Goal: Task Accomplishment & Management: Complete application form

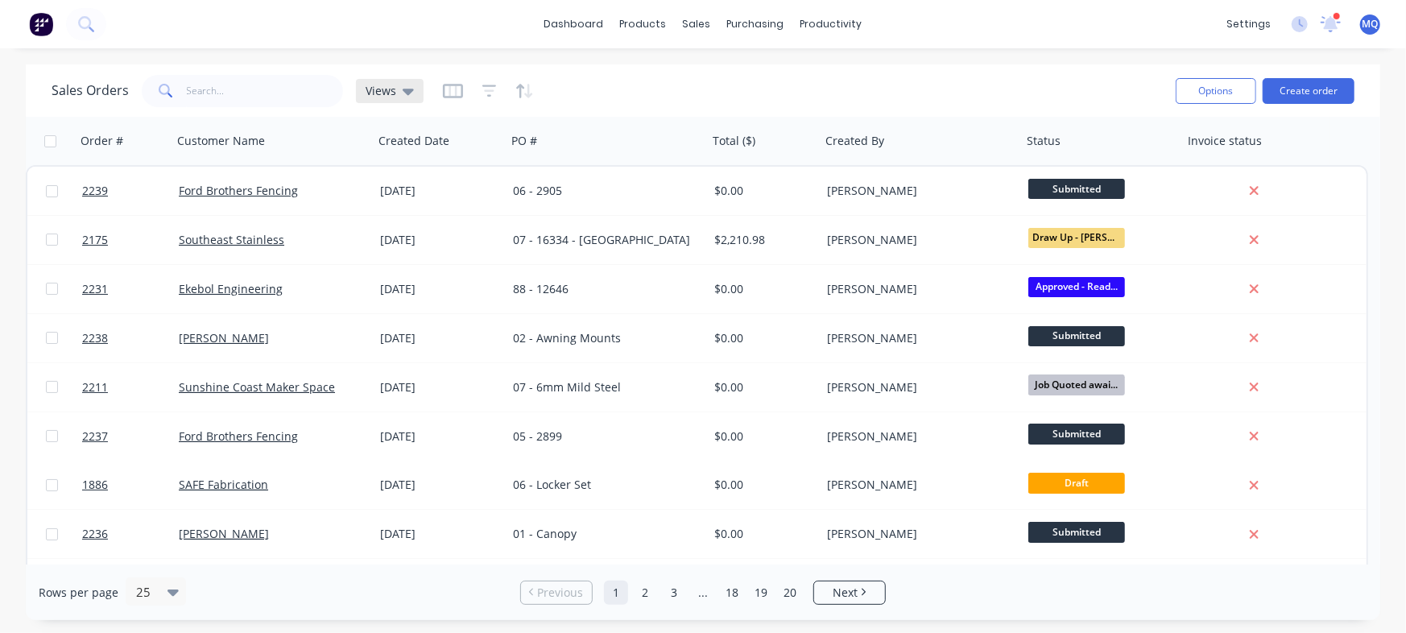
click at [403, 95] on icon at bounding box center [408, 91] width 11 height 18
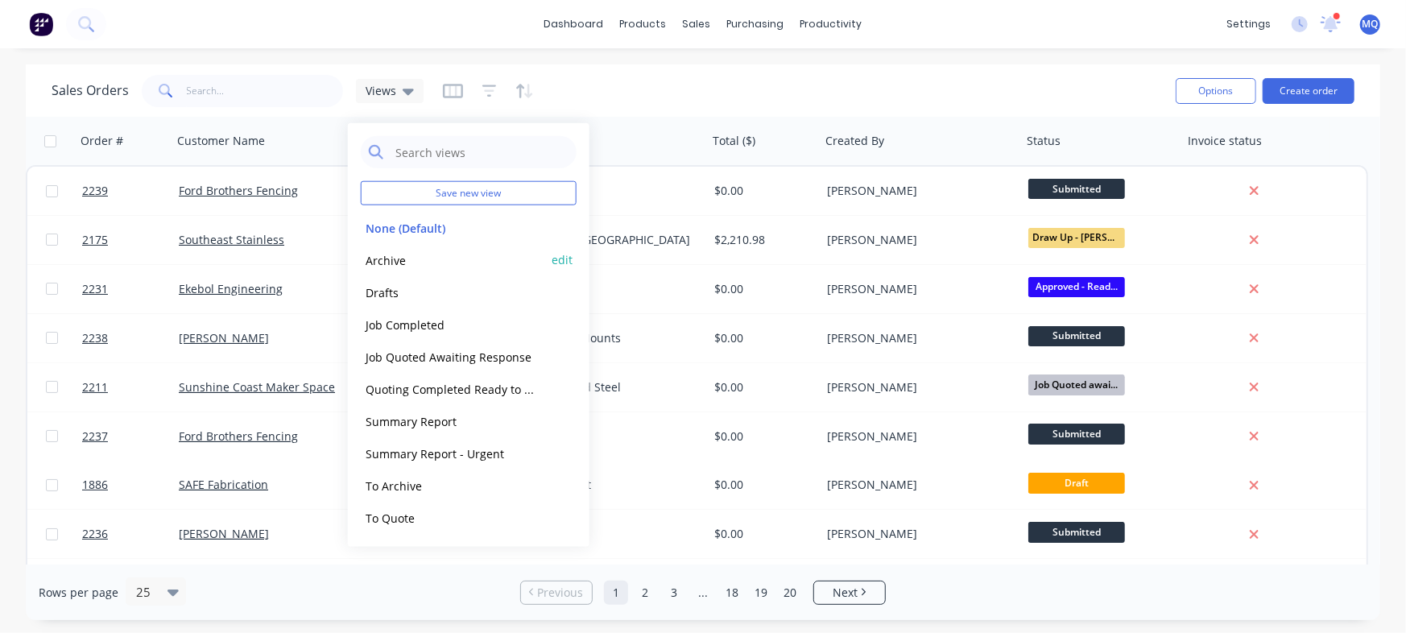
click at [411, 258] on button "Archive" at bounding box center [453, 259] width 184 height 19
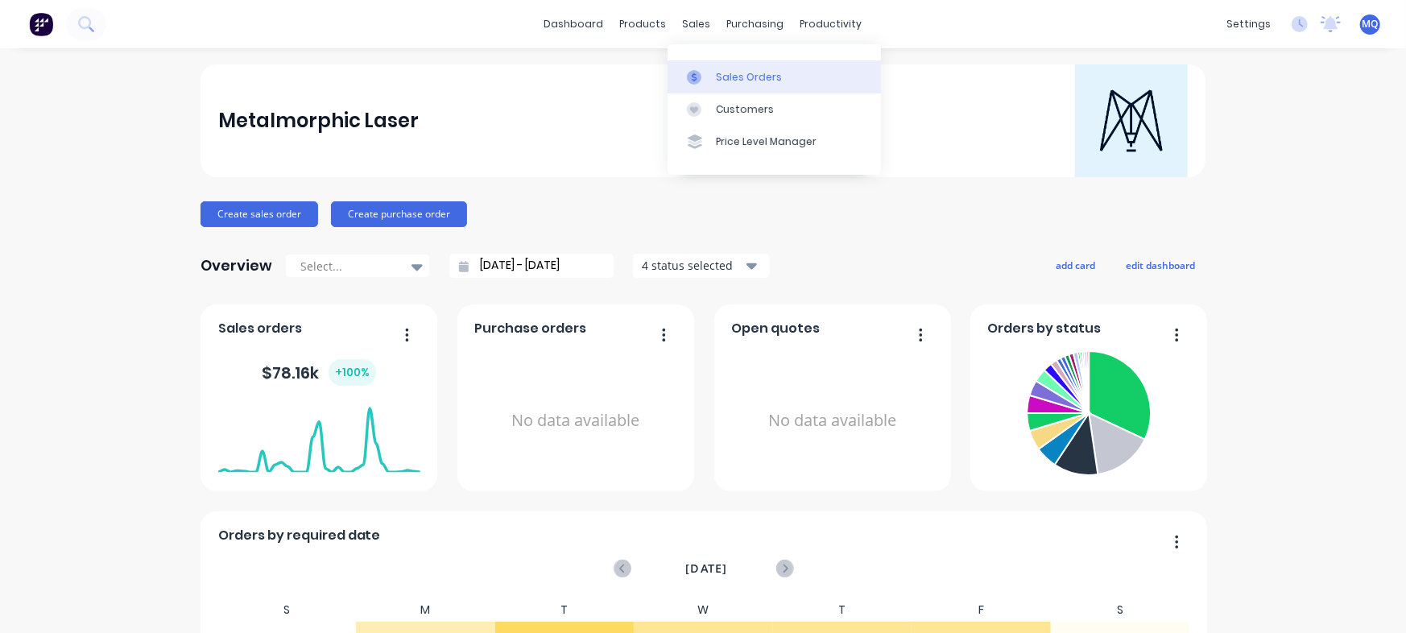
click at [721, 76] on div "Sales Orders" at bounding box center [749, 77] width 66 height 14
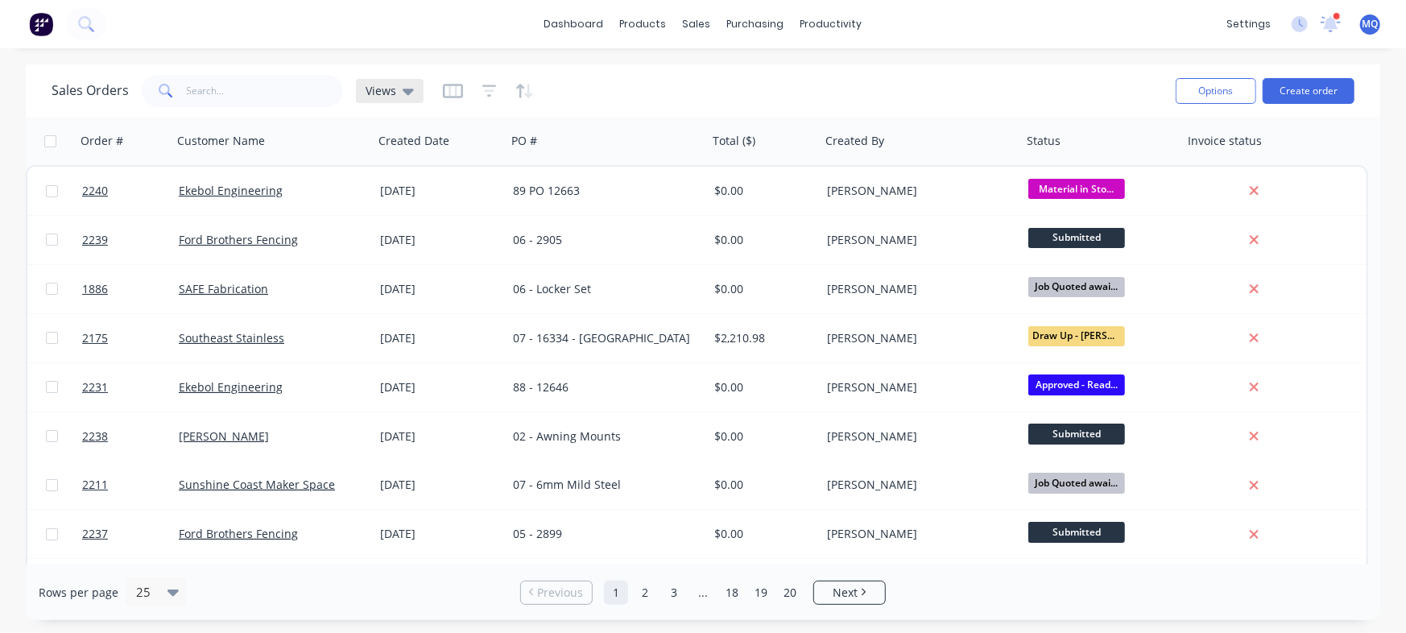
click at [382, 95] on span "Views" at bounding box center [381, 90] width 31 height 17
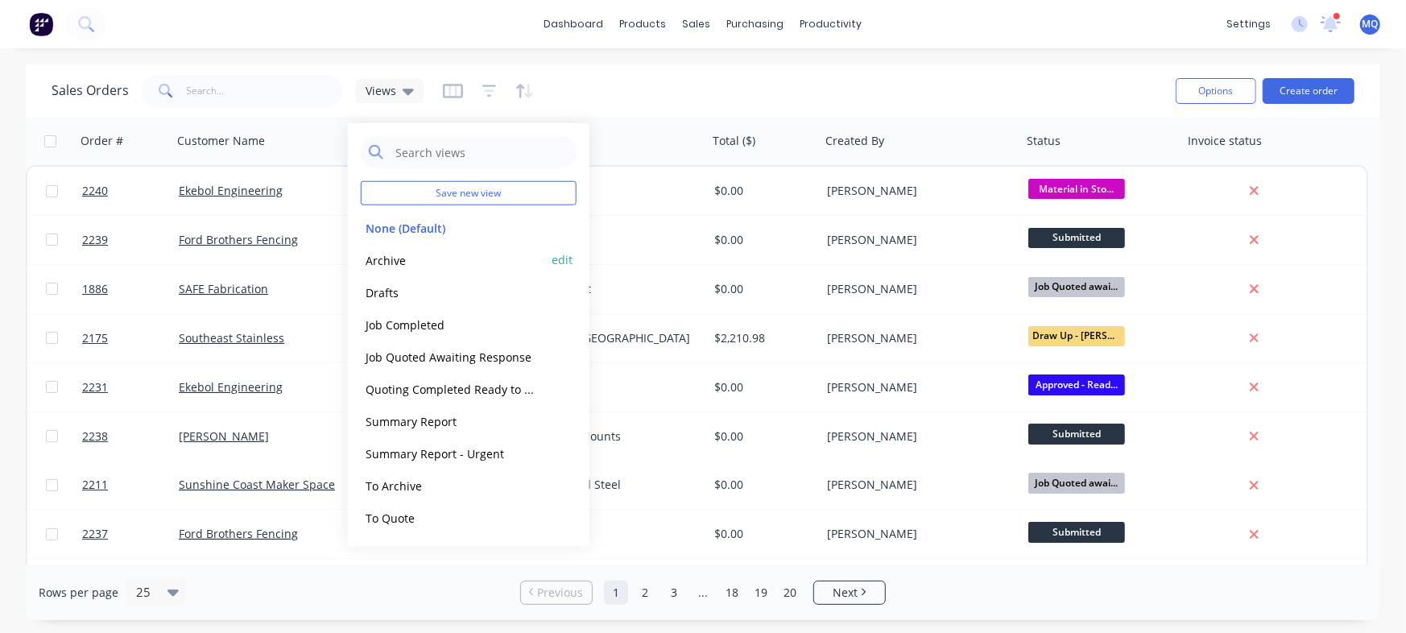
click at [401, 254] on button "Archive" at bounding box center [453, 259] width 184 height 19
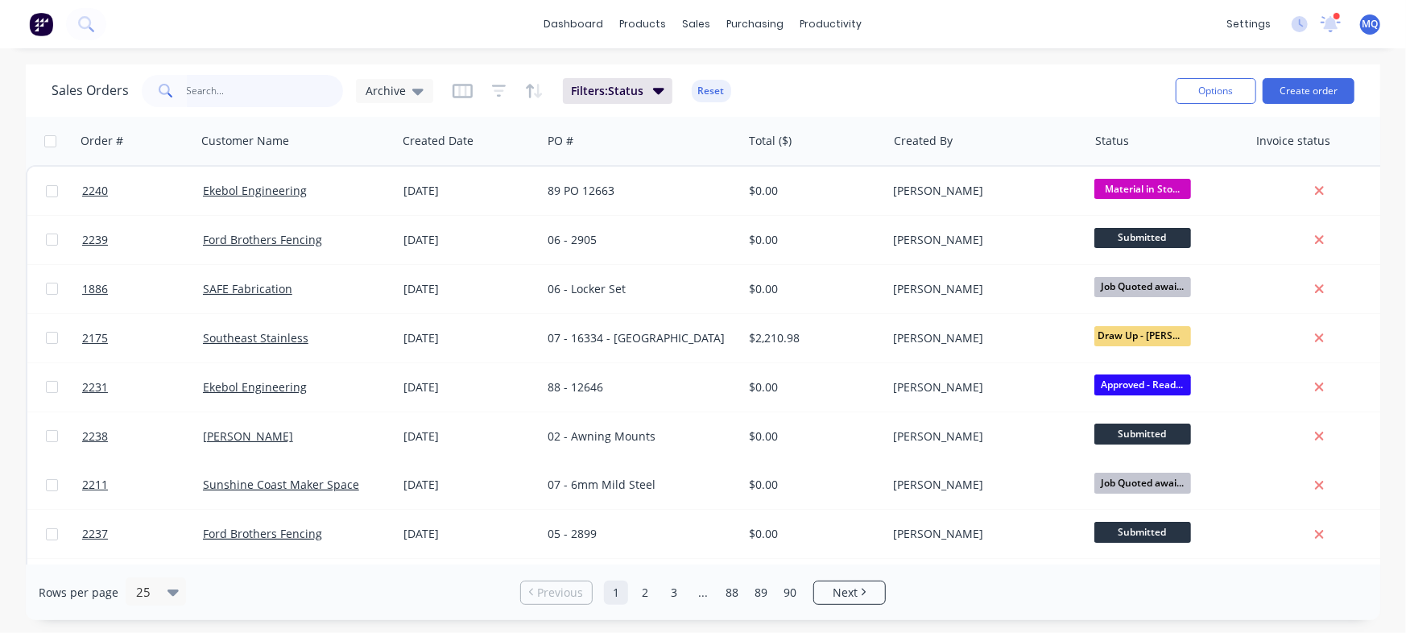
click at [250, 86] on input "text" at bounding box center [265, 91] width 157 height 32
type input "ford"
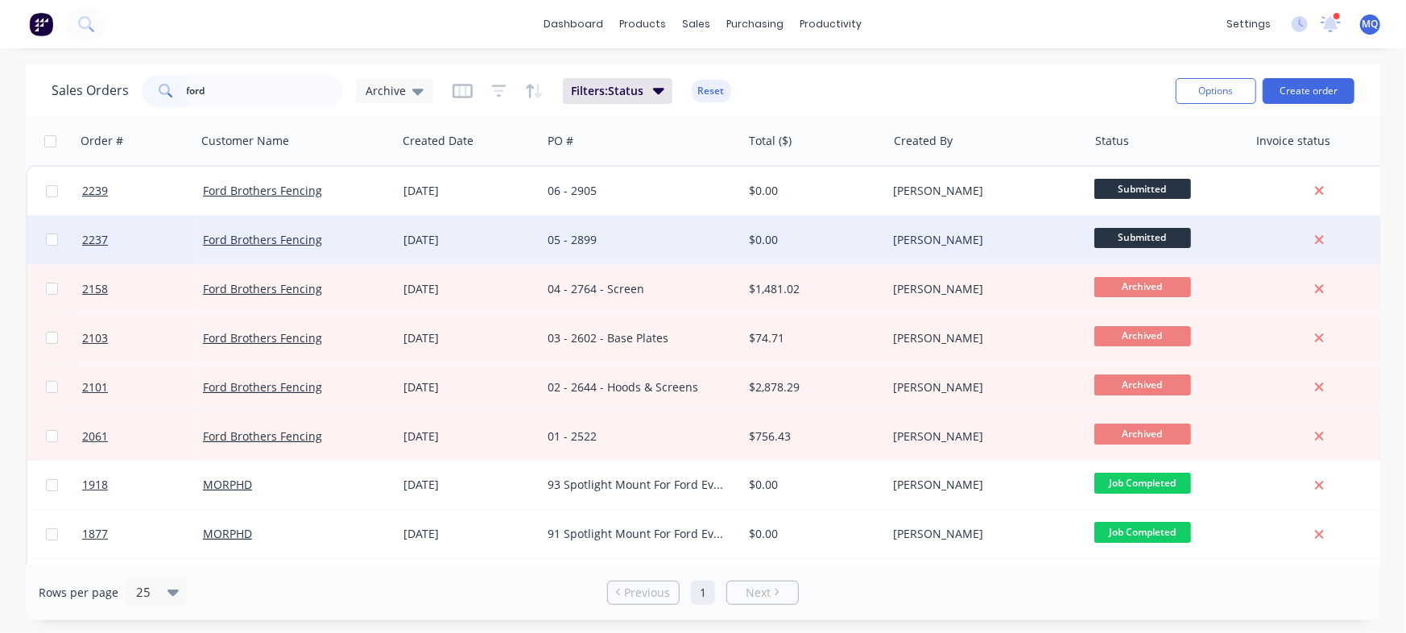
click at [440, 256] on div "[DATE]" at bounding box center [469, 240] width 145 height 48
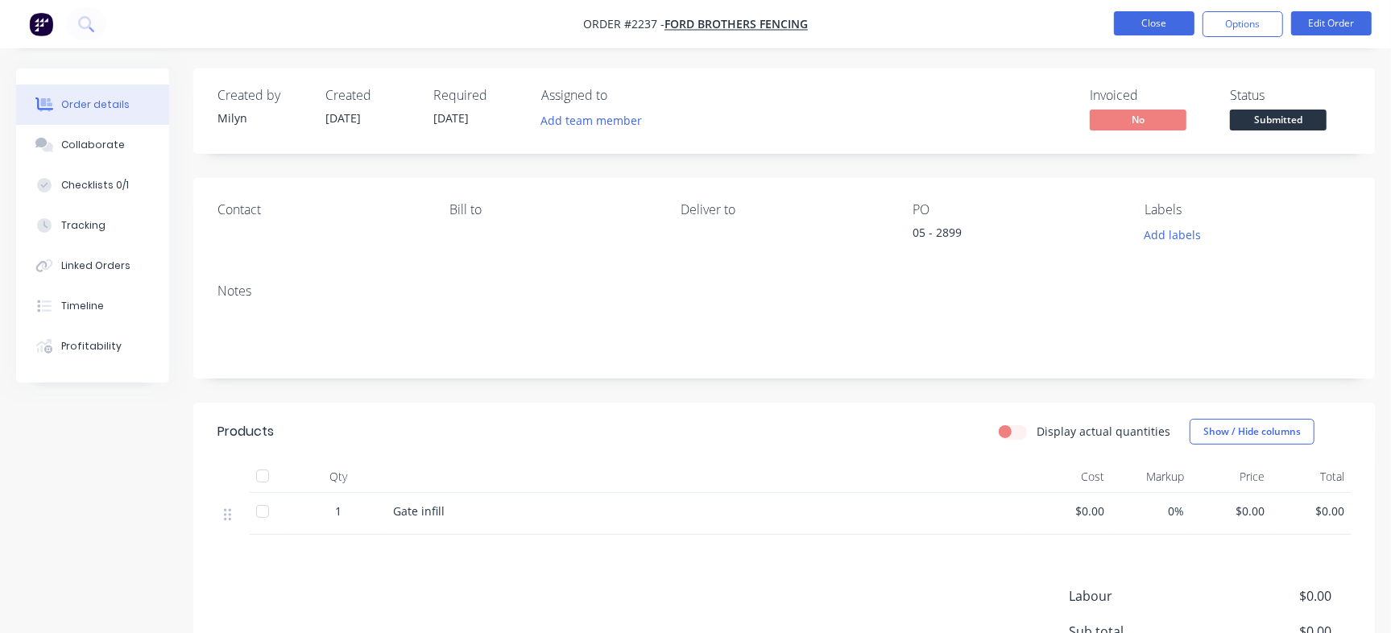
click at [1167, 27] on button "Close" at bounding box center [1154, 23] width 81 height 24
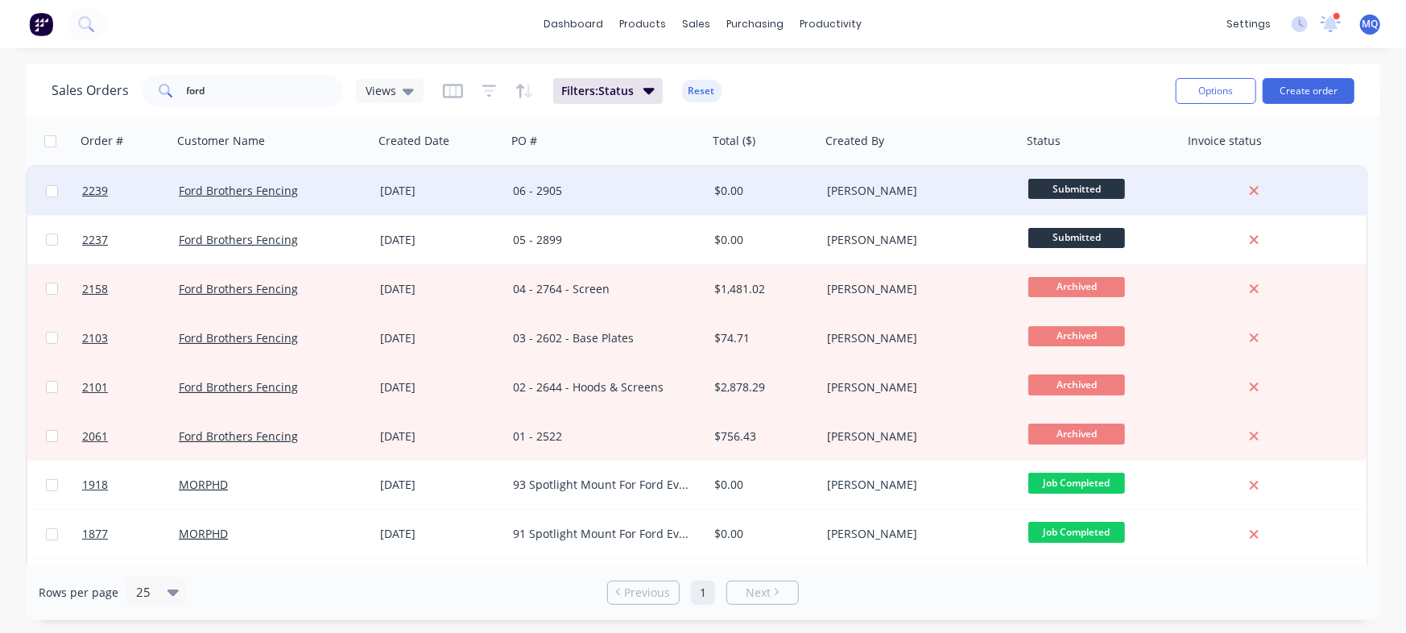
click at [588, 196] on div "06 - 2905" at bounding box center [602, 191] width 179 height 16
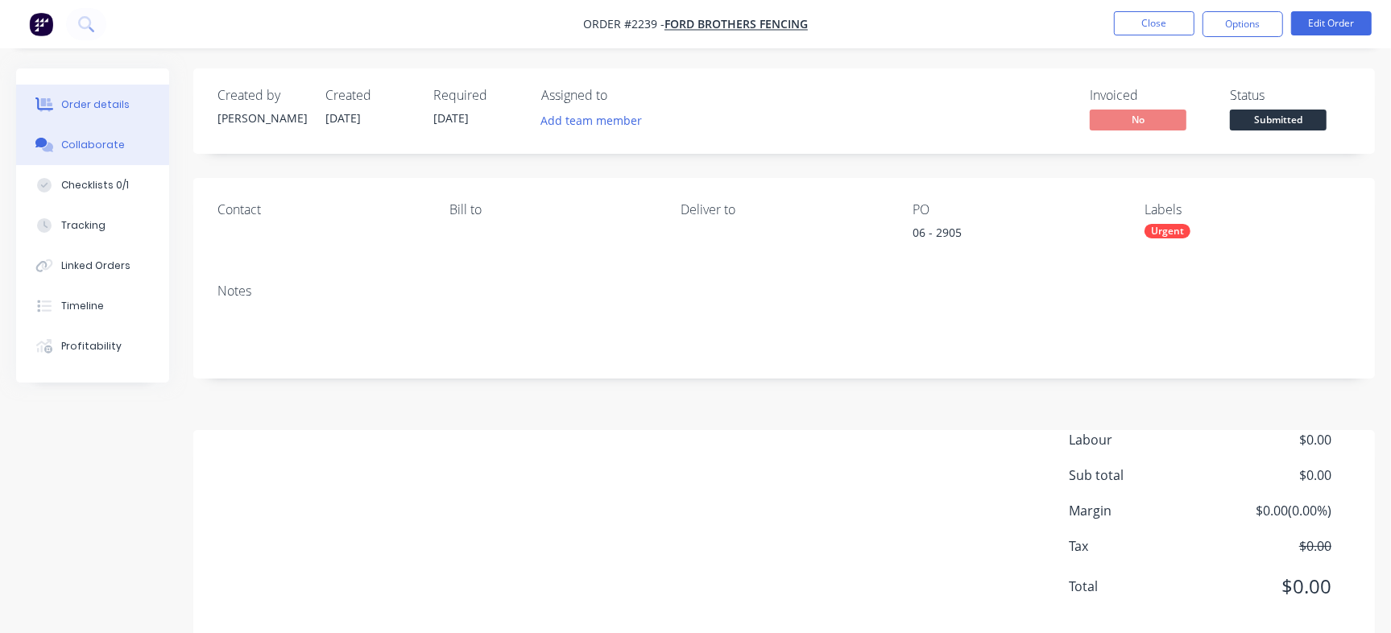
click at [67, 142] on div "Collaborate" at bounding box center [93, 145] width 64 height 14
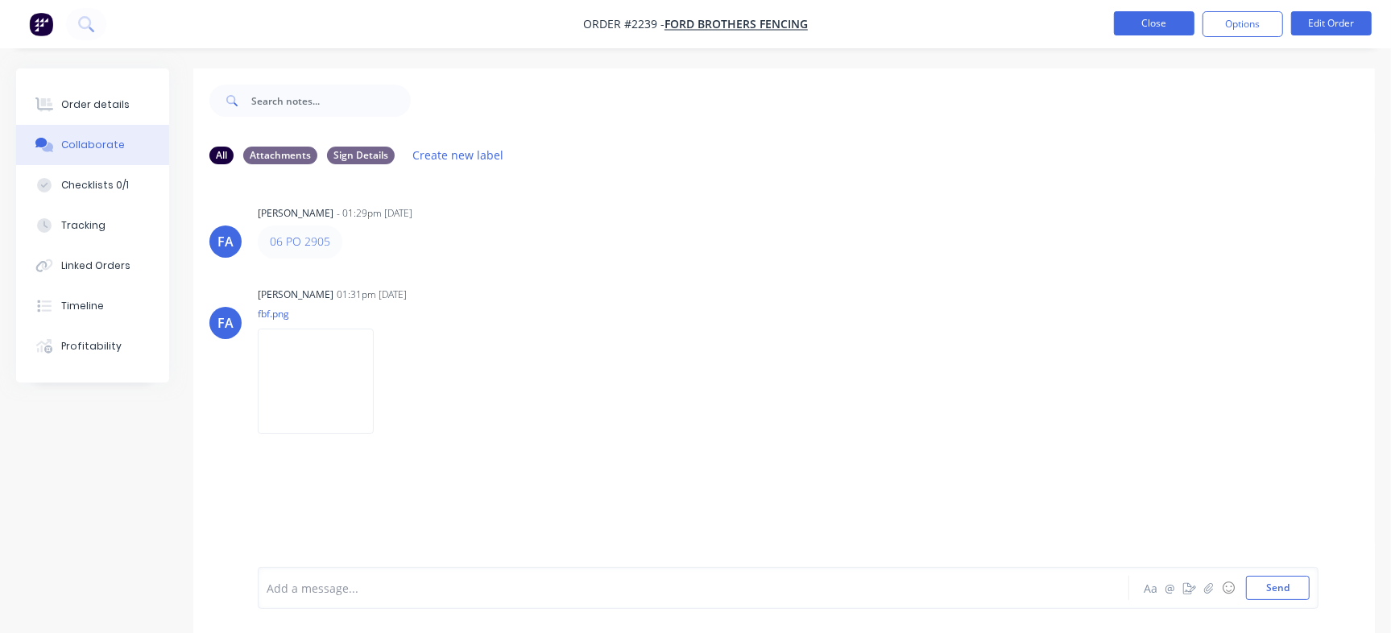
click at [1126, 13] on button "Close" at bounding box center [1154, 23] width 81 height 24
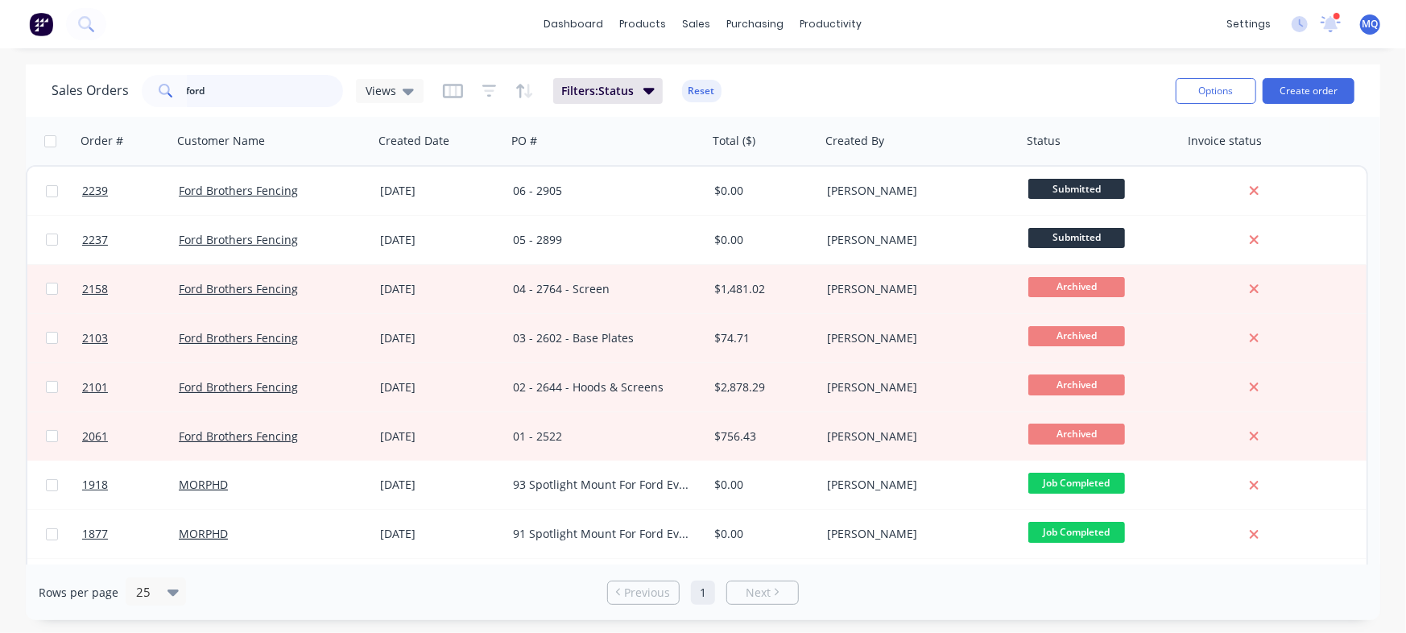
click at [251, 84] on input "ford" at bounding box center [265, 91] width 157 height 32
type input "accelerate"
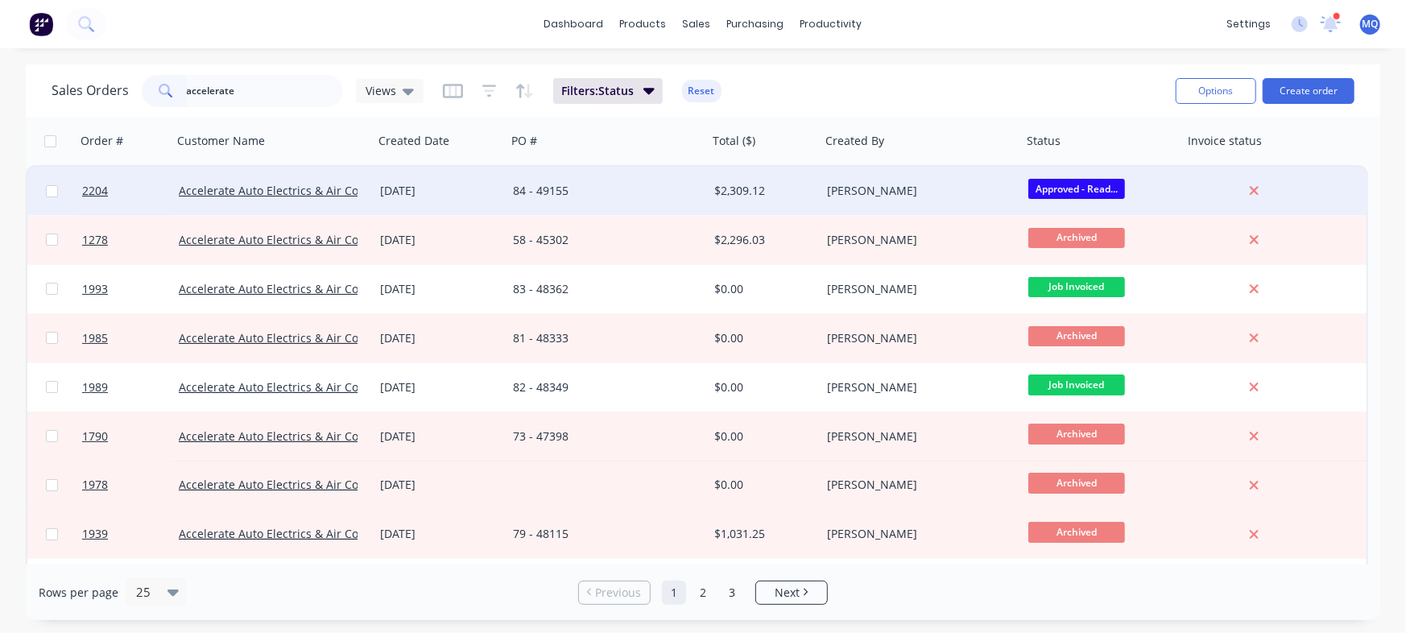
click at [649, 198] on div "84 - 49155" at bounding box center [606, 191] width 201 height 48
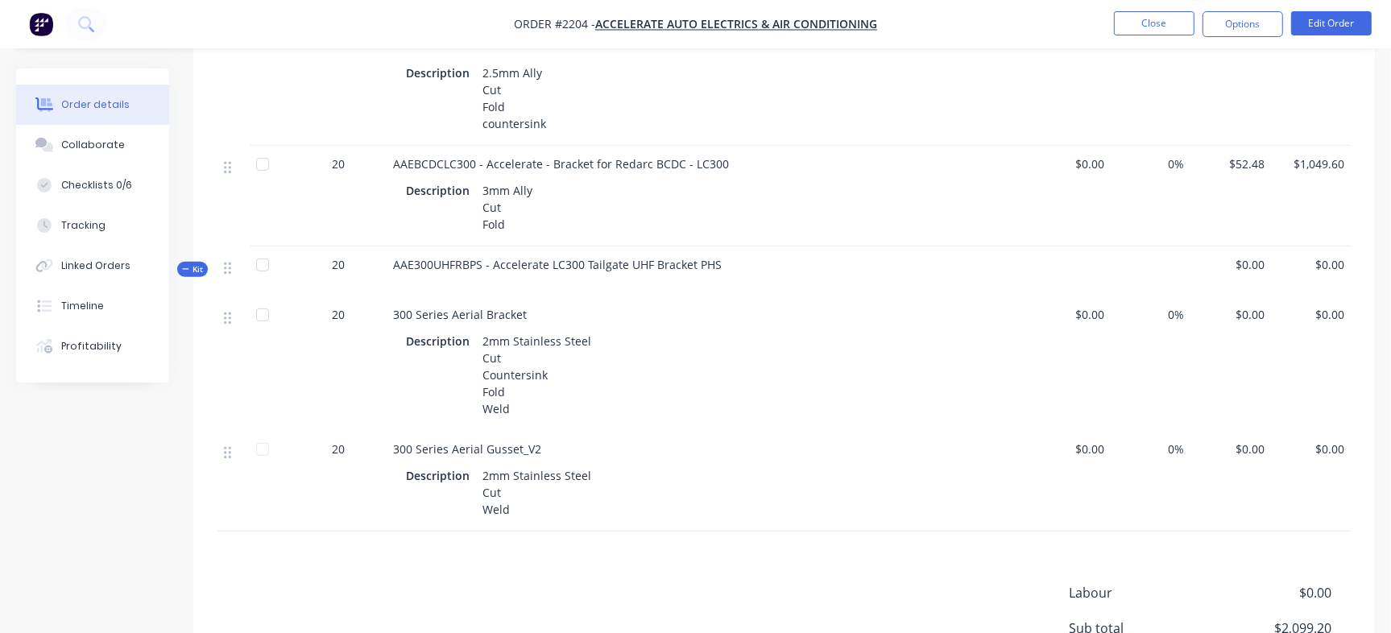
click at [202, 268] on span "Kit" at bounding box center [192, 269] width 21 height 12
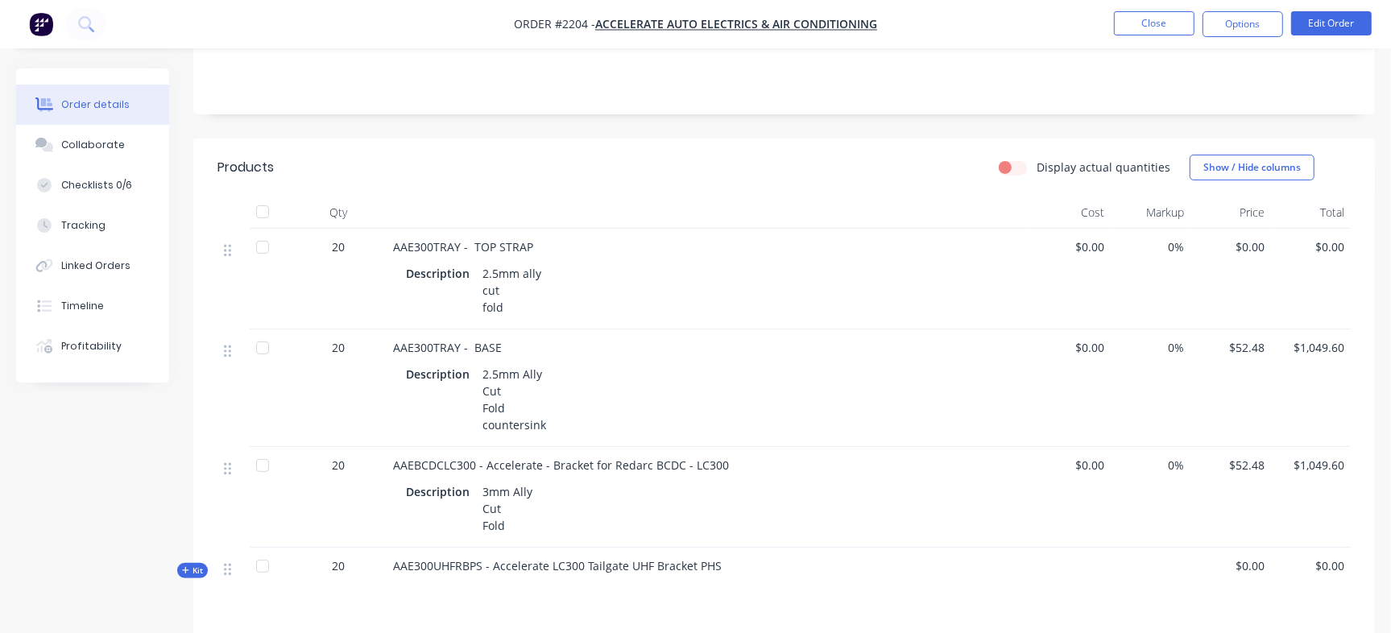
scroll to position [78, 0]
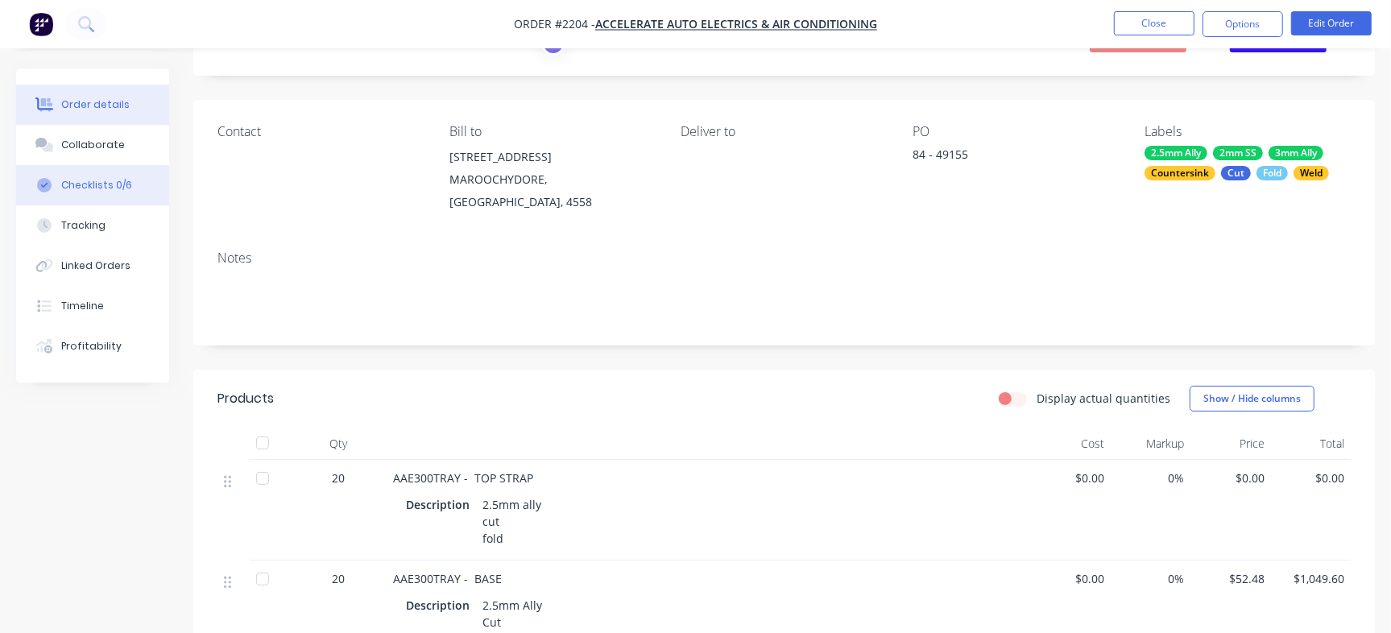
click at [137, 181] on button "Checklists 0/6" at bounding box center [92, 185] width 153 height 40
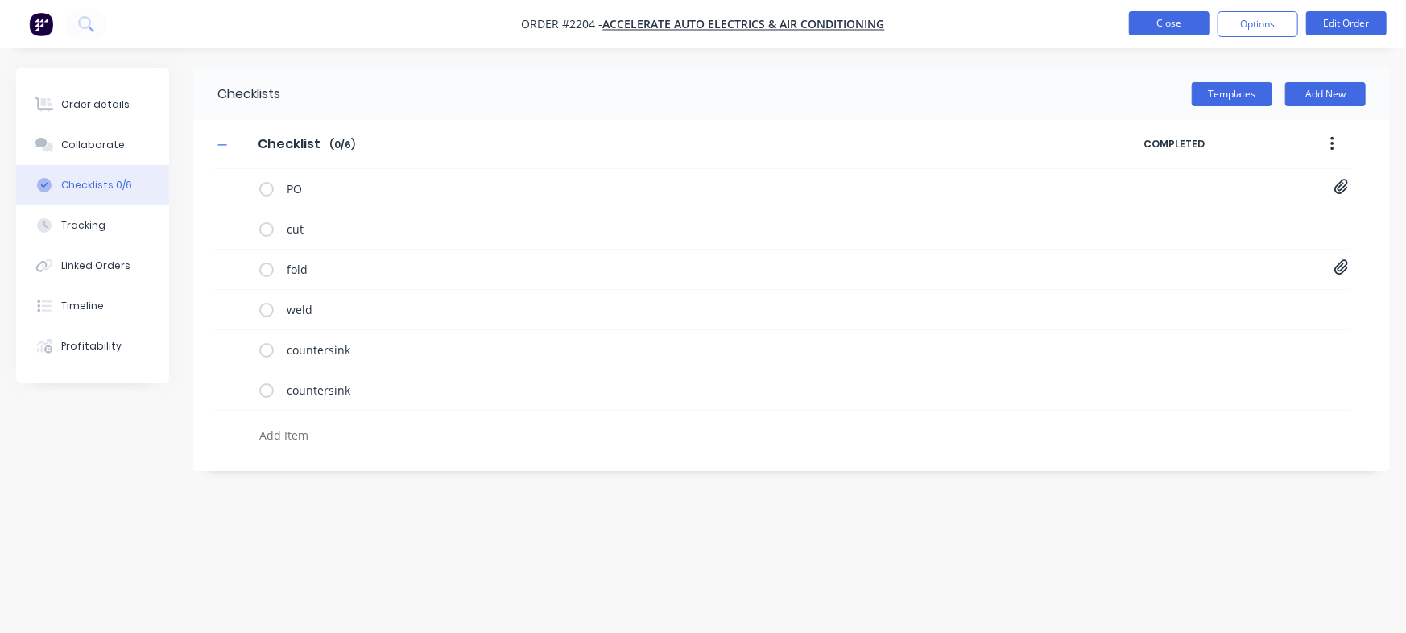
click at [1154, 28] on button "Close" at bounding box center [1169, 23] width 81 height 24
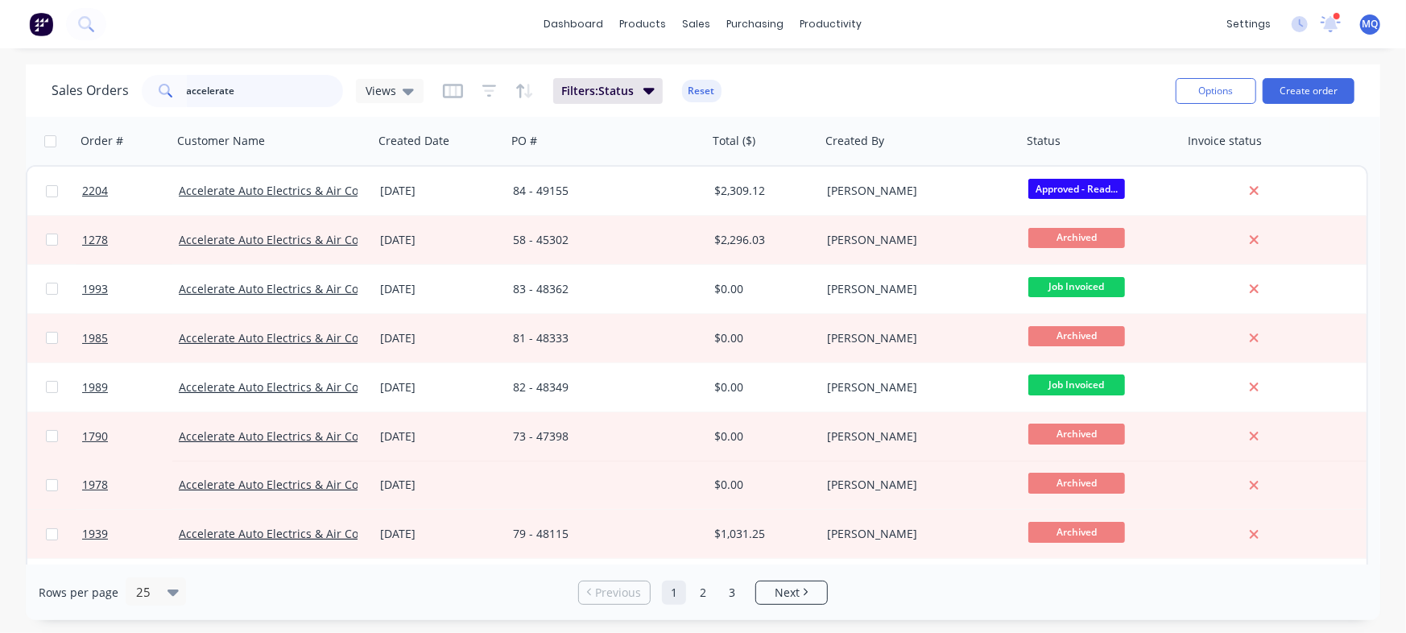
drag, startPoint x: 300, startPoint y: 94, endPoint x: 141, endPoint y: 67, distance: 161.8
click at [141, 67] on div "Sales Orders accelerate Views Filters: Status Reset Options Create order" at bounding box center [703, 90] width 1354 height 52
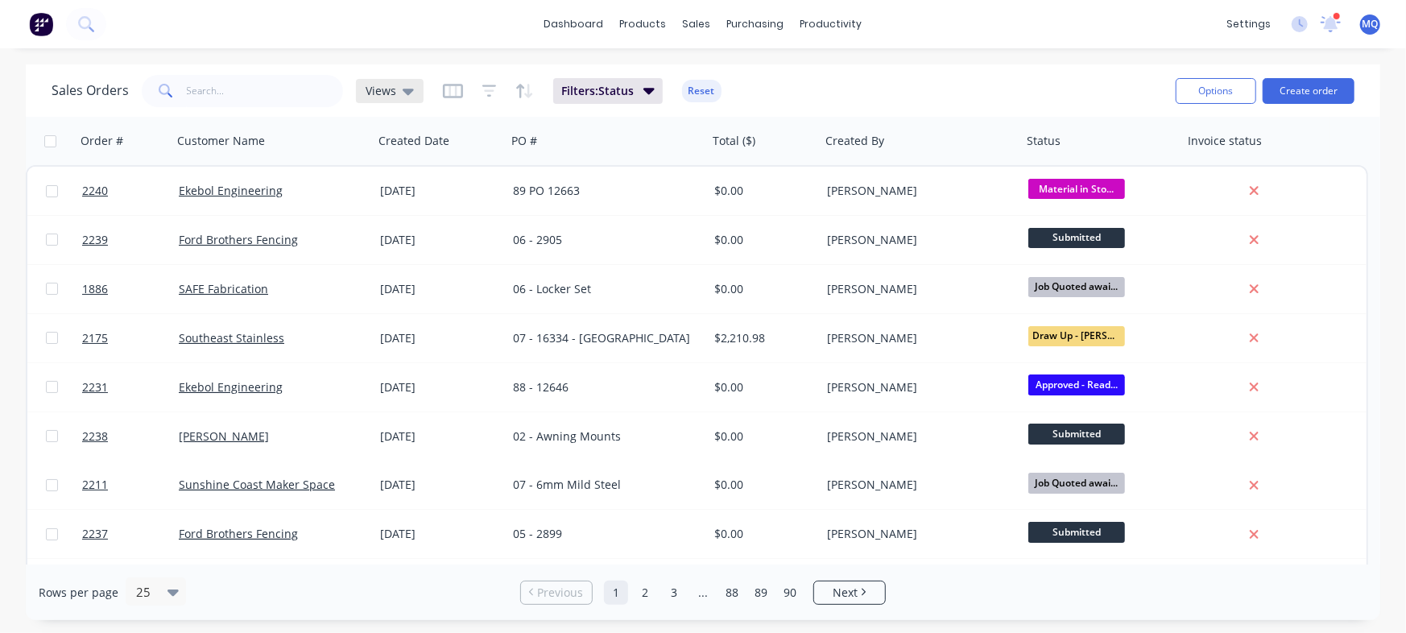
click at [408, 85] on icon at bounding box center [408, 91] width 11 height 18
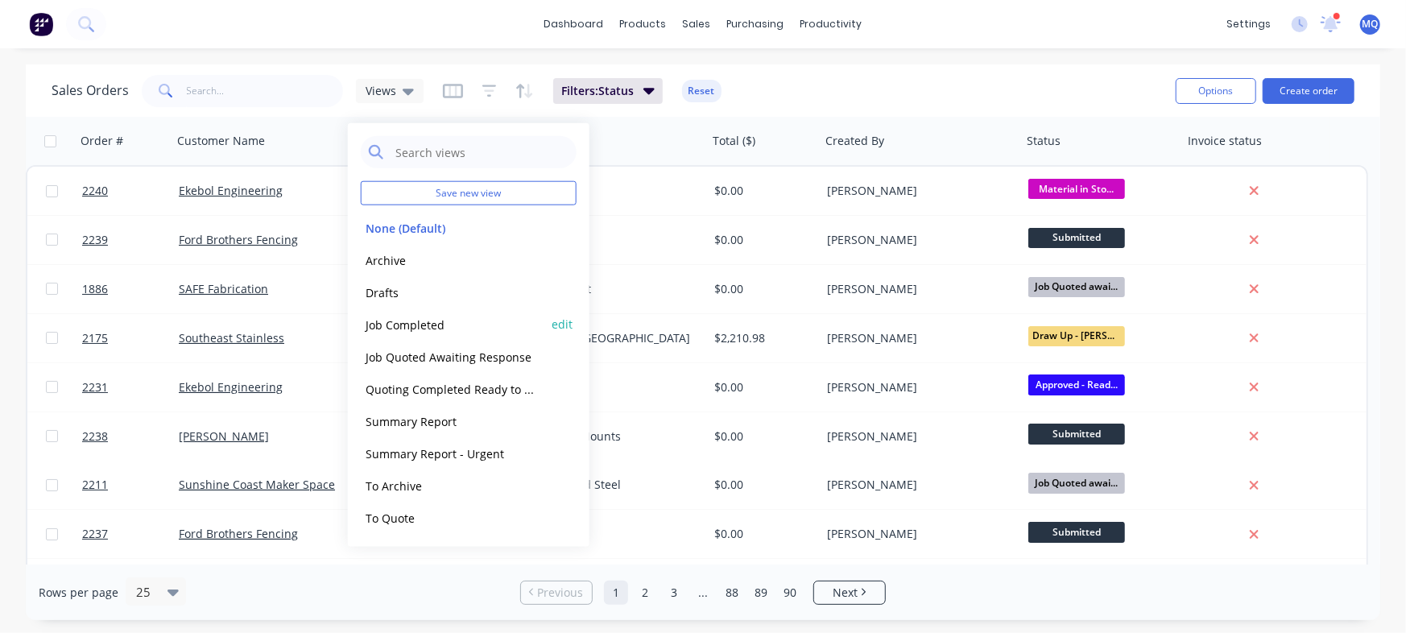
click at [447, 318] on button "Job Completed" at bounding box center [453, 324] width 184 height 19
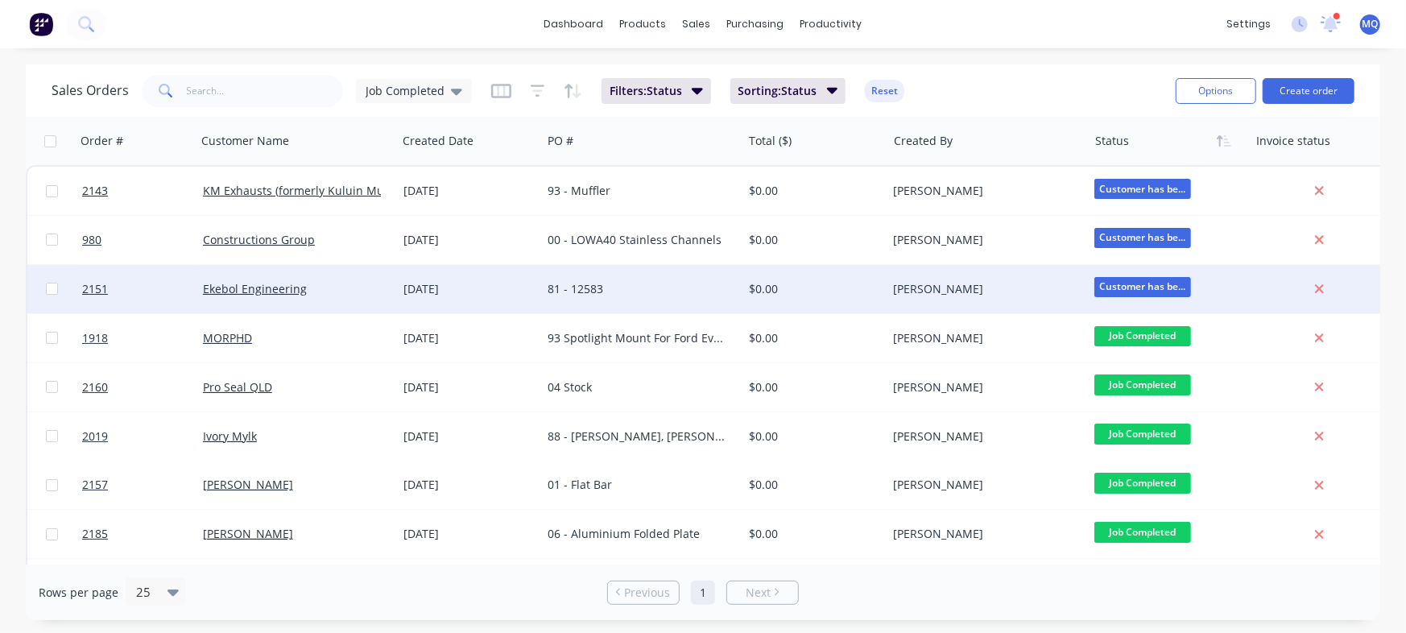
click at [891, 295] on div "[PERSON_NAME]" at bounding box center [986, 289] width 200 height 48
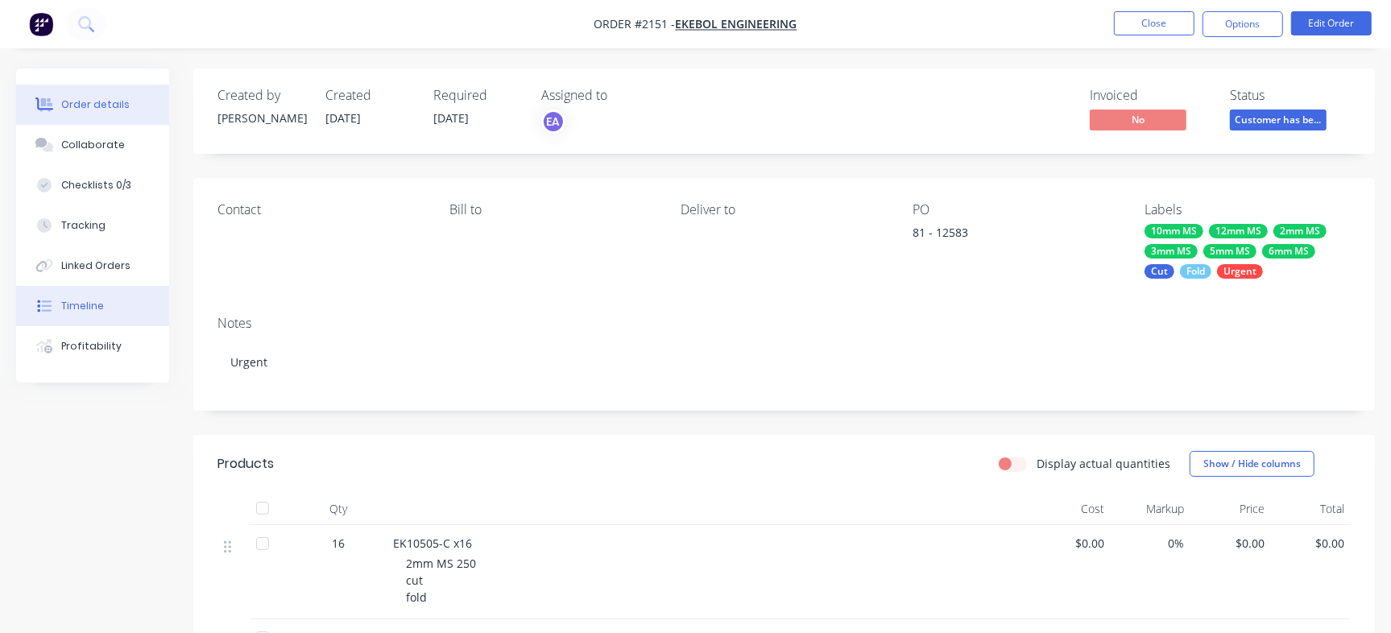
click at [110, 292] on button "Timeline" at bounding box center [92, 306] width 153 height 40
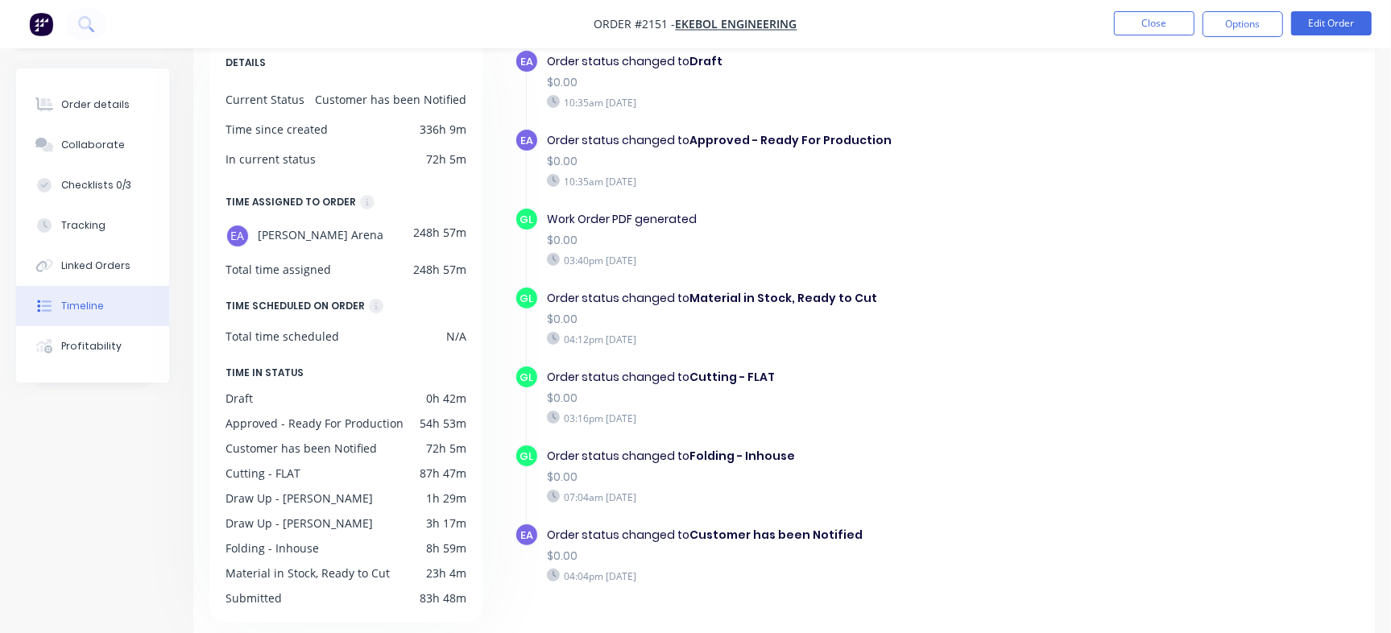
scroll to position [108, 0]
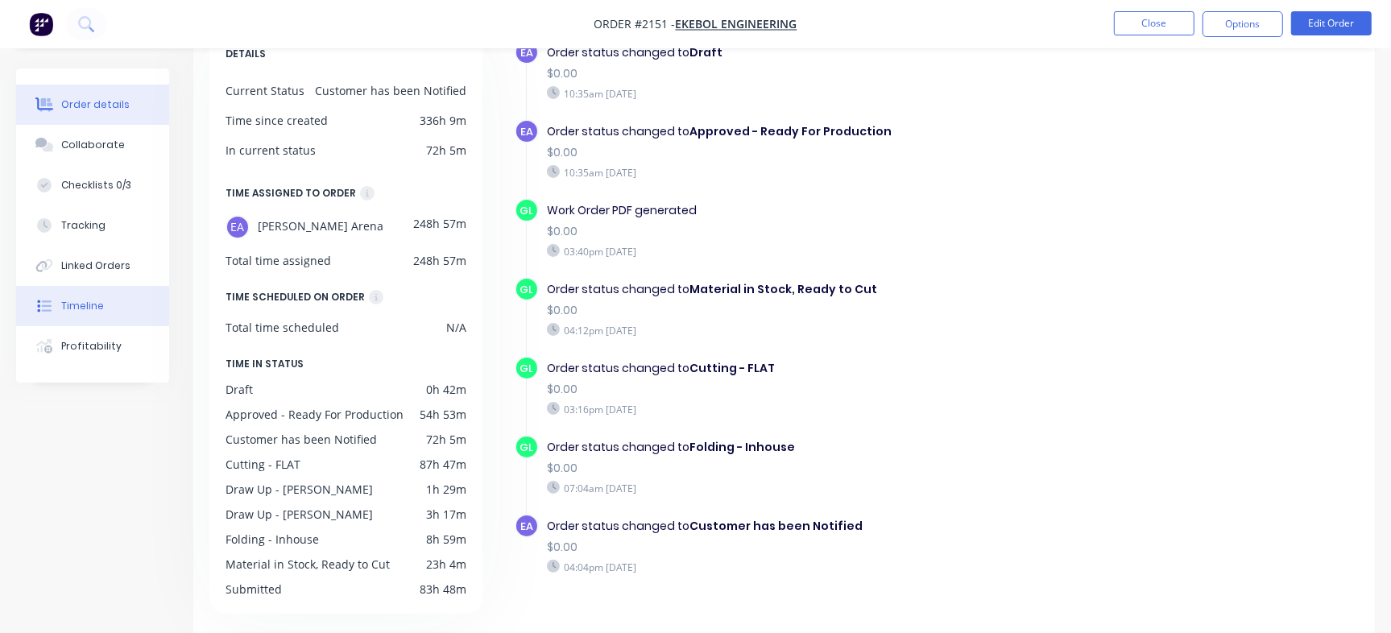
click at [82, 96] on button "Order details" at bounding box center [92, 105] width 153 height 40
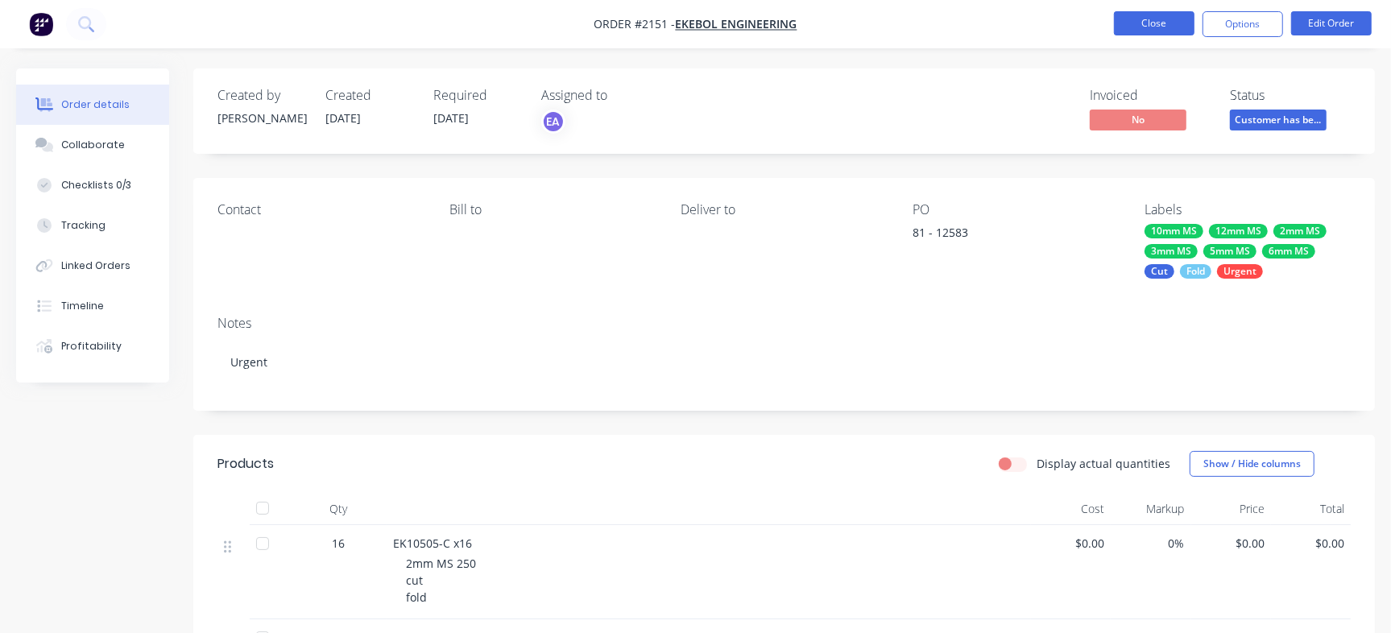
click at [1154, 17] on button "Close" at bounding box center [1154, 23] width 81 height 24
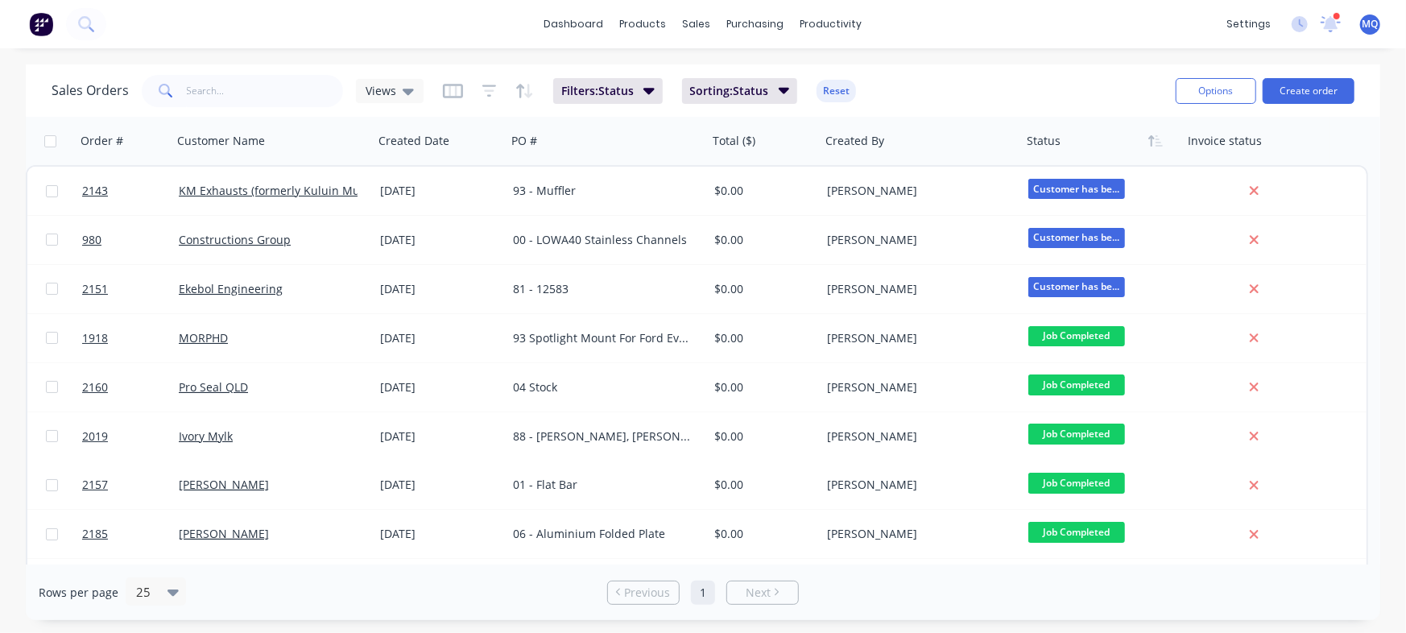
click at [939, 101] on div "Sales Orders Views Filters: Status Sorting: Status Reset" at bounding box center [607, 90] width 1111 height 39
click at [975, 101] on div "Sales Orders Views Filters: Status Sorting: Status Reset" at bounding box center [607, 90] width 1111 height 39
click at [392, 93] on span "Views" at bounding box center [381, 90] width 31 height 17
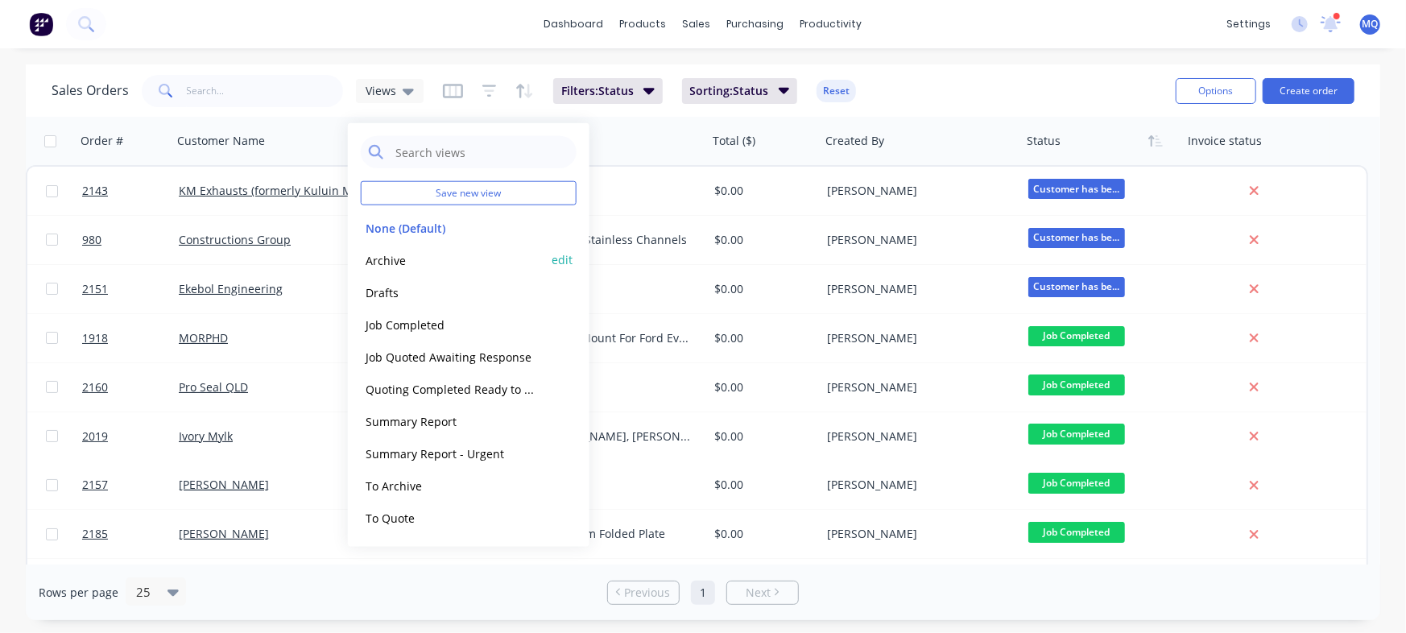
click at [402, 263] on button "Archive" at bounding box center [453, 259] width 184 height 19
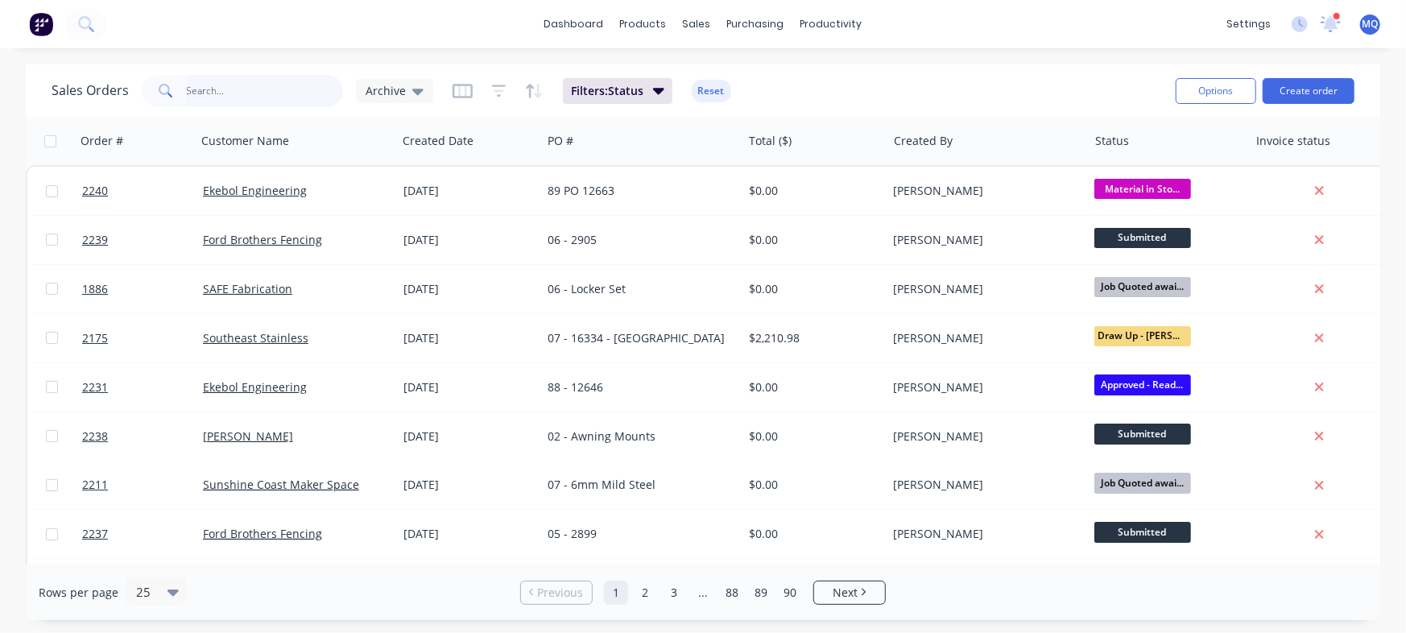
click at [295, 85] on input "text" at bounding box center [265, 91] width 157 height 32
type input "accelerate"
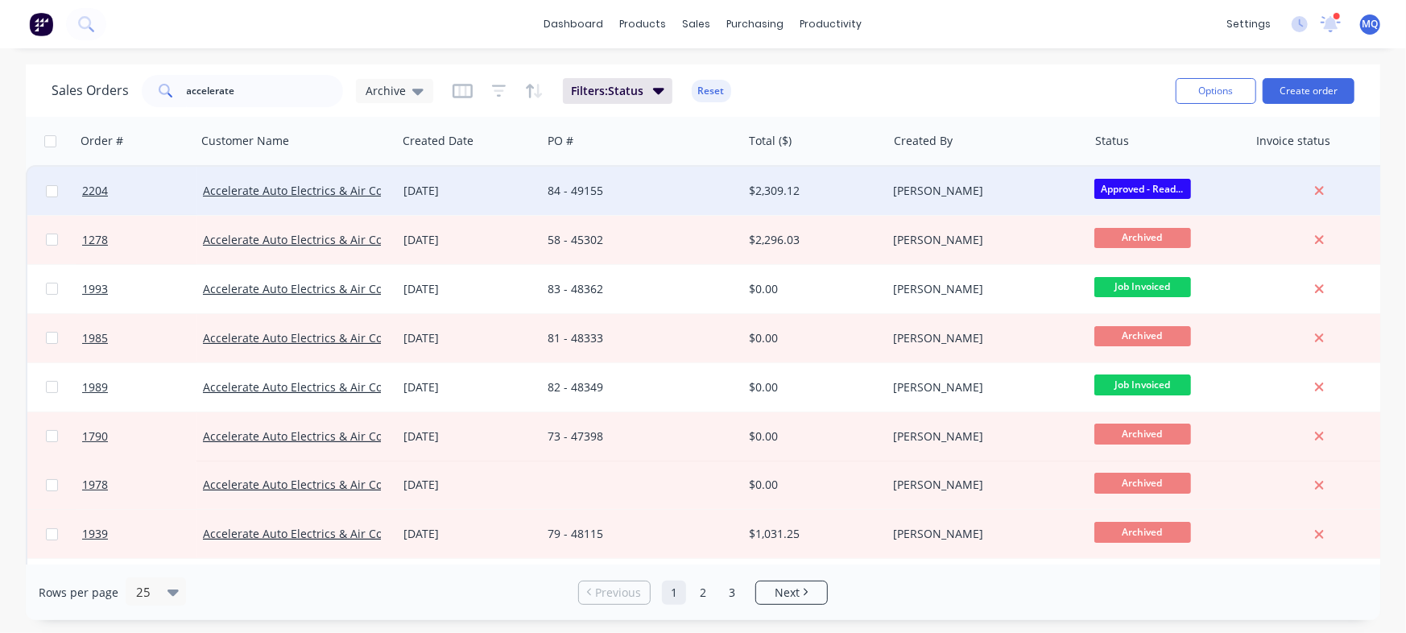
click at [611, 197] on div "84 - 49155" at bounding box center [637, 191] width 179 height 16
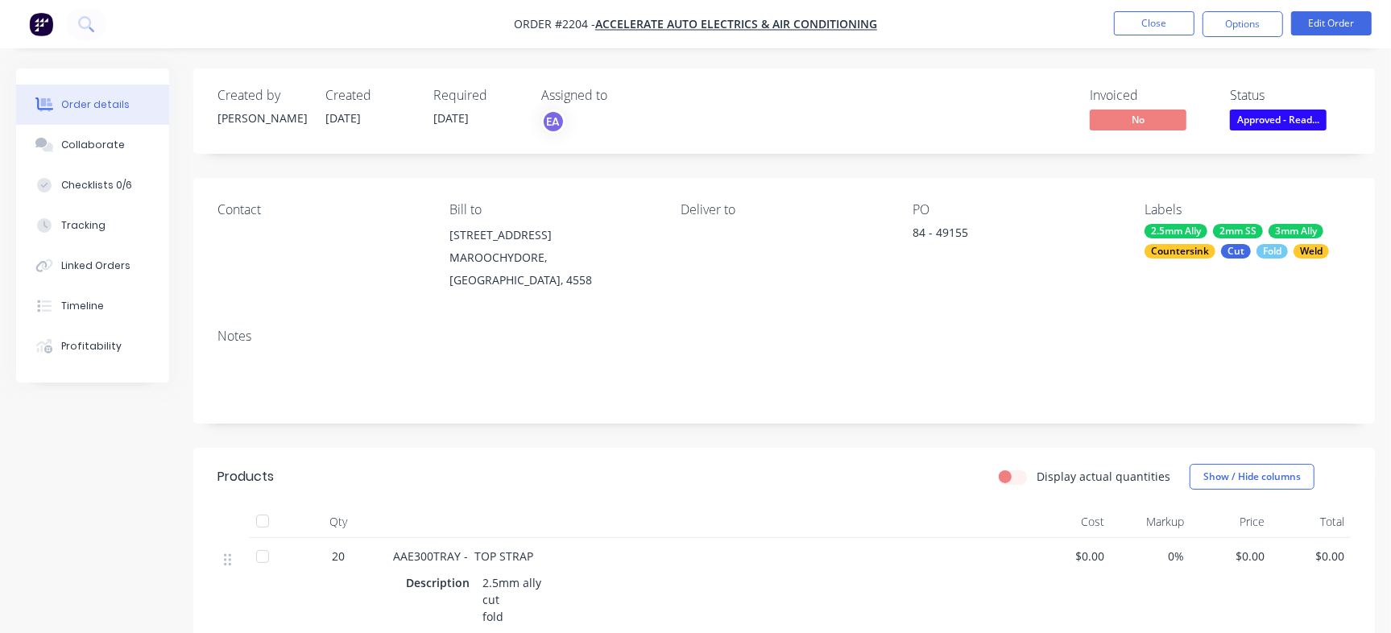
click at [938, 130] on div "Invoiced No Status Approved - Read..." at bounding box center [1026, 111] width 648 height 47
click at [123, 145] on button "Collaborate" at bounding box center [92, 145] width 153 height 40
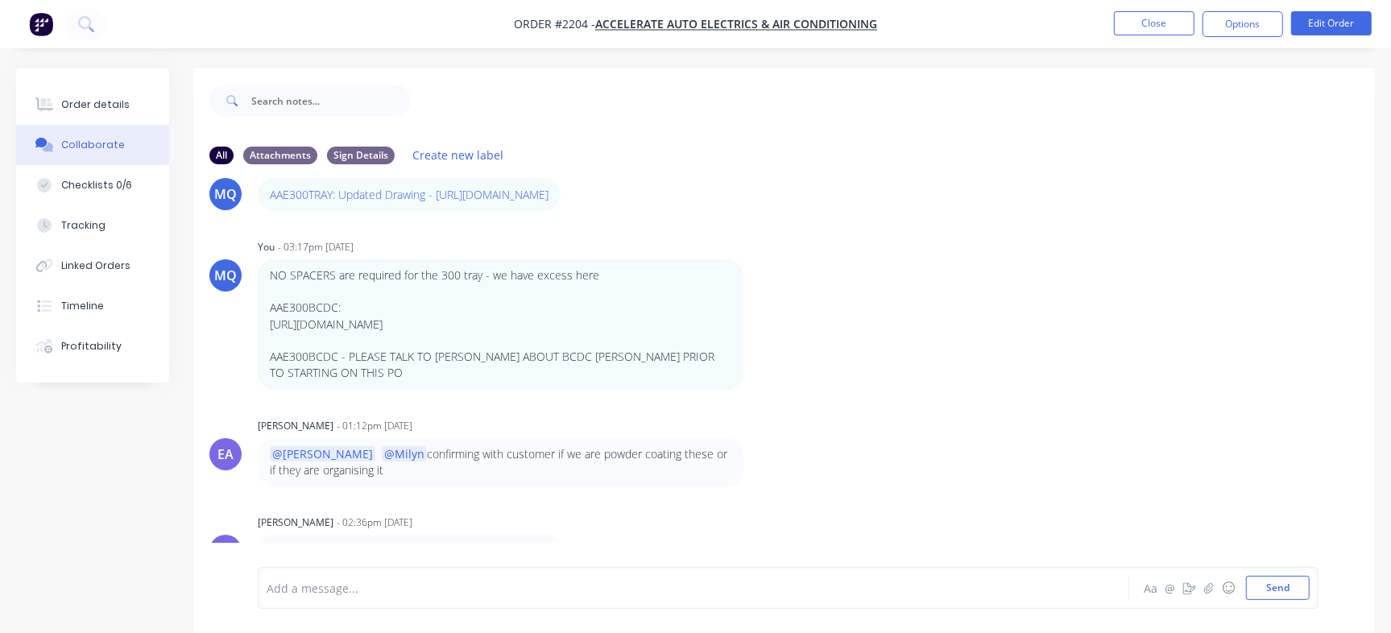
scroll to position [24, 0]
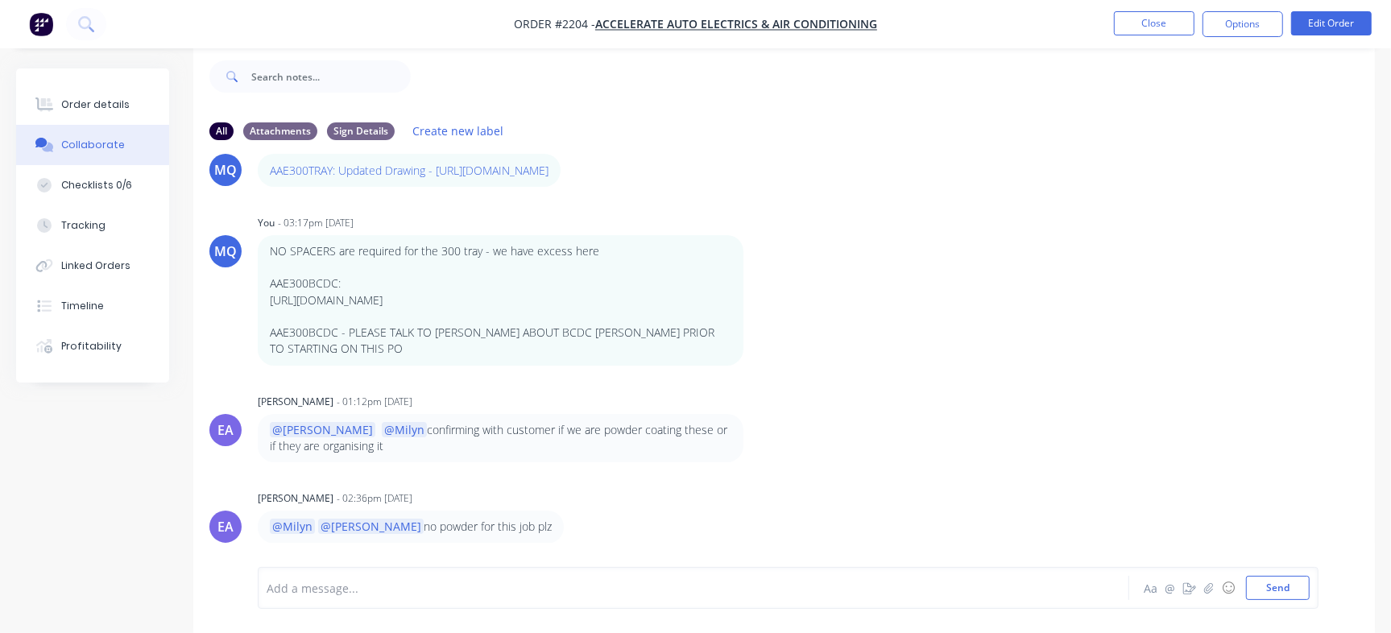
click at [564, 589] on div at bounding box center [657, 588] width 781 height 17
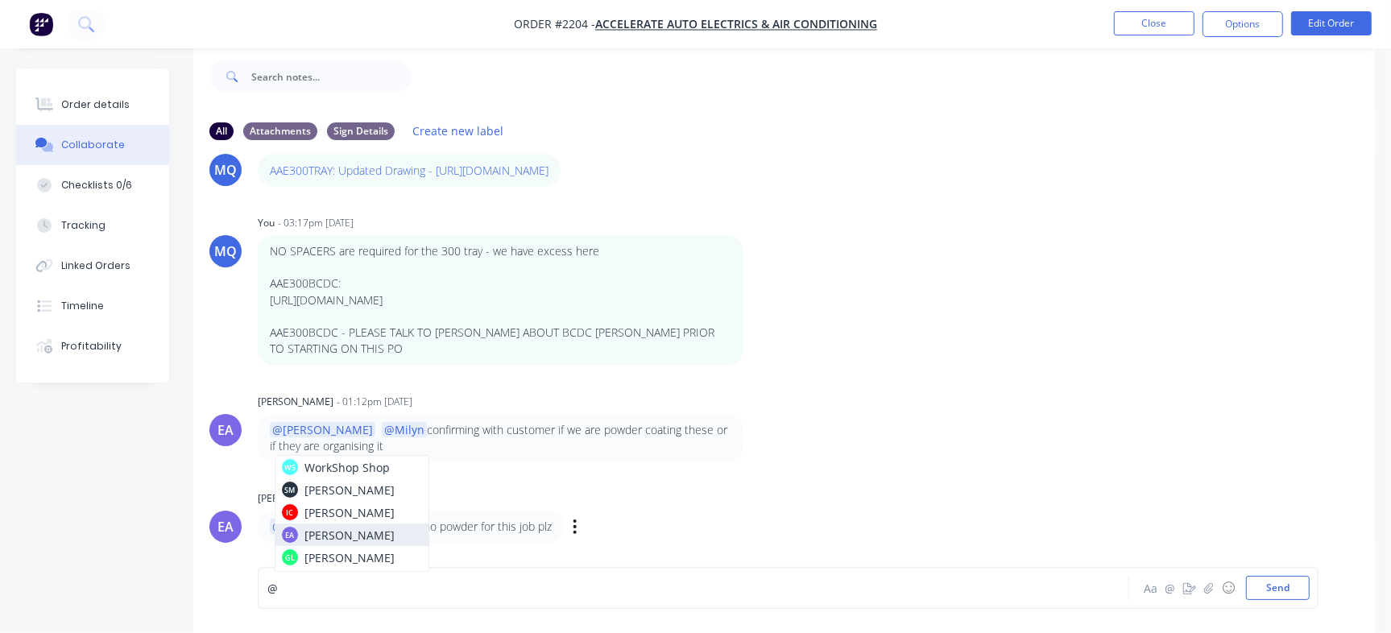
drag, startPoint x: 353, startPoint y: 530, endPoint x: 411, endPoint y: 528, distance: 57.2
drag, startPoint x: 324, startPoint y: 550, endPoint x: 572, endPoint y: 551, distance: 248.0
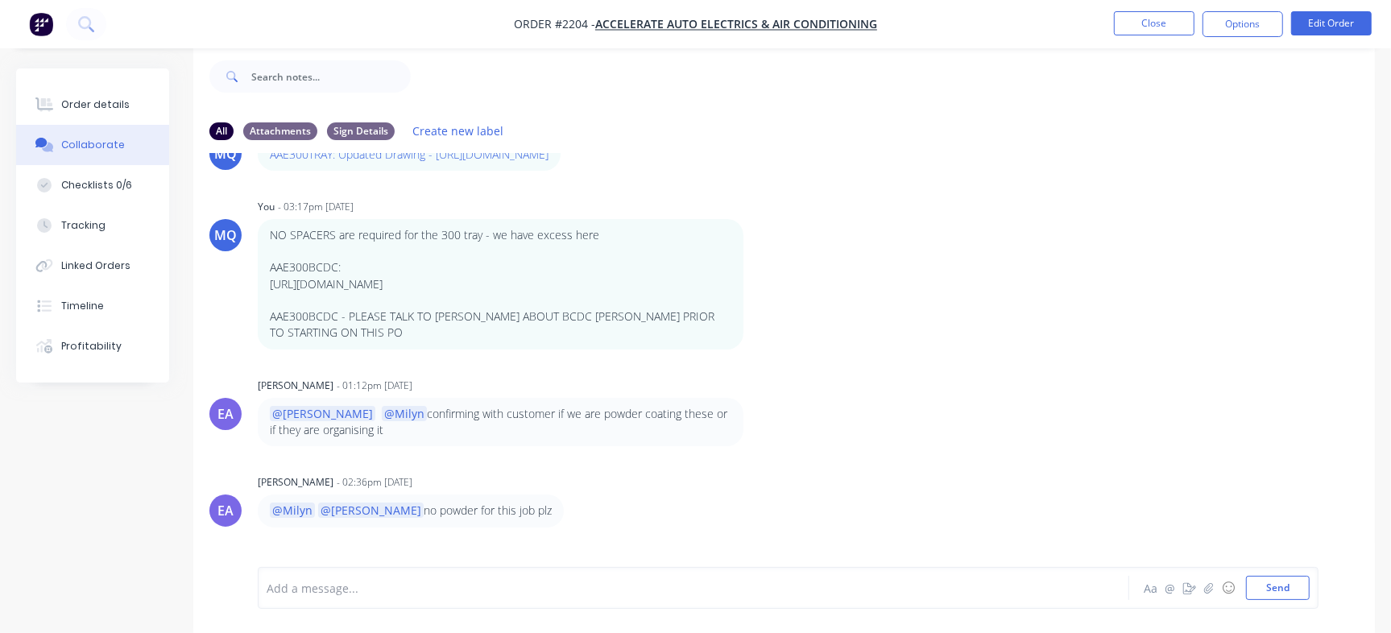
scroll to position [395, 0]
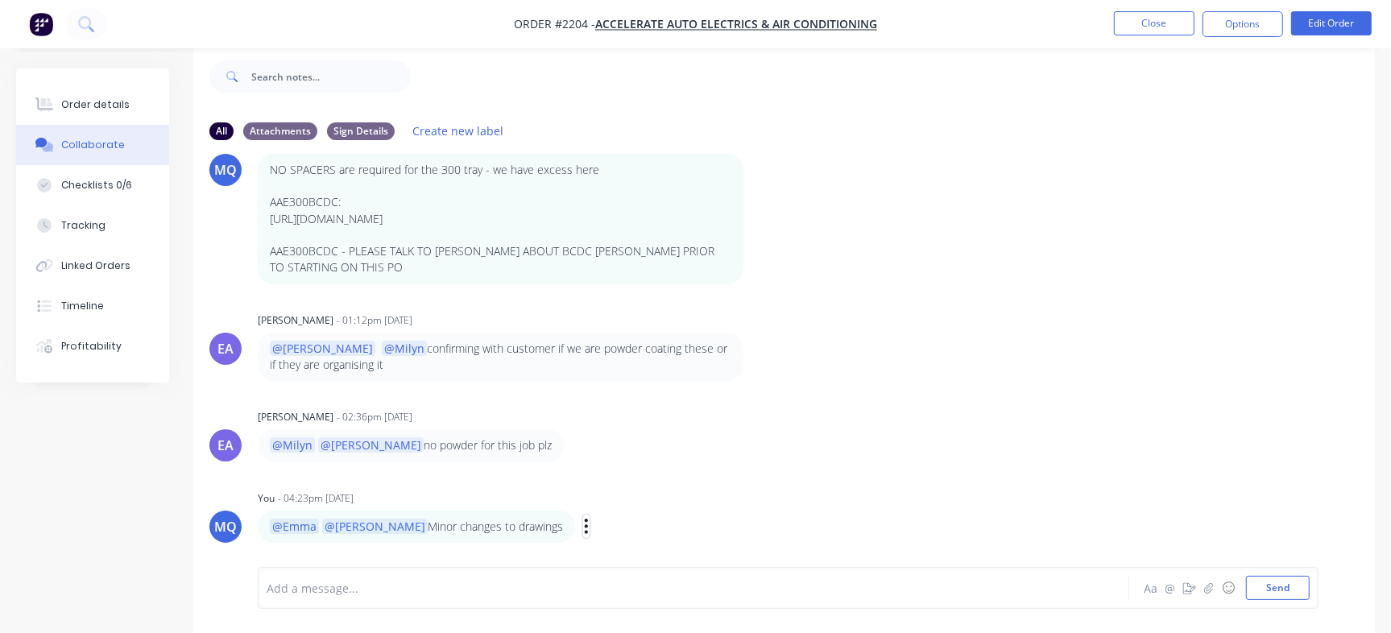
click at [585, 521] on icon "button" at bounding box center [586, 526] width 3 height 14
click at [594, 498] on button "Edit" at bounding box center [644, 497] width 101 height 27
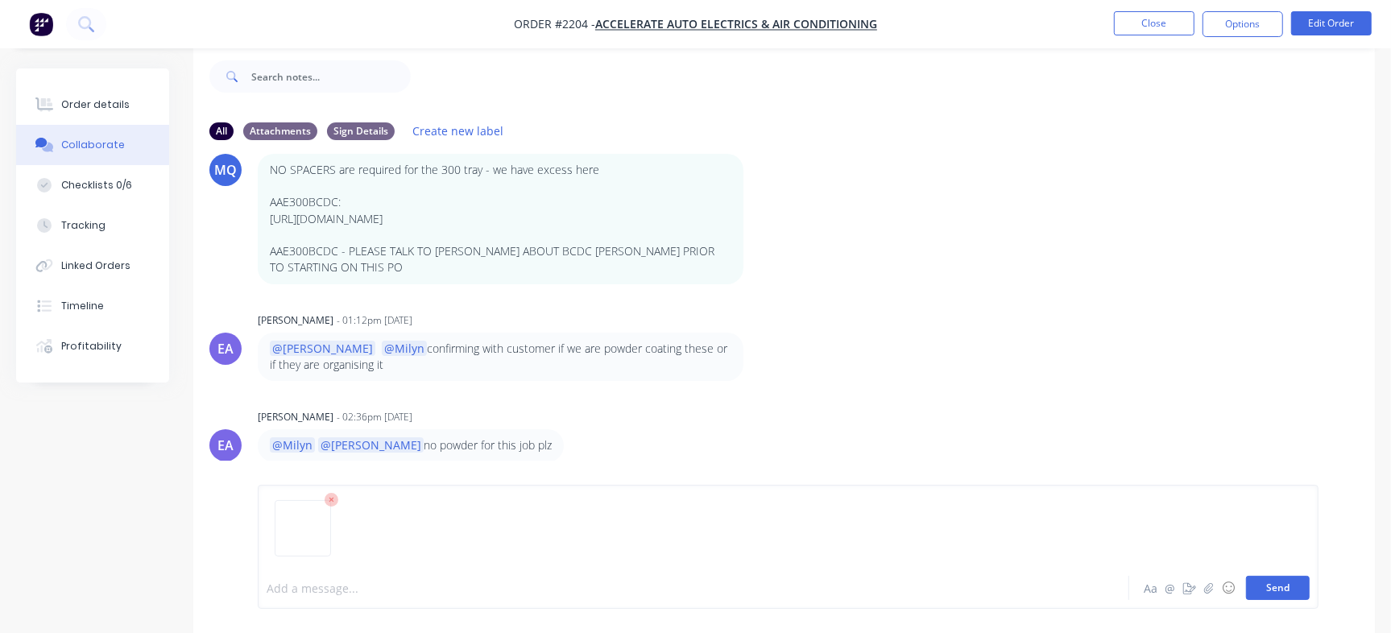
click at [1279, 590] on button "Send" at bounding box center [1278, 588] width 64 height 24
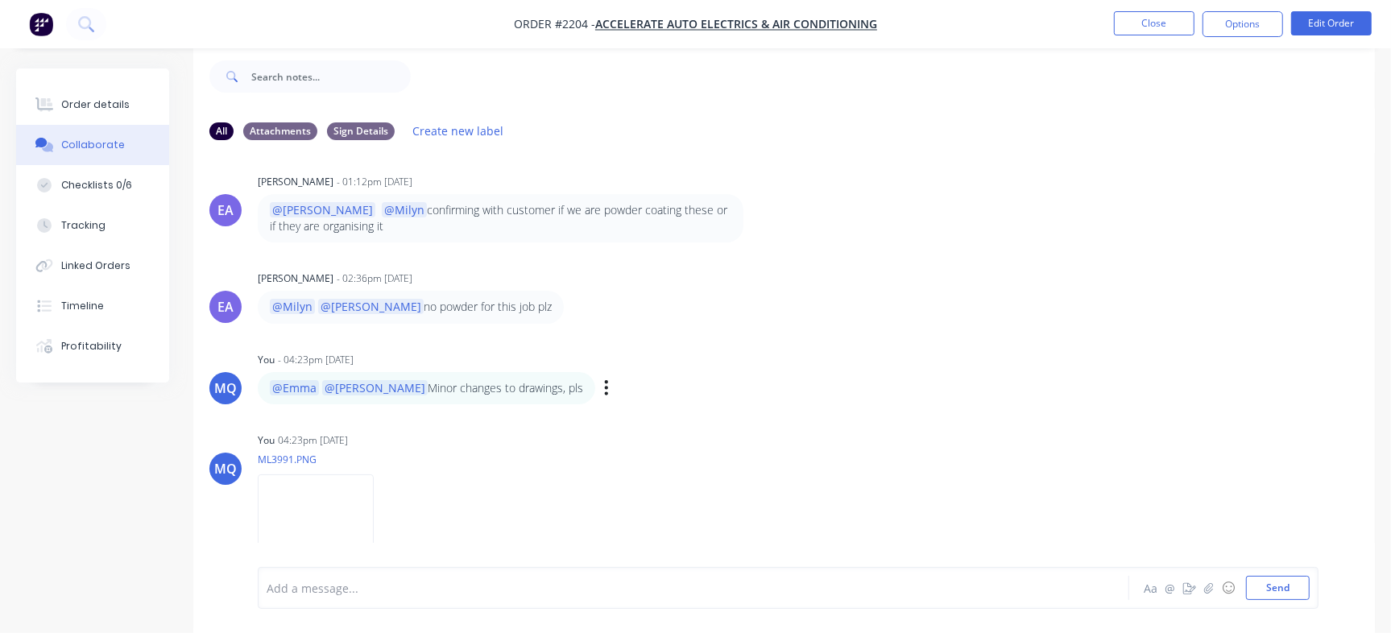
scroll to position [579, 0]
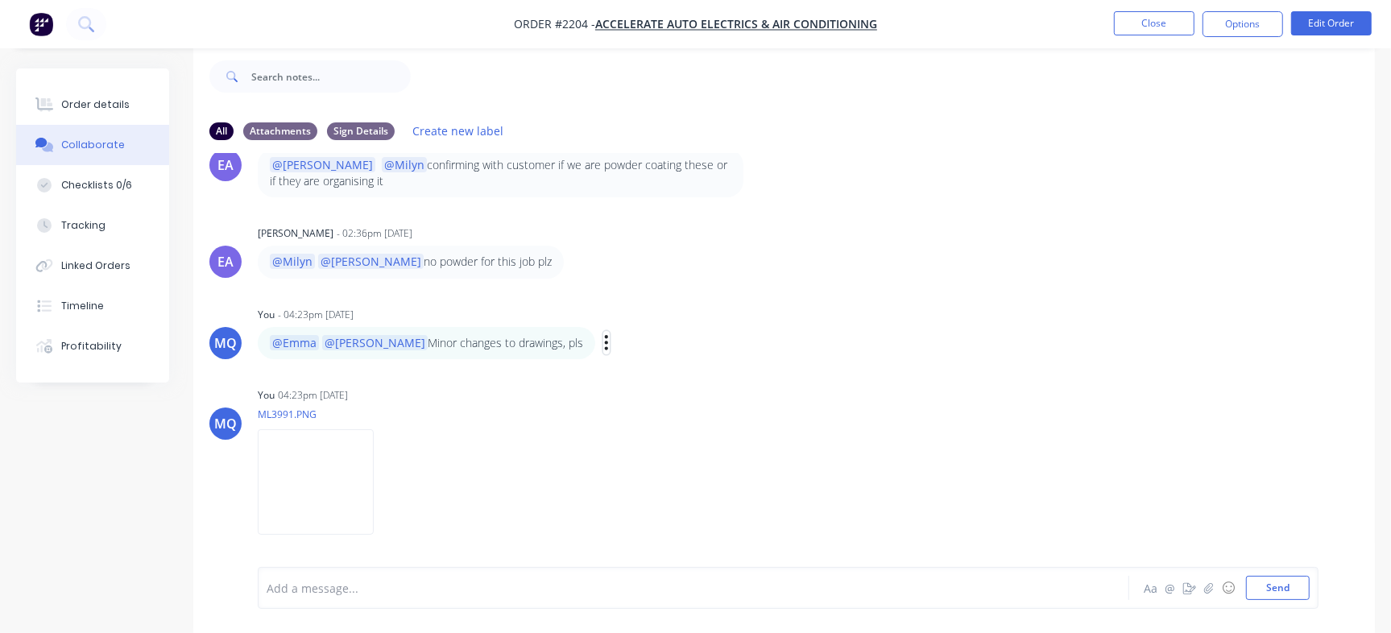
click at [604, 349] on icon "button" at bounding box center [606, 342] width 5 height 19
click at [0, 0] on button "Edit" at bounding box center [0, 0] width 0 height 0
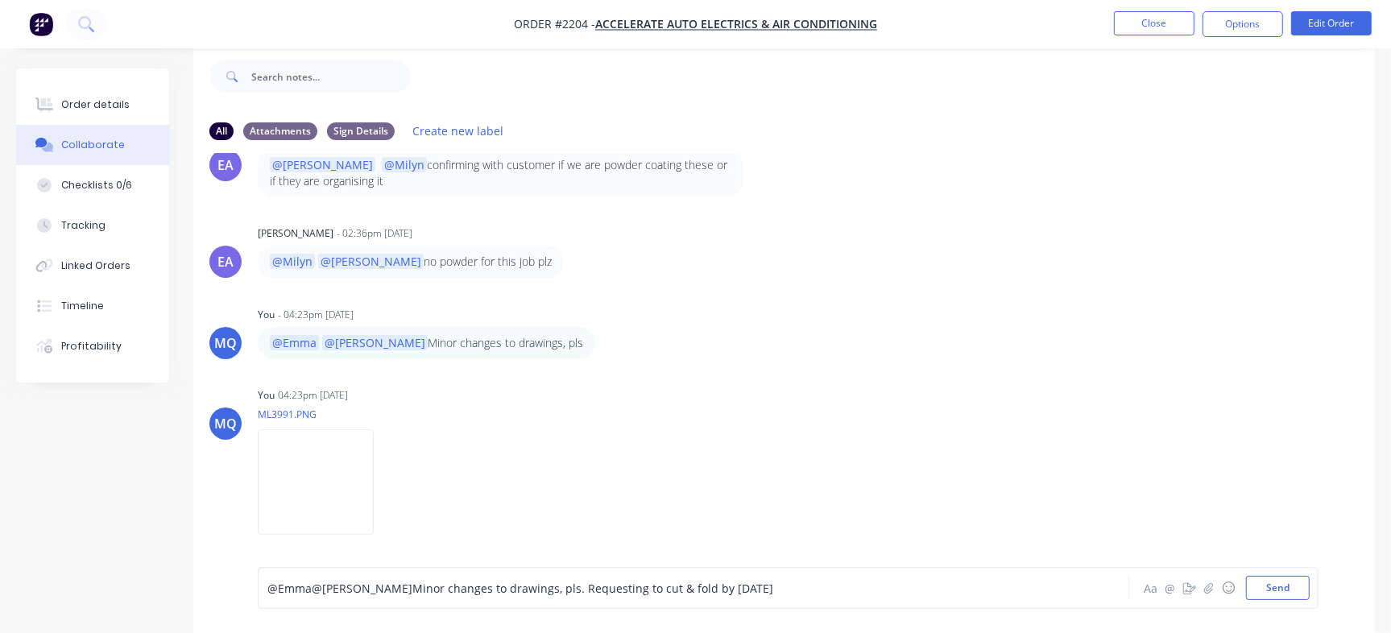
click at [825, 588] on div "@Emma @[PERSON_NAME] changes to drawings, pls. Requesting to cut & fold by [DAT…" at bounding box center [657, 588] width 781 height 17
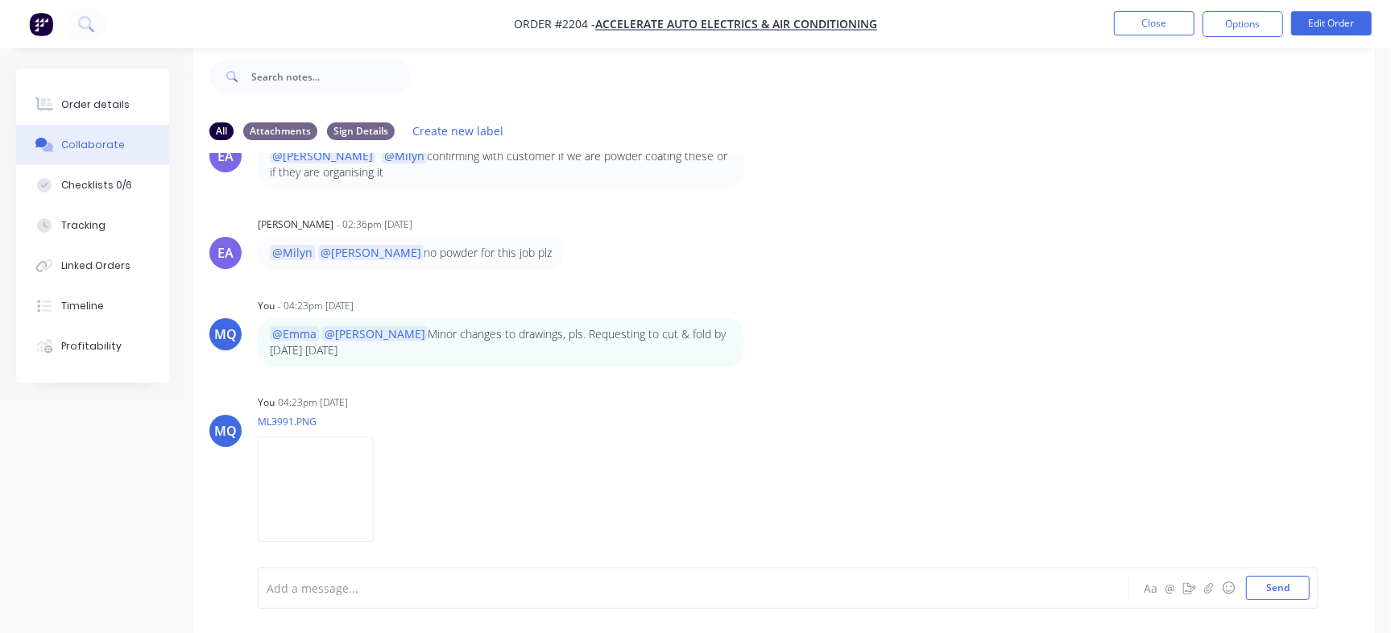
scroll to position [595, 0]
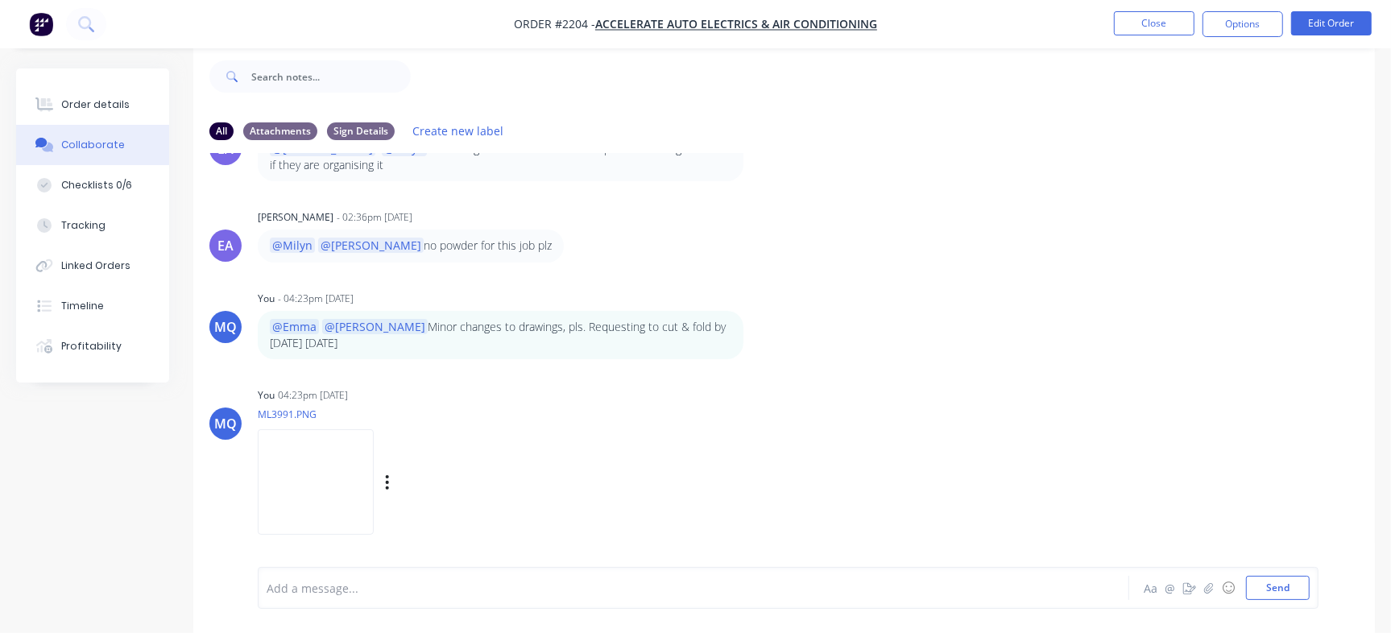
click at [374, 496] on img at bounding box center [316, 481] width 116 height 105
click at [477, 591] on div at bounding box center [657, 588] width 781 height 17
click at [748, 592] on div "[URL][DOMAIN_NAME]" at bounding box center [657, 588] width 781 height 17
click at [651, 479] on div "You 04:23pm [DATE] ML3991.PNG Labels Download Delete" at bounding box center [509, 455] width 503 height 145
click at [469, 591] on div at bounding box center [657, 588] width 781 height 17
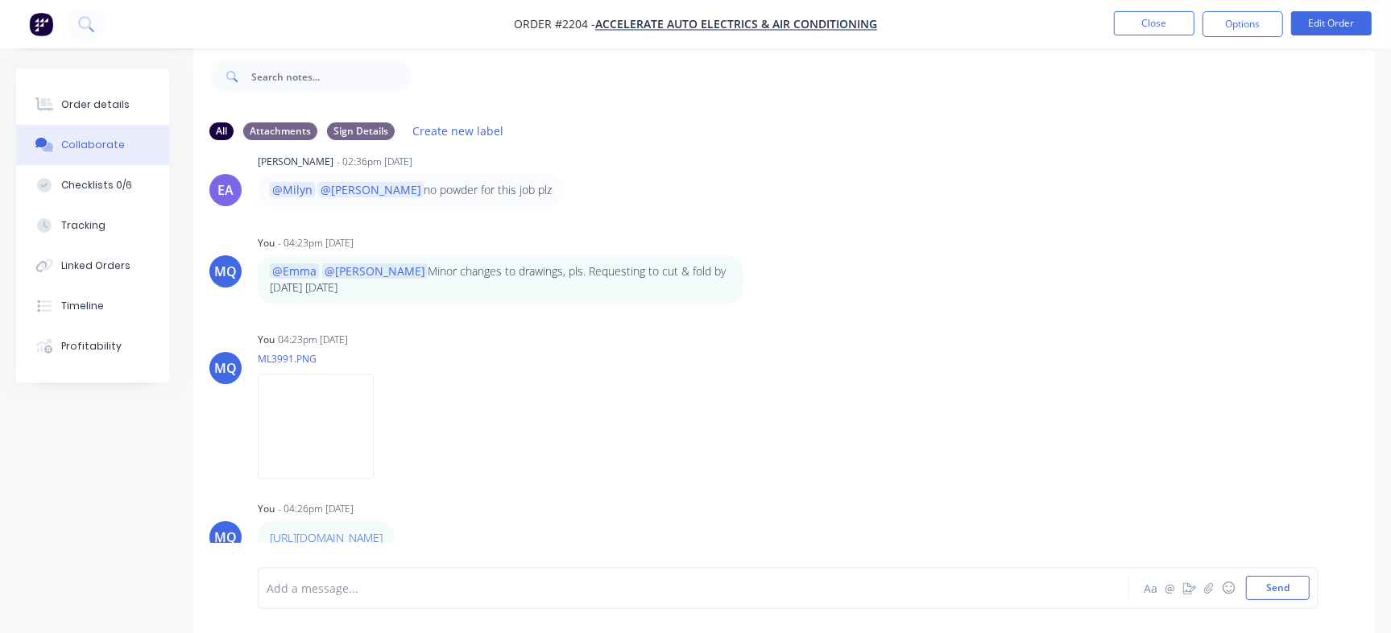
scroll to position [661, 0]
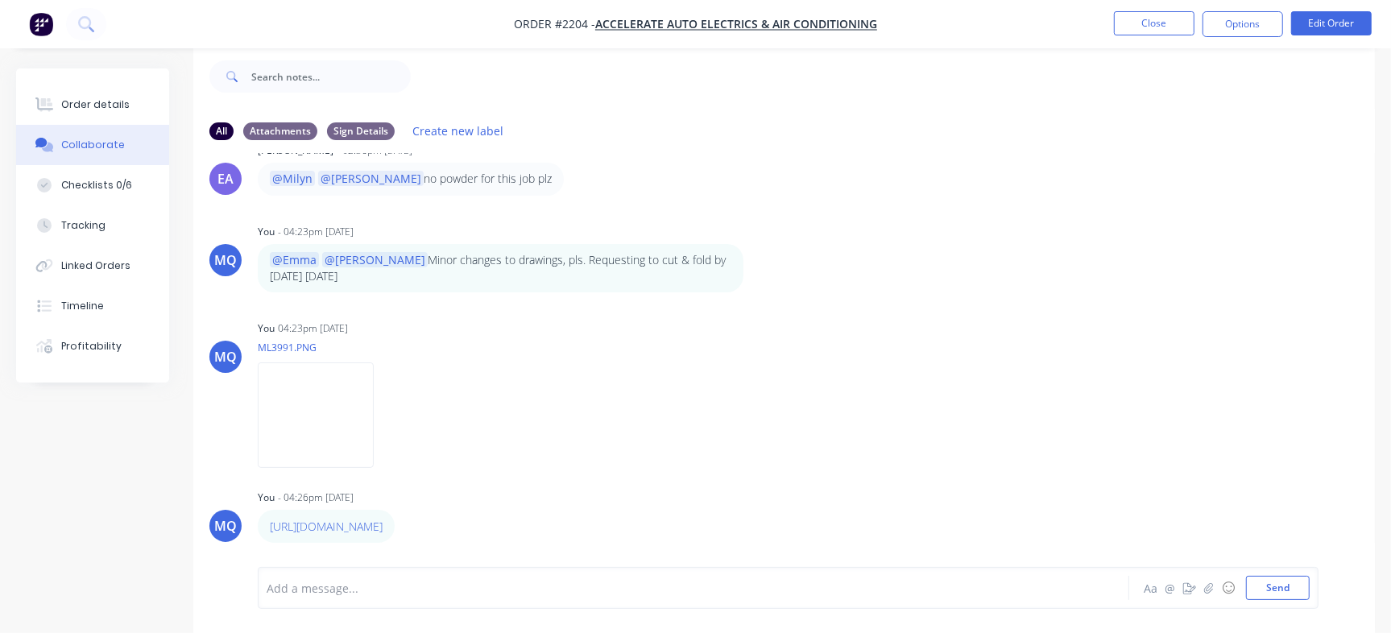
click at [597, 593] on div at bounding box center [657, 588] width 781 height 17
click at [63, 93] on button "Order details" at bounding box center [92, 105] width 153 height 40
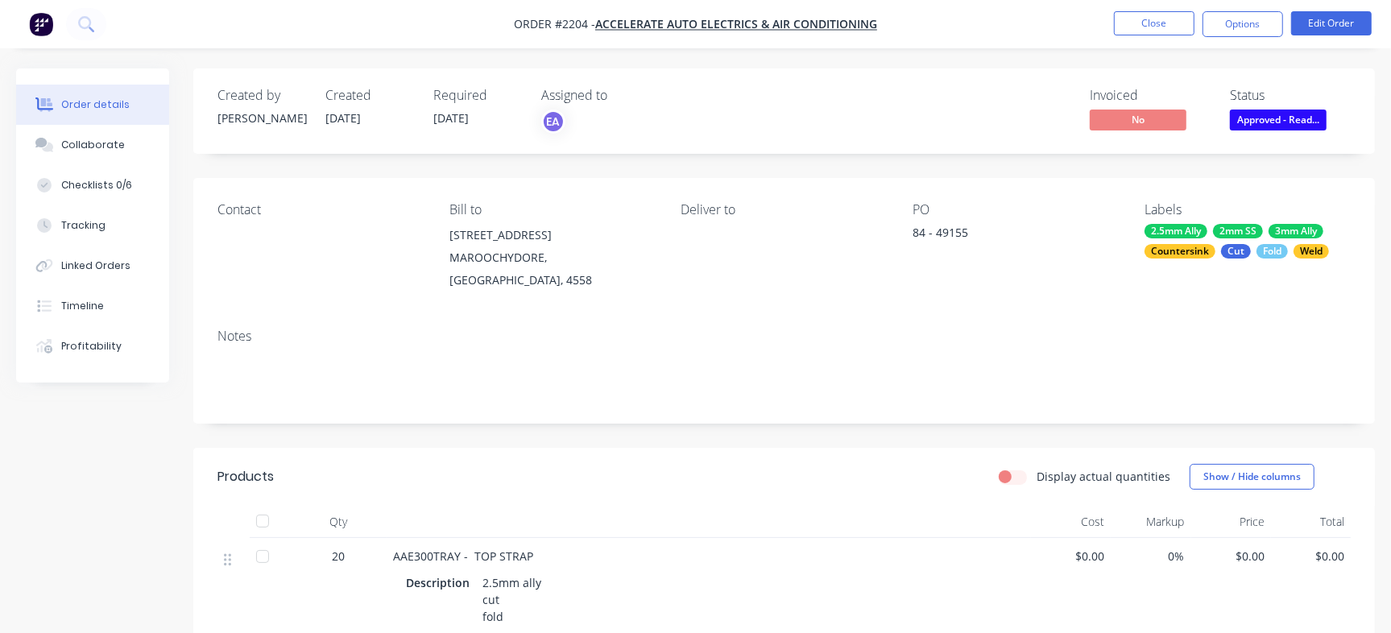
click at [1185, 249] on div "Countersink" at bounding box center [1179, 251] width 71 height 14
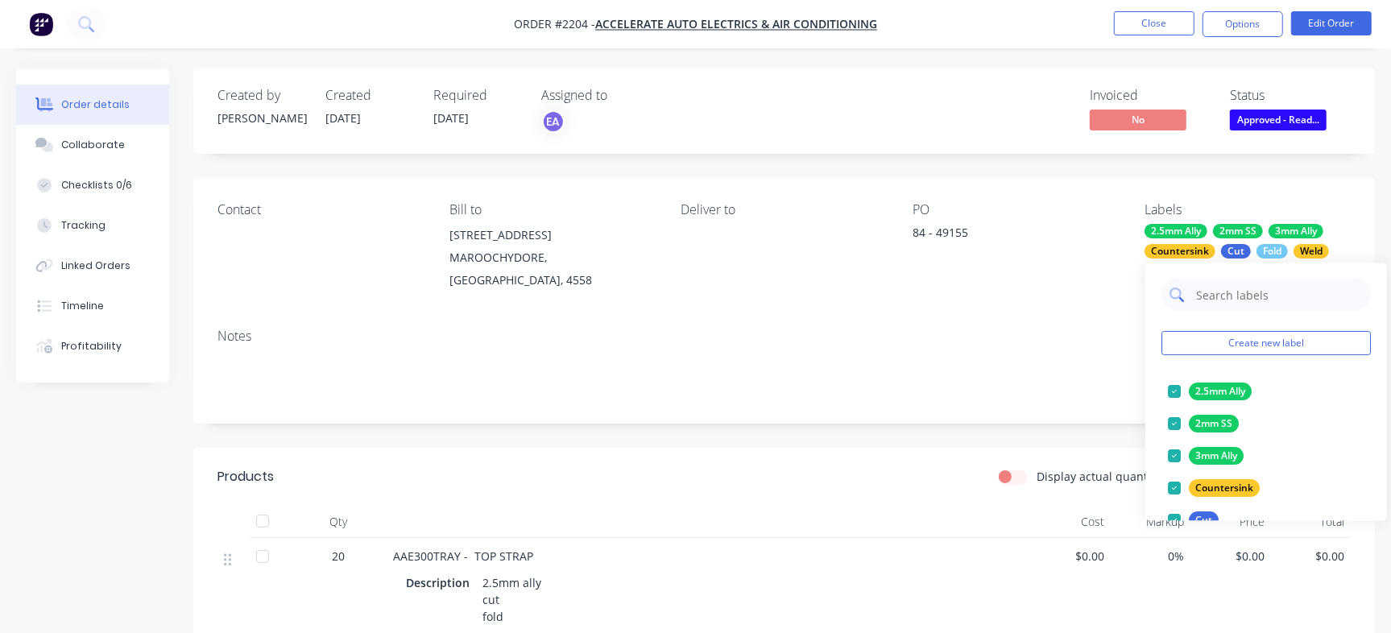
click at [1257, 295] on input "text" at bounding box center [1278, 295] width 168 height 32
type input "Urgent"
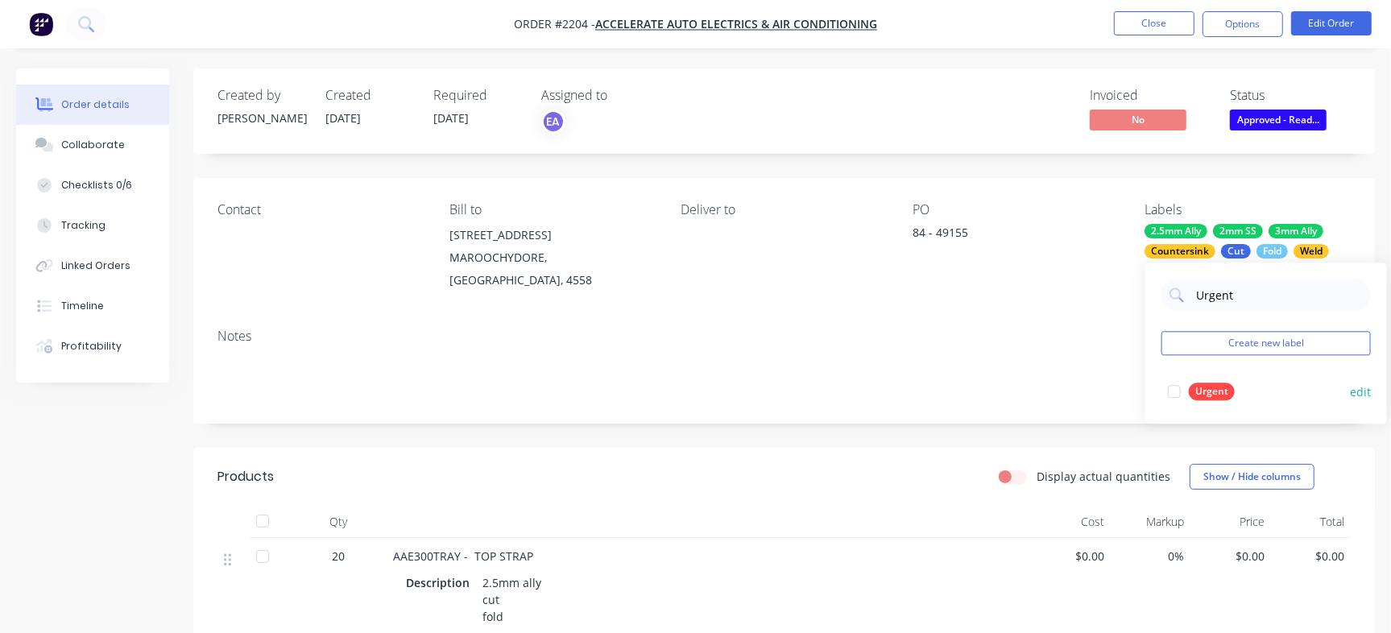
click at [1179, 389] on div at bounding box center [1174, 391] width 32 height 32
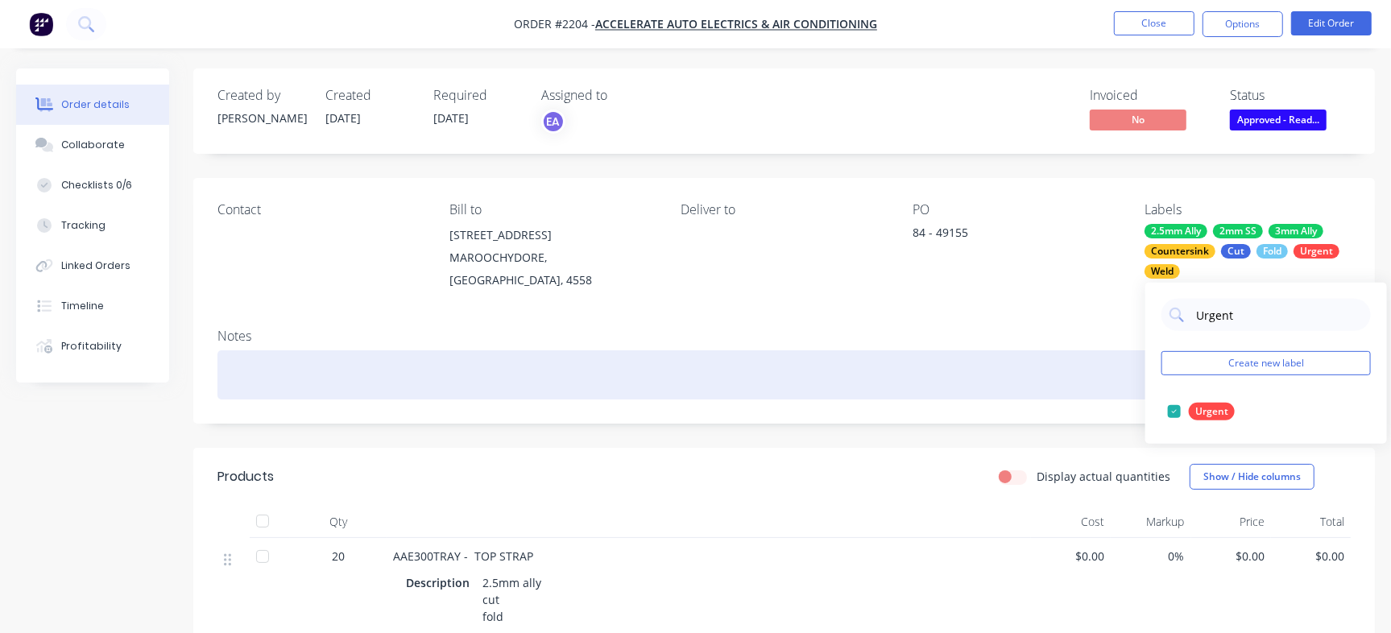
click at [386, 369] on div at bounding box center [783, 374] width 1133 height 49
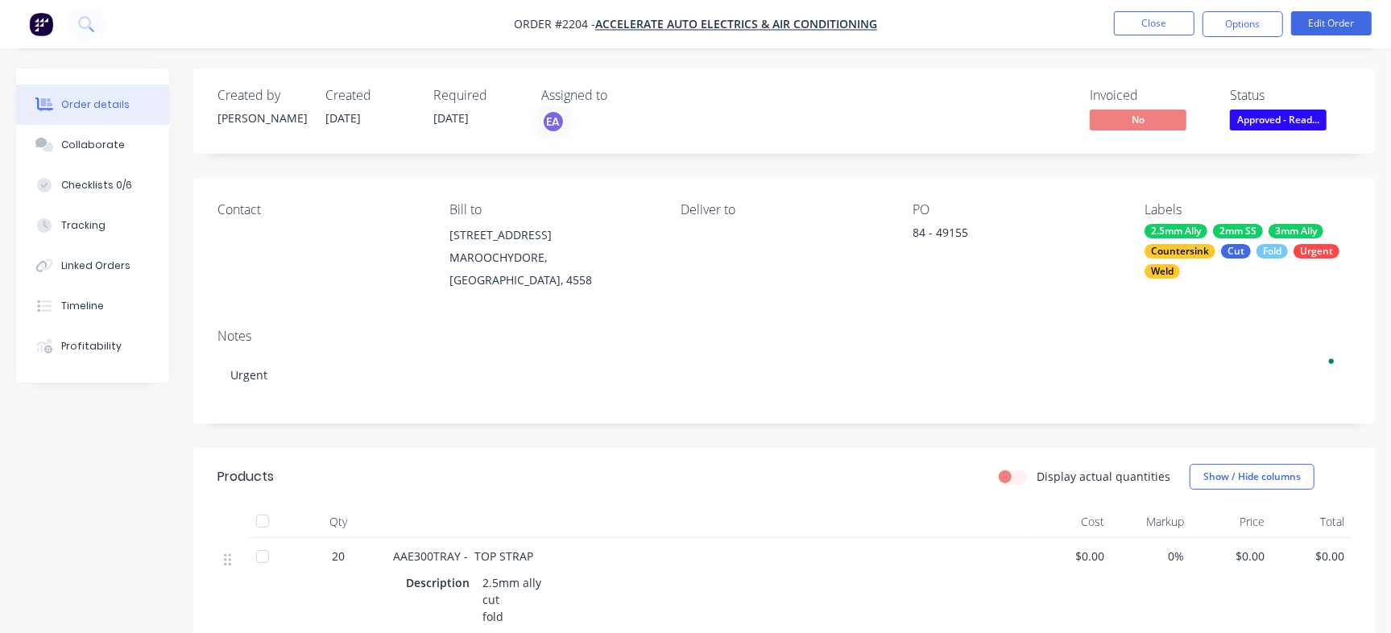
click at [831, 117] on div "Invoiced No Status Approved - Read..." at bounding box center [1026, 111] width 648 height 47
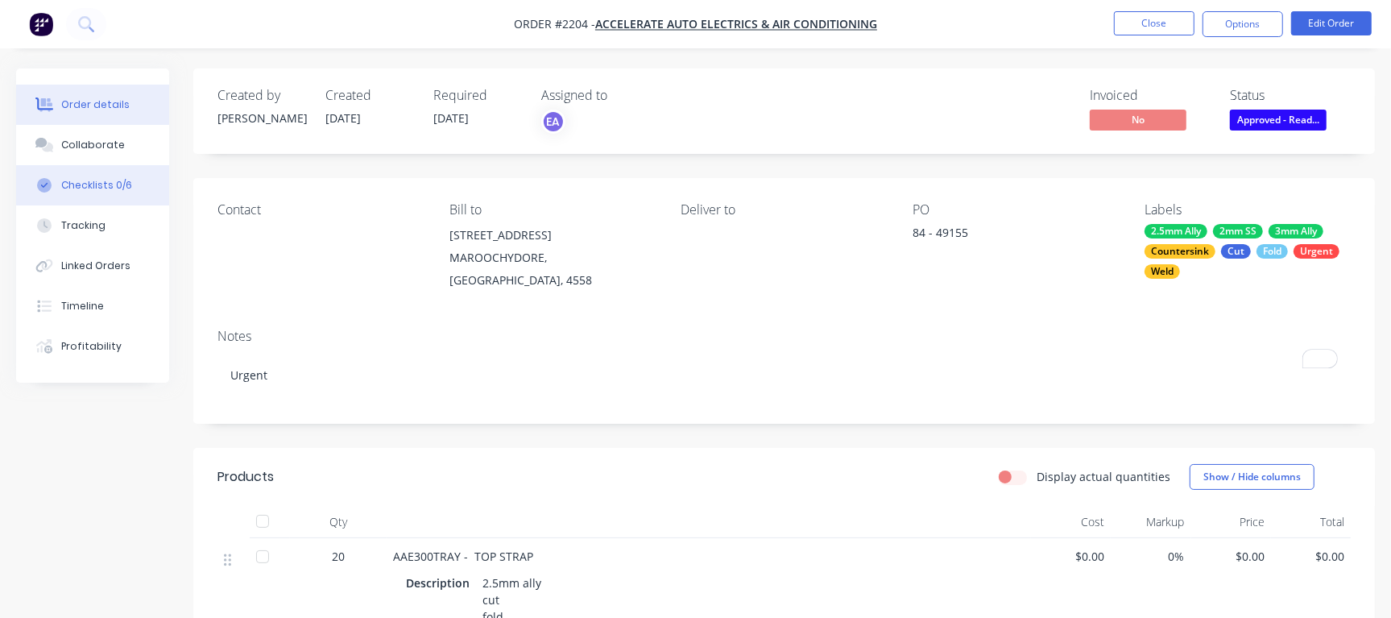
click at [116, 185] on div "Checklists 0/6" at bounding box center [96, 185] width 71 height 14
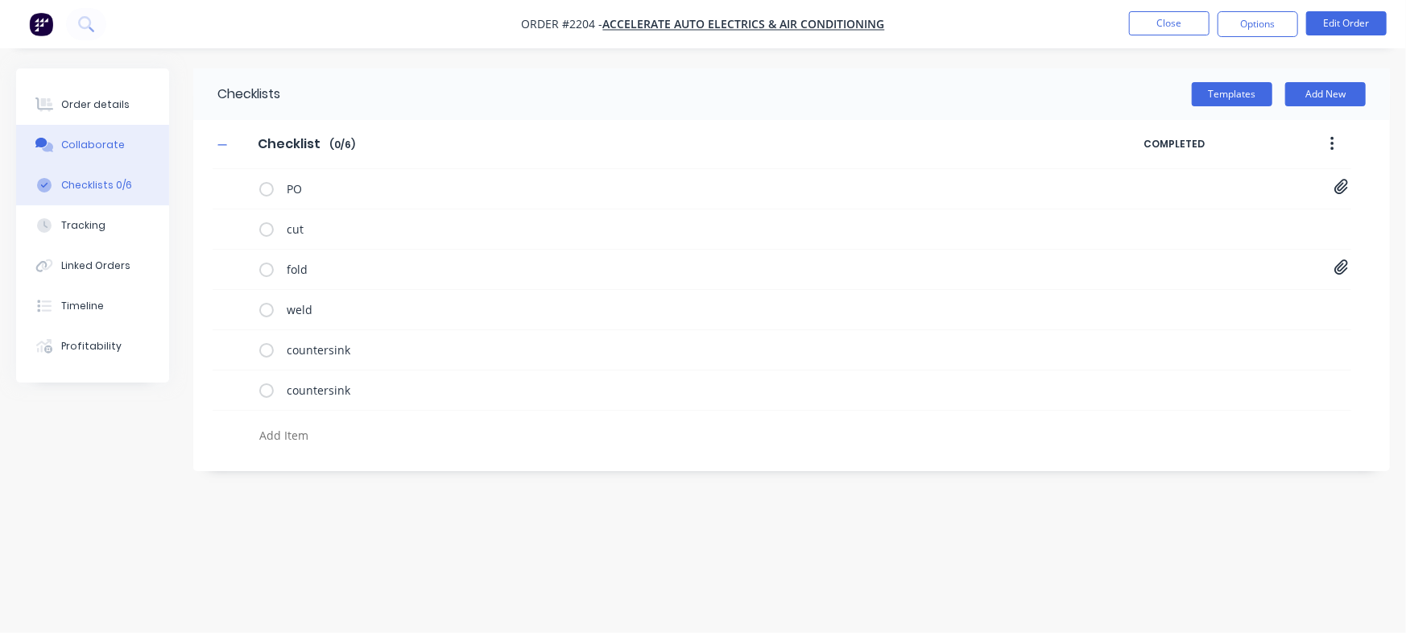
click at [88, 132] on button "Collaborate" at bounding box center [92, 145] width 153 height 40
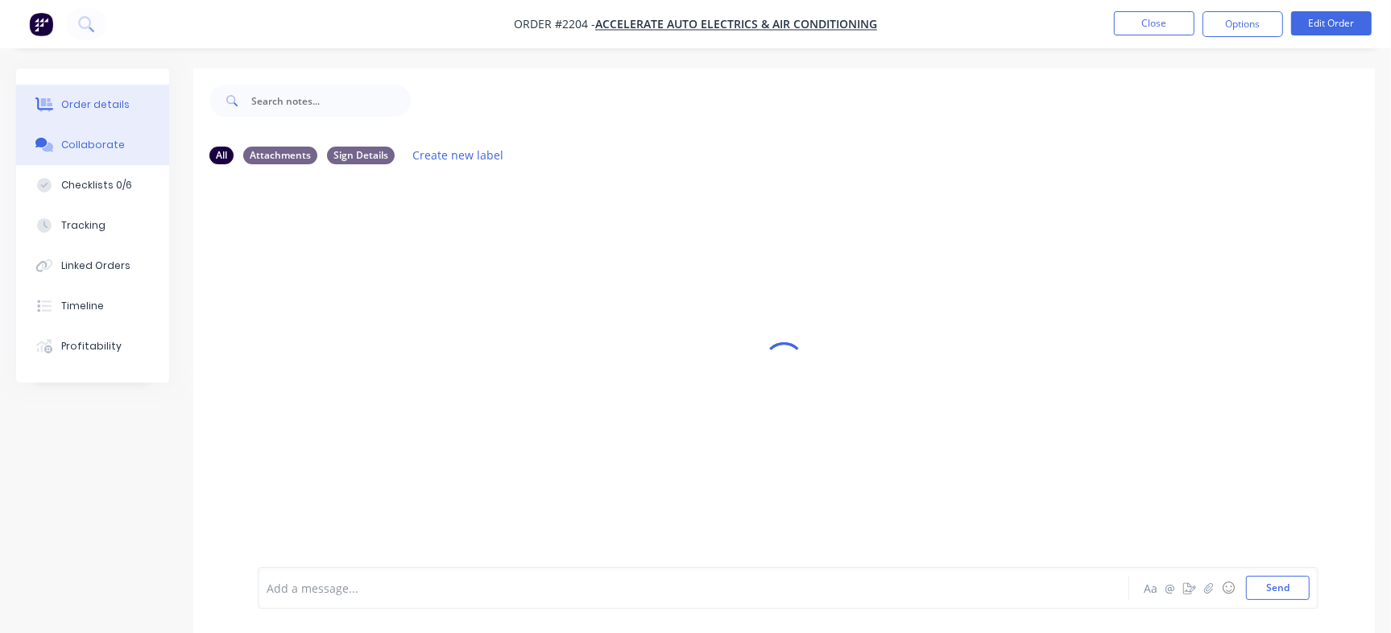
click at [81, 101] on div "Order details" at bounding box center [95, 104] width 68 height 14
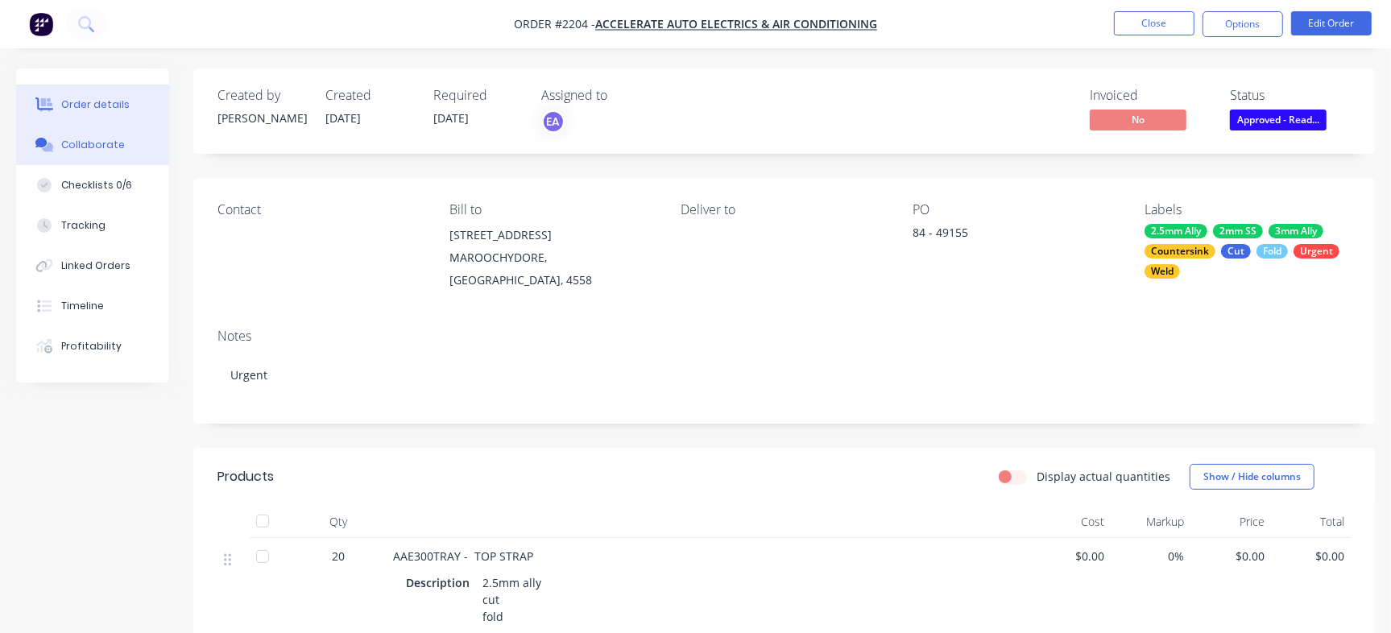
click at [91, 127] on button "Collaborate" at bounding box center [92, 145] width 153 height 40
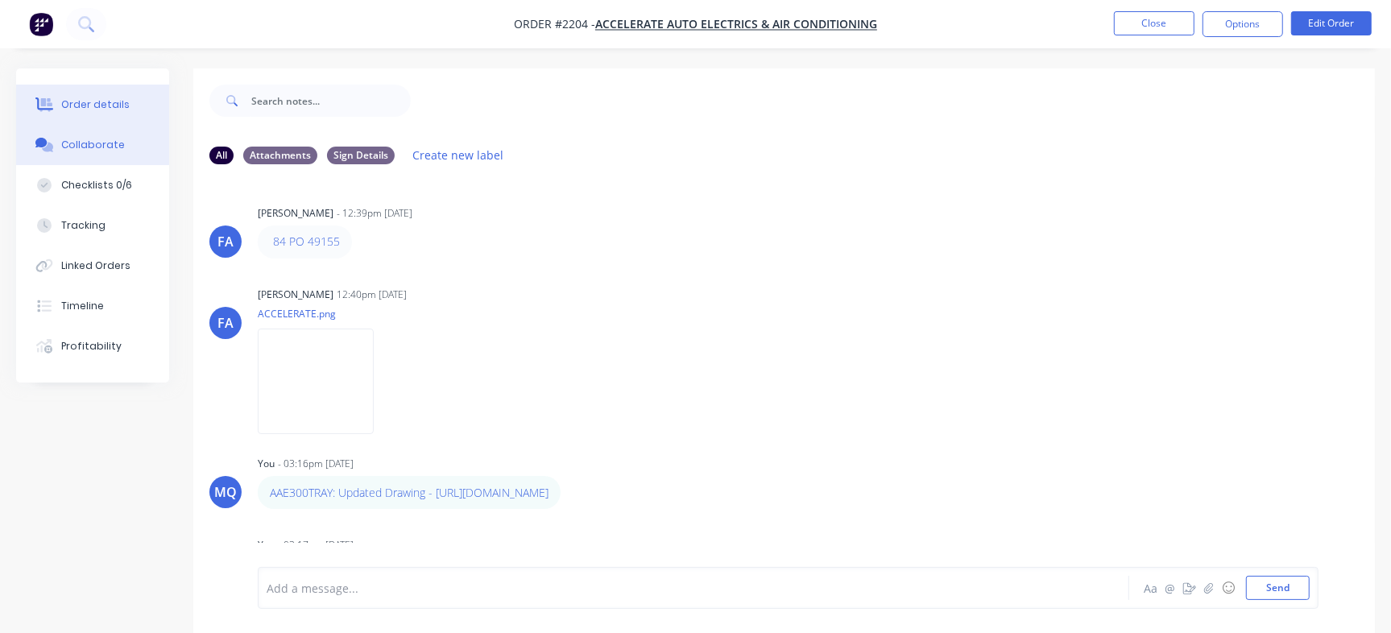
click at [85, 93] on button "Order details" at bounding box center [92, 105] width 153 height 40
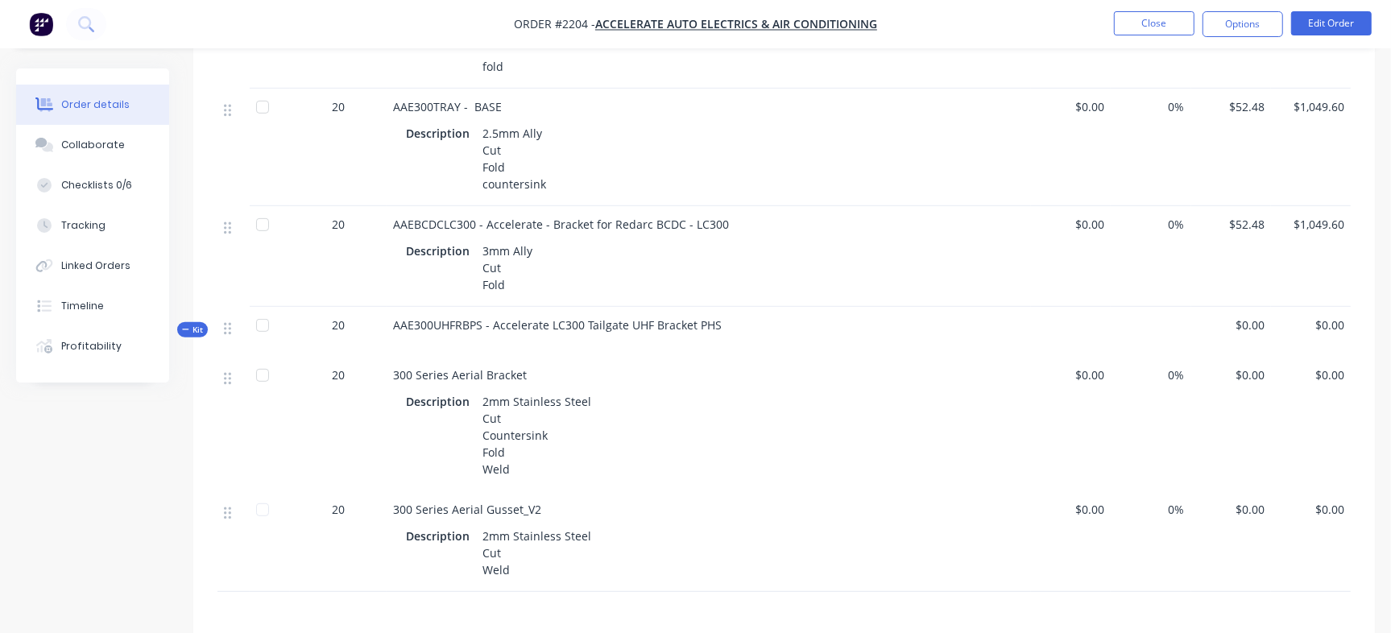
scroll to position [580, 0]
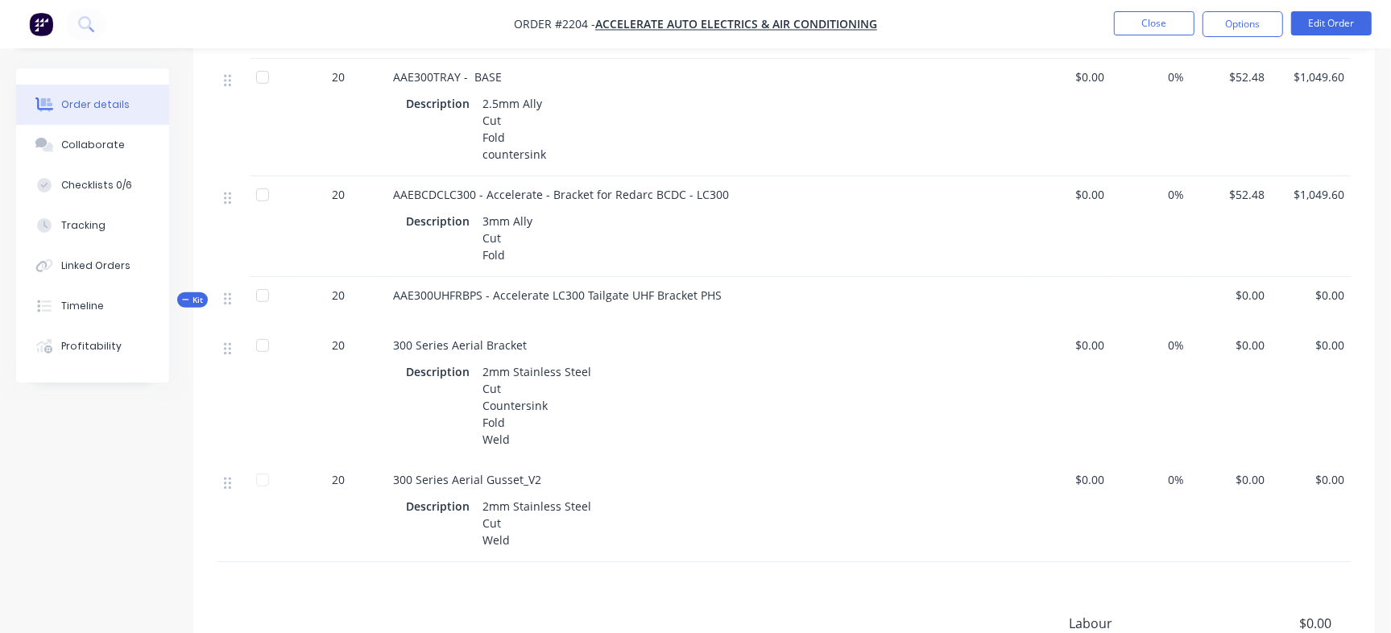
click at [192, 306] on span "Kit" at bounding box center [192, 300] width 21 height 12
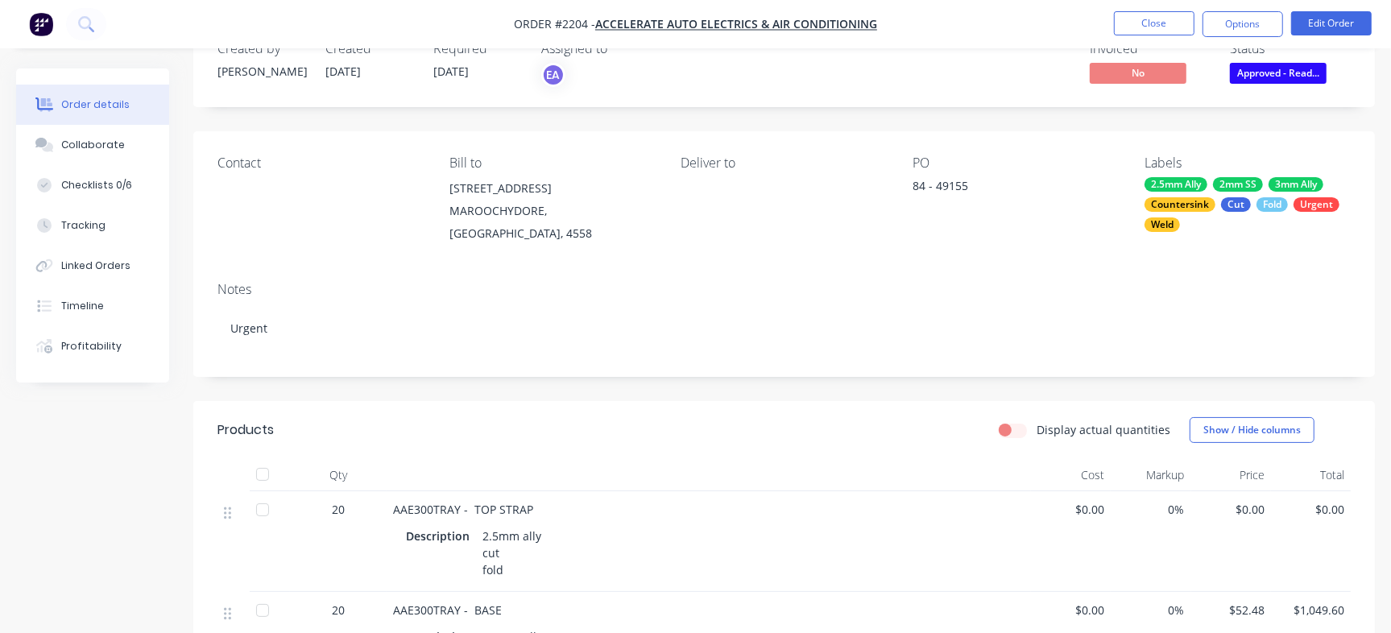
scroll to position [0, 0]
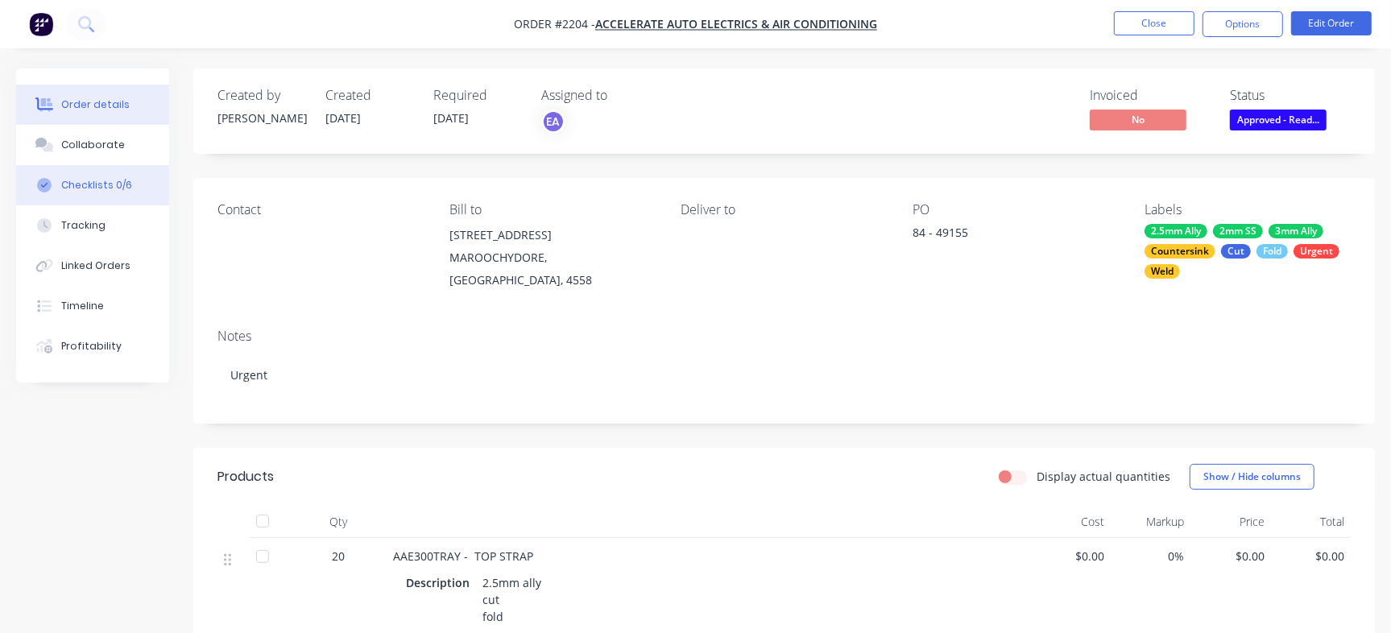
click at [167, 190] on button "Checklists 0/6" at bounding box center [92, 185] width 153 height 40
type textarea "x"
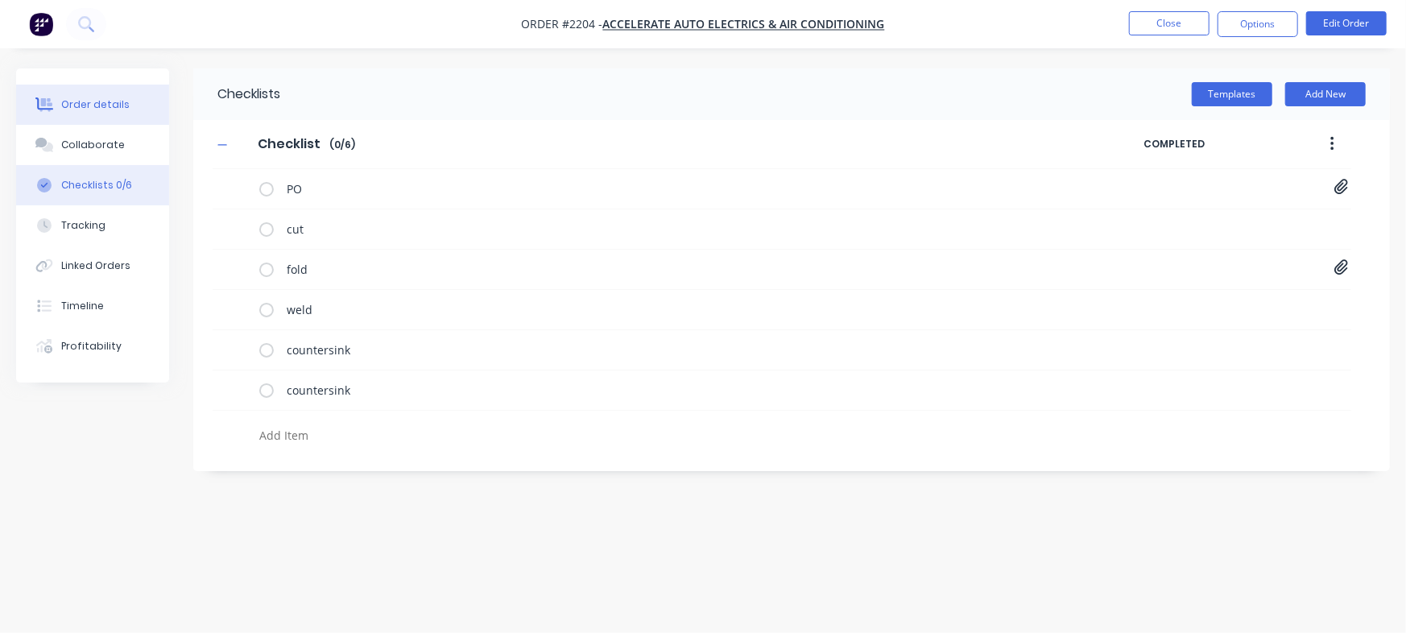
click at [106, 93] on button "Order details" at bounding box center [92, 105] width 153 height 40
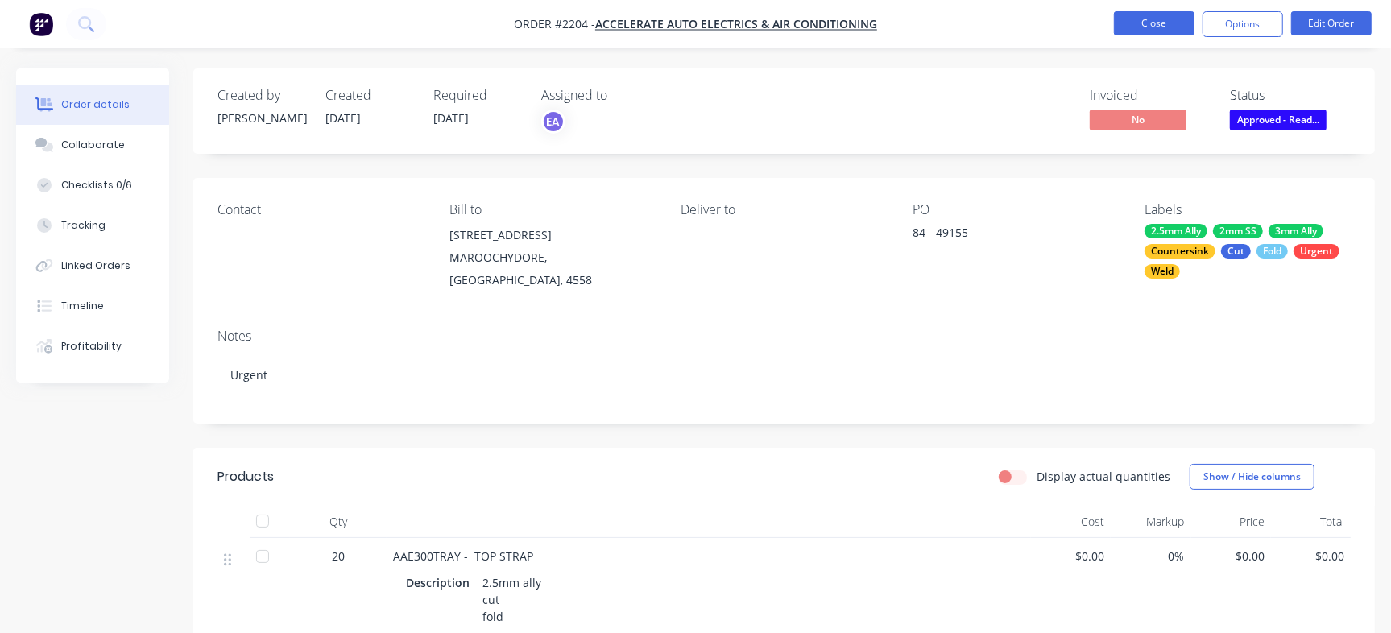
click at [1147, 19] on button "Close" at bounding box center [1154, 23] width 81 height 24
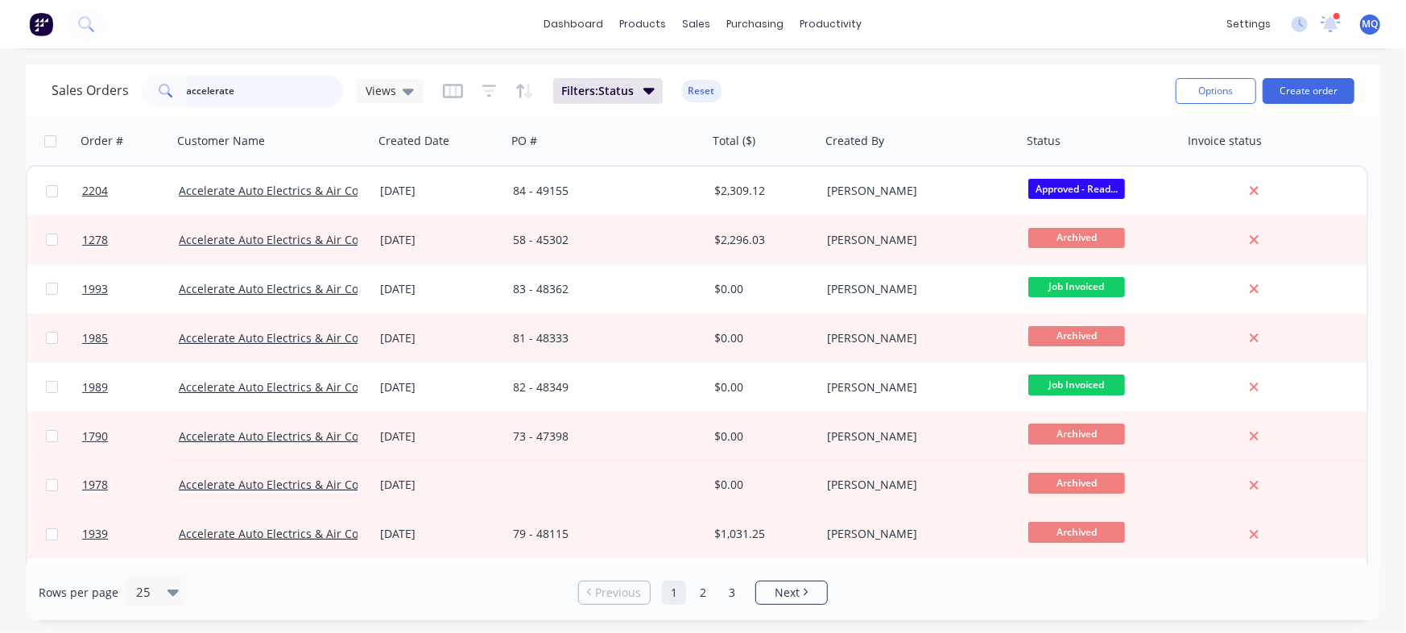
click at [262, 86] on input "accelerate" at bounding box center [265, 91] width 157 height 32
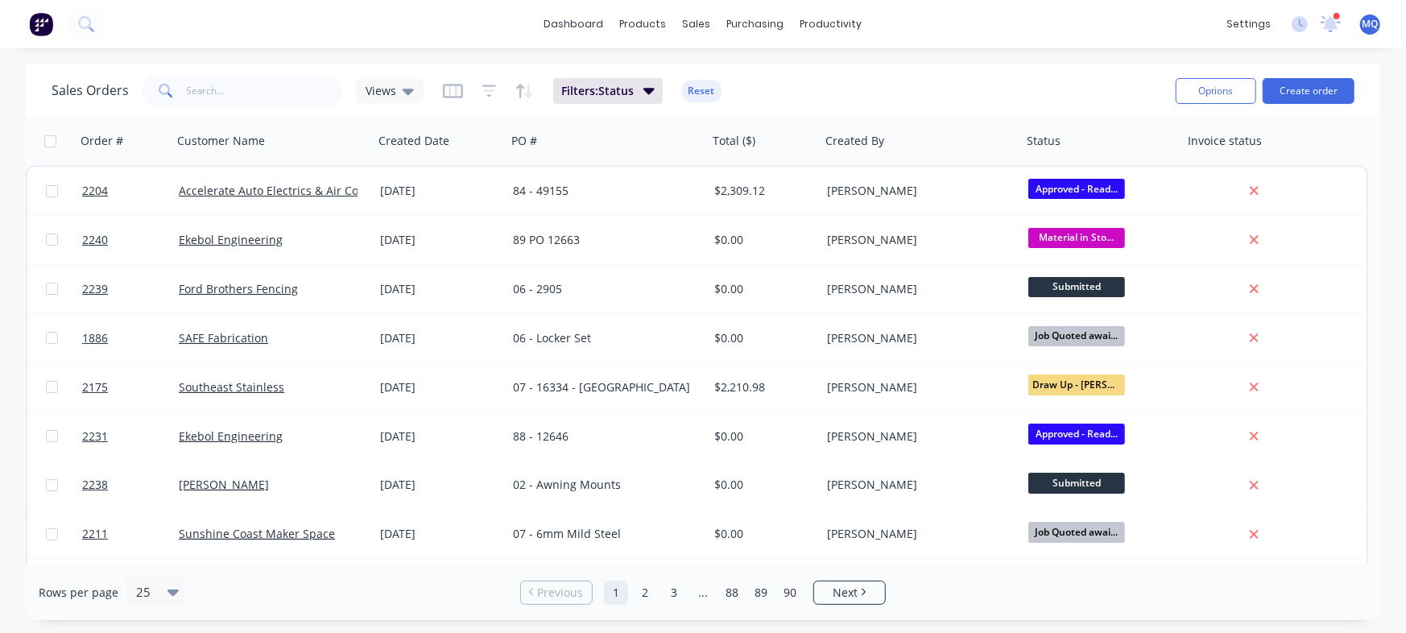
drag, startPoint x: 926, startPoint y: 88, endPoint x: 961, endPoint y: 87, distance: 34.6
click at [927, 88] on div "Sales Orders Views Filters: Status Reset" at bounding box center [607, 90] width 1111 height 39
click at [1296, 83] on button "Create order" at bounding box center [1308, 91] width 92 height 26
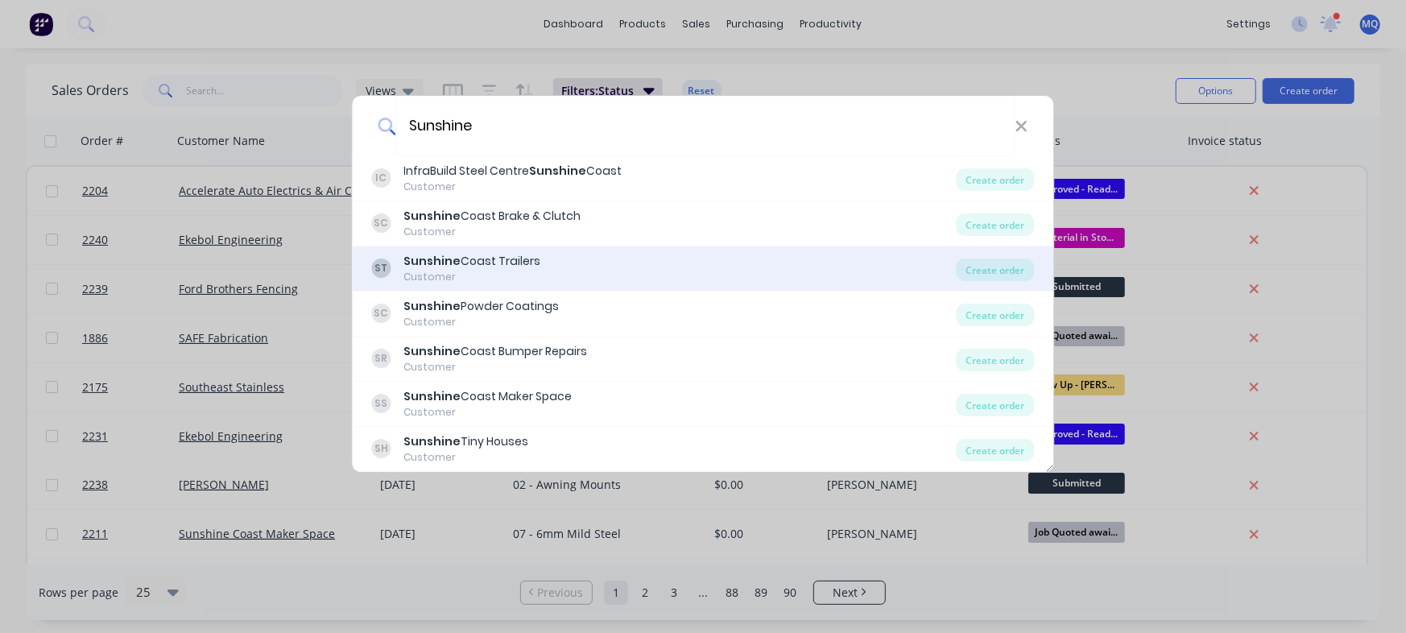
type input "Sunshine"
click at [526, 262] on div "Sunshine Coast Trailers" at bounding box center [472, 261] width 137 height 17
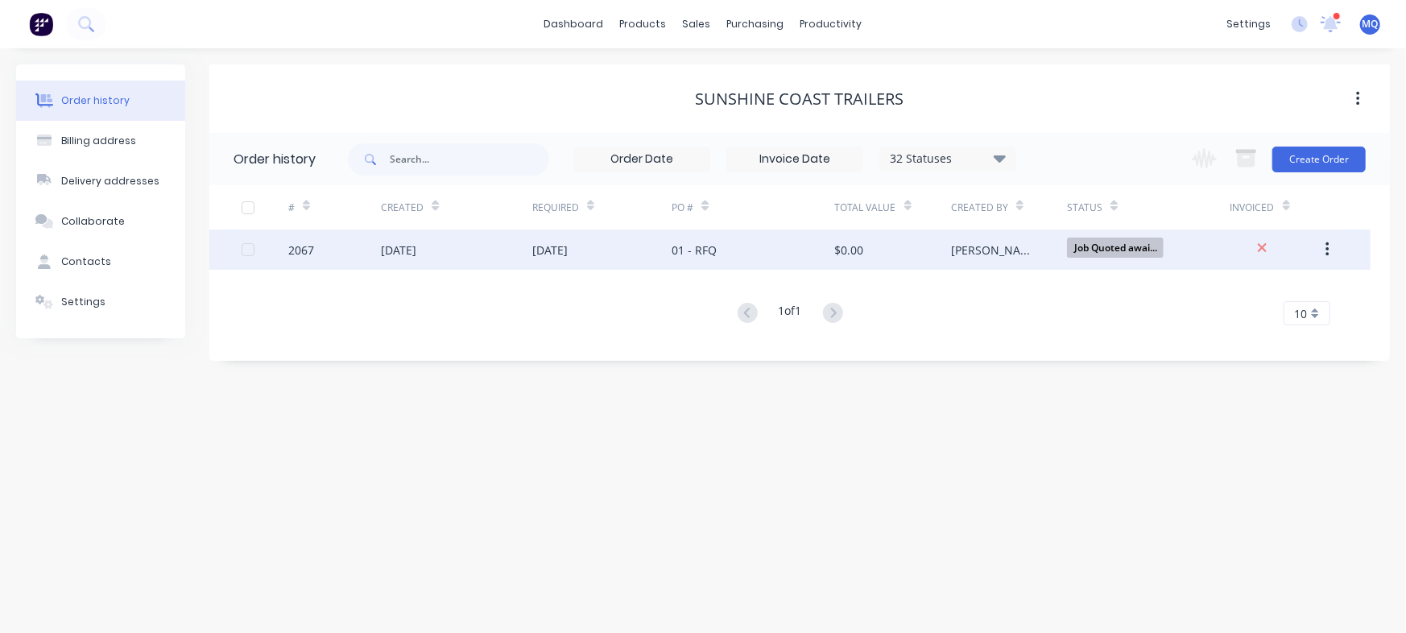
click at [719, 249] on div "01 - RFQ" at bounding box center [753, 249] width 163 height 40
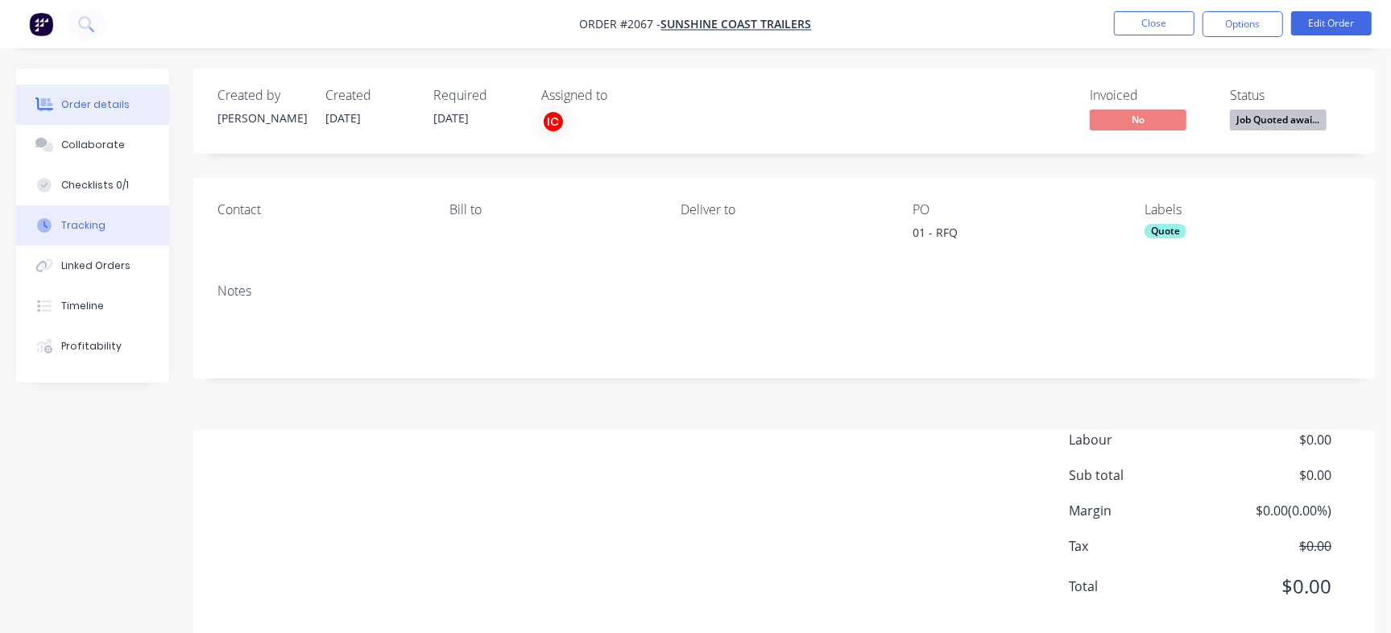
drag, startPoint x: 117, startPoint y: 148, endPoint x: 41, endPoint y: 205, distance: 94.4
click at [101, 148] on div "Collaborate" at bounding box center [93, 145] width 64 height 14
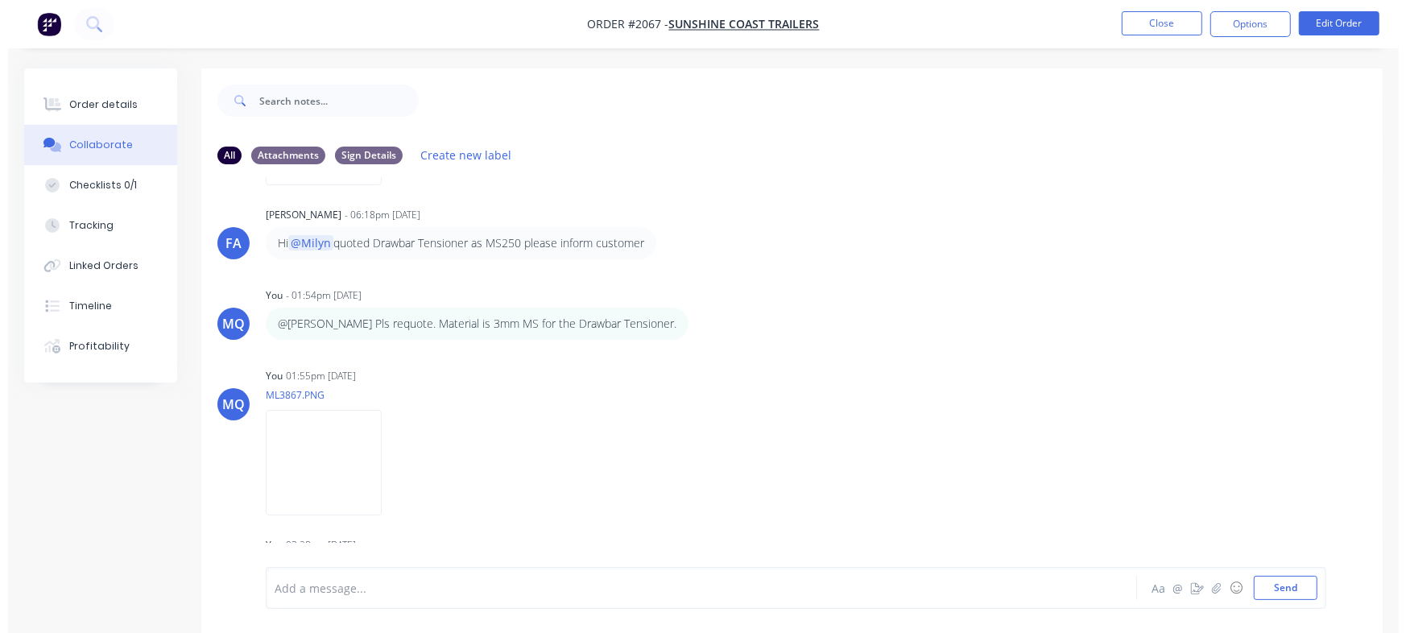
scroll to position [543, 0]
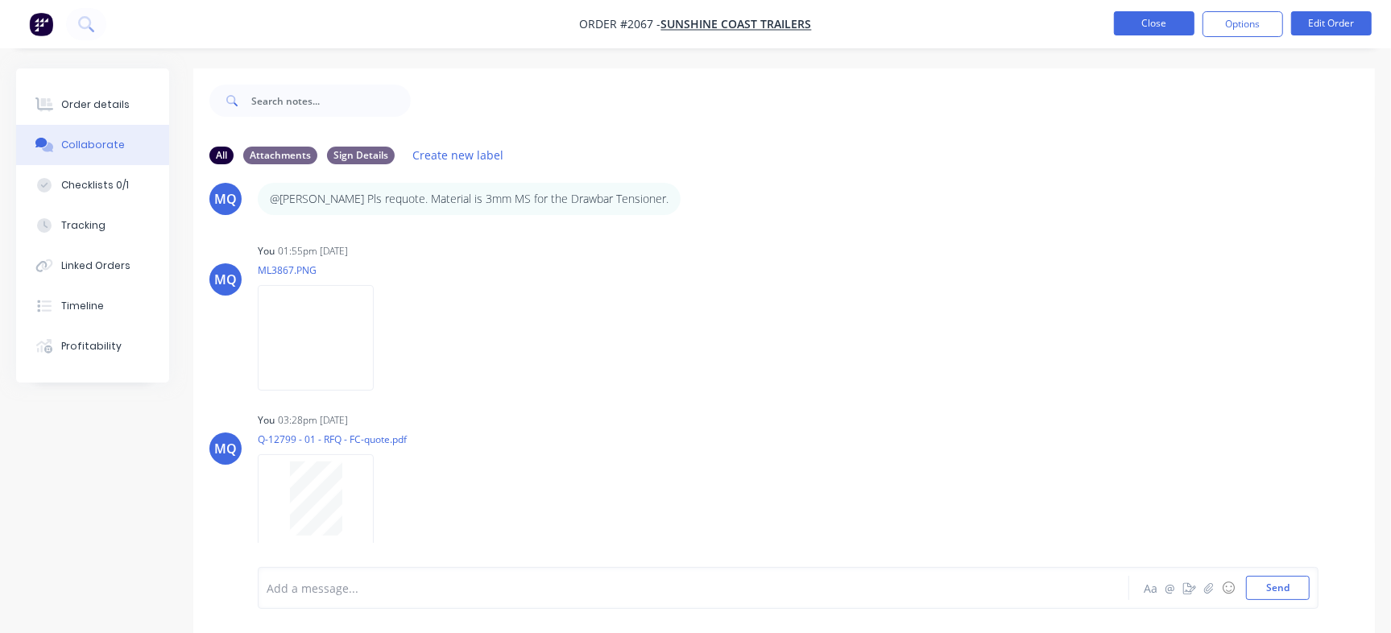
click at [1134, 27] on button "Close" at bounding box center [1154, 23] width 81 height 24
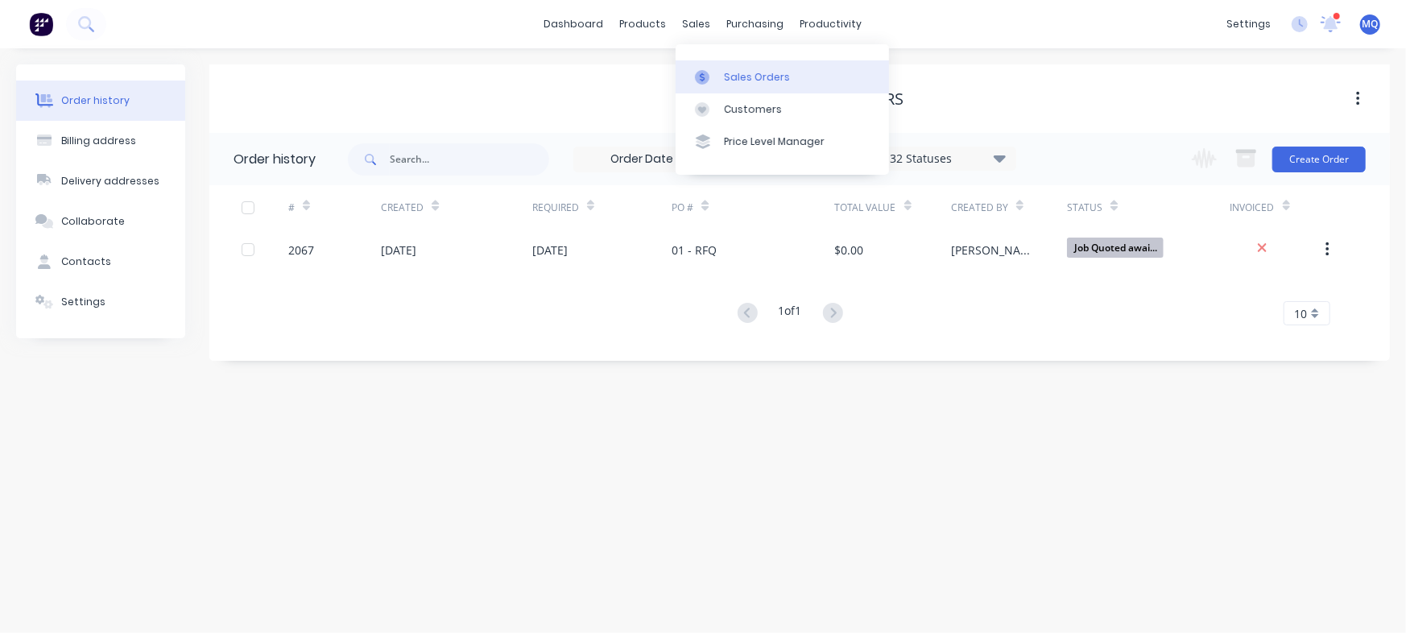
click at [718, 68] on link "Sales Orders" at bounding box center [782, 76] width 213 height 32
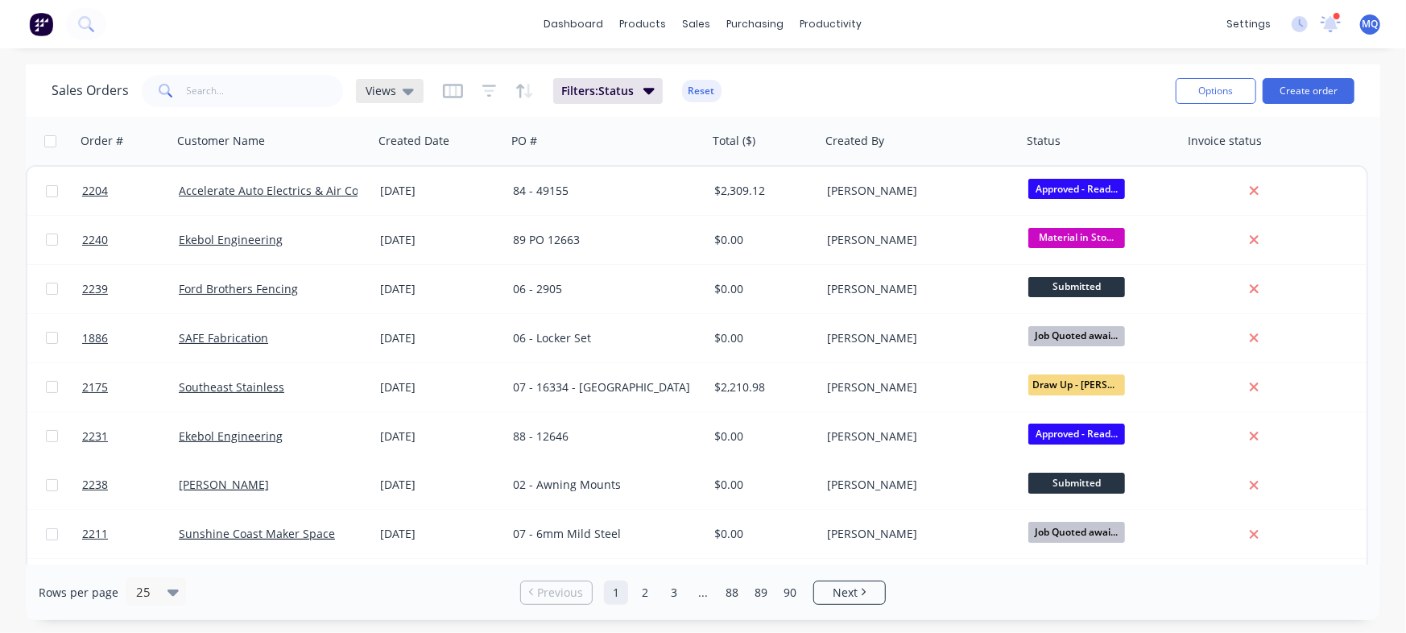
click at [403, 87] on icon at bounding box center [408, 91] width 11 height 18
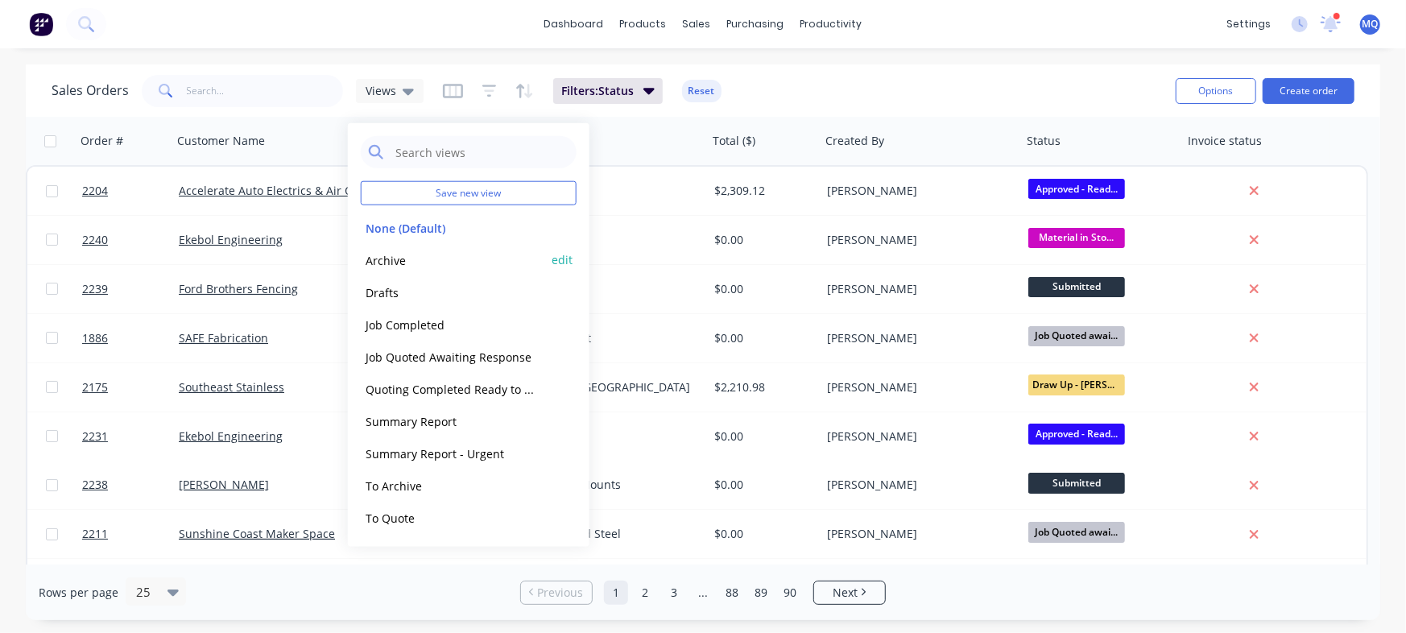
click at [415, 265] on button "Archive" at bounding box center [453, 259] width 184 height 19
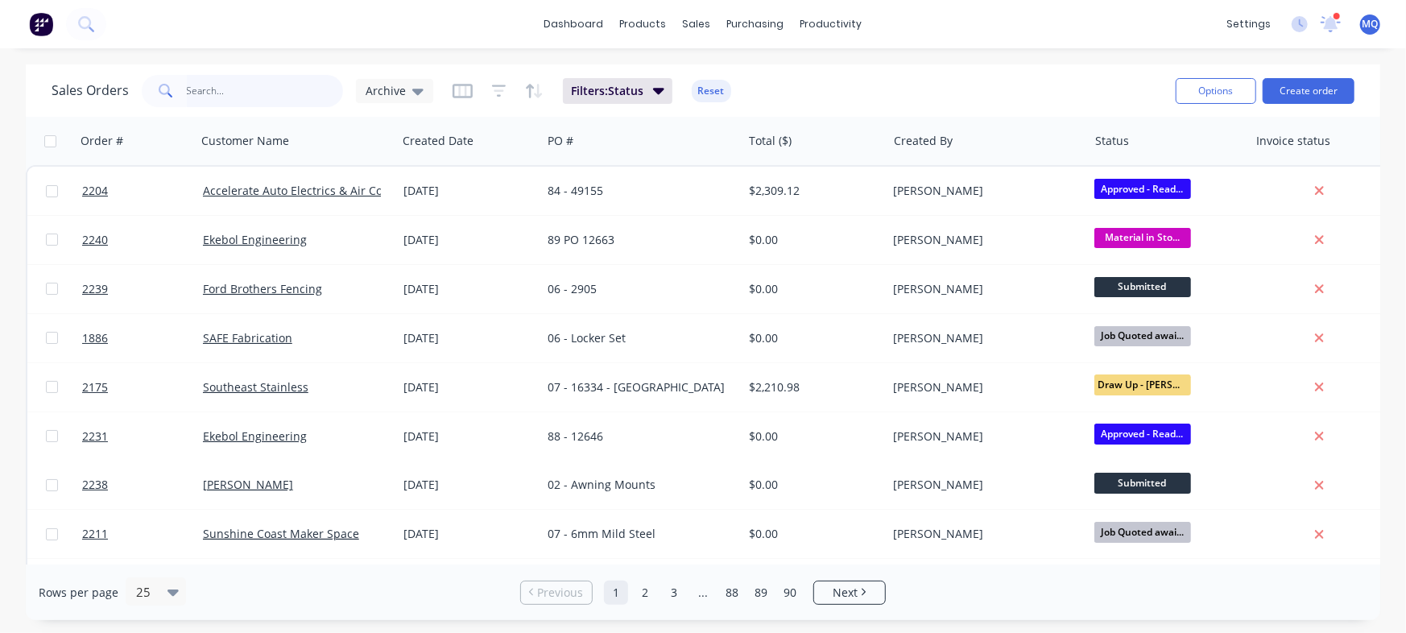
click at [267, 83] on input "text" at bounding box center [265, 91] width 157 height 32
type input "ford"
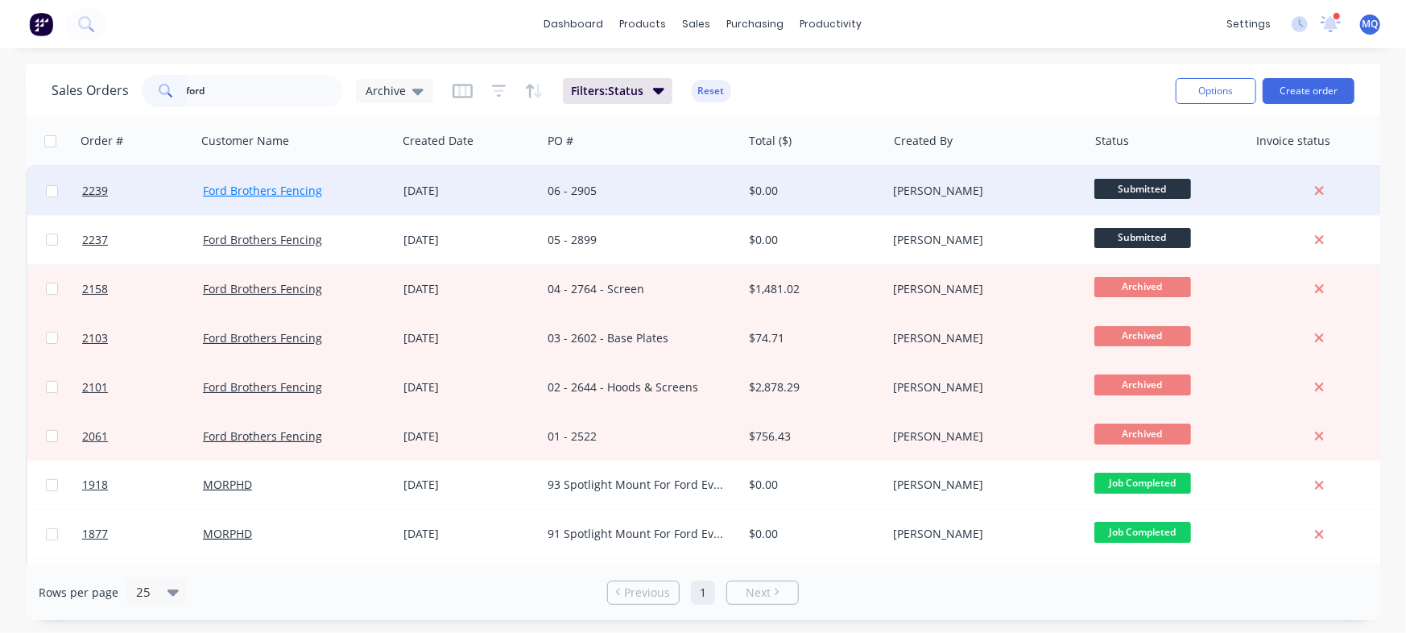
click at [261, 186] on link "Ford Brothers Fencing" at bounding box center [262, 190] width 119 height 15
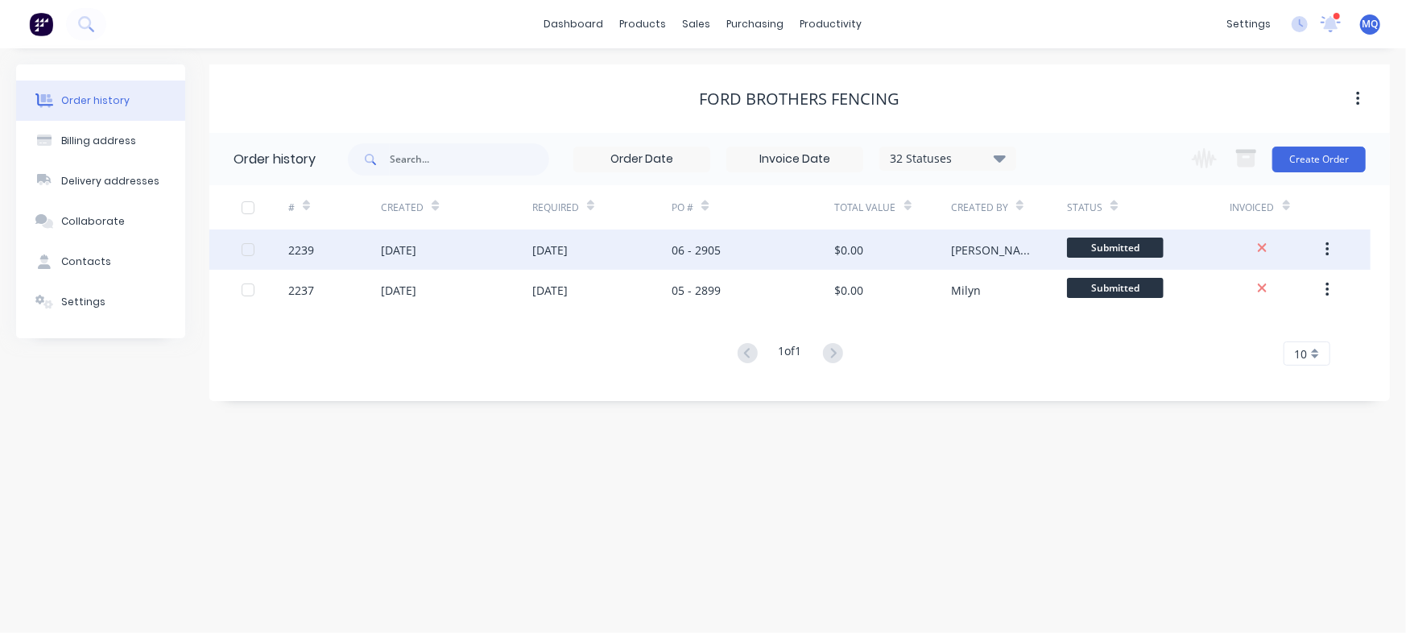
click at [766, 247] on div "06 - 2905" at bounding box center [753, 249] width 163 height 40
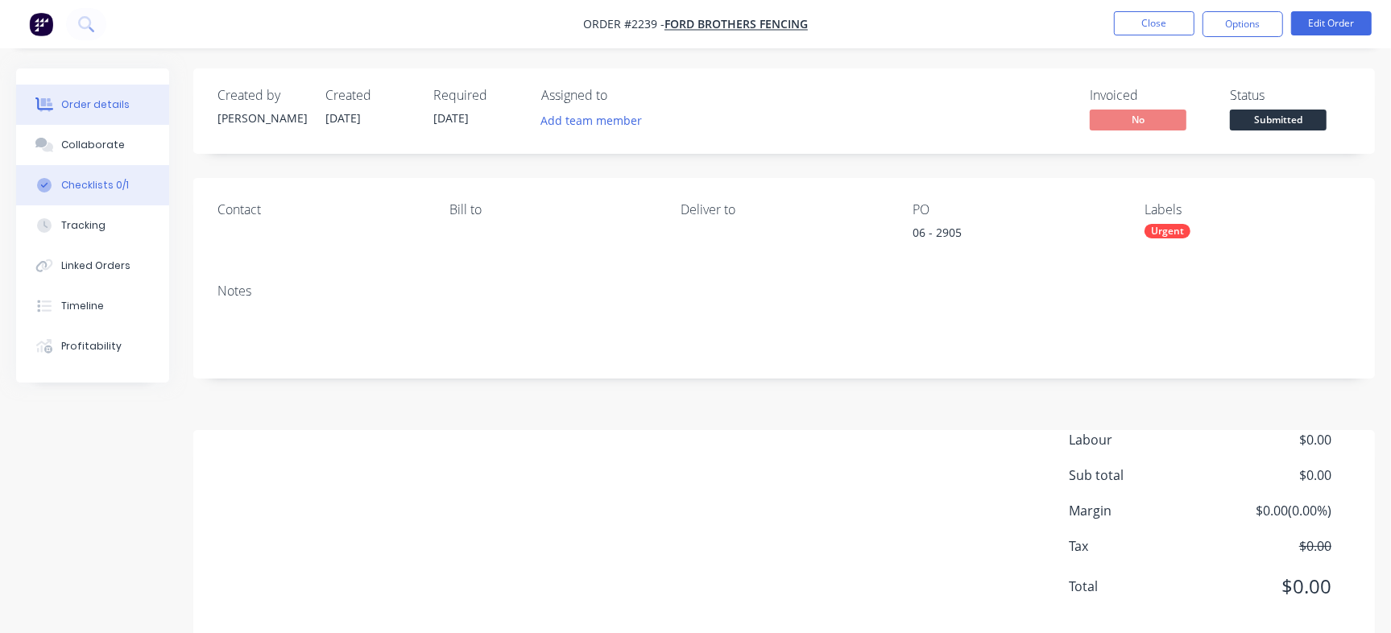
click at [92, 186] on div "Checklists 0/1" at bounding box center [95, 185] width 68 height 14
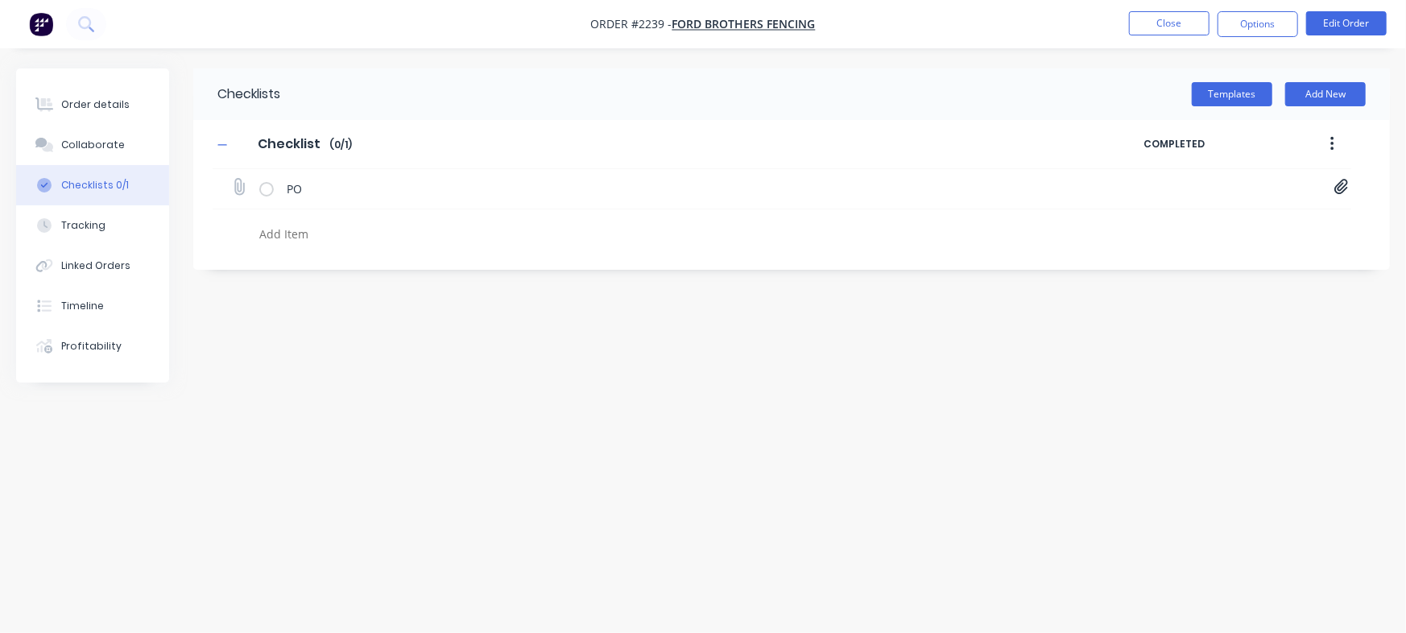
click at [1341, 184] on icon at bounding box center [1341, 187] width 14 height 15
click at [1208, 222] on link "Purchase_Order_No_2905 (1).pdf" at bounding box center [1212, 222] width 188 height 17
click at [116, 145] on div "Collaborate" at bounding box center [93, 145] width 64 height 14
type textarea "x"
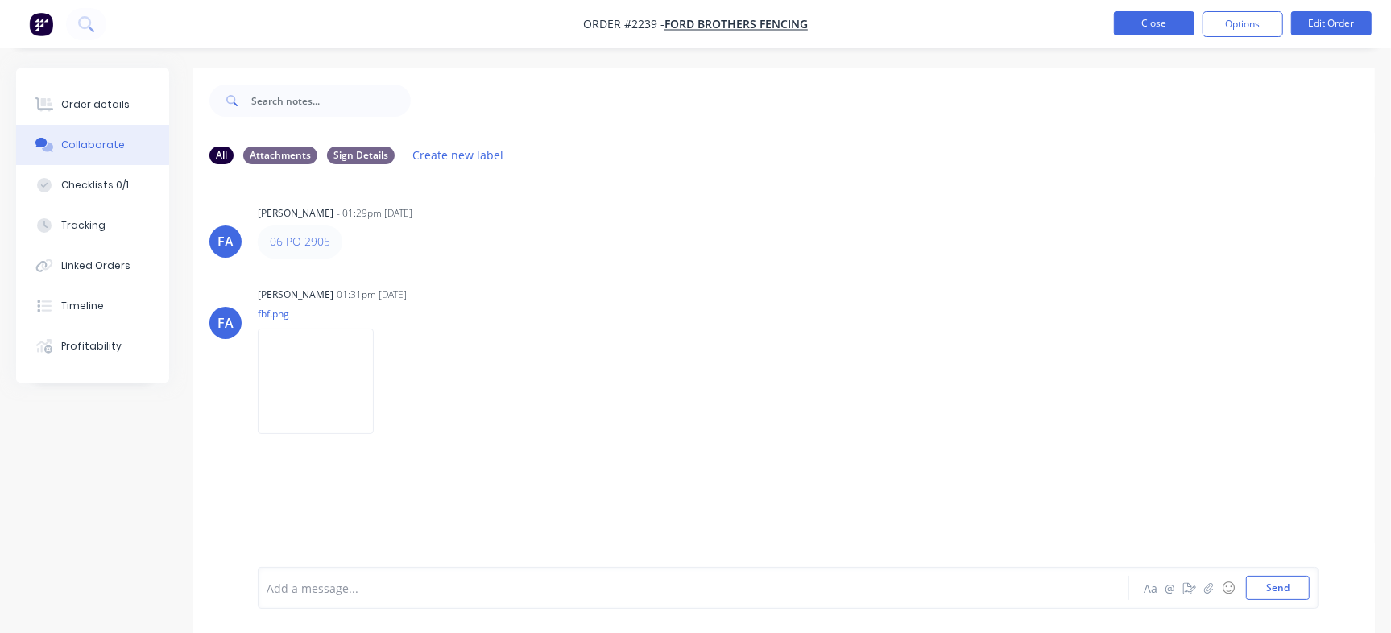
click at [1163, 22] on button "Close" at bounding box center [1154, 23] width 81 height 24
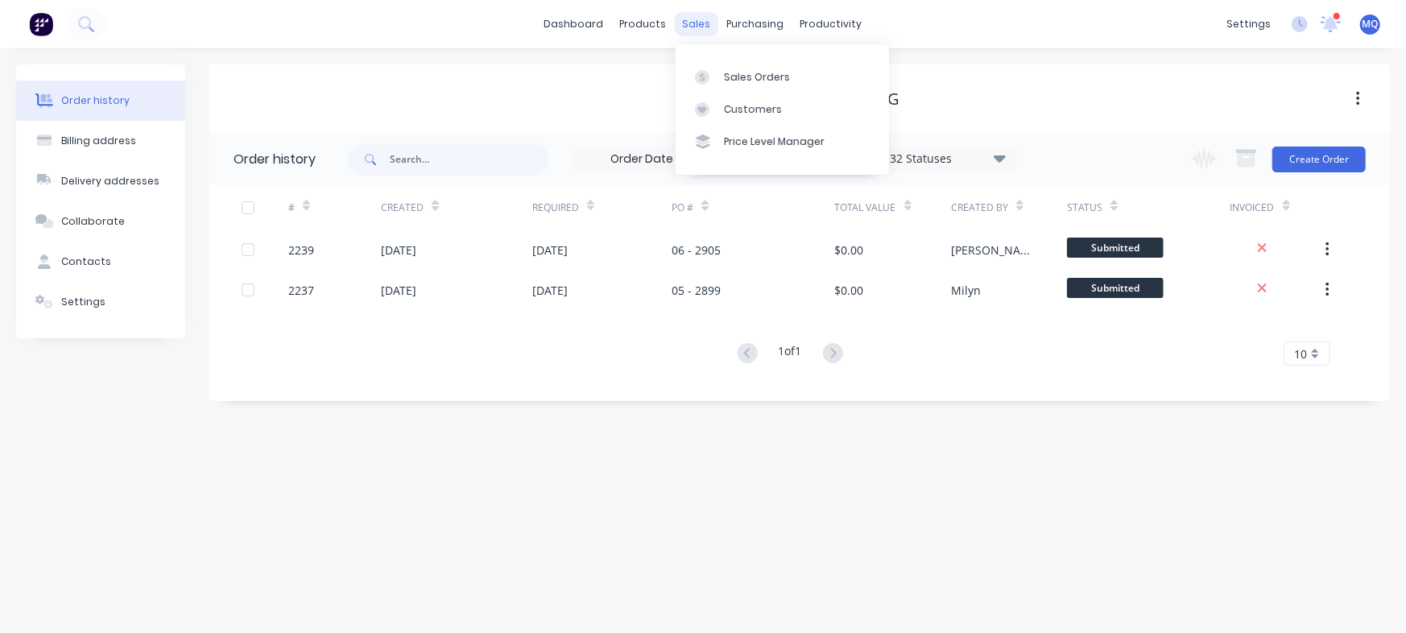
click at [705, 21] on div "sales" at bounding box center [697, 24] width 44 height 24
click at [739, 78] on div "Sales Orders" at bounding box center [757, 77] width 66 height 14
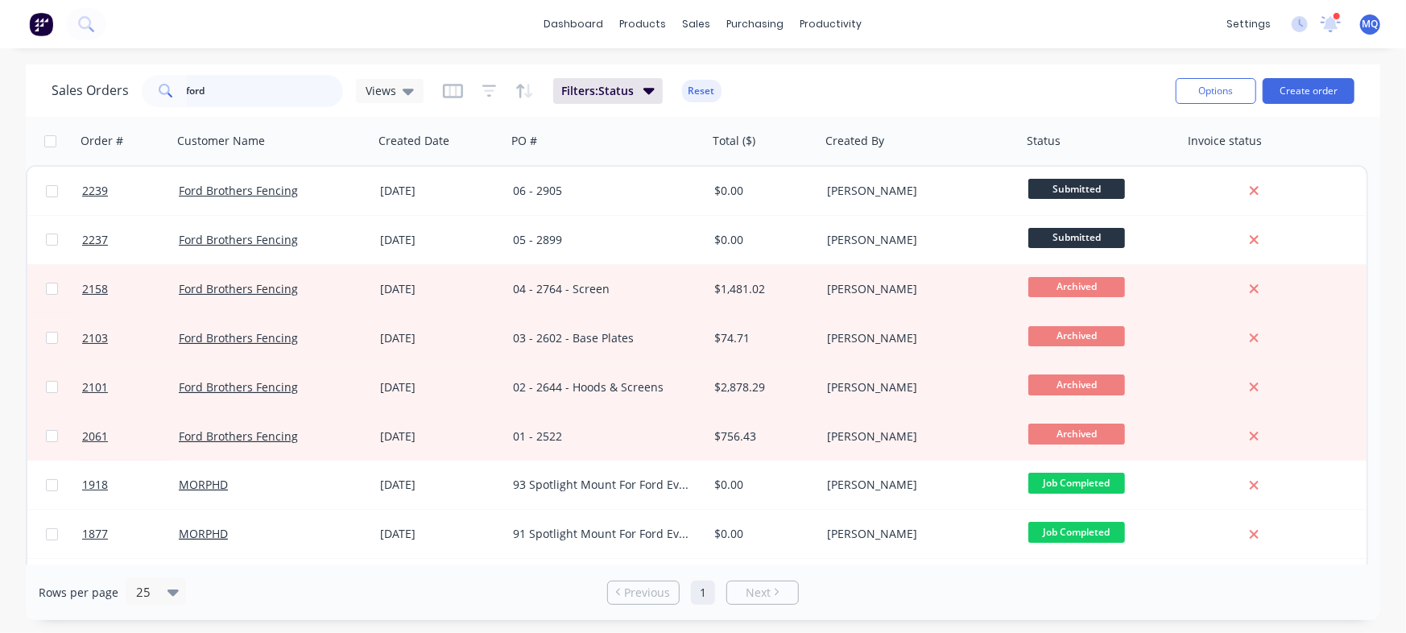
click at [248, 96] on input "ford" at bounding box center [265, 91] width 157 height 32
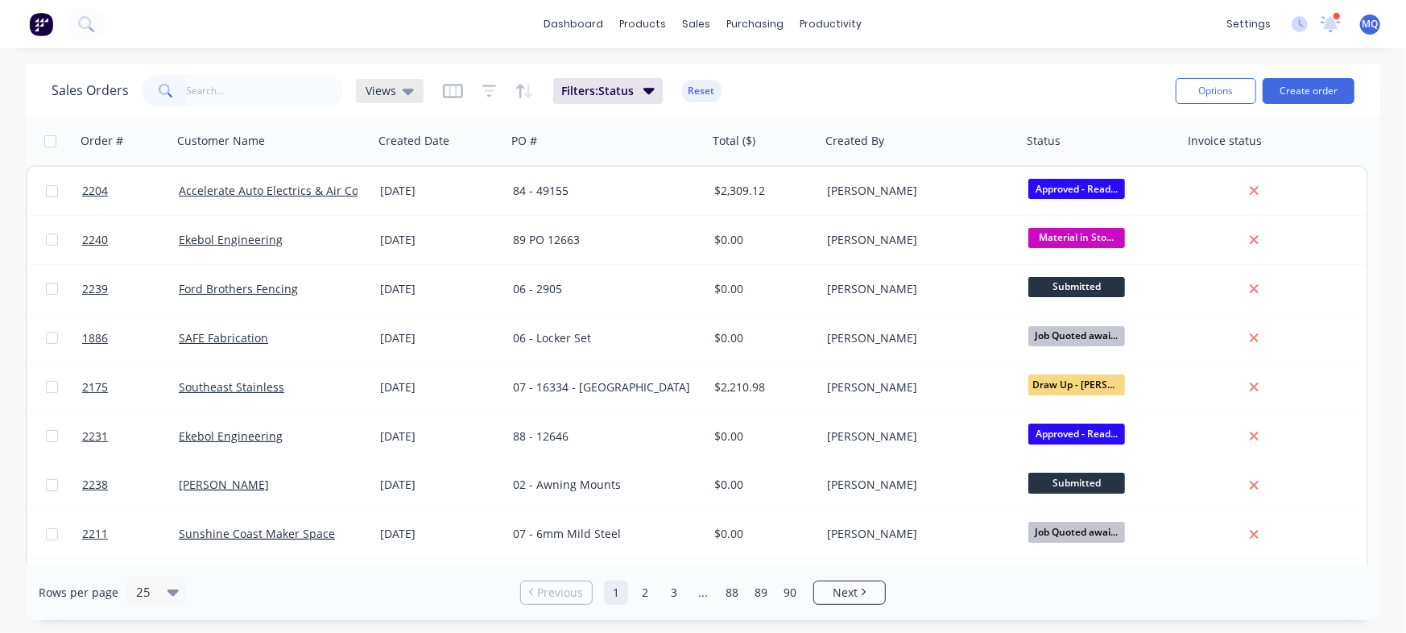
click at [403, 94] on icon at bounding box center [408, 91] width 11 height 18
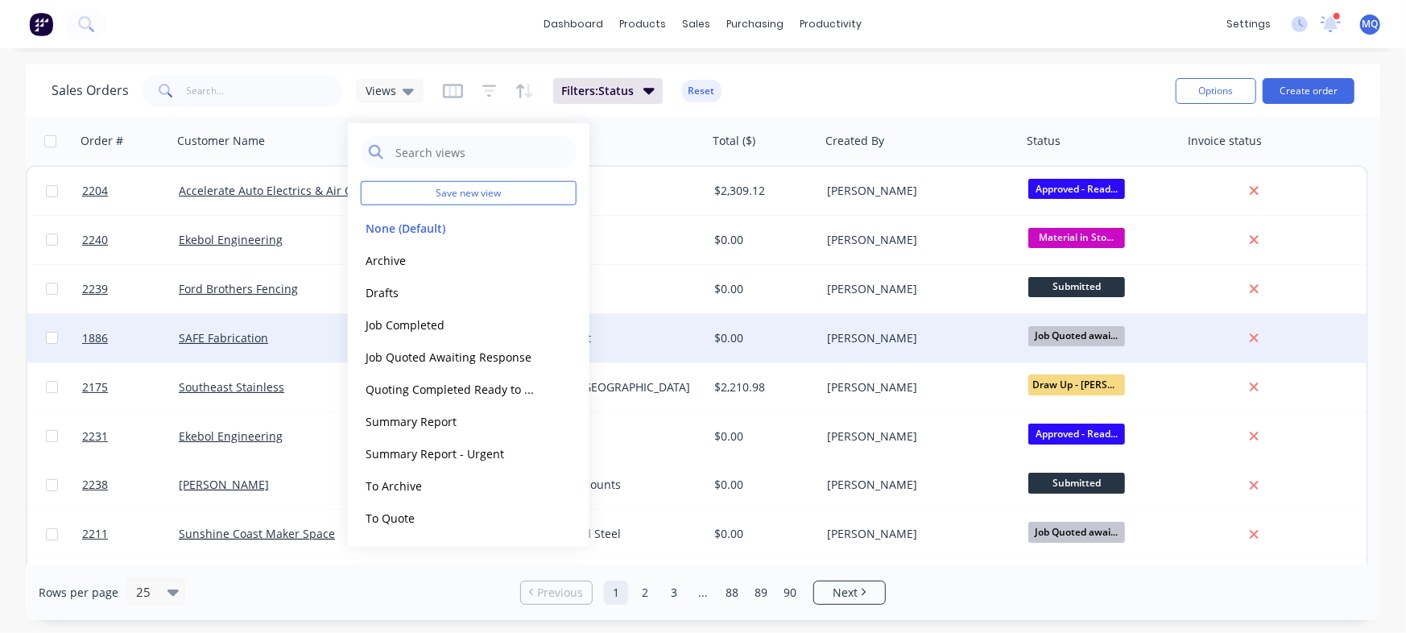
click at [407, 250] on button "Archive" at bounding box center [453, 259] width 184 height 19
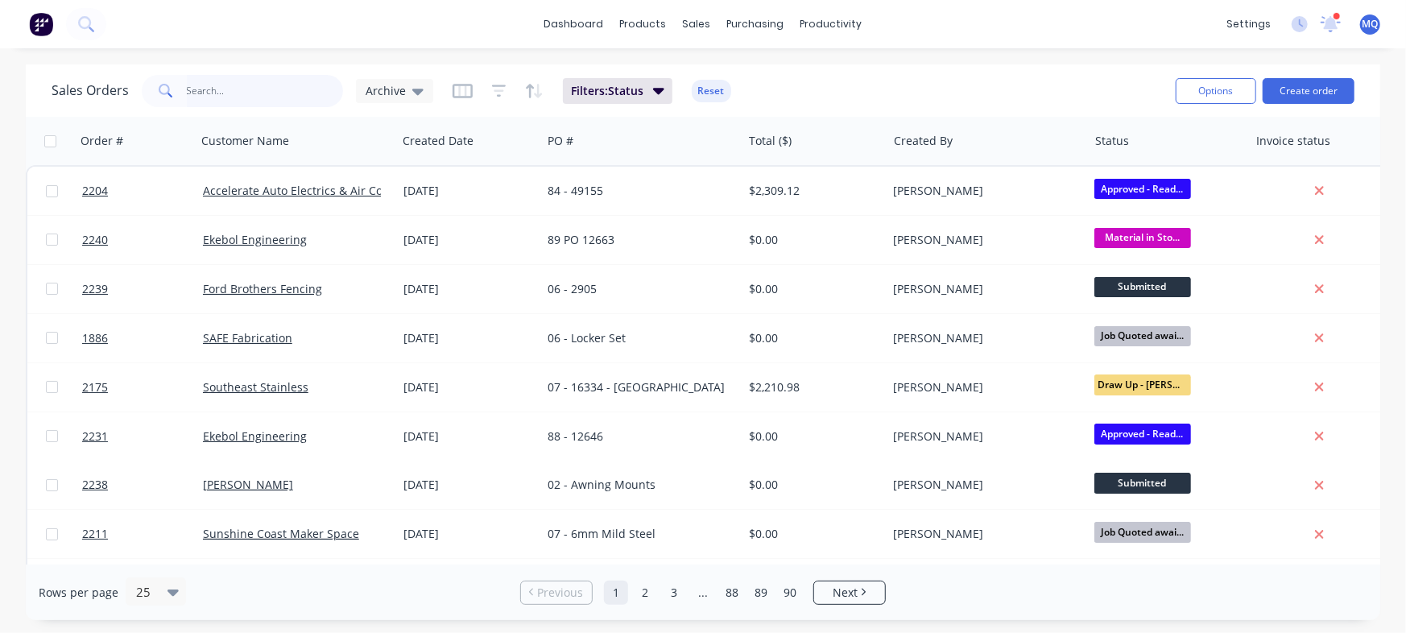
click at [281, 96] on input "text" at bounding box center [265, 91] width 157 height 32
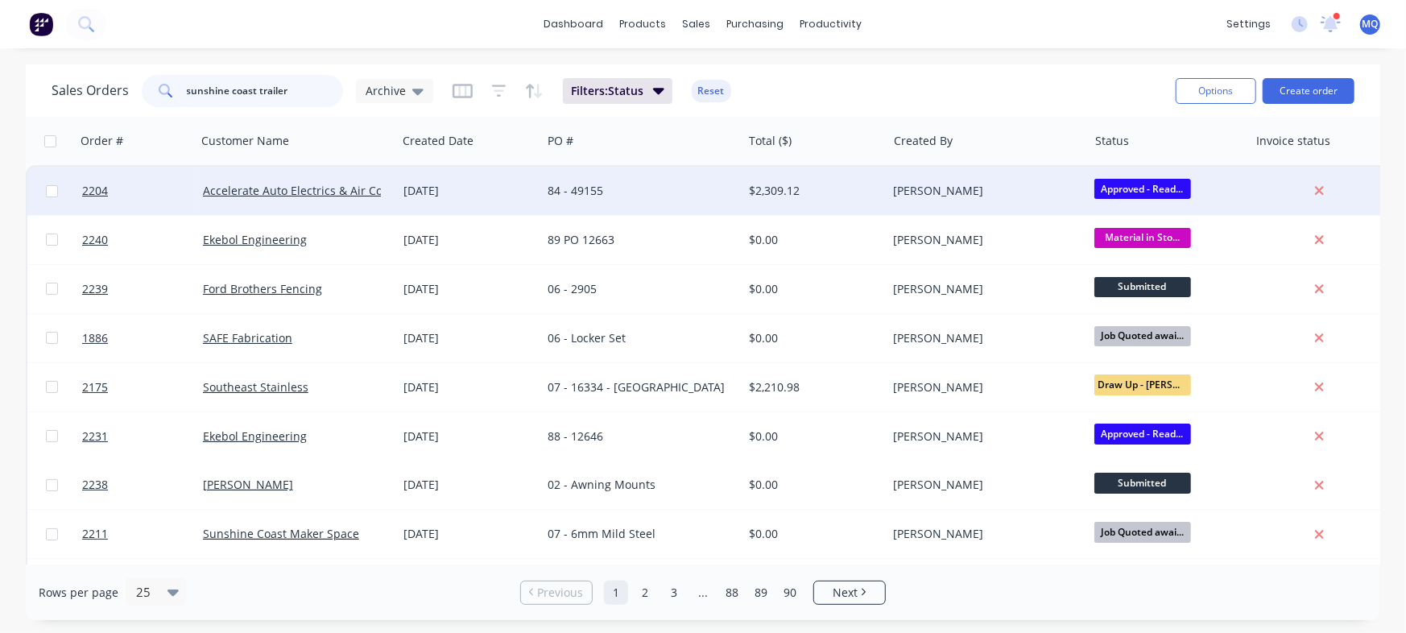
type input "sunshine coast trailer"
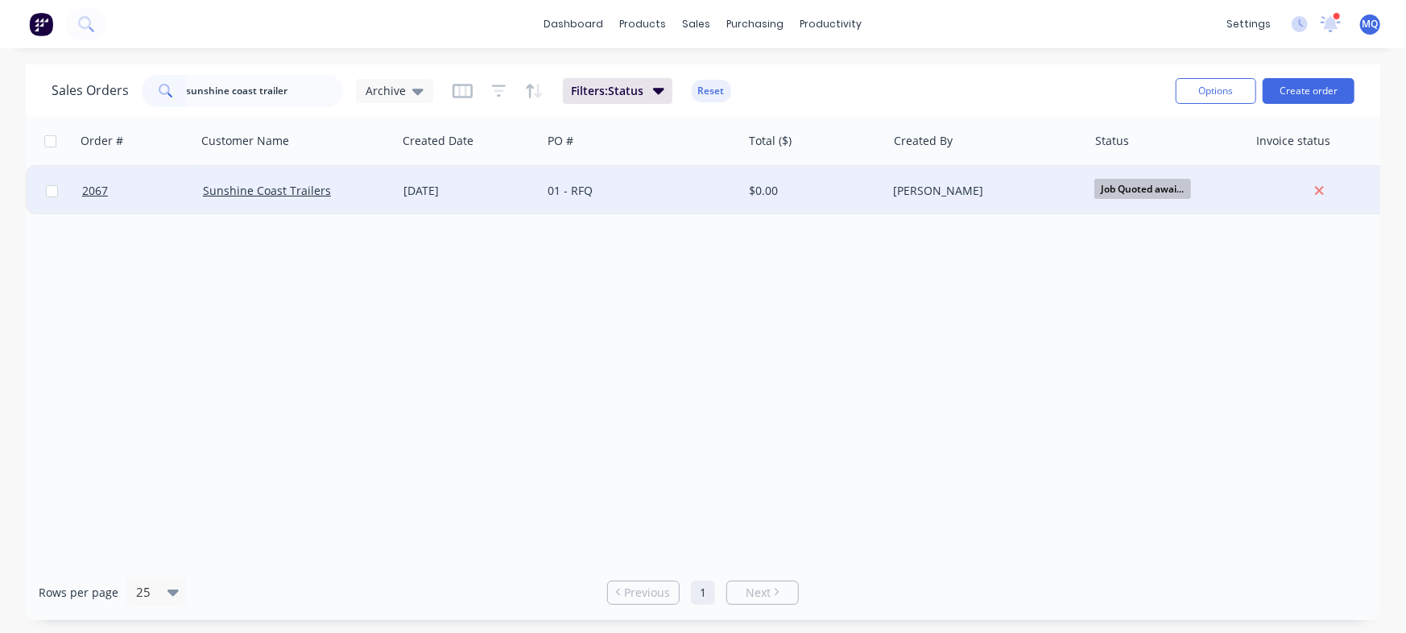
click at [612, 183] on div "01 - RFQ" at bounding box center [637, 191] width 179 height 16
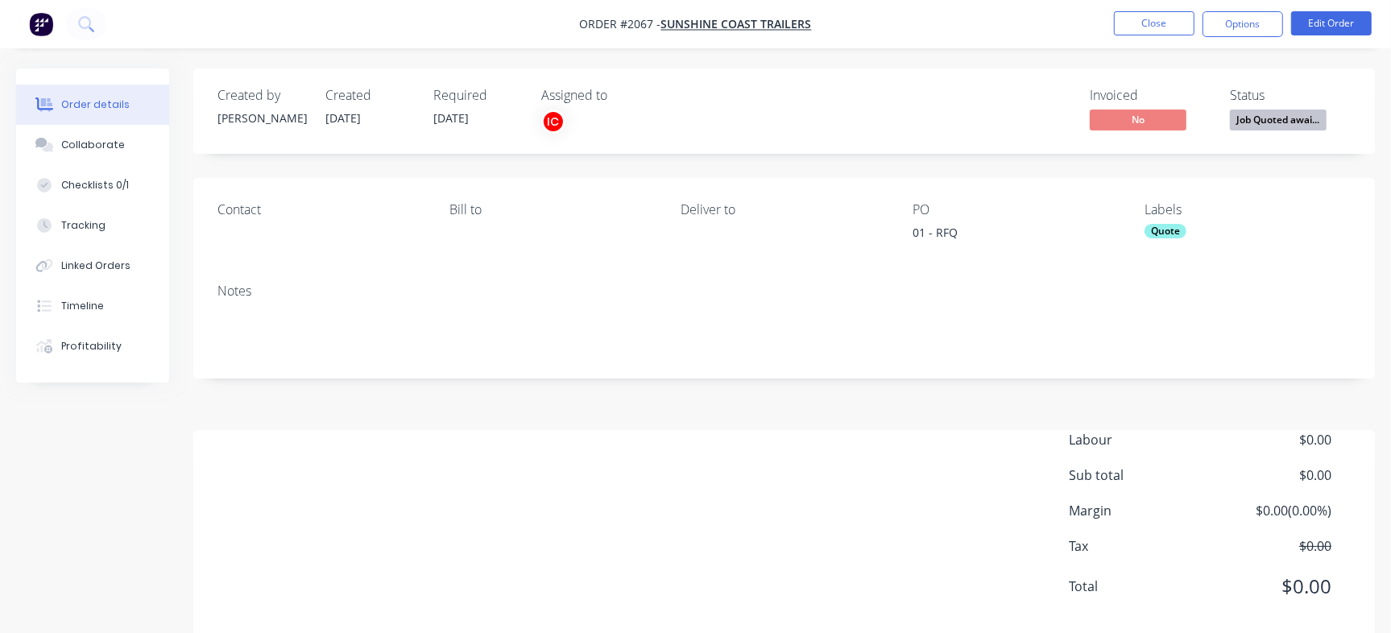
click at [1324, 10] on nav "Order #2067 - Sunshine Coast Trailers Close Options Edit Order" at bounding box center [695, 24] width 1391 height 48
click at [1324, 14] on button "Edit Order" at bounding box center [1331, 23] width 81 height 24
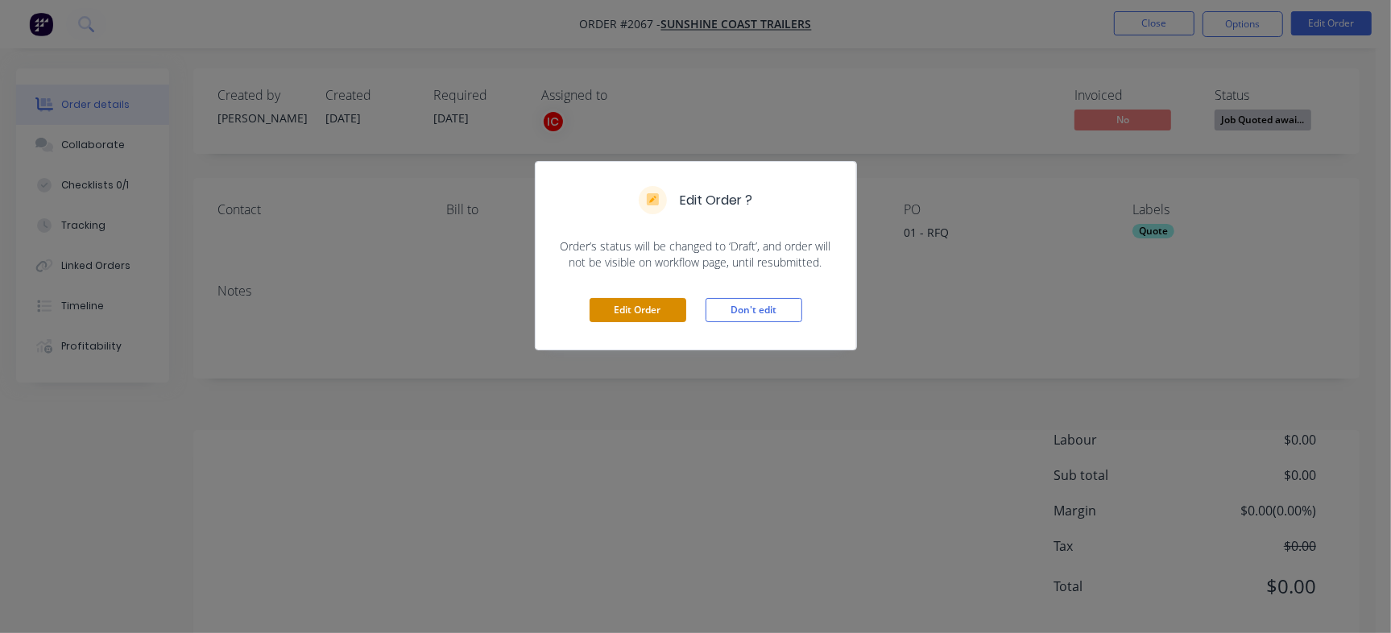
click at [660, 312] on button "Edit Order" at bounding box center [637, 310] width 97 height 24
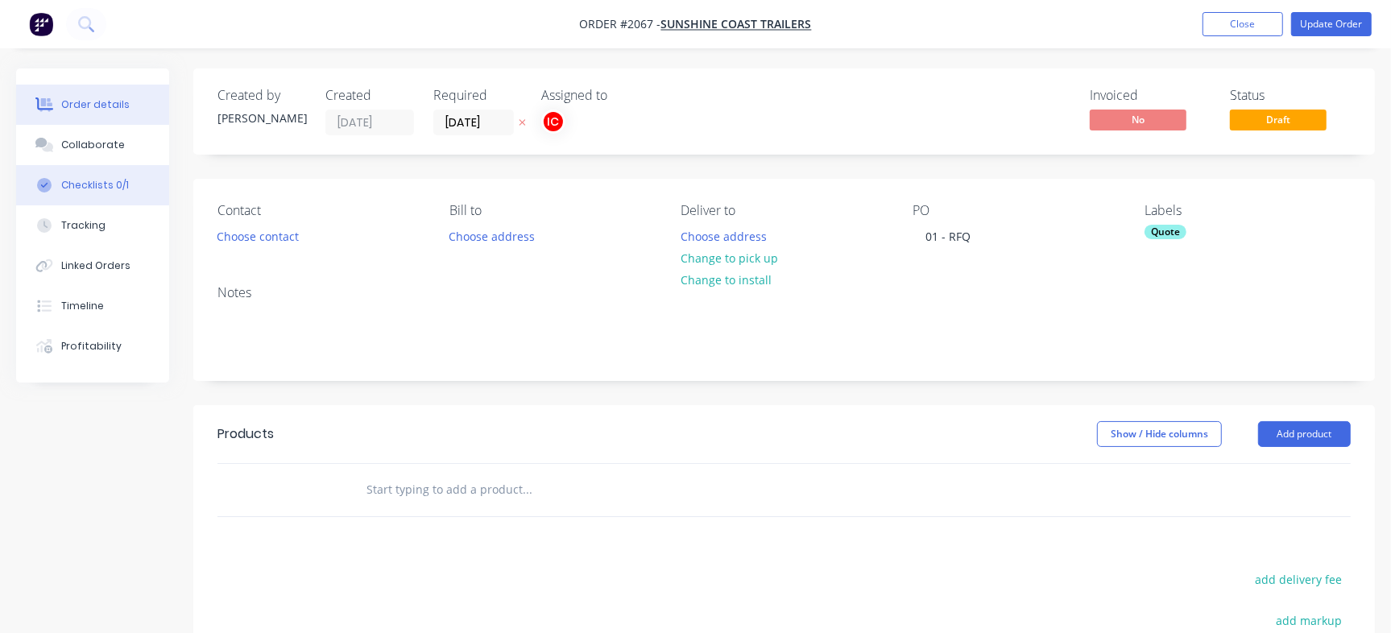
click at [72, 180] on div "Checklists 0/1" at bounding box center [95, 185] width 68 height 14
type textarea "x"
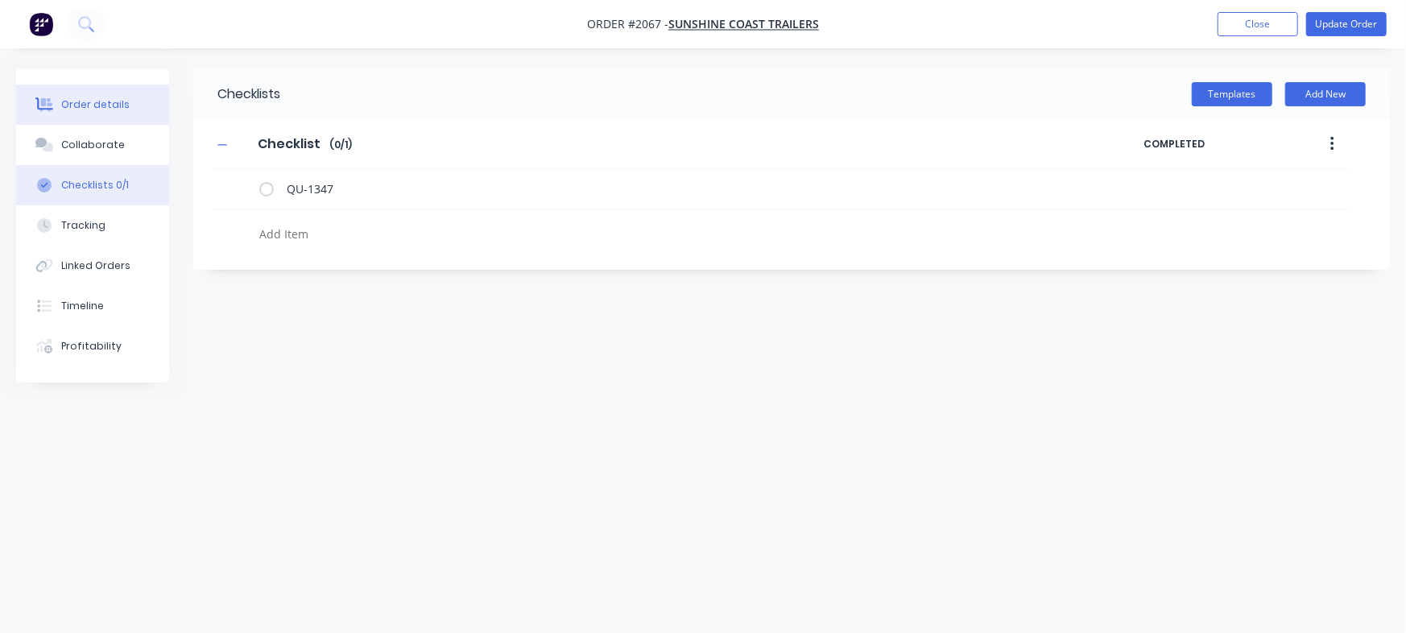
click at [110, 101] on div "Order details" at bounding box center [95, 104] width 68 height 14
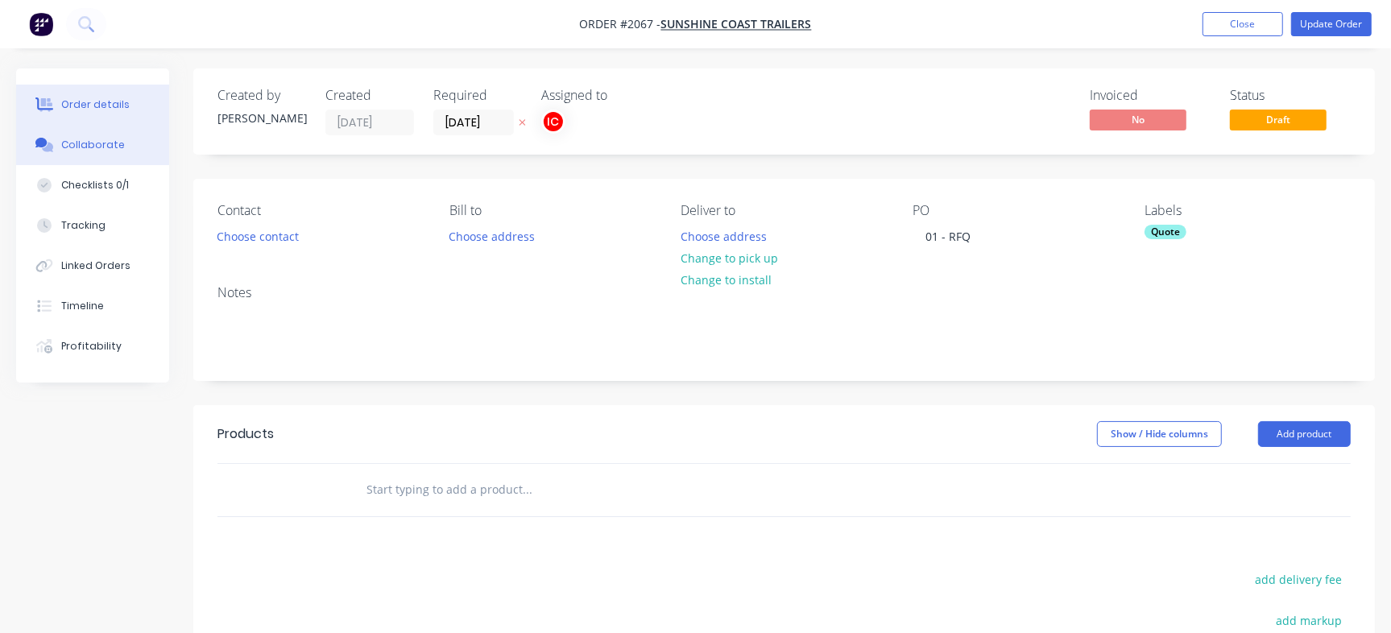
click at [110, 152] on button "Collaborate" at bounding box center [92, 145] width 153 height 40
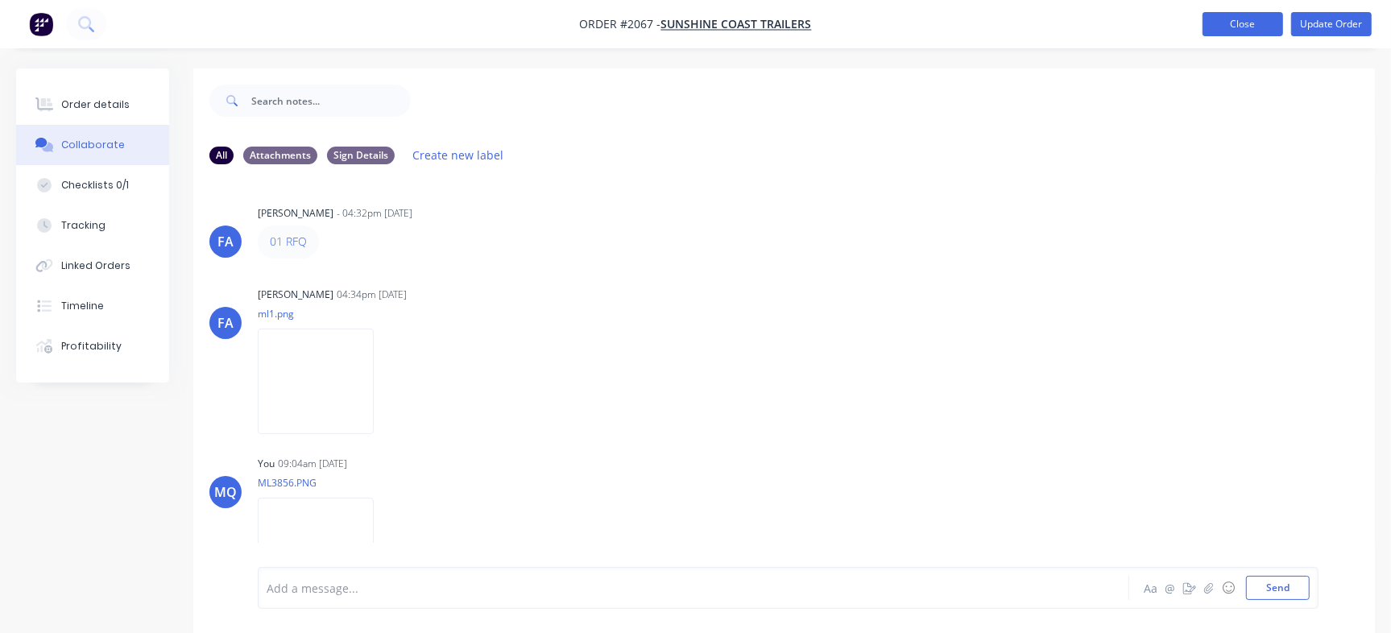
click at [1228, 19] on button "Close" at bounding box center [1242, 24] width 81 height 24
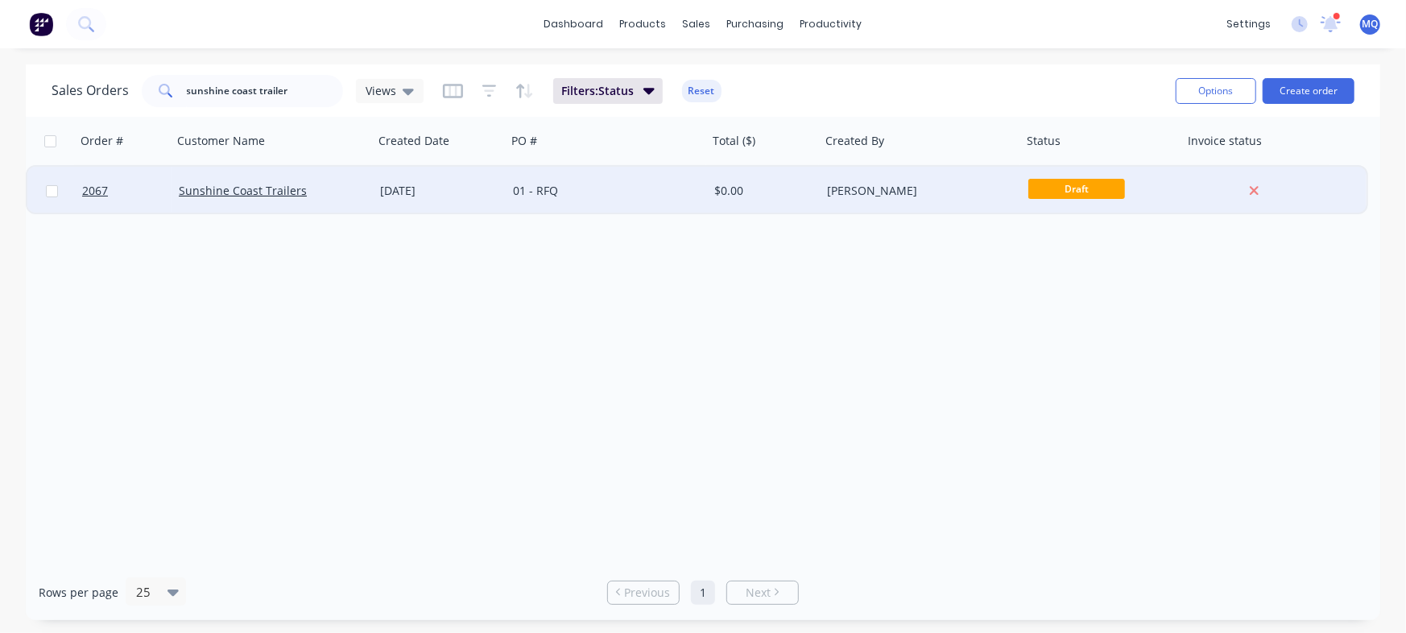
click at [818, 191] on div "$0.00" at bounding box center [764, 191] width 113 height 48
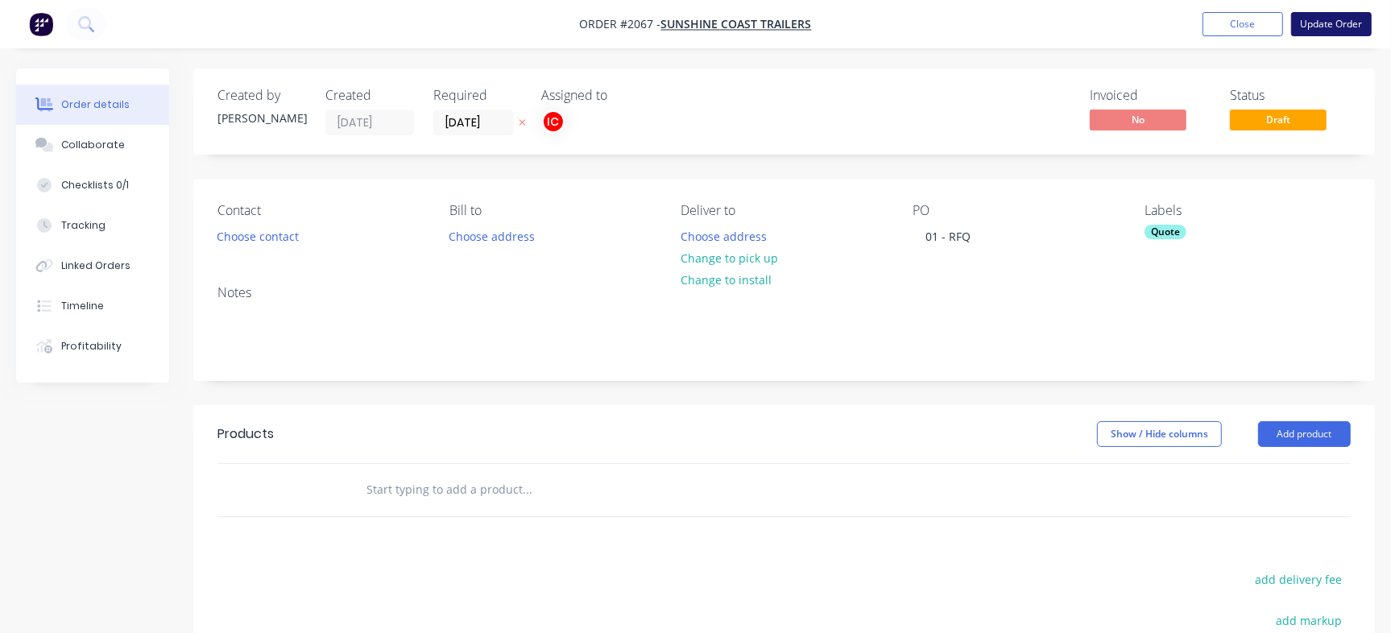
click at [1341, 30] on button "Update Order" at bounding box center [1331, 24] width 81 height 24
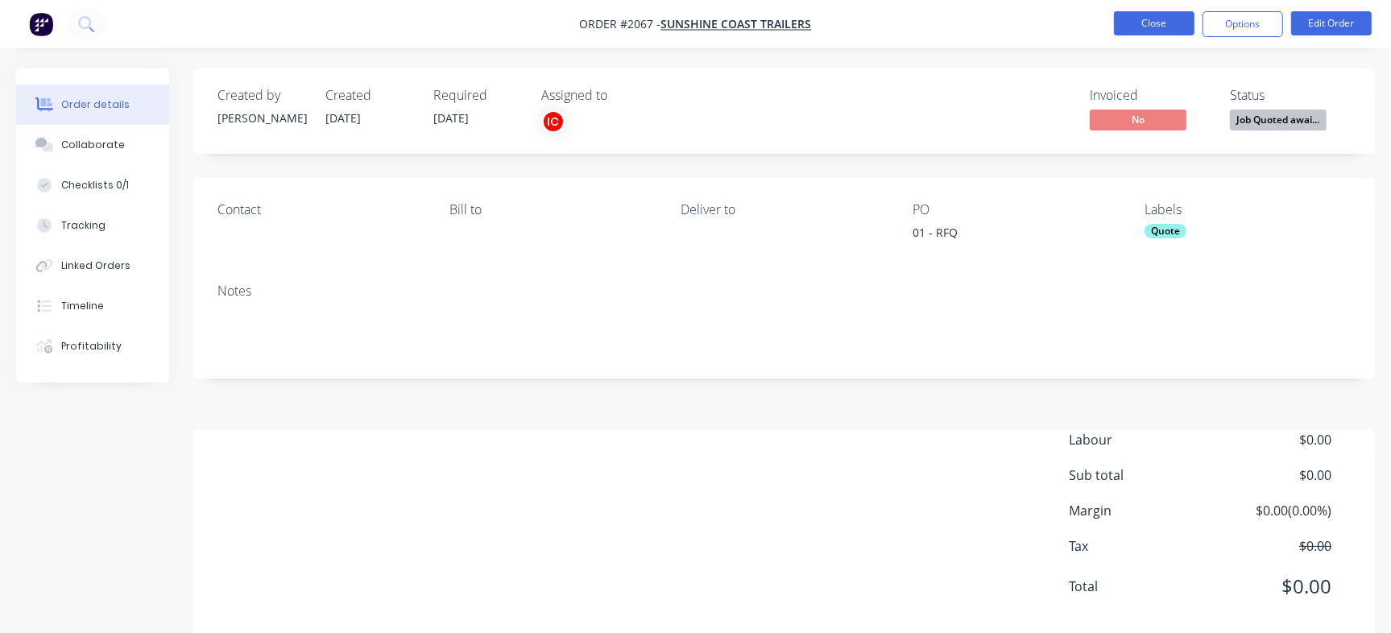
click at [1166, 19] on button "Close" at bounding box center [1154, 23] width 81 height 24
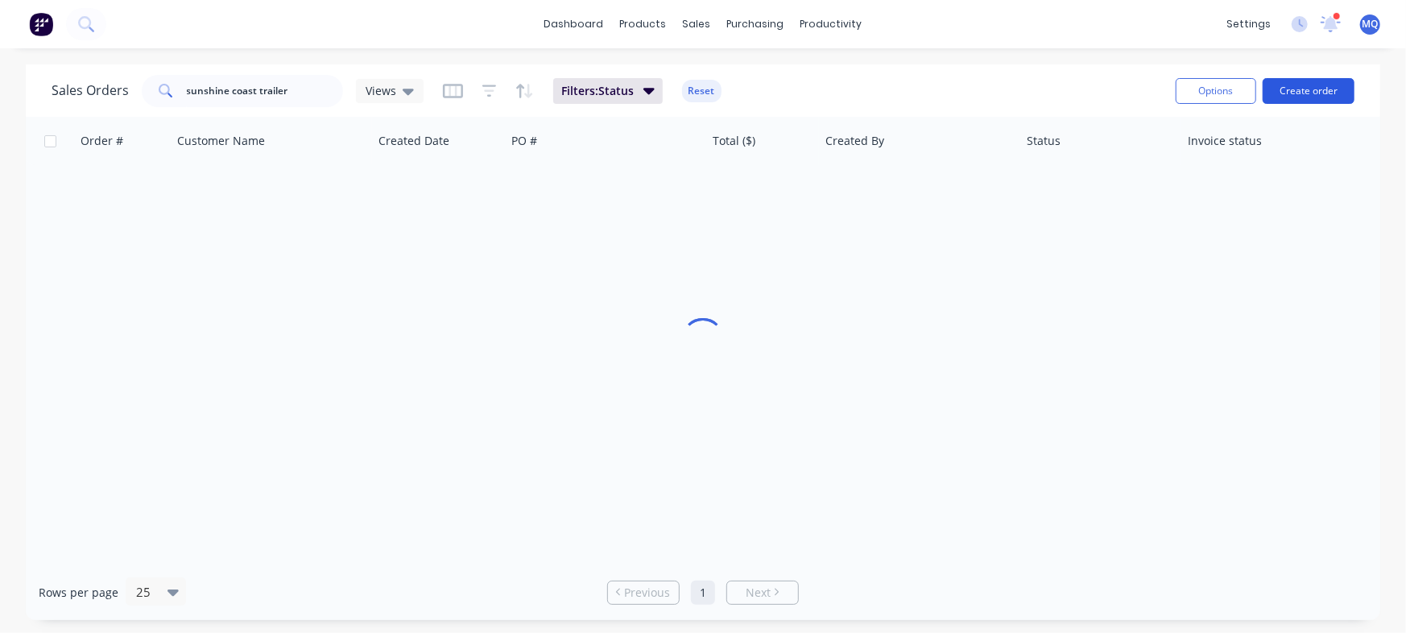
click at [1315, 86] on button "Create order" at bounding box center [1308, 91] width 92 height 26
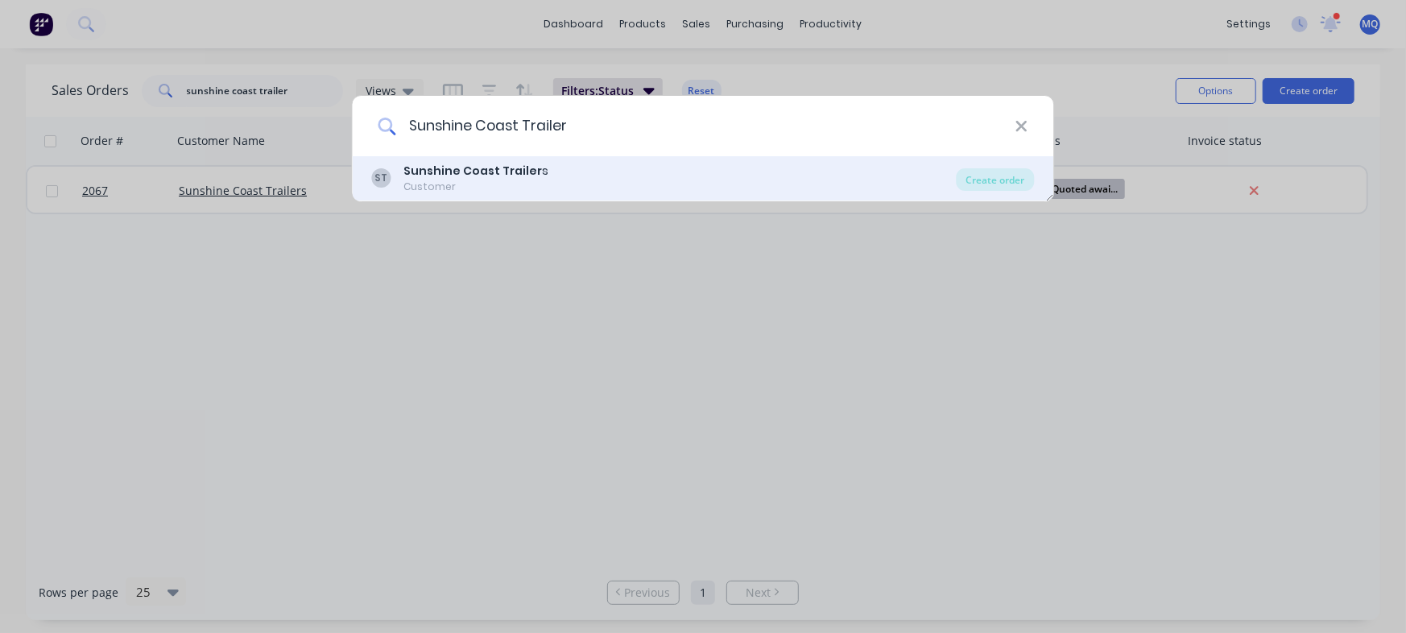
type input "Sunshine Coast Trailer"
click at [627, 196] on div "ST Sunshine Coast Trailer s Customer Create order" at bounding box center [703, 178] width 701 height 45
click at [724, 166] on div "ST Sunshine Coast Trailer s Customer" at bounding box center [664, 178] width 585 height 31
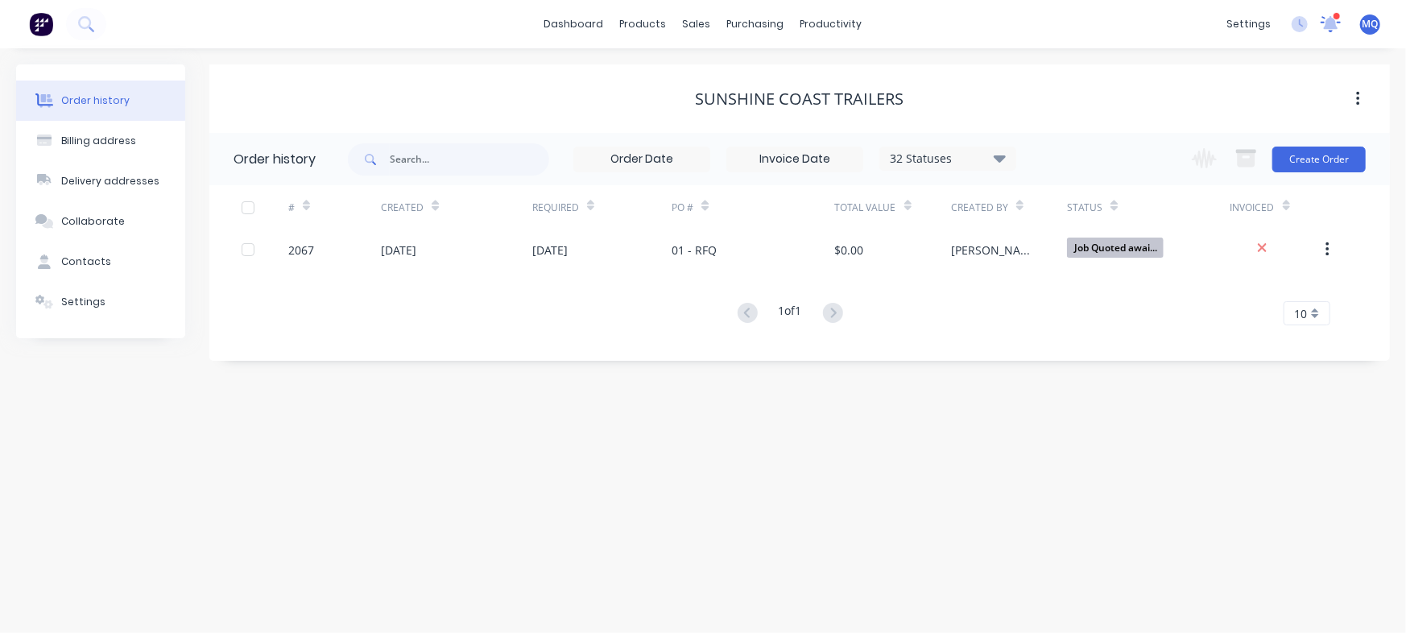
click at [1329, 31] on icon at bounding box center [1330, 24] width 21 height 18
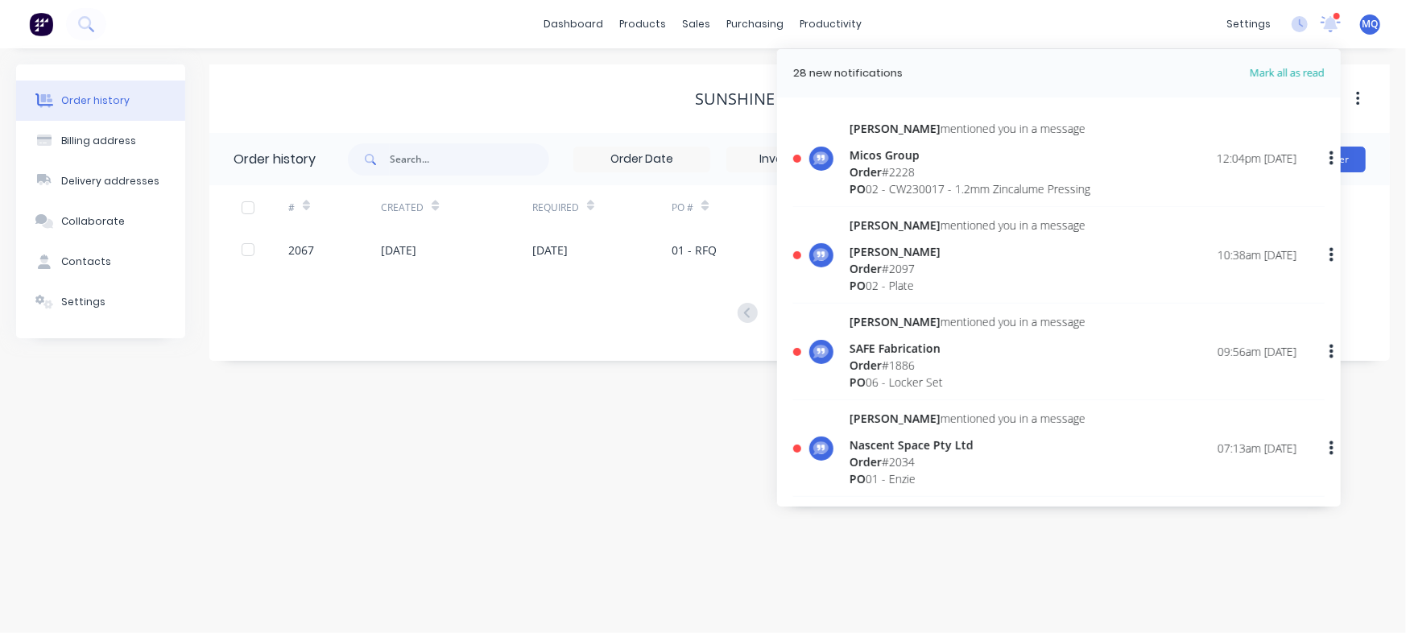
click at [595, 456] on div "Order history Billing address Delivery addresses Collaborate Contacts Settings …" at bounding box center [703, 340] width 1406 height 585
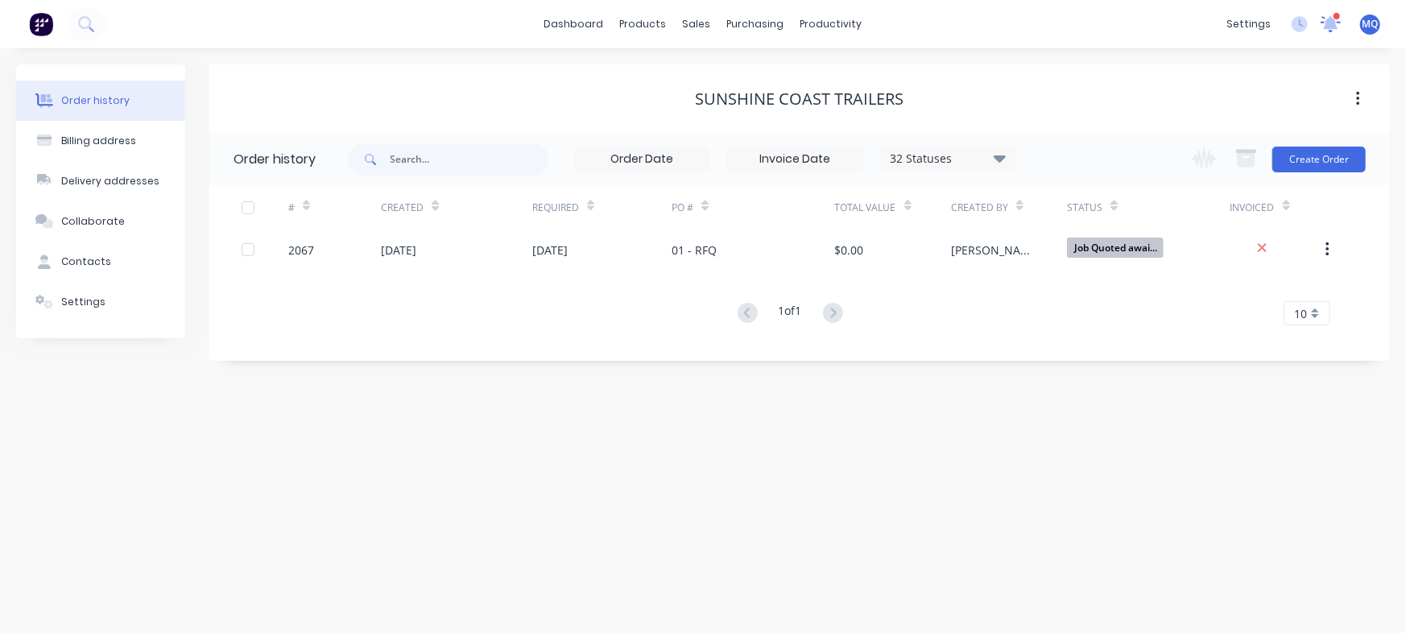
click at [1335, 24] on icon at bounding box center [1331, 22] width 14 height 13
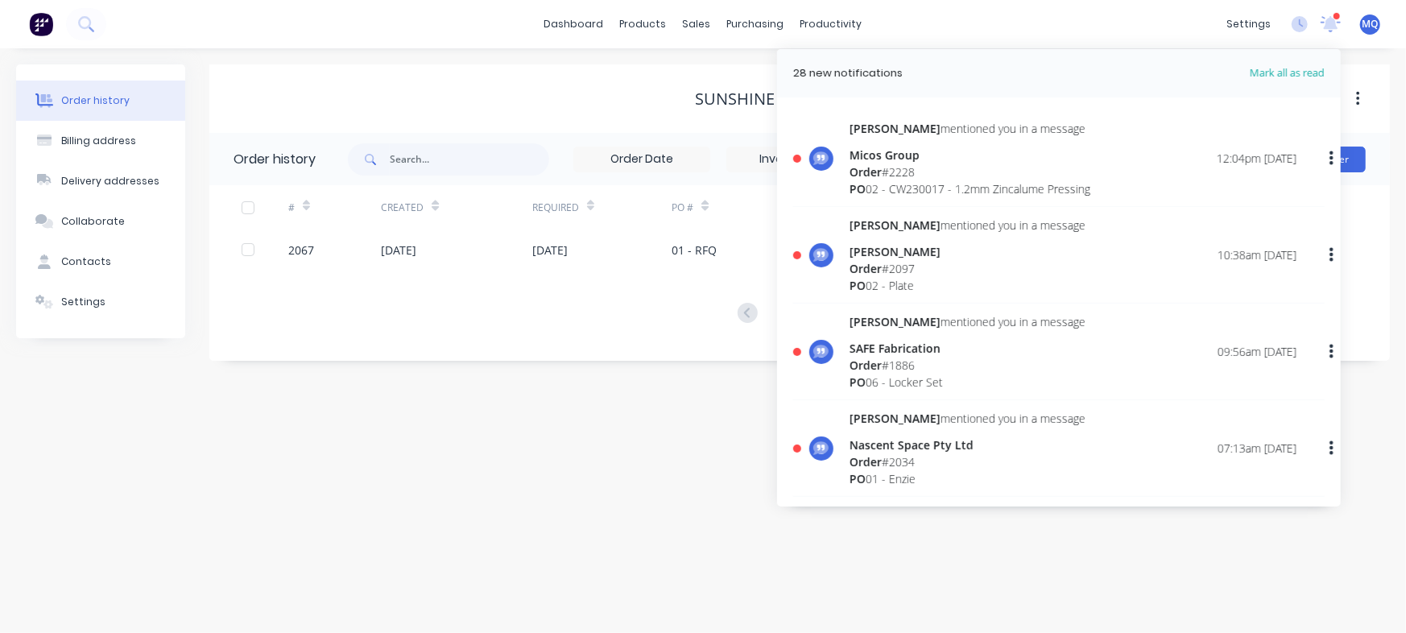
click at [940, 443] on div "Nascent Space Pty Ltd" at bounding box center [967, 444] width 236 height 17
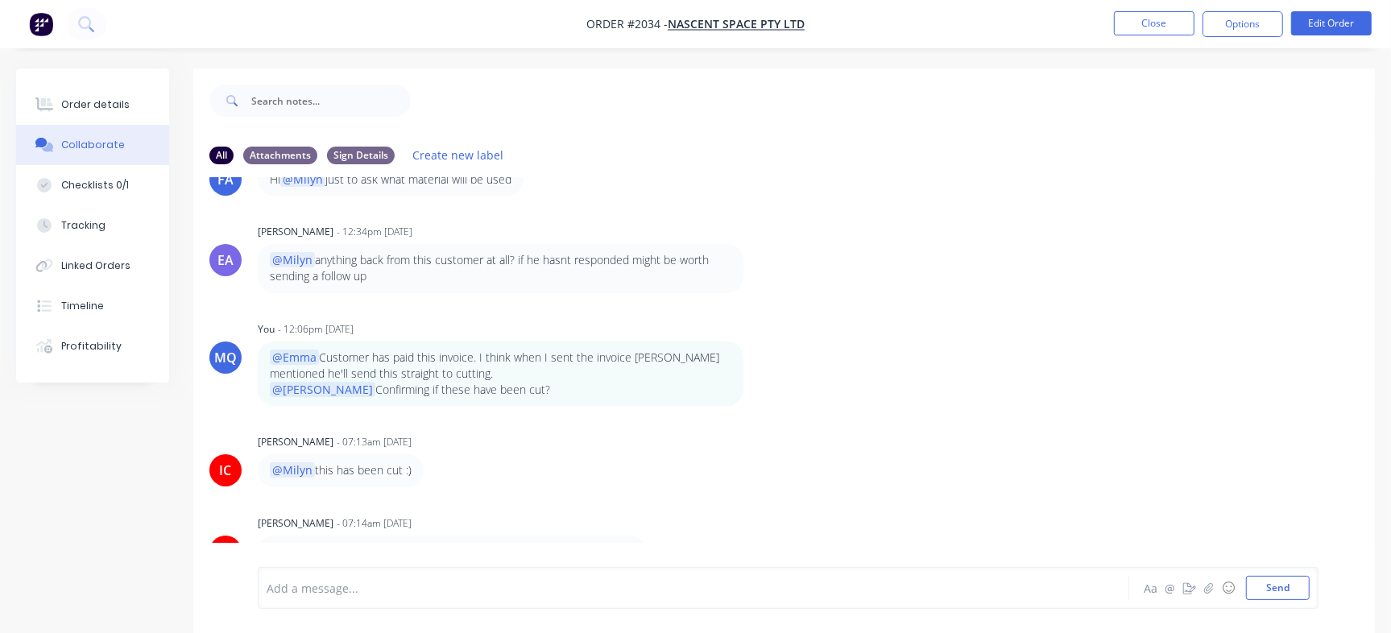
scroll to position [24, 0]
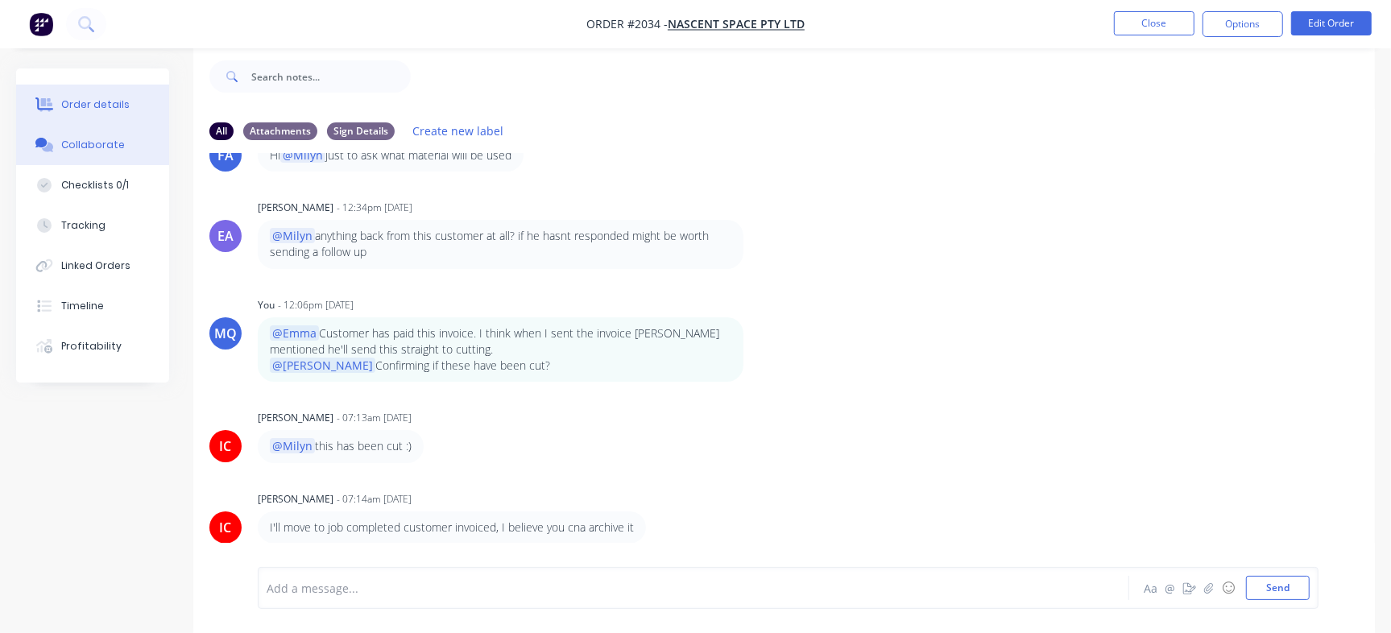
click at [108, 105] on div "Order details" at bounding box center [95, 104] width 68 height 14
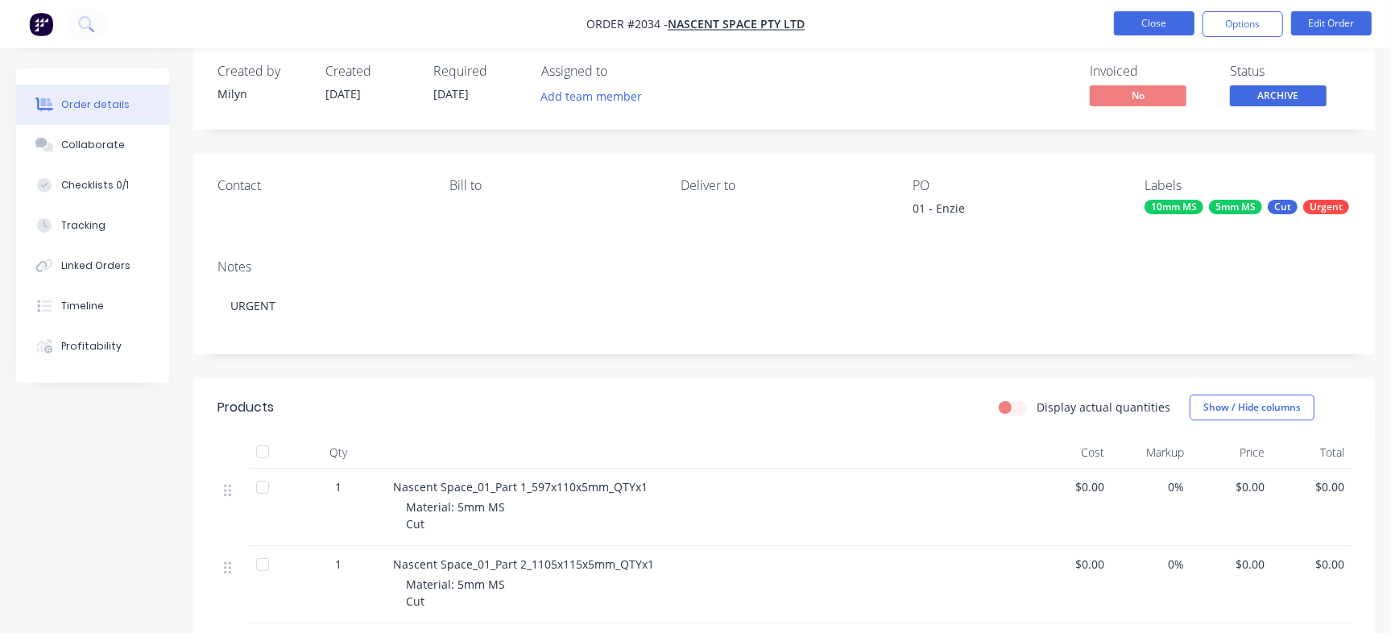
click at [1159, 25] on button "Close" at bounding box center [1154, 23] width 81 height 24
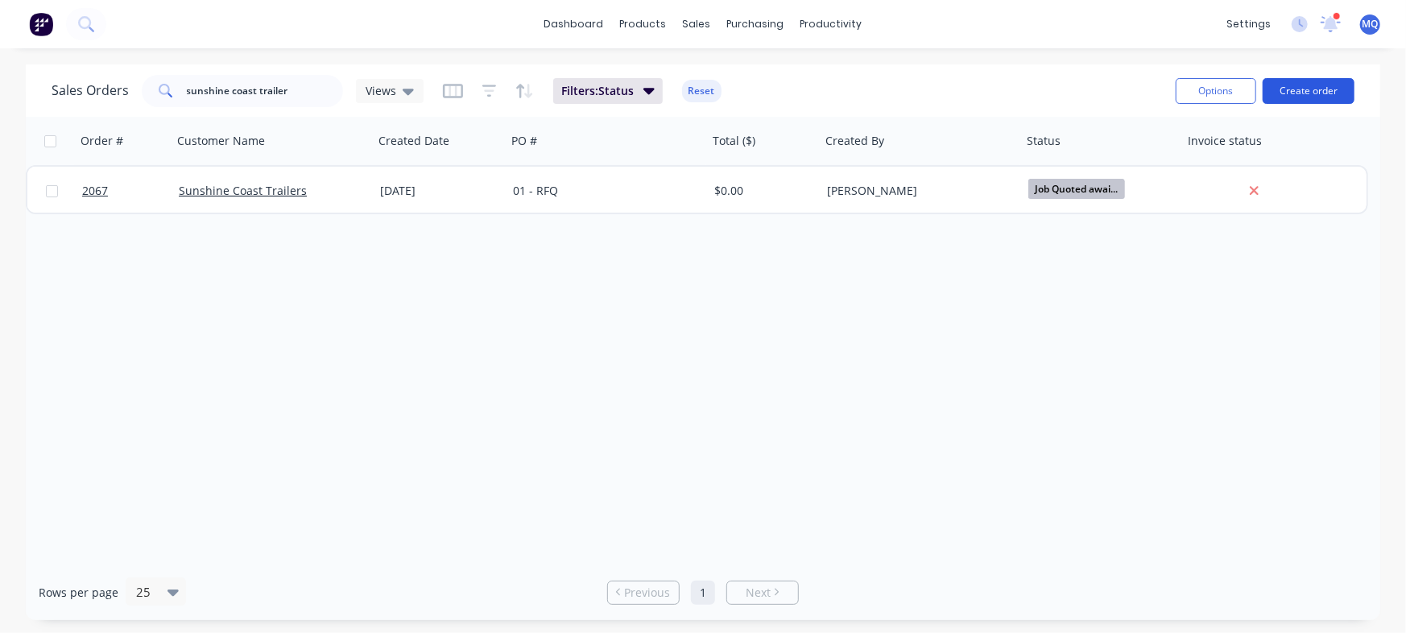
click at [1337, 98] on button "Create order" at bounding box center [1308, 91] width 92 height 26
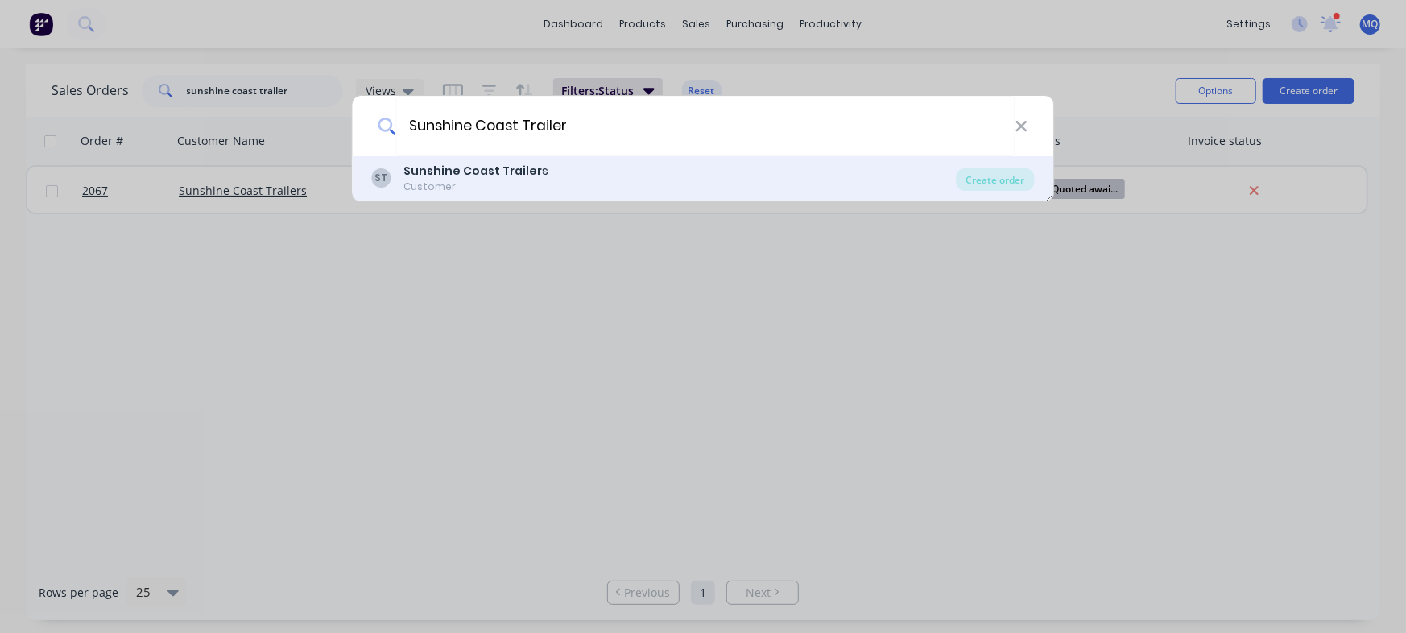
type input "Sunshine Coast Trailer"
click at [523, 182] on div "Customer" at bounding box center [476, 187] width 145 height 14
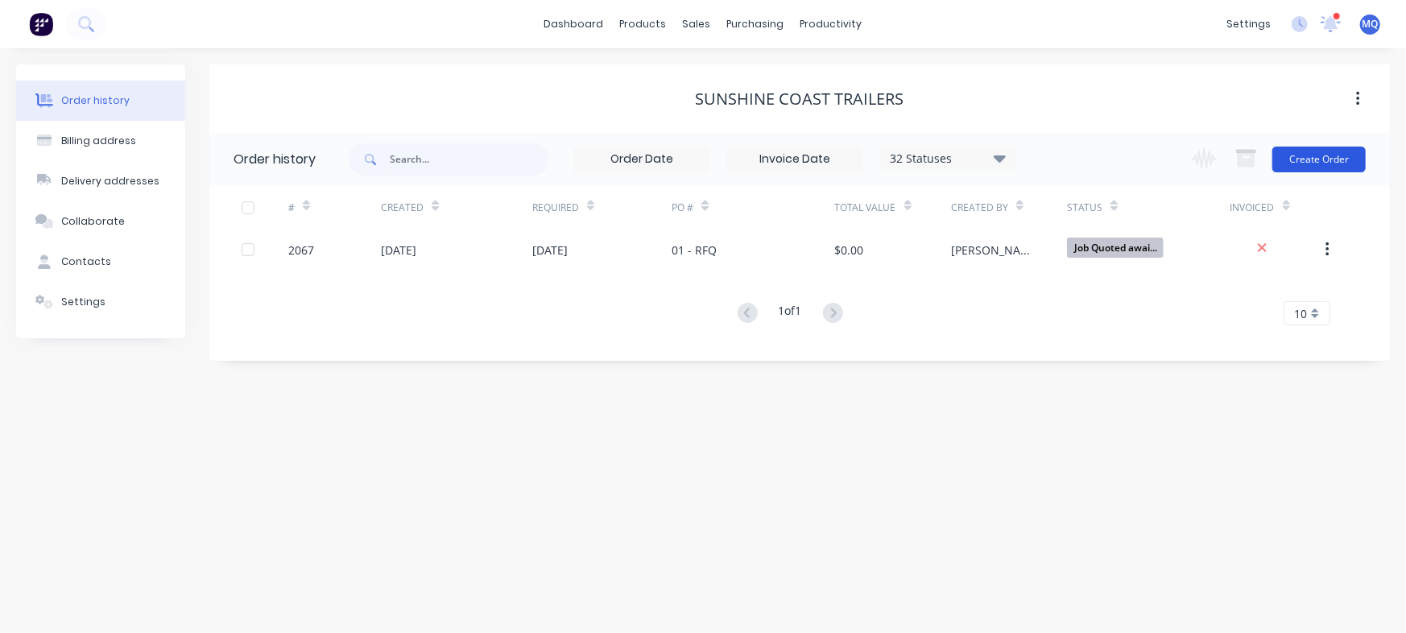
click at [1318, 153] on button "Create Order" at bounding box center [1318, 160] width 93 height 26
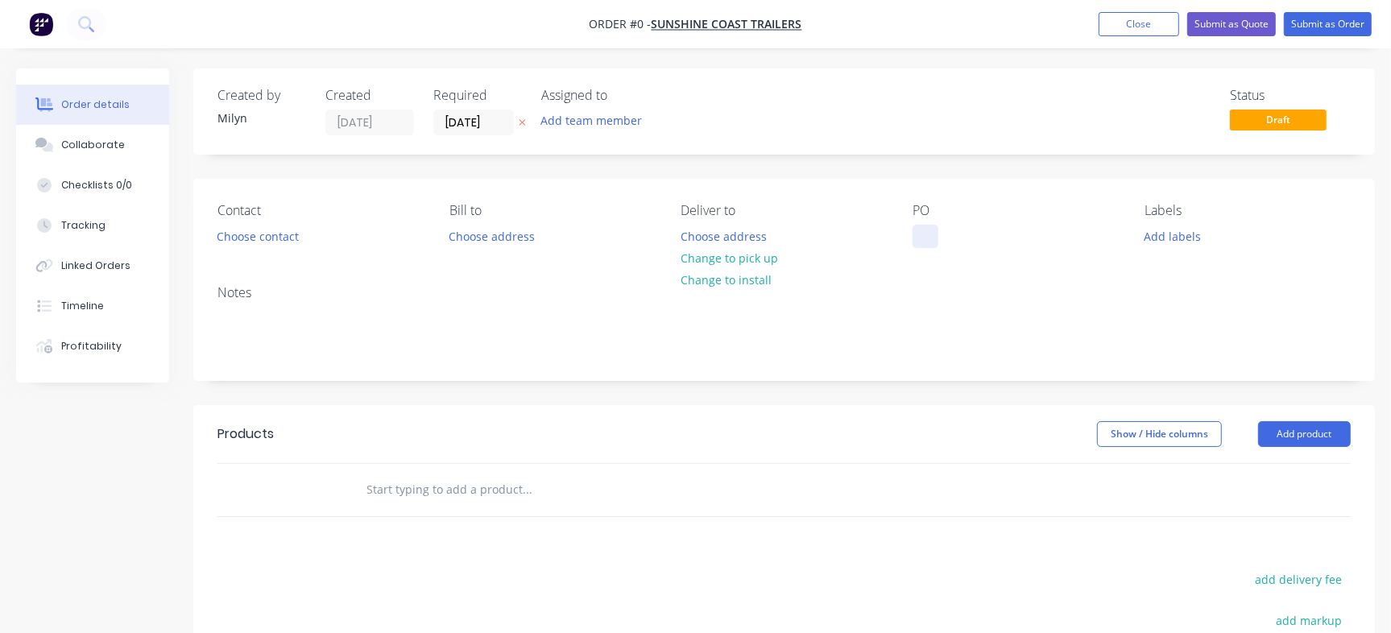
click at [919, 237] on div at bounding box center [925, 236] width 26 height 23
click at [951, 230] on div "Order details Collaborate Checklists 0/0 Tracking Linked Orders Timeline Profit…" at bounding box center [695, 497] width 1391 height 859
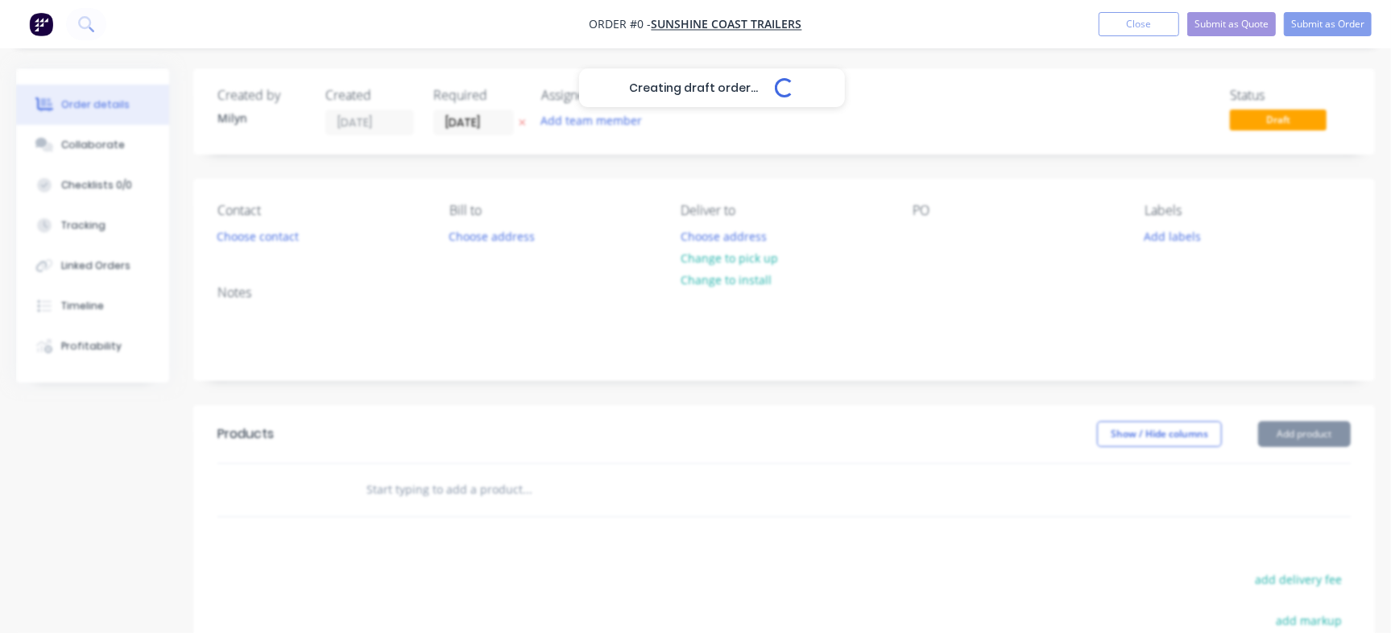
click at [907, 222] on div "Creating draft order... Loading..." at bounding box center [711, 384] width 1391 height 633
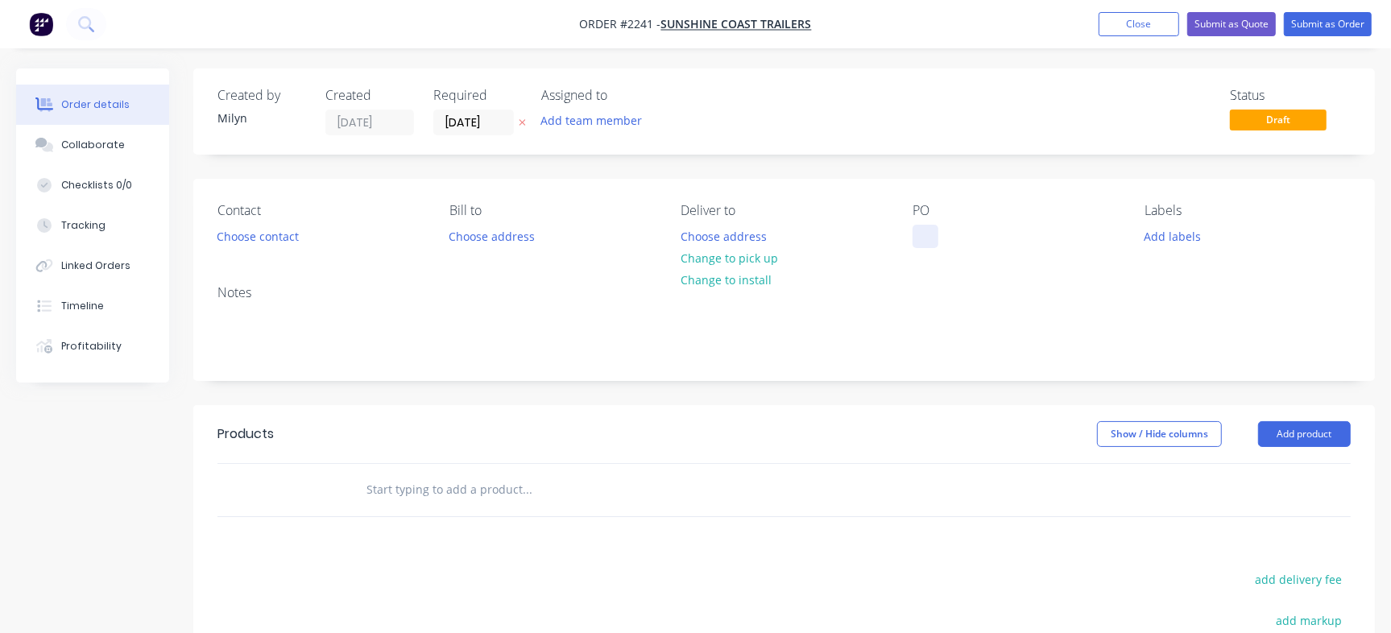
click at [933, 238] on div at bounding box center [925, 236] width 26 height 23
click at [922, 237] on div at bounding box center [925, 236] width 26 height 23
paste div
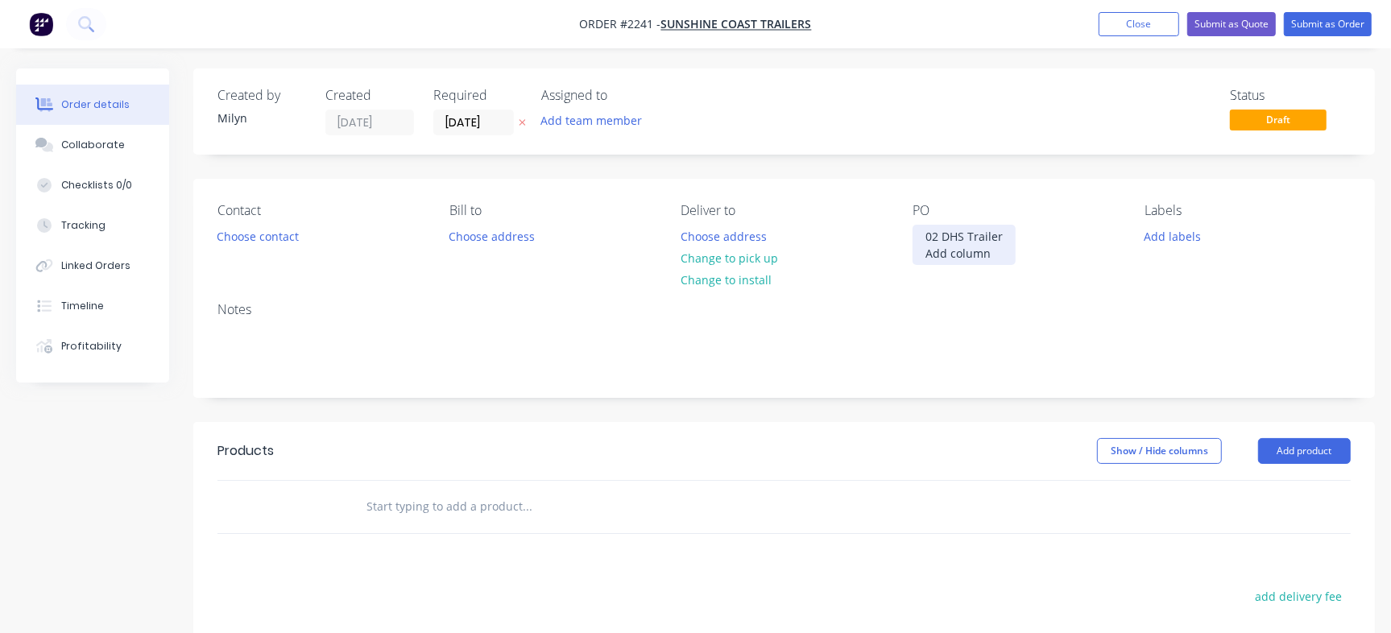
drag, startPoint x: 942, startPoint y: 300, endPoint x: 926, endPoint y: 255, distance: 47.1
click at [926, 255] on div "02 DHS Trailer Add column" at bounding box center [963, 245] width 103 height 40
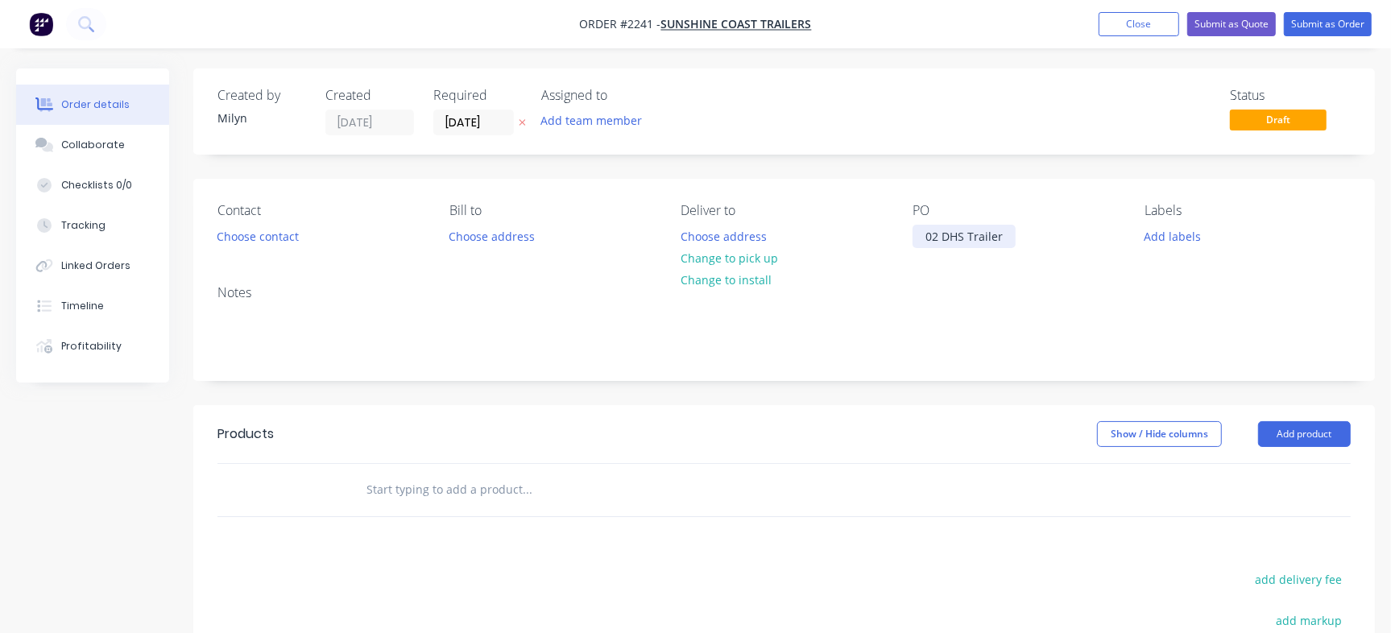
click at [936, 238] on div "02 DHS Trailer" at bounding box center [963, 236] width 103 height 23
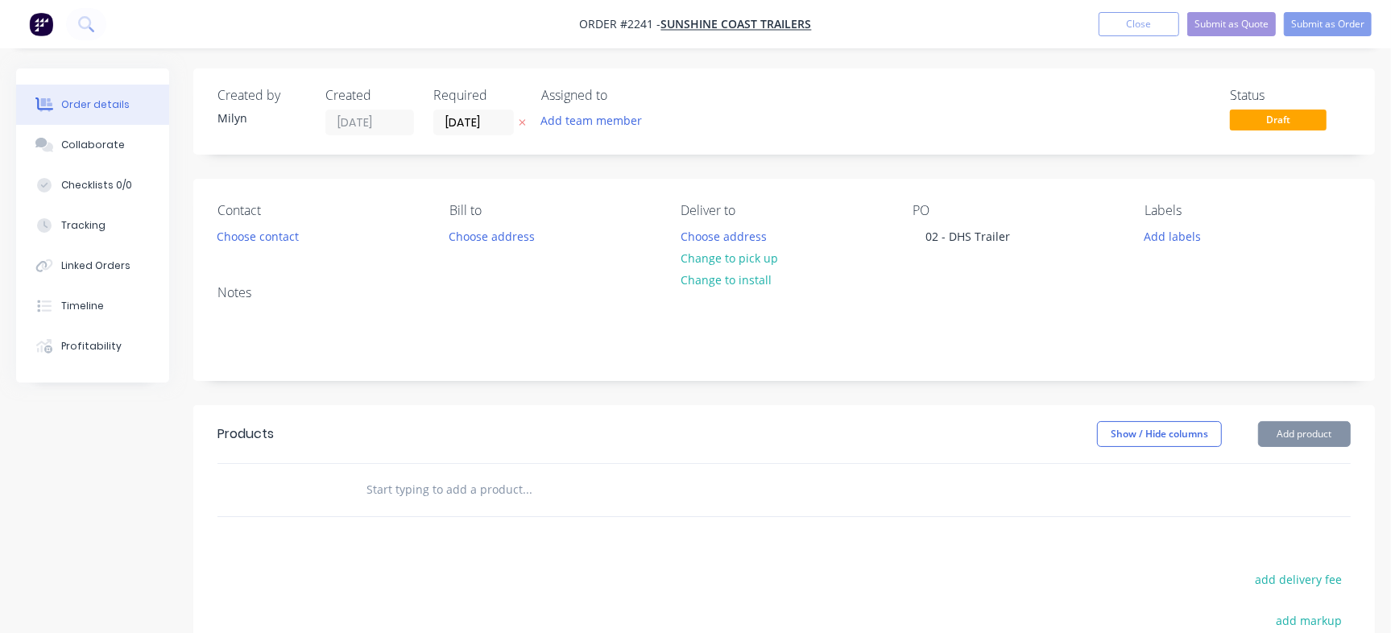
drag, startPoint x: 990, startPoint y: 114, endPoint x: 973, endPoint y: 122, distance: 18.4
click at [990, 113] on div "Status Draft" at bounding box center [1026, 112] width 648 height 48
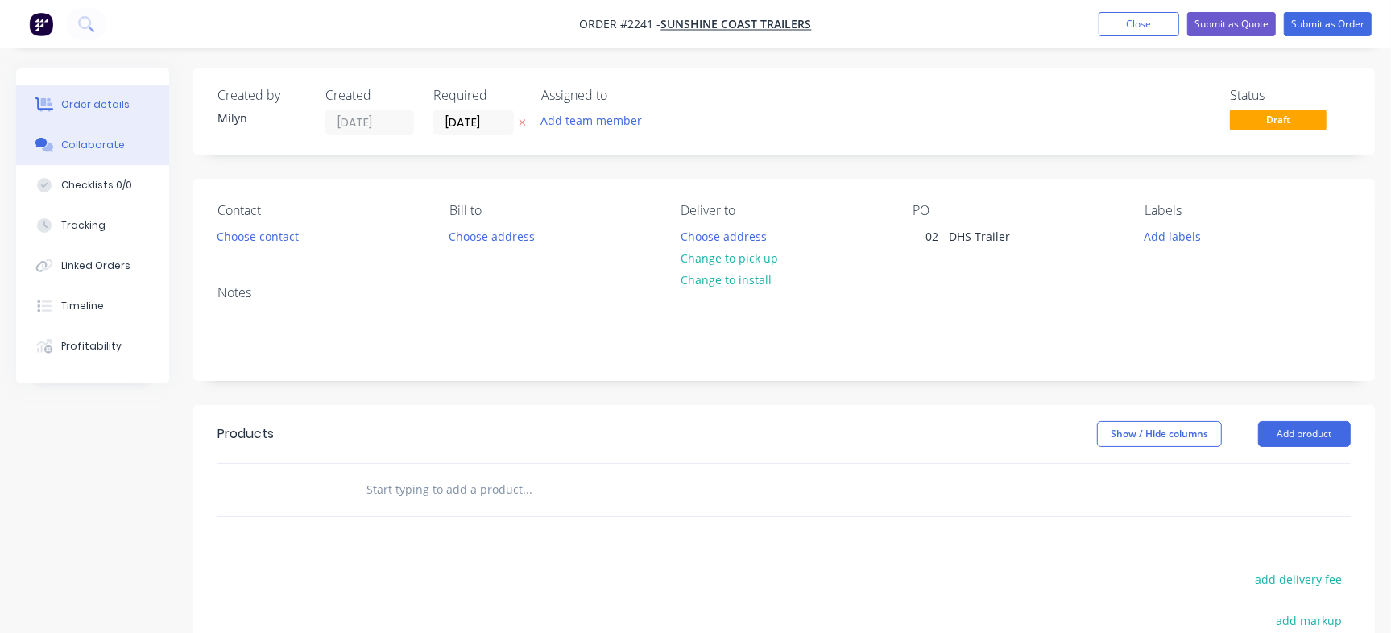
click at [88, 148] on div "Collaborate" at bounding box center [93, 145] width 64 height 14
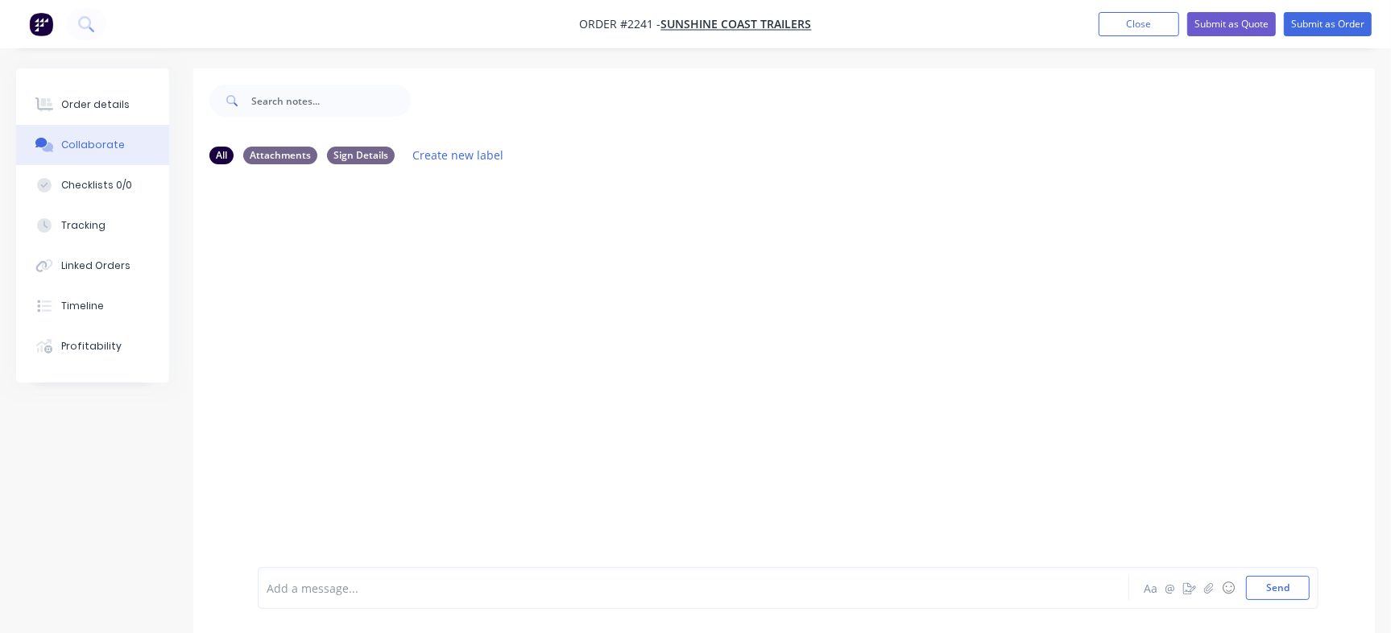
click at [672, 587] on div at bounding box center [657, 588] width 781 height 17
click at [1283, 589] on button "Send" at bounding box center [1278, 588] width 64 height 24
click at [353, 343] on img at bounding box center [316, 381] width 116 height 105
click at [390, 382] on icon "button" at bounding box center [387, 381] width 5 height 19
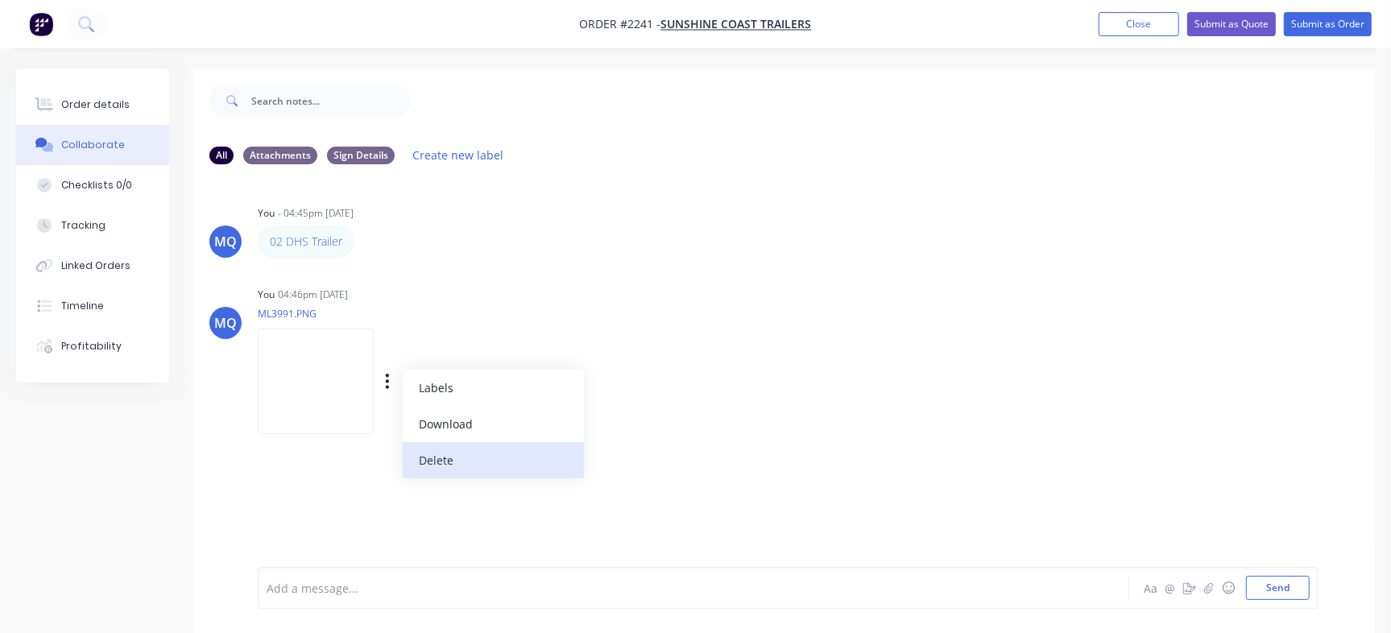
click at [473, 455] on button "Delete" at bounding box center [493, 460] width 181 height 36
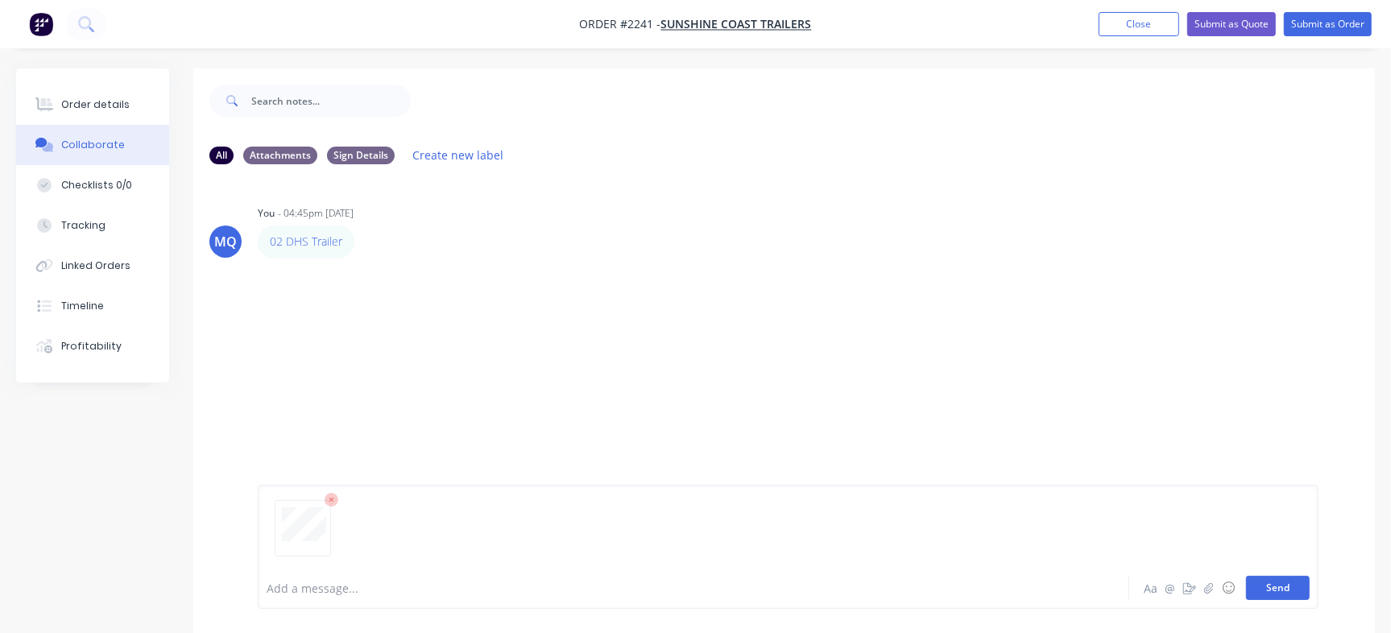
click at [1271, 593] on button "Send" at bounding box center [1278, 588] width 64 height 24
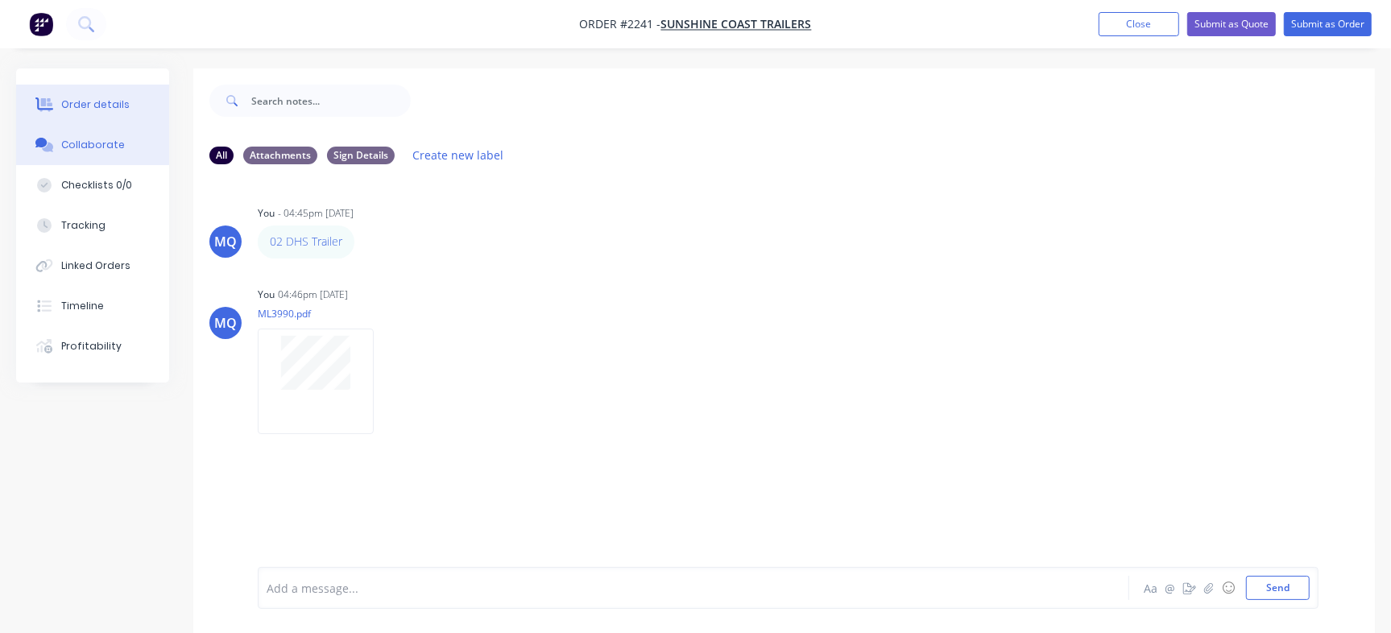
click at [98, 112] on button "Order details" at bounding box center [92, 105] width 153 height 40
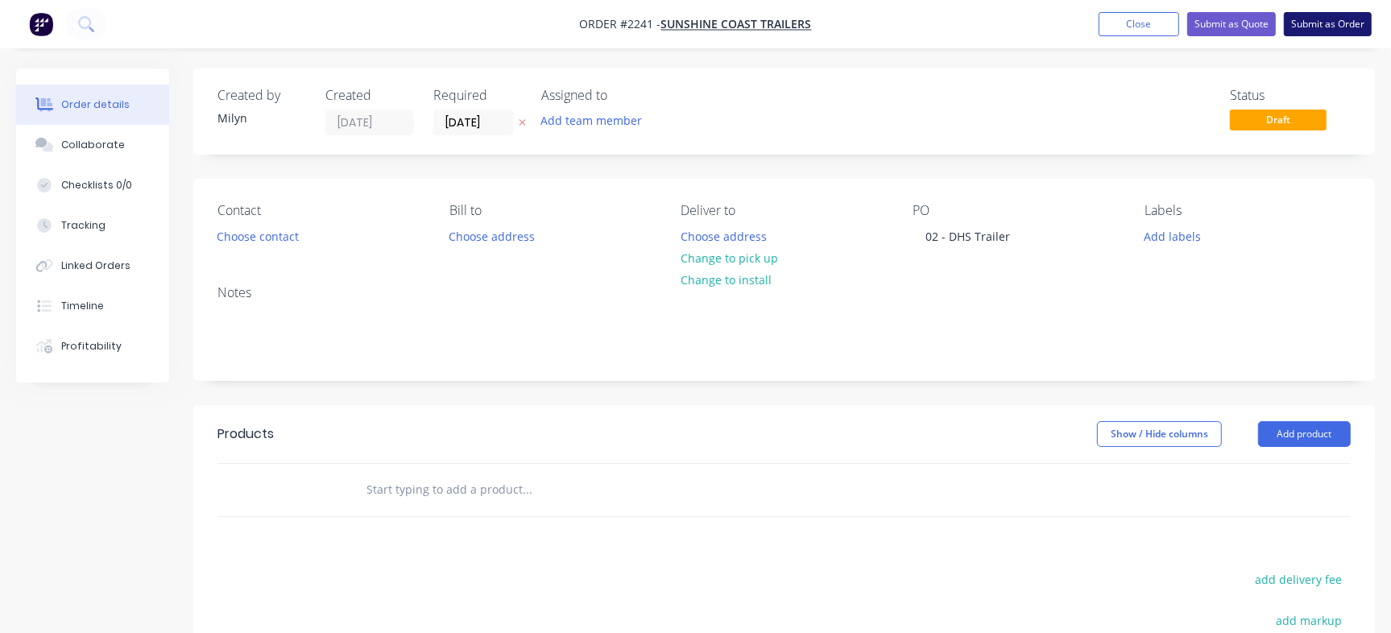
click at [1325, 29] on button "Submit as Order" at bounding box center [1327, 24] width 88 height 24
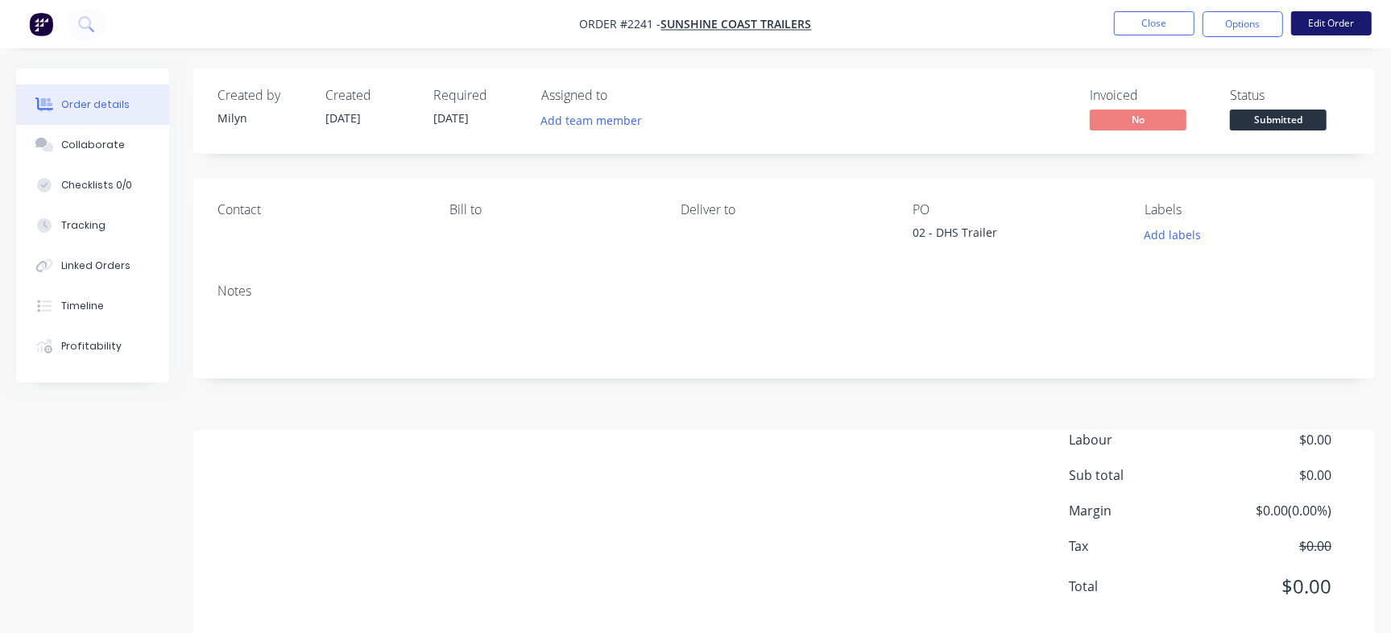
click at [1326, 22] on button "Edit Order" at bounding box center [1331, 23] width 81 height 24
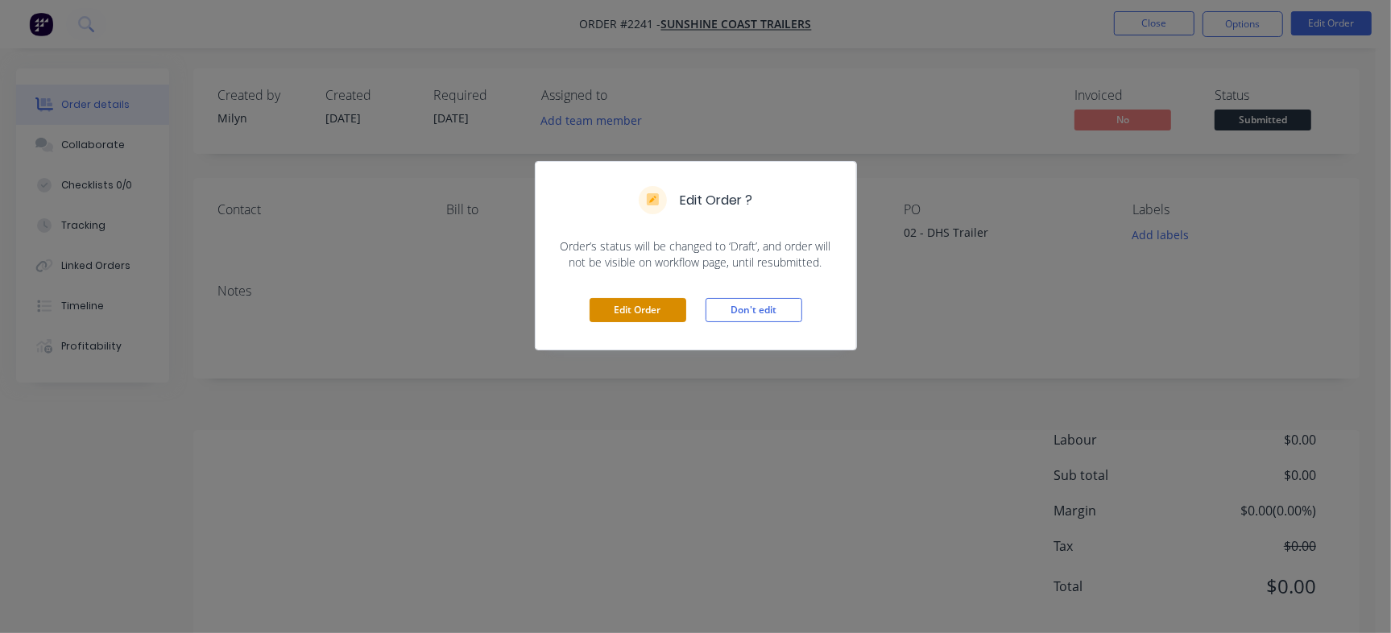
click at [628, 310] on button "Edit Order" at bounding box center [637, 310] width 97 height 24
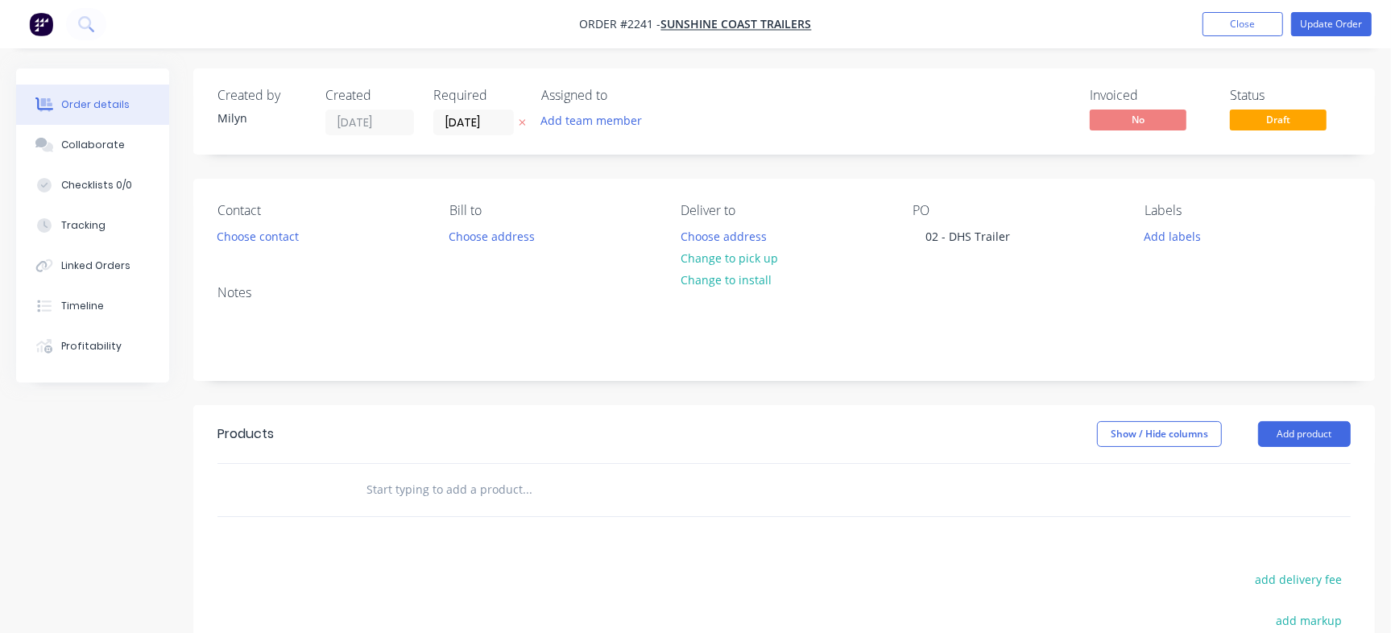
click at [482, 120] on input "[DATE]" at bounding box center [473, 122] width 79 height 24
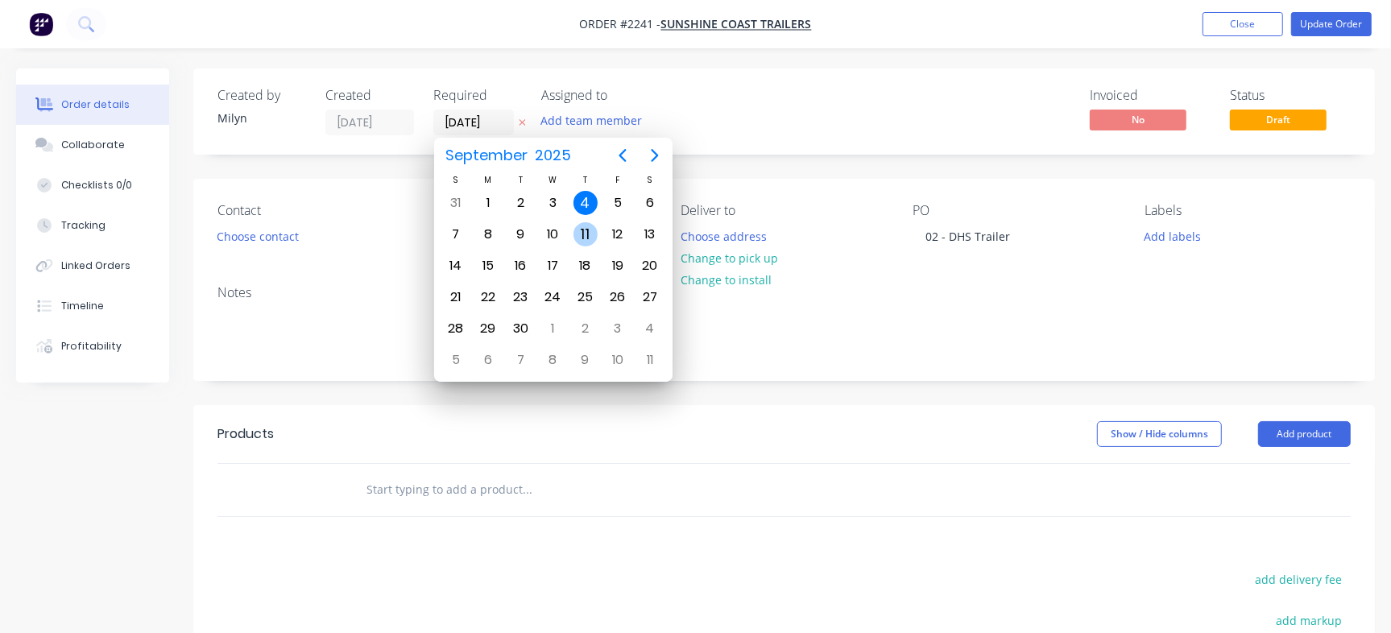
click at [585, 232] on div "11" at bounding box center [585, 234] width 24 height 24
type input "[DATE]"
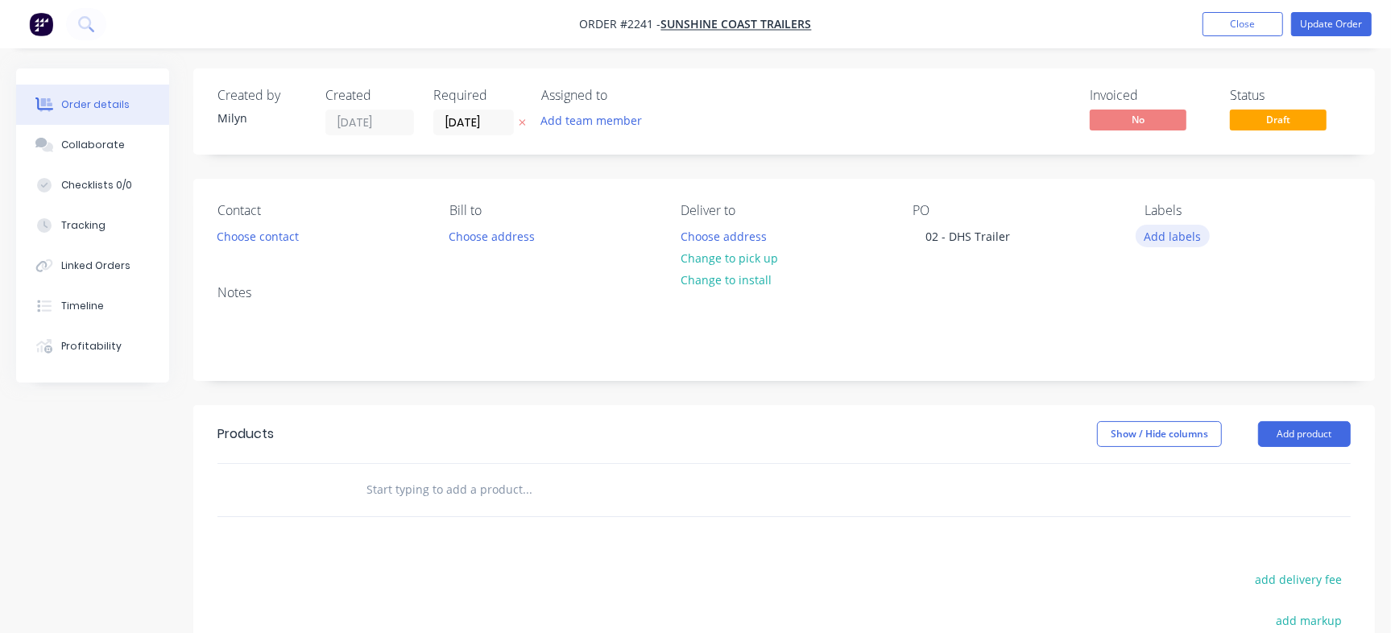
click at [1166, 243] on button "Add labels" at bounding box center [1172, 236] width 74 height 22
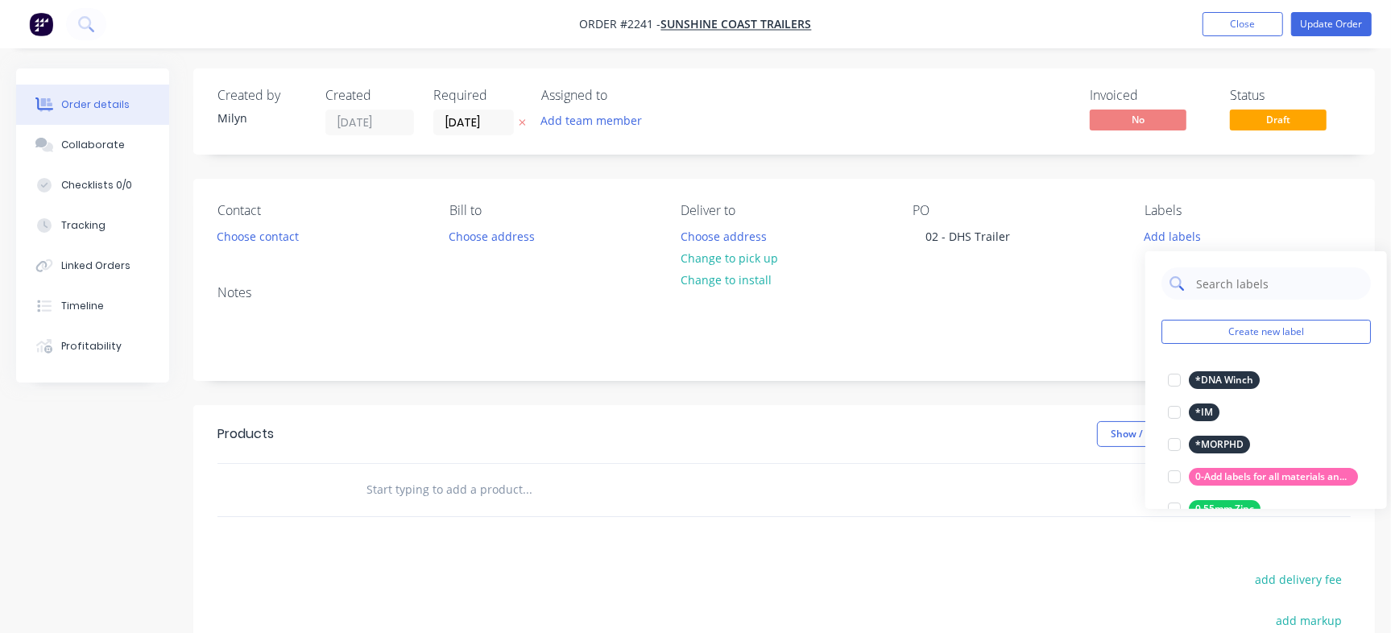
click at [1217, 284] on input "text" at bounding box center [1278, 283] width 168 height 32
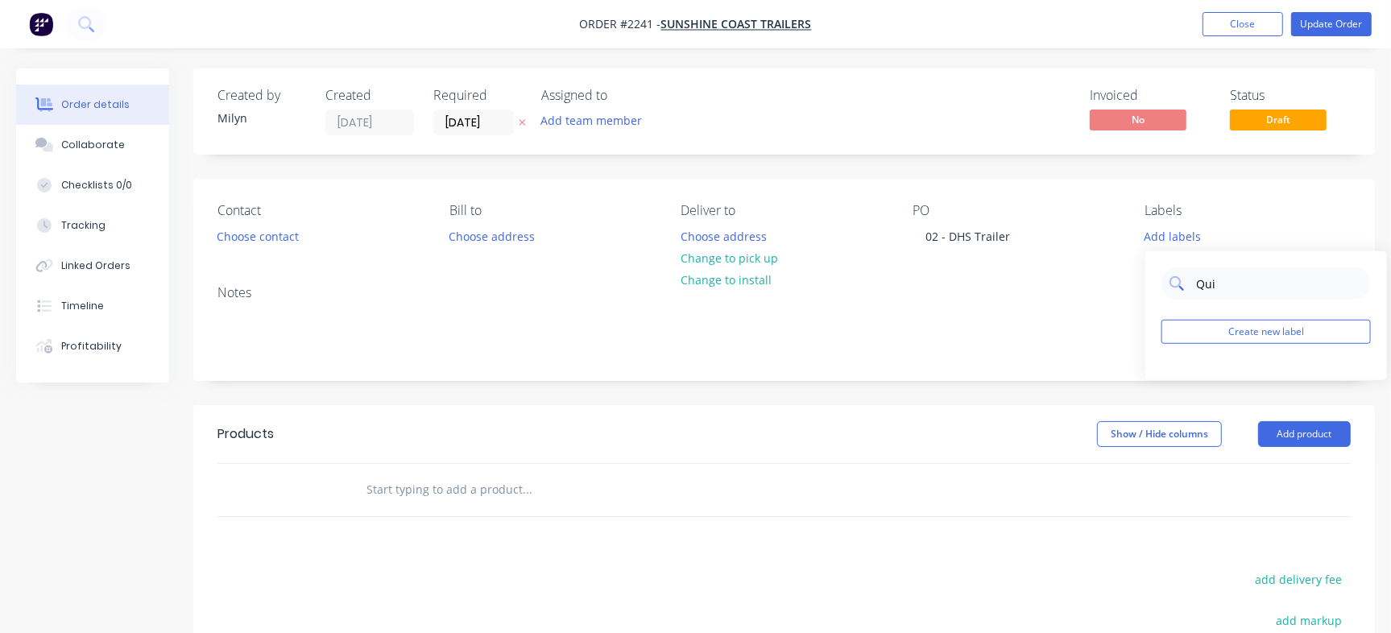
type input "Qu"
type input "Quot"
click at [1190, 382] on div "Quote" at bounding box center [1209, 380] width 42 height 18
click at [981, 93] on div "Invoiced No Status Draft" at bounding box center [1026, 112] width 648 height 48
click at [1366, 22] on button "Update Order" at bounding box center [1331, 24] width 81 height 24
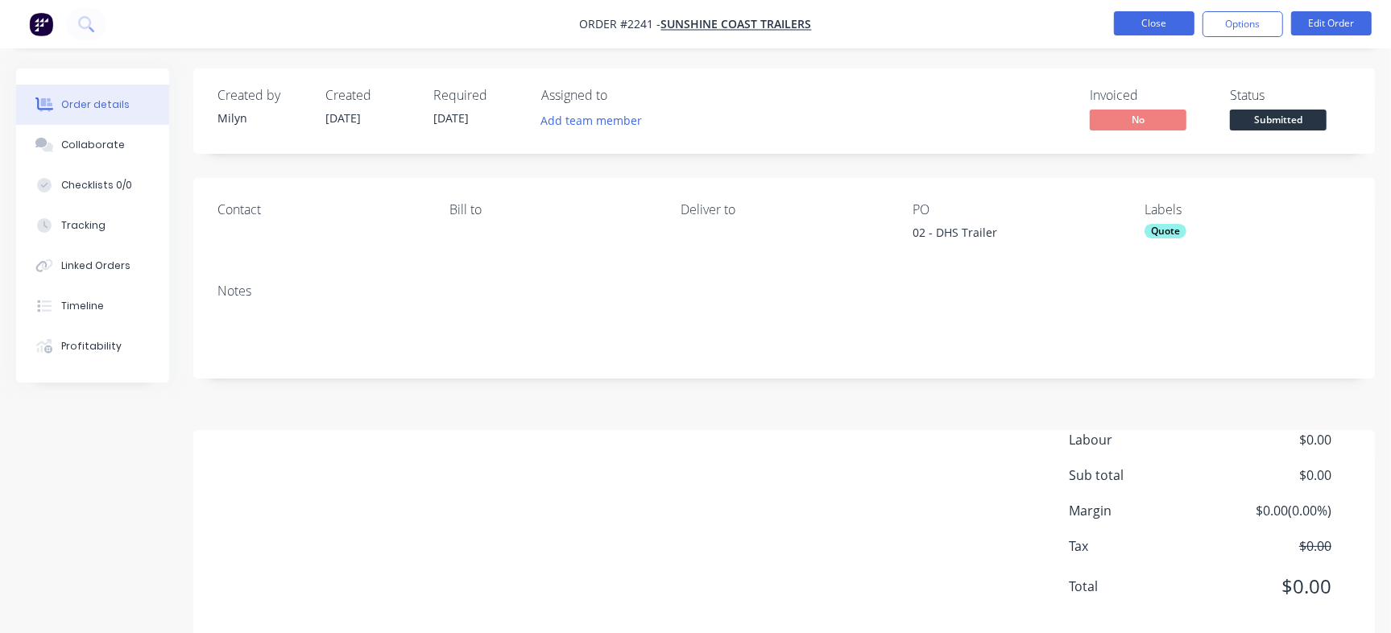
click at [1163, 26] on button "Close" at bounding box center [1154, 23] width 81 height 24
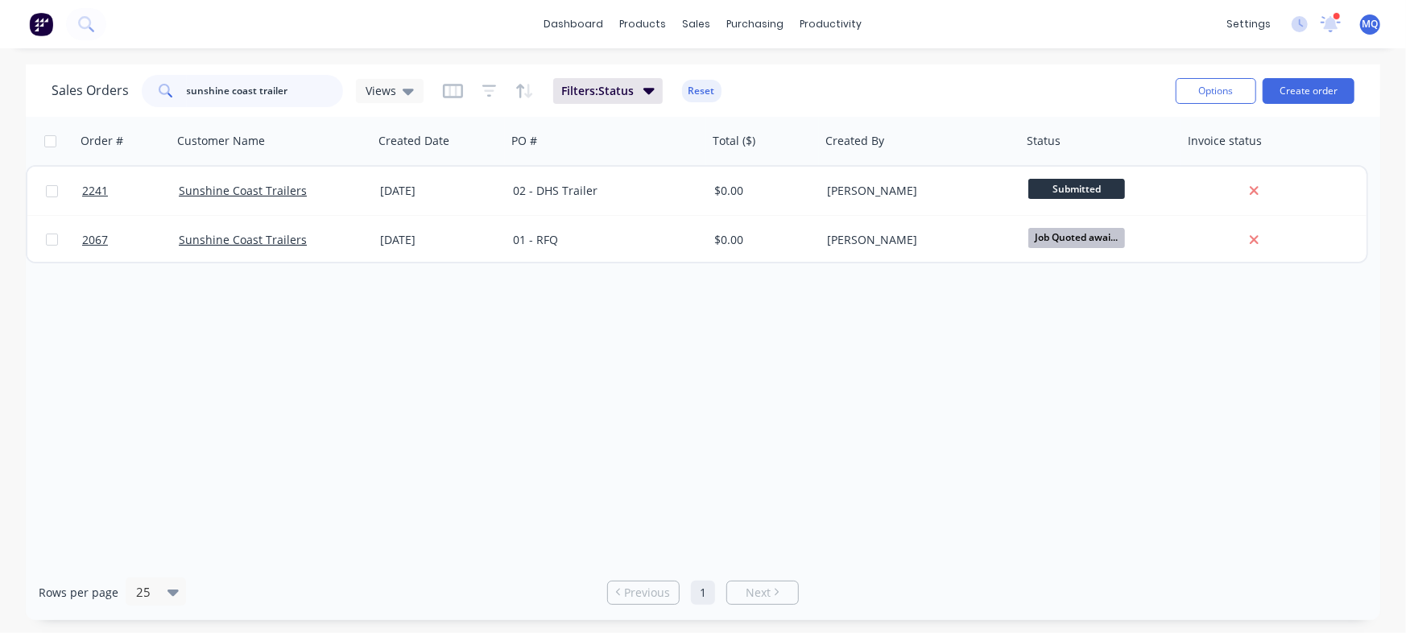
drag, startPoint x: 305, startPoint y: 86, endPoint x: 70, endPoint y: 45, distance: 238.7
click at [70, 68] on div "Sales Orders sunshine coast trailer Views Filters: Status Reset Options Create …" at bounding box center [703, 90] width 1354 height 52
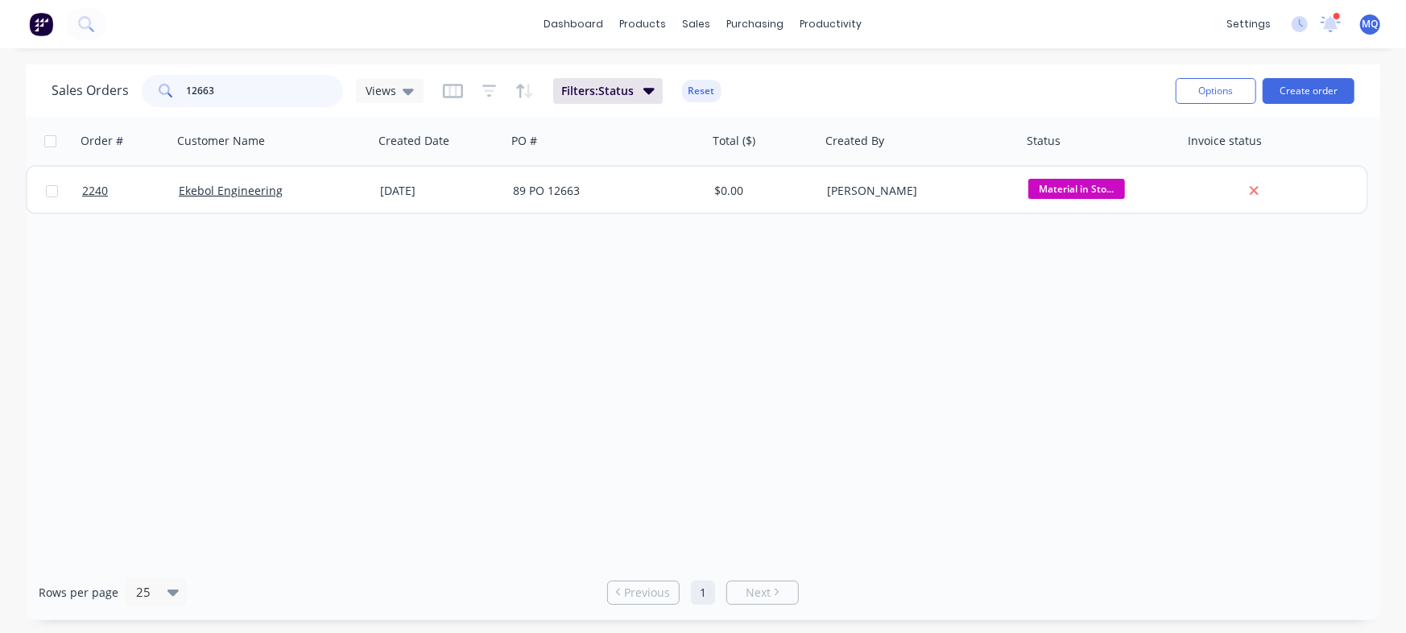
click at [205, 80] on input "12663" at bounding box center [265, 91] width 157 height 32
click at [252, 93] on input "2899" at bounding box center [265, 91] width 157 height 32
click at [313, 77] on input "2899" at bounding box center [265, 91] width 157 height 32
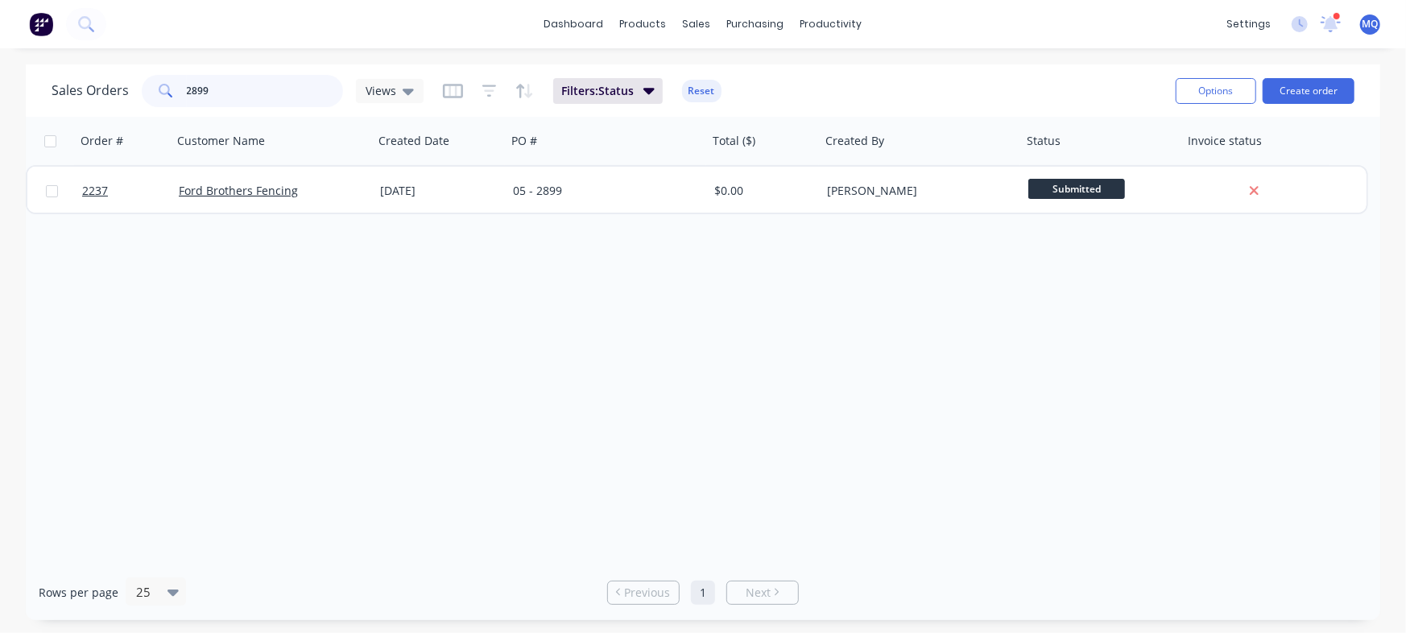
click at [308, 92] on input "2899" at bounding box center [265, 91] width 157 height 32
type input "122867"
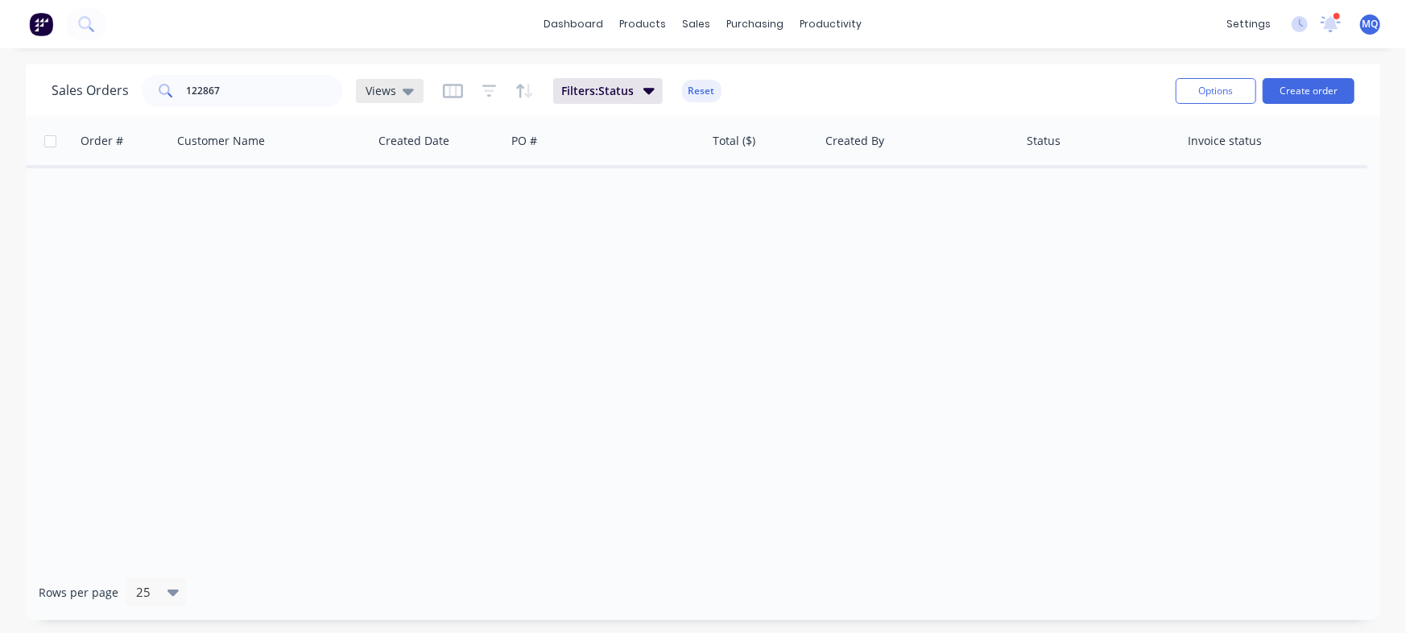
click at [391, 89] on span "Views" at bounding box center [381, 90] width 31 height 17
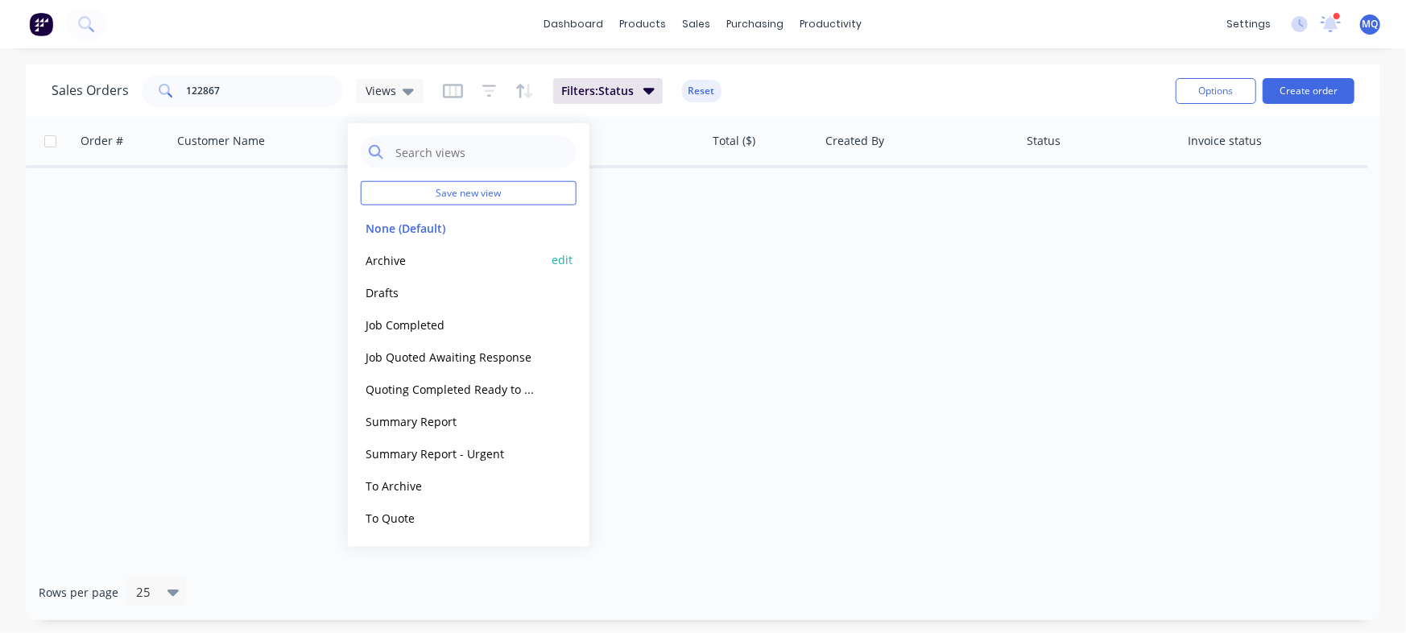
click at [392, 258] on button "Archive" at bounding box center [453, 259] width 184 height 19
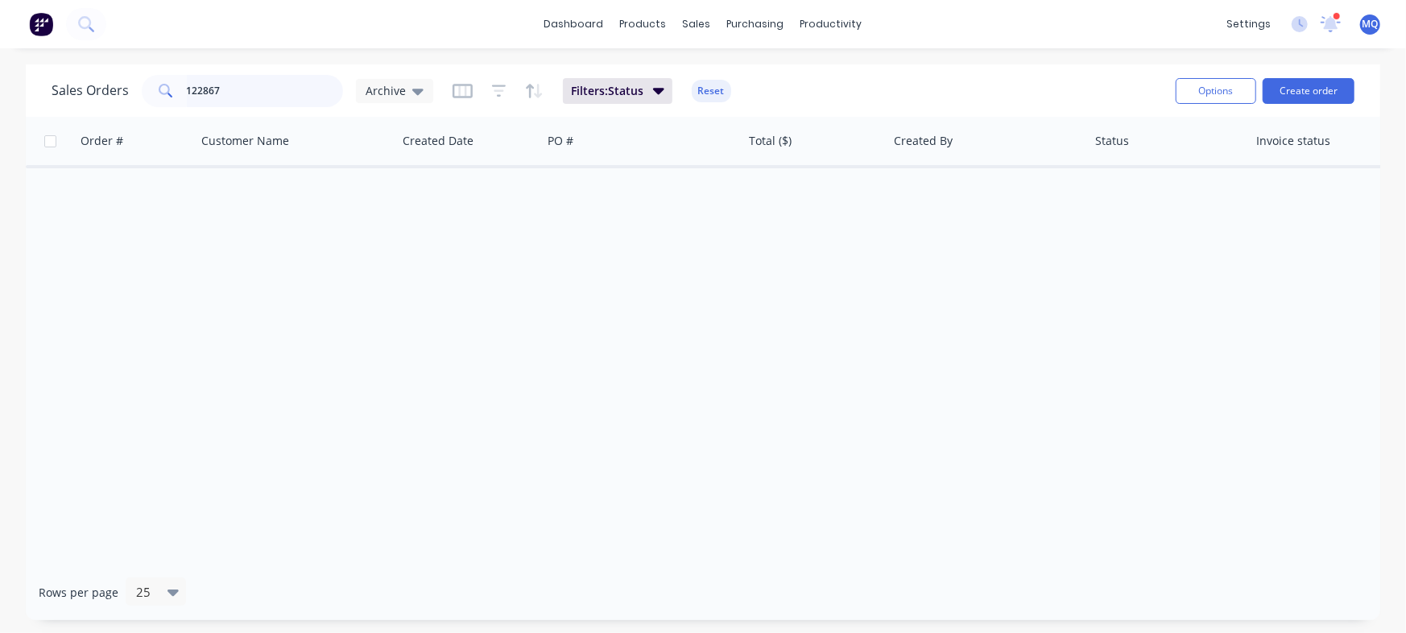
click at [209, 92] on input "122867" at bounding box center [265, 91] width 157 height 32
click at [687, 287] on div "Order # Customer Name Created Date PO # Total ($) Created By Status Invoice sta…" at bounding box center [703, 341] width 1354 height 448
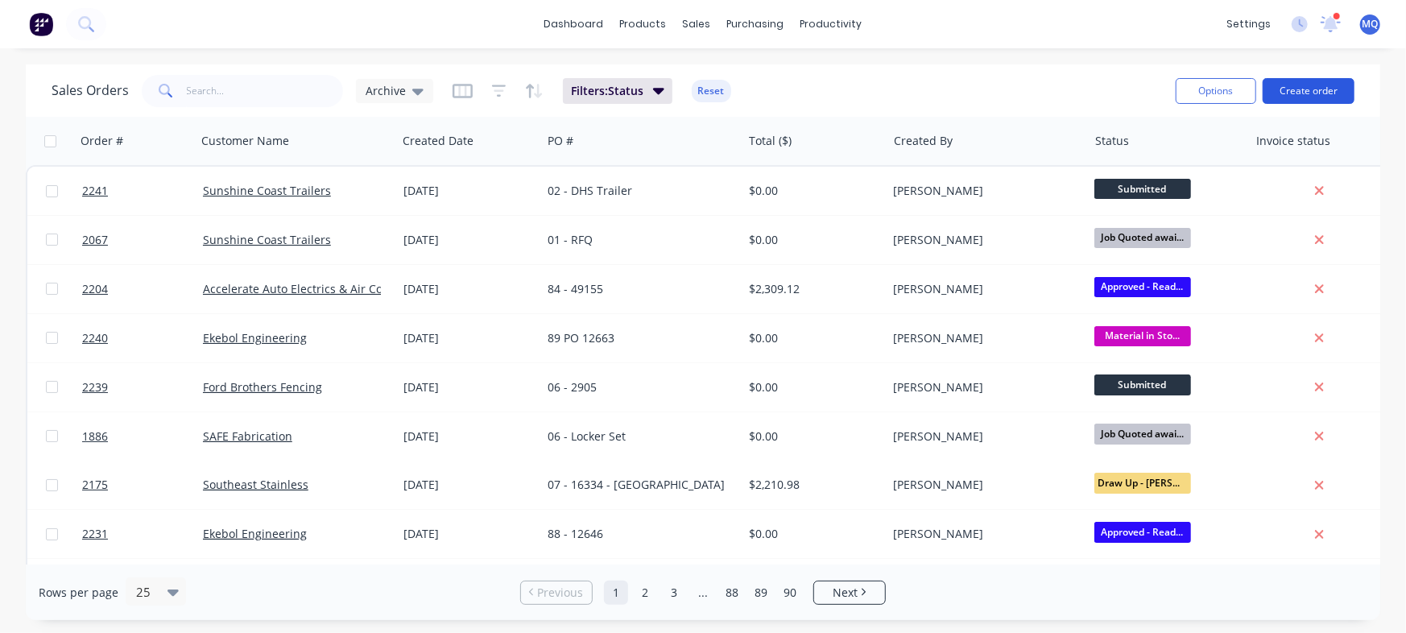
click at [1299, 94] on button "Create order" at bounding box center [1308, 91] width 92 height 26
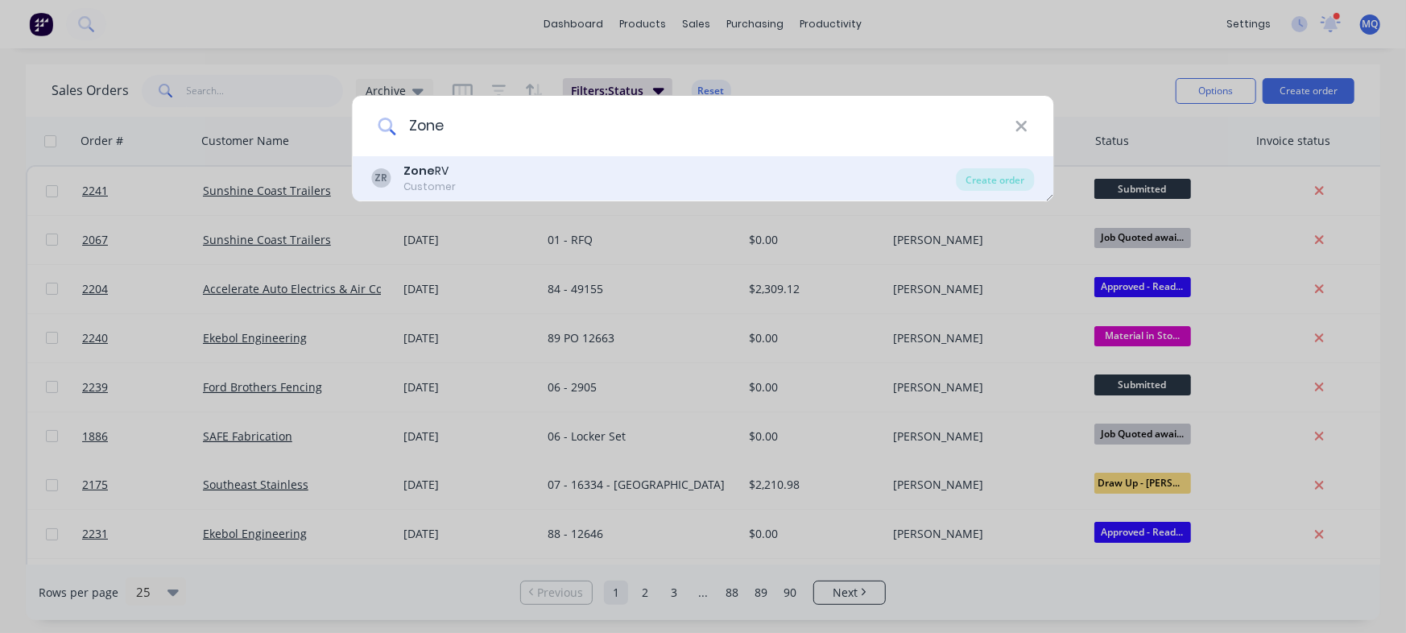
type input "Zone"
click at [548, 160] on div "ZR Zone RV Customer Create order" at bounding box center [703, 178] width 701 height 45
click at [634, 171] on div "ZR Zone RV Customer" at bounding box center [664, 178] width 585 height 31
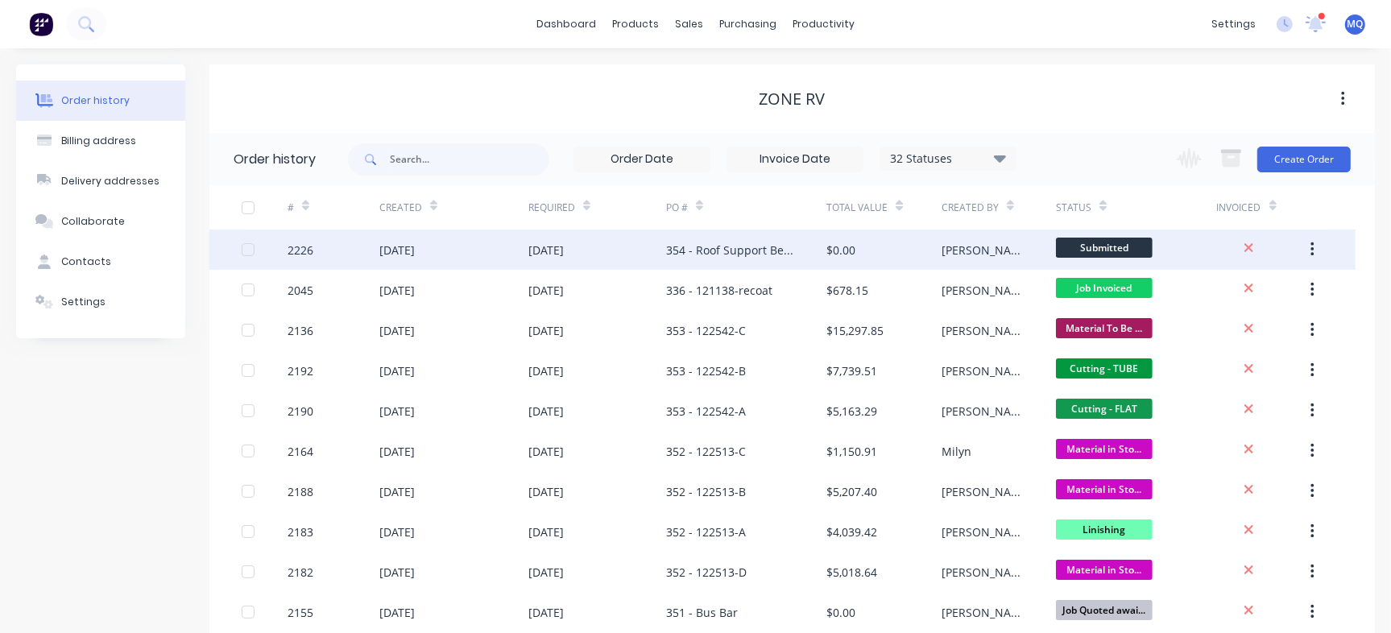
click at [769, 264] on div "354 - Roof Support Beam Parts" at bounding box center [746, 249] width 160 height 40
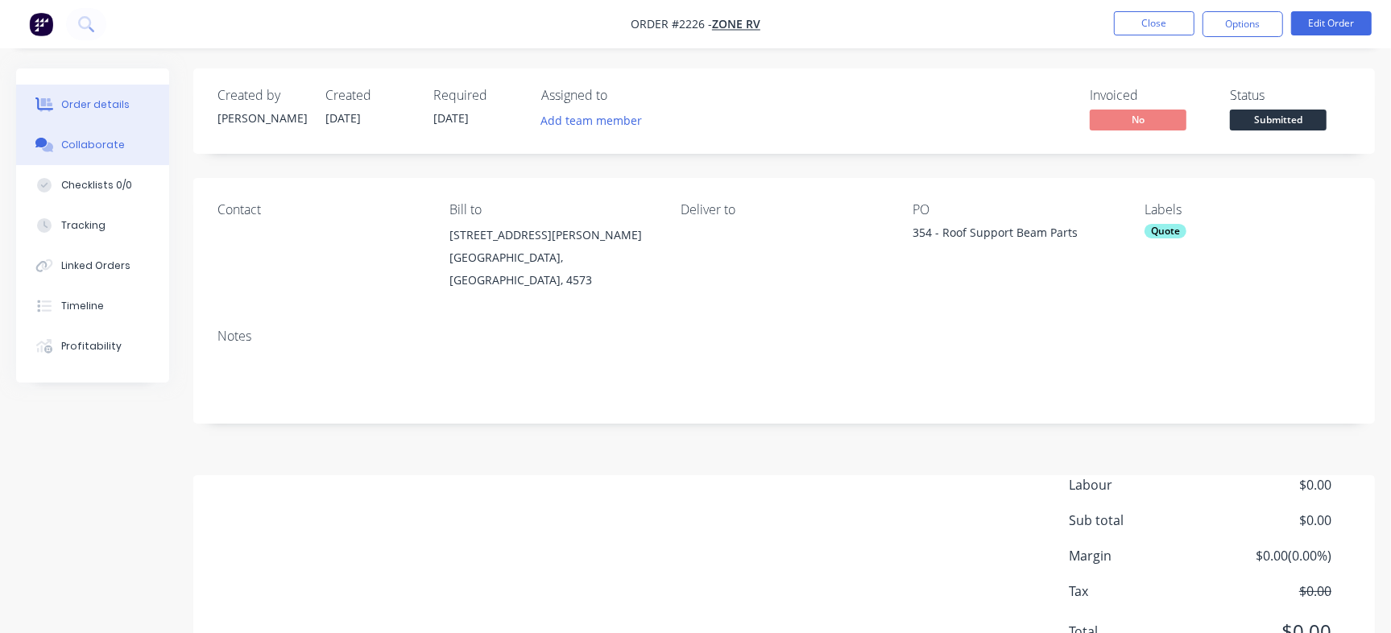
click at [123, 145] on button "Collaborate" at bounding box center [92, 145] width 153 height 40
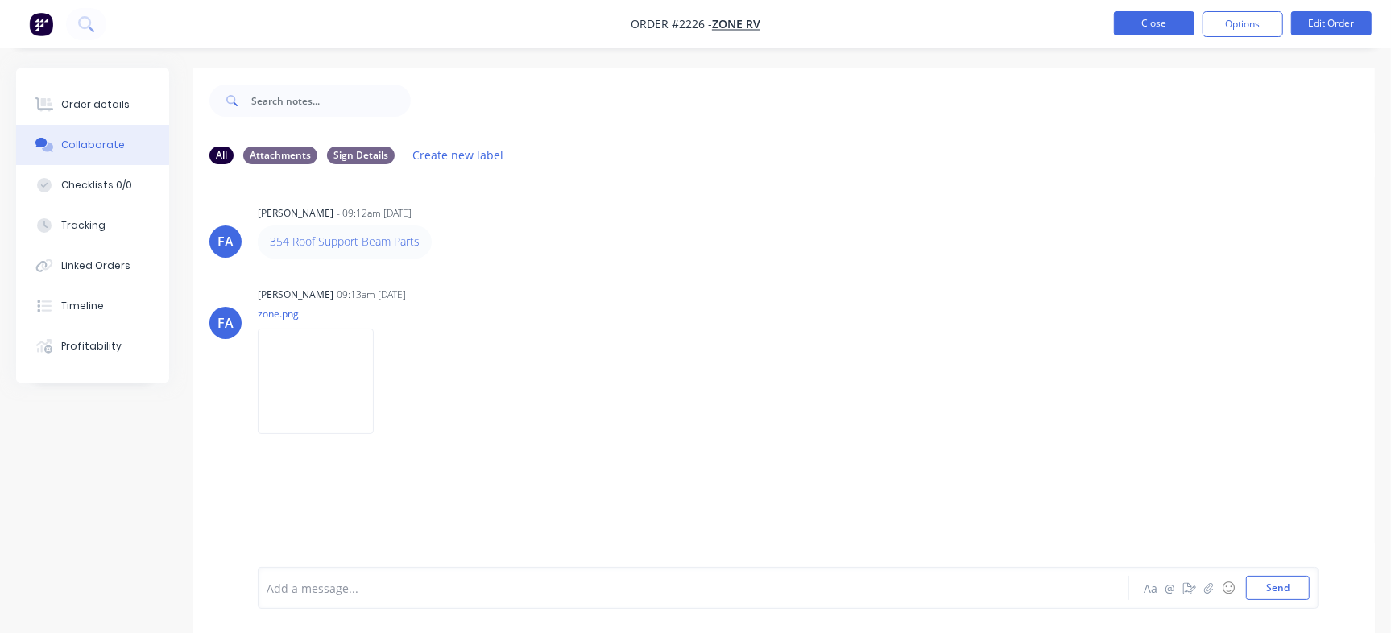
click at [1151, 26] on button "Close" at bounding box center [1154, 23] width 81 height 24
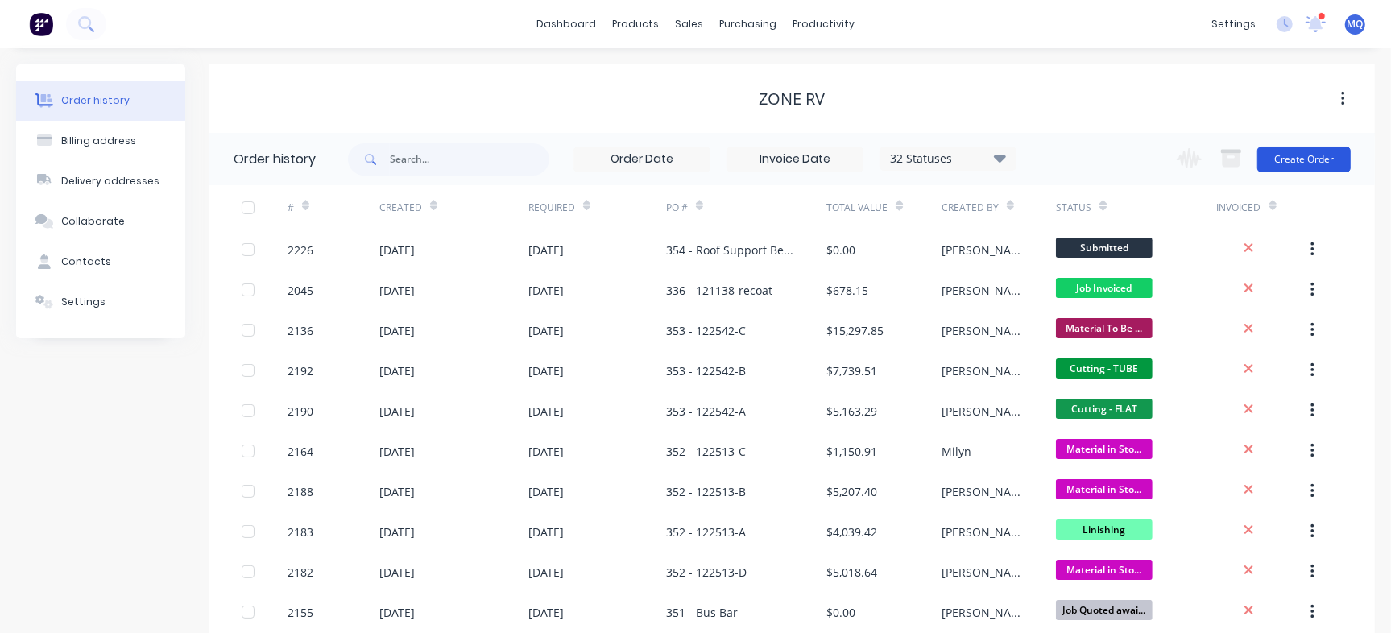
click at [1304, 155] on button "Create Order" at bounding box center [1303, 160] width 93 height 26
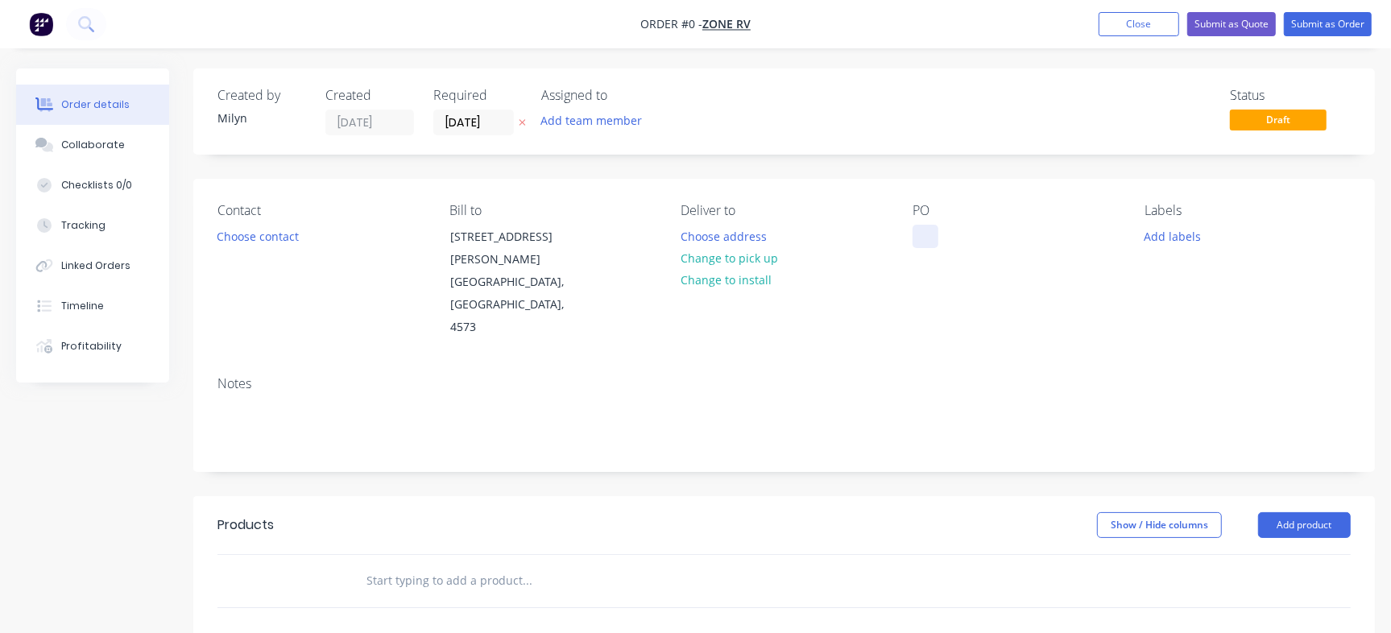
click at [921, 234] on div at bounding box center [925, 236] width 26 height 23
paste div
click at [959, 234] on div "355 PO 122867" at bounding box center [964, 236] width 105 height 23
click at [957, 242] on div "355 PO 122867" at bounding box center [964, 236] width 105 height 23
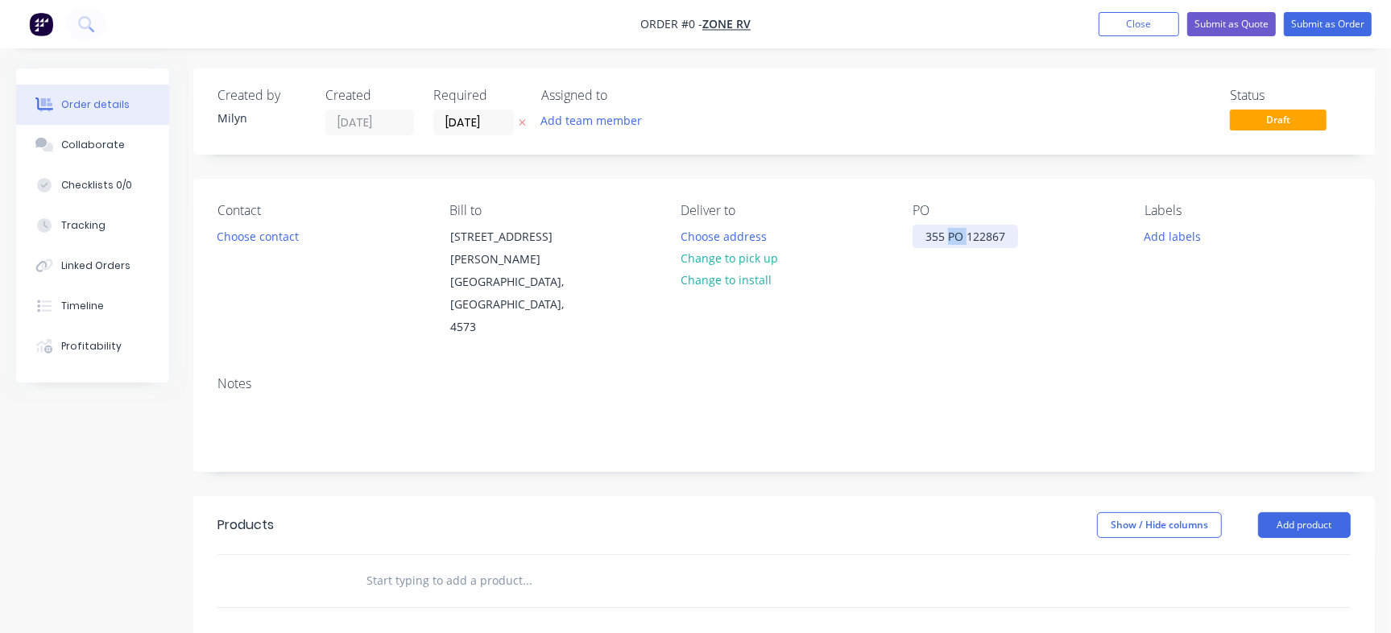
click at [957, 242] on div "355 PO 122867" at bounding box center [964, 236] width 105 height 23
click at [1001, 240] on div "355 - 122867" at bounding box center [959, 236] width 94 height 23
click at [1103, 198] on div "Order details Collaborate Checklists 0/0 Tracking Linked Orders Timeline Profit…" at bounding box center [695, 543] width 1391 height 950
click at [1163, 247] on div "Labels Add labels" at bounding box center [1247, 271] width 206 height 136
click at [1168, 242] on button "Add labels" at bounding box center [1172, 236] width 74 height 22
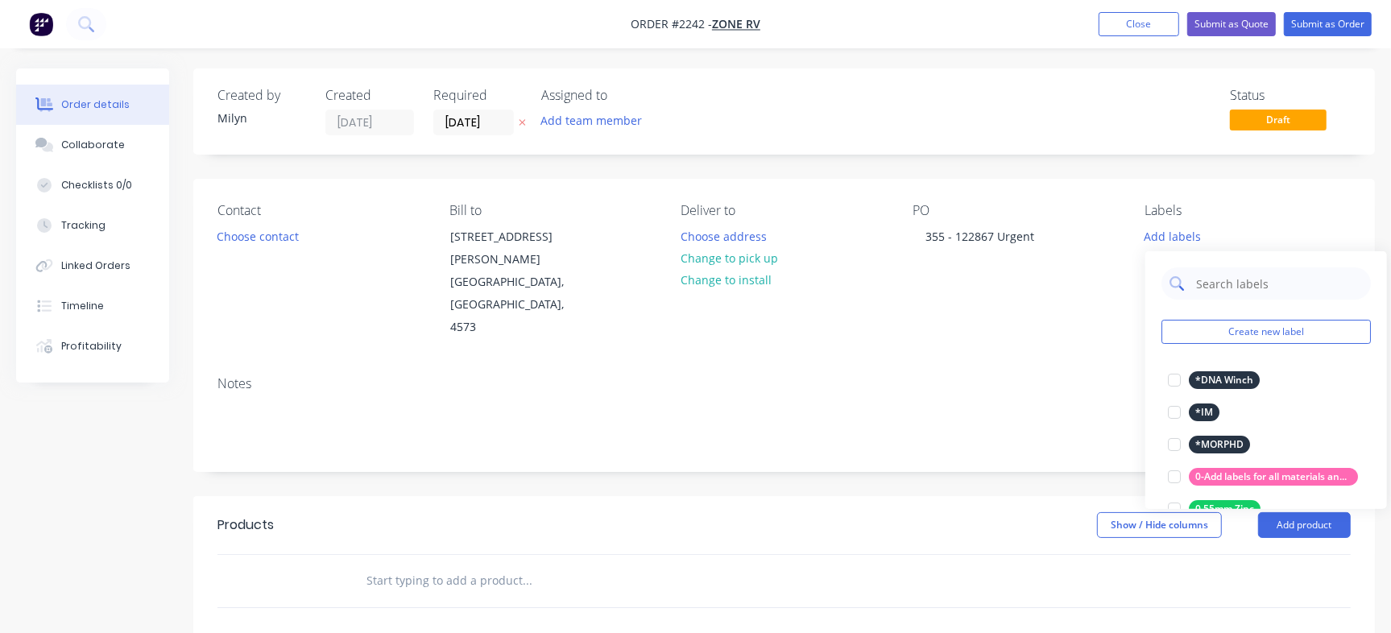
click at [1204, 279] on input "text" at bounding box center [1278, 283] width 168 height 32
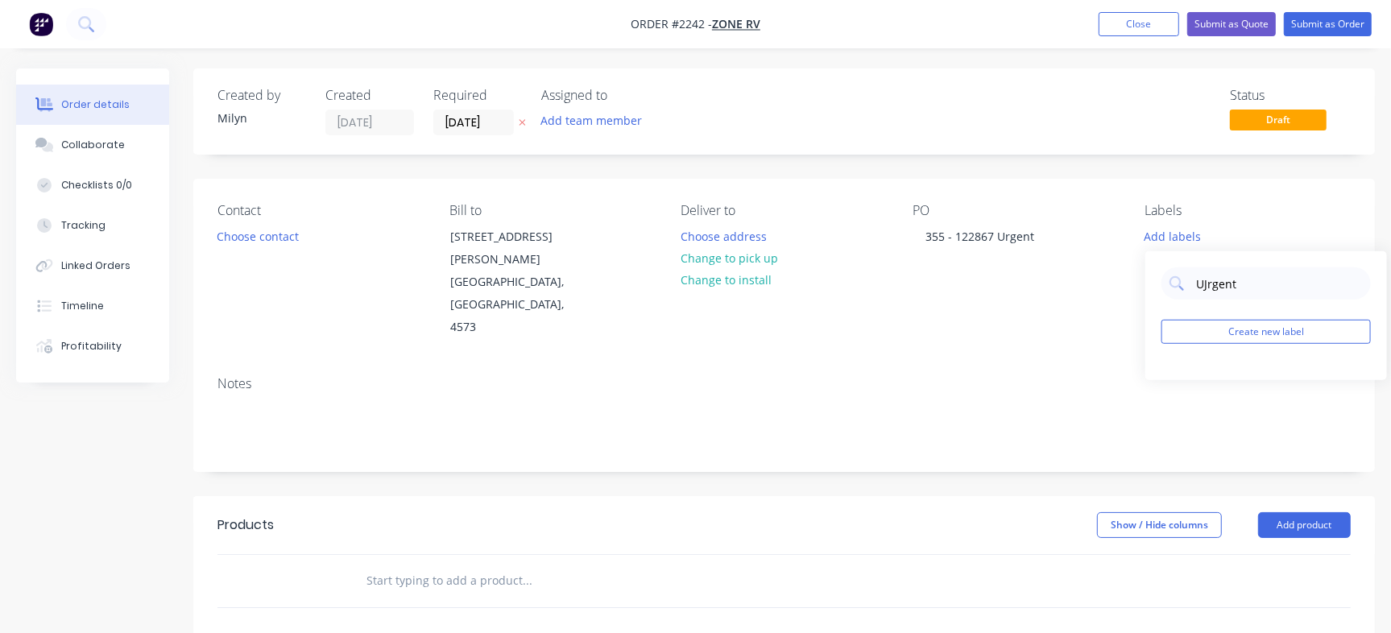
drag, startPoint x: 1242, startPoint y: 279, endPoint x: 766, endPoint y: 184, distance: 486.0
click at [768, 189] on body "Order #2242 - Zone RV Add product Close Submit as Quote Submit as Order Order d…" at bounding box center [695, 509] width 1391 height 1019
click at [1207, 287] on input "UJrgent" at bounding box center [1278, 283] width 168 height 32
type input "Urgent"
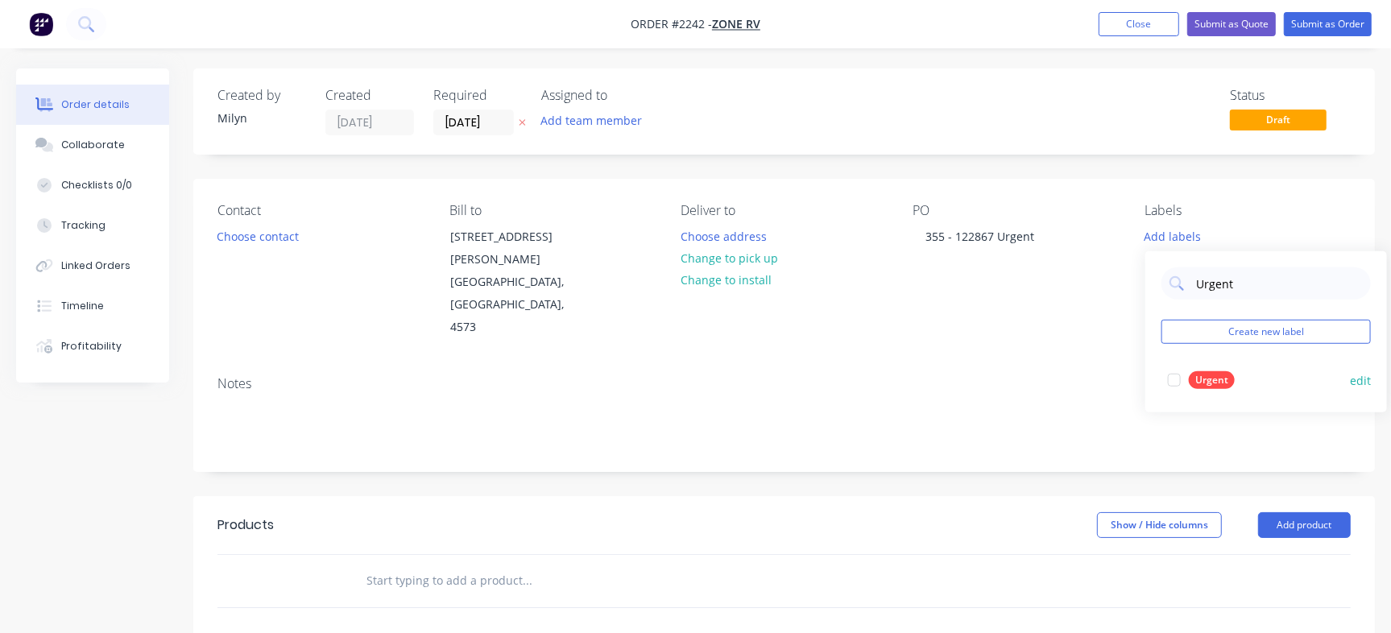
click at [1186, 377] on div at bounding box center [1174, 380] width 32 height 32
click at [816, 363] on div "Notes" at bounding box center [783, 417] width 1181 height 108
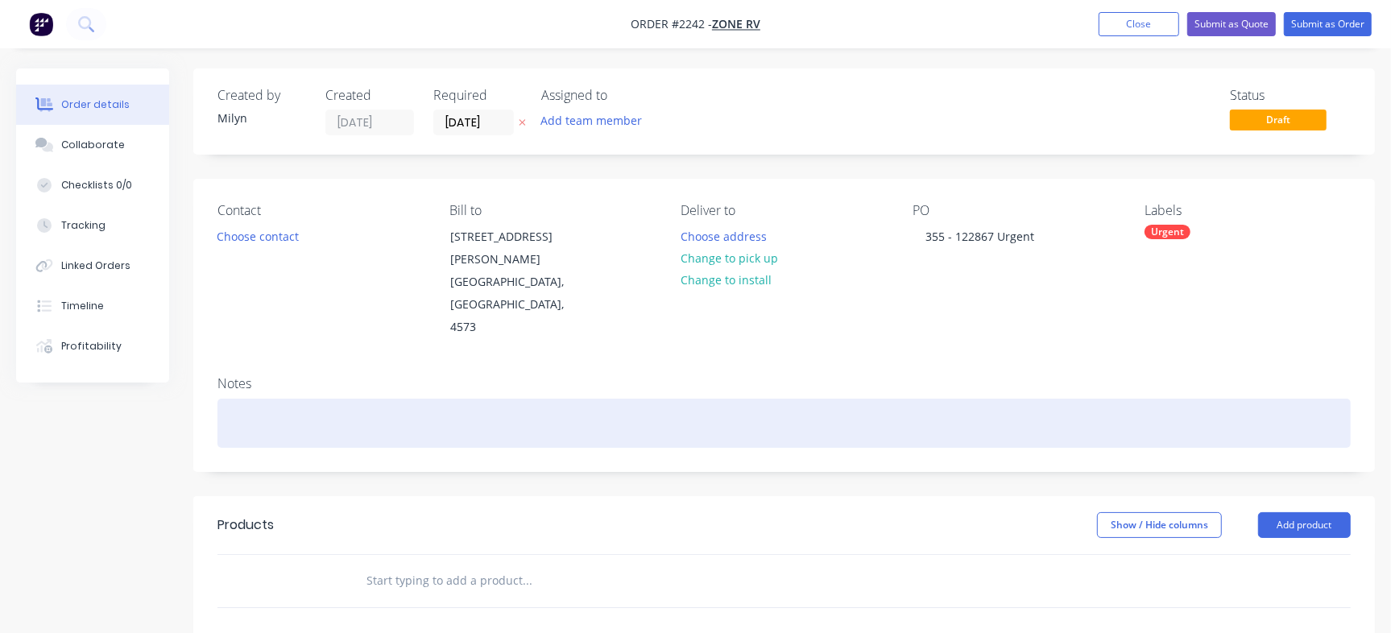
click at [267, 399] on div at bounding box center [783, 423] width 1133 height 49
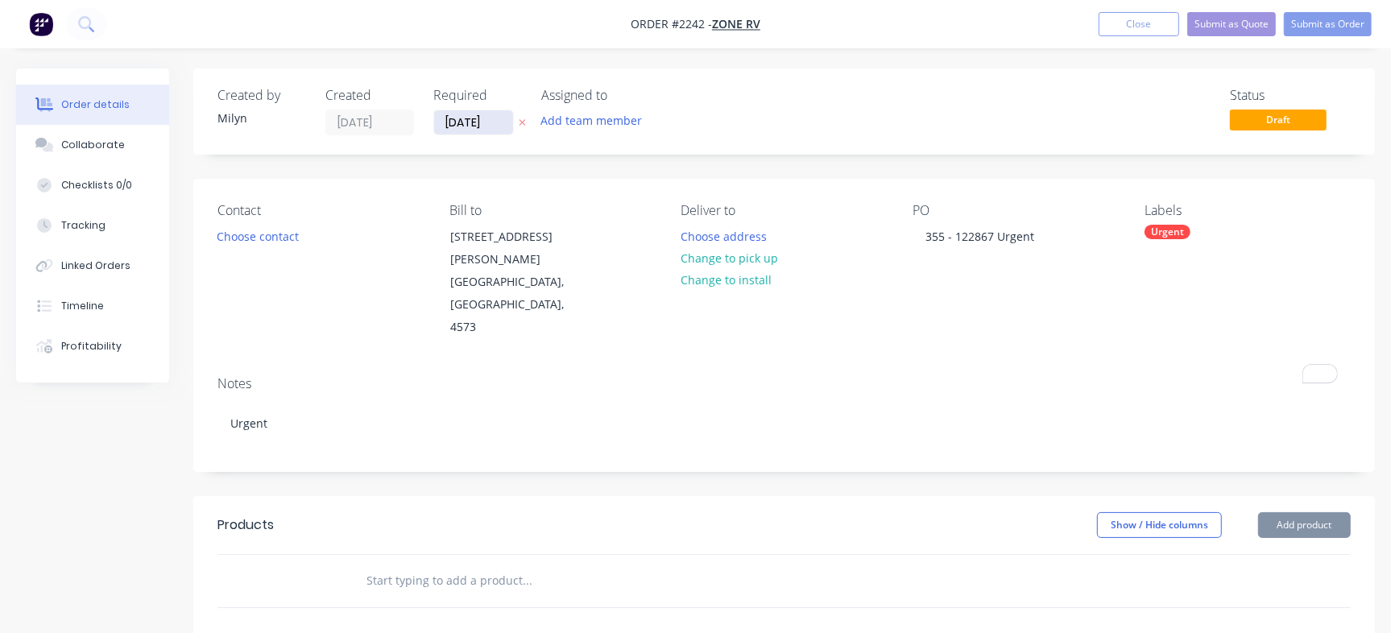
click at [463, 124] on input "[DATE]" at bounding box center [473, 122] width 79 height 24
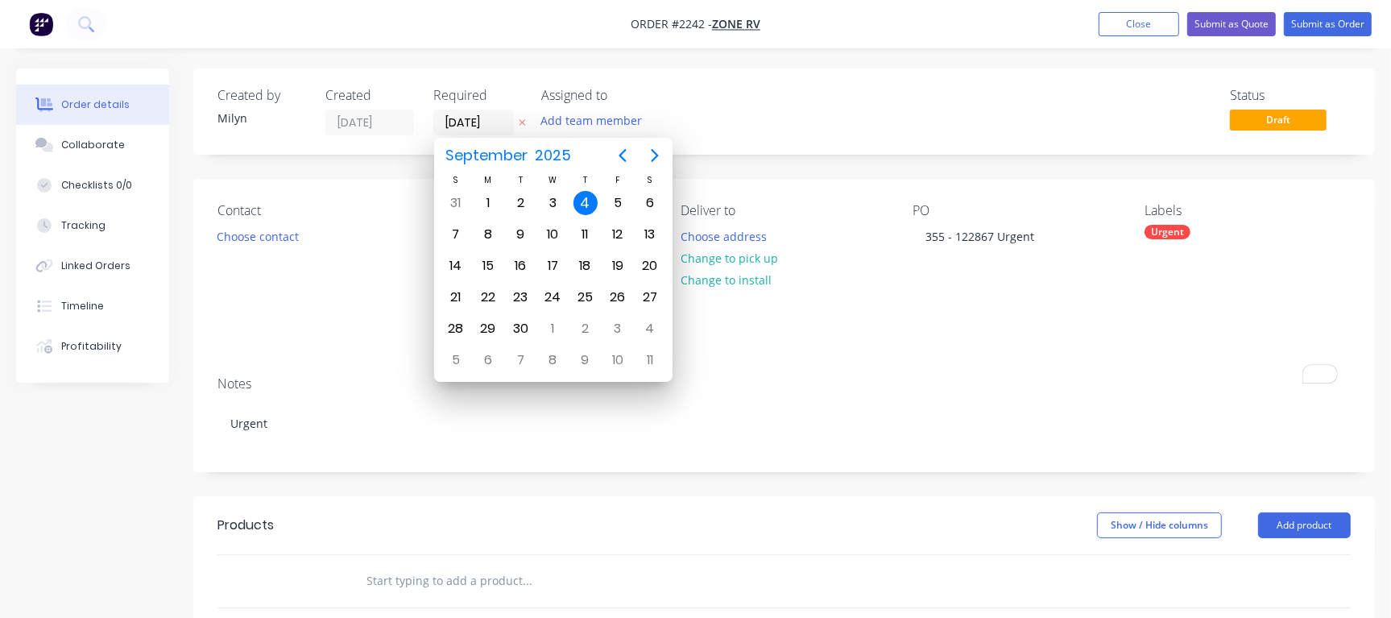
click at [820, 105] on div "Status Draft" at bounding box center [1026, 112] width 648 height 48
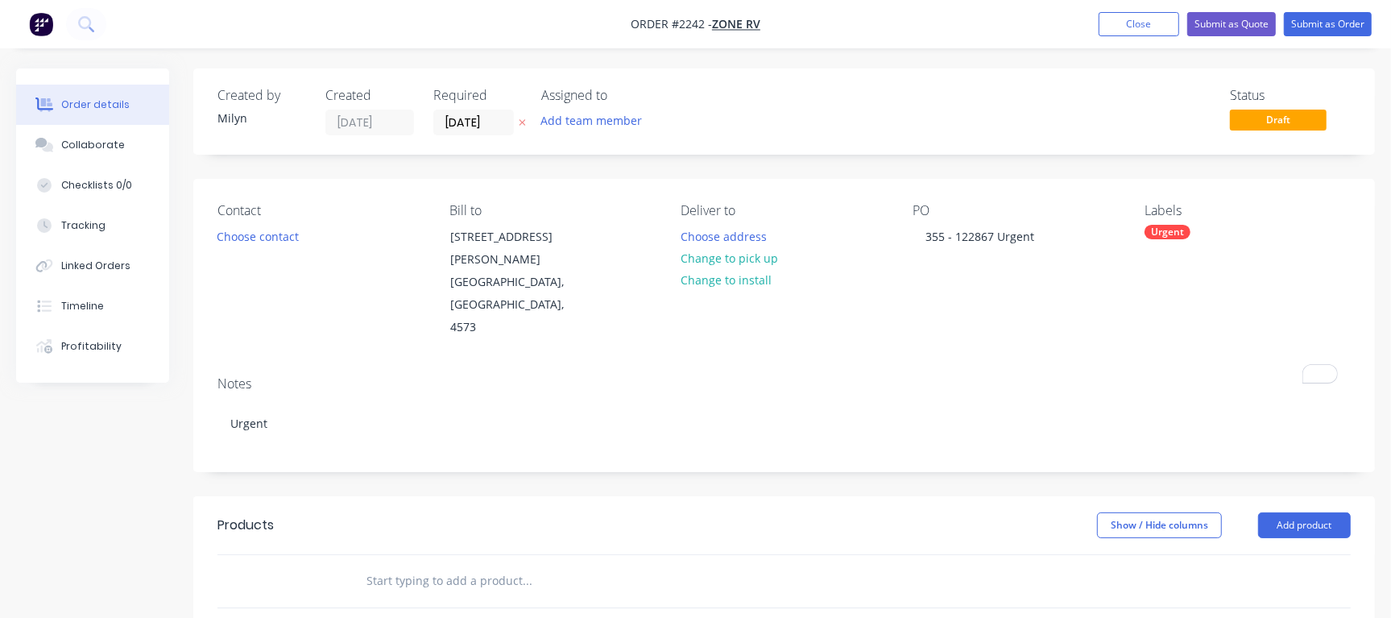
click at [410, 564] on input "text" at bounding box center [527, 580] width 322 height 32
paste input "20001713"
type input "20001713"
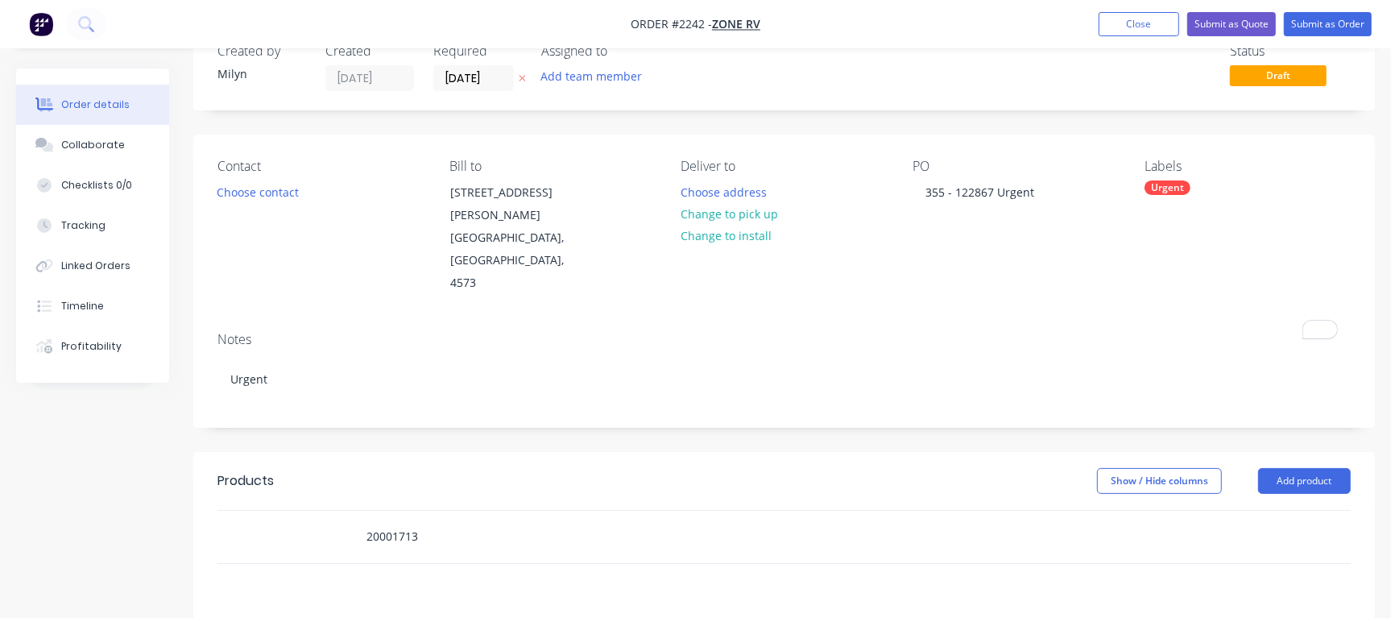
scroll to position [83, 0]
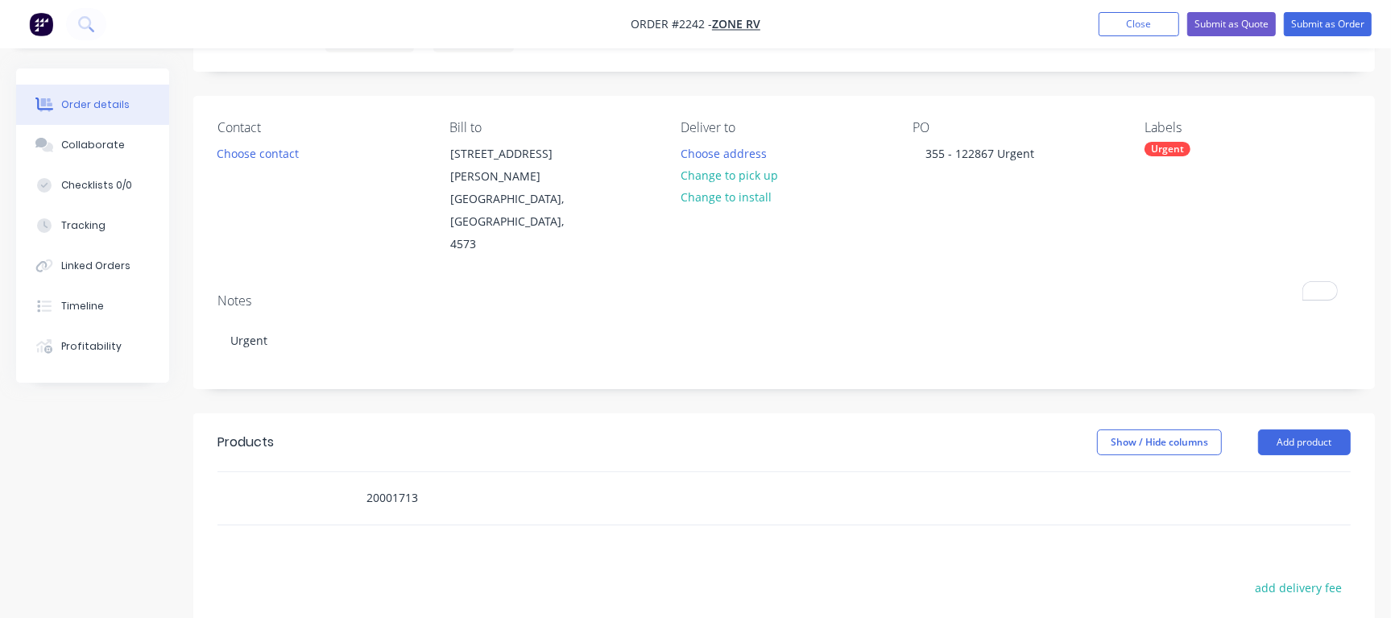
drag, startPoint x: 435, startPoint y: 453, endPoint x: 273, endPoint y: 442, distance: 162.2
click at [273, 472] on div "20001713" at bounding box center [783, 498] width 1133 height 52
click at [414, 481] on input "text" at bounding box center [527, 497] width 322 height 32
paste input "20001713"
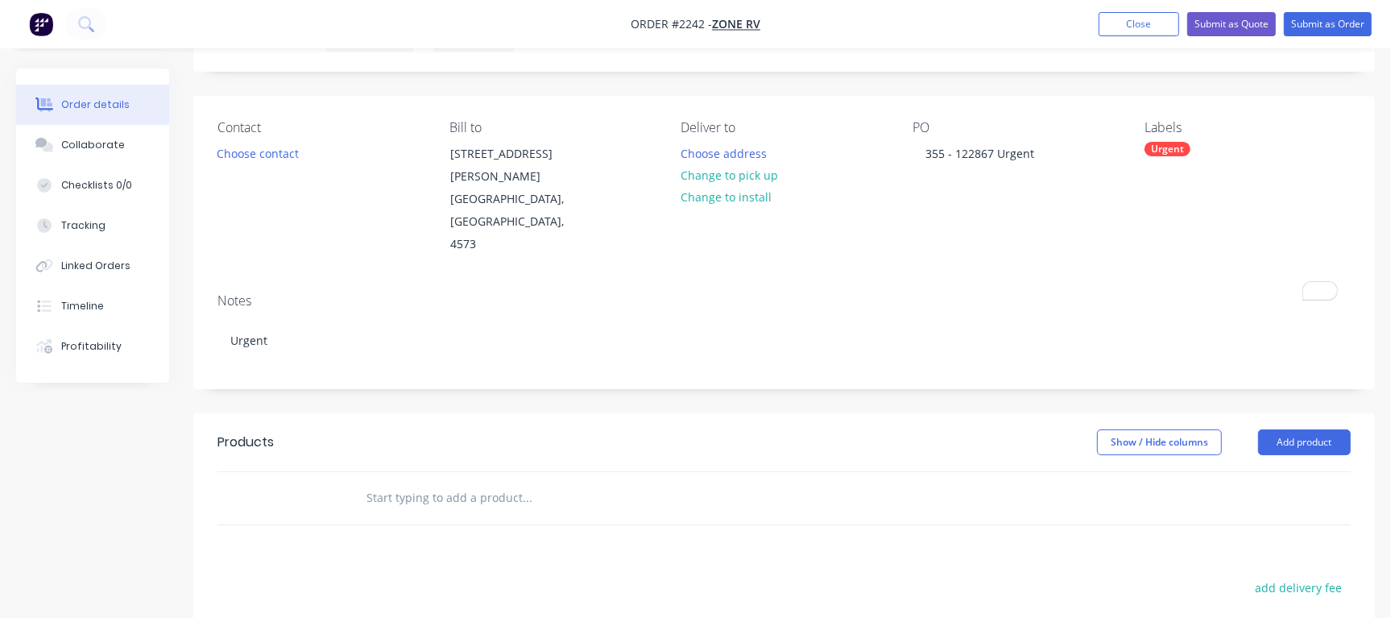
type input "20001713"
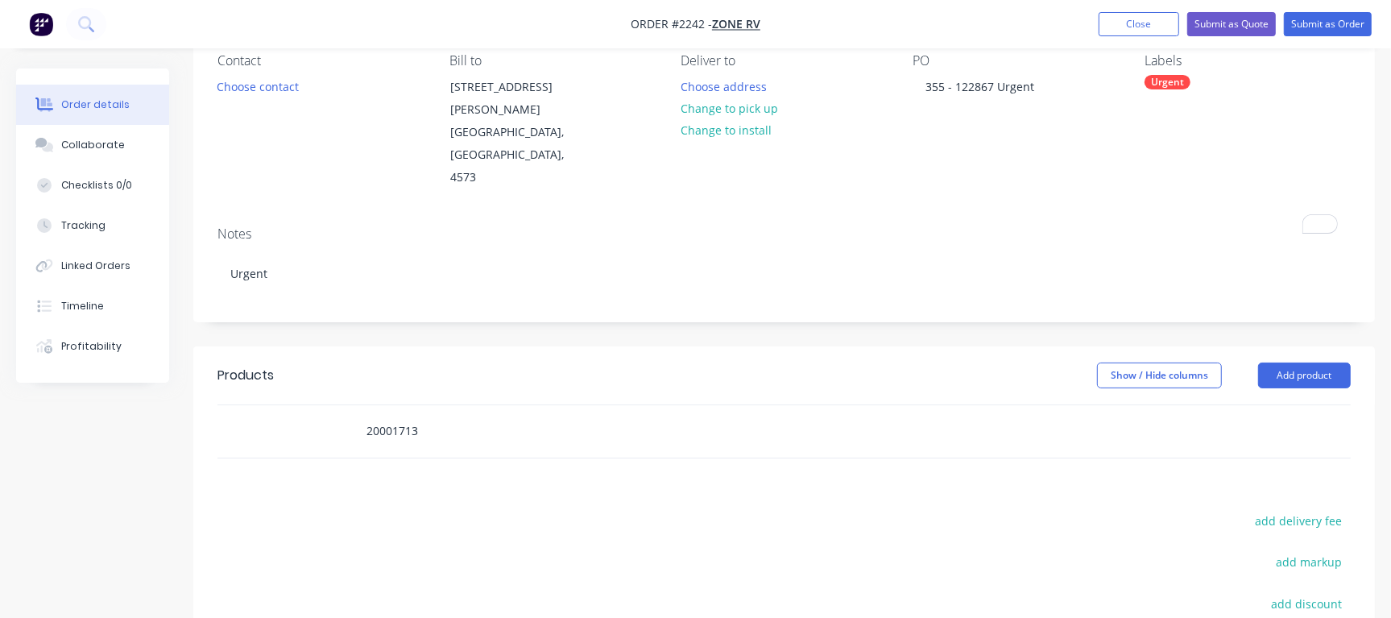
scroll to position [206, 0]
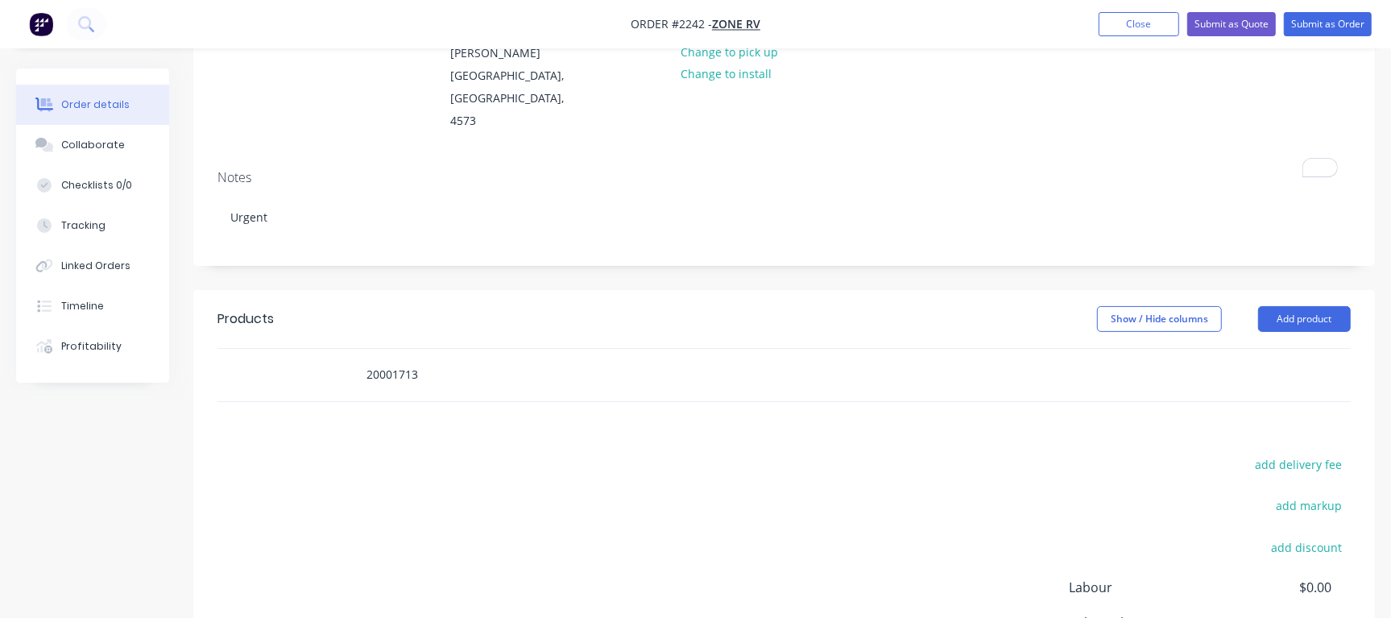
drag, startPoint x: 452, startPoint y: 337, endPoint x: 251, endPoint y: 335, distance: 201.3
click at [251, 349] on div "20001713" at bounding box center [783, 375] width 1133 height 52
drag, startPoint x: 439, startPoint y: 324, endPoint x: 236, endPoint y: 328, distance: 202.9
click at [236, 349] on div "20001713" at bounding box center [783, 375] width 1133 height 52
click at [467, 397] on div "Products Show / Hide columns Add product add delivery fee add markup add discou…" at bounding box center [783, 539] width 1181 height 498
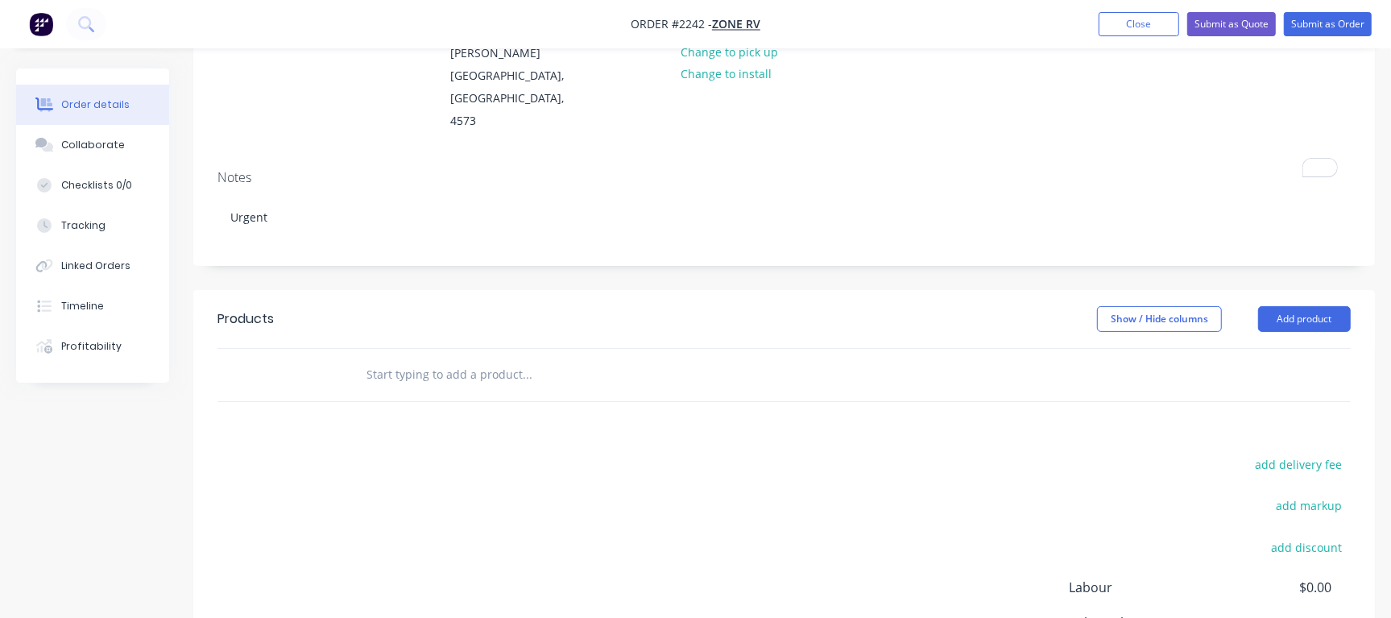
click at [416, 358] on input "text" at bounding box center [527, 374] width 322 height 32
paste input "20001713"
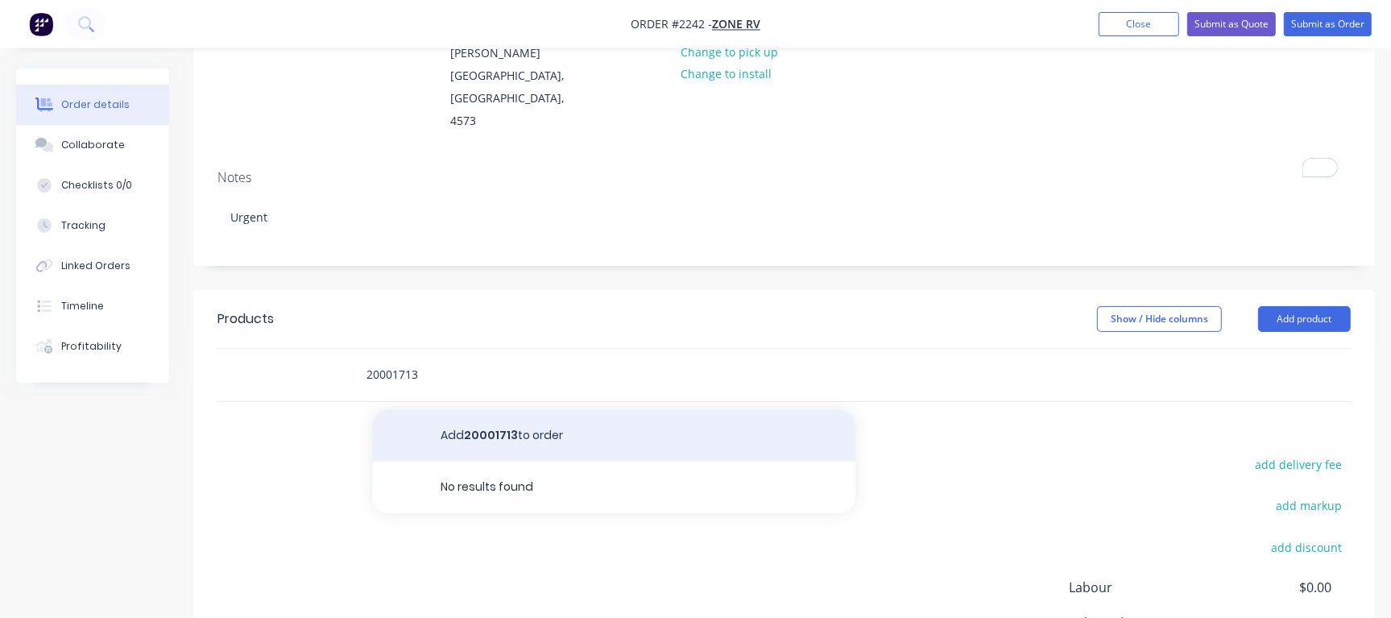
type input "20001713"
click at [491, 410] on button "Add 20001713 to order" at bounding box center [613, 436] width 483 height 52
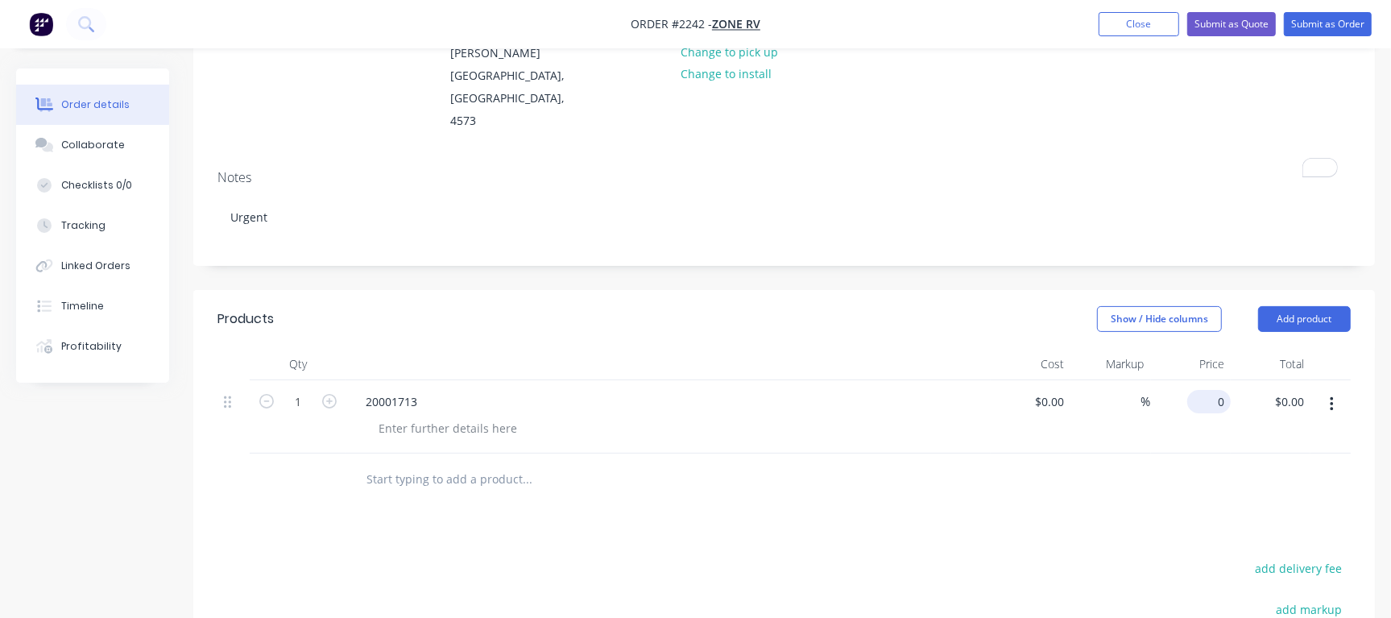
click at [1212, 390] on input "0" at bounding box center [1211, 401] width 37 height 23
click at [1210, 390] on div "0 0" at bounding box center [1217, 401] width 25 height 23
type input "$20.80"
click at [1168, 462] on div "Products Show / Hide columns Add product Qty Cost Markup Price Total 1 20001713…" at bounding box center [783, 591] width 1181 height 602
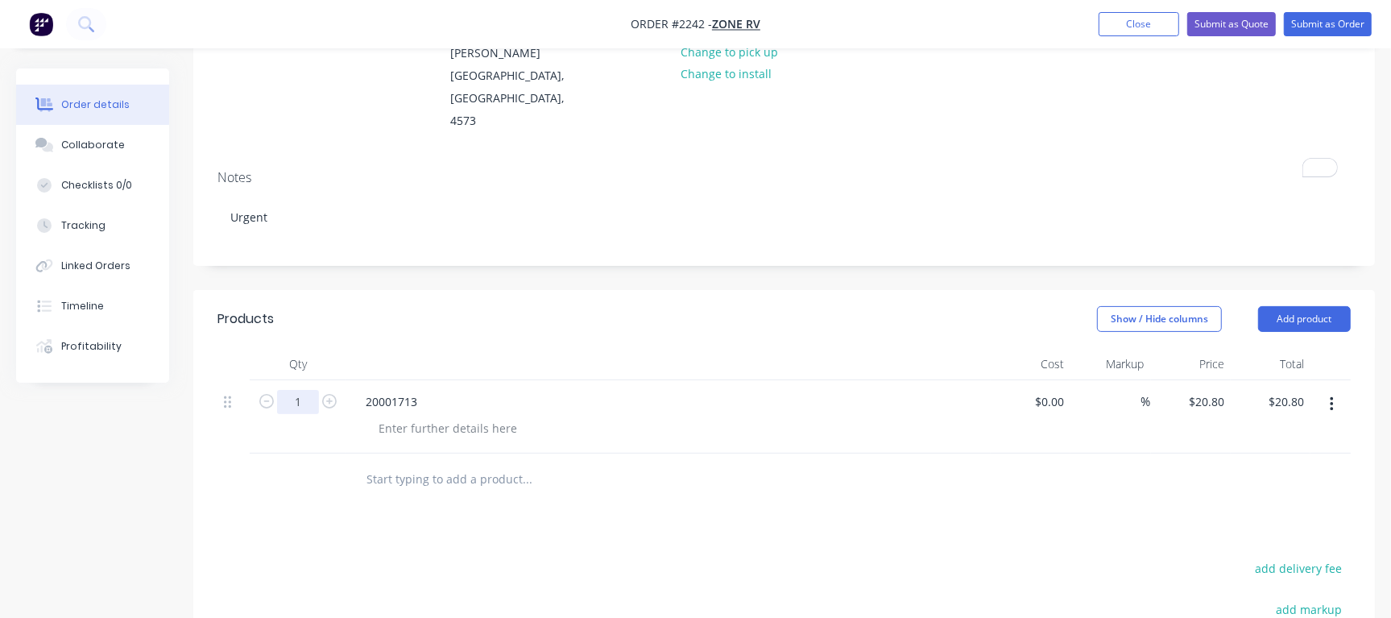
click at [297, 390] on input "1" at bounding box center [298, 402] width 42 height 24
type input "20"
type input "$416.00"
click at [523, 306] on div "Show / Hide columns Add product" at bounding box center [904, 319] width 892 height 26
click at [386, 390] on div "20001713" at bounding box center [391, 401] width 77 height 23
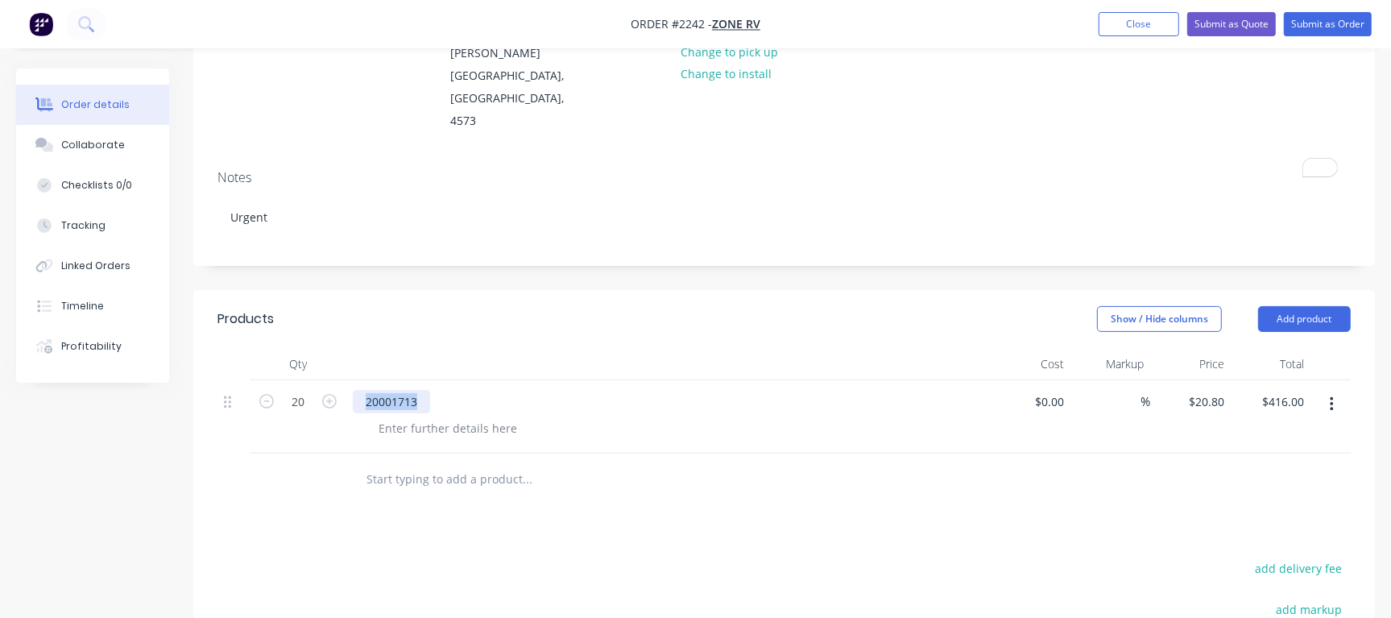
click at [386, 390] on div "20001713" at bounding box center [391, 401] width 77 height 23
copy div "20001713"
click at [633, 454] on div at bounding box center [636, 479] width 580 height 52
click at [88, 147] on div "Collaborate" at bounding box center [93, 145] width 64 height 14
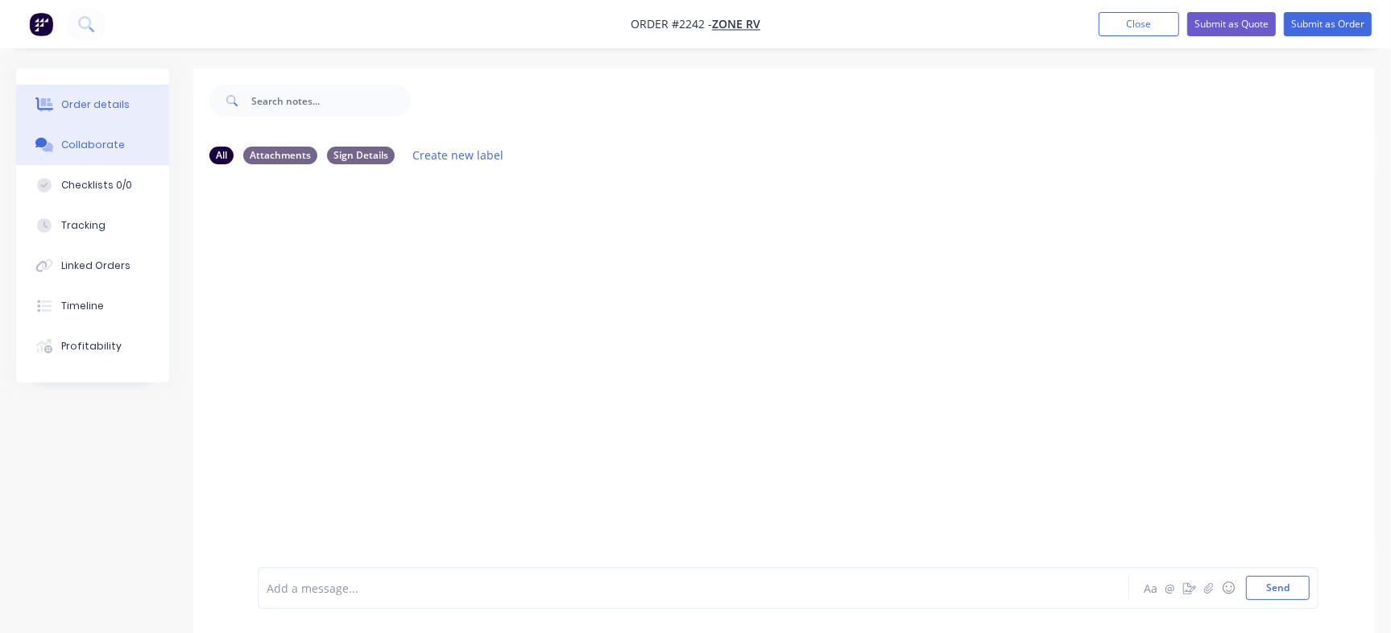
click at [118, 104] on div "Order details" at bounding box center [95, 104] width 68 height 14
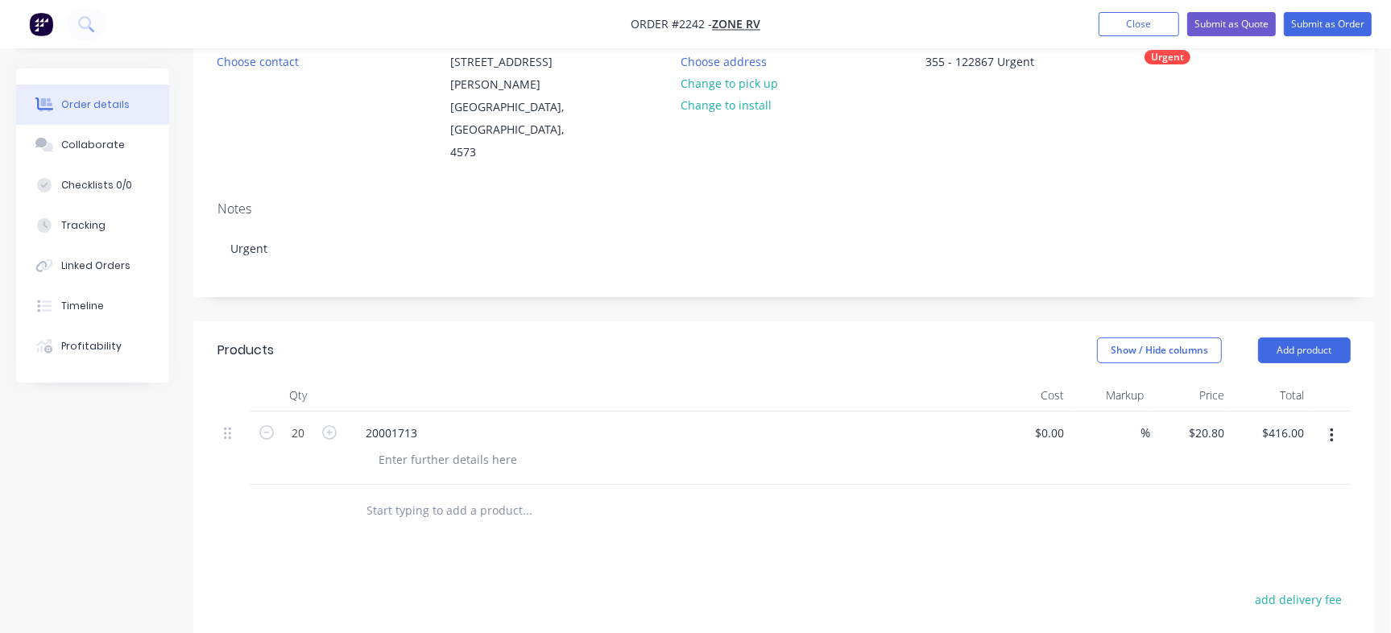
scroll to position [130, 0]
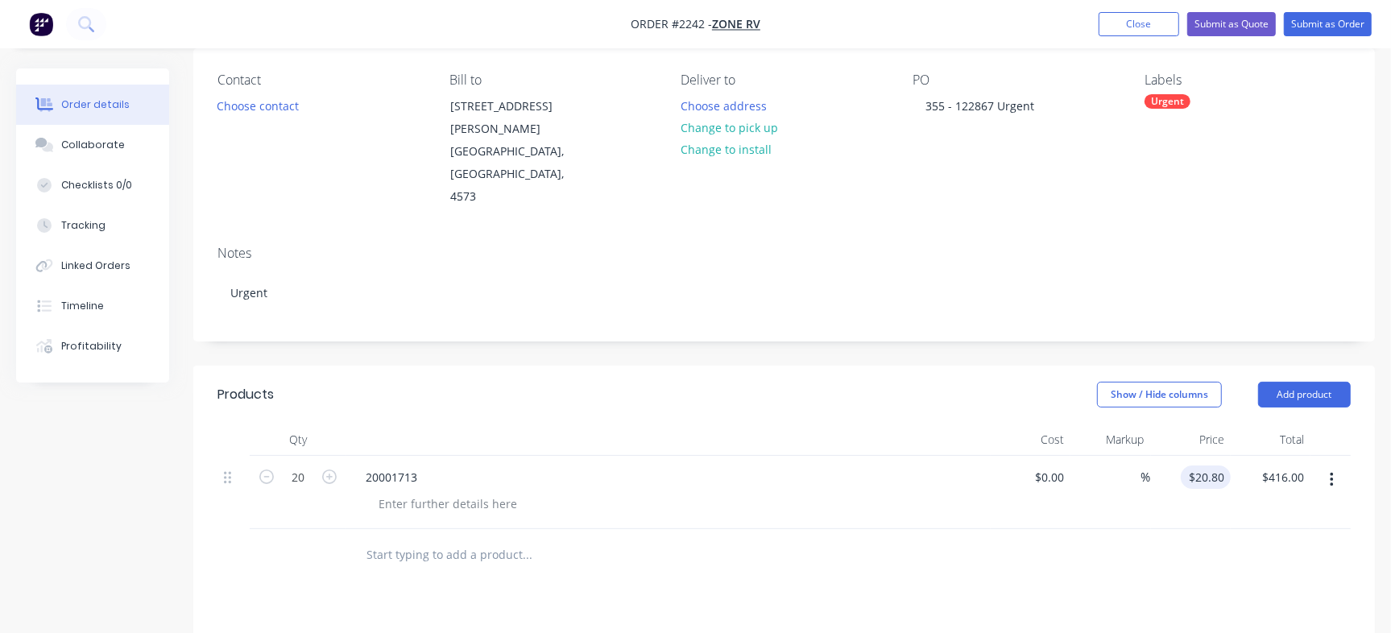
click at [1209, 465] on input "$20.80" at bounding box center [1208, 476] width 43 height 23
type input "20.8"
click at [1209, 465] on input "20.8" at bounding box center [1215, 476] width 31 height 23
click at [1192, 529] on div at bounding box center [783, 555] width 1133 height 52
type input "$0.00"
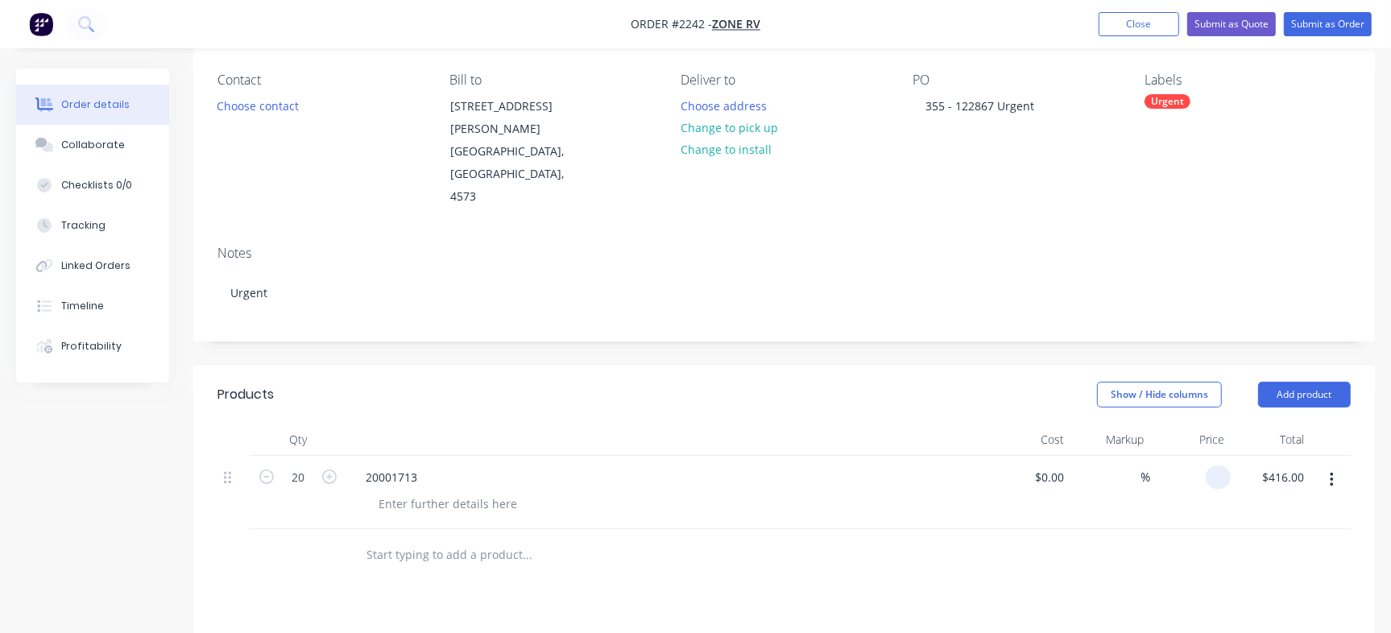
type input "$0.00"
click at [121, 149] on button "Collaborate" at bounding box center [92, 145] width 153 height 40
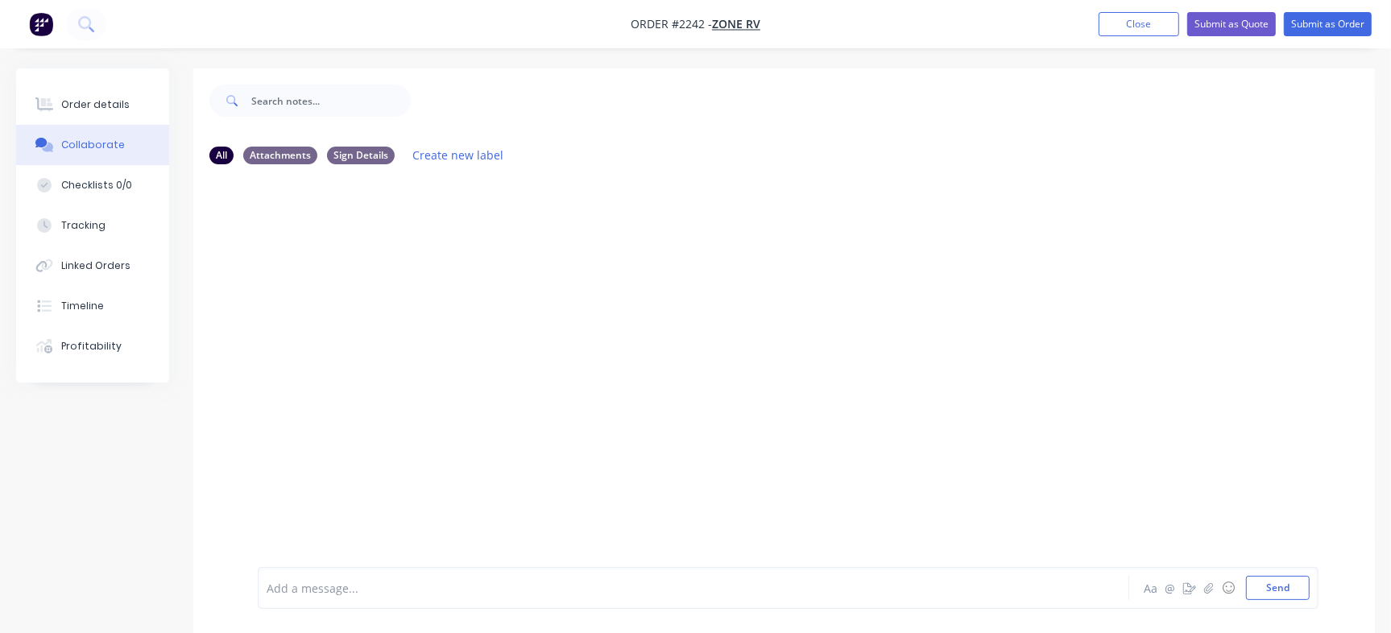
click at [464, 582] on div at bounding box center [657, 588] width 781 height 17
click at [1275, 593] on button "Send" at bounding box center [1278, 588] width 64 height 24
click at [499, 583] on div at bounding box center [657, 588] width 781 height 17
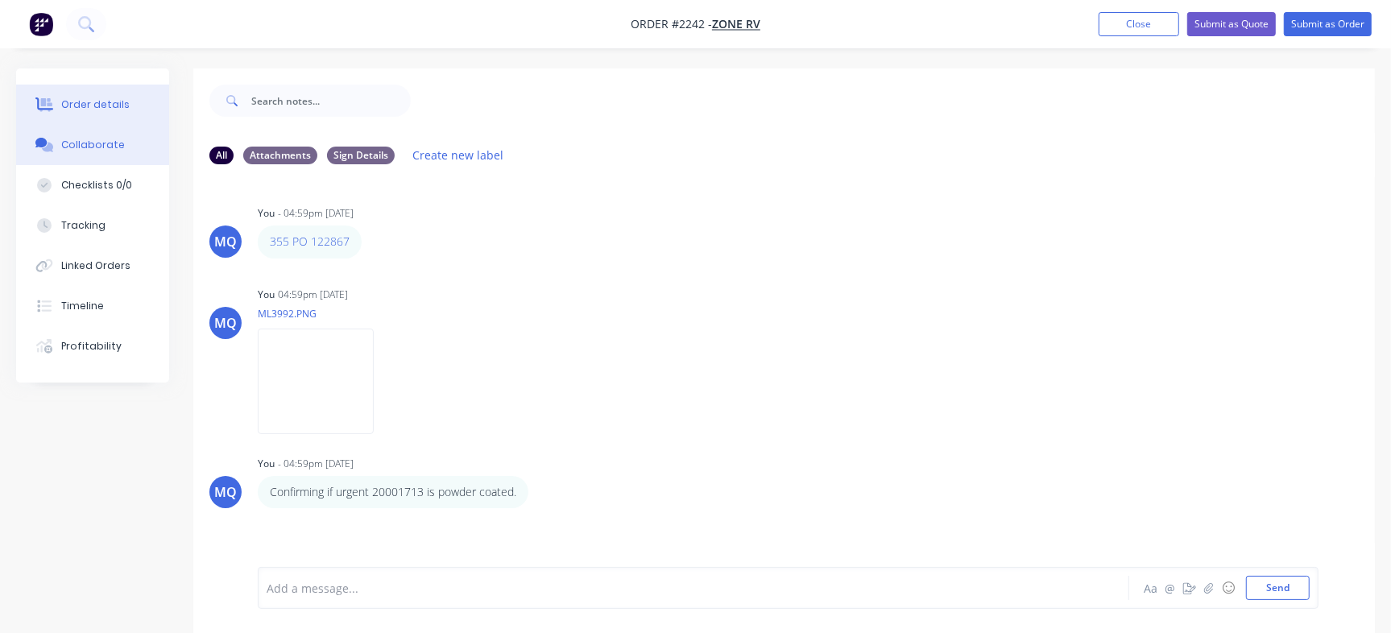
click at [104, 93] on button "Order details" at bounding box center [92, 105] width 153 height 40
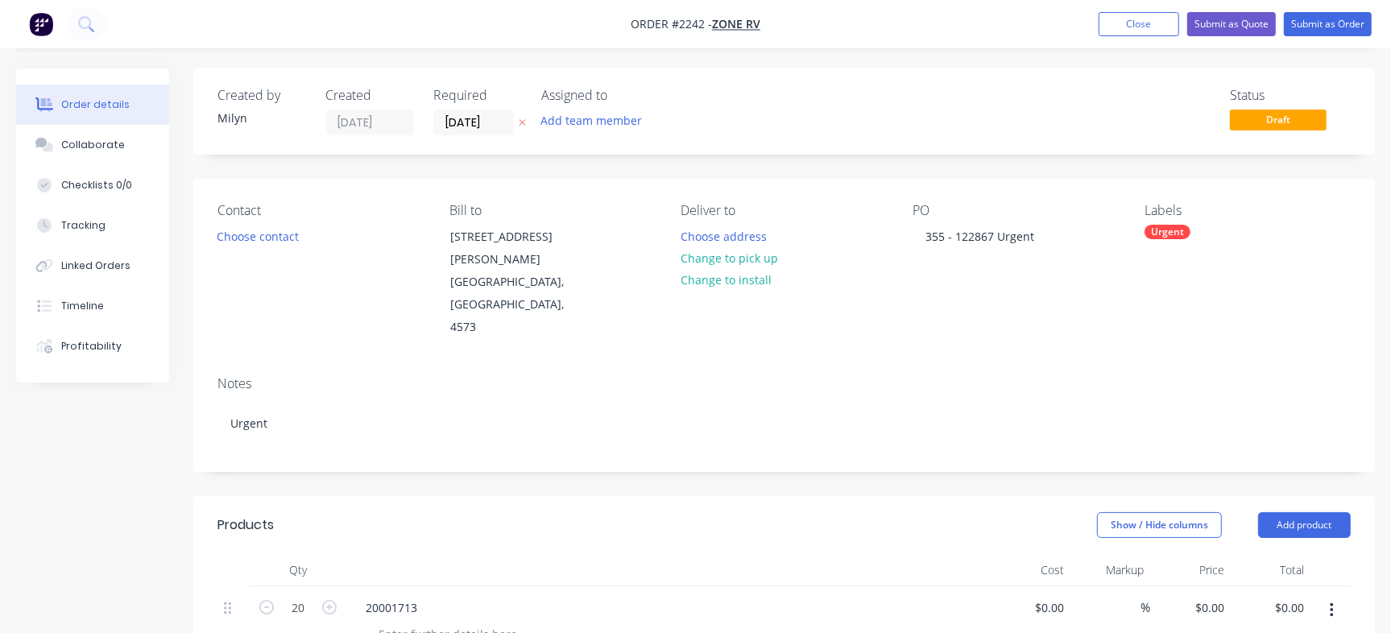
click at [1165, 232] on div "Urgent" at bounding box center [1167, 232] width 46 height 14
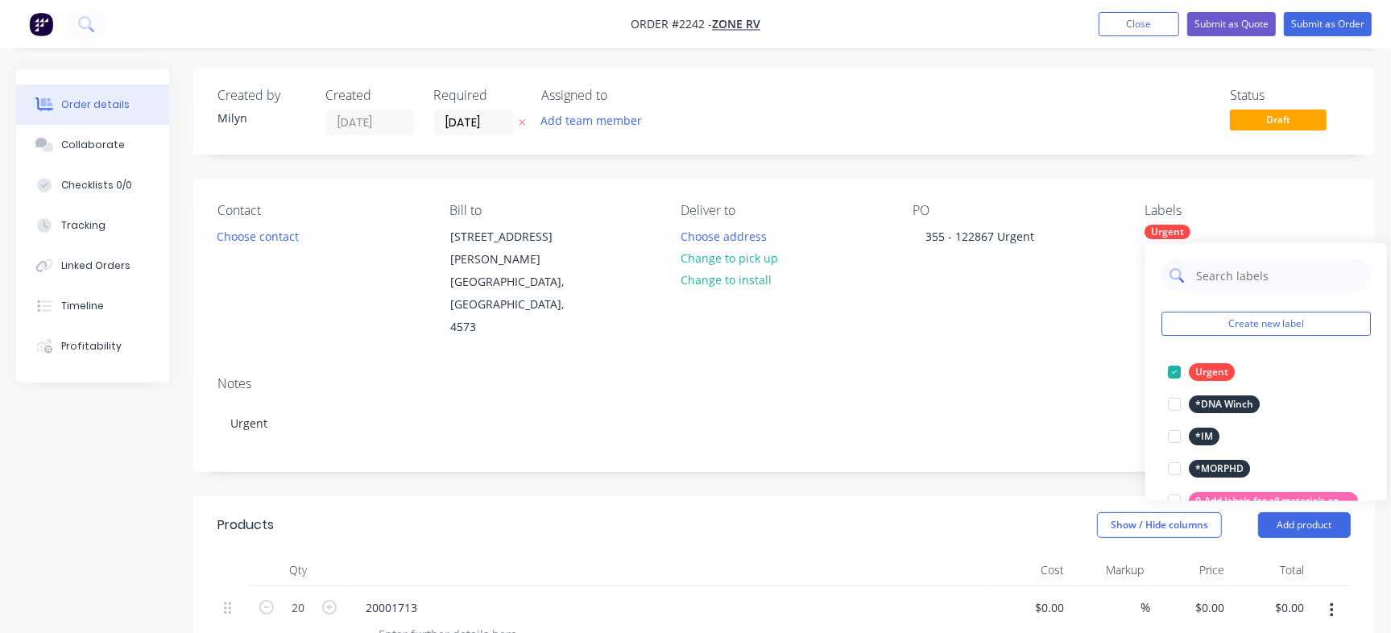
click at [1256, 267] on input "text" at bounding box center [1278, 275] width 168 height 32
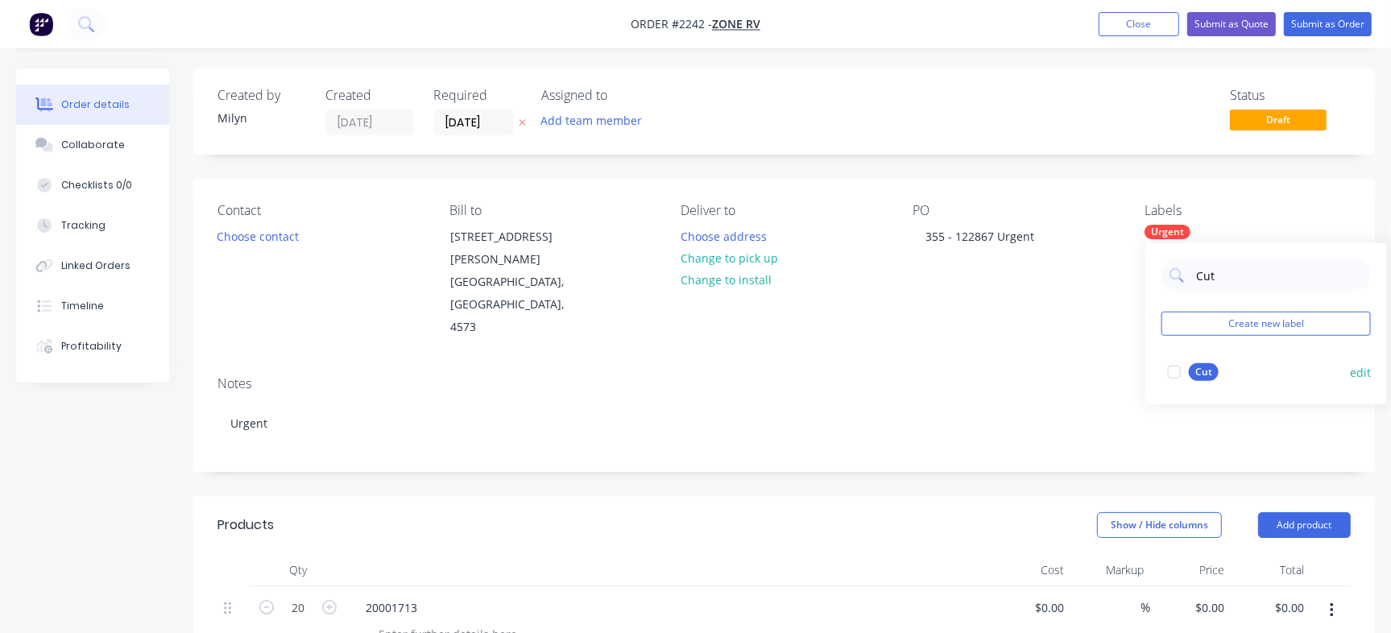
click at [1175, 370] on div at bounding box center [1174, 372] width 32 height 32
click at [1204, 272] on input "Cut" at bounding box center [1278, 275] width 168 height 32
click at [1180, 373] on div at bounding box center [1174, 372] width 32 height 32
type input "Fold"
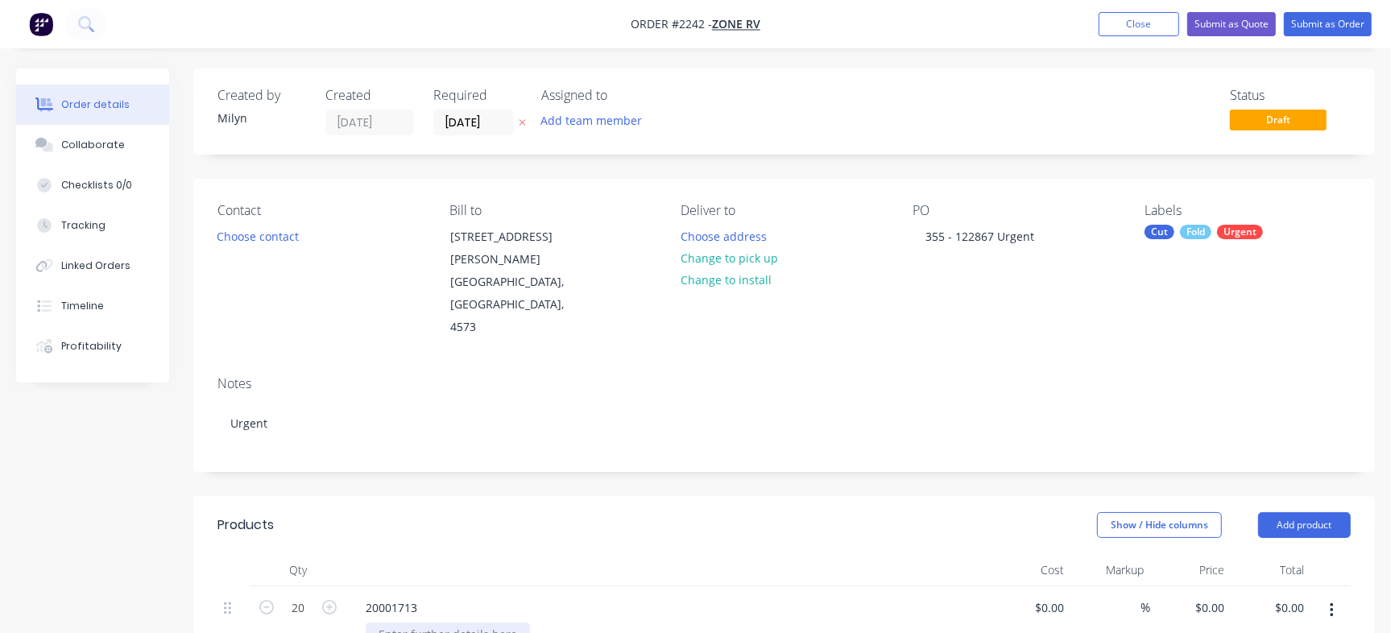
click at [440, 622] on div at bounding box center [448, 633] width 164 height 23
paste div
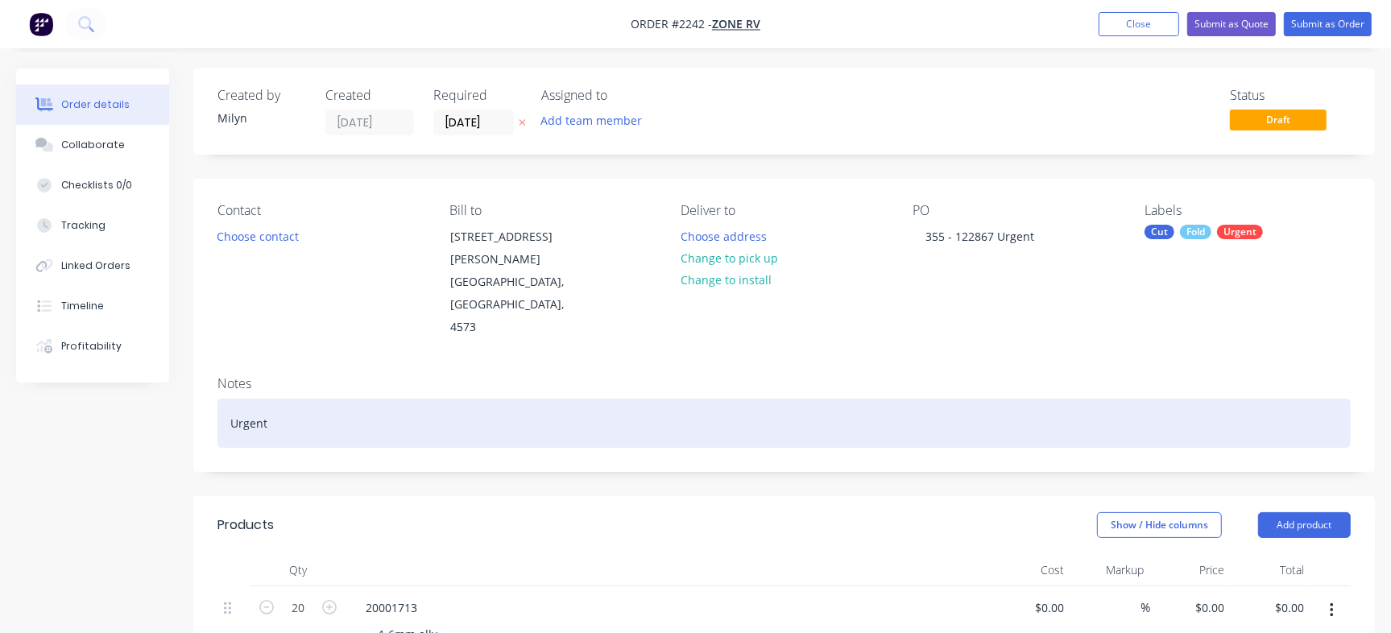
click at [618, 401] on div "Urgent" at bounding box center [783, 423] width 1133 height 49
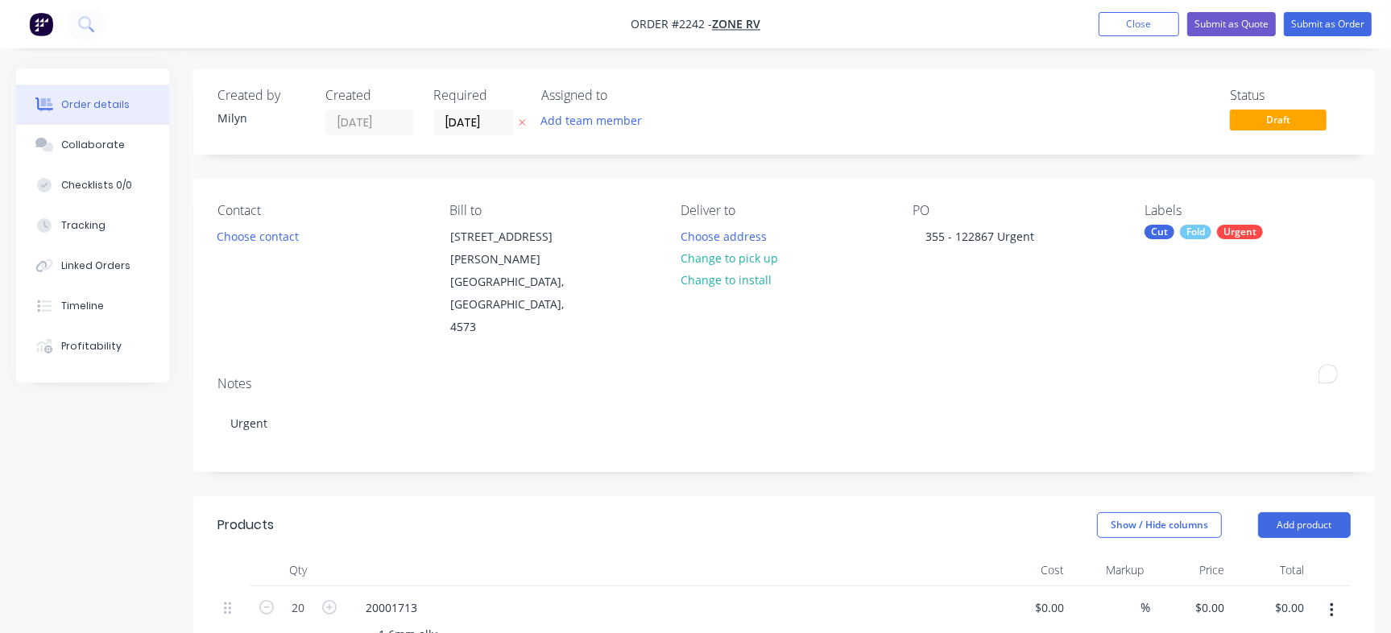
click at [131, 184] on button "Checklists 0/0" at bounding box center [92, 185] width 153 height 40
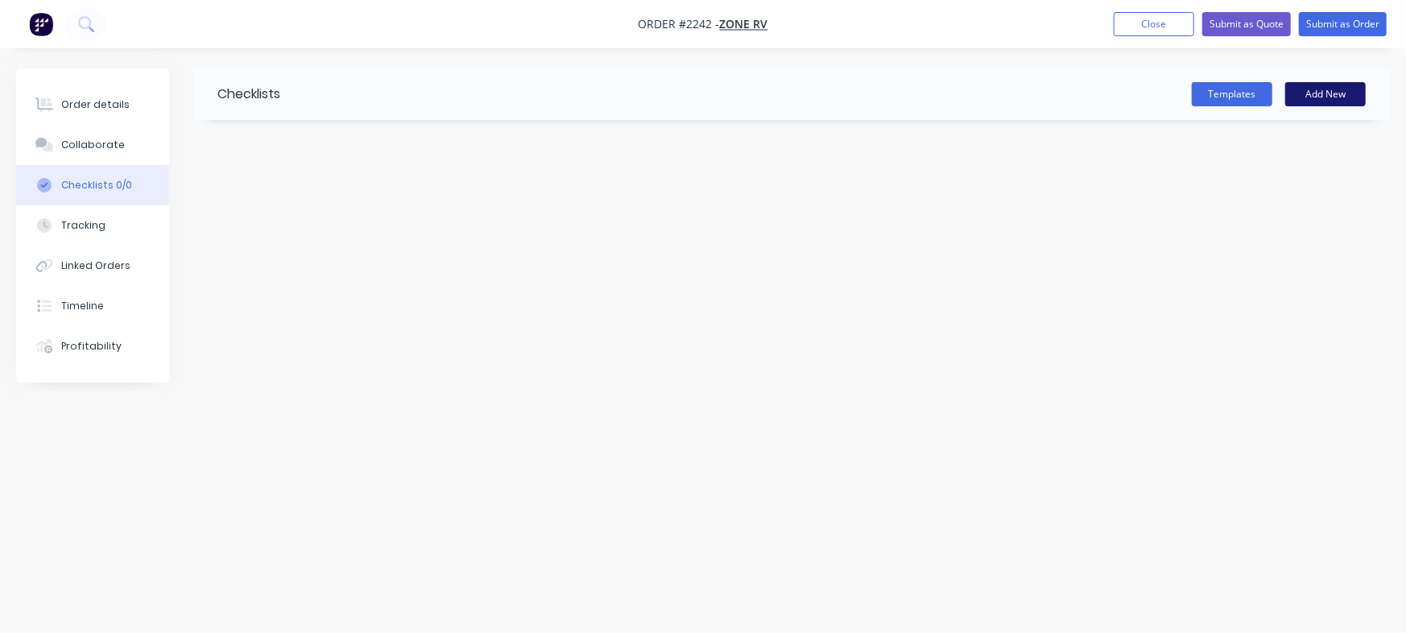
click at [1328, 94] on button "Add New" at bounding box center [1325, 94] width 81 height 24
type input "Checklist"
click at [277, 196] on textarea at bounding box center [619, 193] width 733 height 23
type textarea "x"
type textarea "P"
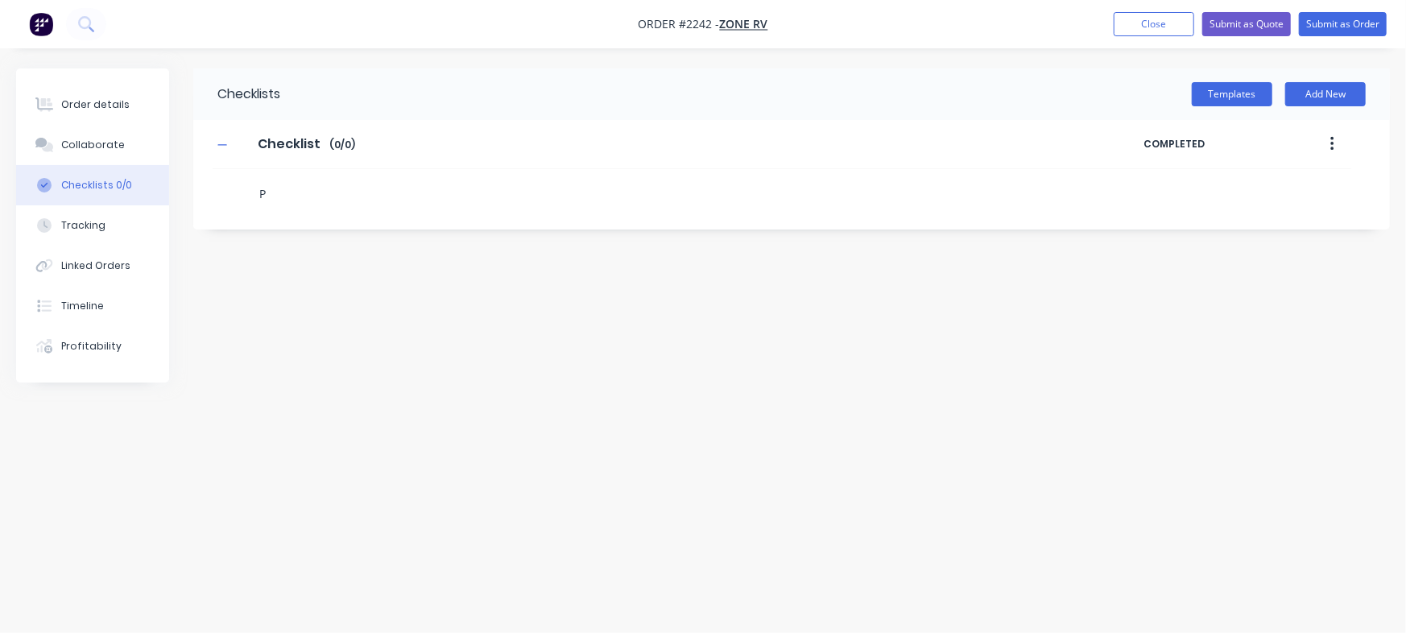
type textarea "x"
type textarea "PO"
type textarea "x"
type textarea "C"
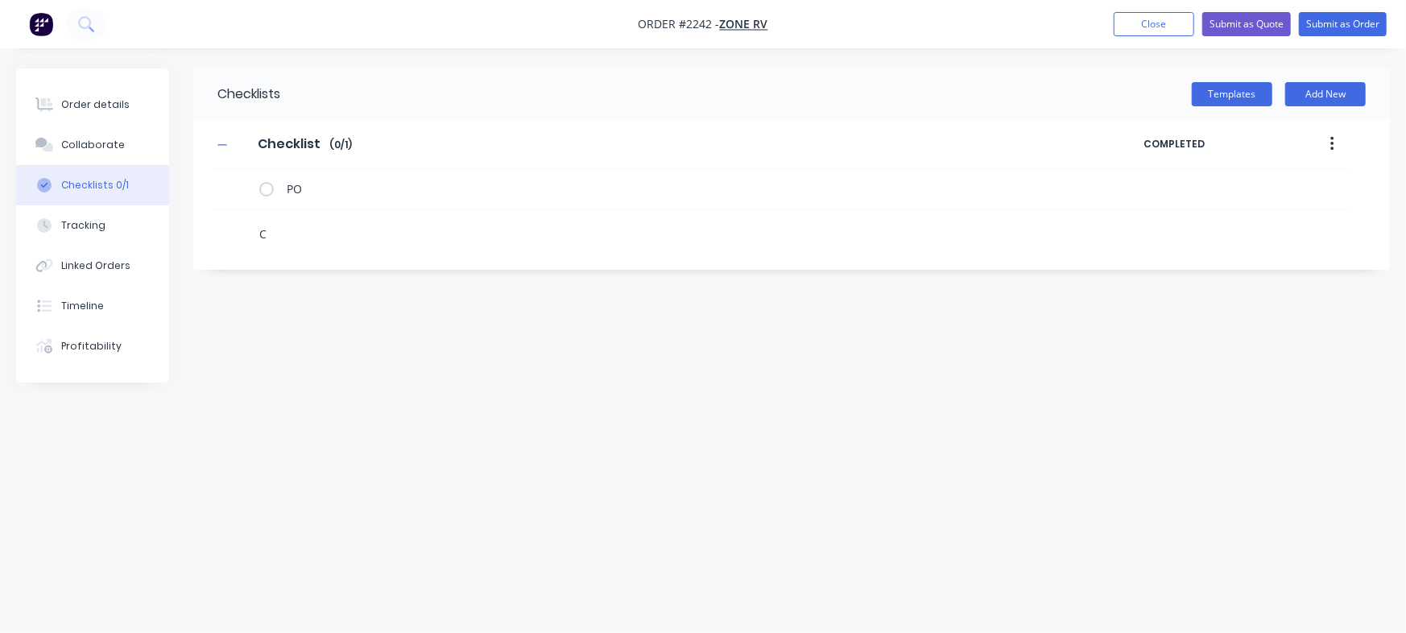
type textarea "x"
type textarea "Cu"
type textarea "x"
type textarea "Cut"
type textarea "x"
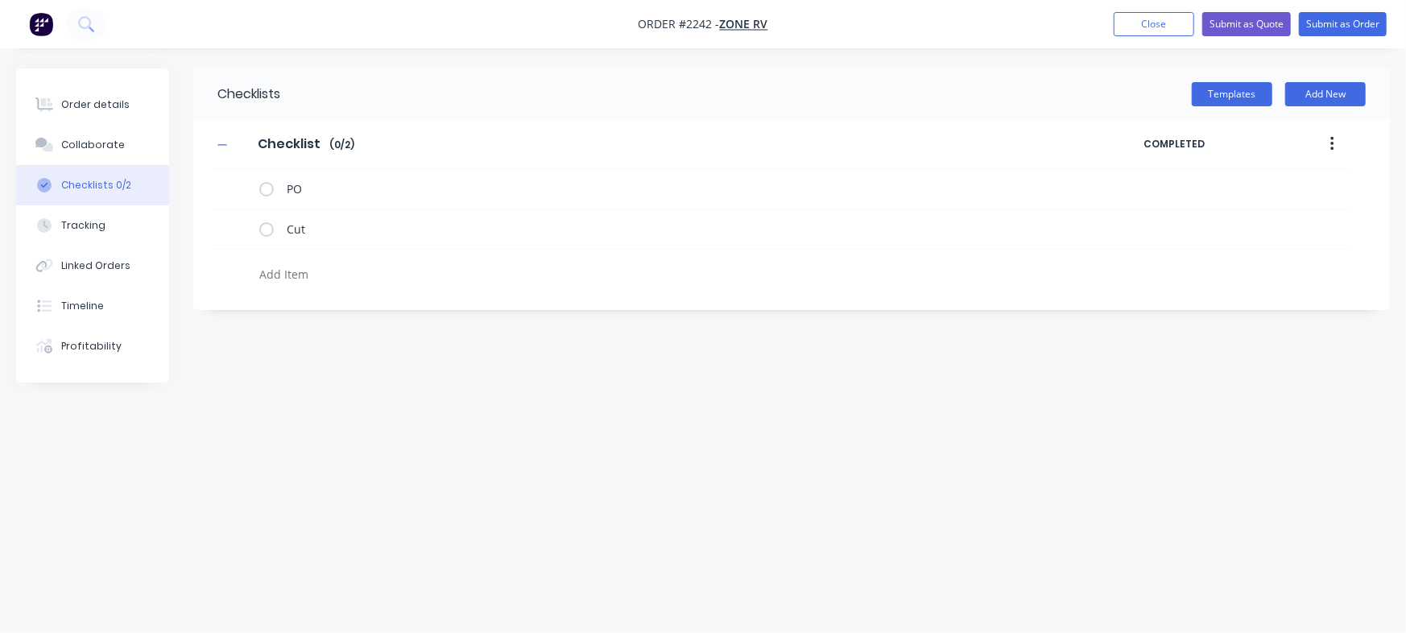
type textarea "x"
type textarea "F"
type textarea "x"
type textarea "Fo"
type textarea "x"
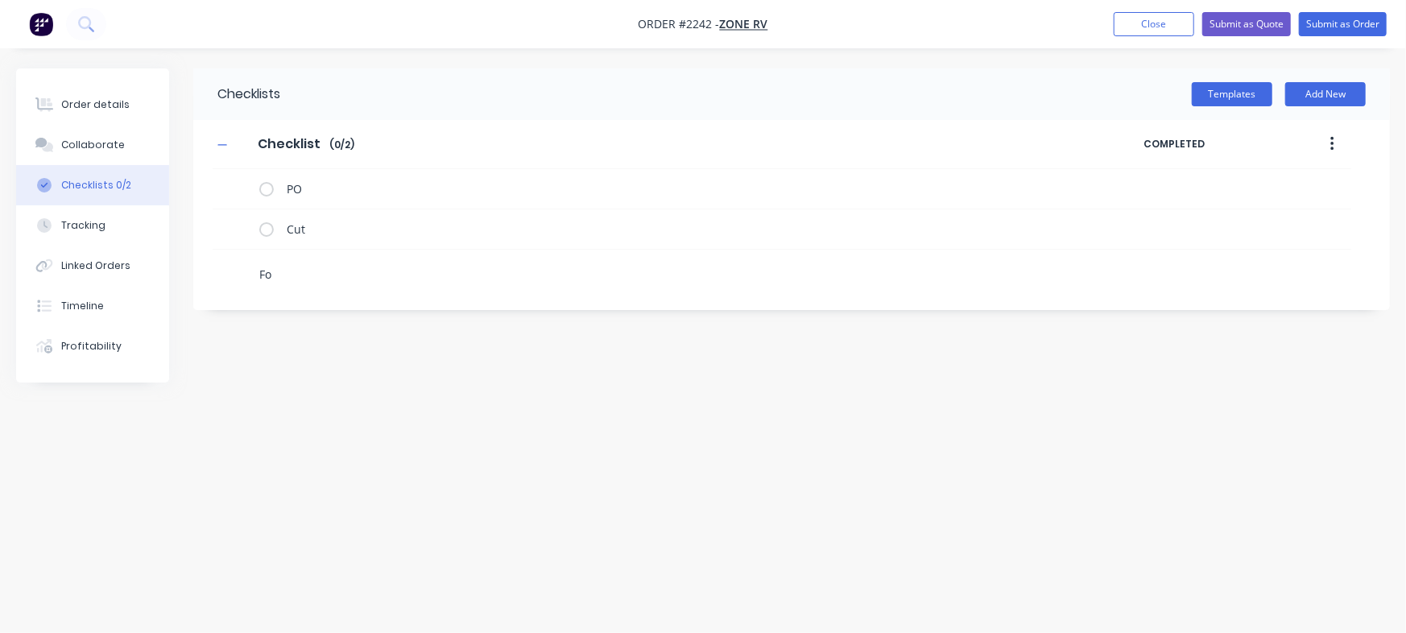
type textarea "Fol"
type textarea "x"
type textarea "Fold"
type textarea "x"
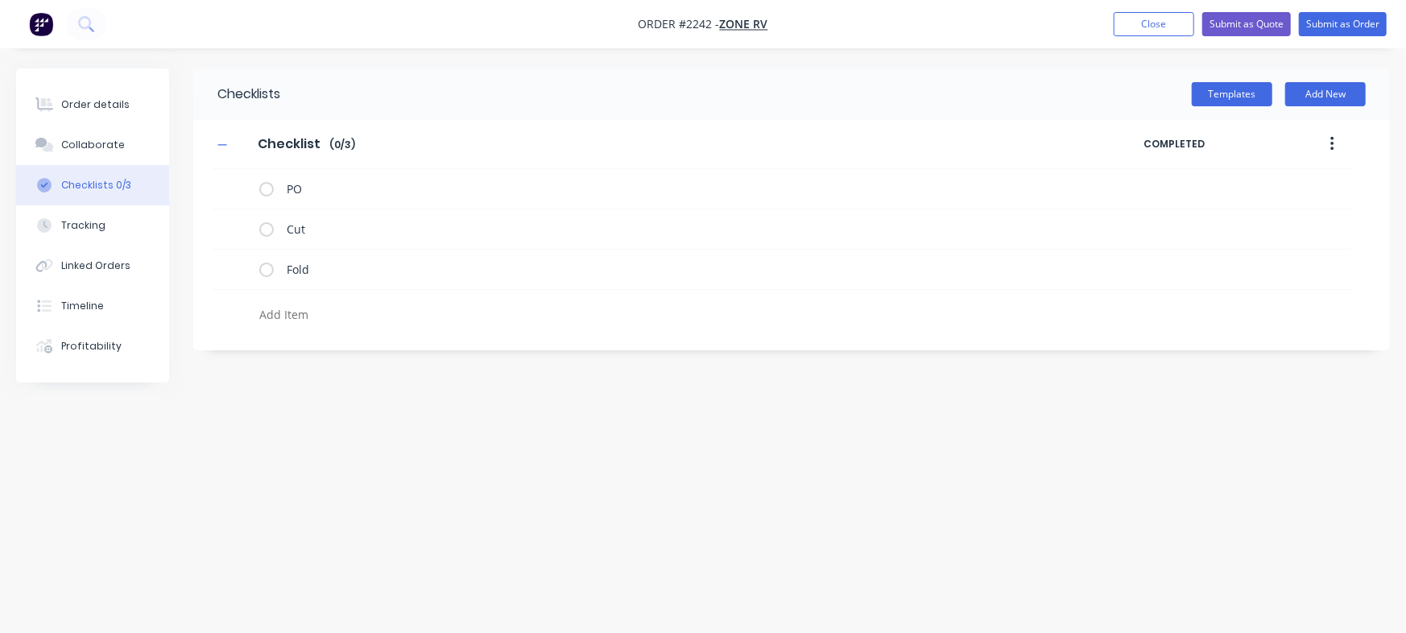
type textarea "x"
type textarea "P"
type textarea "x"
type textarea "Po"
type textarea "x"
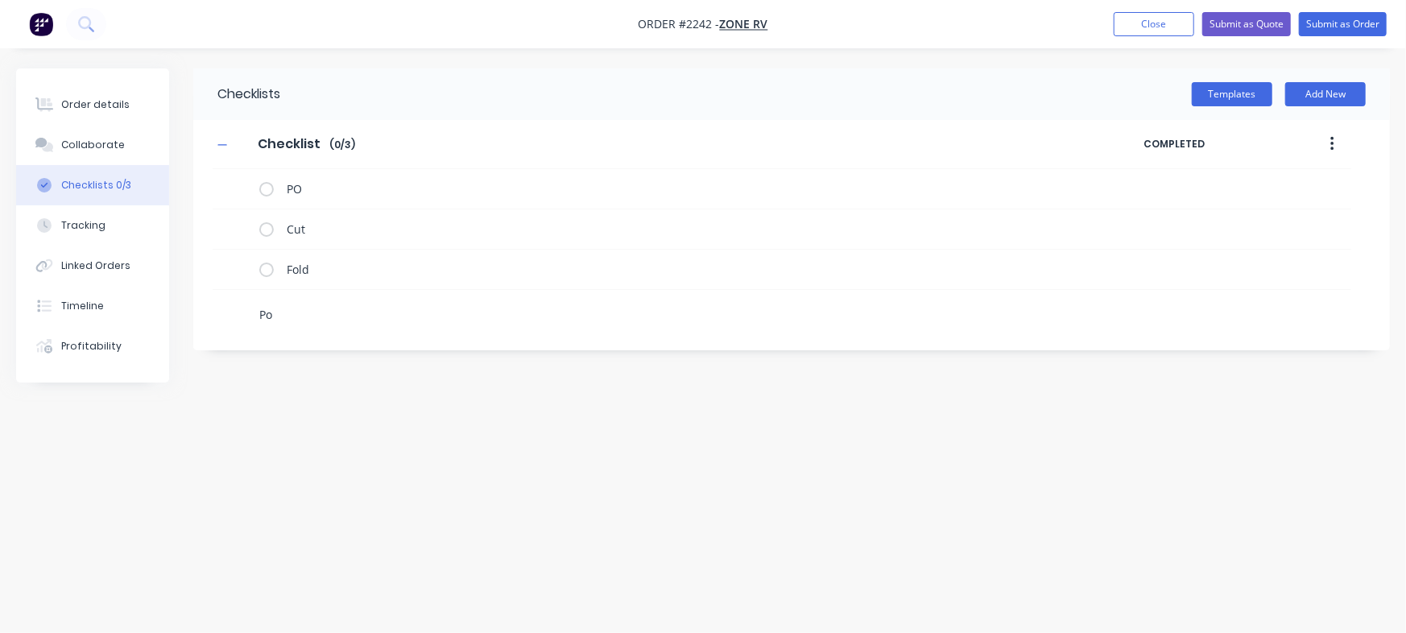
type textarea "Pow"
type textarea "x"
type textarea "Powd"
type textarea "x"
type textarea "Powde"
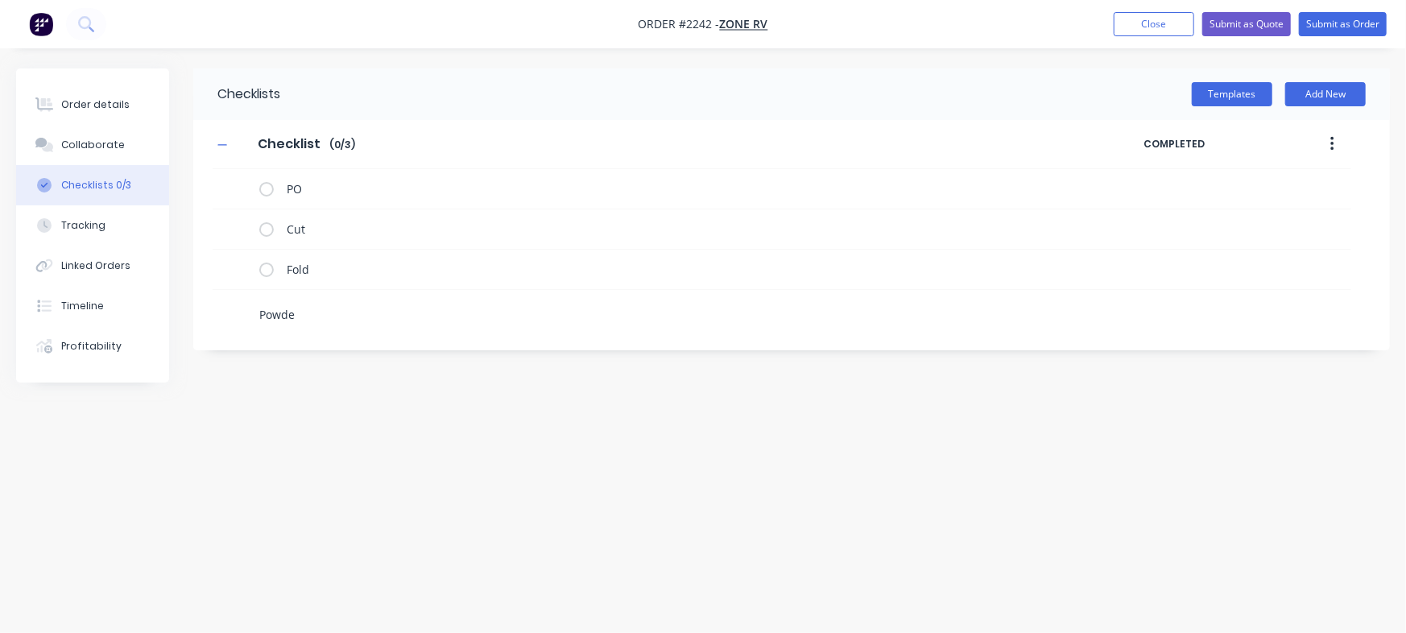
type textarea "x"
type textarea "Powder"
type textarea "x"
type textarea "Powder"
type textarea "x"
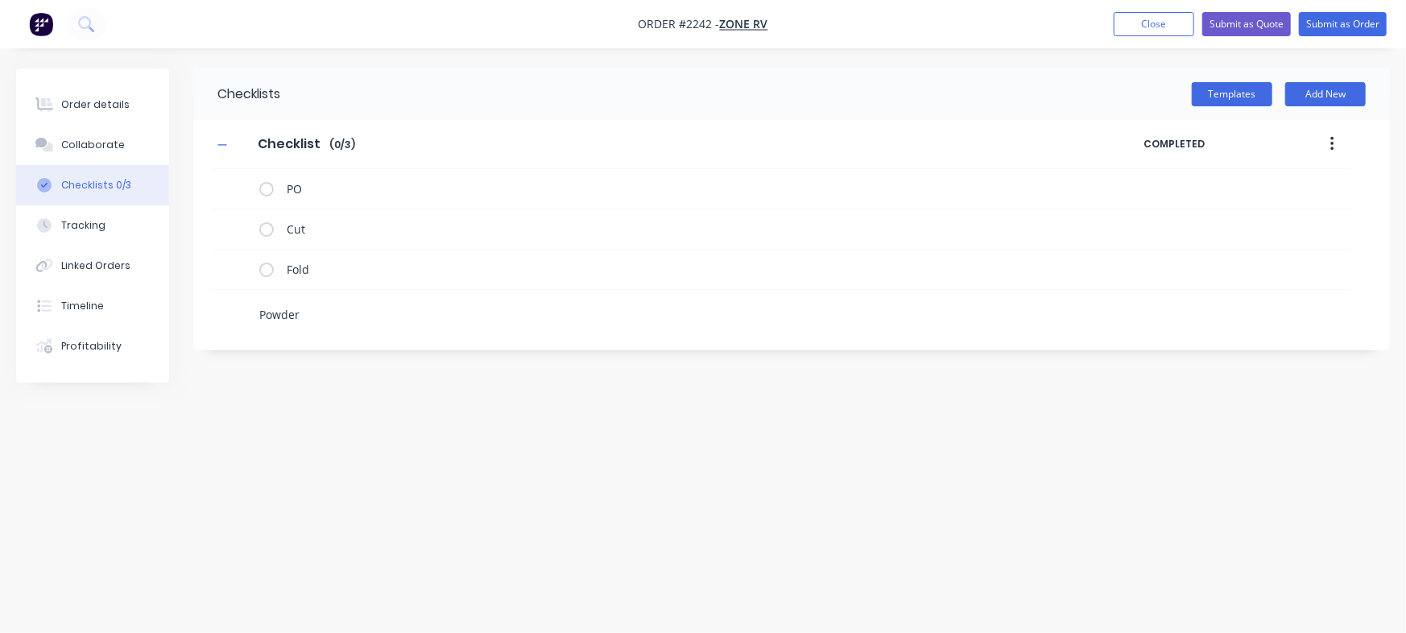
type textarea "Powder c"
type textarea "x"
type textarea "Powder co"
type textarea "x"
type textarea "Powder coa"
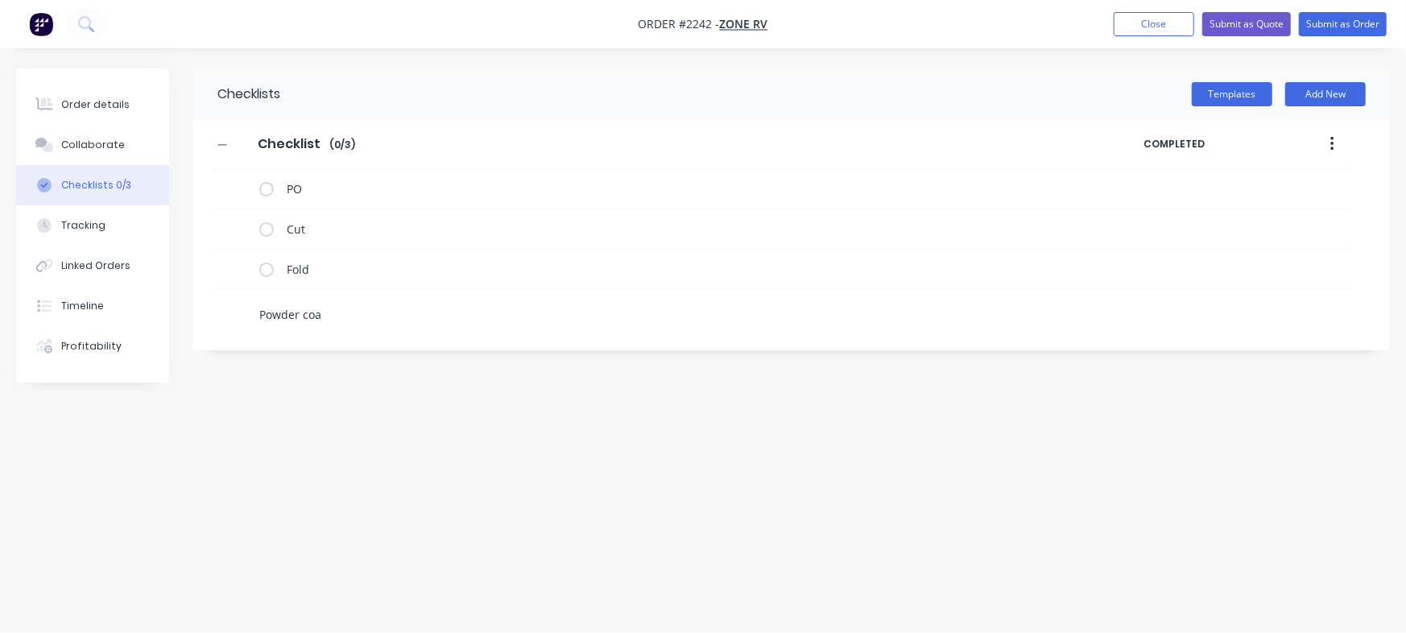
type textarea "x"
type textarea "Powder coat"
type textarea "x"
type textarea "Powder coat"
type textarea "x"
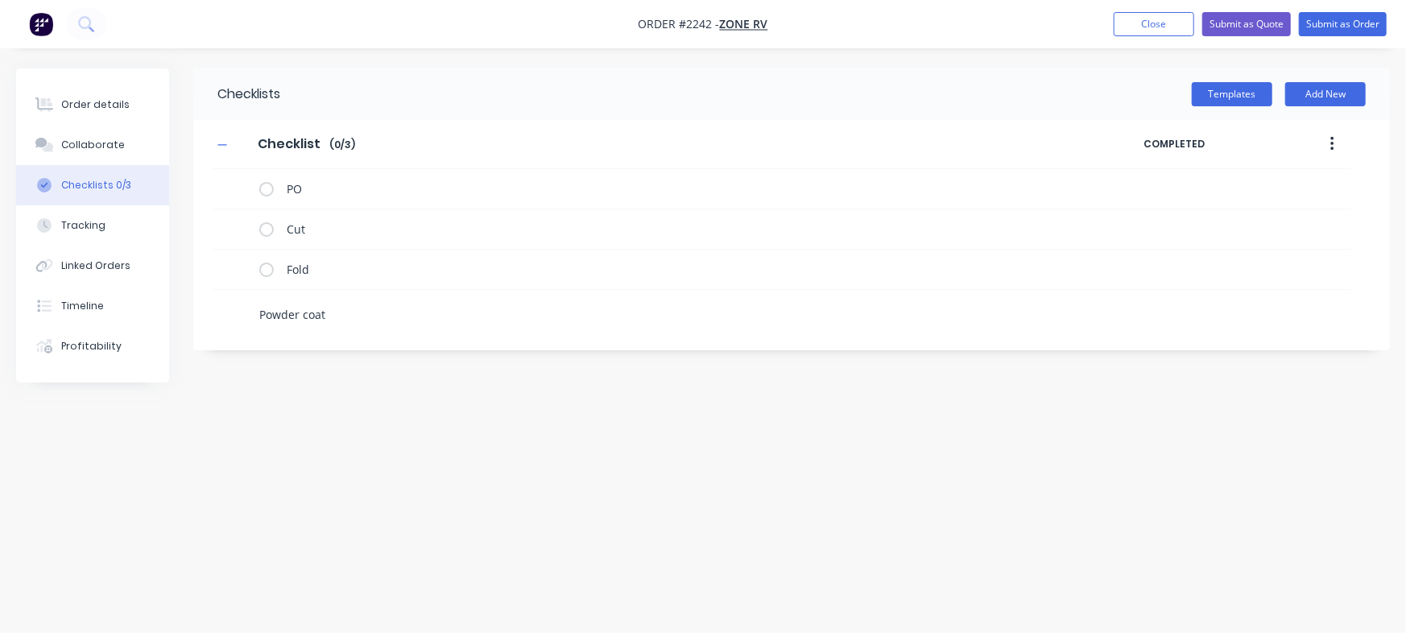
type textarea "Powder coat"
type textarea "x"
type textarea "Powder coa"
type textarea "x"
type textarea "Powder co"
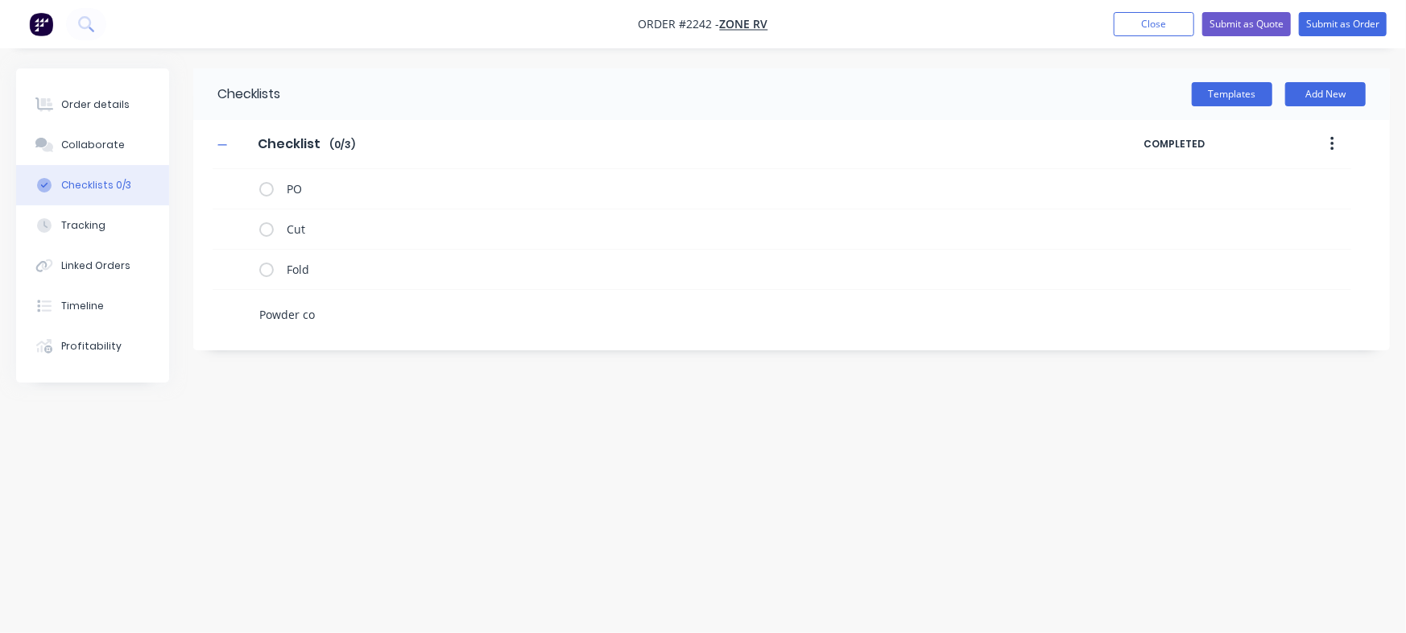
type textarea "x"
type textarea "Powder c"
type textarea "x"
type textarea "Powder"
type textarea "x"
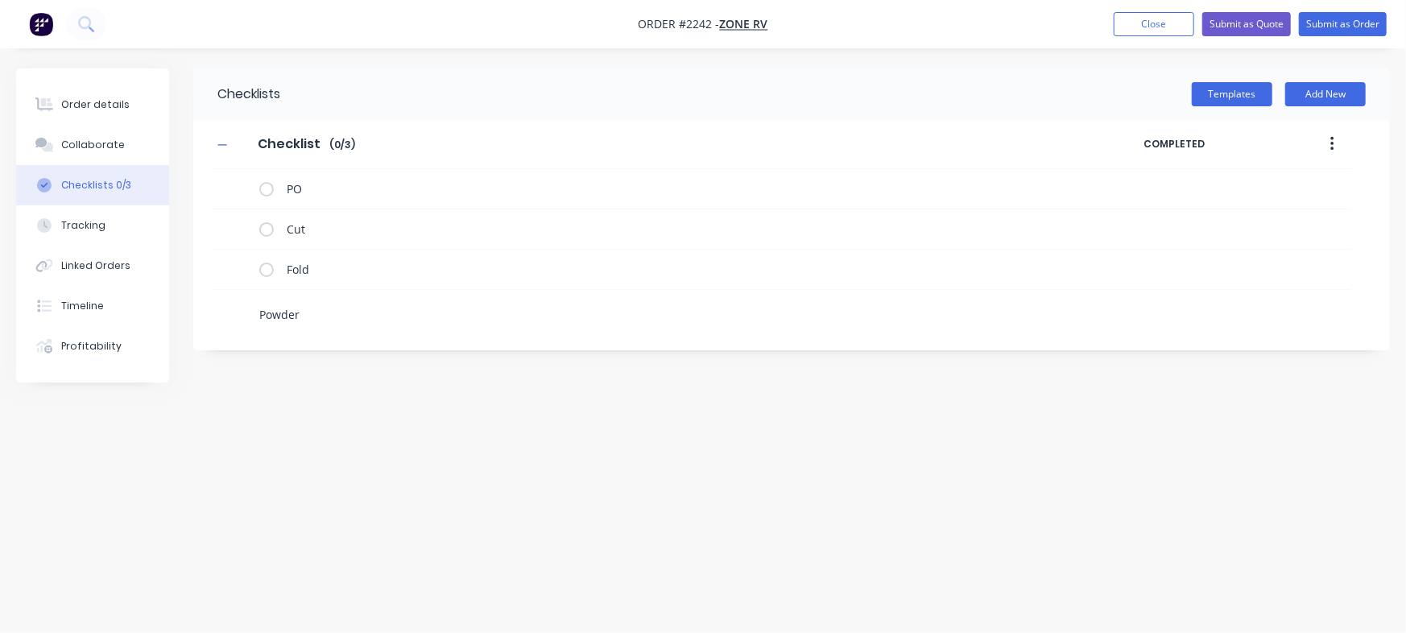
type textarea "Powder C"
type textarea "x"
type textarea "Powder Co"
type textarea "x"
type textarea "Powder Coa"
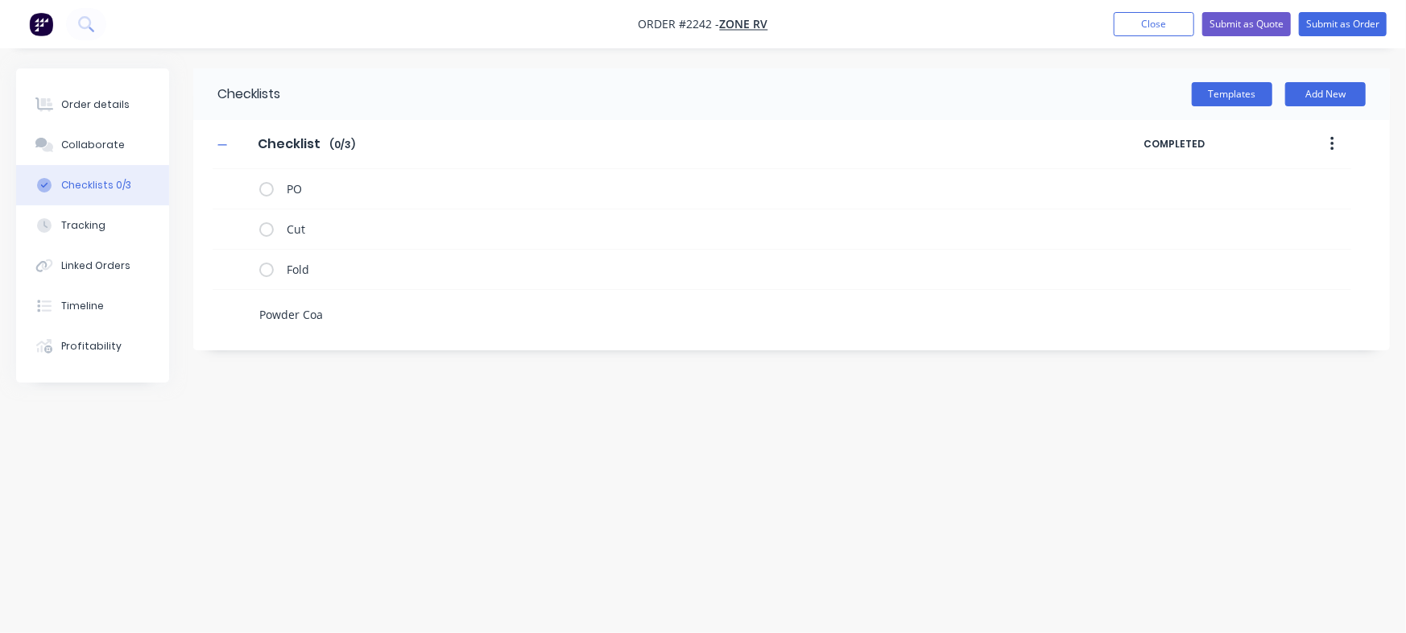
type textarea "x"
type textarea "Powder Coat"
type textarea "x"
type textarea "Powder Coat"
type textarea "x"
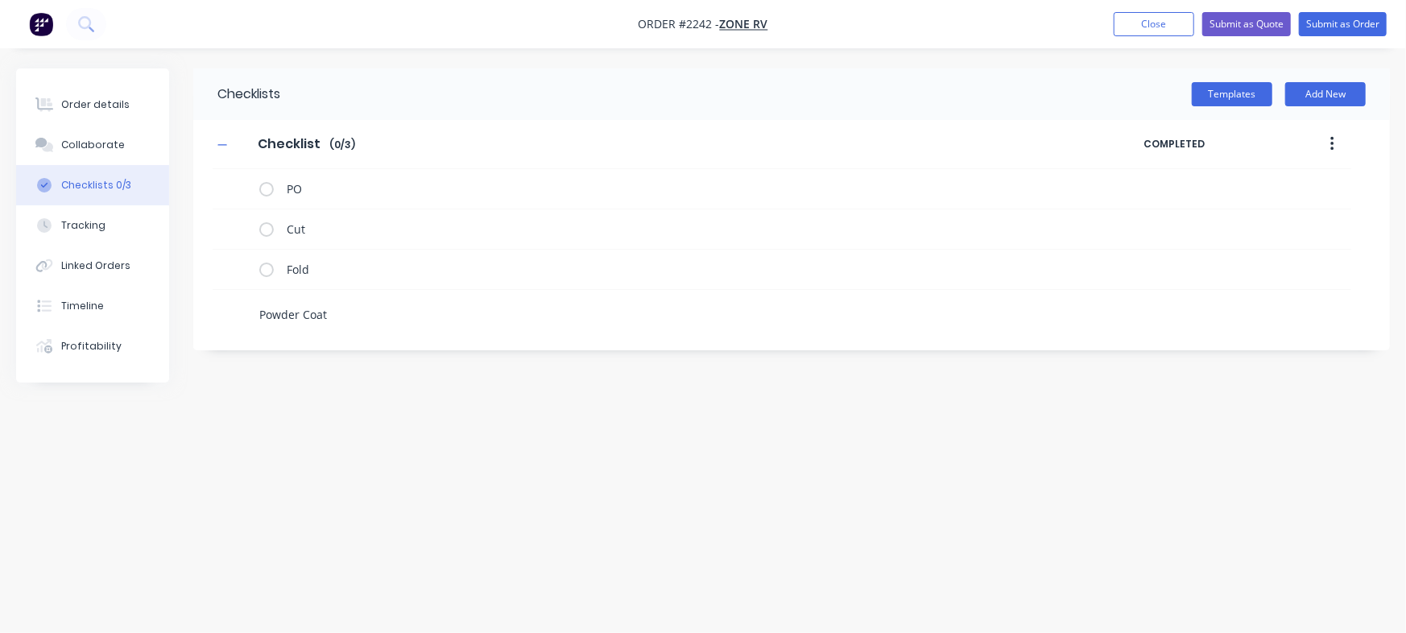
type textarea "Powder Coat -"
type textarea "x"
type textarea "Powder Coat -"
type textarea "x"
type textarea "Powder Coat - T"
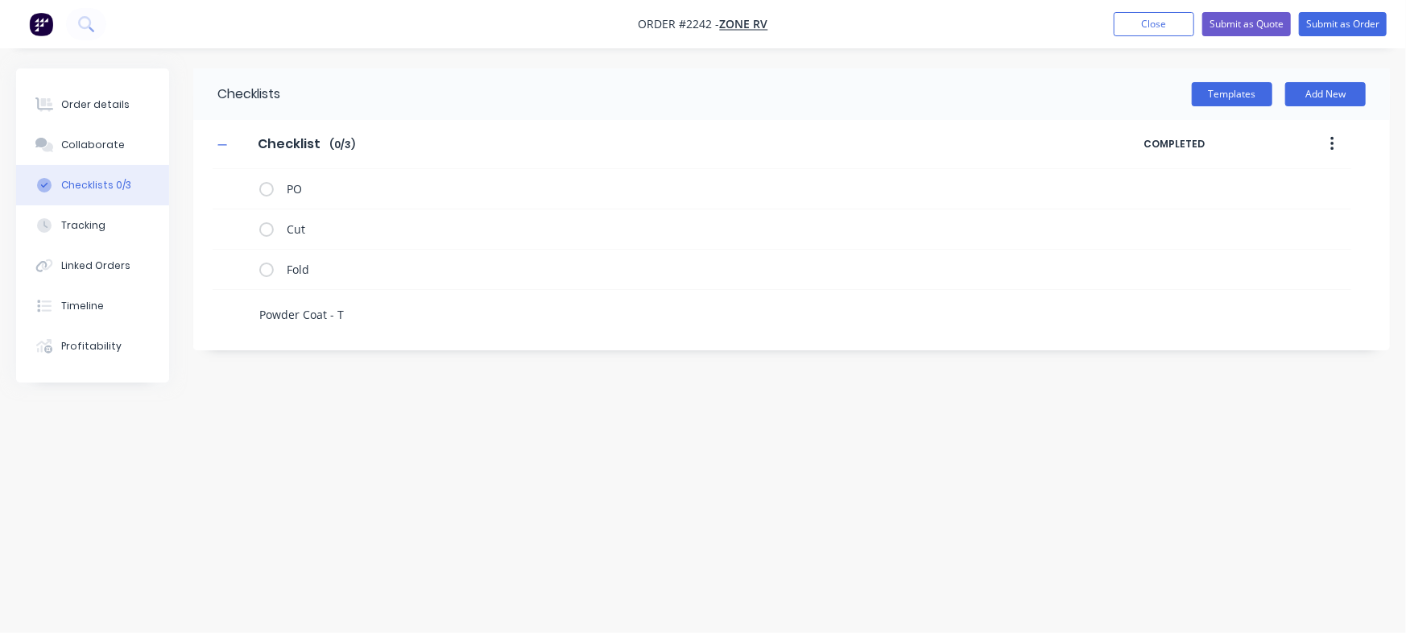
type textarea "x"
type textarea "Powder Coat - TB"
type textarea "x"
type textarea "Powder Coat - TBC"
click at [409, 408] on div "Checklists Templates Add New Checklist Checklist Enter Checklist name ( 0 / 3 )…" at bounding box center [703, 285] width 1374 height 435
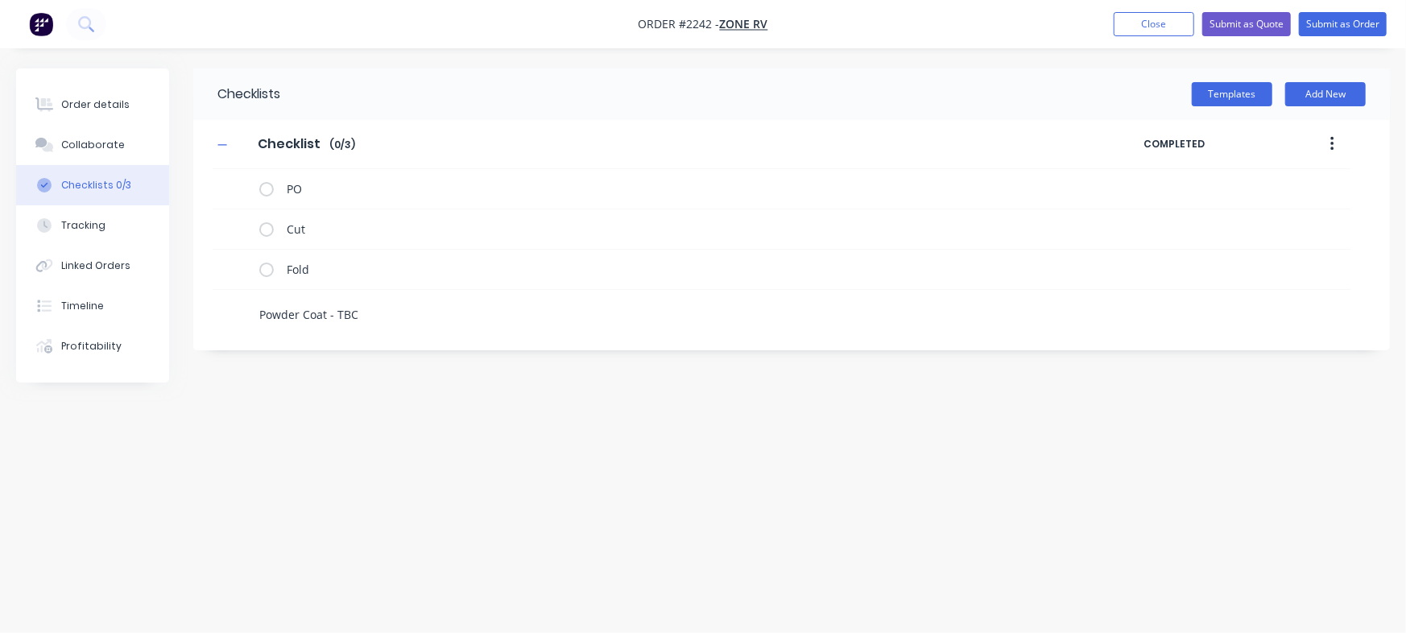
click at [425, 321] on textarea "Powder Coat - TBC" at bounding box center [619, 314] width 733 height 23
type textarea "x"
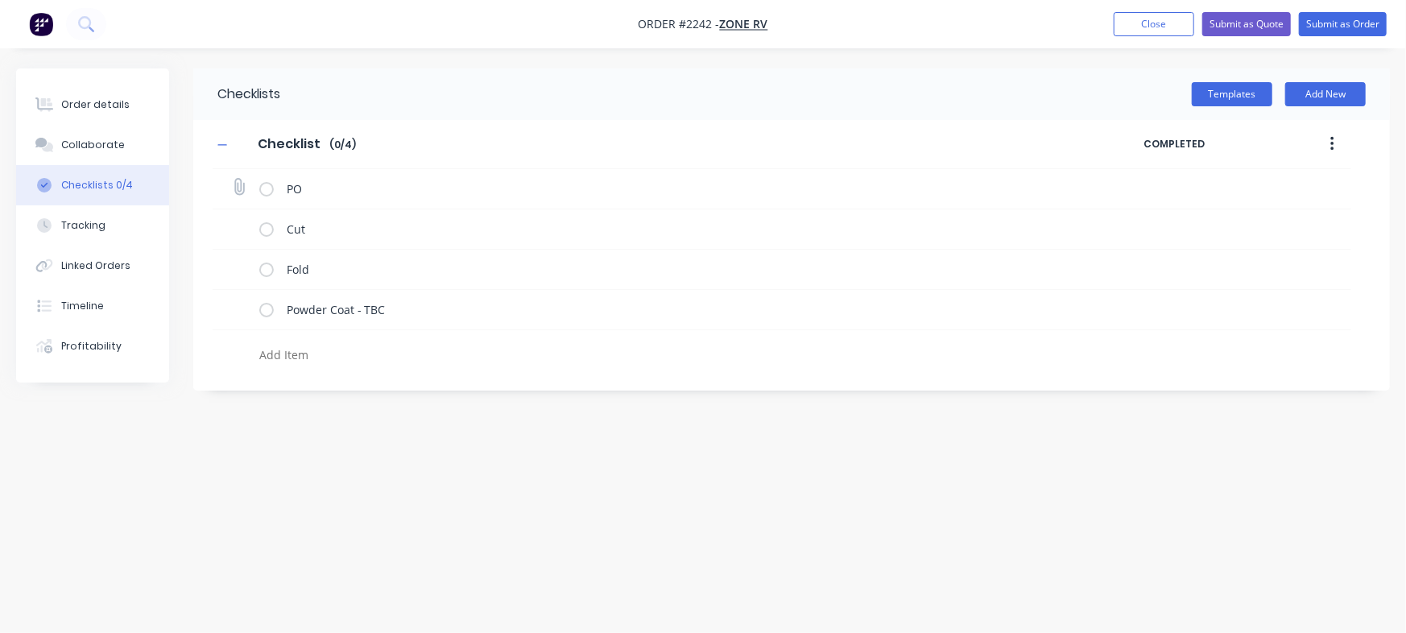
type textarea "x"
click at [227, 182] on div "PO" at bounding box center [782, 189] width 1138 height 40
click at [240, 183] on icon at bounding box center [239, 187] width 22 height 22
click at [232, 179] on input "file" at bounding box center [232, 179] width 0 height 0
type input "C:\fakepath\PO-122867.pdf"
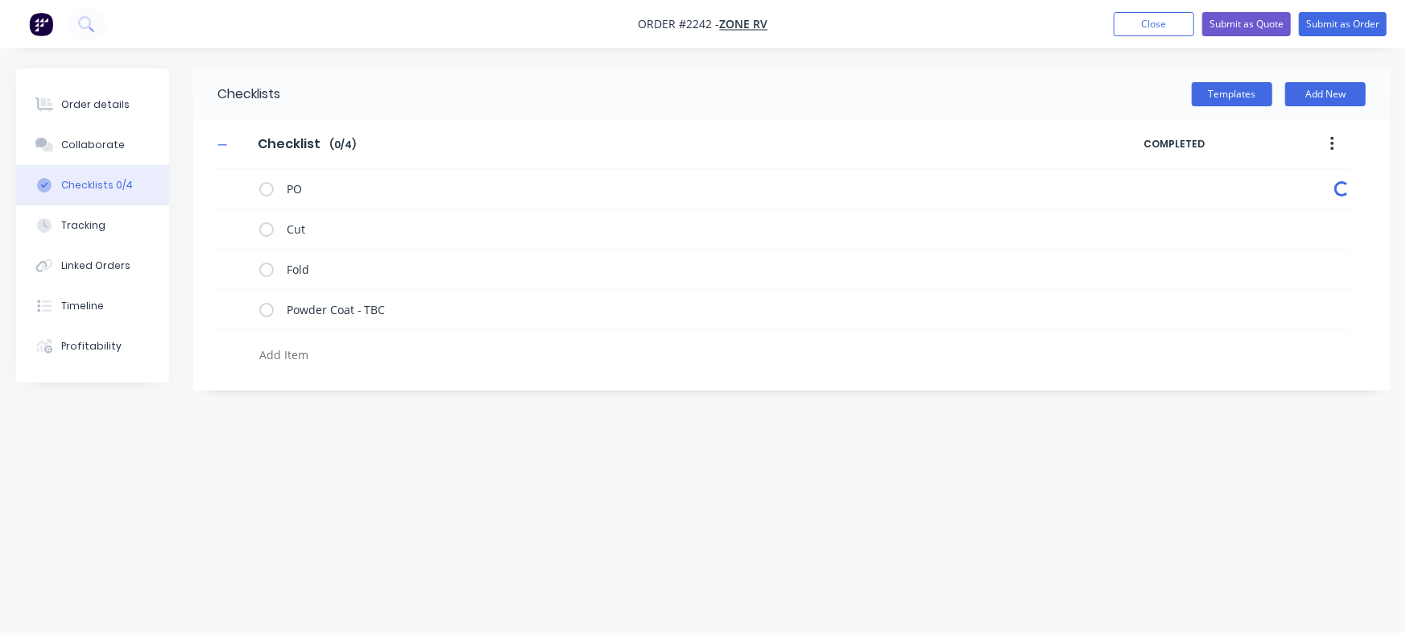
type textarea "x"
click at [119, 101] on div "Order details" at bounding box center [95, 104] width 68 height 14
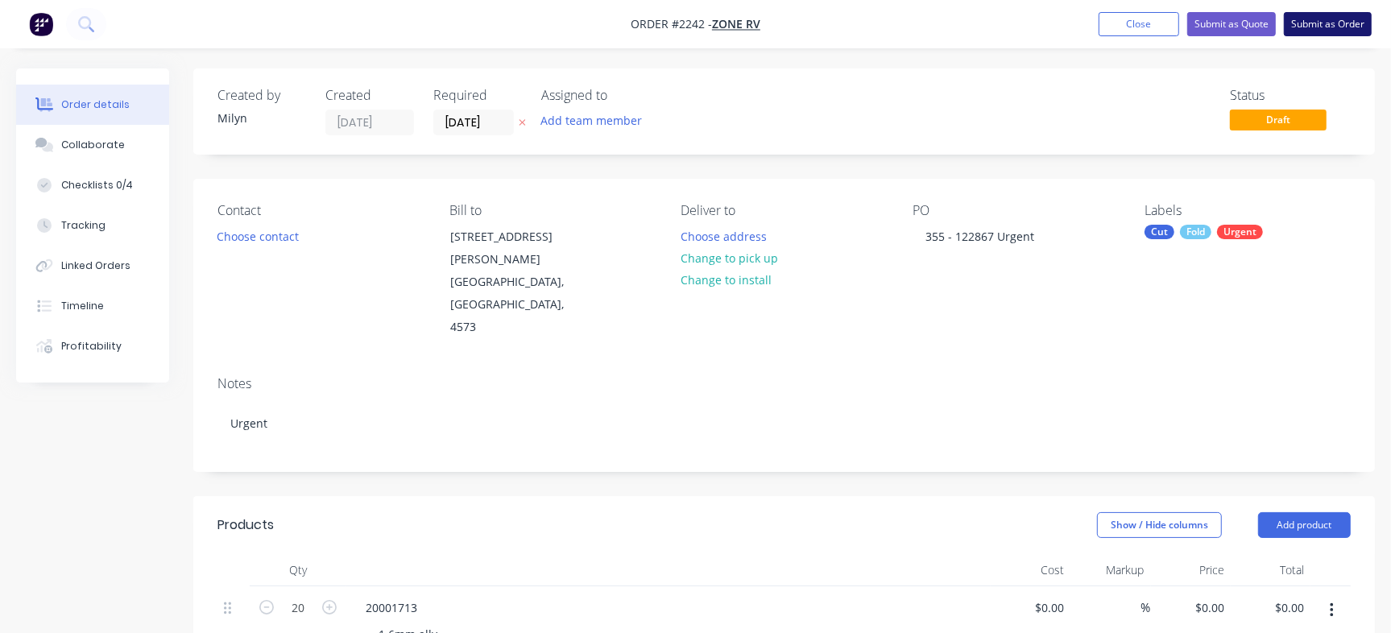
click at [1341, 23] on button "Submit as Order" at bounding box center [1327, 24] width 88 height 24
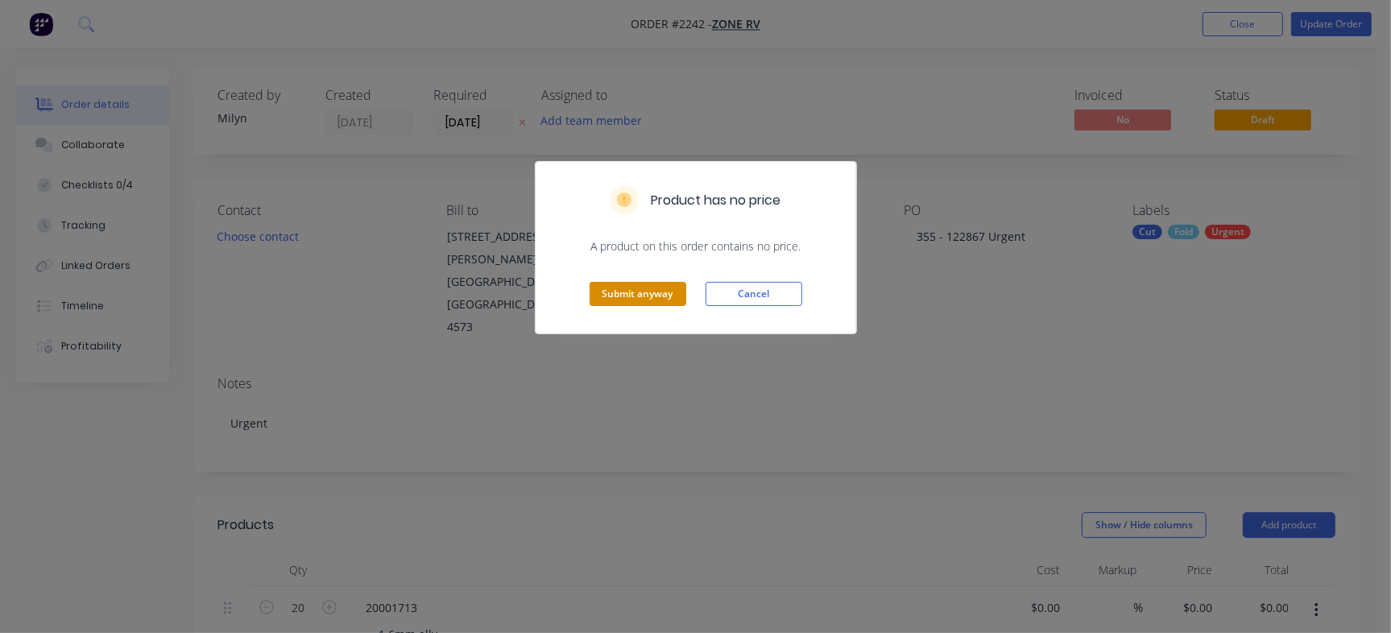
click at [644, 282] on button "Submit anyway" at bounding box center [637, 294] width 97 height 24
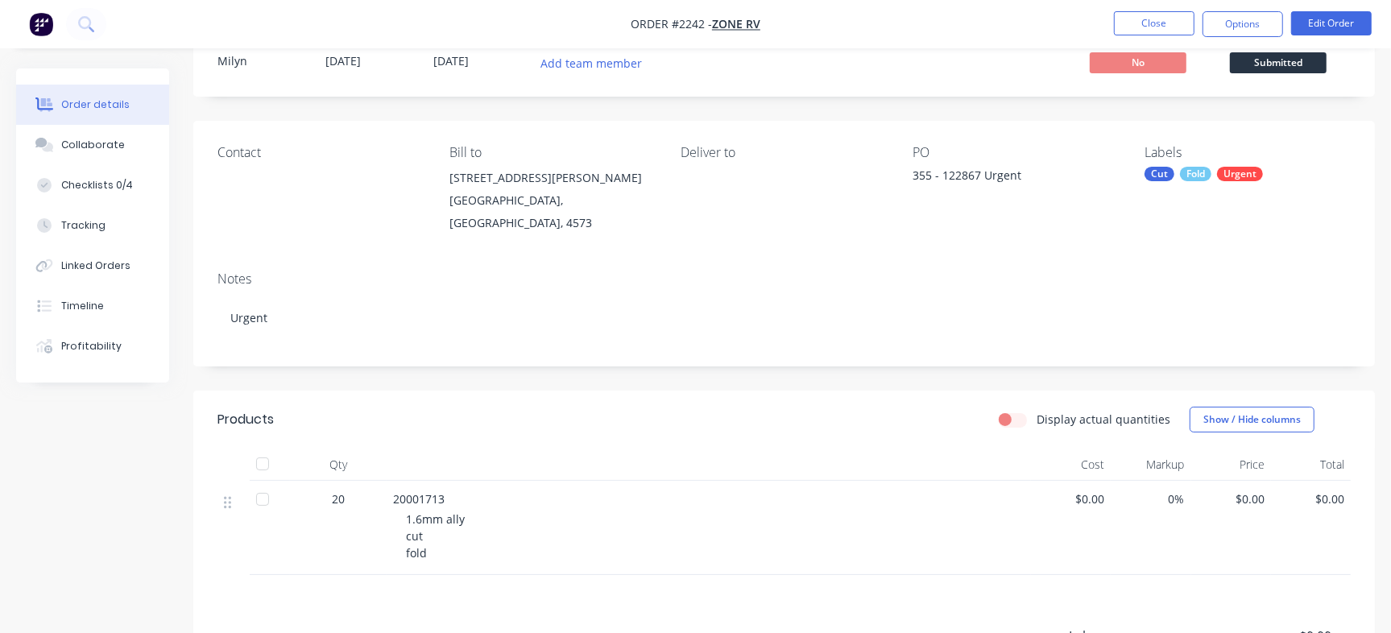
scroll to position [48, 0]
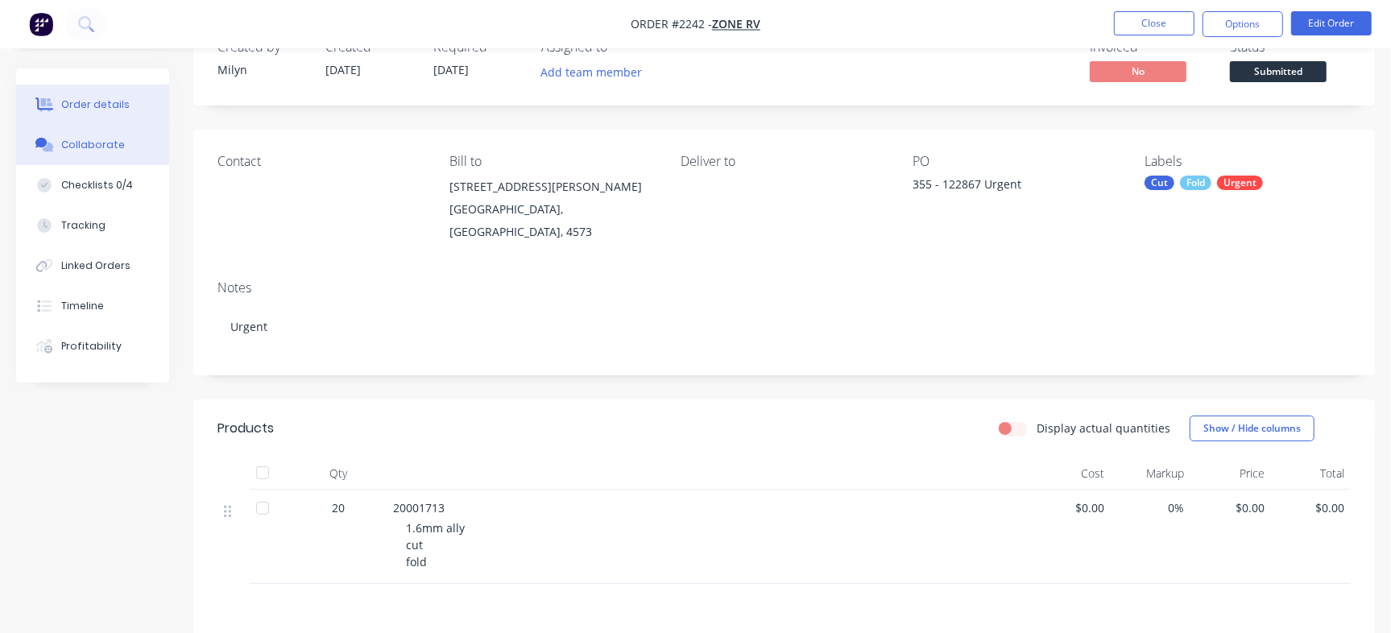
click at [137, 150] on button "Collaborate" at bounding box center [92, 145] width 153 height 40
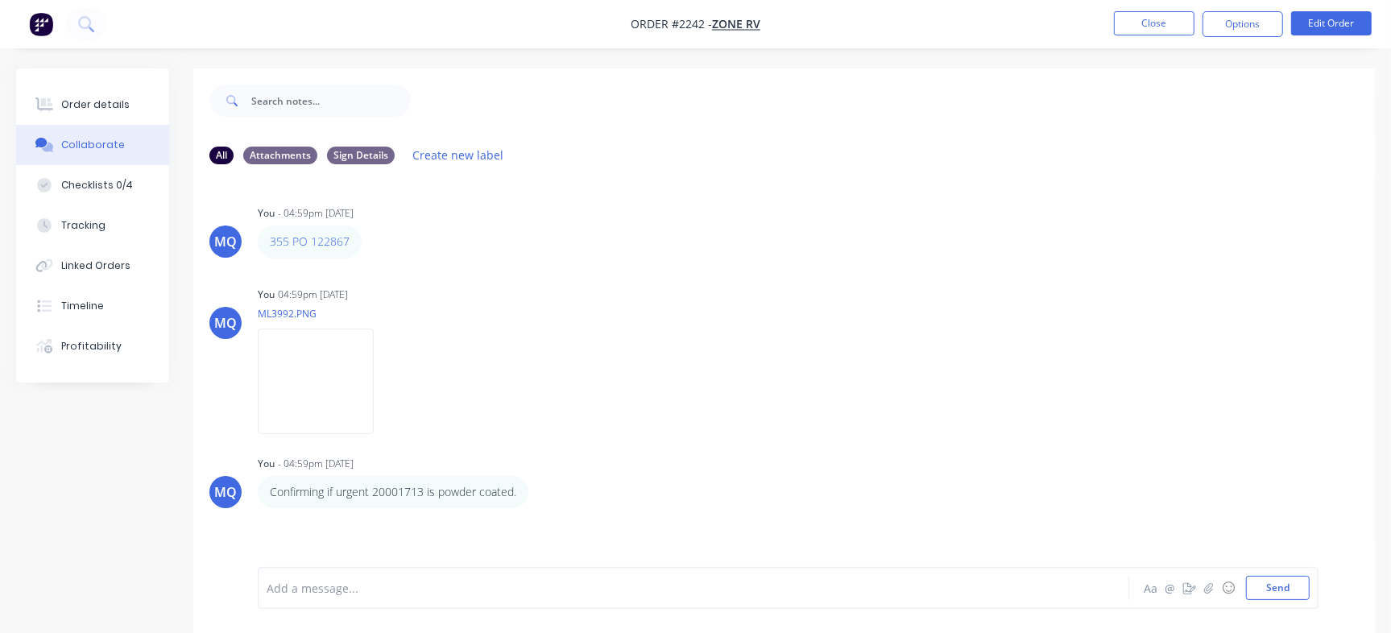
click at [545, 592] on div at bounding box center [657, 588] width 781 height 17
click at [403, 490] on p "Confirming if urgent 20001713 is powder coated." at bounding box center [393, 492] width 246 height 16
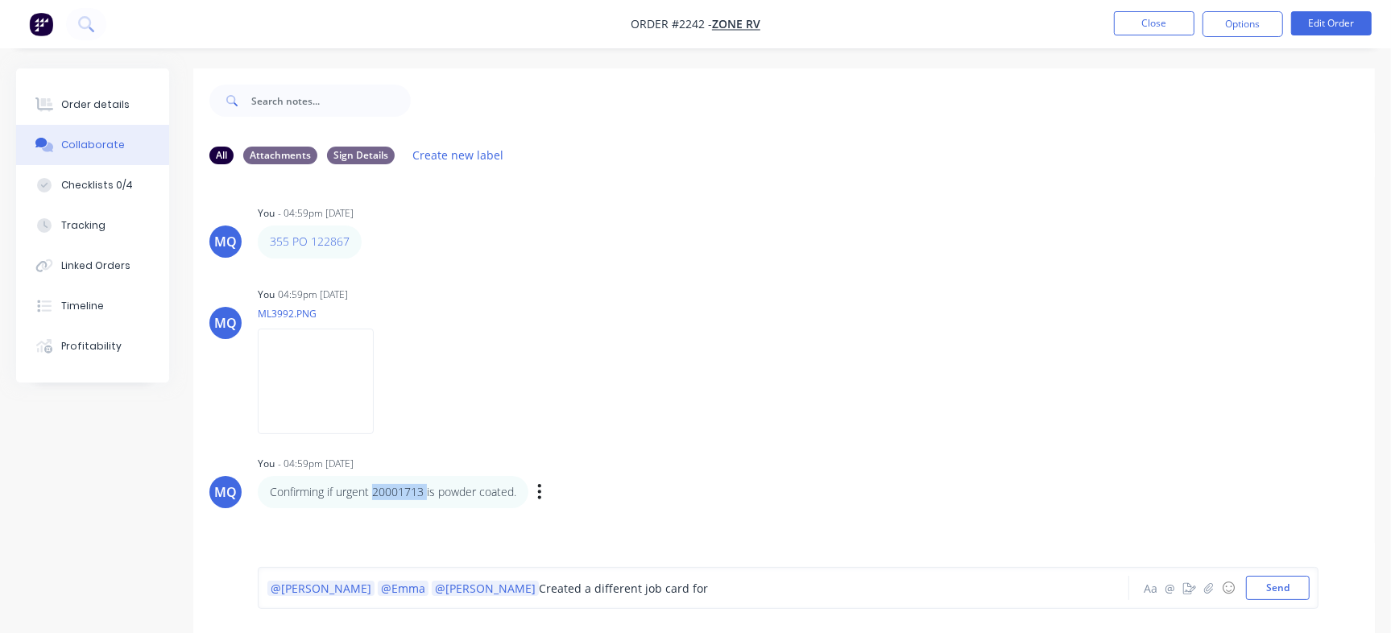
click at [403, 490] on p "Confirming if urgent 20001713 is powder coated." at bounding box center [393, 492] width 246 height 16
copy p "20001713"
click at [595, 585] on div "@Greg @Emma @Izaak Created a different job card for" at bounding box center [657, 588] width 781 height 17
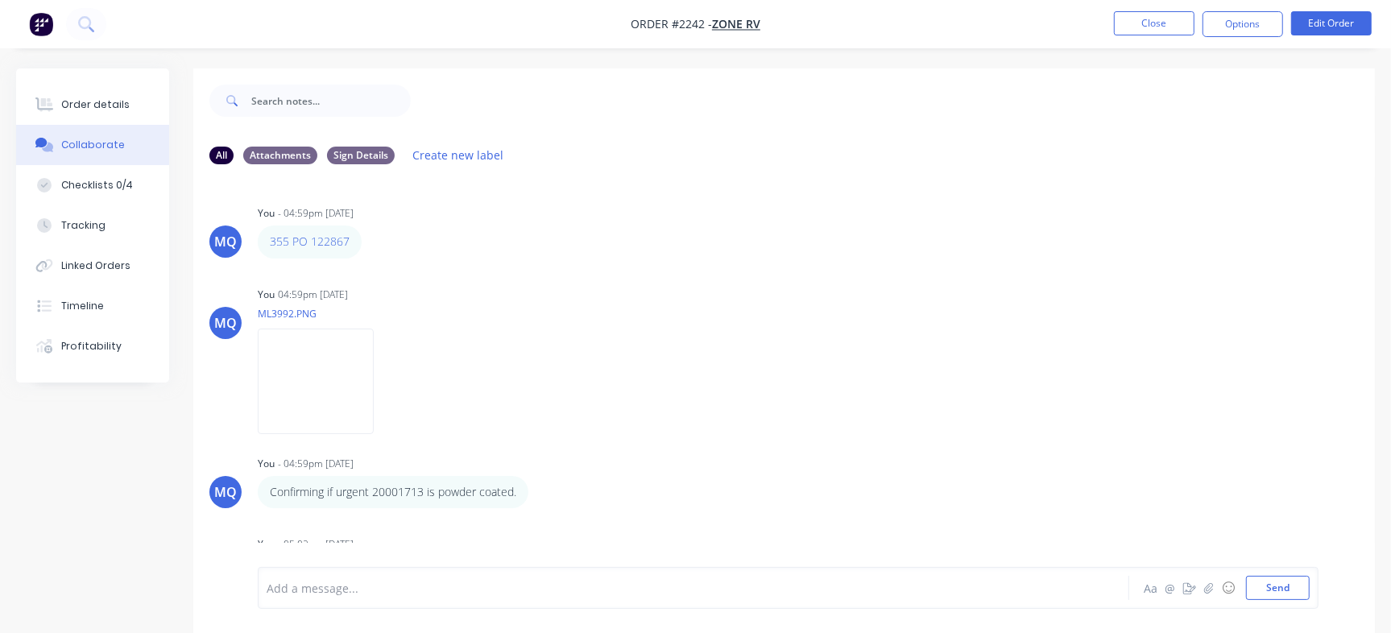
scroll to position [21, 0]
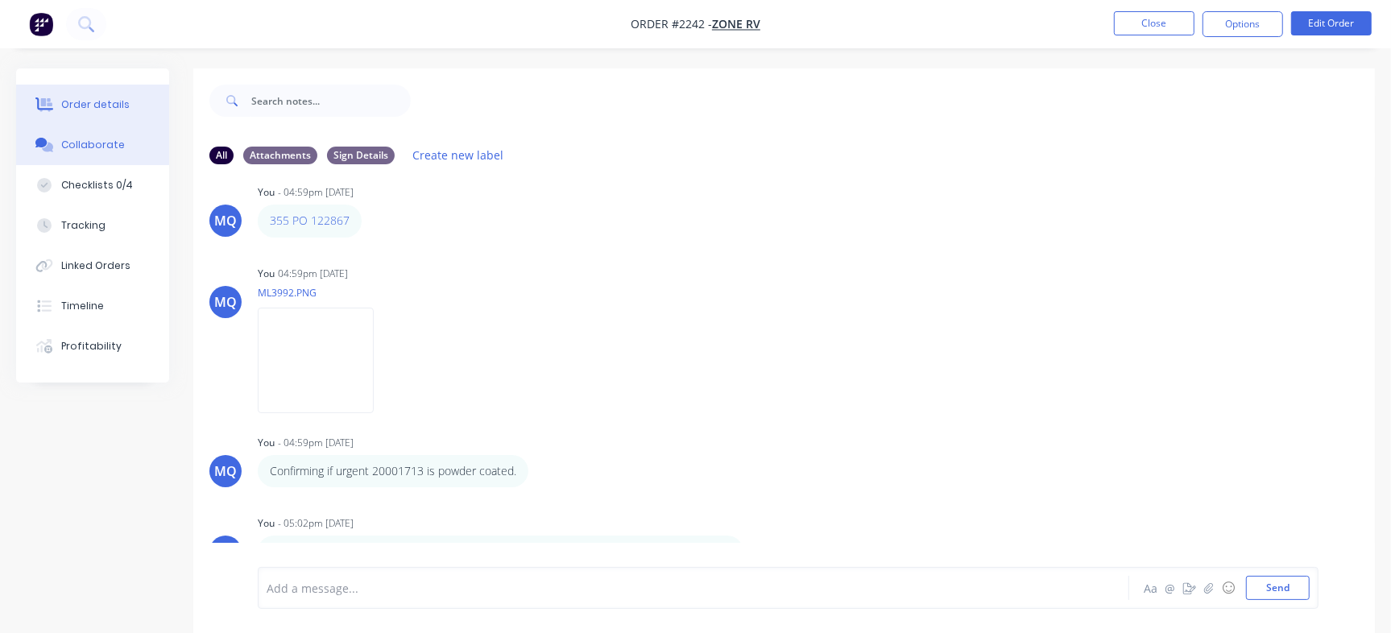
click at [113, 109] on div "Order details" at bounding box center [95, 104] width 68 height 14
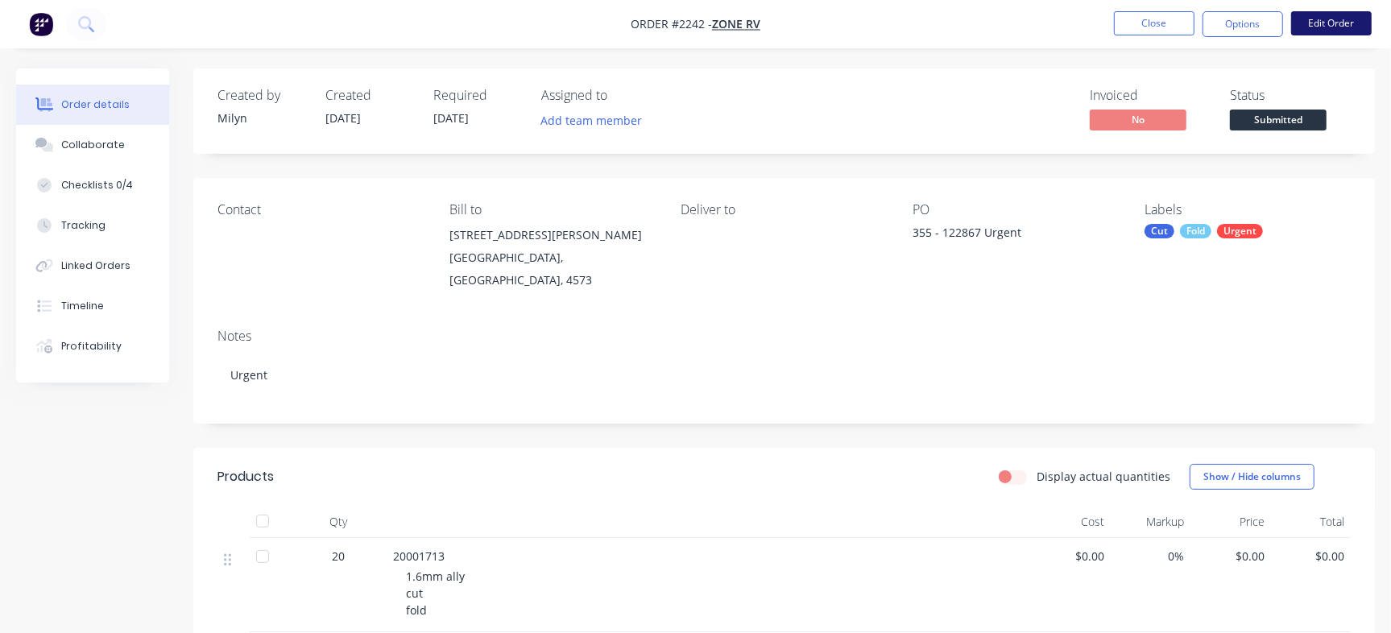
click at [1344, 26] on button "Edit Order" at bounding box center [1331, 23] width 81 height 24
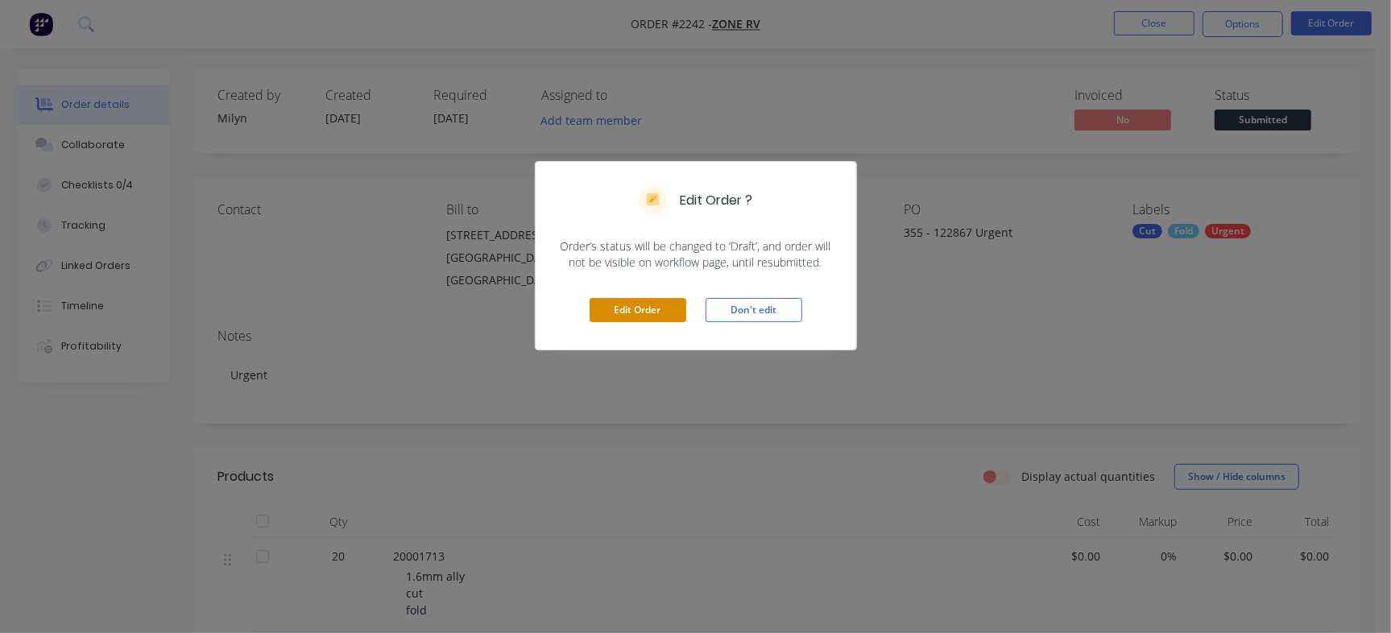
click at [664, 312] on button "Edit Order" at bounding box center [637, 310] width 97 height 24
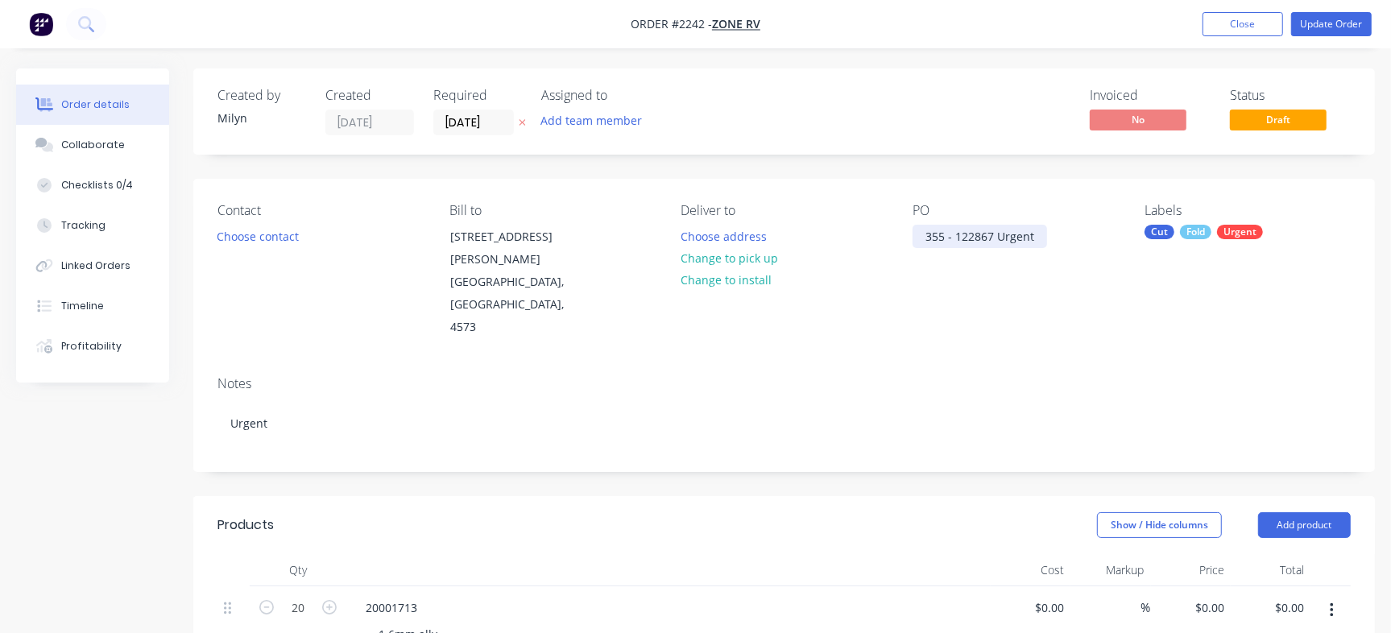
click at [993, 241] on div "355 - 122867 Urgent" at bounding box center [979, 236] width 134 height 23
click at [1340, 23] on button "Update Order" at bounding box center [1331, 24] width 81 height 24
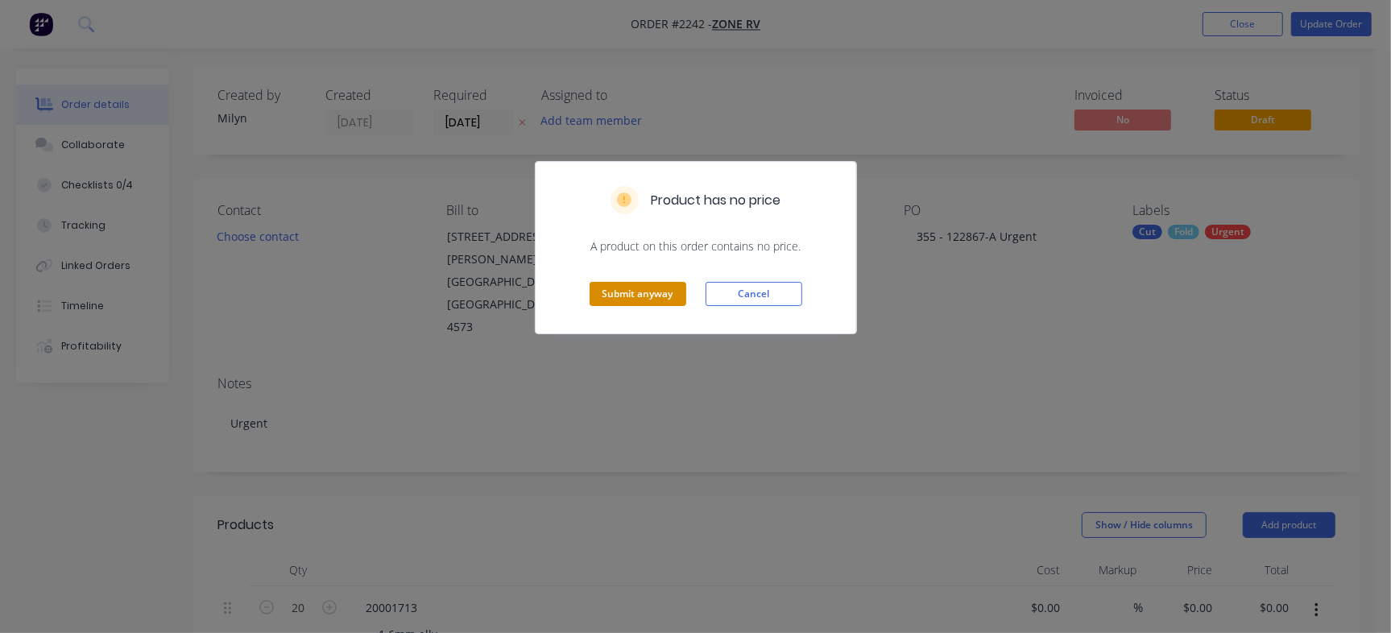
click at [646, 292] on button "Submit anyway" at bounding box center [637, 294] width 97 height 24
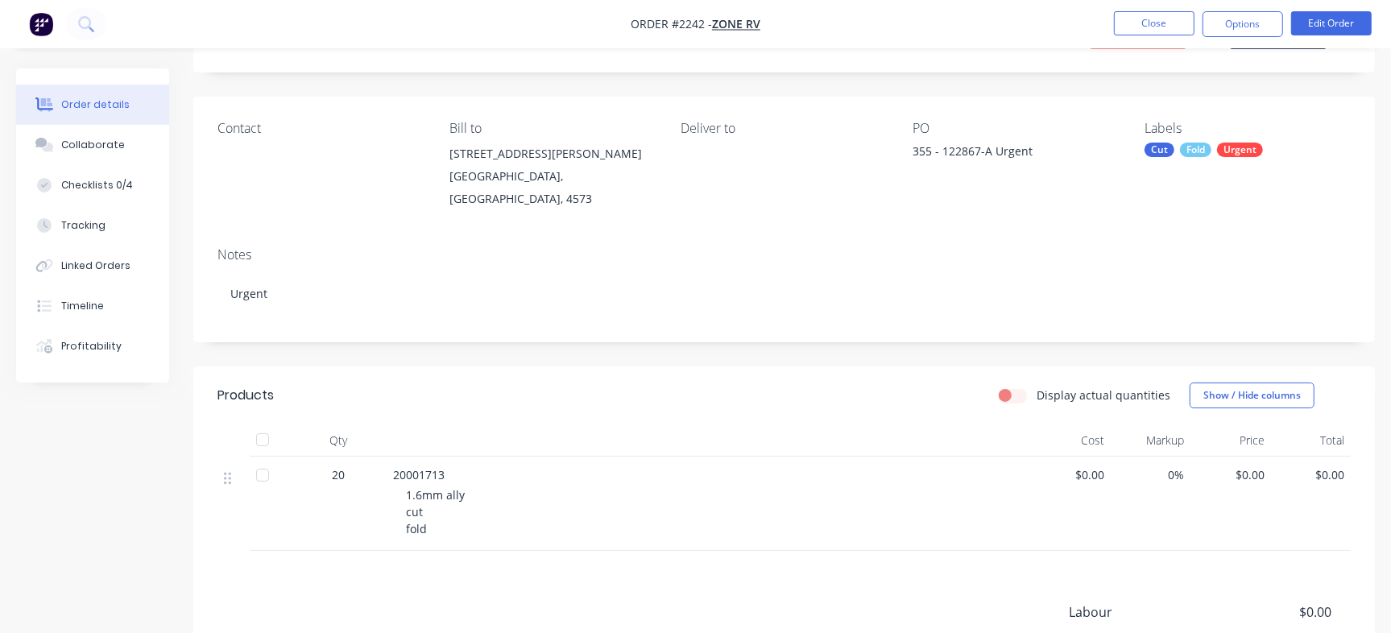
scroll to position [79, 0]
click at [1150, 27] on button "Close" at bounding box center [1154, 23] width 81 height 24
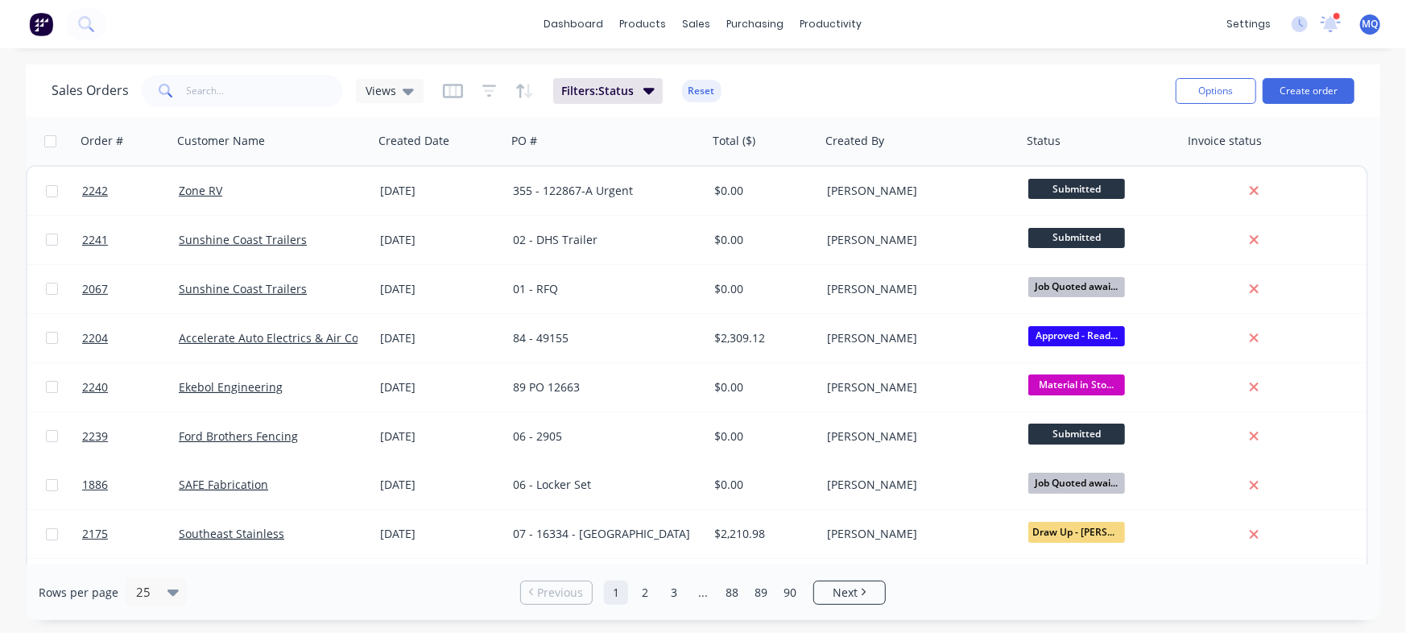
click at [1023, 86] on div "Sales Orders Views Filters: Status Reset" at bounding box center [607, 90] width 1111 height 39
click at [1304, 85] on button "Create order" at bounding box center [1308, 91] width 92 height 26
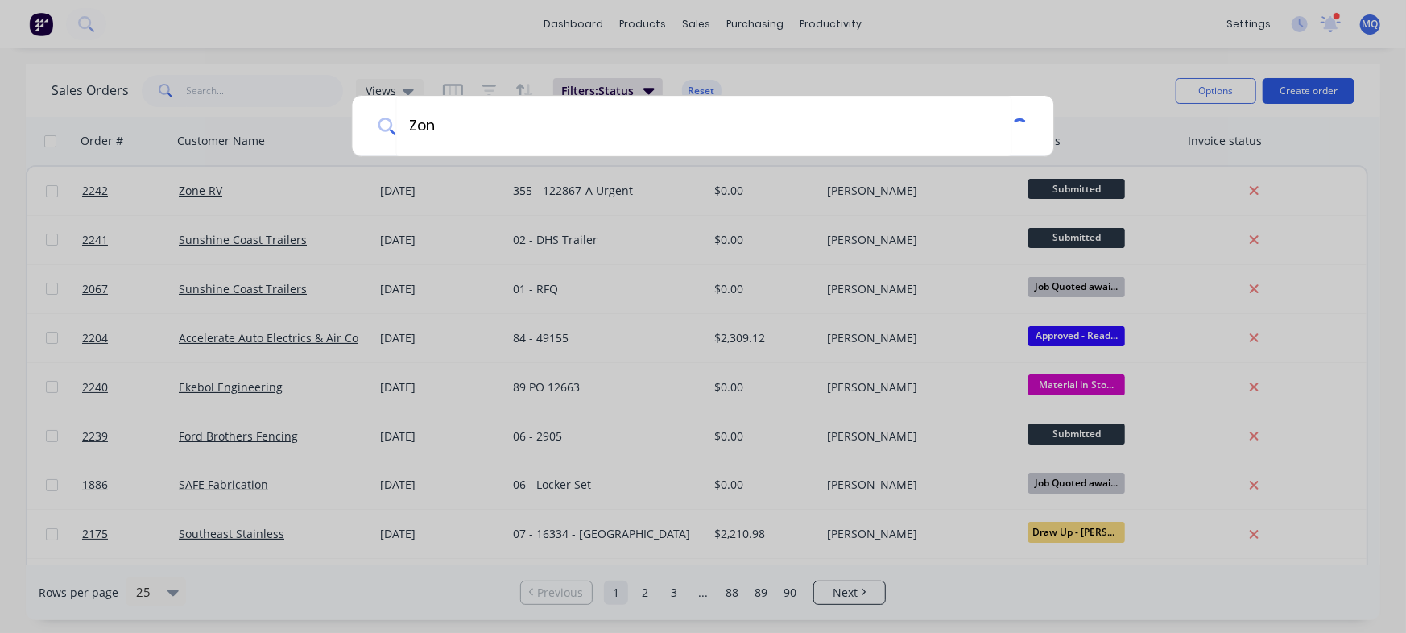
type input "Zone"
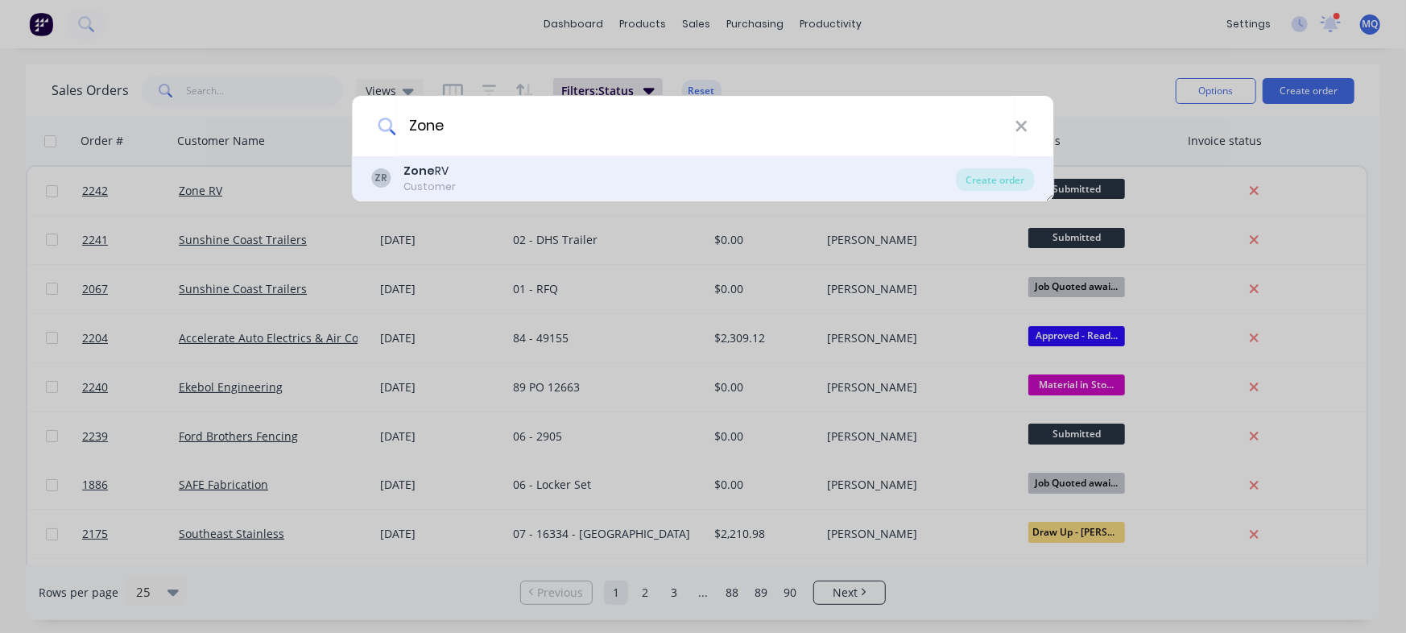
click at [452, 169] on div "ZR Zone RV Customer" at bounding box center [664, 178] width 585 height 31
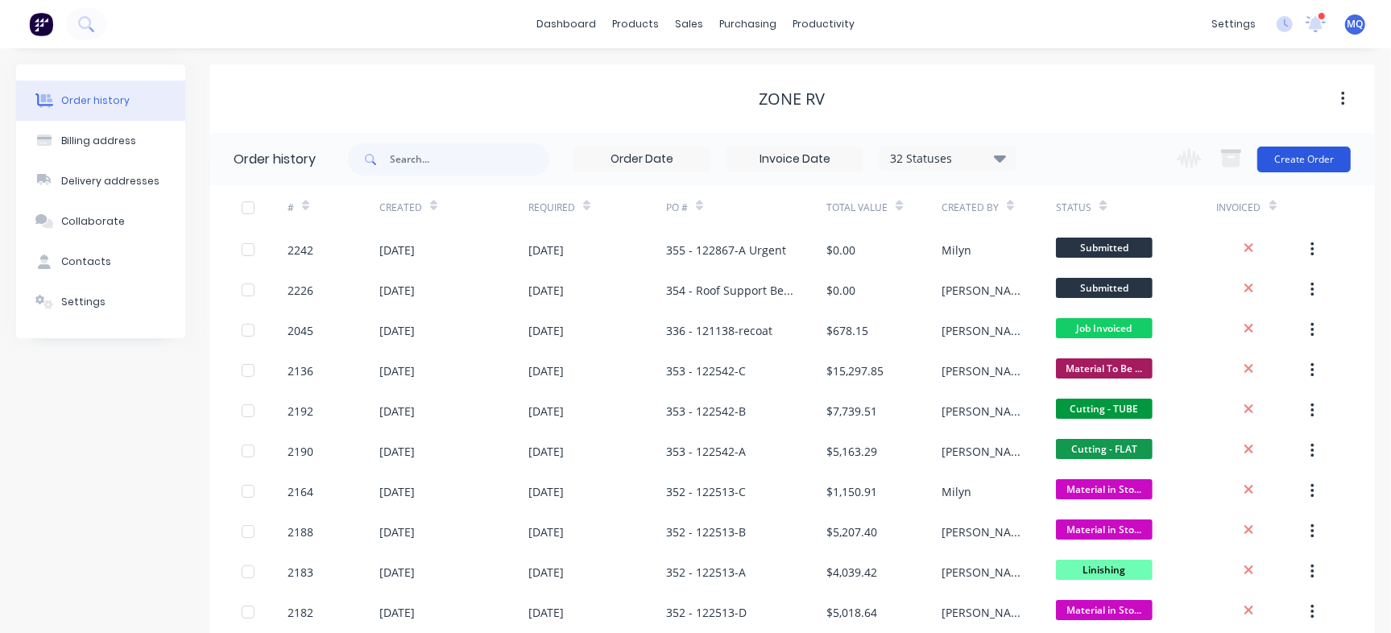
click at [1298, 160] on button "Create Order" at bounding box center [1303, 160] width 93 height 26
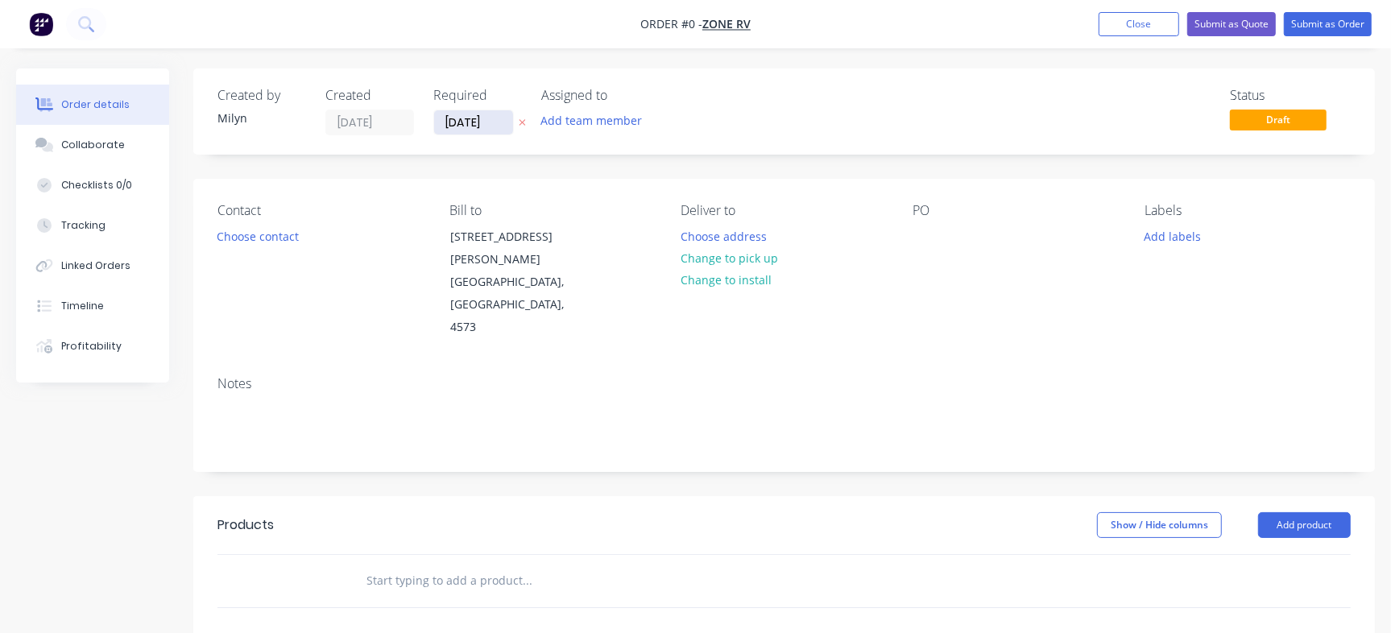
click at [499, 118] on input "[DATE]" at bounding box center [473, 122] width 79 height 24
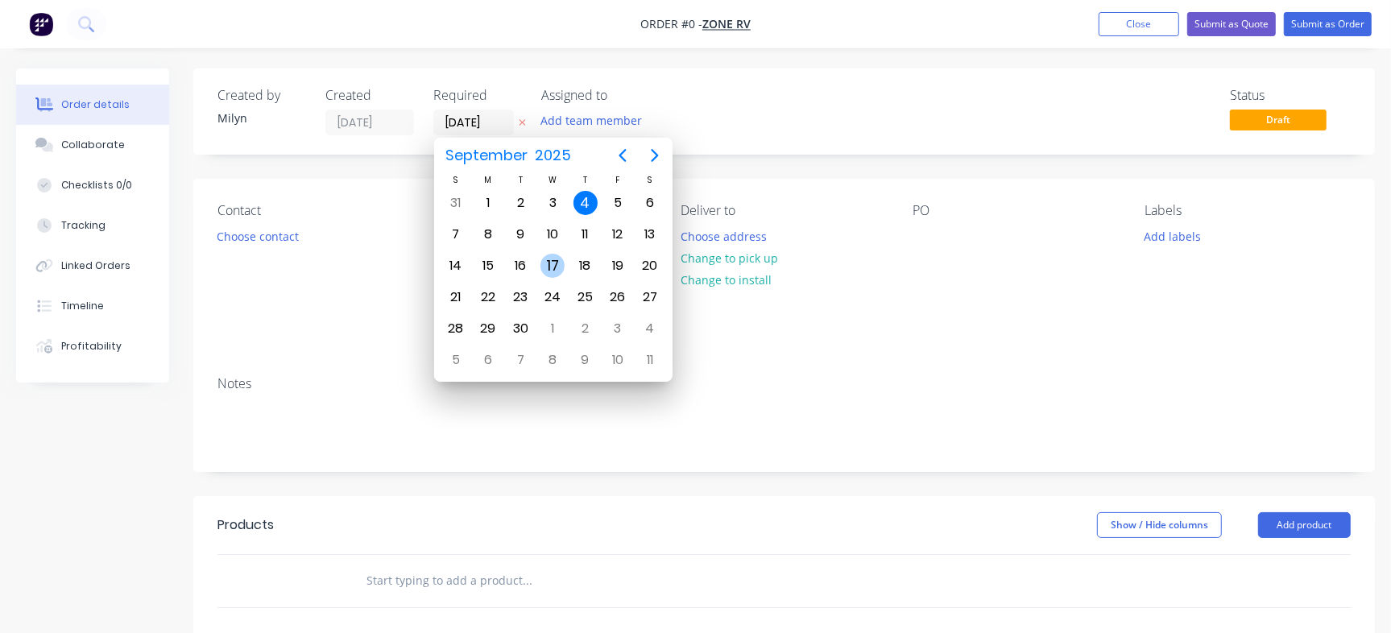
click at [555, 263] on div "17" at bounding box center [552, 266] width 24 height 24
type input "17/09/25"
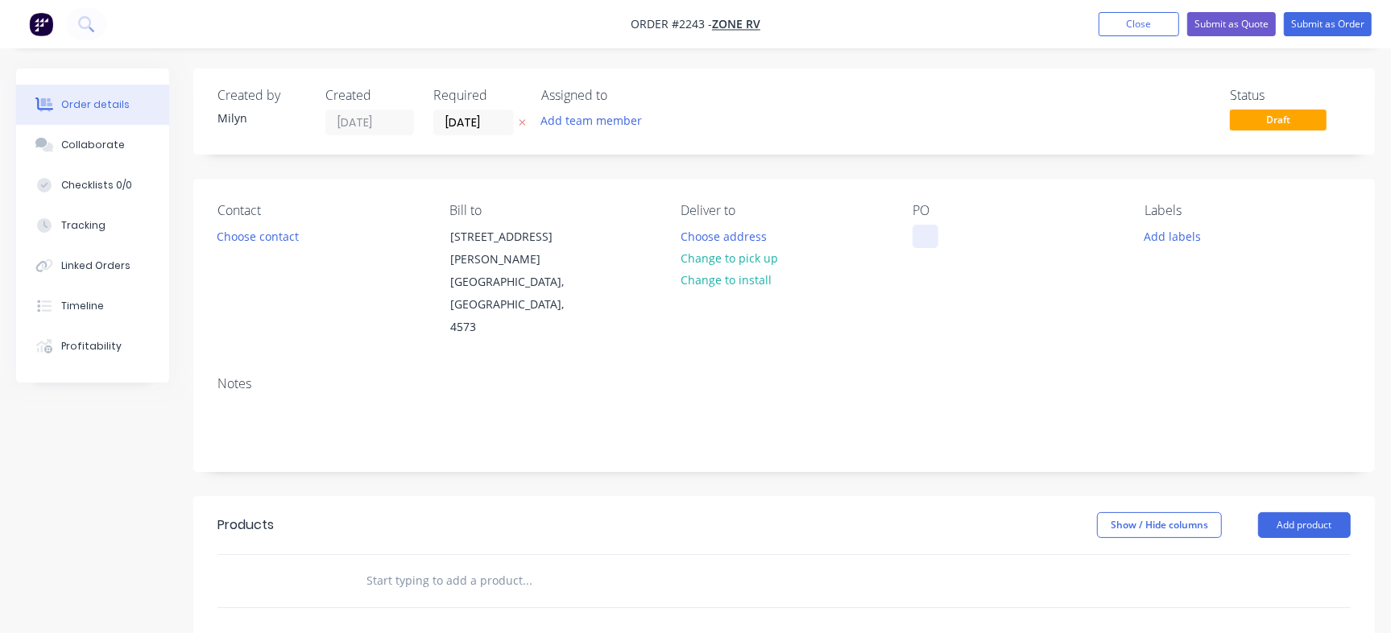
click at [922, 238] on div at bounding box center [925, 236] width 26 height 23
paste div
drag, startPoint x: 987, startPoint y: 268, endPoint x: 904, endPoint y: 259, distance: 83.4
click at [904, 259] on div "Contact Choose contact Bill to 85-91 Quanda Rd COOLUM BEACH, Queensland, 4573 D…" at bounding box center [783, 271] width 1181 height 184
click at [926, 232] on div "55 PO 122867" at bounding box center [961, 236] width 99 height 23
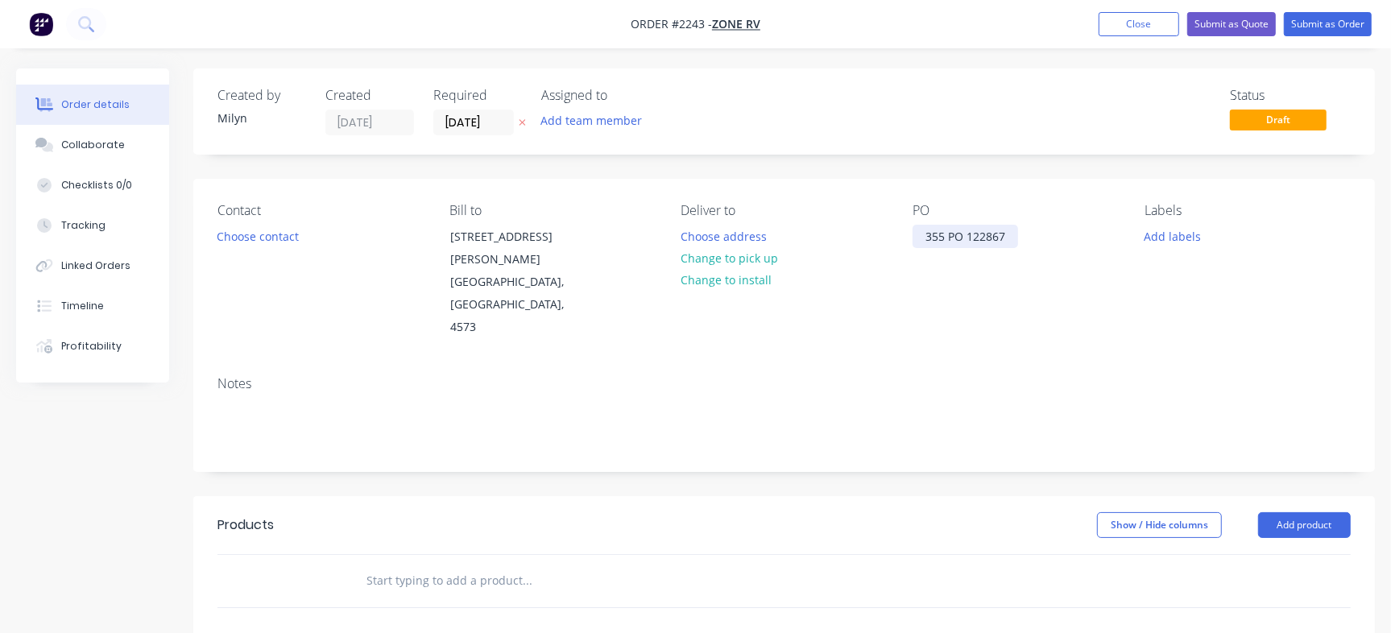
click at [957, 235] on div "355 PO 122867" at bounding box center [964, 236] width 105 height 23
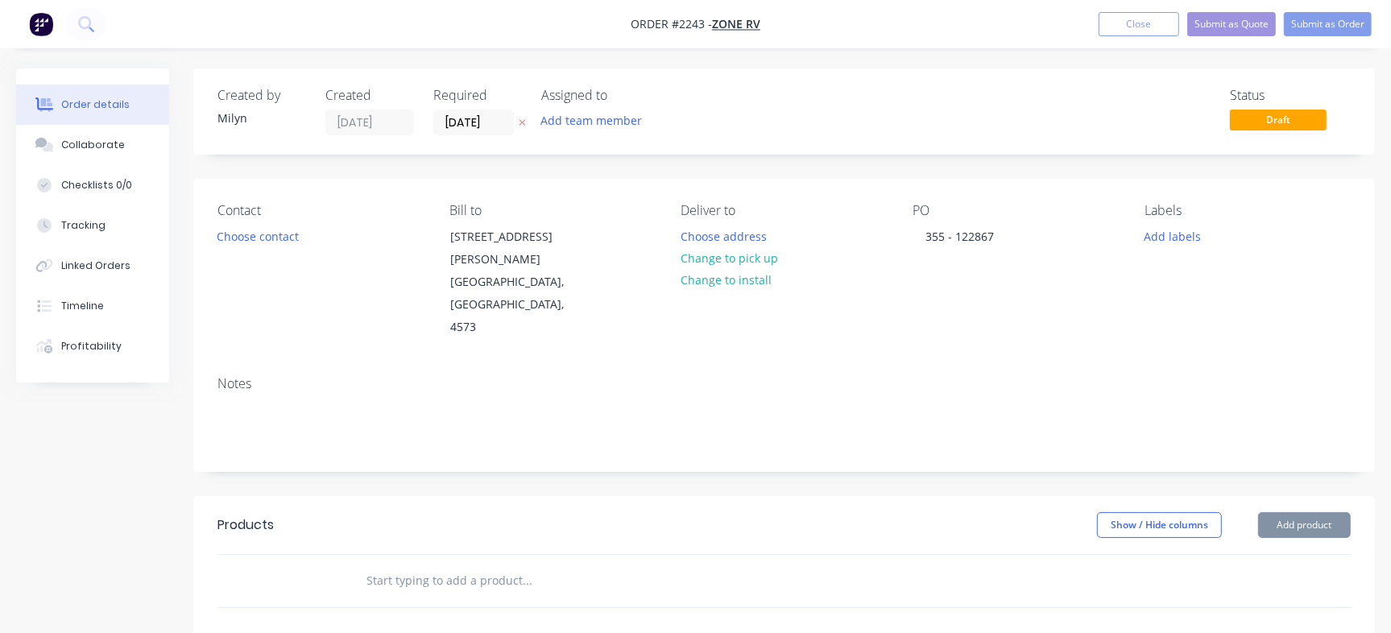
click at [883, 94] on div "Status Draft" at bounding box center [1026, 112] width 648 height 48
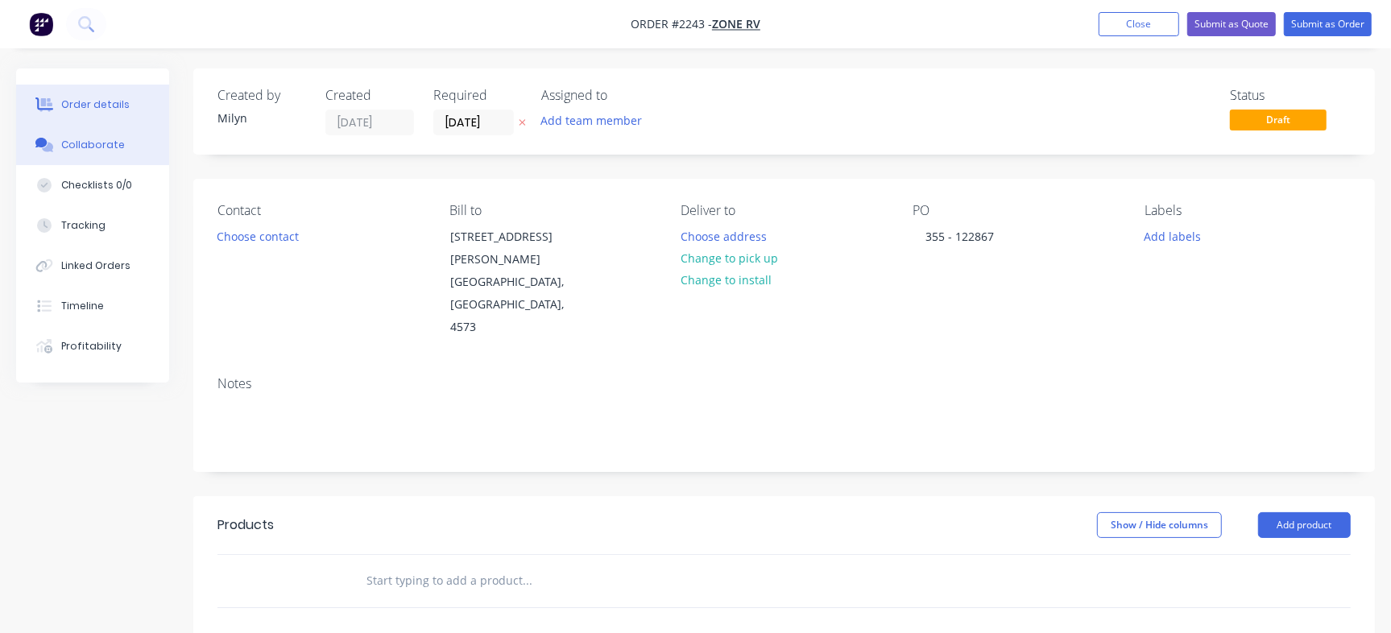
click at [118, 155] on button "Collaborate" at bounding box center [92, 145] width 153 height 40
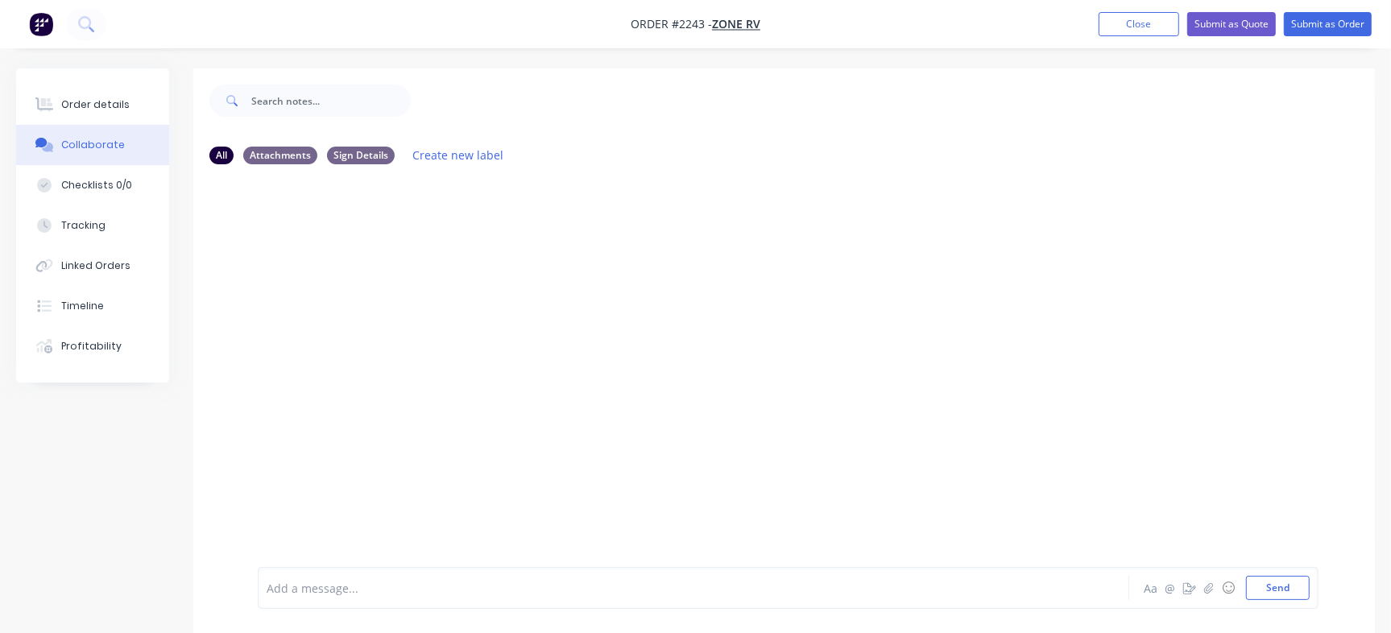
click at [633, 572] on div "Add a message... Aa @ ☺ Send" at bounding box center [788, 588] width 1060 height 42
drag, startPoint x: 529, startPoint y: 589, endPoint x: 453, endPoint y: 586, distance: 75.7
click at [528, 589] on div at bounding box center [657, 588] width 781 height 17
click at [380, 586] on div at bounding box center [657, 588] width 781 height 17
drag, startPoint x: 407, startPoint y: 592, endPoint x: 190, endPoint y: 575, distance: 218.0
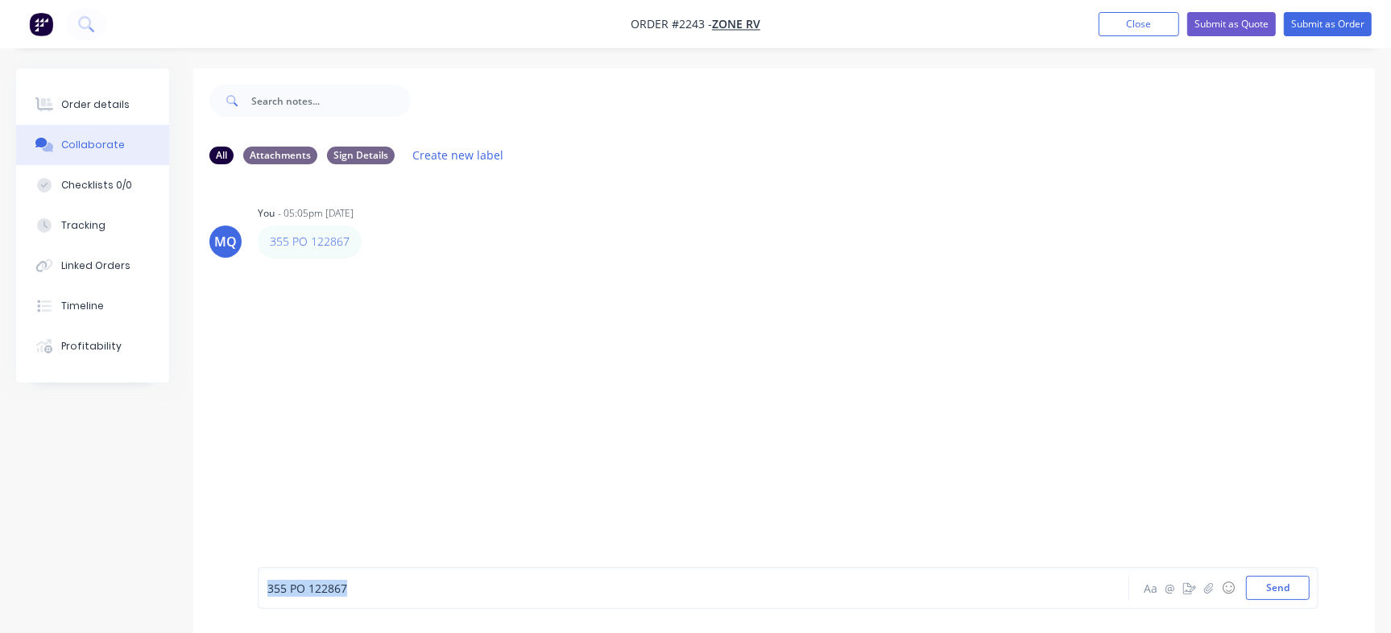
click at [190, 575] on div "All Attachments Sign Details Create new label MQ You - 05:05pm 04/09/25 355 PO …" at bounding box center [695, 362] width 1358 height 589
click at [324, 504] on icon at bounding box center [331, 500] width 14 height 14
click at [1271, 595] on button "Send" at bounding box center [1278, 588] width 64 height 24
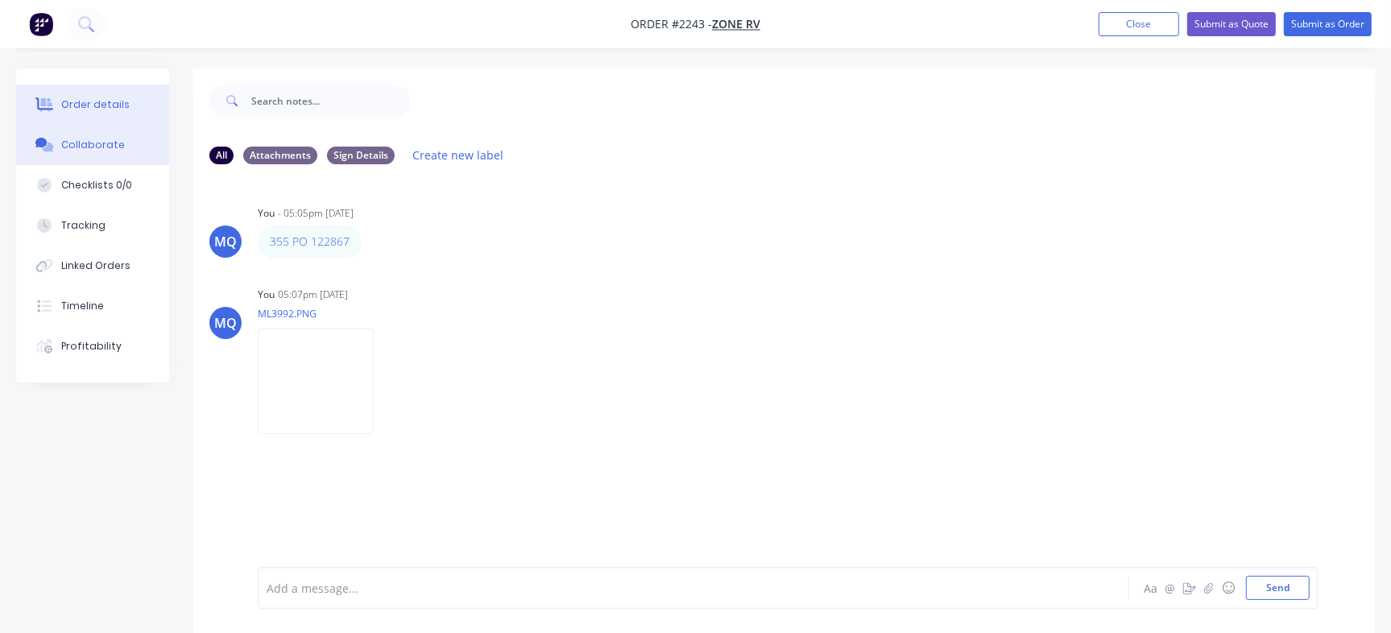
click at [94, 97] on div "Order details" at bounding box center [95, 104] width 68 height 14
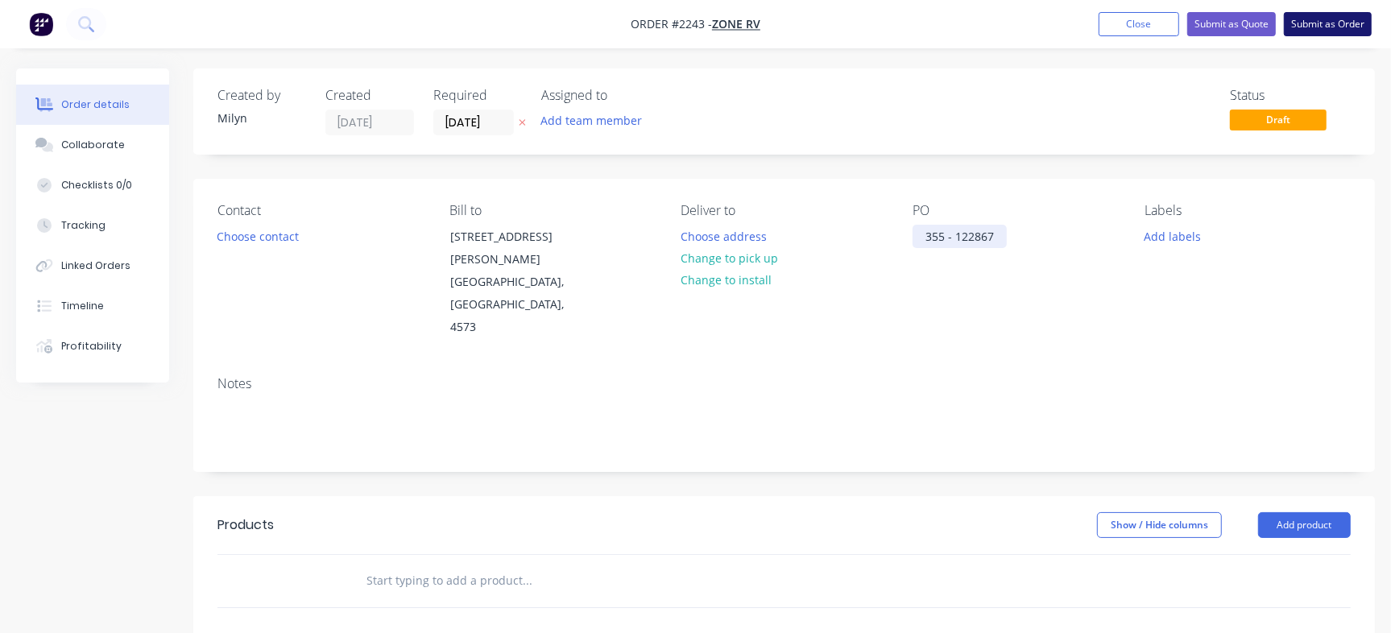
click at [991, 236] on div "355 - 122867" at bounding box center [959, 236] width 94 height 23
click at [962, 235] on div "355 - 122867" at bounding box center [959, 236] width 94 height 23
click at [986, 235] on div "355 - 122867" at bounding box center [959, 236] width 94 height 23
click at [992, 235] on div "355 - 122867" at bounding box center [959, 236] width 94 height 23
click at [388, 564] on input "text" at bounding box center [527, 580] width 322 height 32
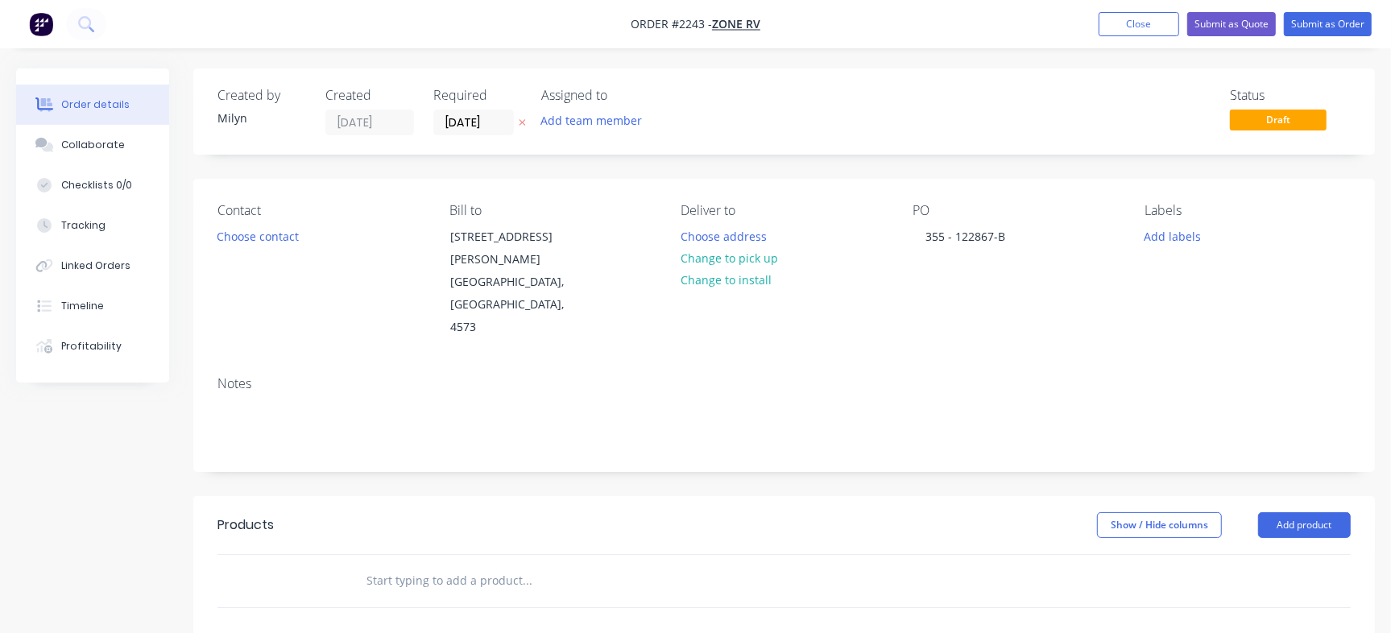
paste input "20001695"
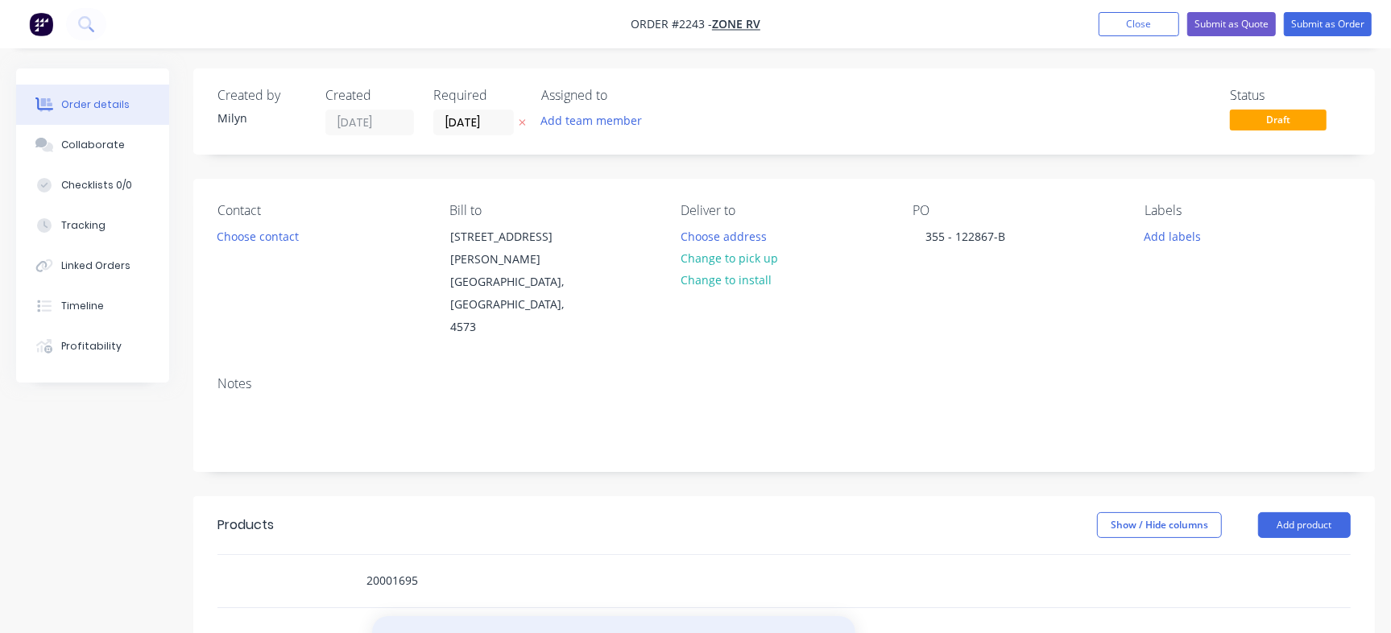
type input "20001695"
click at [519, 616] on button "Add 20001695 to order" at bounding box center [613, 642] width 483 height 52
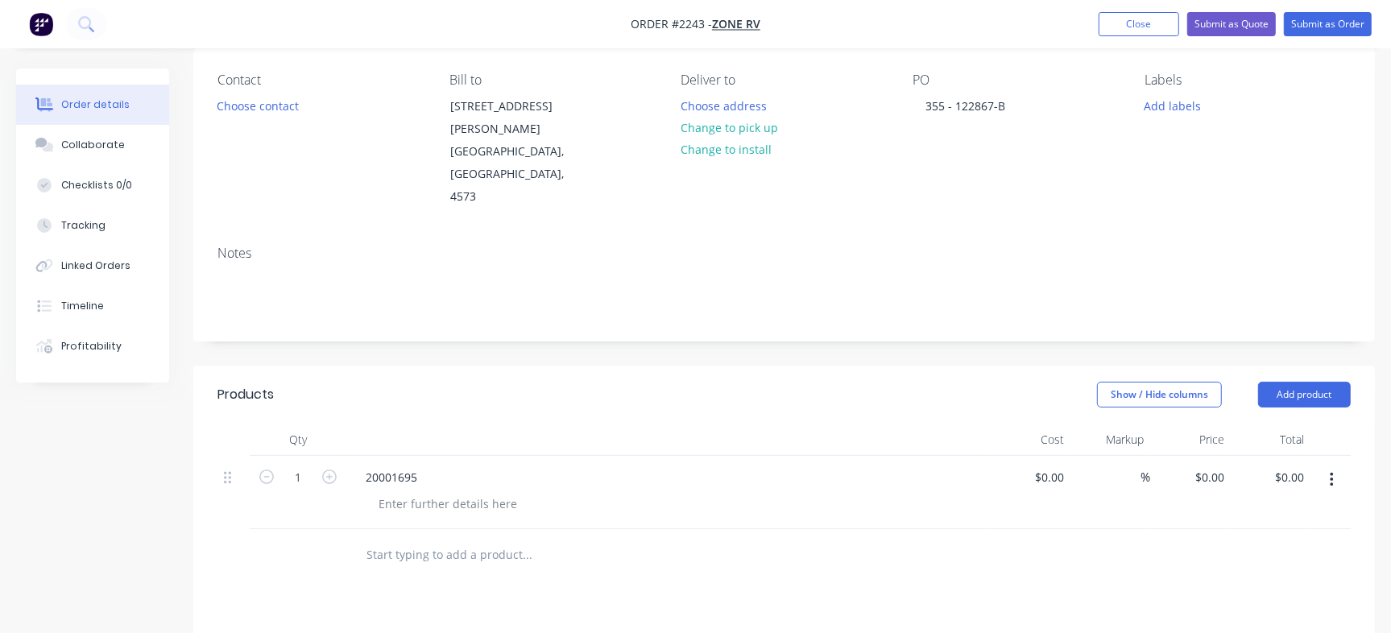
scroll to position [184, 0]
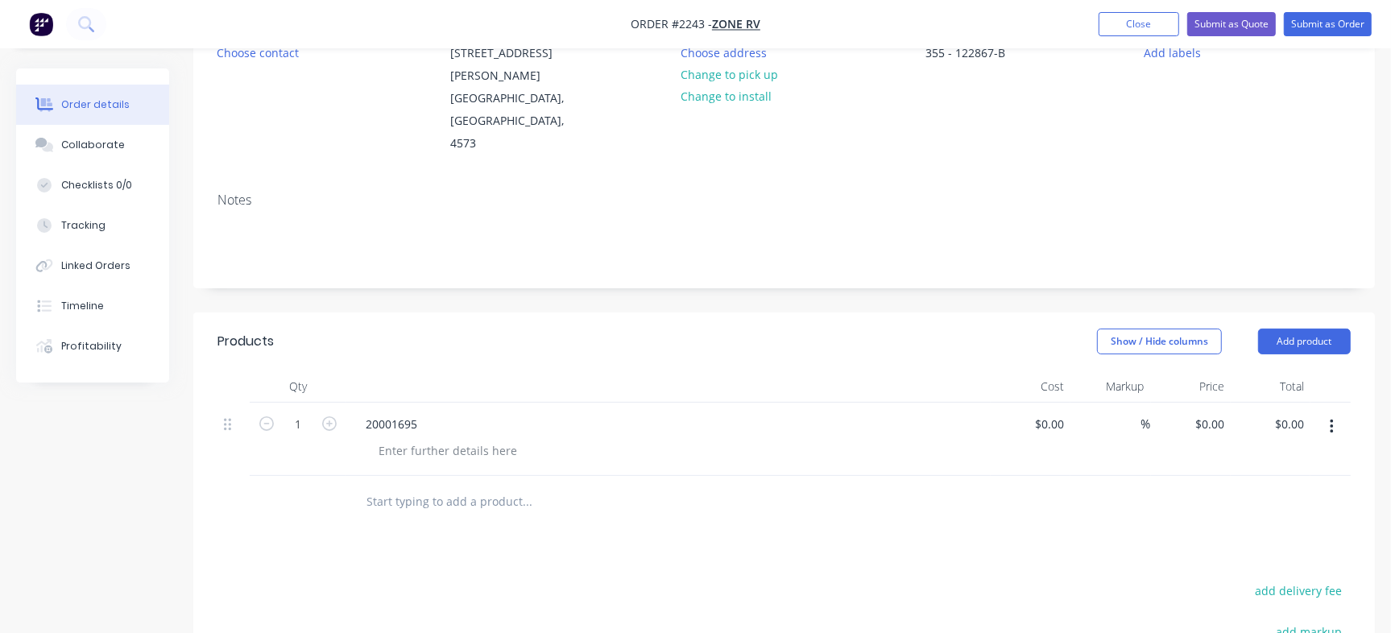
click at [473, 486] on input "text" at bounding box center [527, 502] width 322 height 32
paste input "20001696"
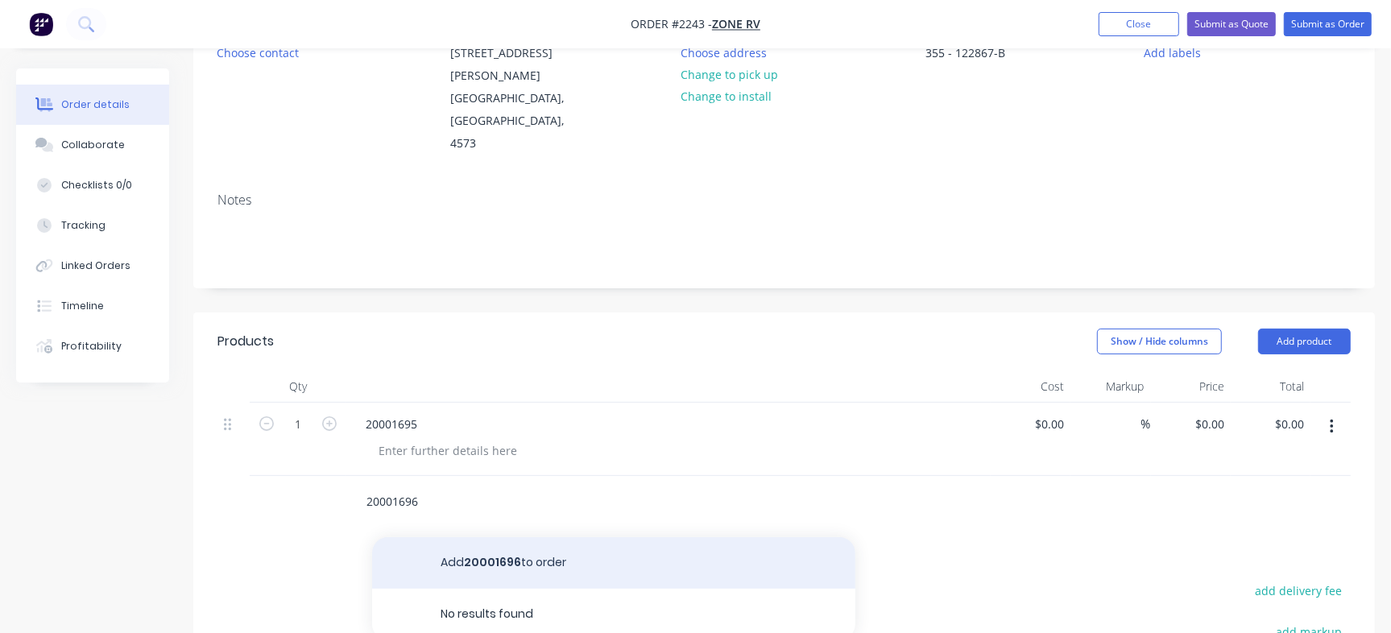
type input "20001696"
click at [469, 537] on button "Add 20001696 to order" at bounding box center [613, 563] width 483 height 52
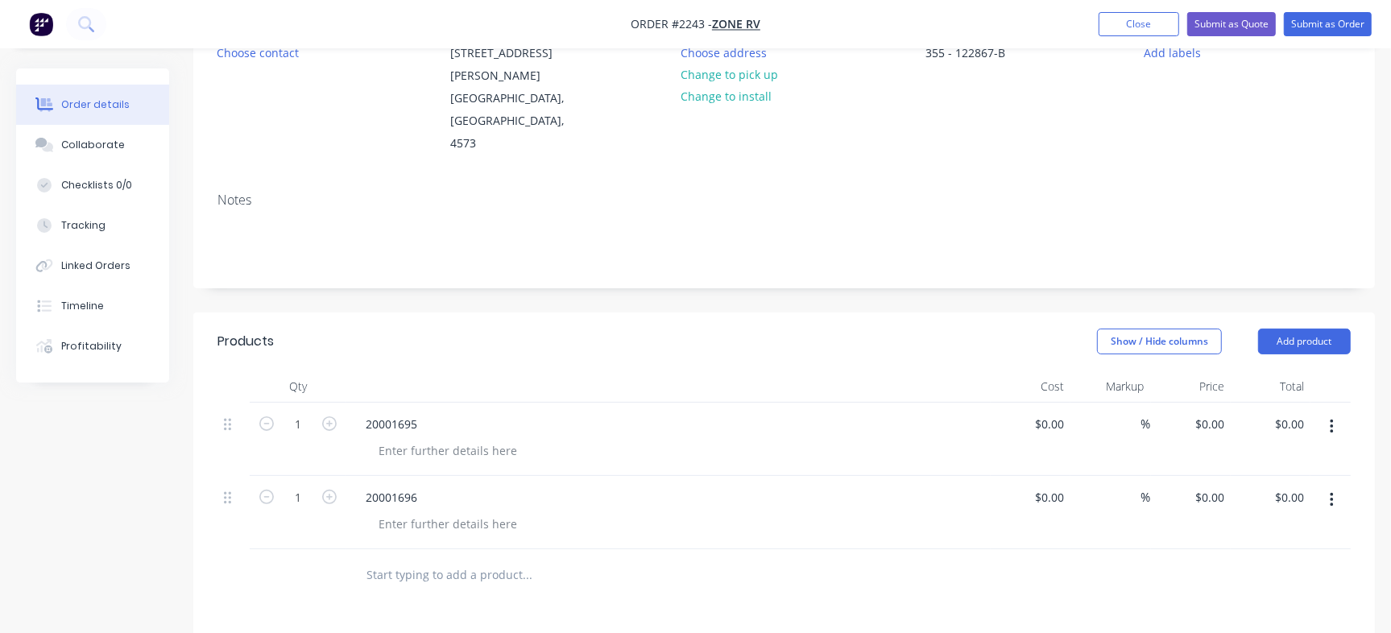
click at [406, 559] on input "text" at bounding box center [527, 575] width 322 height 32
paste input "20001714"
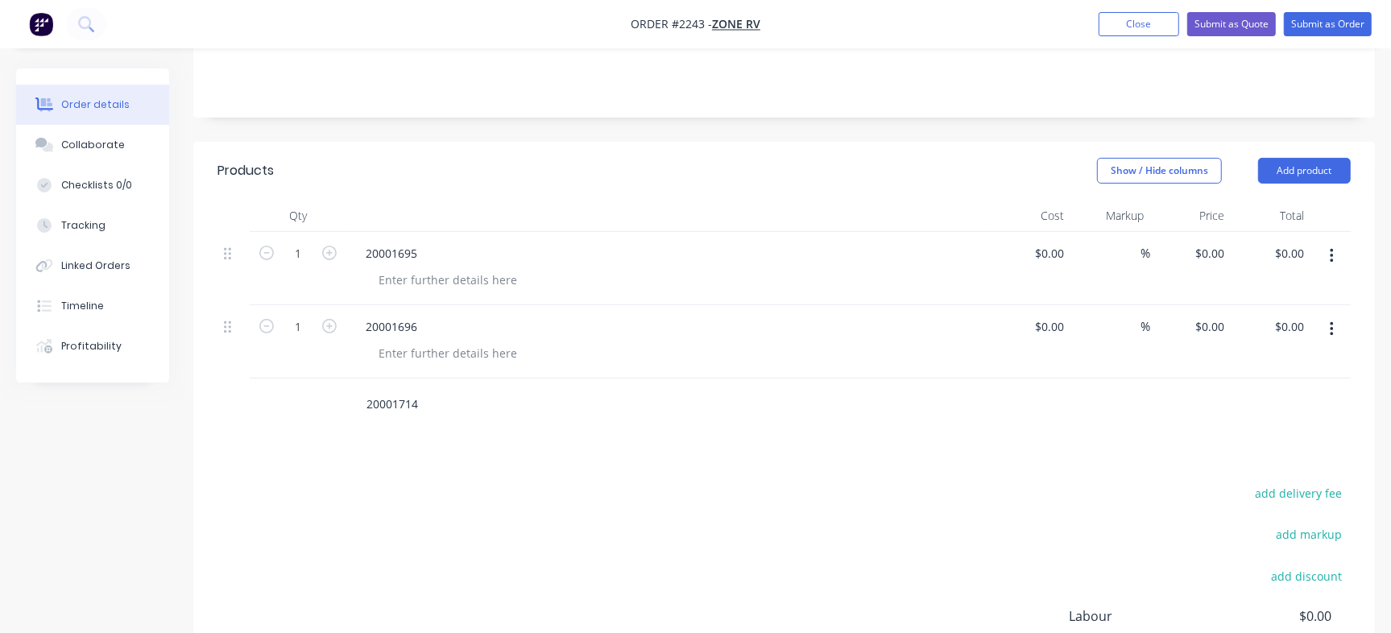
scroll to position [357, 0]
click at [419, 385] on input "20001714" at bounding box center [527, 401] width 322 height 32
type input "20001714"
drag, startPoint x: 431, startPoint y: 363, endPoint x: 305, endPoint y: 333, distance: 129.1
click at [305, 375] on div "20001714" at bounding box center [783, 401] width 1133 height 52
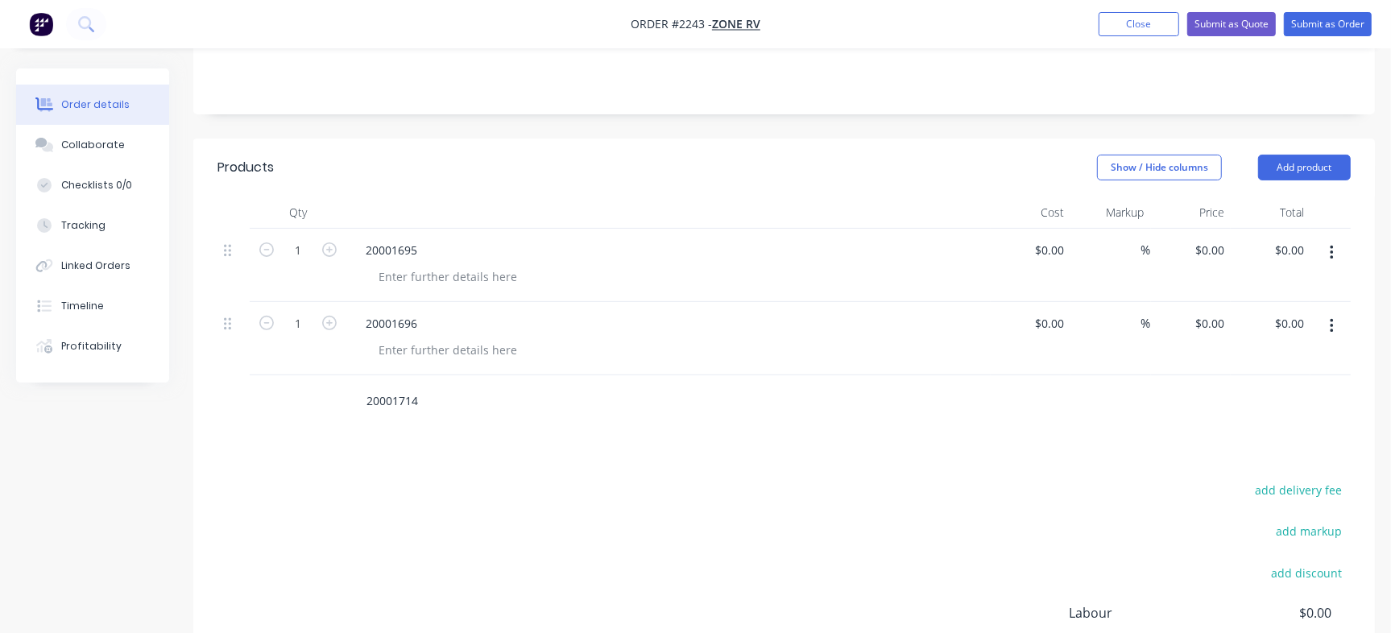
paste input "text"
click at [402, 385] on input "20001714" at bounding box center [527, 401] width 322 height 32
click at [442, 479] on div "add delivery fee add markup add discount Labour $0.00 Sub total $0.00 Margin $0…" at bounding box center [783, 634] width 1133 height 311
click at [445, 385] on input "text" at bounding box center [527, 401] width 322 height 32
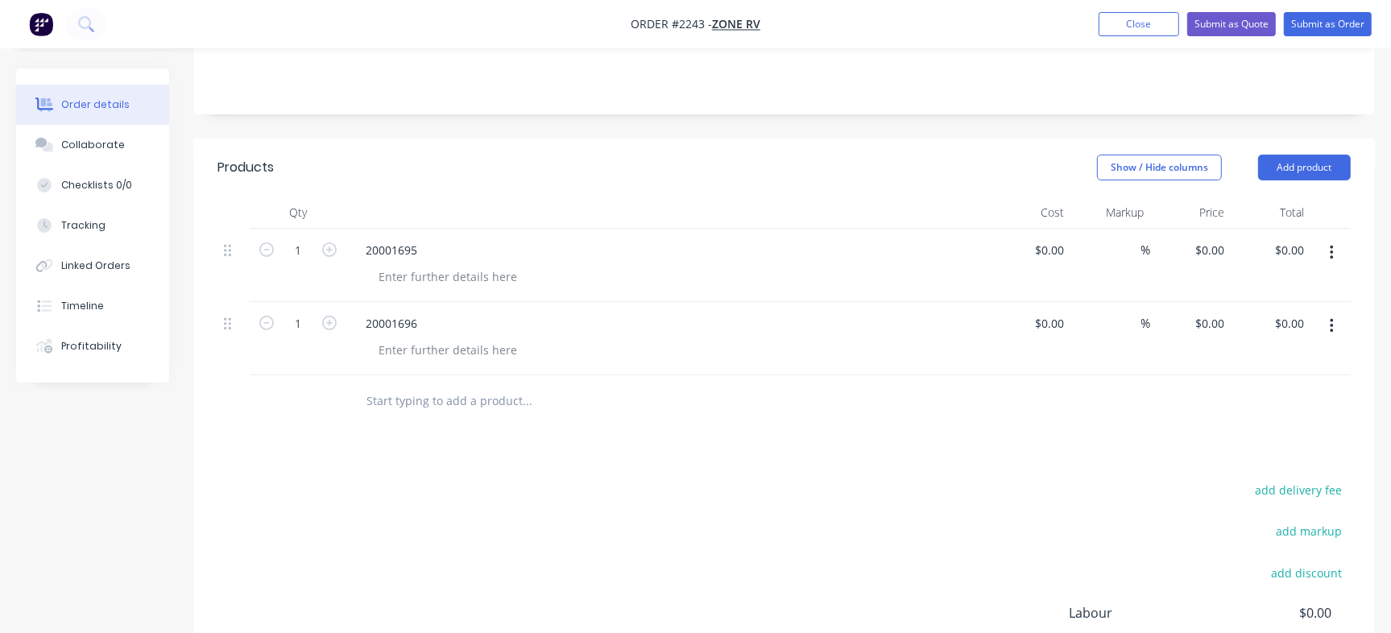
paste input "20001714"
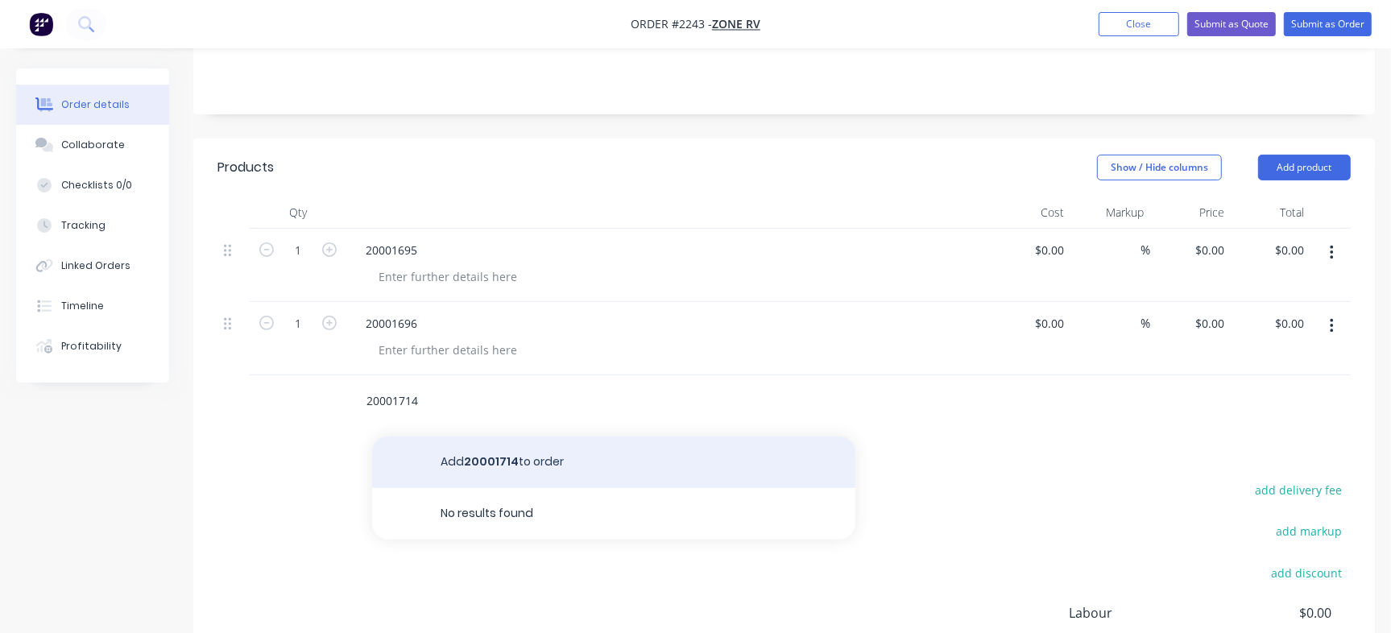
type input "20001714"
click at [448, 436] on button "Add 20001714 to order" at bounding box center [613, 462] width 483 height 52
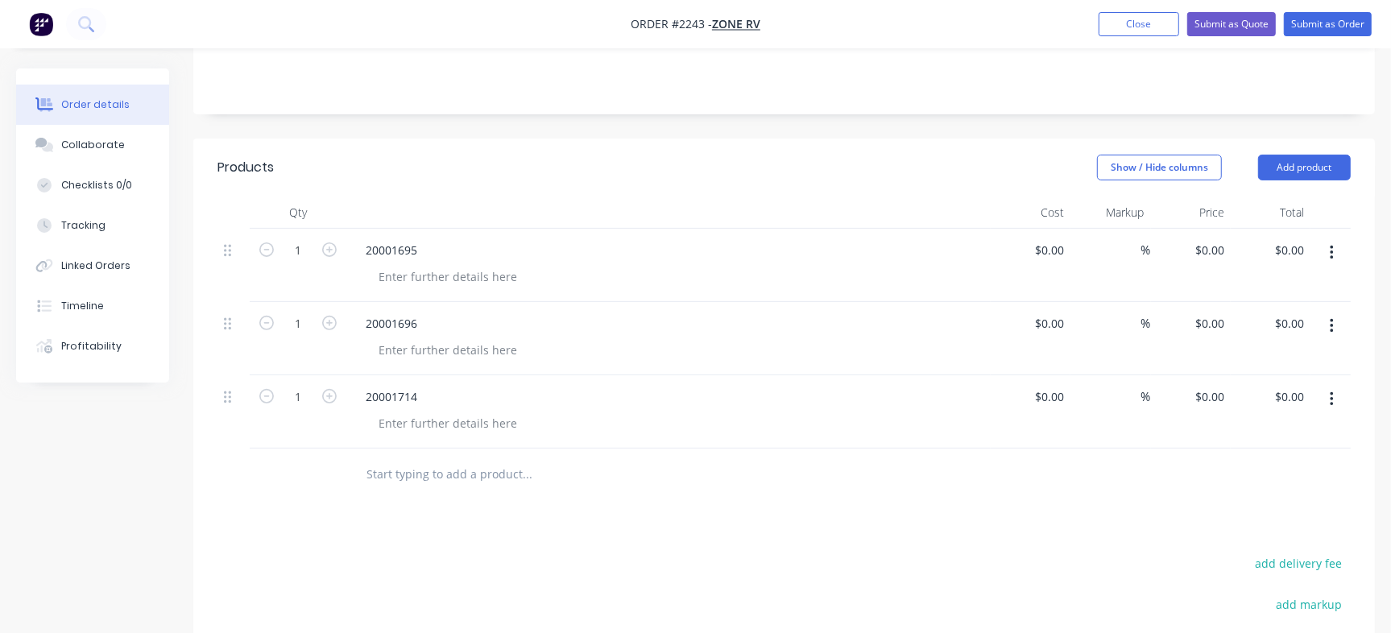
click at [457, 458] on input "text" at bounding box center [527, 474] width 322 height 32
paste input "20001715"
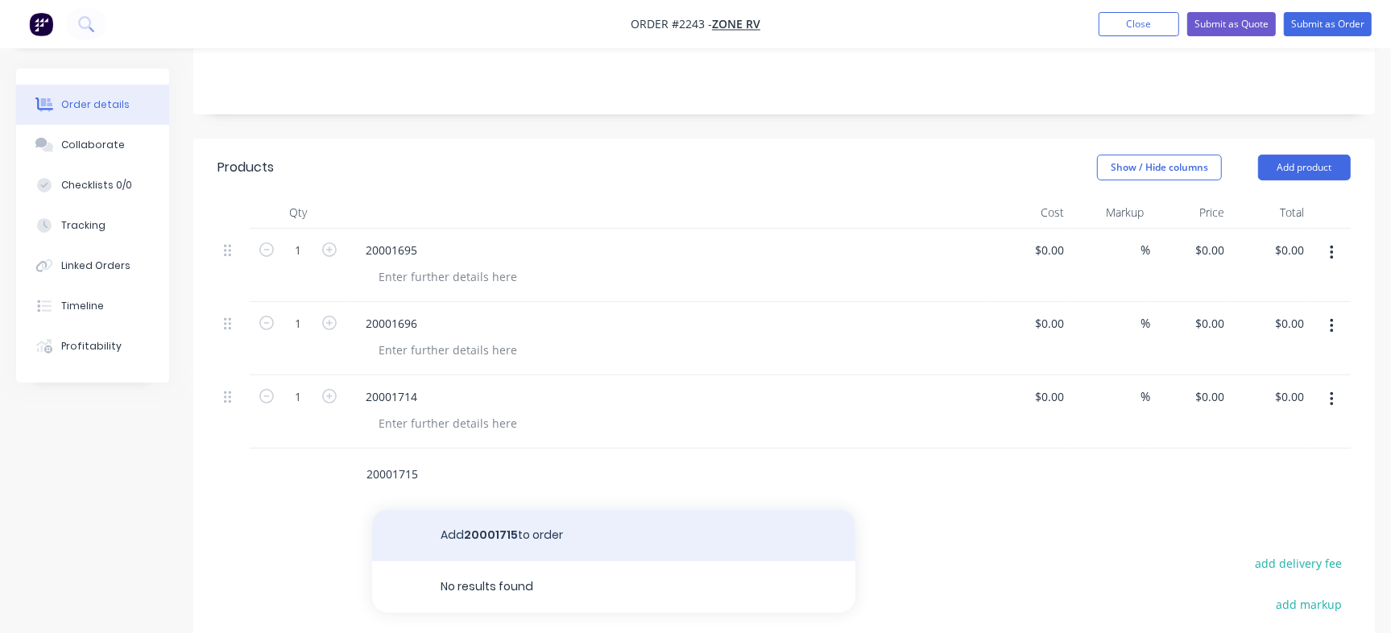
type input "20001715"
click at [435, 510] on button "Add 20001715 to order" at bounding box center [613, 536] width 483 height 52
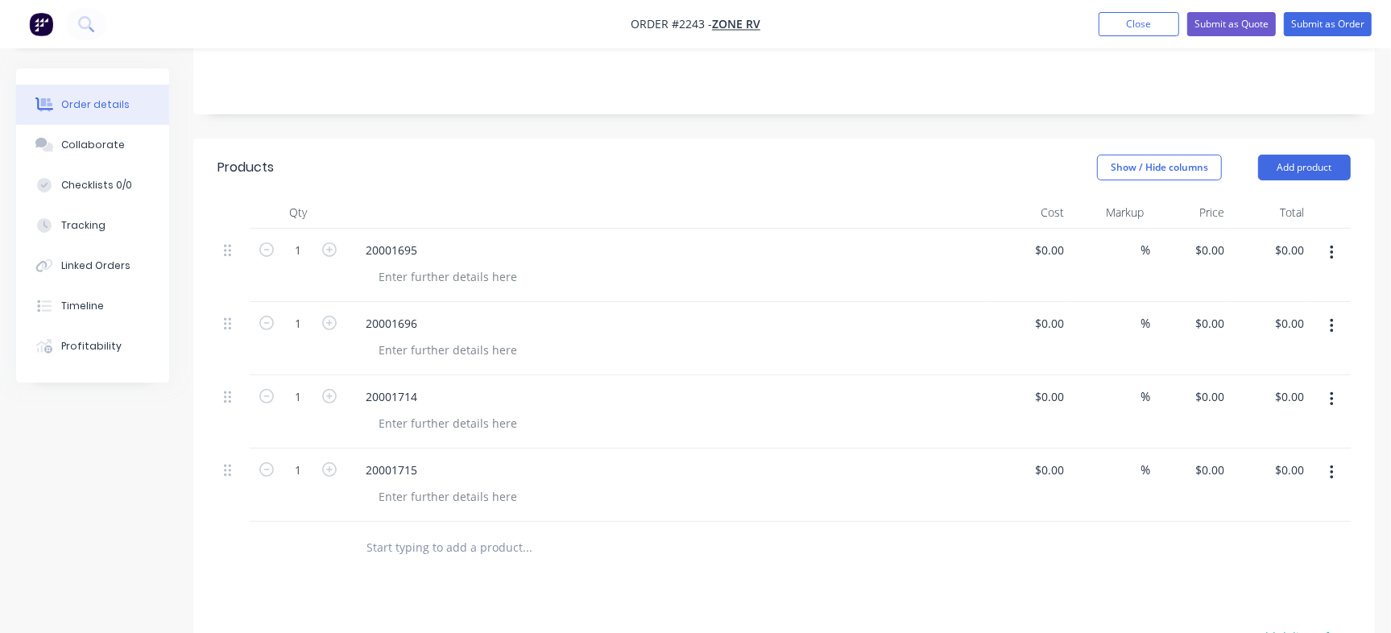
click at [443, 531] on input "text" at bounding box center [527, 547] width 322 height 32
paste input "20001717"
type input "20001717"
click at [464, 583] on button "Add 20001717 to order" at bounding box center [613, 609] width 483 height 52
click at [424, 605] on input "text" at bounding box center [527, 621] width 322 height 32
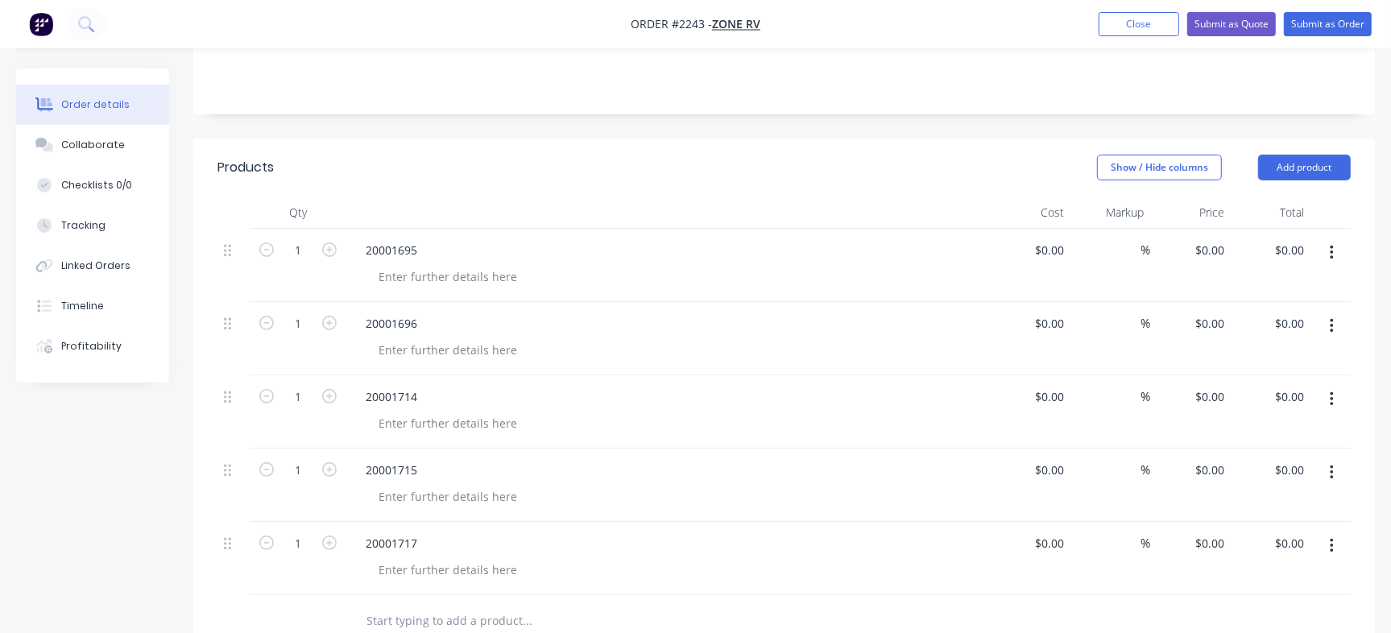
paste input "20001777"
type input "20001777"
click at [293, 238] on input "1" at bounding box center [298, 250] width 42 height 24
type input "12"
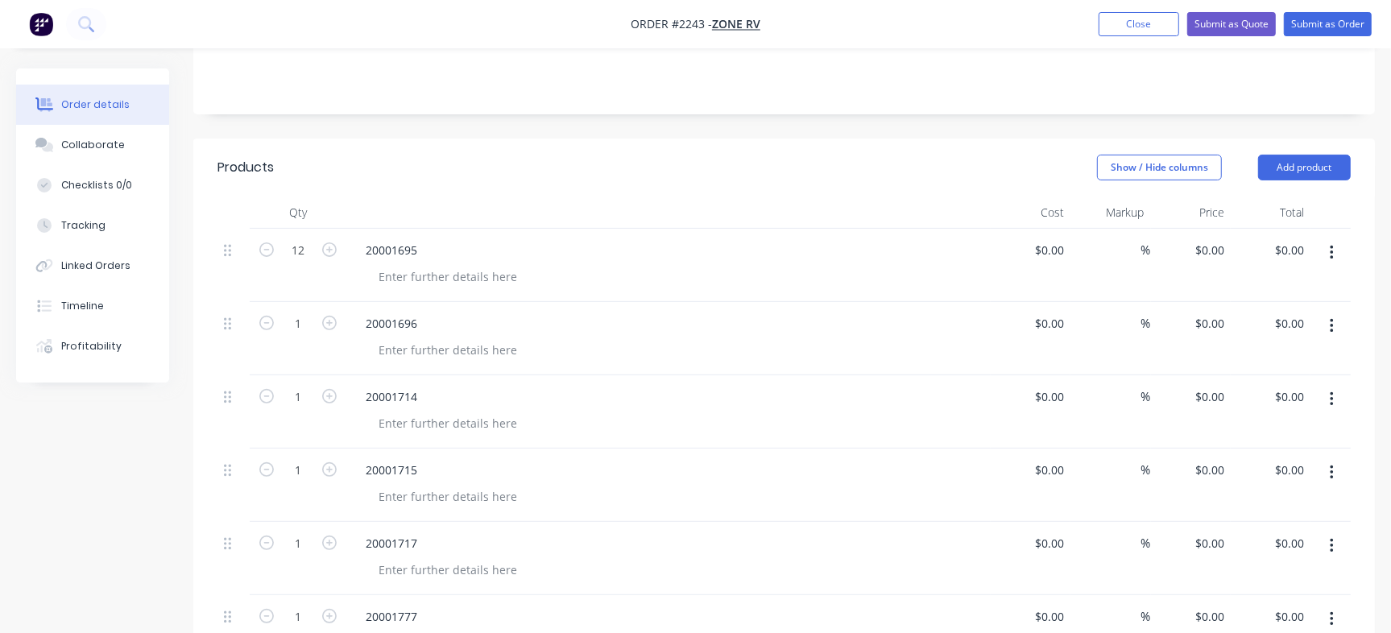
drag, startPoint x: 490, startPoint y: 147, endPoint x: 483, endPoint y: 163, distance: 18.4
click at [490, 152] on div "Products Show / Hide columns Add product Qty Cost Markup Price Total 12 2000169…" at bounding box center [783, 429] width 1181 height 582
click at [513, 196] on div at bounding box center [668, 212] width 644 height 32
click at [305, 312] on input "2" at bounding box center [298, 324] width 42 height 24
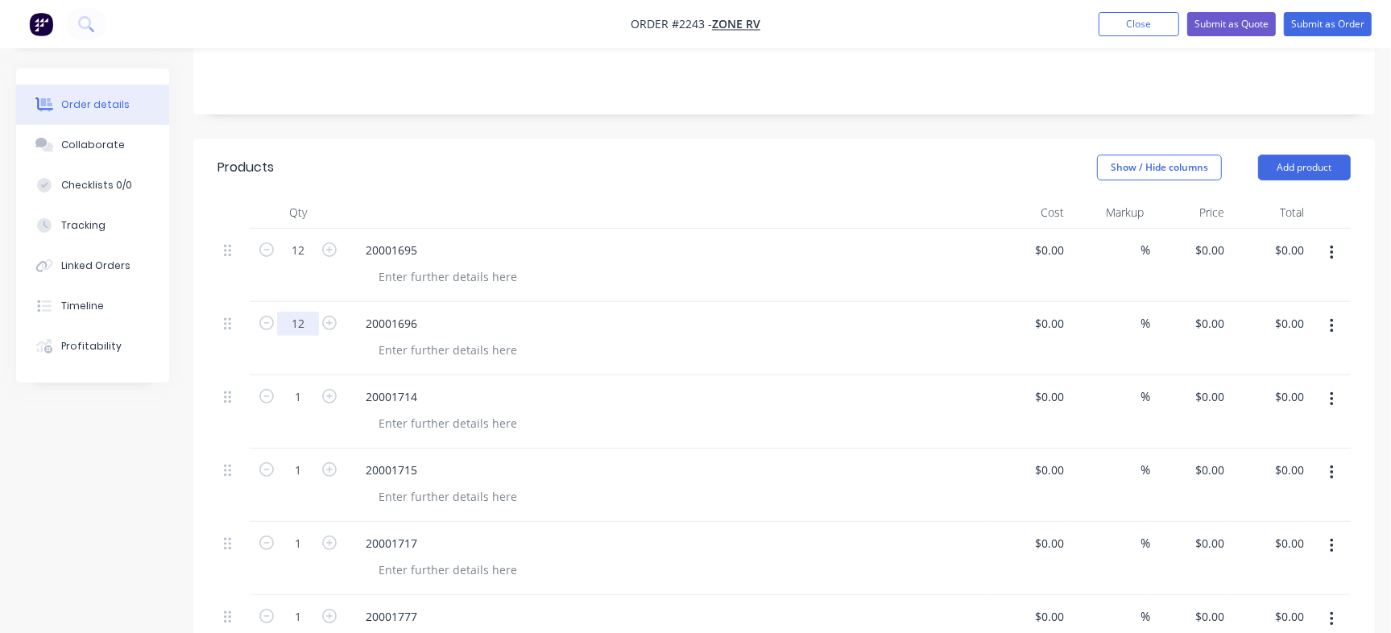
type input "12"
click at [517, 238] on div "20001695" at bounding box center [668, 249] width 631 height 23
click at [298, 385] on input "1" at bounding box center [298, 397] width 42 height 24
type input "15"
click at [702, 196] on div at bounding box center [668, 212] width 644 height 32
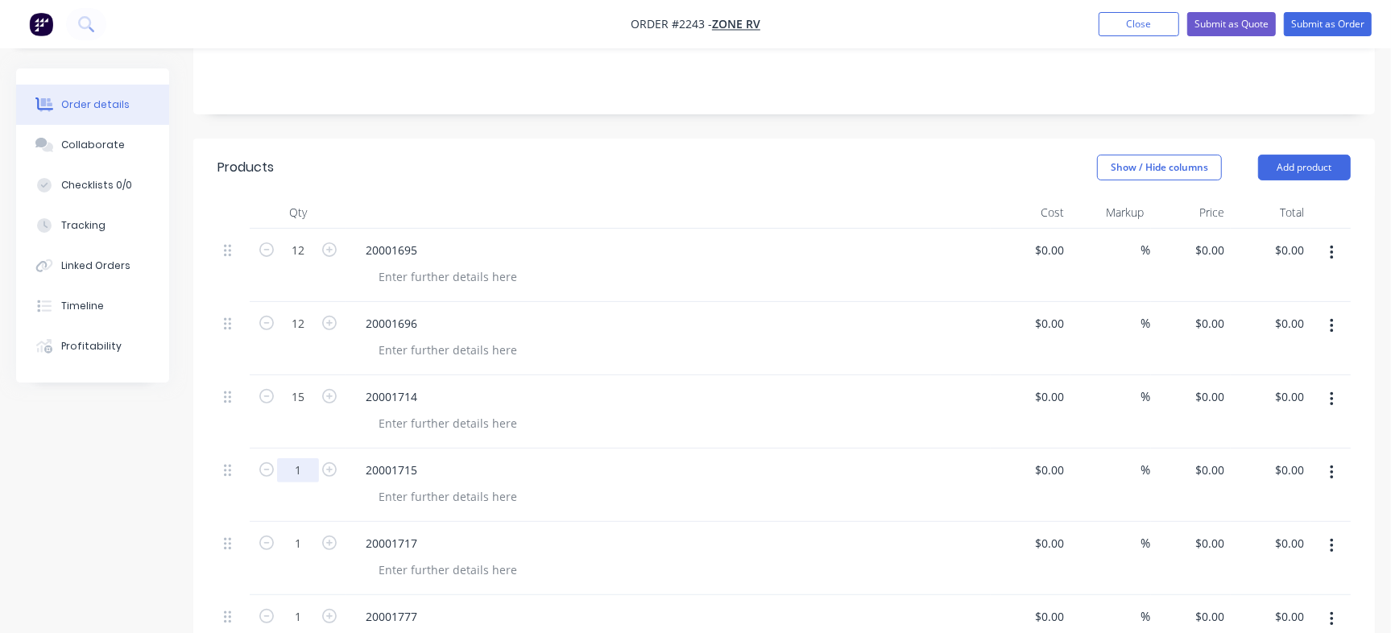
click at [297, 458] on input "1" at bounding box center [298, 470] width 42 height 24
type input "12"
click at [581, 385] on div "20001714" at bounding box center [668, 396] width 631 height 23
click at [295, 531] on input "1" at bounding box center [298, 543] width 42 height 24
type input "12"
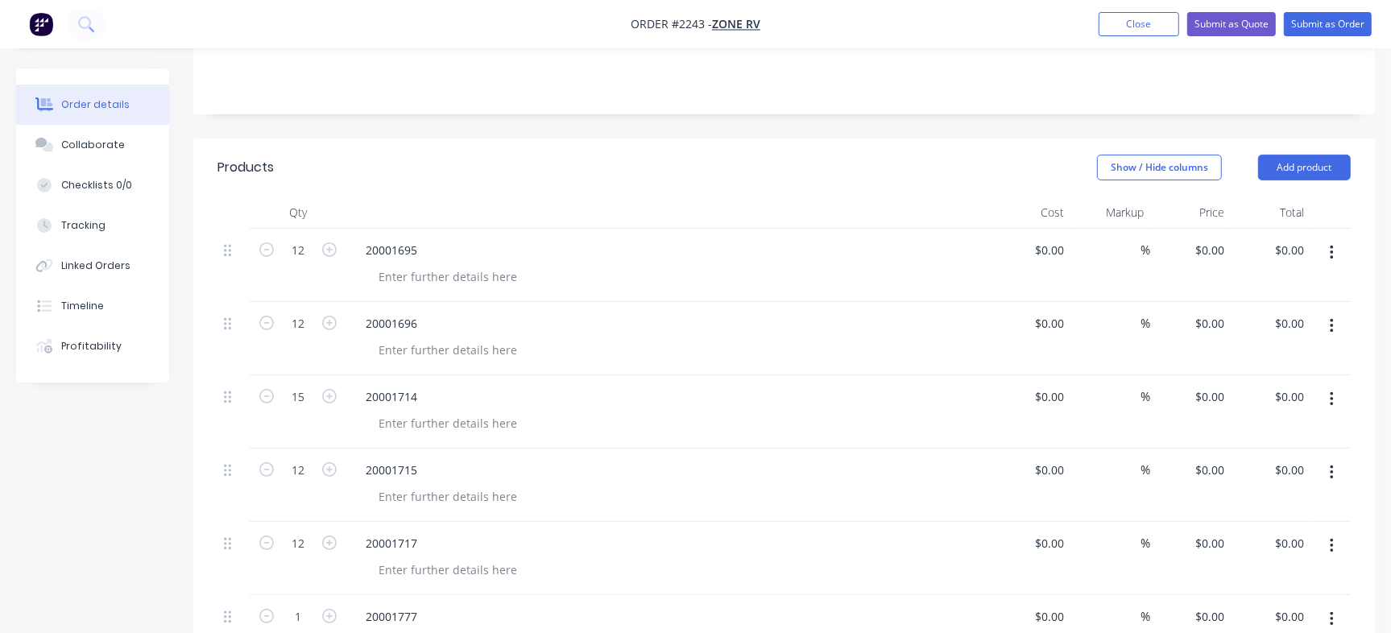
click at [669, 458] on div "20001715" at bounding box center [668, 469] width 631 height 23
click at [296, 605] on input "1" at bounding box center [298, 617] width 42 height 24
click at [301, 605] on input "13" at bounding box center [298, 617] width 42 height 24
type input "14"
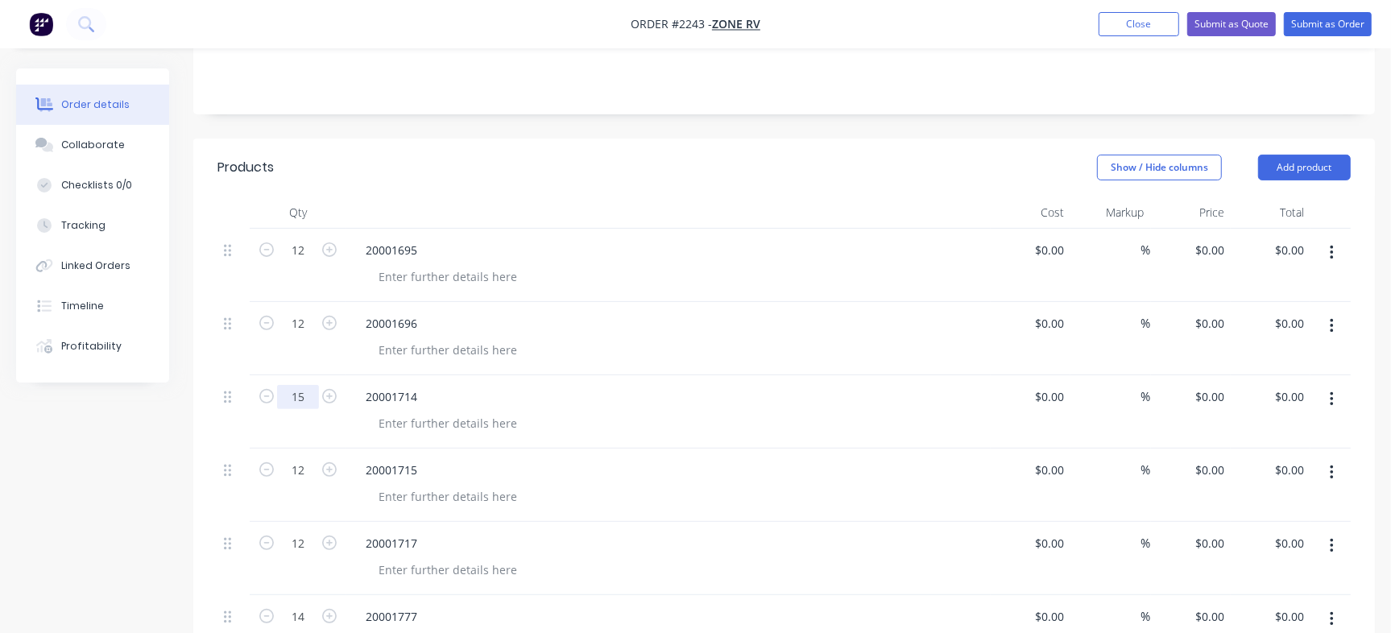
click at [305, 385] on input "15" at bounding box center [298, 397] width 42 height 24
type input "12"
click at [659, 238] on div "20001695" at bounding box center [668, 249] width 631 height 23
click at [291, 531] on input "12" at bounding box center [298, 543] width 42 height 24
type input "13"
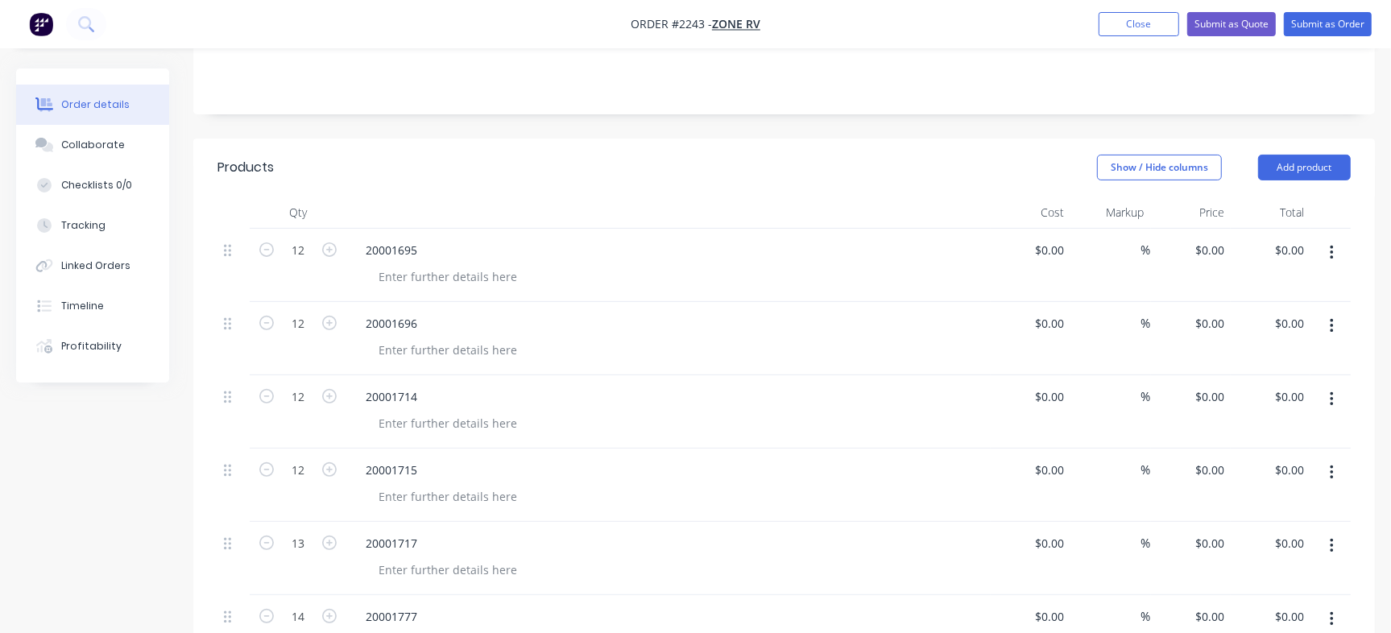
click at [685, 196] on div at bounding box center [668, 212] width 644 height 32
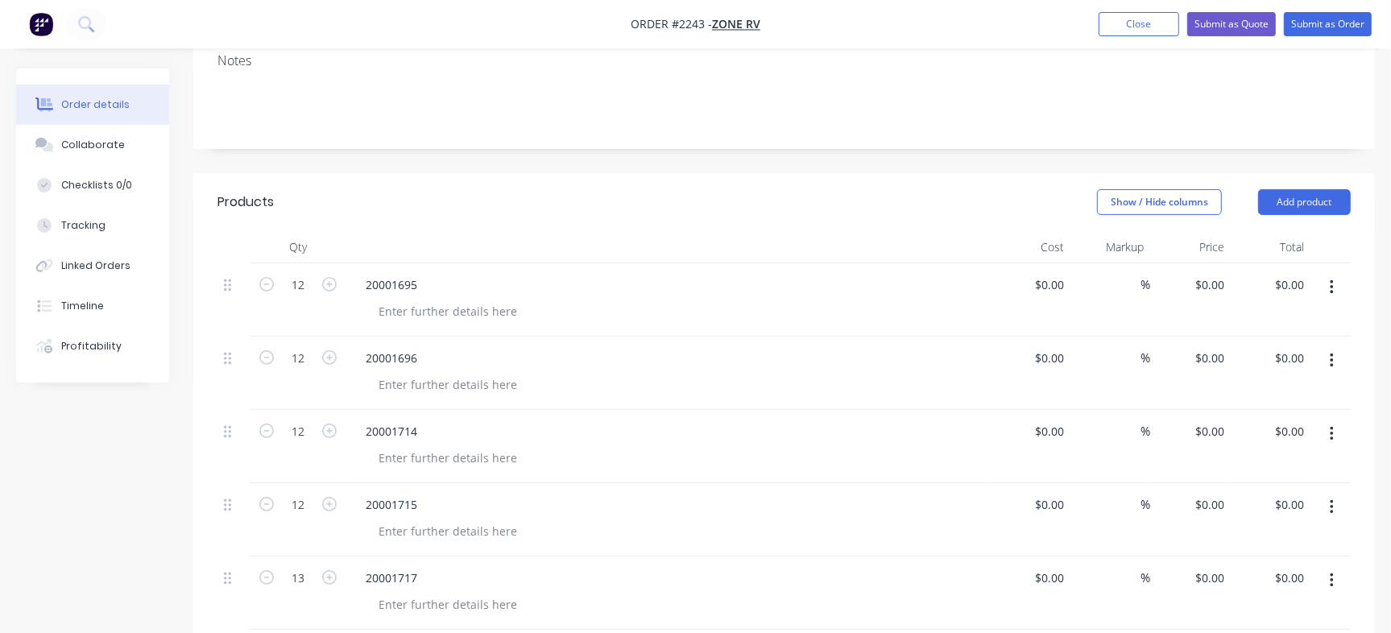
scroll to position [391, 0]
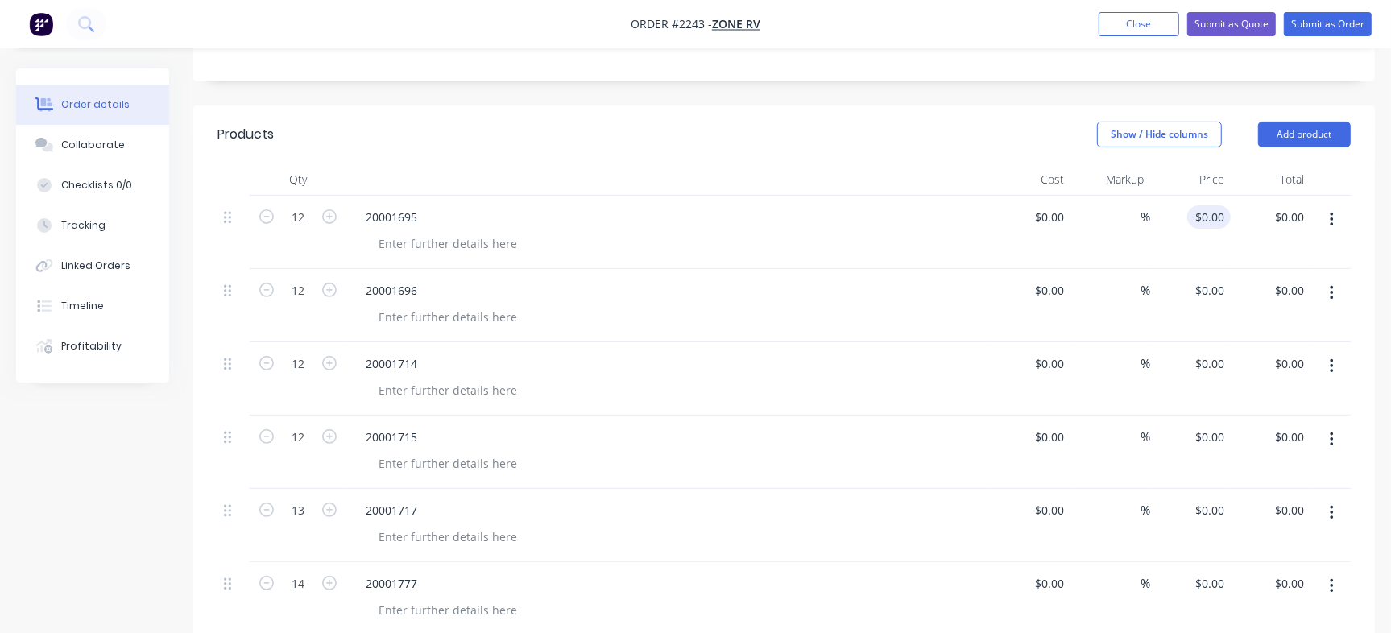
click at [1208, 205] on div "$0.00 $0.00" at bounding box center [1208, 216] width 43 height 23
paste input "120.32"
click at [414, 205] on div "20001695" at bounding box center [391, 216] width 77 height 23
type input "$120.32"
type input "$1,443.84"
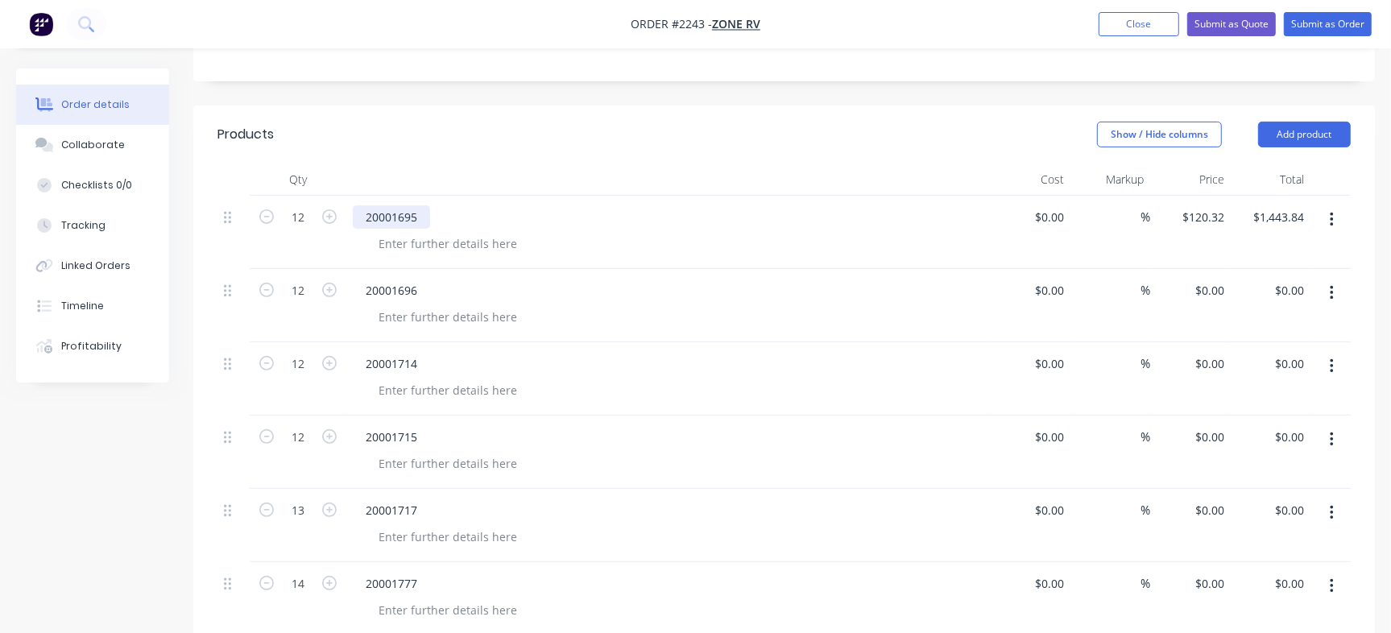
click at [414, 205] on div "20001695" at bounding box center [391, 216] width 77 height 23
click at [395, 205] on div "20001695" at bounding box center [391, 216] width 77 height 23
copy div "20001695"
click at [437, 209] on div "20001695" at bounding box center [668, 232] width 644 height 73
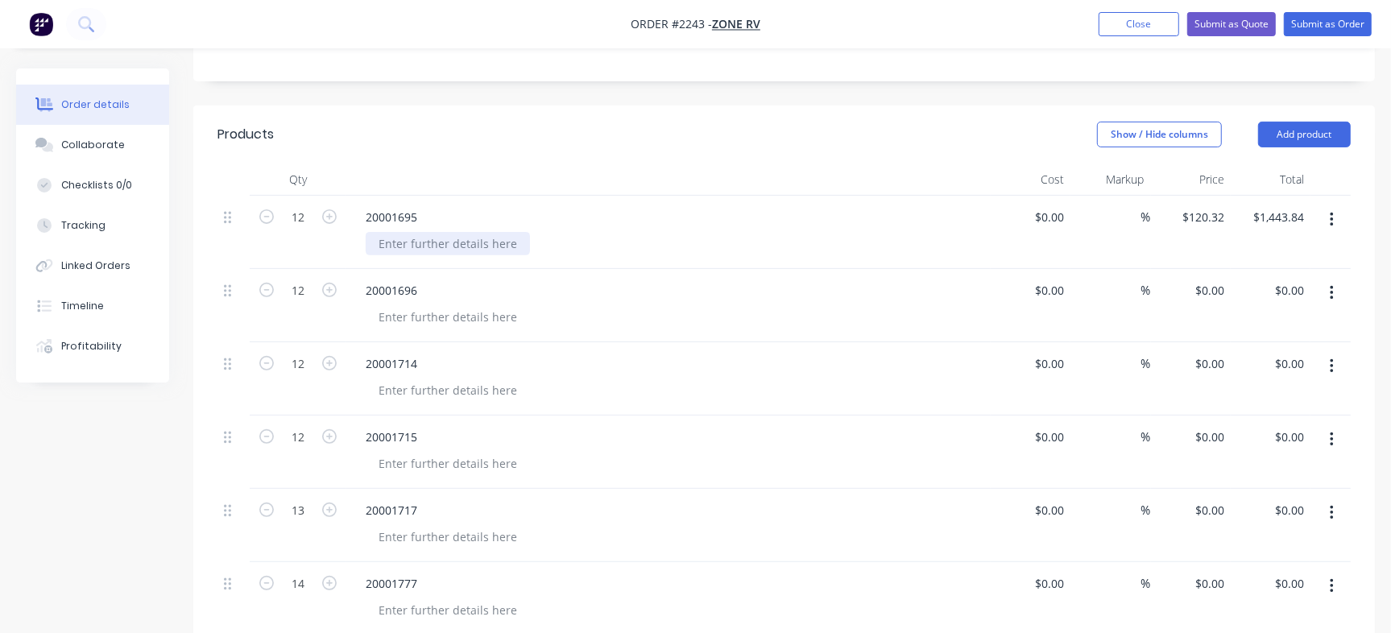
click at [453, 232] on div at bounding box center [448, 243] width 164 height 23
paste div
click at [424, 232] on div "20001695-C - 4mm Aluminium - Cut & Fold" at bounding box center [493, 243] width 255 height 23
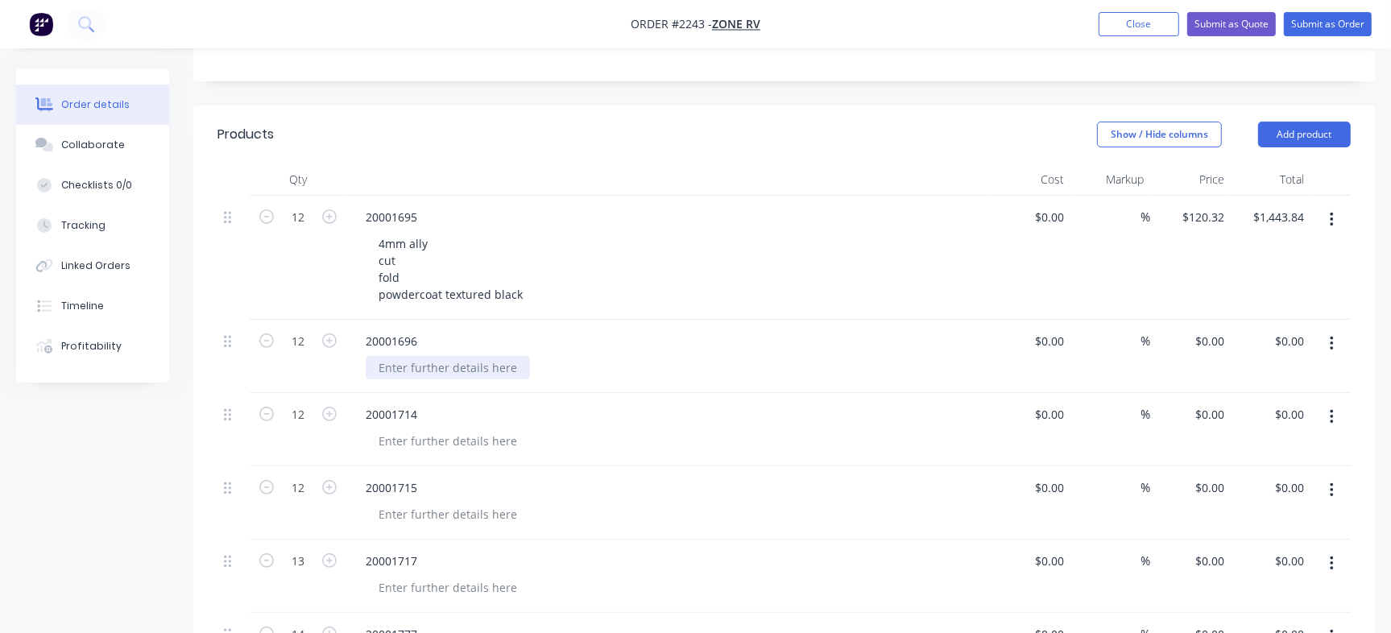
click at [392, 356] on div at bounding box center [448, 367] width 164 height 23
paste div
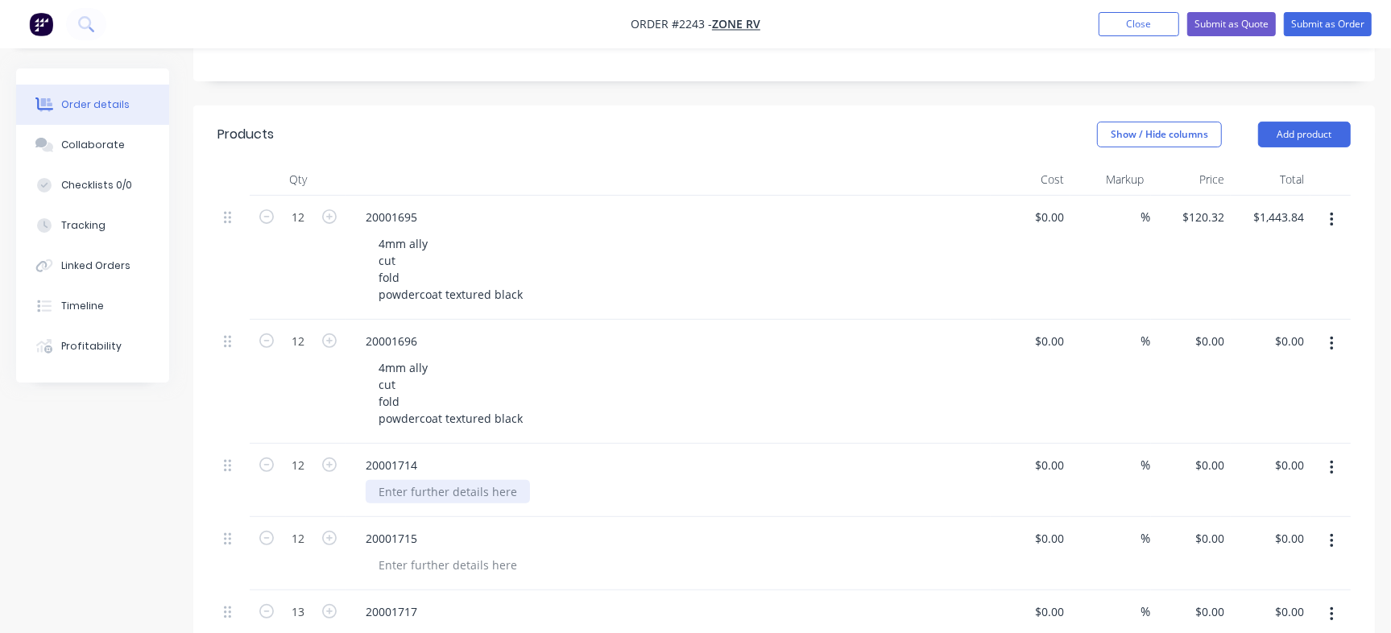
click at [438, 480] on div at bounding box center [448, 491] width 164 height 23
paste div
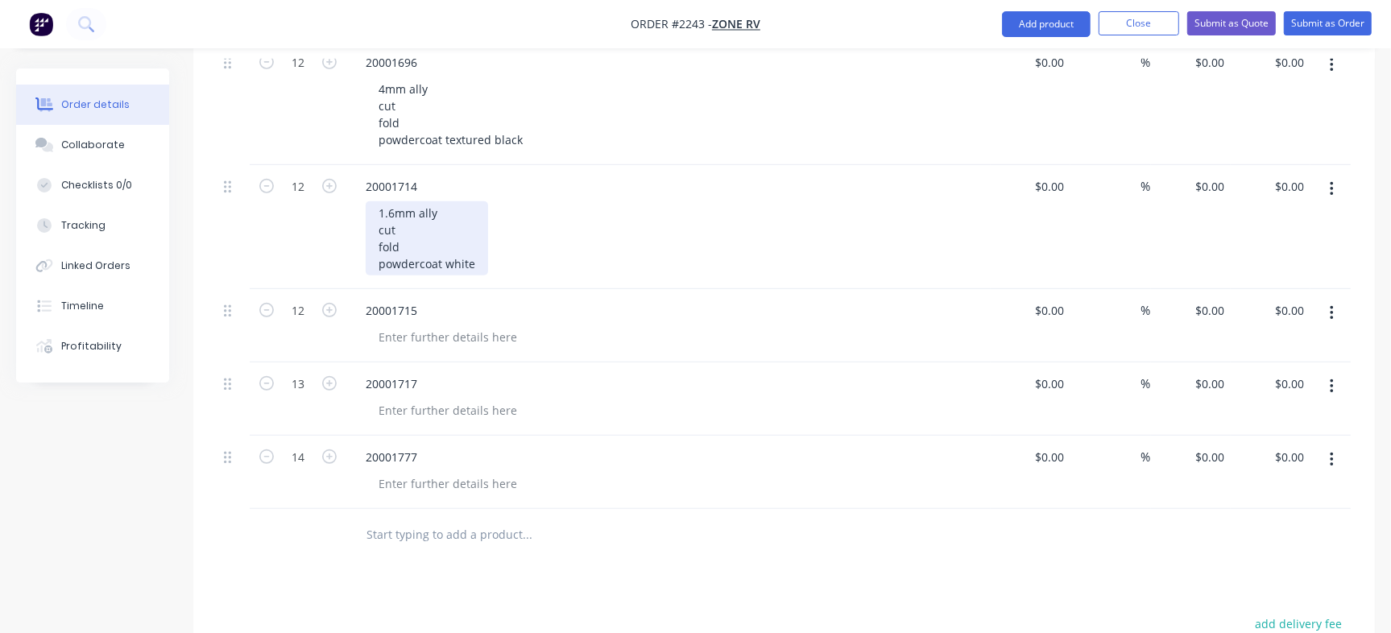
scroll to position [676, 0]
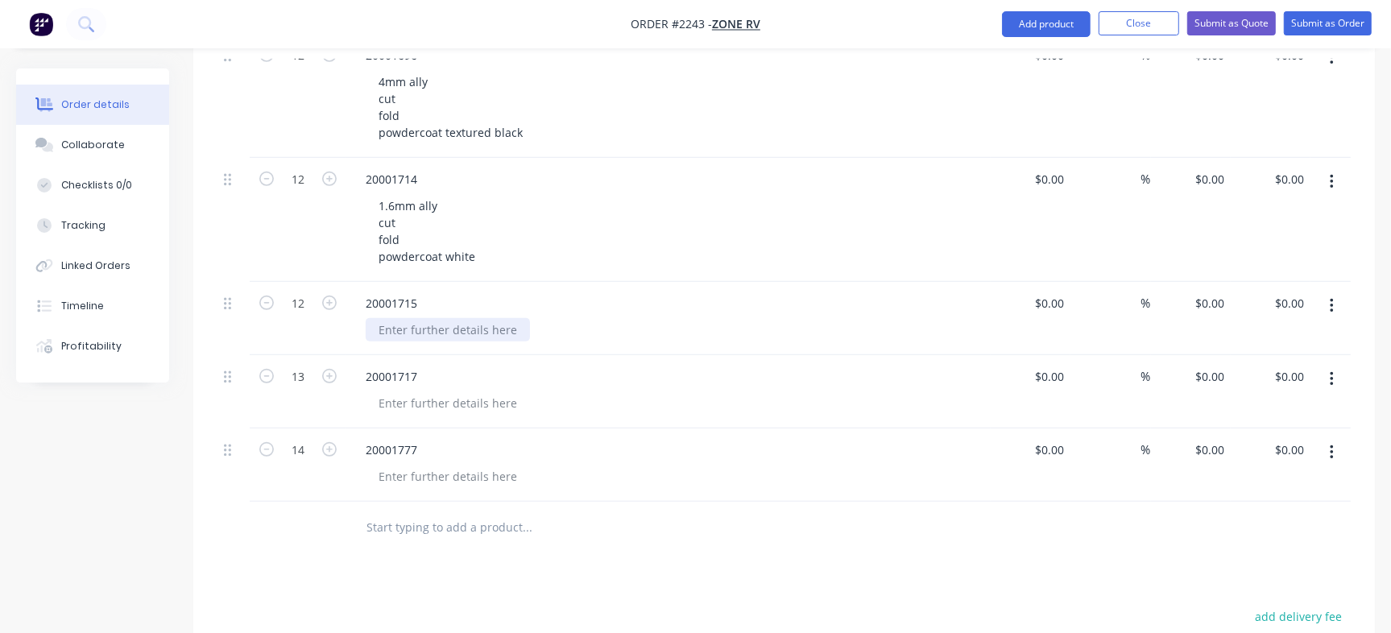
click at [415, 318] on div at bounding box center [448, 329] width 164 height 23
paste div
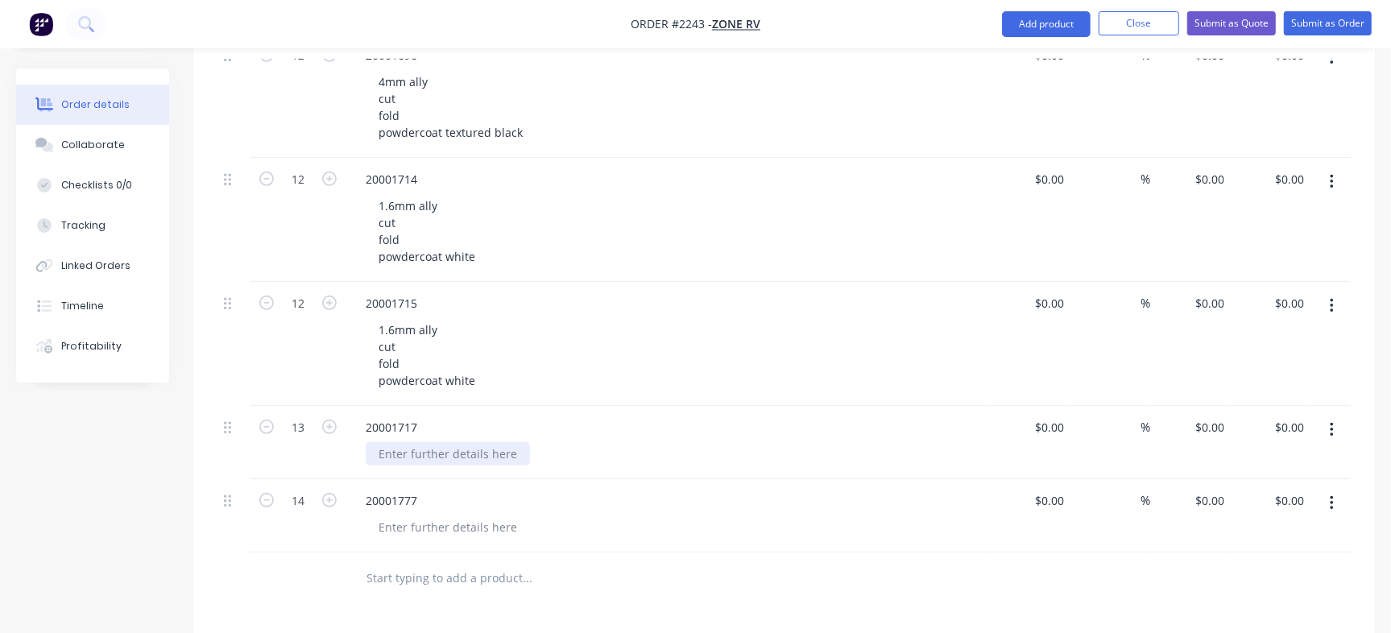
click at [419, 442] on div at bounding box center [448, 453] width 164 height 23
paste div
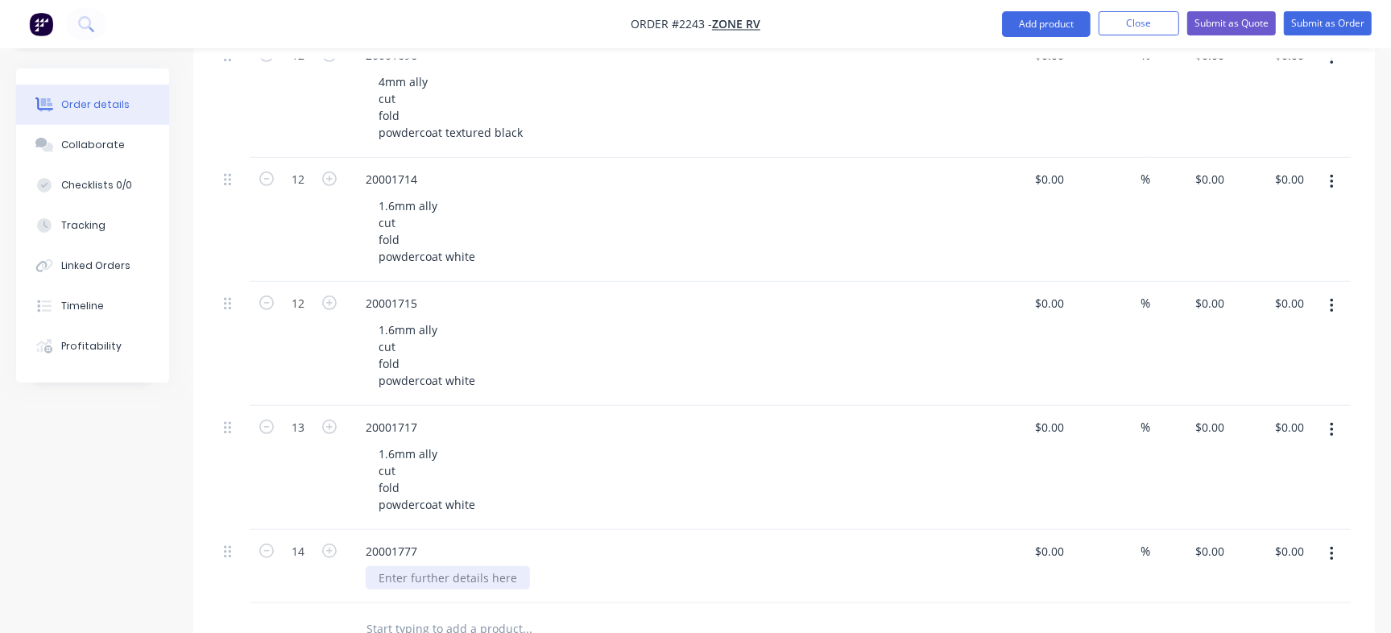
click at [407, 566] on div at bounding box center [448, 577] width 164 height 23
paste div
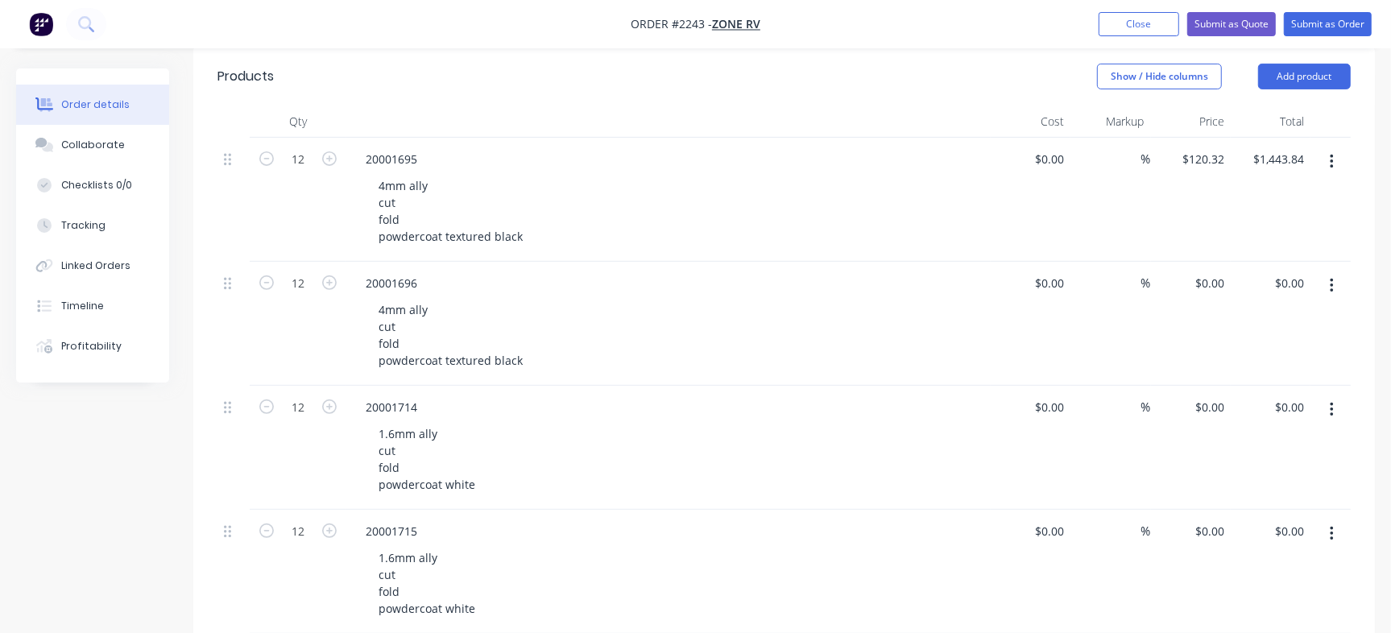
scroll to position [425, 0]
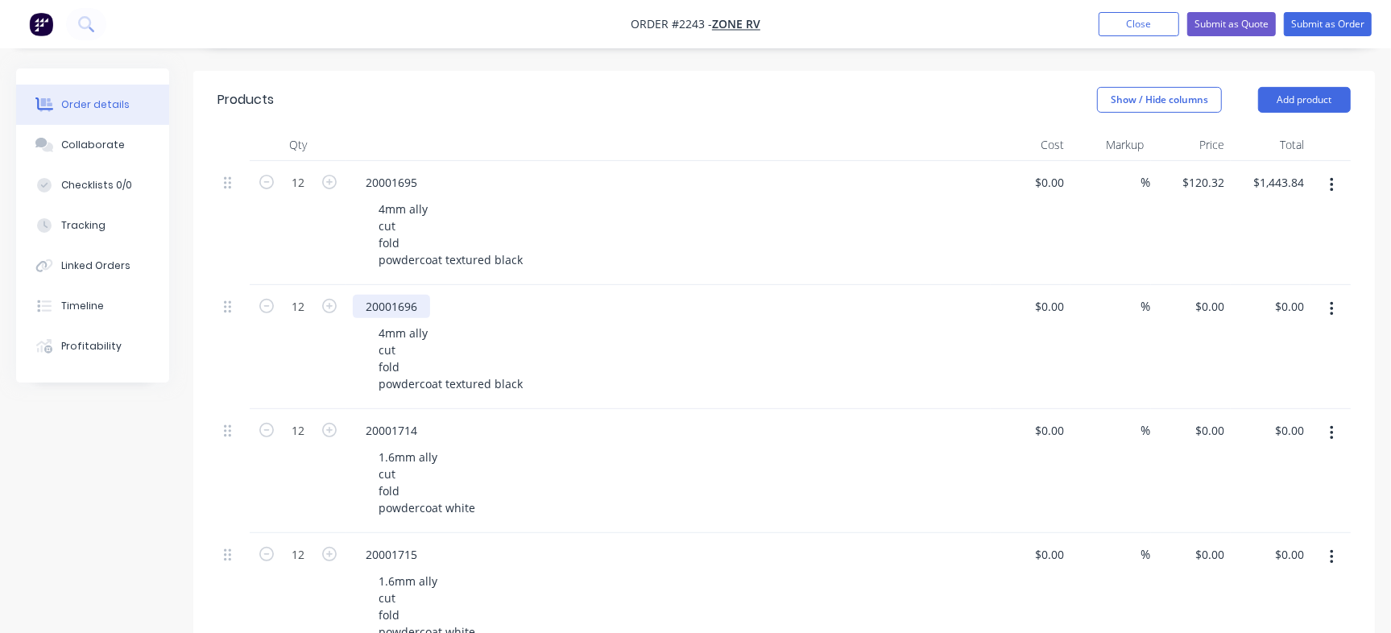
click at [399, 295] on div "20001696" at bounding box center [391, 306] width 77 height 23
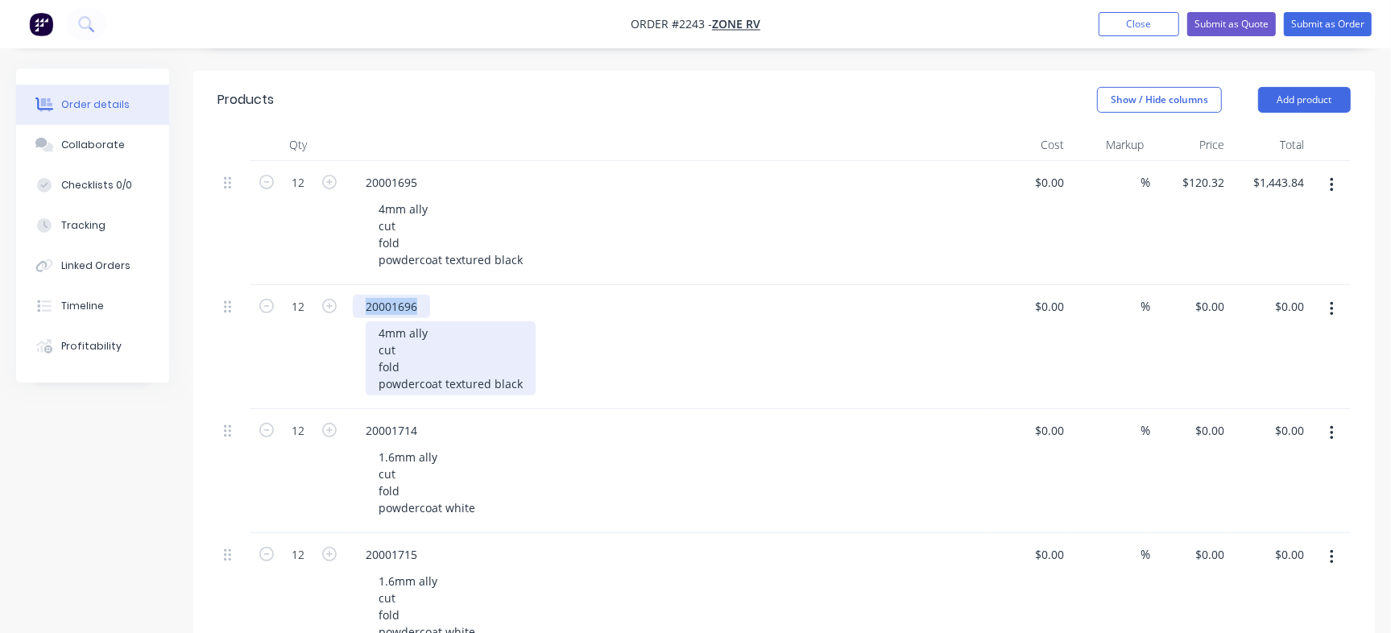
copy div "20001696"
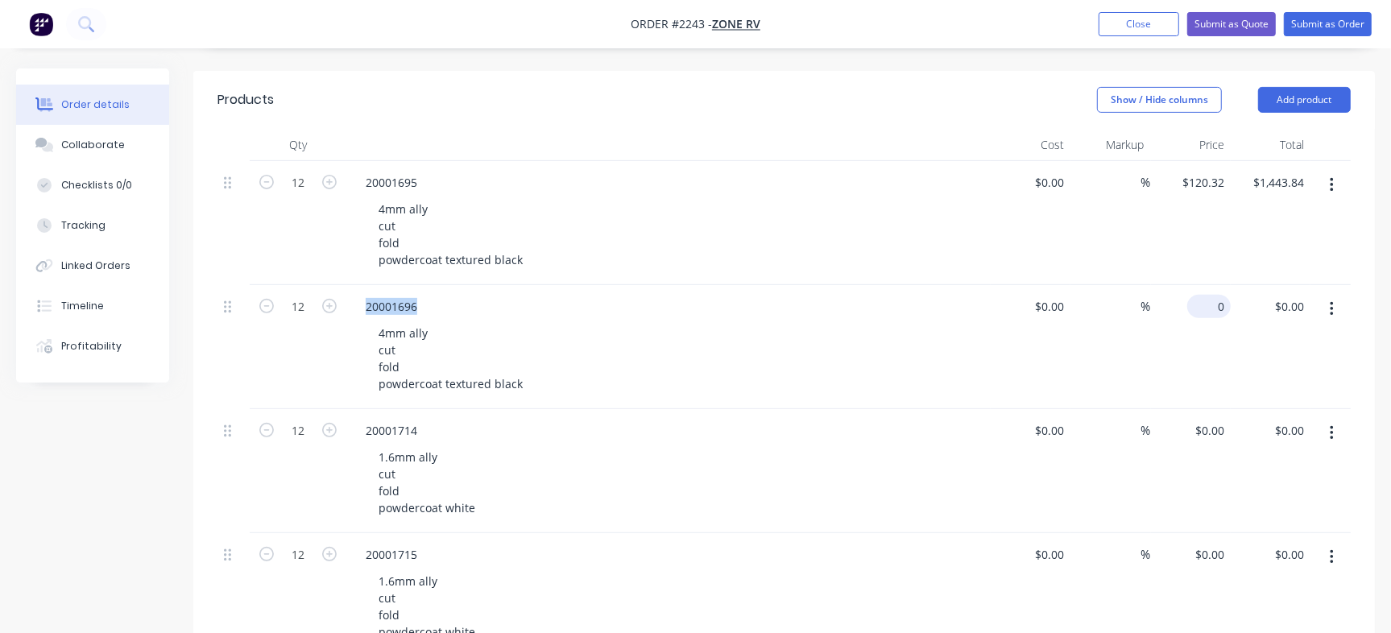
click at [1205, 295] on div "0 $0.00" at bounding box center [1208, 306] width 43 height 23
paste input "122.35"
type input "$122.35"
type input "$1,468.20"
click at [399, 419] on div "20001714" at bounding box center [391, 430] width 77 height 23
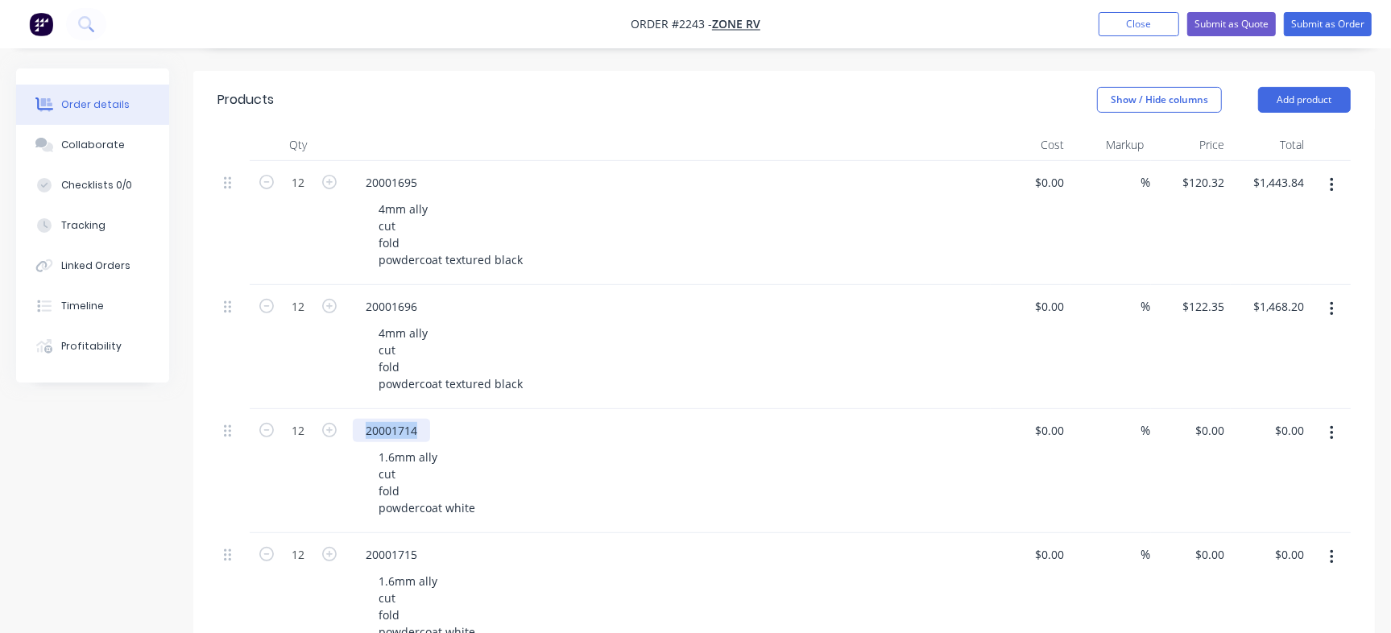
click at [399, 419] on div "20001714" at bounding box center [391, 430] width 77 height 23
copy div "20001714"
click at [1217, 419] on input "0" at bounding box center [1211, 430] width 37 height 23
paste input "18.09"
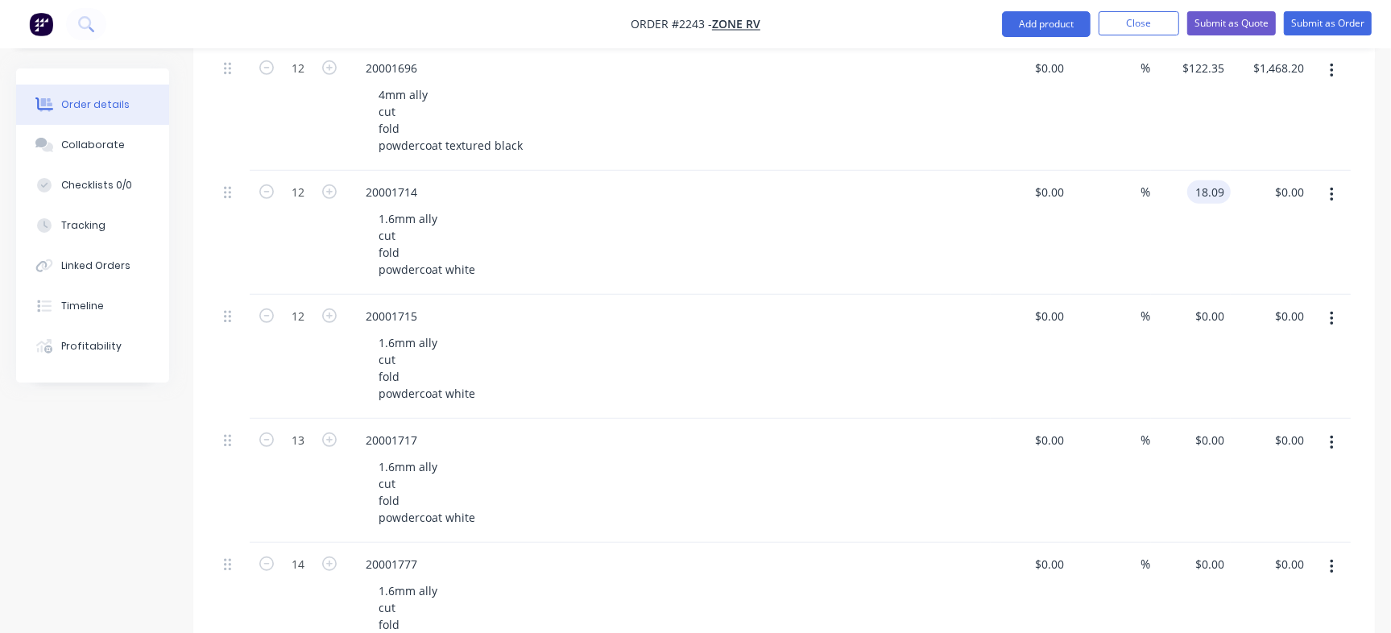
scroll to position [696, 0]
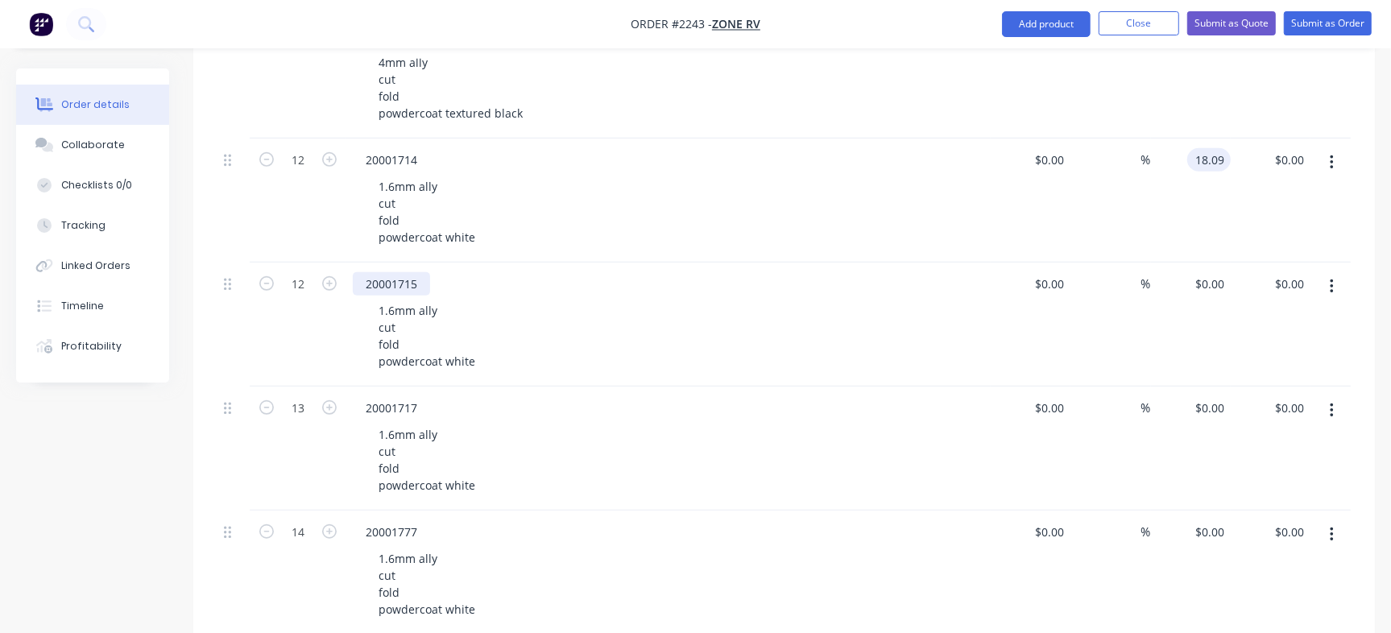
type input "$18.09"
type input "$217.08"
click at [400, 272] on div "20001715" at bounding box center [391, 283] width 77 height 23
copy div "20001715"
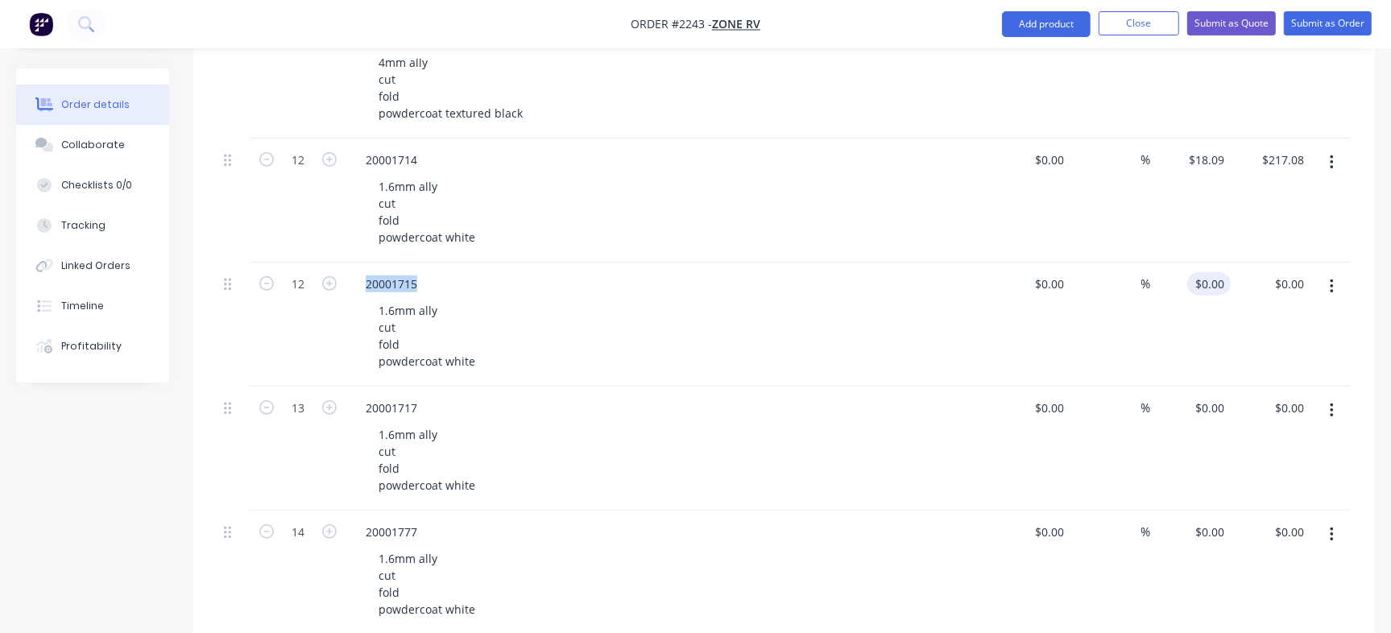
click at [1206, 272] on div "$0.00 $0.00" at bounding box center [1208, 283] width 43 height 23
paste input "34.9"
type input "$34.90"
type input "$418.80"
click at [1216, 396] on input "$0.00" at bounding box center [1211, 407] width 37 height 23
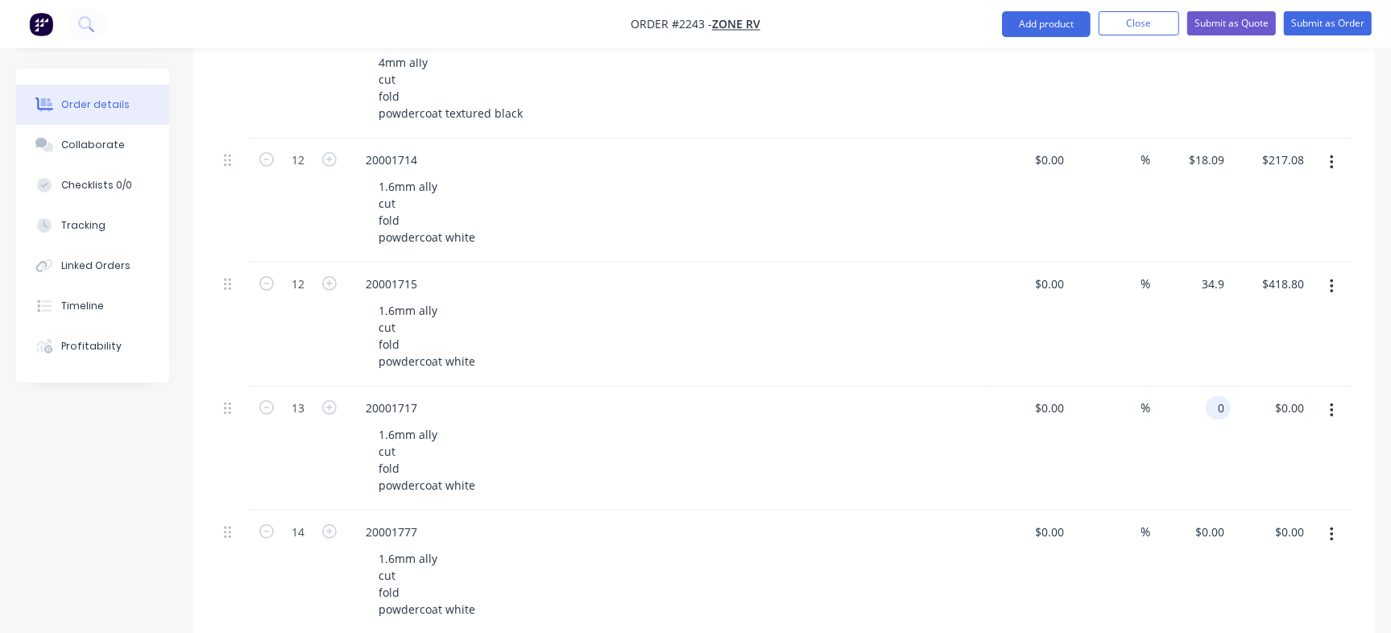
type input "$34.90"
paste input "90.25"
type input "$90.25"
type input "$1,173.25"
type input "$90.25"
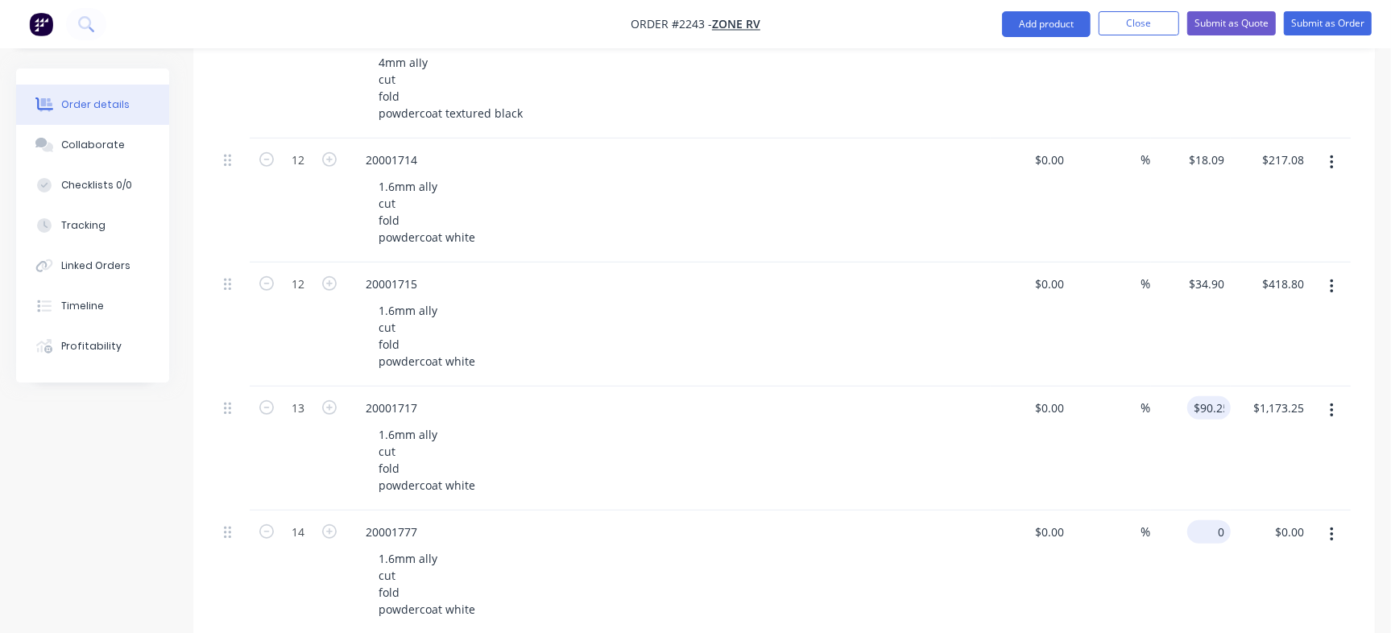
click at [1213, 520] on input "0" at bounding box center [1211, 531] width 37 height 23
paste input "21.58"
click at [1018, 573] on div "$0.00 $0.00" at bounding box center [1030, 572] width 80 height 124
type input "$21.58"
type input "$302.12"
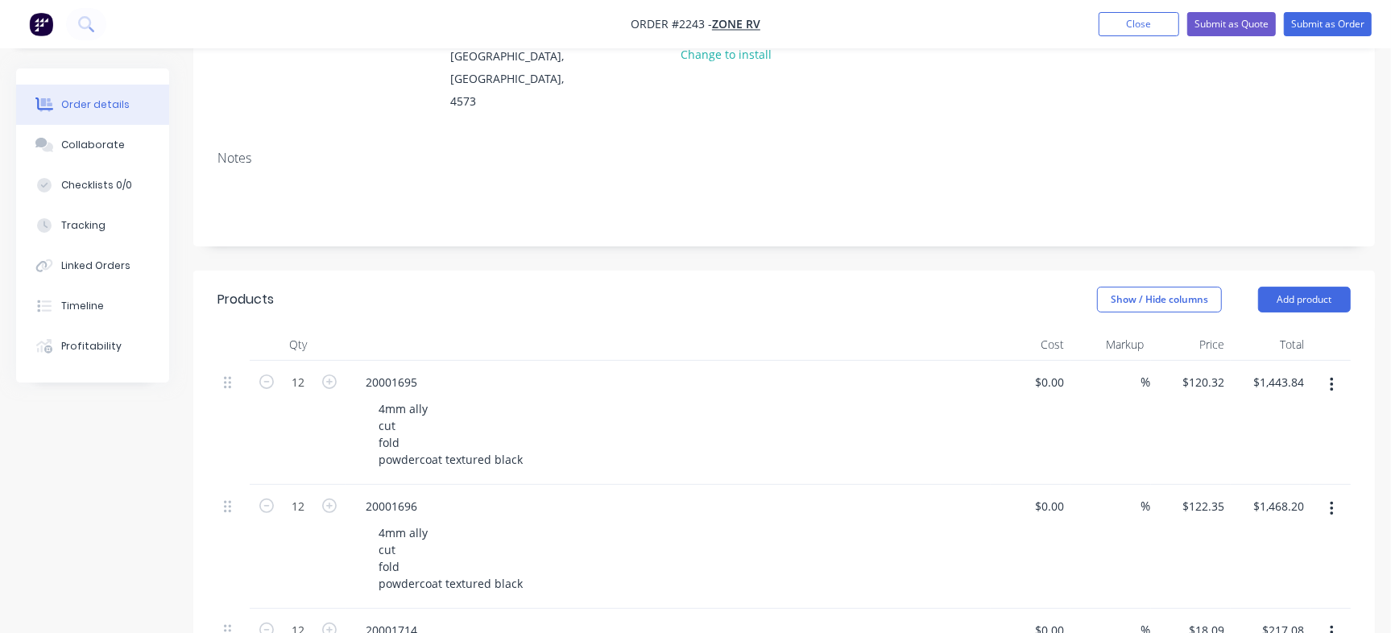
scroll to position [8, 0]
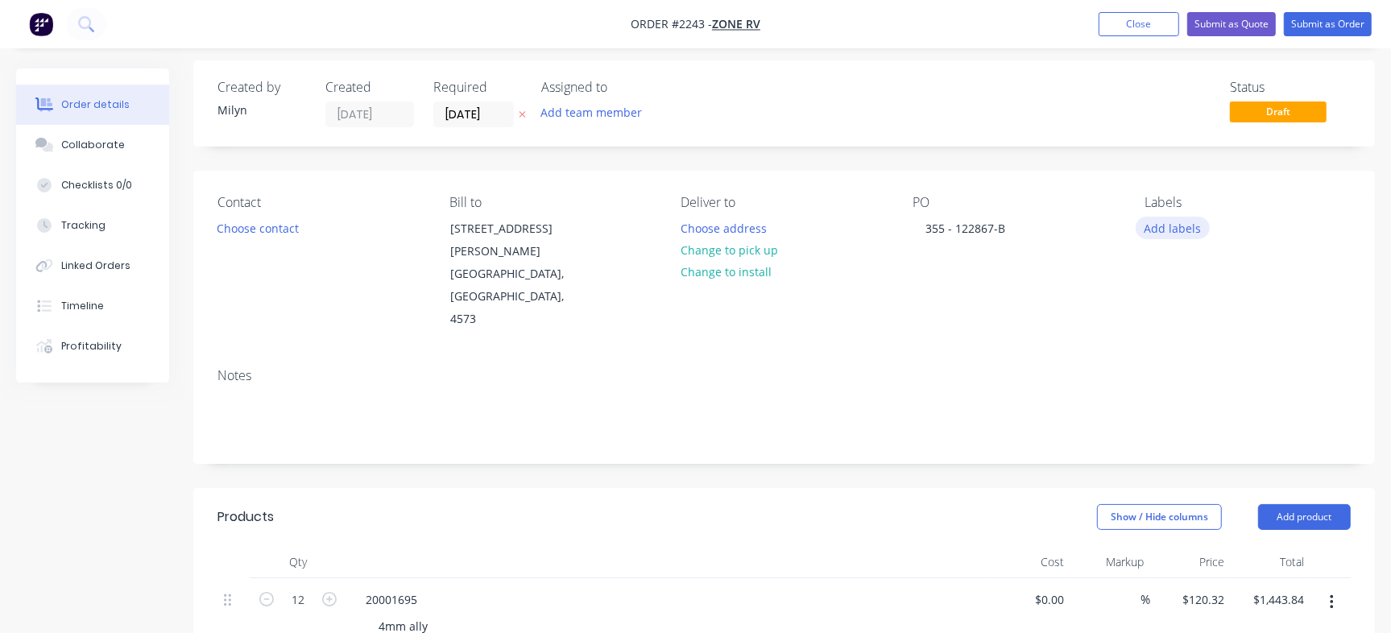
click at [1165, 228] on button "Add labels" at bounding box center [1172, 228] width 74 height 22
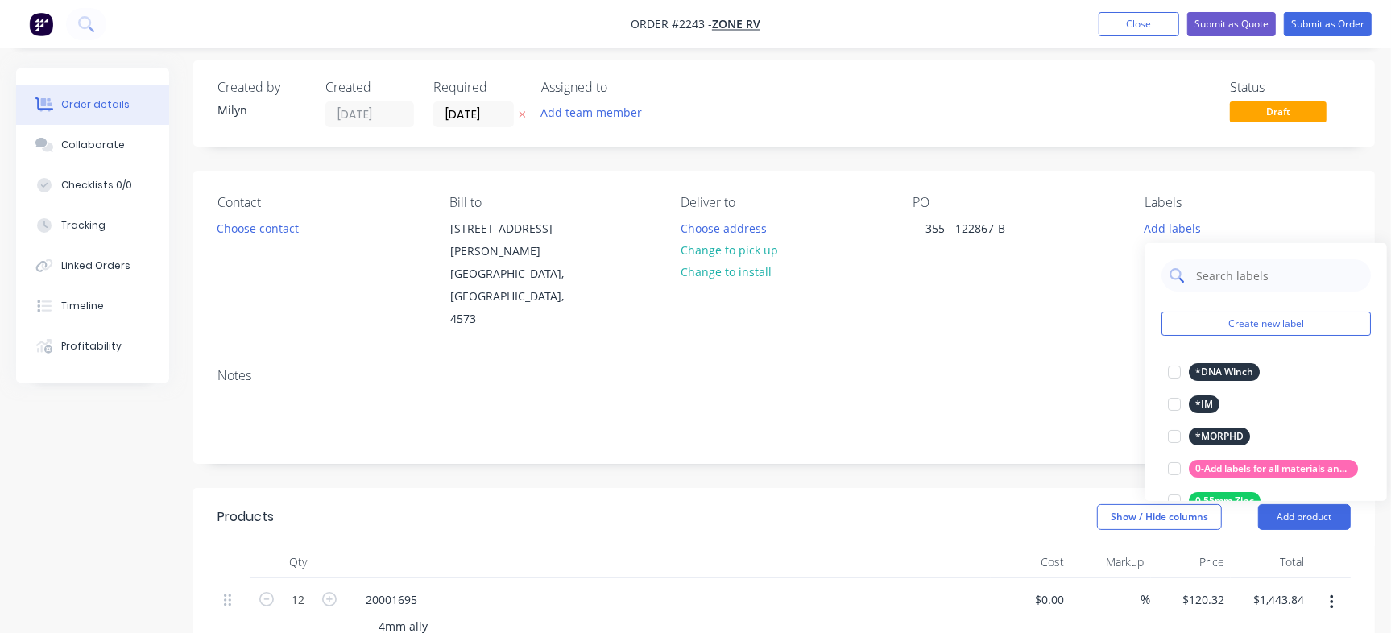
click at [1246, 271] on input "text" at bounding box center [1278, 275] width 168 height 32
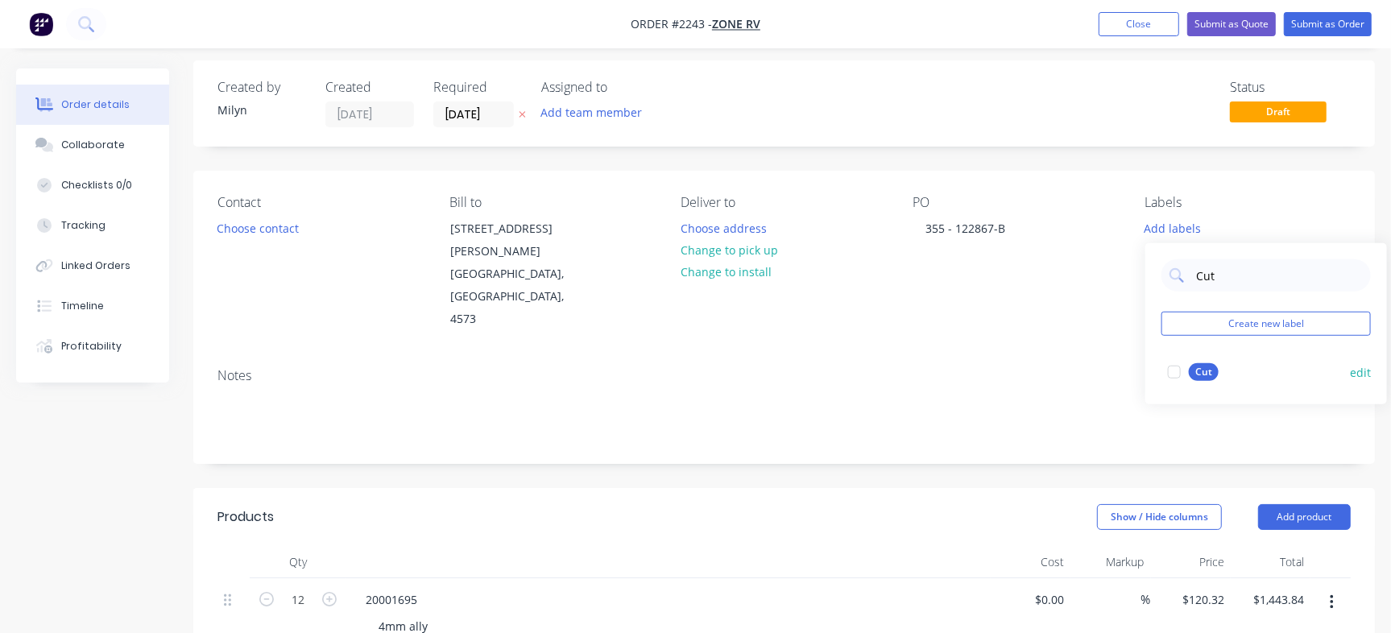
click at [1180, 375] on div at bounding box center [1174, 372] width 32 height 32
click at [1226, 262] on input "Cut" at bounding box center [1278, 267] width 168 height 32
type input "Fold"
click at [1181, 370] on div at bounding box center [1174, 364] width 32 height 32
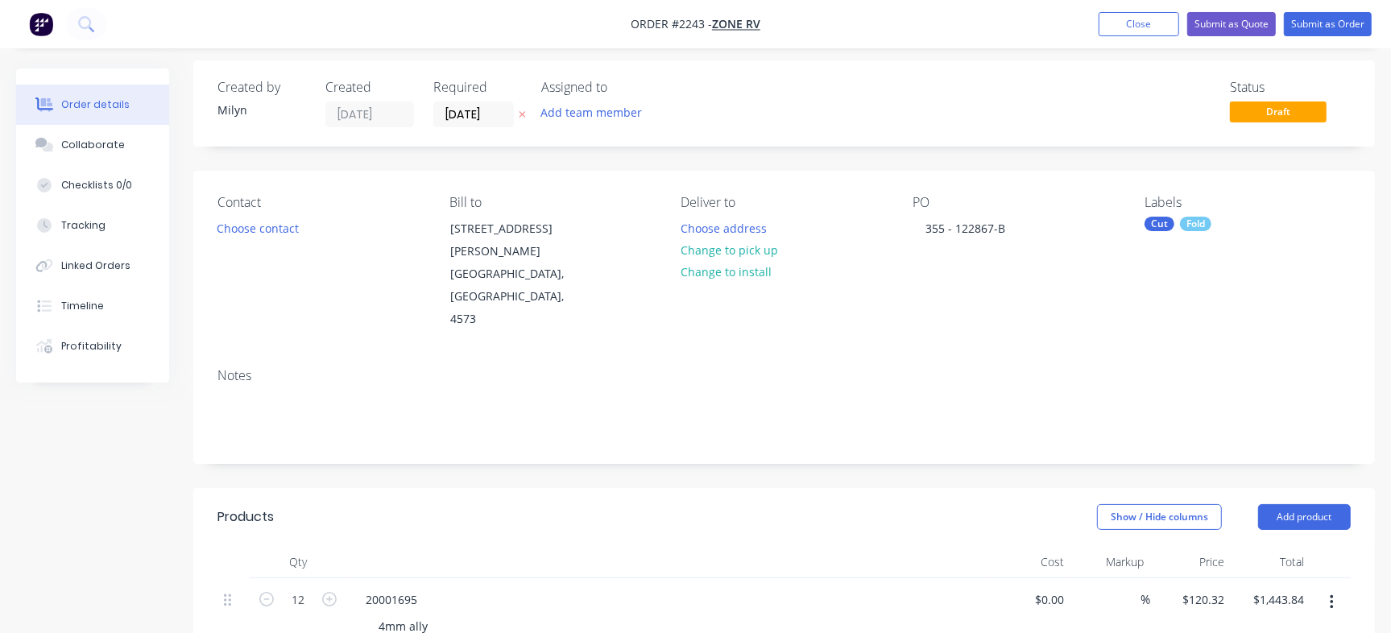
click at [111, 184] on div "Checklists 0/0" at bounding box center [96, 185] width 71 height 14
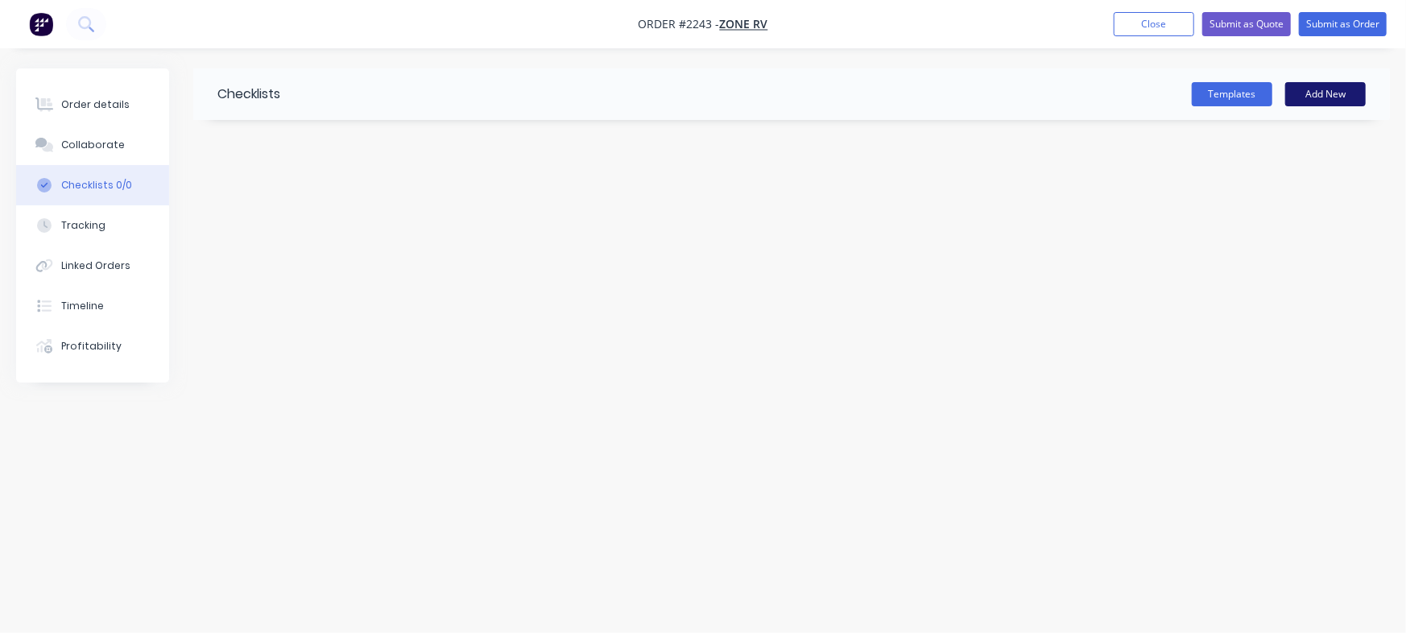
click at [1338, 93] on button "Add New" at bounding box center [1325, 94] width 81 height 24
type input "Checklist"
click at [303, 193] on textarea at bounding box center [619, 193] width 733 height 23
type textarea "x"
type textarea "P"
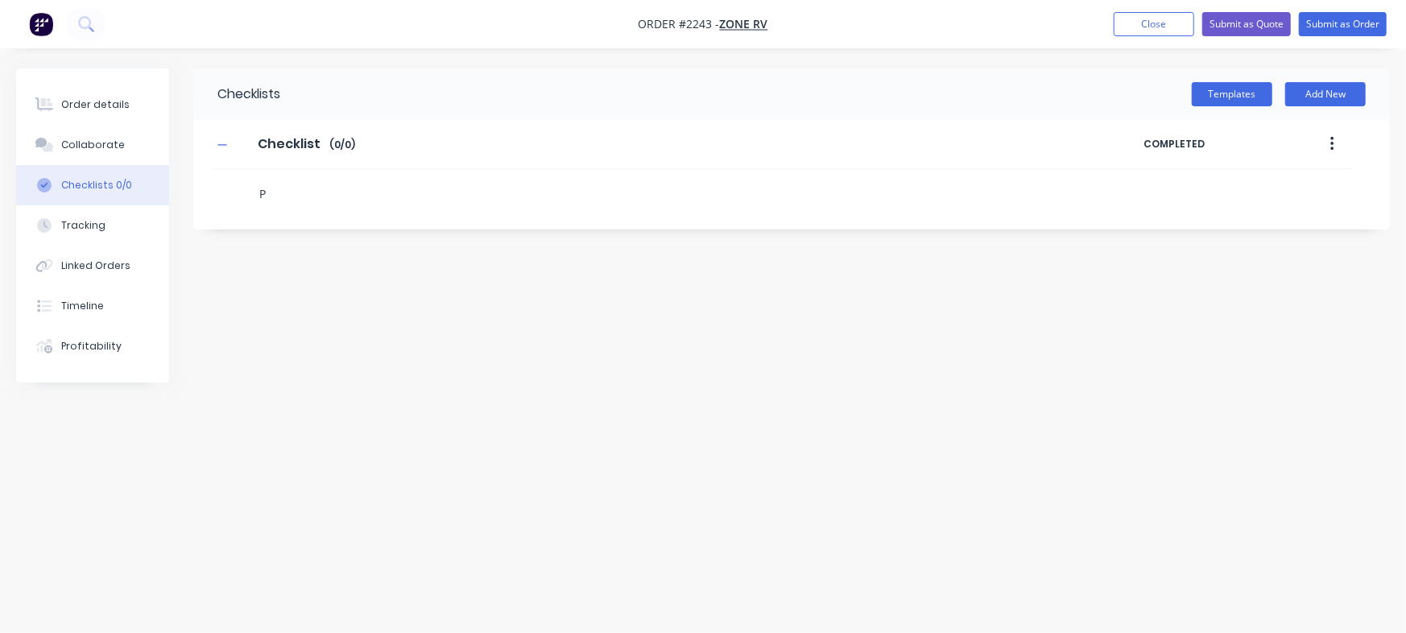
type textarea "x"
type textarea "PO"
type textarea "x"
type textarea "C"
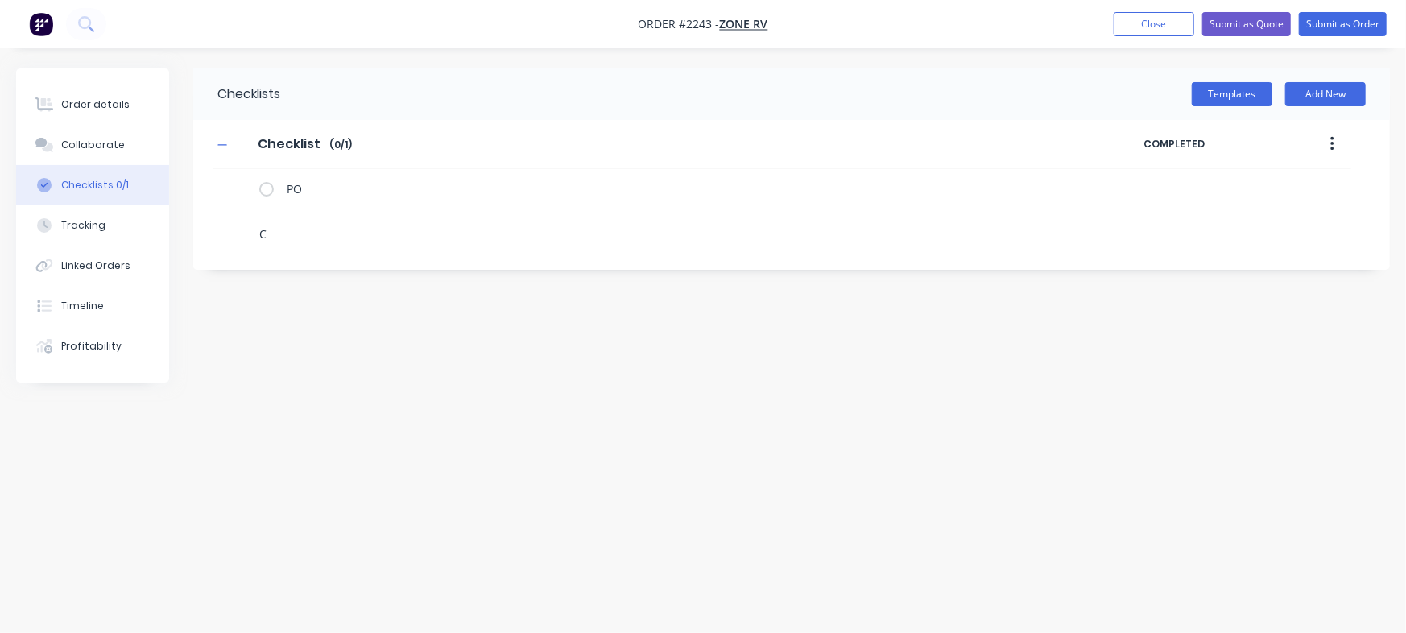
type textarea "x"
type textarea "Cu"
type textarea "x"
type textarea "Cut"
type textarea "x"
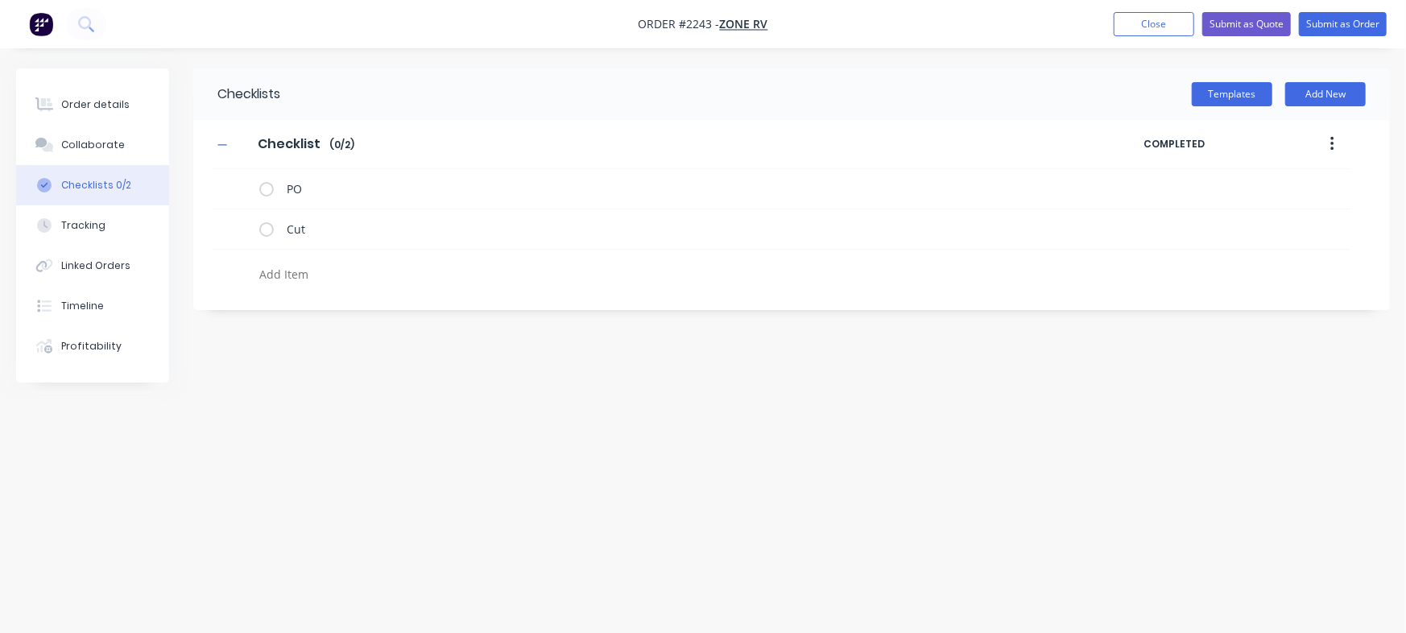
type textarea "x"
type textarea "F"
type textarea "x"
type textarea "Fo"
type textarea "x"
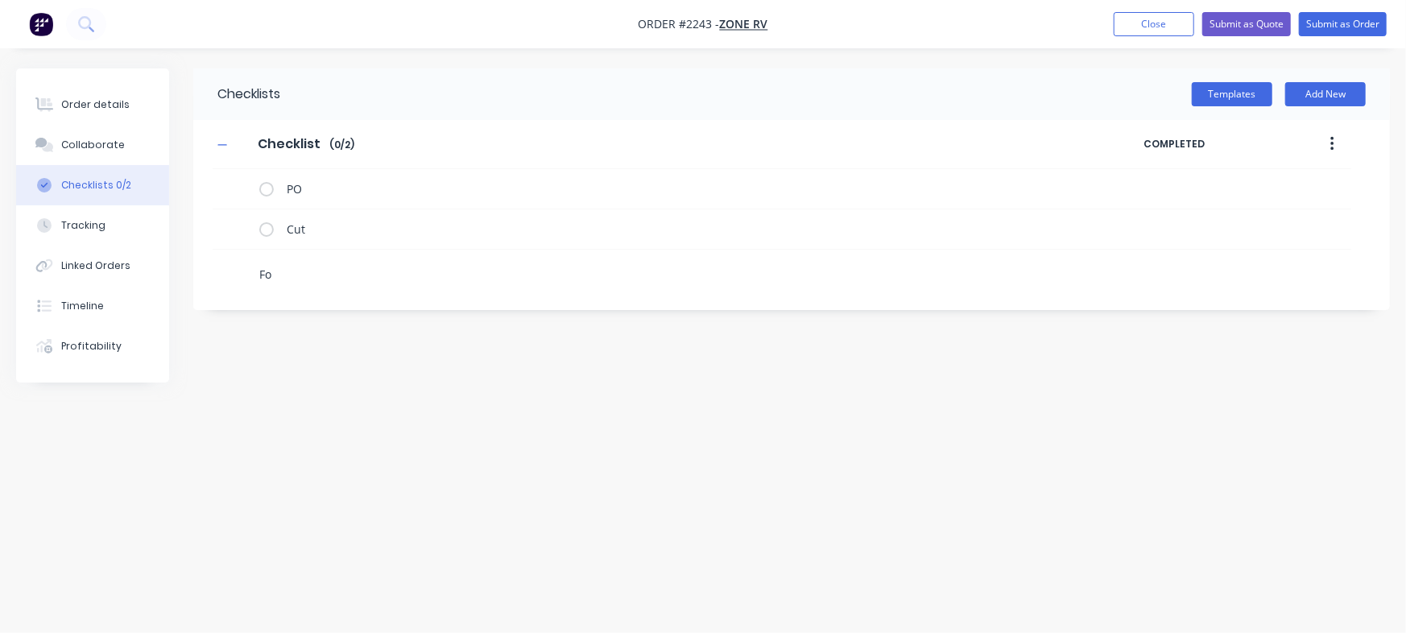
type textarea "Fol"
type textarea "x"
type textarea "Fold"
type textarea "x"
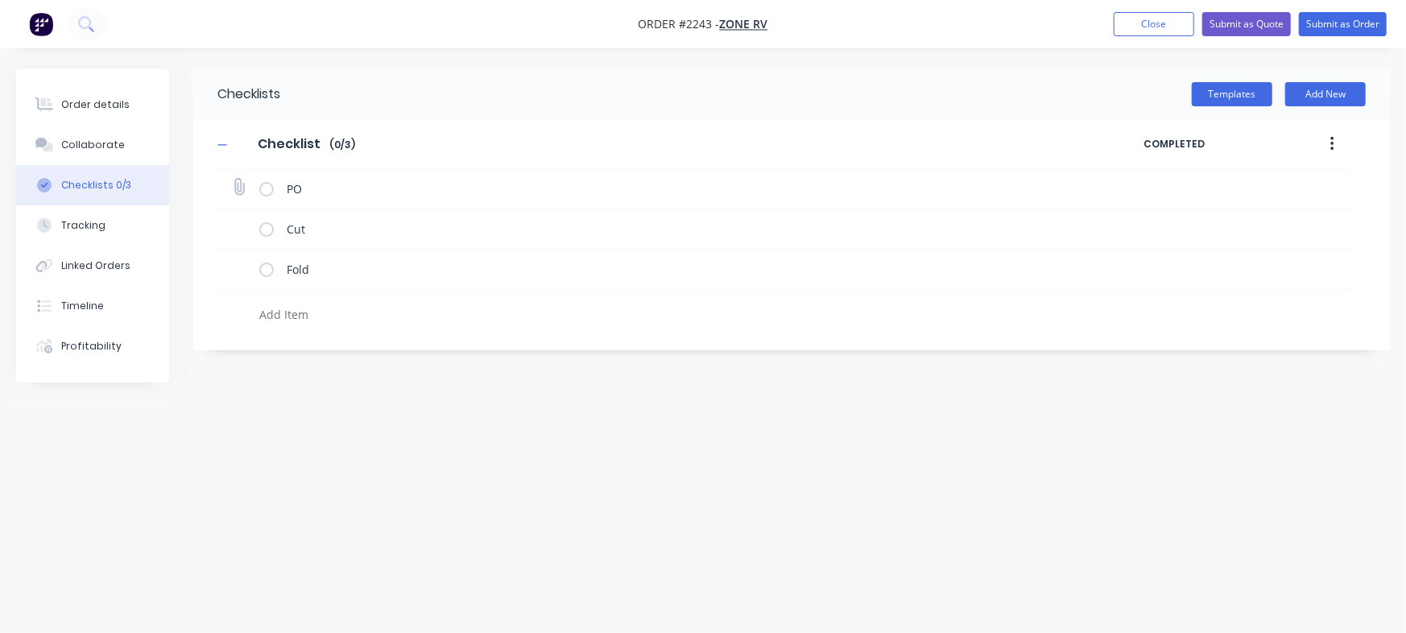
type textarea "x"
click at [239, 184] on icon at bounding box center [239, 187] width 22 height 22
click at [232, 179] on input "file" at bounding box center [232, 179] width 0 height 0
type input "C:\fakepath\PO-122867.pdf"
type textarea "x"
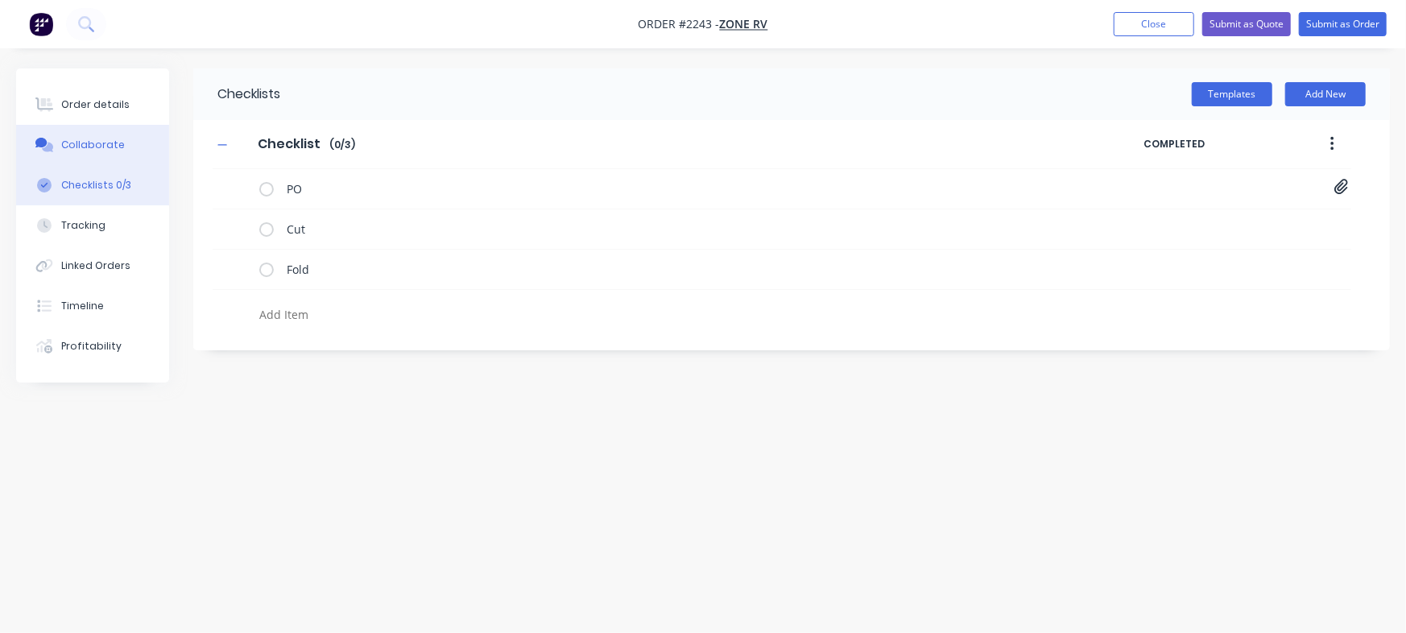
click at [82, 139] on div "Collaborate" at bounding box center [93, 145] width 64 height 14
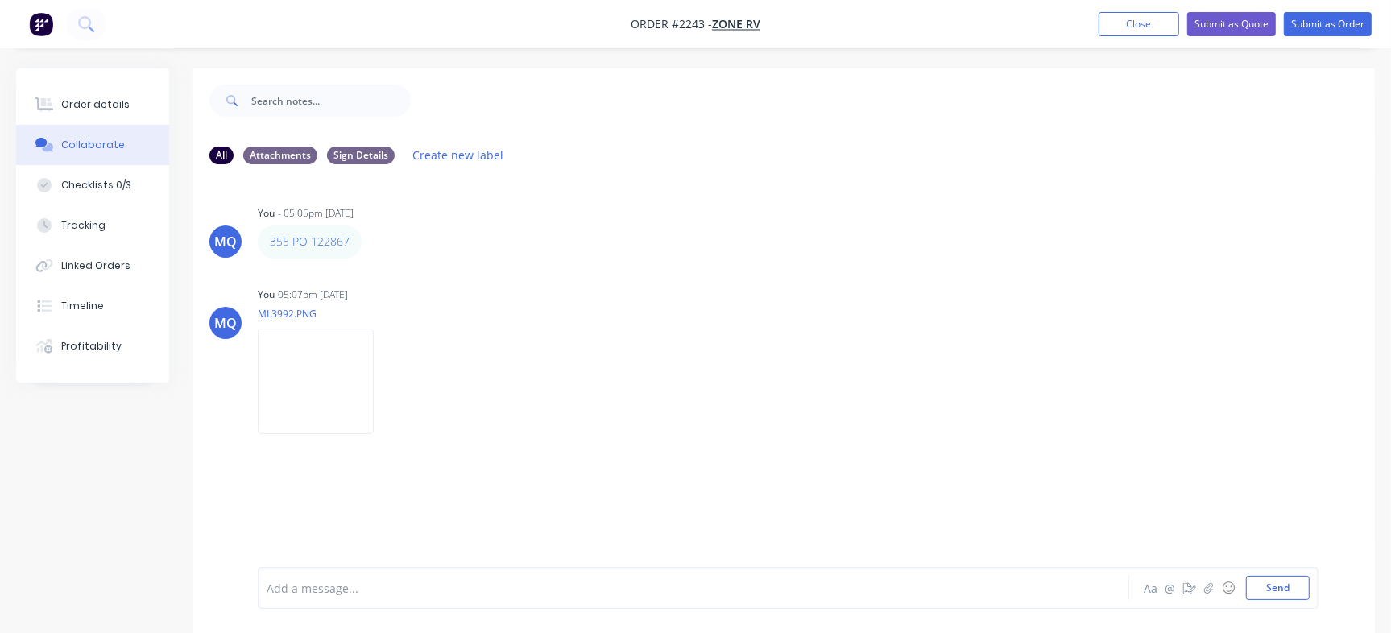
click at [423, 601] on div "Add a message... Aa @ ☺ Send" at bounding box center [788, 588] width 1060 height 42
click at [442, 584] on div at bounding box center [657, 588] width 781 height 17
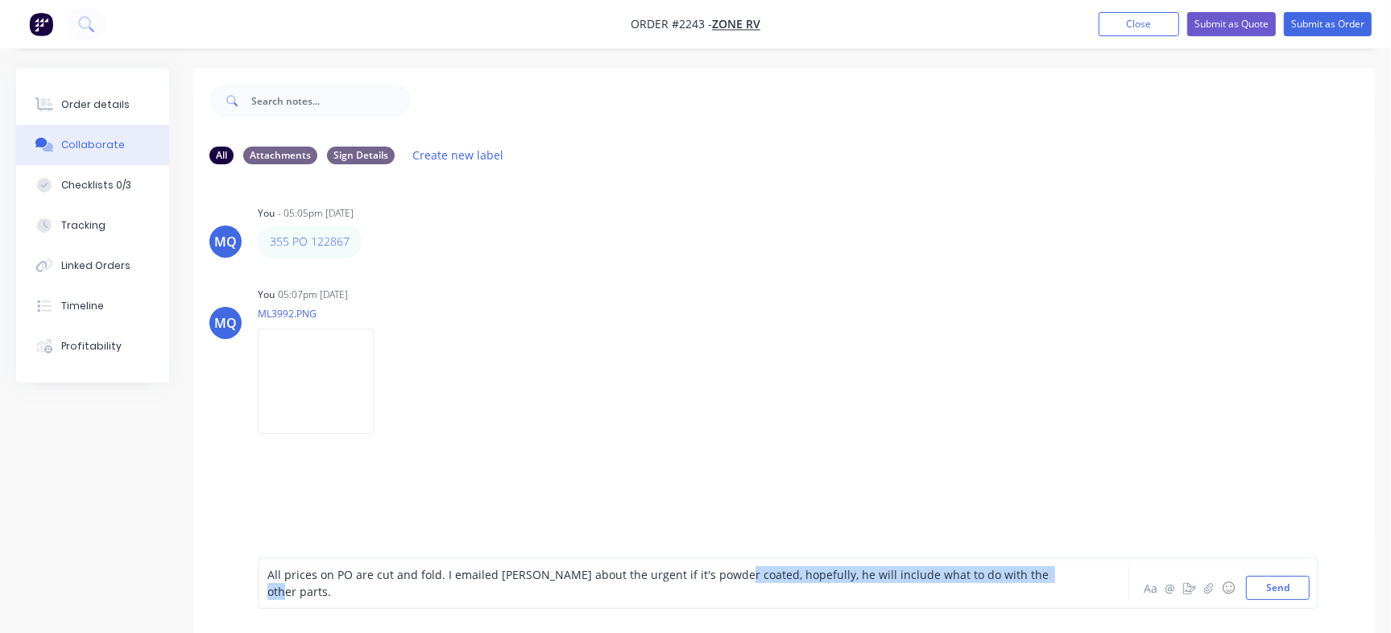
drag, startPoint x: 716, startPoint y: 586, endPoint x: 1025, endPoint y: 578, distance: 309.3
click at [1025, 578] on div "All prices on PO are cut and fold. I emailed Ray about the urgent if it's powde…" at bounding box center [658, 583] width 782 height 34
click at [715, 576] on span "All prices on PO are cut and fold. I emailed Ray about the urgent if it's powde…" at bounding box center [654, 583] width 774 height 32
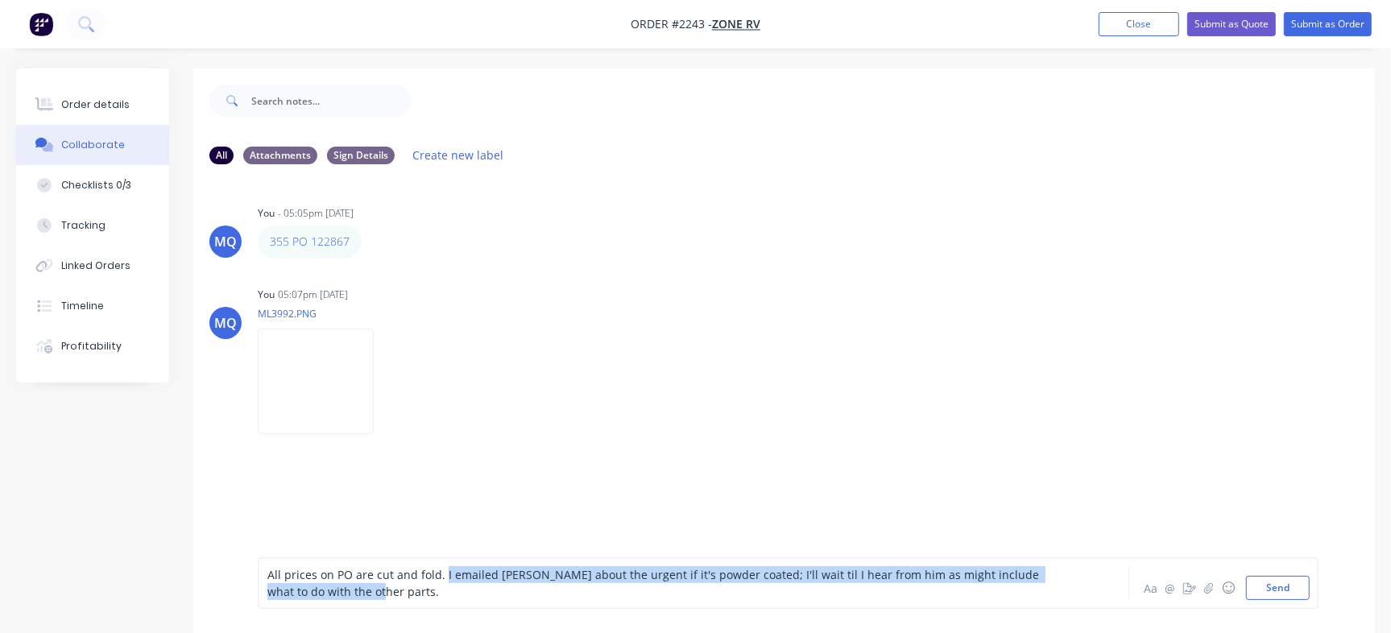
drag, startPoint x: 441, startPoint y: 570, endPoint x: 528, endPoint y: 597, distance: 91.2
click at [528, 597] on div "All prices on PO are cut and fold. I emailed Ray about the urgent if it's powde…" at bounding box center [657, 583] width 781 height 34
copy span "I emailed Ray about the urgent if it's powder coated; I'll wait til I hear from…"
click at [675, 581] on span "All prices on PO are cut and fold. I emailed Ray about the urgent if it's powde…" at bounding box center [654, 583] width 775 height 32
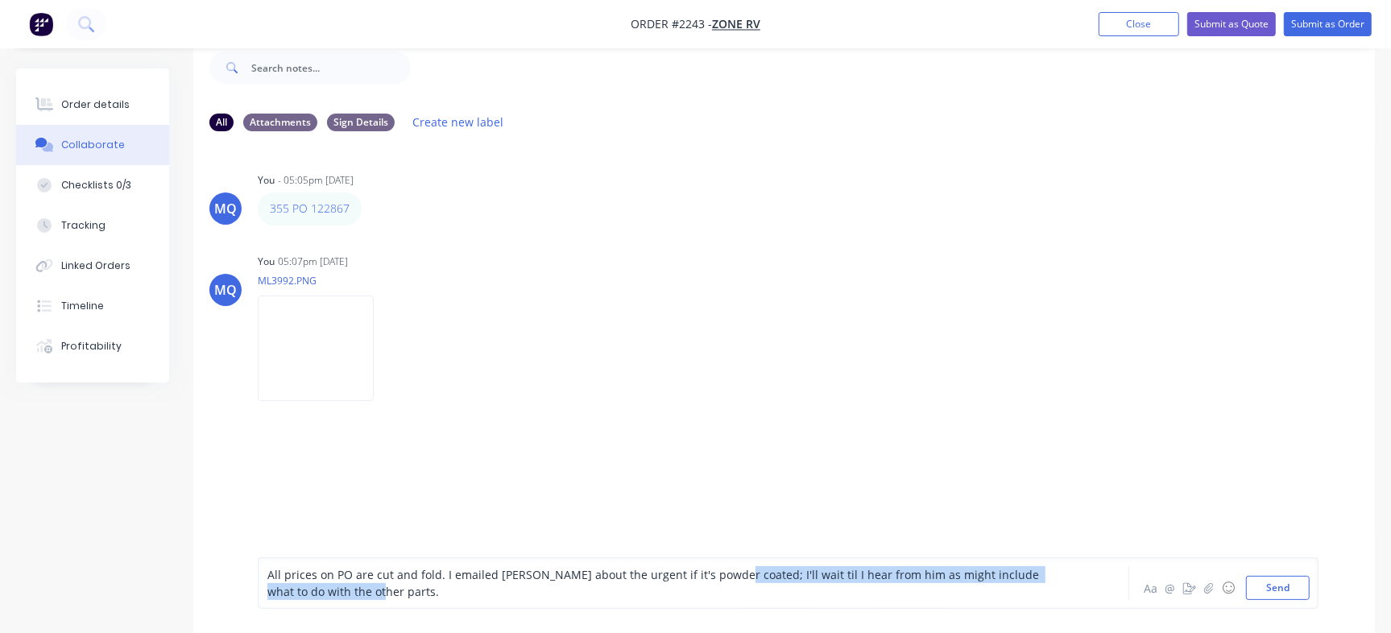
drag, startPoint x: 716, startPoint y: 572, endPoint x: 1081, endPoint y: 652, distance: 374.1
click at [1081, 632] on html "Order #2243 - Zone RV Add product Close Submit as Quote Submit as Order Order d…" at bounding box center [695, 300] width 1391 height 667
drag, startPoint x: 812, startPoint y: 595, endPoint x: 730, endPoint y: 583, distance: 83.0
click at [812, 593] on div "All prices on PO are cut and fold. I emailed Ray about the urgent if it's powde…" at bounding box center [657, 583] width 781 height 34
drag, startPoint x: 716, startPoint y: 575, endPoint x: 1079, endPoint y: 614, distance: 365.2
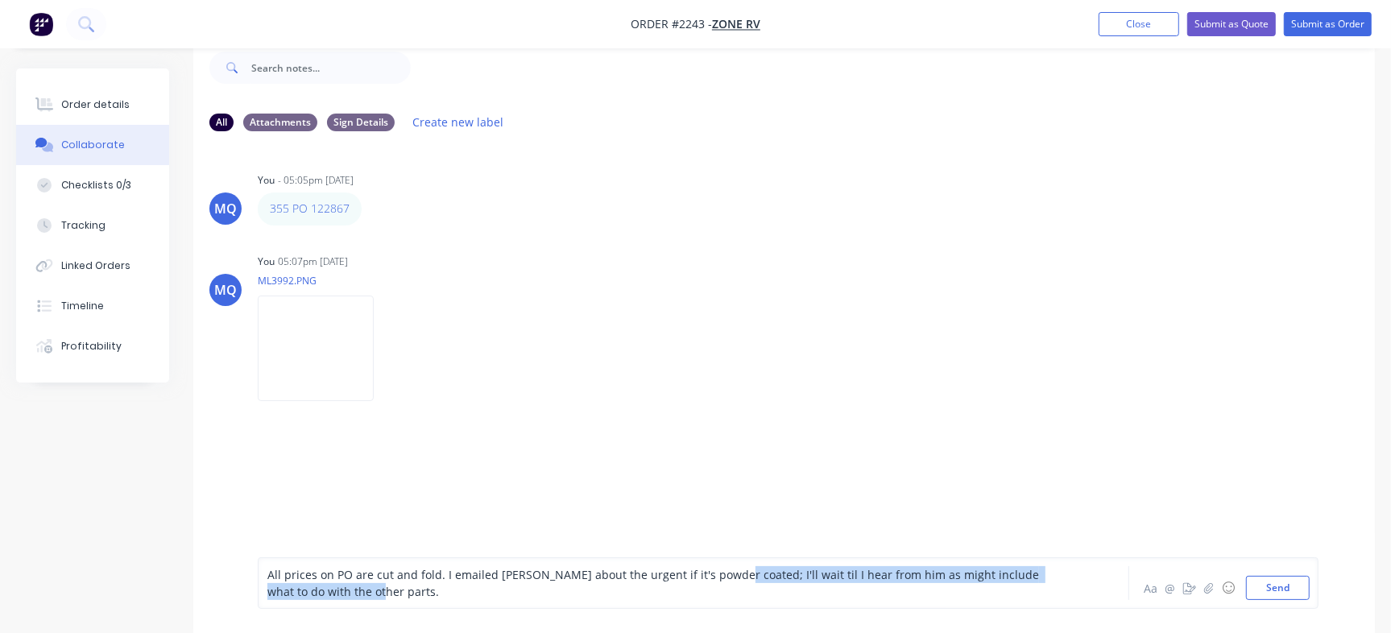
click at [1079, 614] on div "All prices on PO are cut and fold. I emailed Ray about the urgent if it's powde…" at bounding box center [783, 583] width 1181 height 100
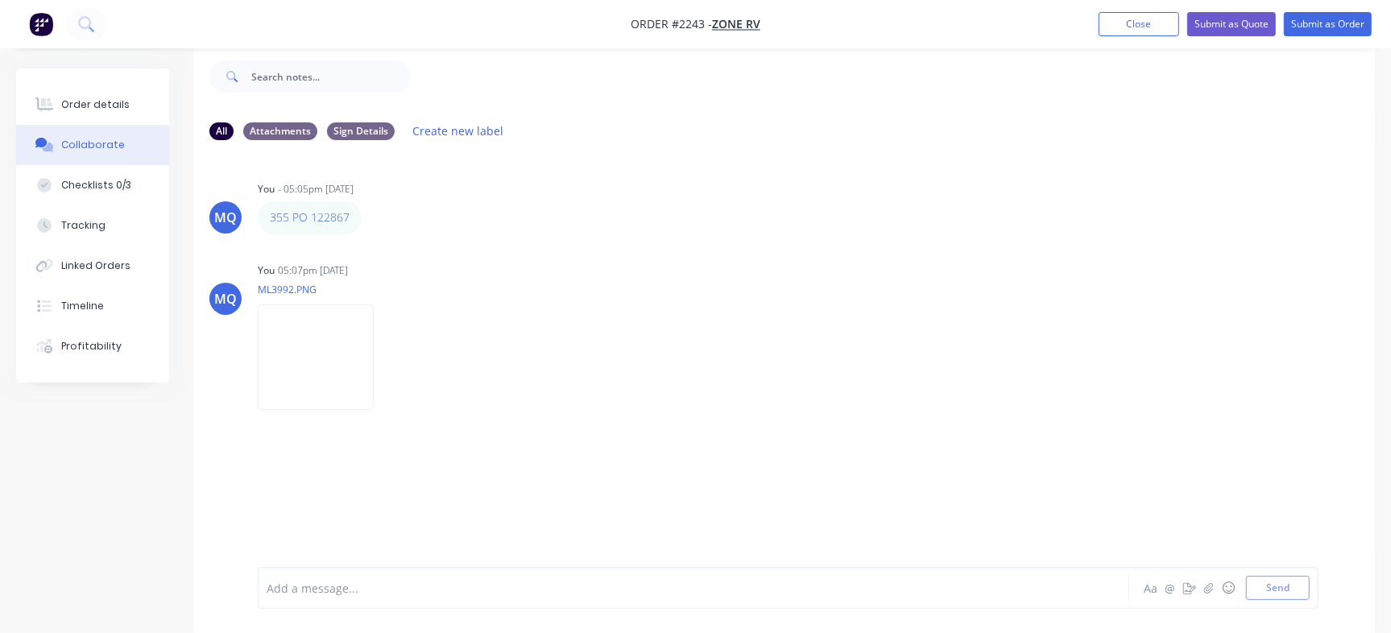
scroll to position [24, 0]
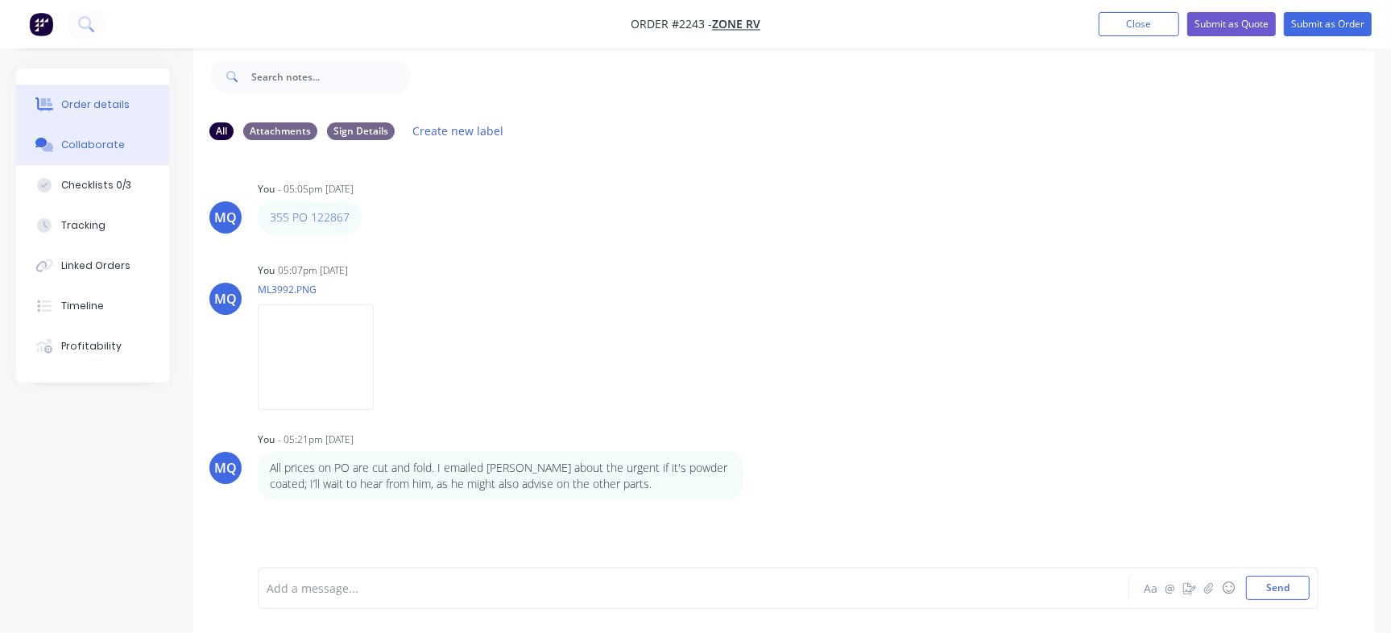
click at [127, 96] on button "Order details" at bounding box center [92, 105] width 153 height 40
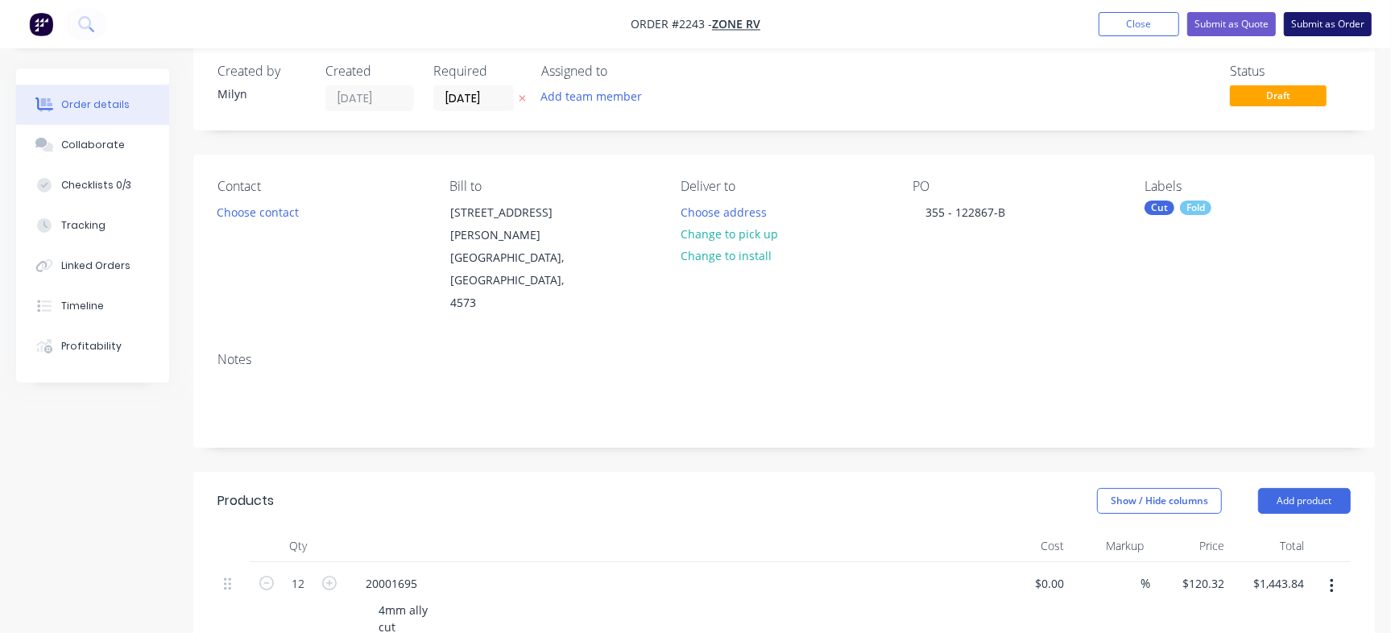
click at [1333, 21] on button "Submit as Order" at bounding box center [1327, 24] width 88 height 24
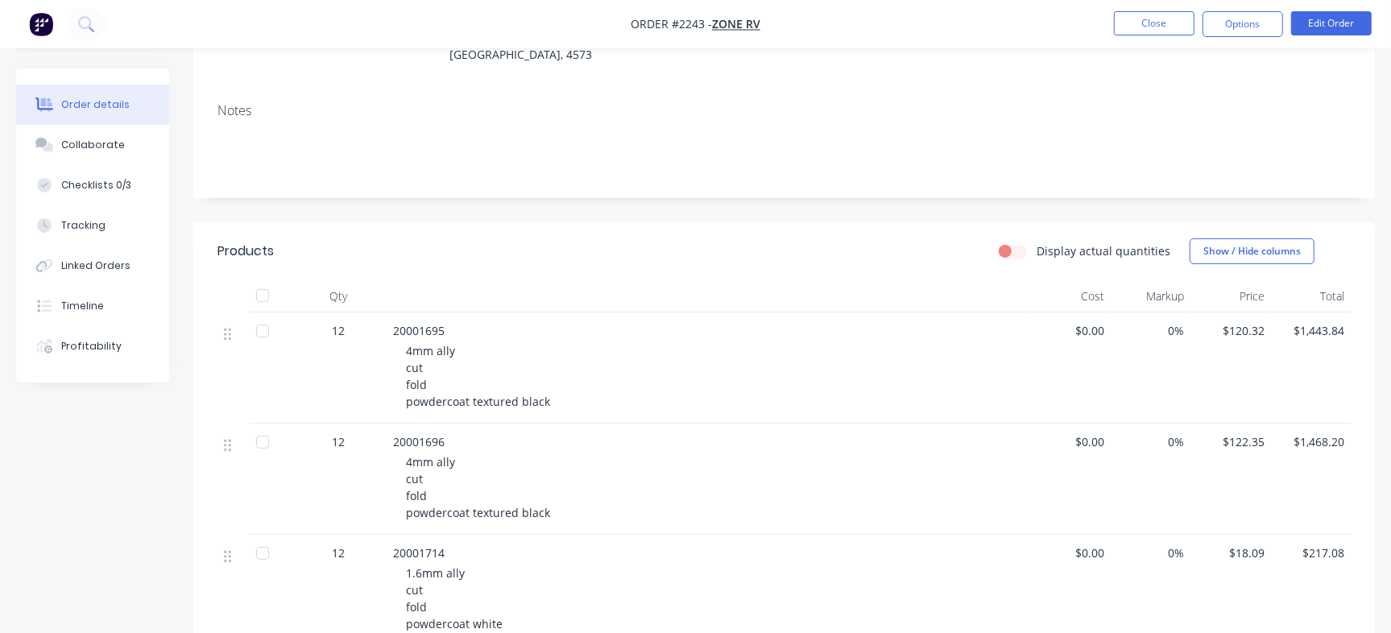
scroll to position [43, 0]
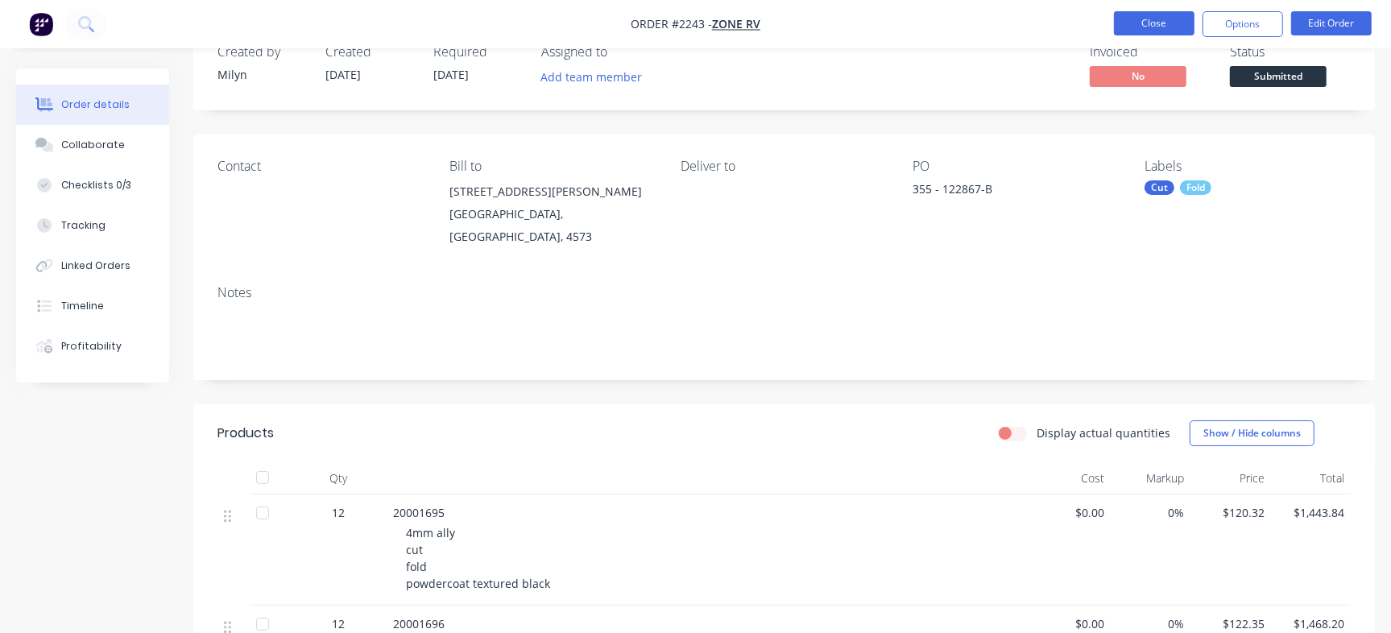
click at [1143, 23] on button "Close" at bounding box center [1154, 23] width 81 height 24
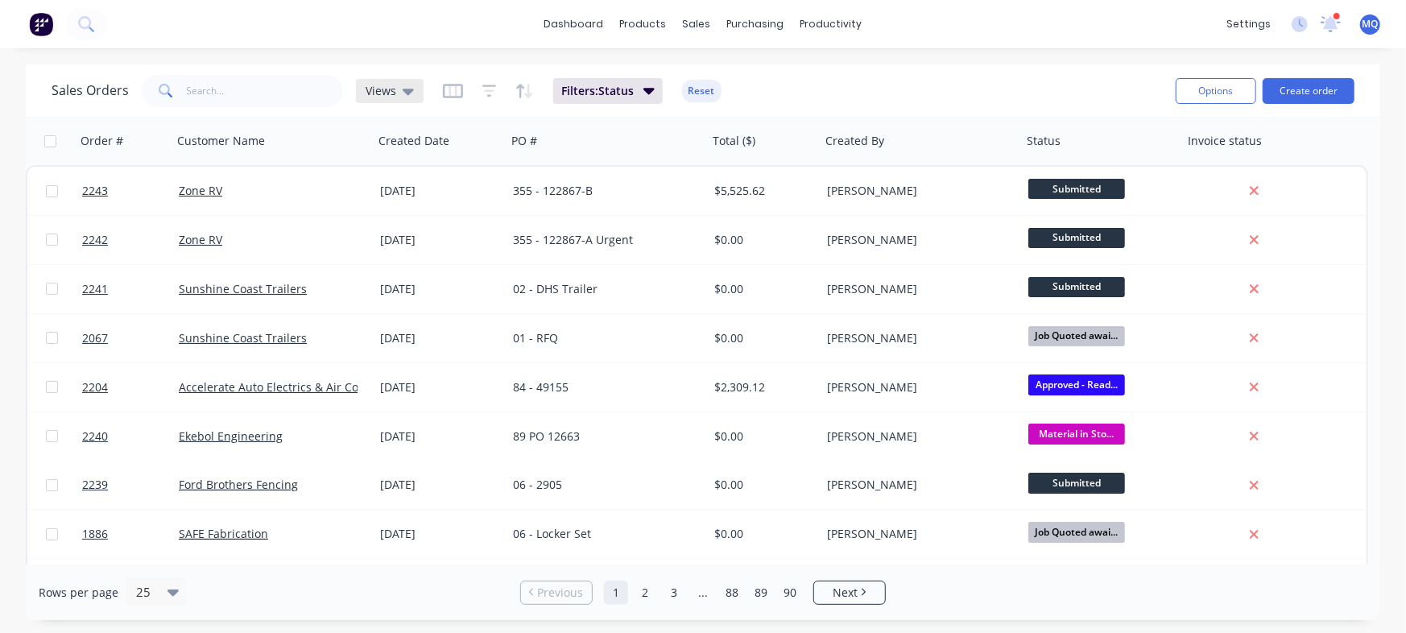
click at [406, 93] on icon at bounding box center [408, 92] width 11 height 6
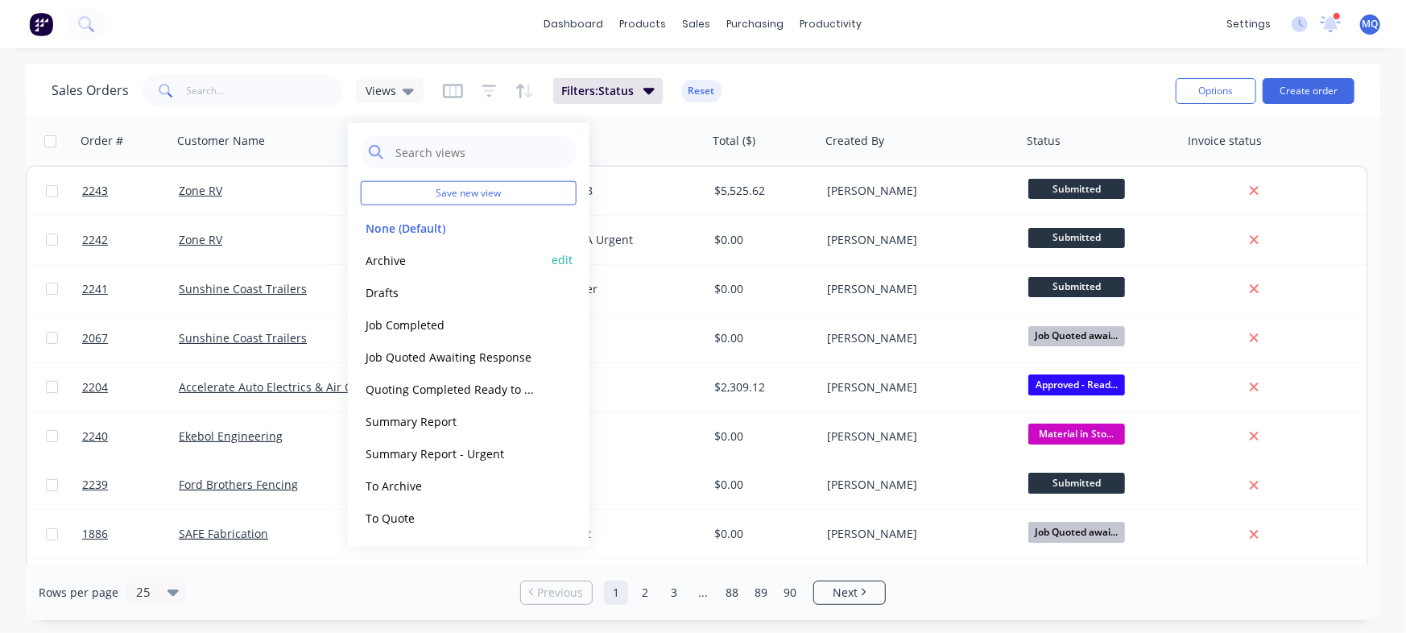
click at [405, 262] on button "Archive" at bounding box center [453, 259] width 184 height 19
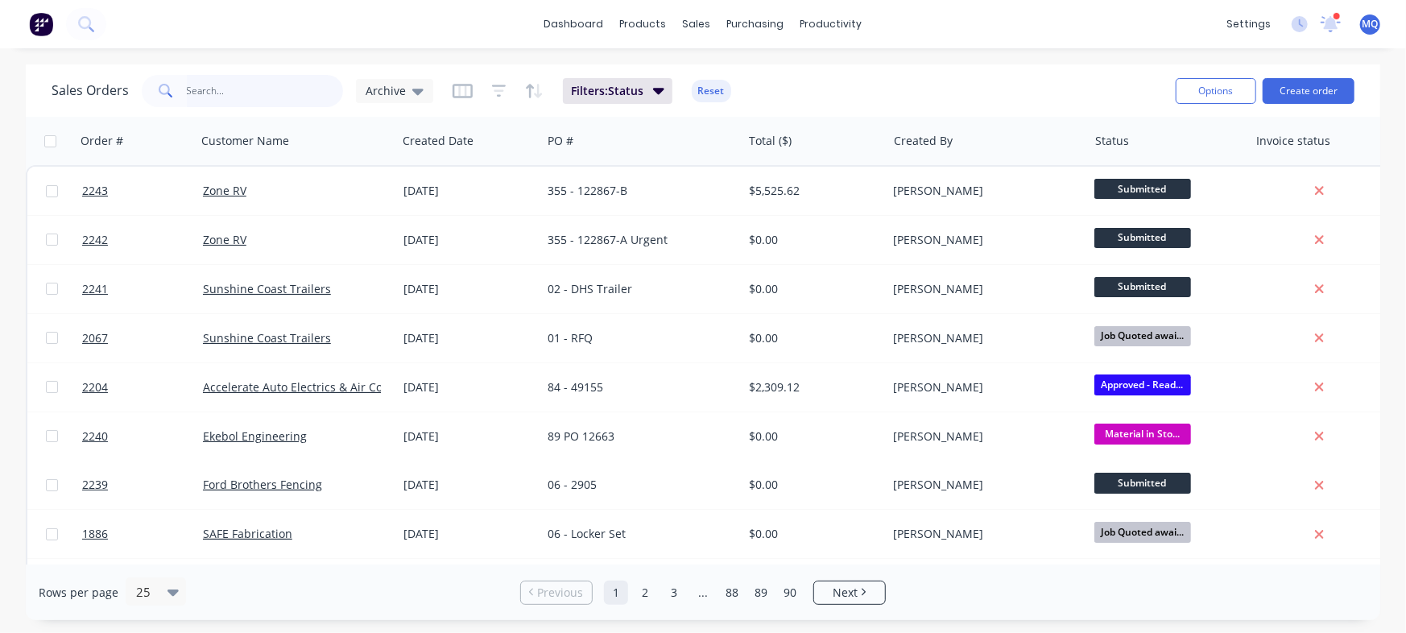
click at [268, 93] on input "text" at bounding box center [265, 91] width 157 height 32
type input "henco"
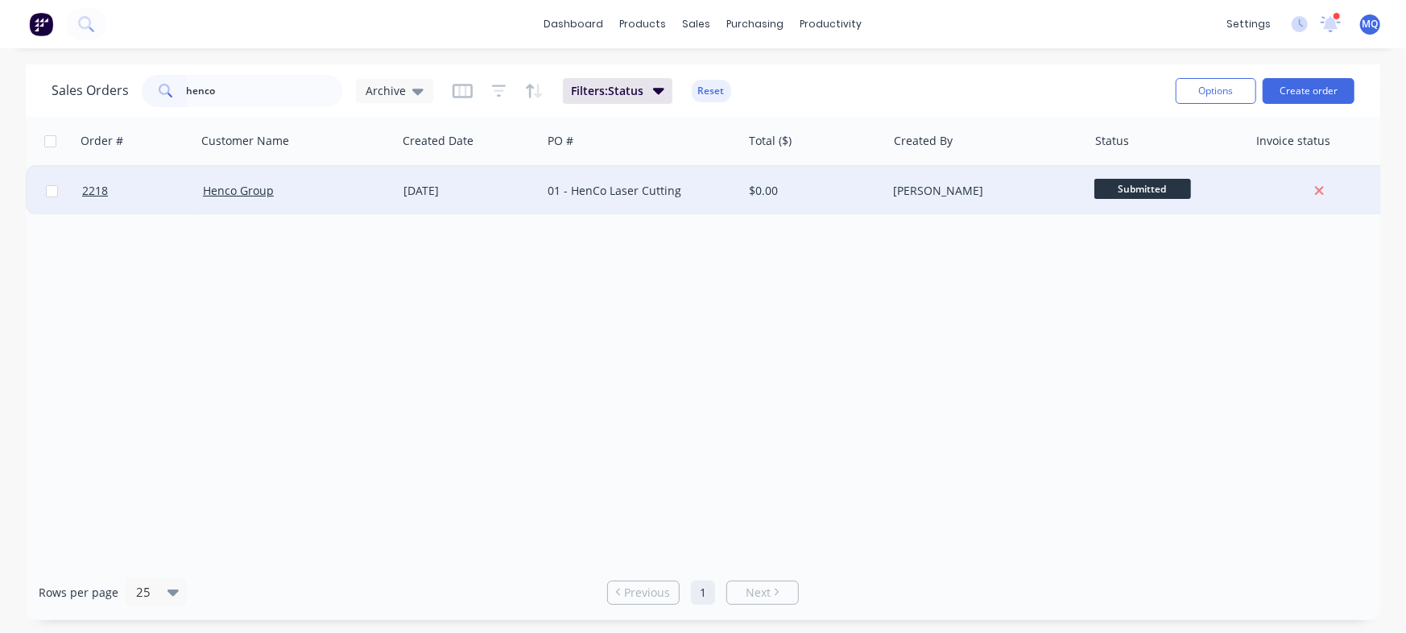
click at [584, 185] on div "01 - HenCo Laser Cutting" at bounding box center [637, 191] width 179 height 16
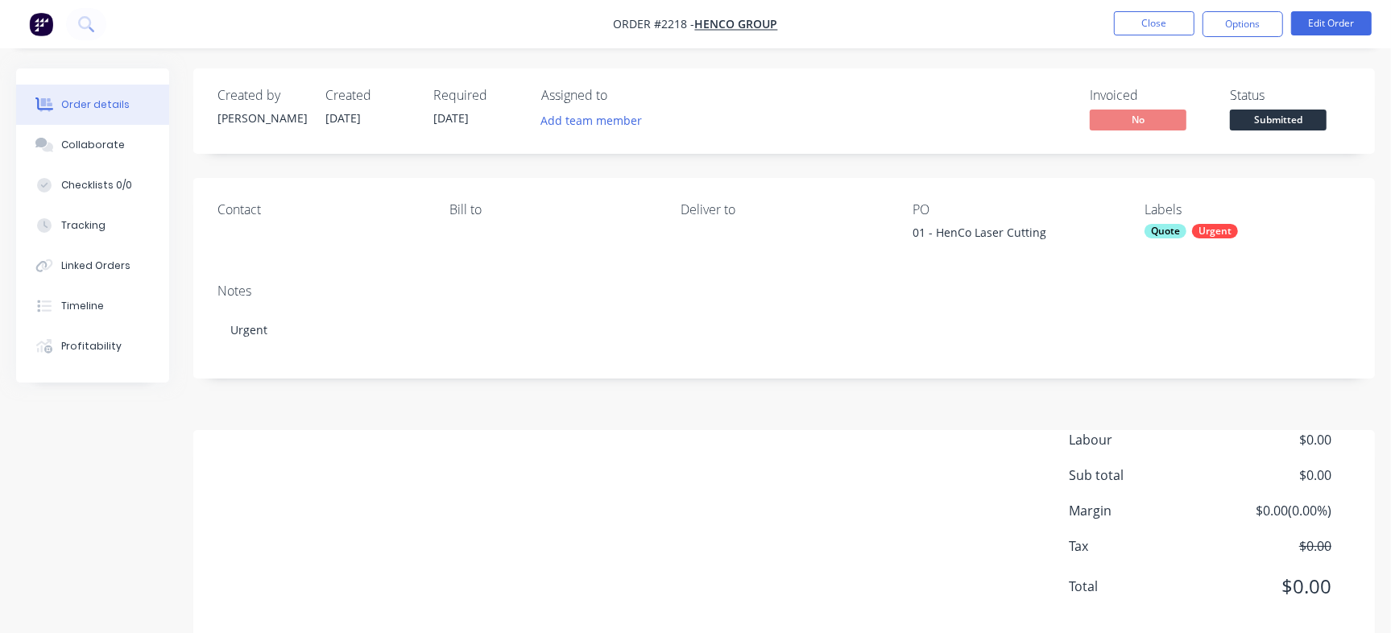
click at [108, 147] on div "Collaborate" at bounding box center [93, 145] width 64 height 14
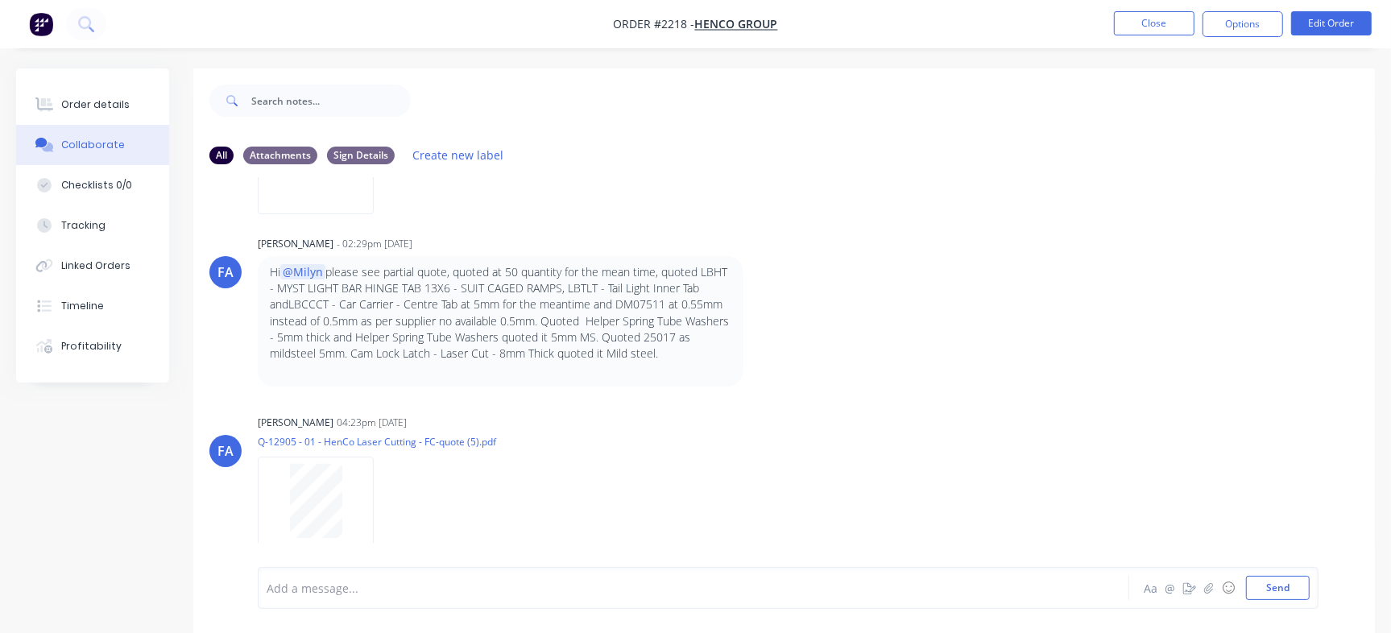
scroll to position [221, 0]
drag, startPoint x: 314, startPoint y: 276, endPoint x: 467, endPoint y: 291, distance: 153.7
click at [467, 291] on p "Hi @Milyn please see partial quote, quoted at 50 quantity for the mean time, qu…" at bounding box center [500, 311] width 461 height 98
drag, startPoint x: 493, startPoint y: 291, endPoint x: 535, endPoint y: 291, distance: 41.9
click at [535, 291] on p "Hi @Milyn please see partial quote, quoted at 50 quantity for the mean time, qu…" at bounding box center [500, 311] width 461 height 98
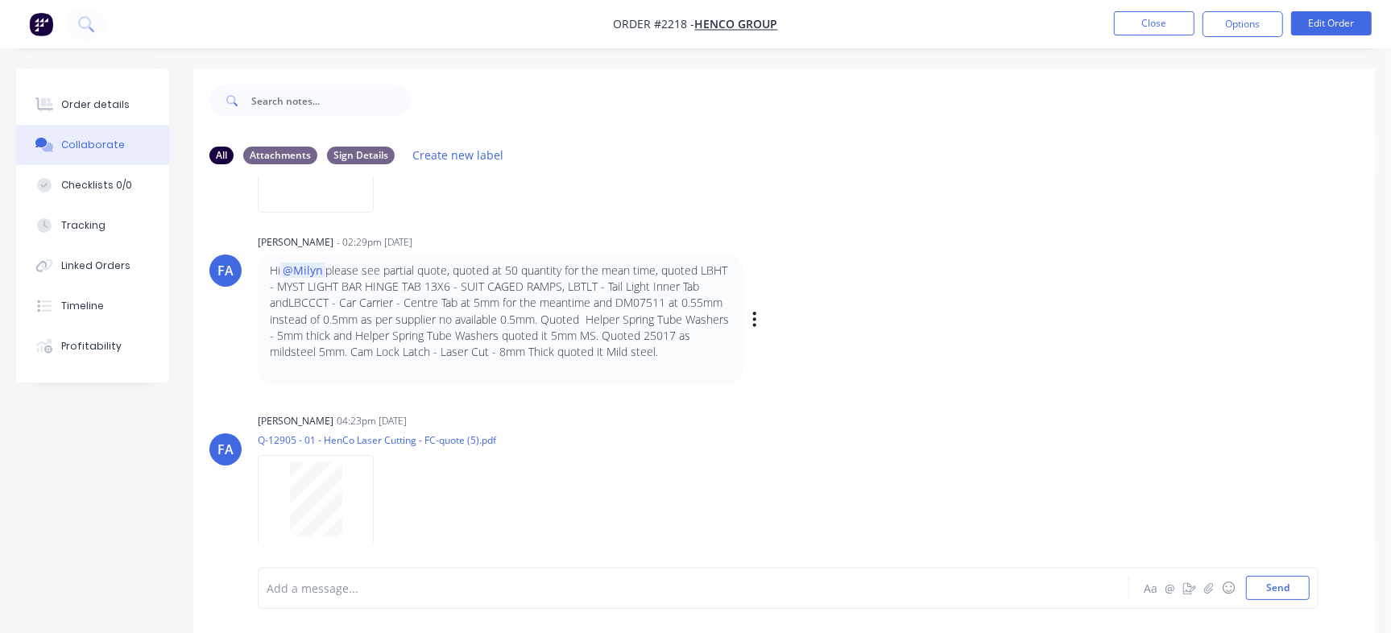
click at [338, 288] on p "Hi @Milyn please see partial quote, quoted at 50 quantity for the mean time, qu…" at bounding box center [500, 311] width 461 height 98
click at [308, 287] on p "Hi @Milyn please see partial quote, quoted at 50 quantity for the mean time, qu…" at bounding box center [500, 311] width 461 height 98
drag, startPoint x: 290, startPoint y: 299, endPoint x: 436, endPoint y: 309, distance: 146.1
click at [436, 309] on p "Hi @Milyn please see partial quote, quoted at 50 quantity for the mean time, qu…" at bounding box center [500, 311] width 461 height 98
click at [596, 300] on p "Hi @Milyn please see partial quote, quoted at 50 quantity for the mean time, qu…" at bounding box center [500, 311] width 461 height 98
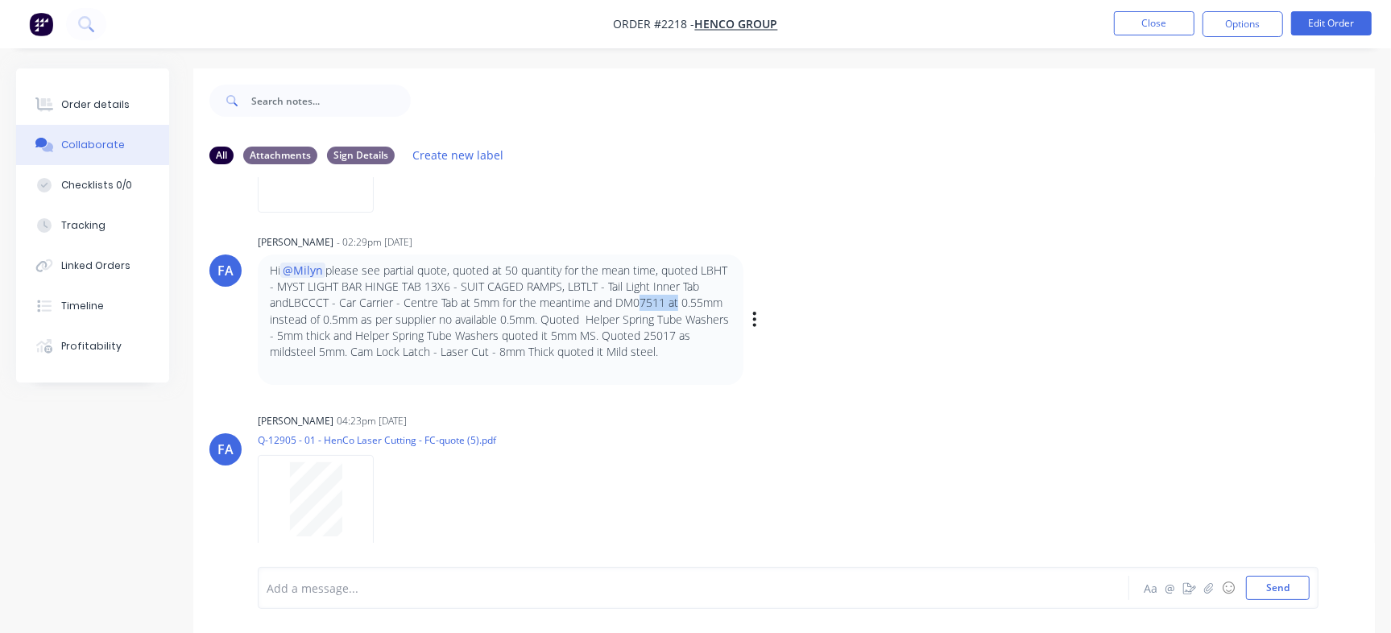
drag, startPoint x: 634, startPoint y: 303, endPoint x: 671, endPoint y: 295, distance: 37.1
click at [671, 295] on p "Hi @Milyn please see partial quote, quoted at 50 quantity for the mean time, qu…" at bounding box center [500, 311] width 461 height 98
click at [684, 295] on p "Hi @Milyn please see partial quote, quoted at 50 quantity for the mean time, qu…" at bounding box center [500, 311] width 461 height 98
drag, startPoint x: 329, startPoint y: 316, endPoint x: 347, endPoint y: 320, distance: 18.2
click at [347, 320] on p "Hi @Milyn please see partial quote, quoted at 50 quantity for the mean time, qu…" at bounding box center [500, 311] width 461 height 98
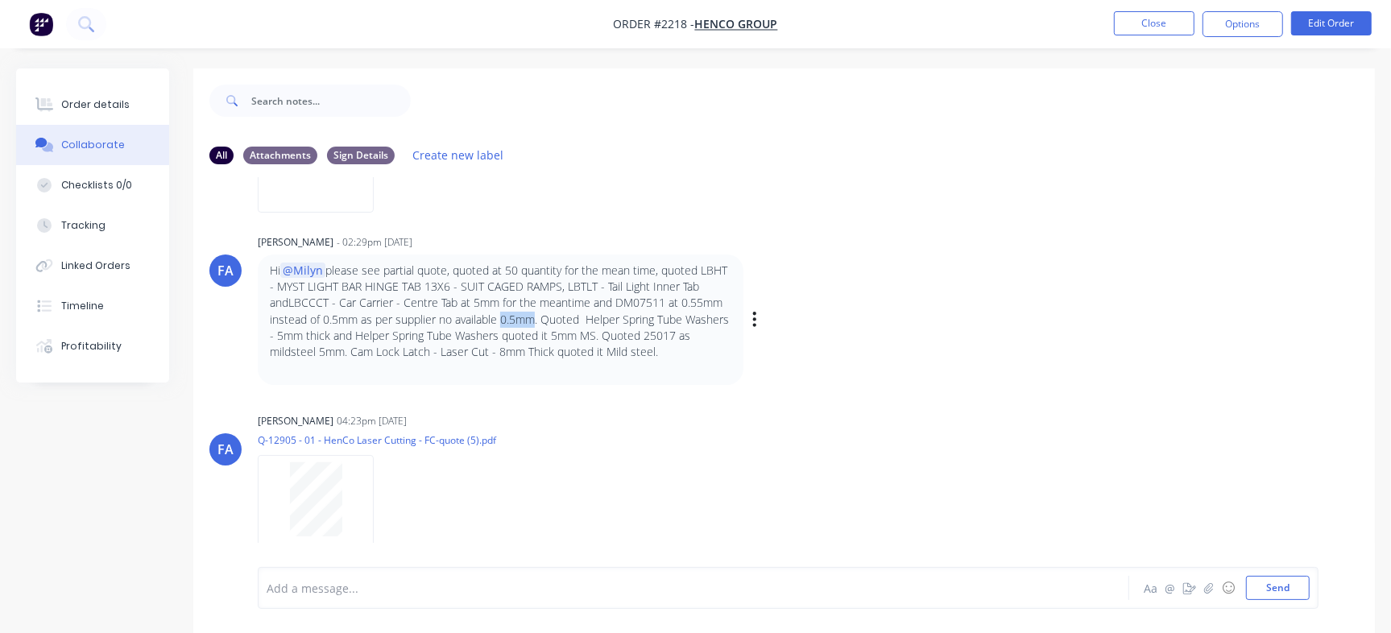
drag, startPoint x: 498, startPoint y: 321, endPoint x: 525, endPoint y: 321, distance: 26.6
click at [525, 321] on p "Hi @Milyn please see partial quote, quoted at 50 quantity for the mean time, qu…" at bounding box center [500, 311] width 461 height 98
click at [552, 352] on p "Hi @Milyn please see partial quote, quoted at 50 quantity for the mean time, qu…" at bounding box center [500, 311] width 461 height 98
drag, startPoint x: 525, startPoint y: 316, endPoint x: 498, endPoint y: 315, distance: 26.6
click at [498, 315] on p "Hi @Milyn please see partial quote, quoted at 50 quantity for the mean time, qu…" at bounding box center [500, 311] width 461 height 98
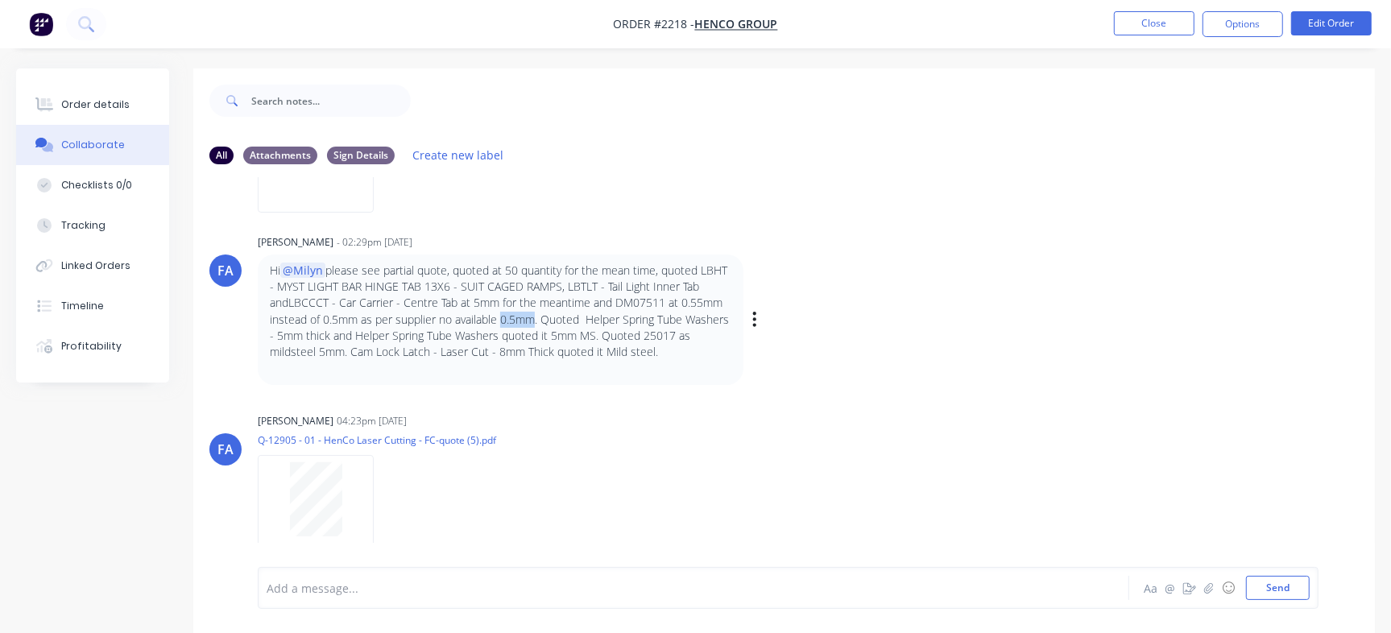
click at [511, 326] on p "Hi @Milyn please see partial quote, quoted at 50 quantity for the mean time, qu…" at bounding box center [500, 311] width 461 height 98
drag, startPoint x: 523, startPoint y: 323, endPoint x: 444, endPoint y: 318, distance: 79.9
click at [444, 318] on p "Hi @Milyn please see partial quote, quoted at 50 quantity for the mean time, qu…" at bounding box center [500, 311] width 461 height 98
click at [605, 295] on p "Hi @Milyn please see partial quote, quoted at 50 quantity for the mean time, qu…" at bounding box center [500, 311] width 461 height 98
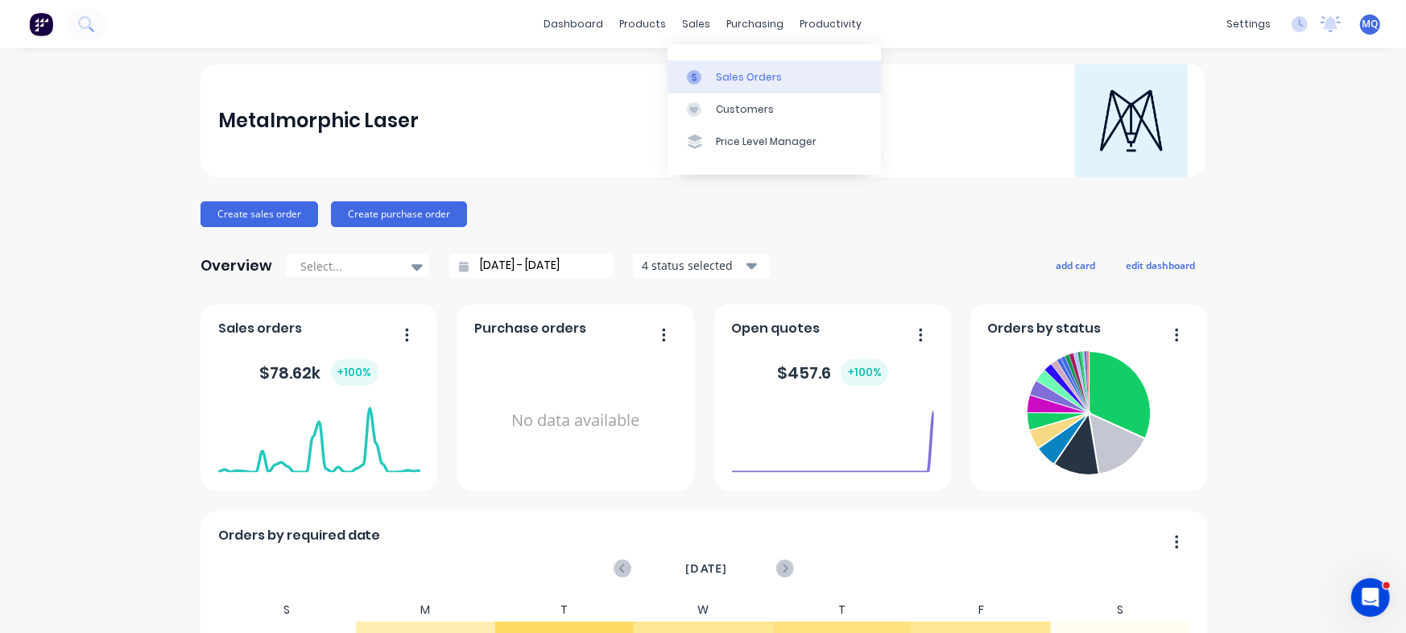
click at [695, 71] on icon at bounding box center [694, 77] width 14 height 14
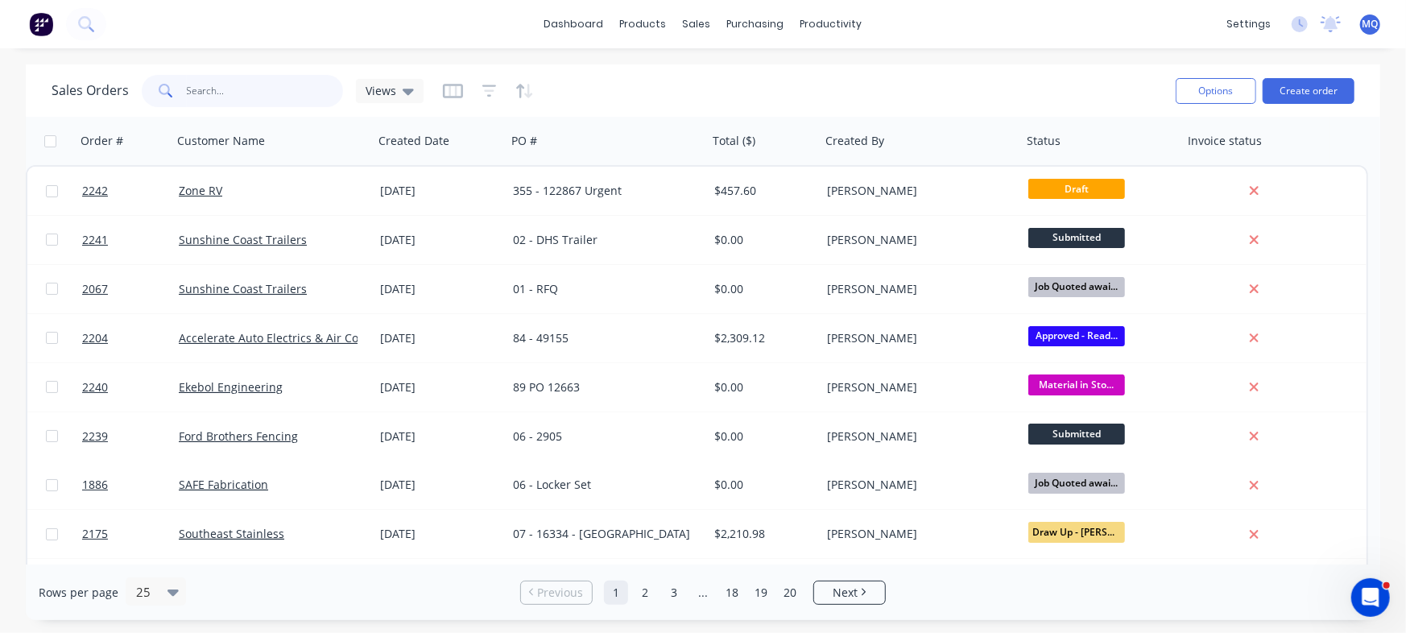
click at [246, 87] on input "text" at bounding box center [265, 91] width 157 height 32
paste input "20001713"
type input "20001713"
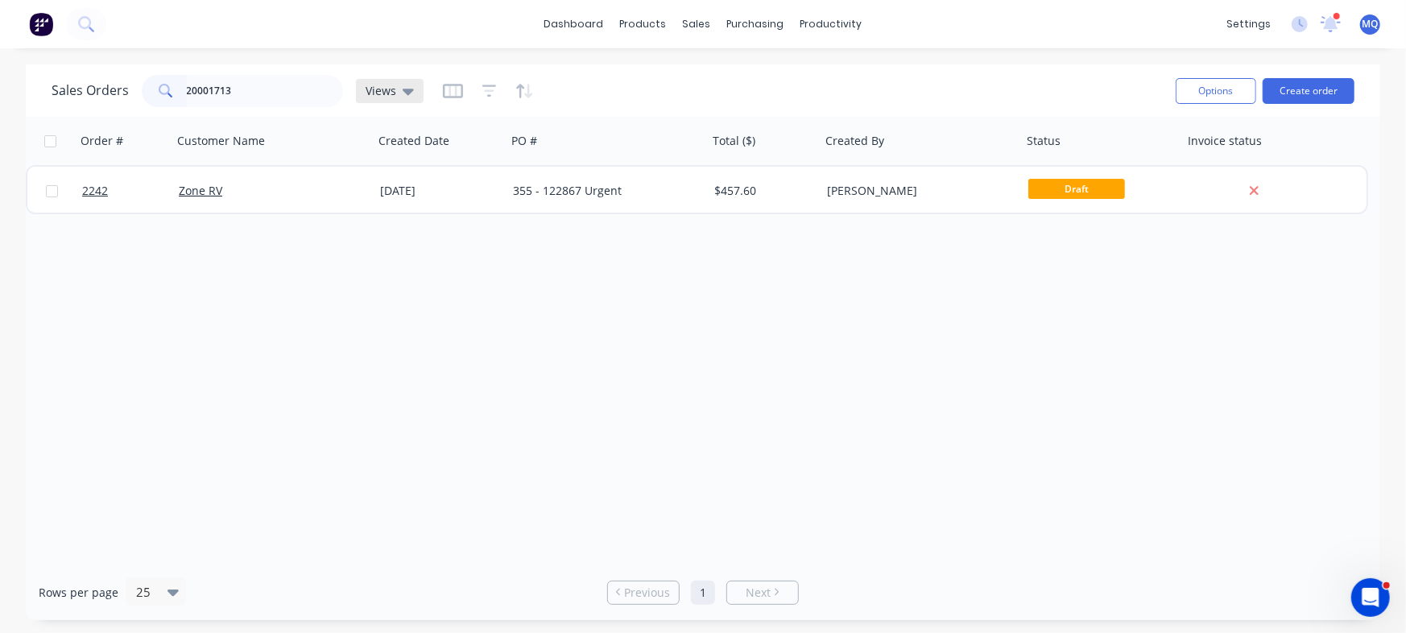
click at [395, 93] on div "Views" at bounding box center [390, 91] width 48 height 14
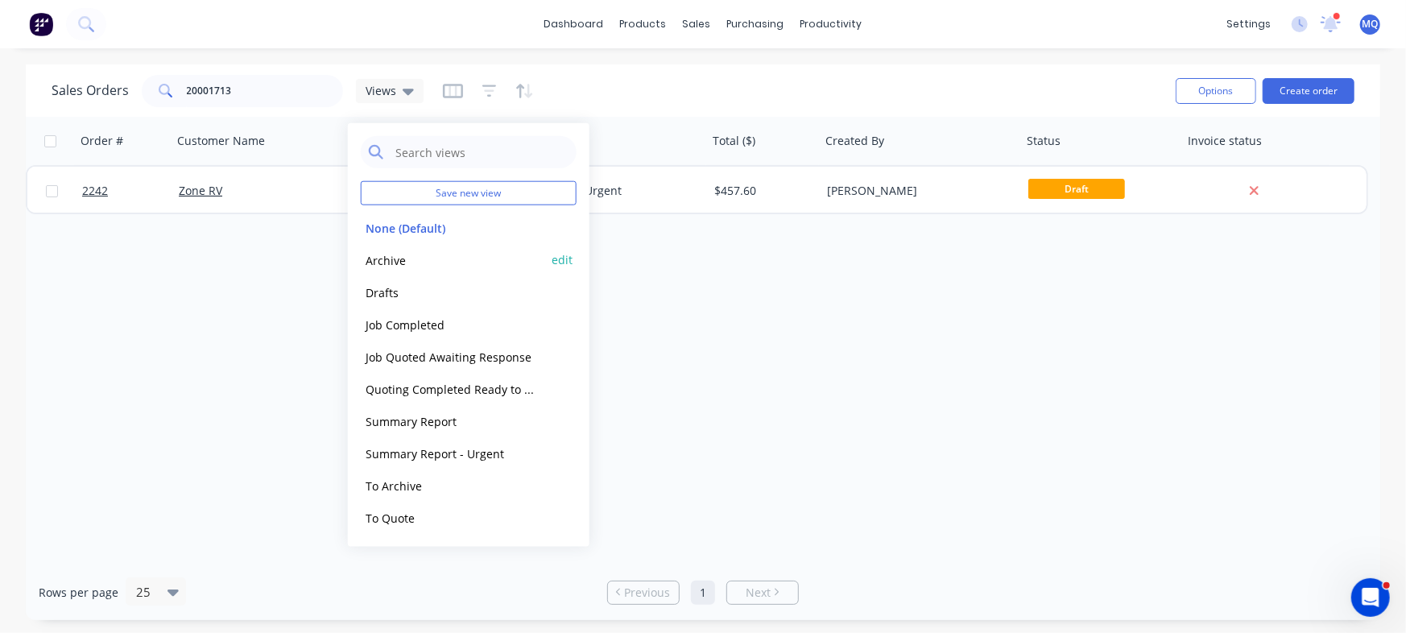
click at [407, 260] on button "Archive" at bounding box center [453, 259] width 184 height 19
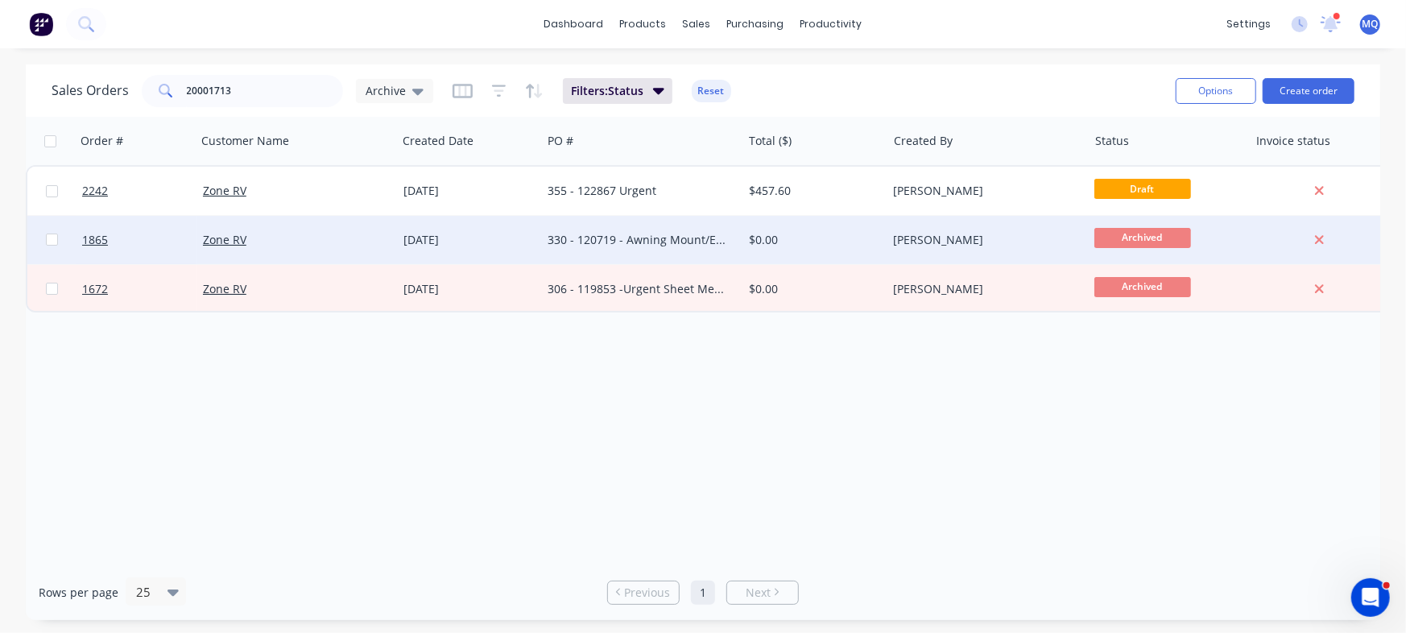
click at [673, 242] on div "330 - 120719 - Awning Mount/Expo Metal" at bounding box center [637, 240] width 179 height 16
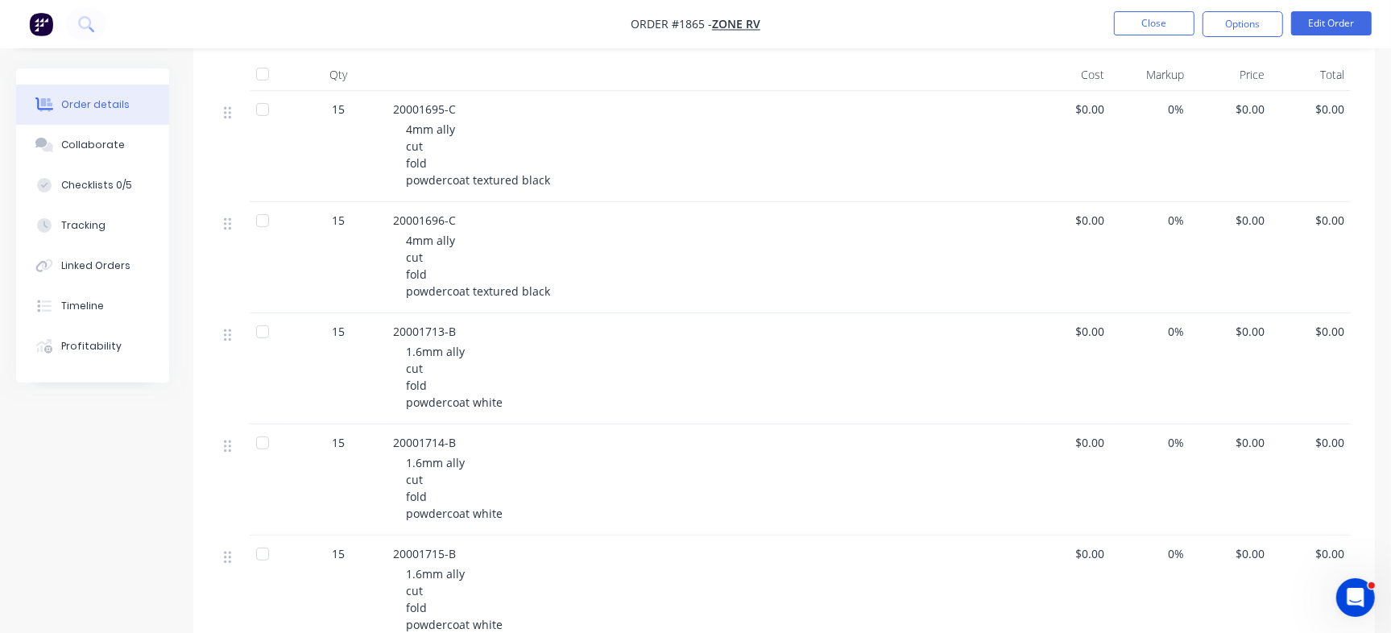
scroll to position [515, 0]
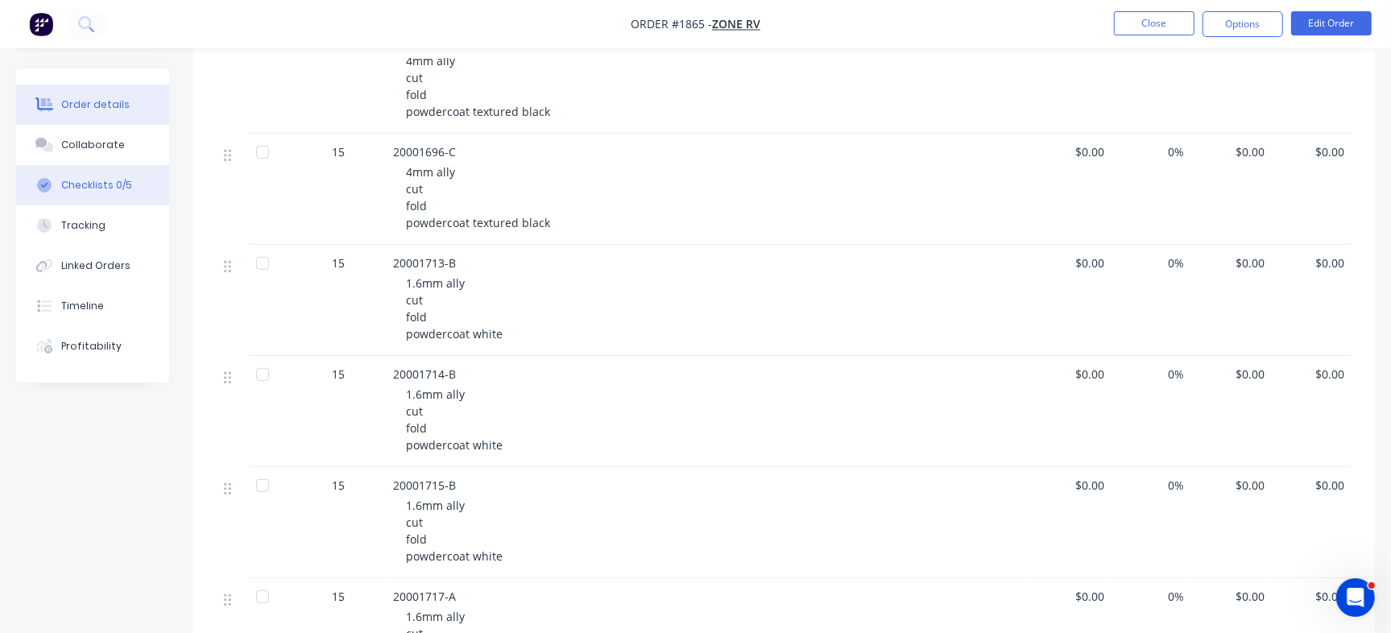
click at [131, 180] on button "Checklists 0/5" at bounding box center [92, 185] width 153 height 40
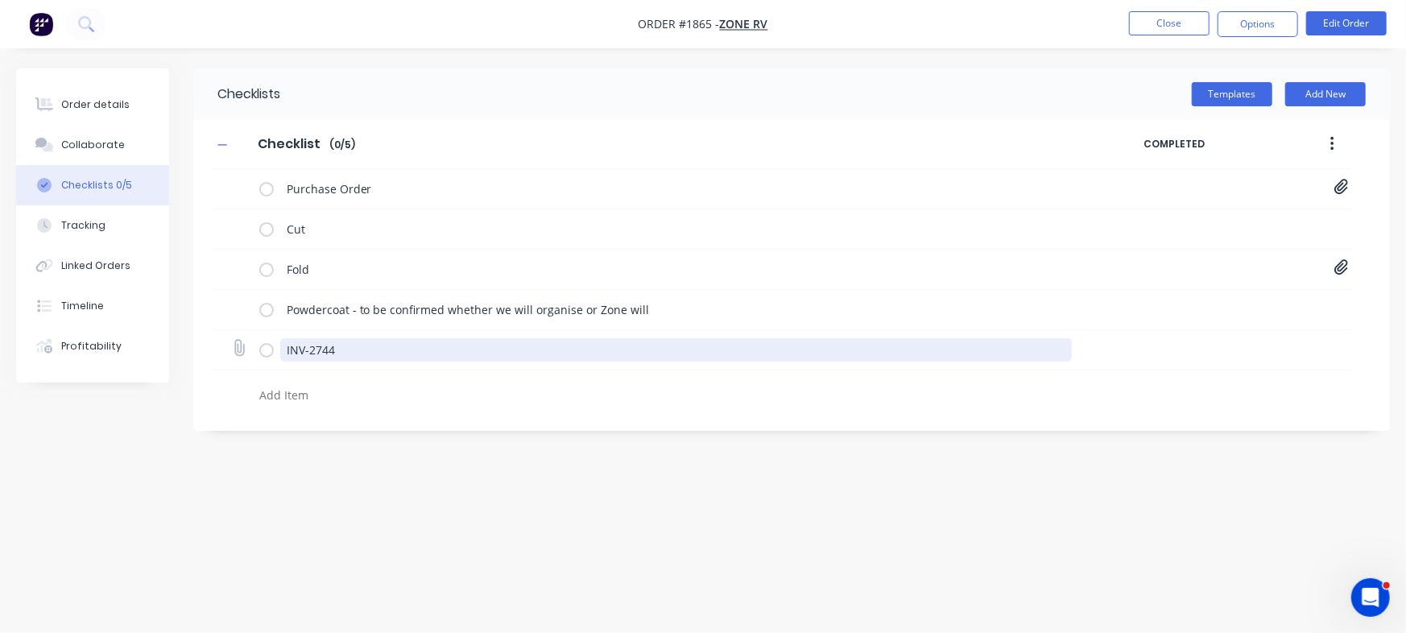
drag, startPoint x: 359, startPoint y: 345, endPoint x: 258, endPoint y: 329, distance: 102.7
click at [216, 332] on div "INV-2744" at bounding box center [782, 350] width 1138 height 40
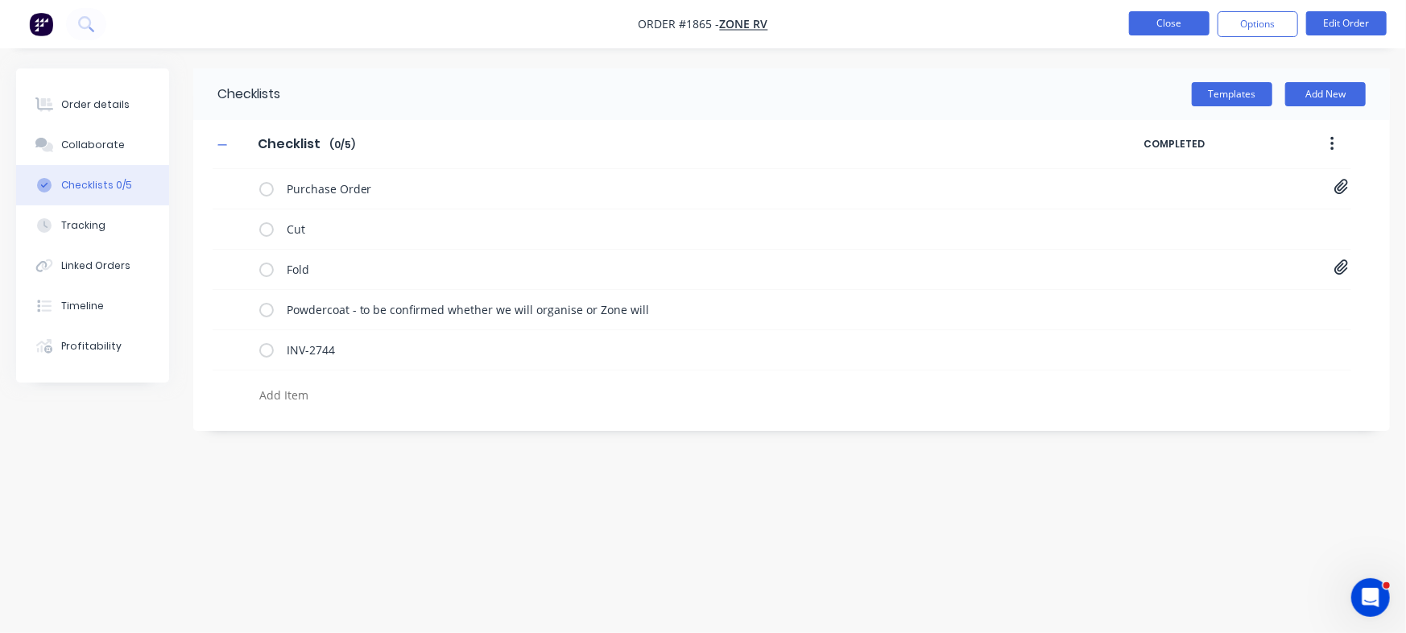
click at [1171, 16] on button "Close" at bounding box center [1169, 23] width 81 height 24
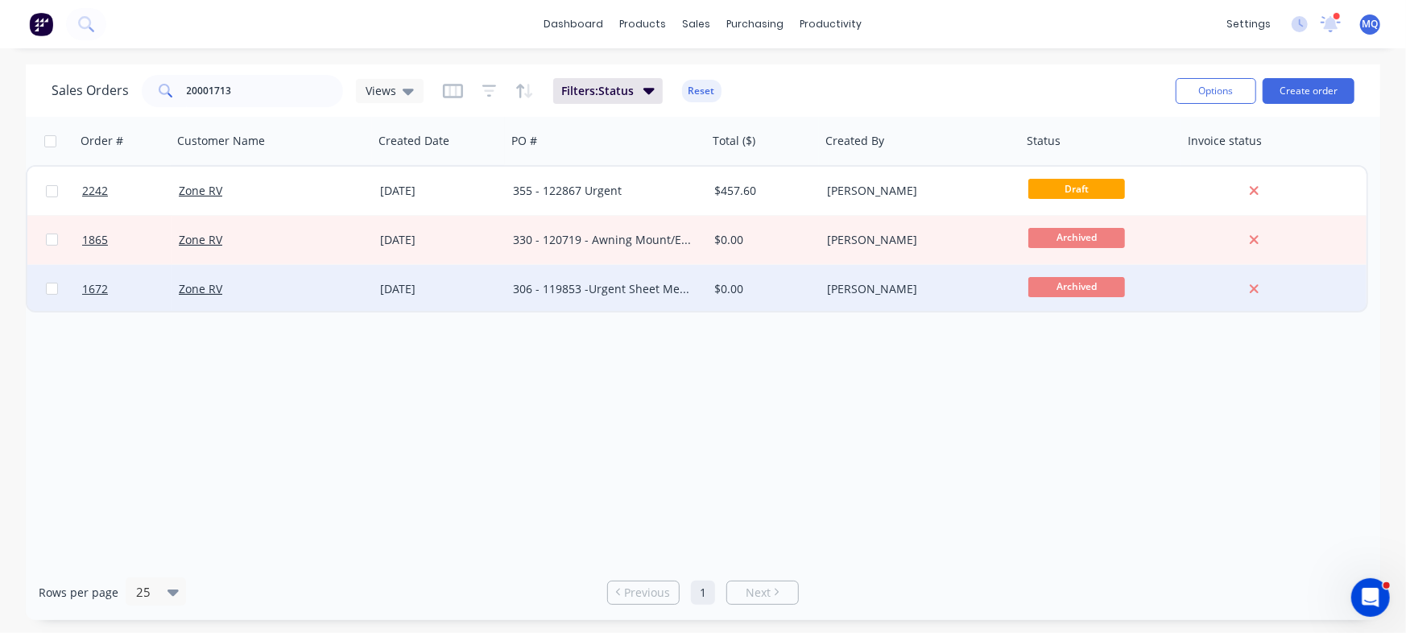
click at [628, 285] on div "306 - 119853 -Urgent Sheet Metal 1 of 2" at bounding box center [602, 289] width 179 height 16
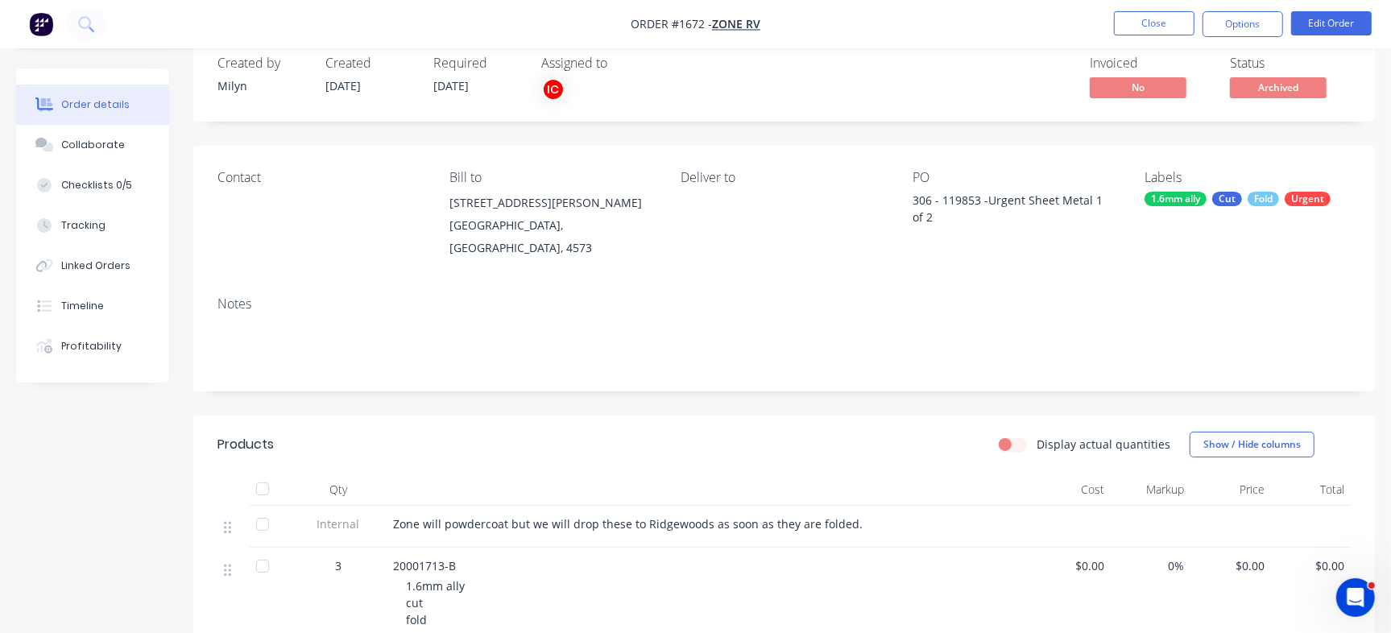
scroll to position [26, 0]
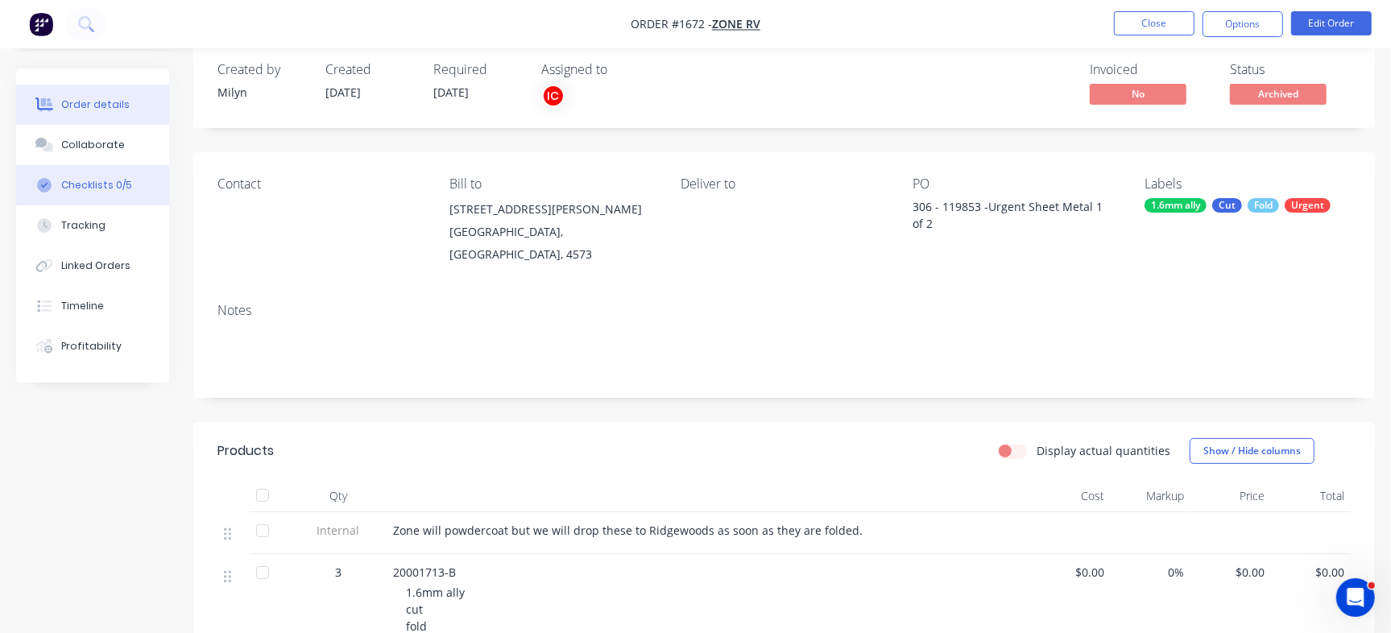
click at [149, 171] on button "Checklists 0/5" at bounding box center [92, 185] width 153 height 40
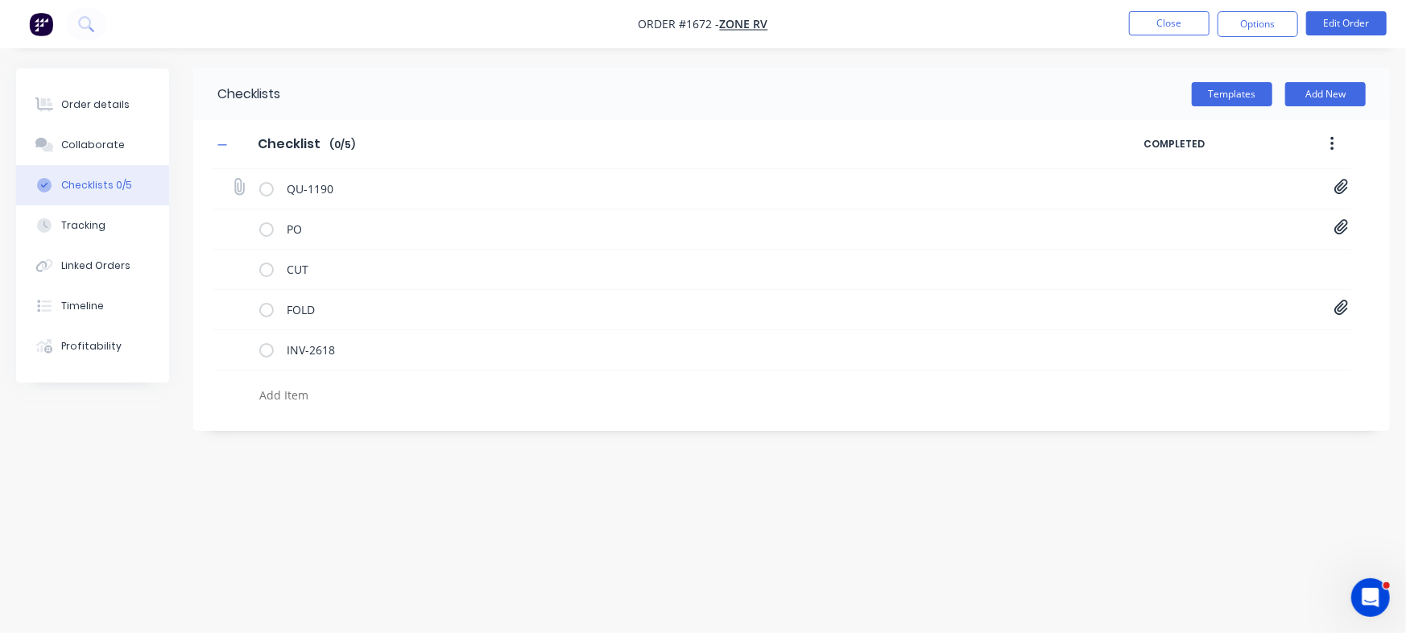
click at [1339, 188] on icon at bounding box center [1341, 187] width 14 height 16
click at [1189, 221] on link "Quote QU1190.pdf" at bounding box center [1212, 222] width 188 height 17
click at [1167, 19] on button "Close" at bounding box center [1169, 23] width 81 height 24
type textarea "x"
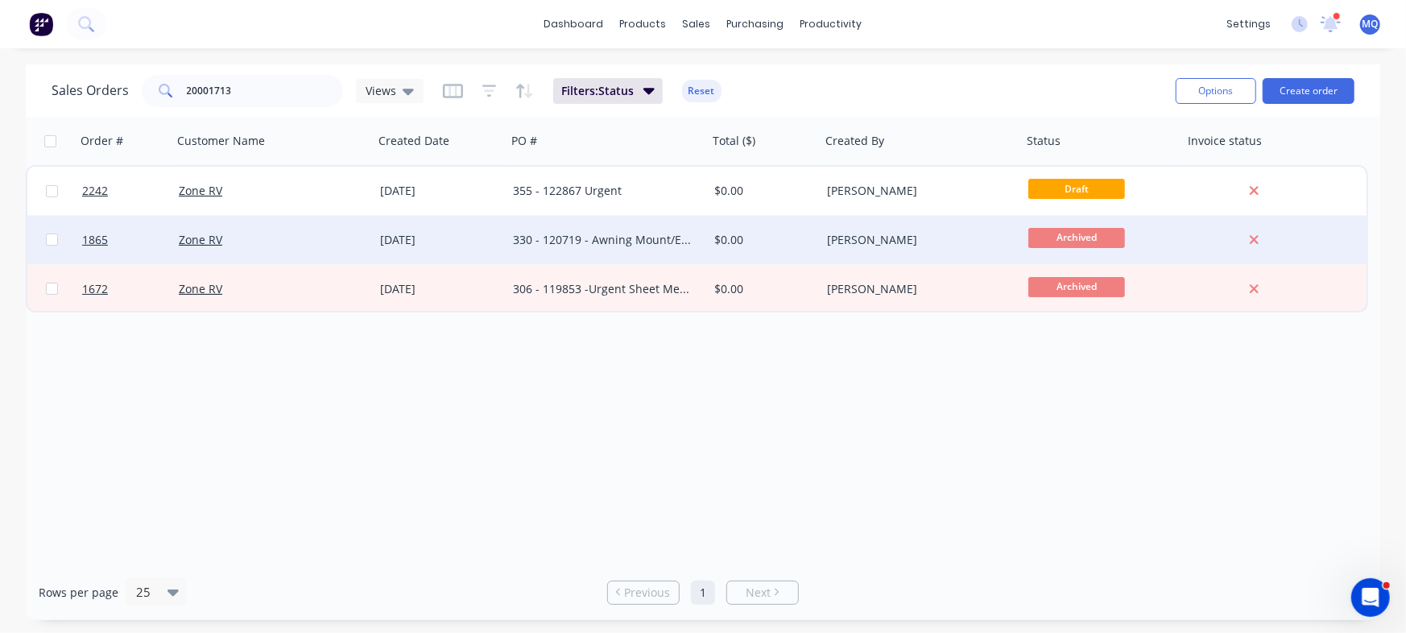
click at [620, 242] on div "330 - 120719 - Awning Mount/Expo Metal" at bounding box center [602, 240] width 179 height 16
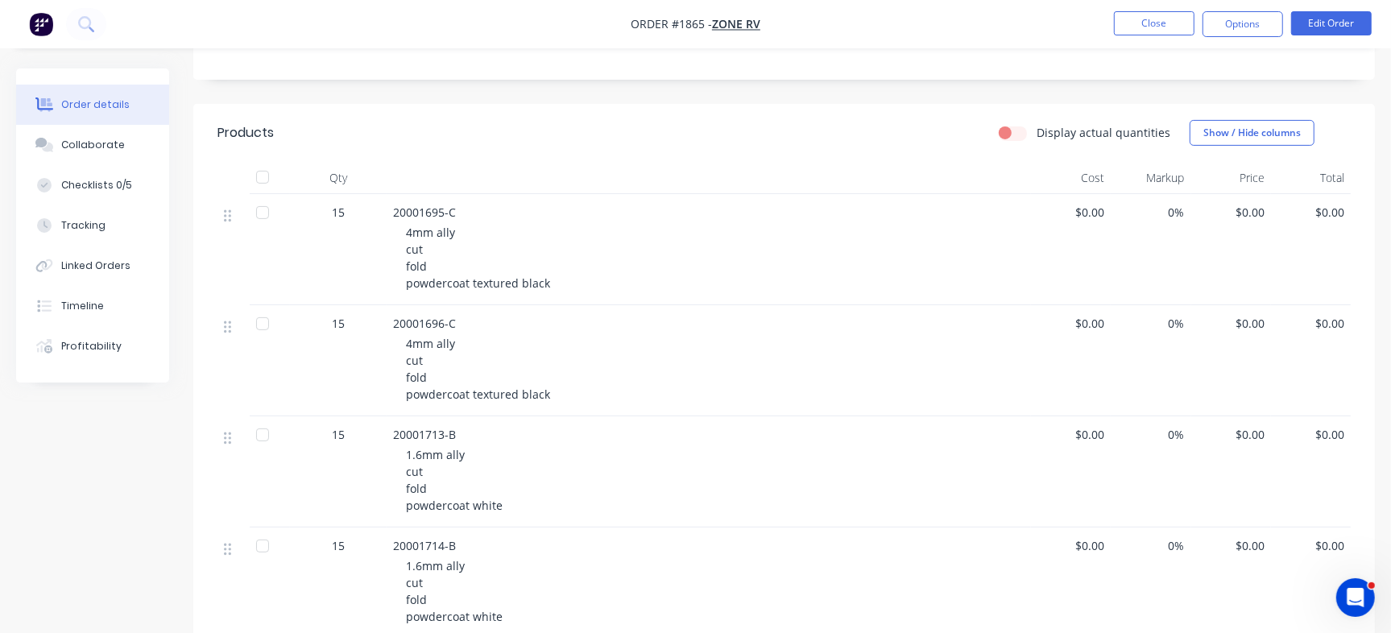
scroll to position [411, 0]
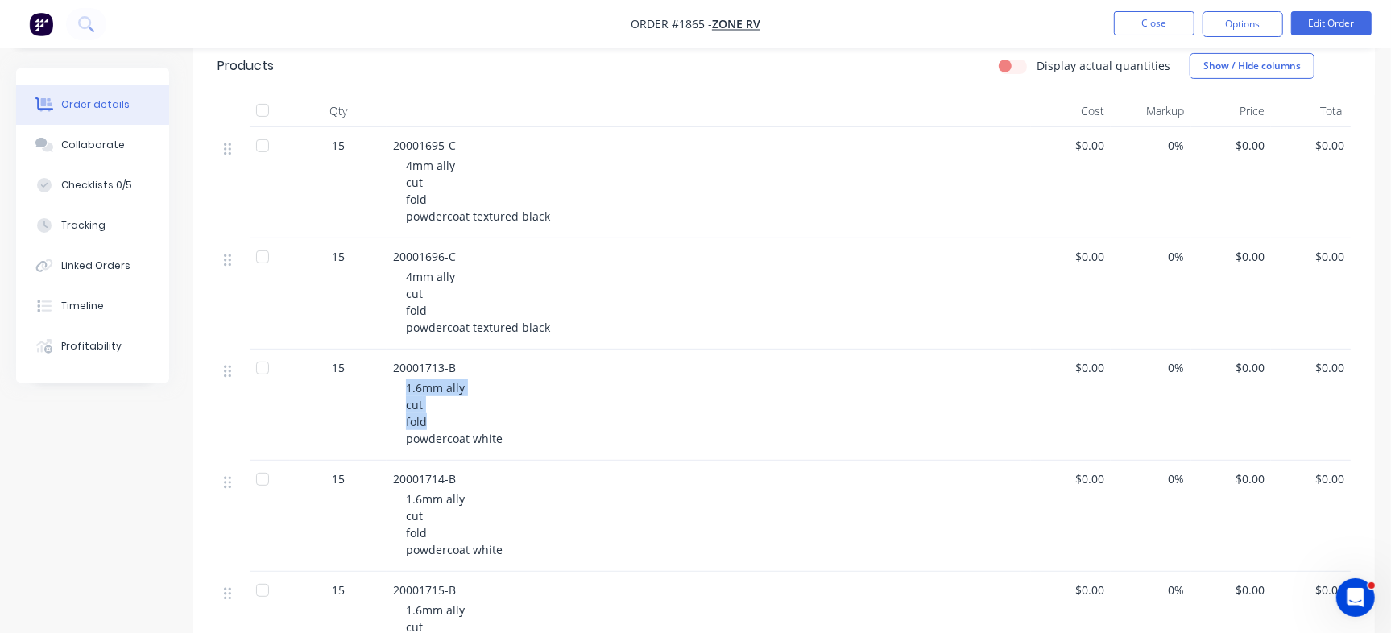
drag, startPoint x: 403, startPoint y: 372, endPoint x: 467, endPoint y: 407, distance: 72.8
click at [467, 407] on div "20001713-B 1.6mm ally cut fold powdercoat white" at bounding box center [708, 404] width 644 height 111
click at [107, 159] on button "Collaborate" at bounding box center [92, 145] width 153 height 40
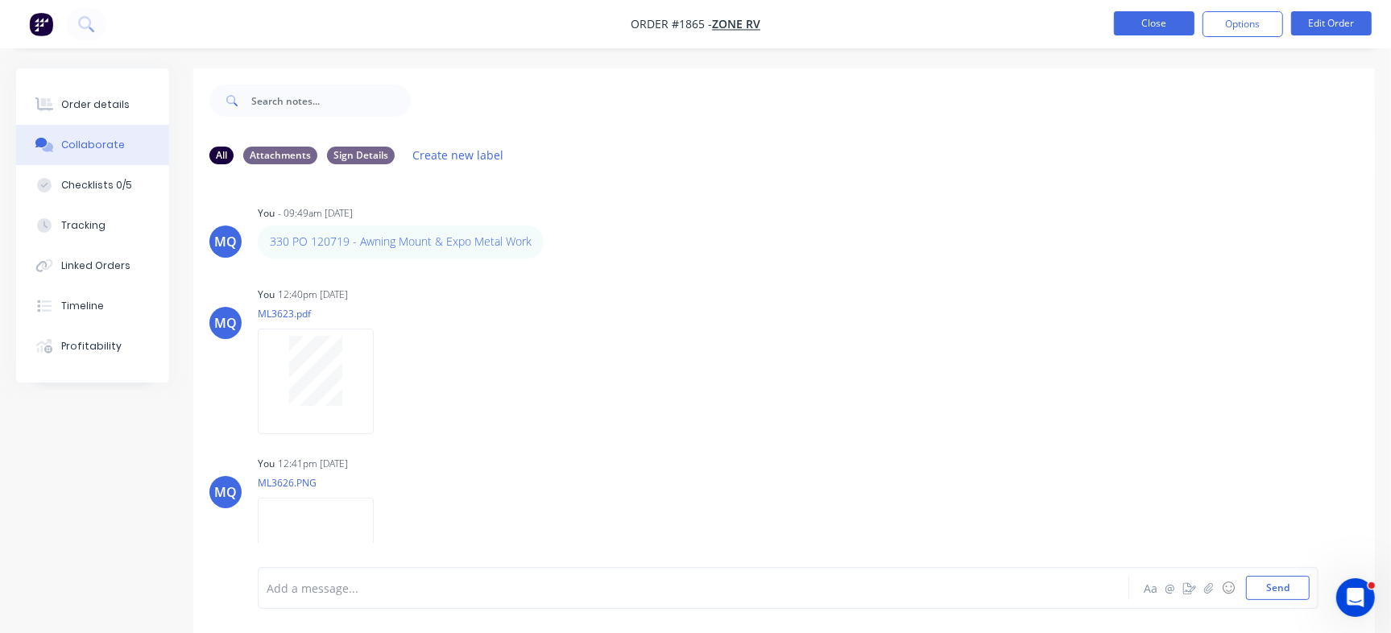
click at [1150, 24] on button "Close" at bounding box center [1154, 23] width 81 height 24
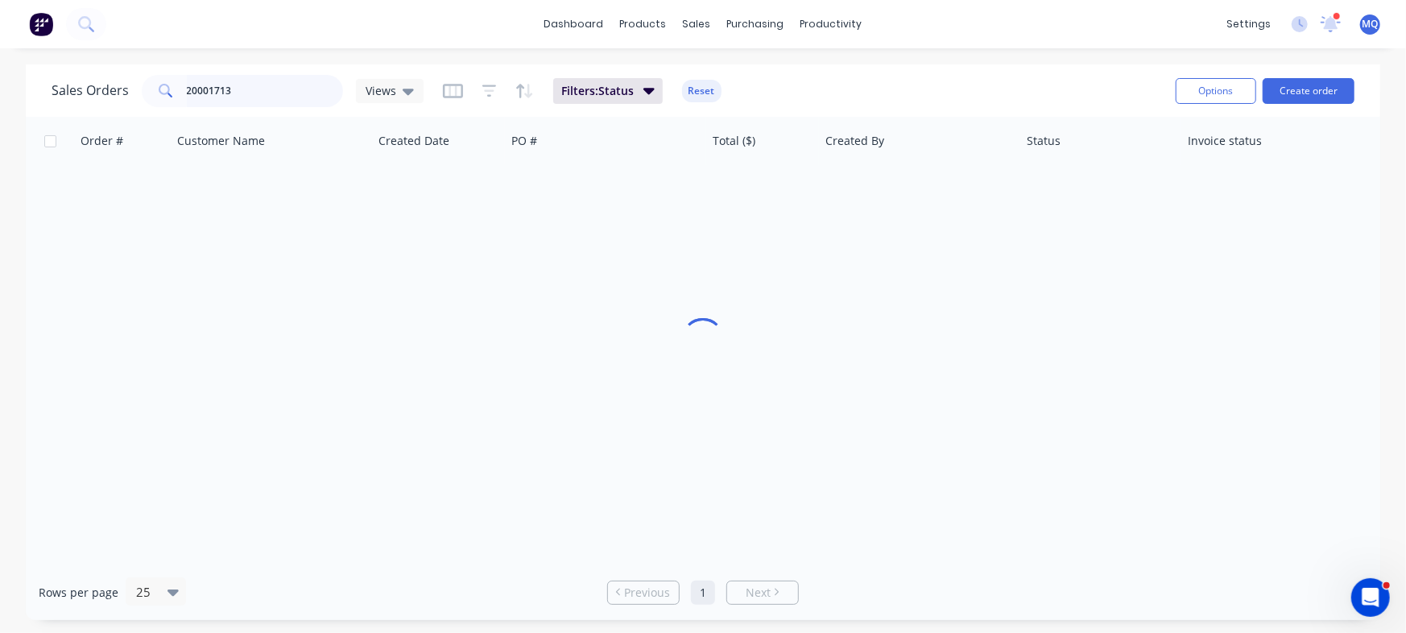
click at [254, 86] on input "20001713" at bounding box center [265, 91] width 157 height 32
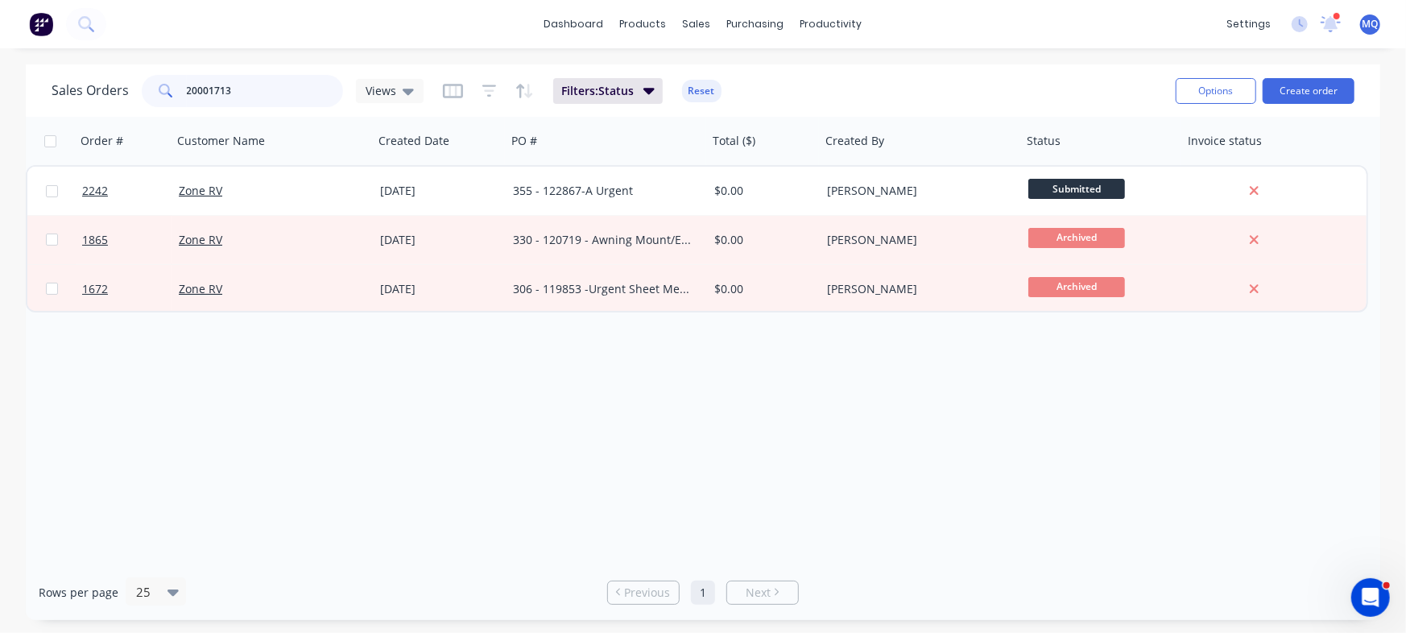
click at [255, 86] on input "20001713" at bounding box center [265, 91] width 157 height 32
paste input "695"
type input "20001695"
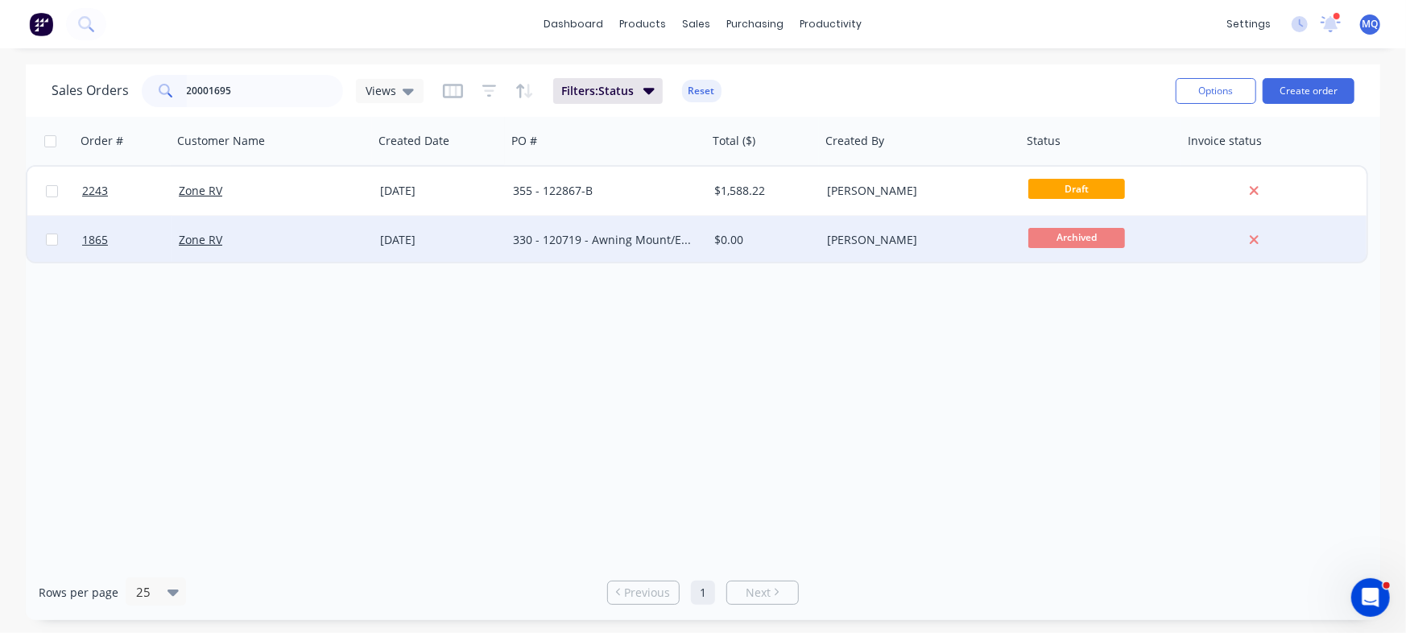
click at [499, 232] on div "23 Jun 2025" at bounding box center [440, 240] width 120 height 16
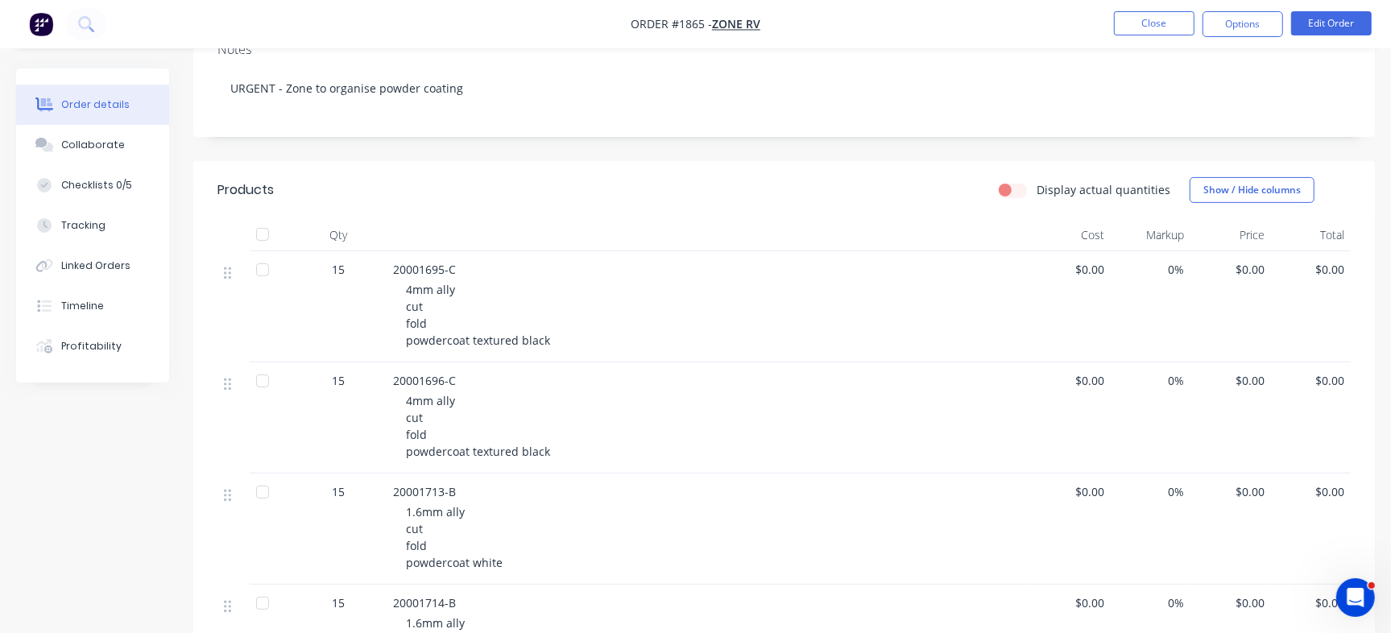
scroll to position [300, 0]
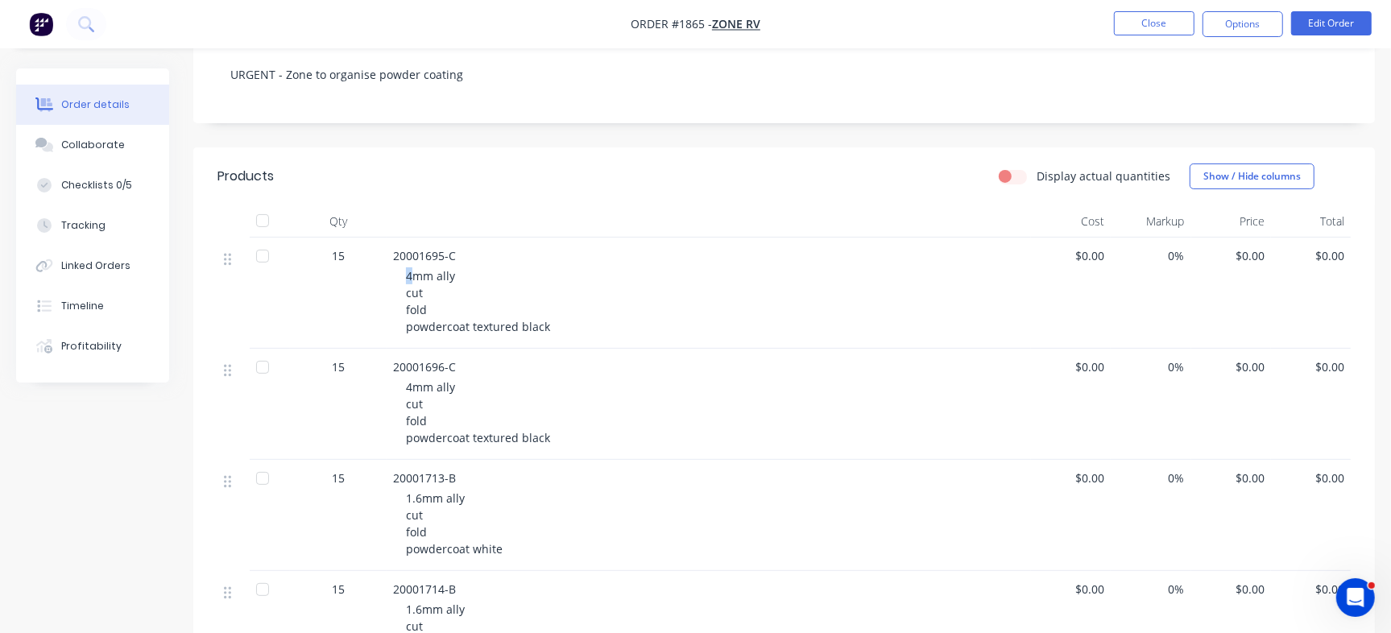
click at [409, 268] on span "4mm ally cut fold powdercoat textured black" at bounding box center [478, 301] width 144 height 66
click at [121, 187] on div "Checklists 0/5" at bounding box center [96, 185] width 71 height 14
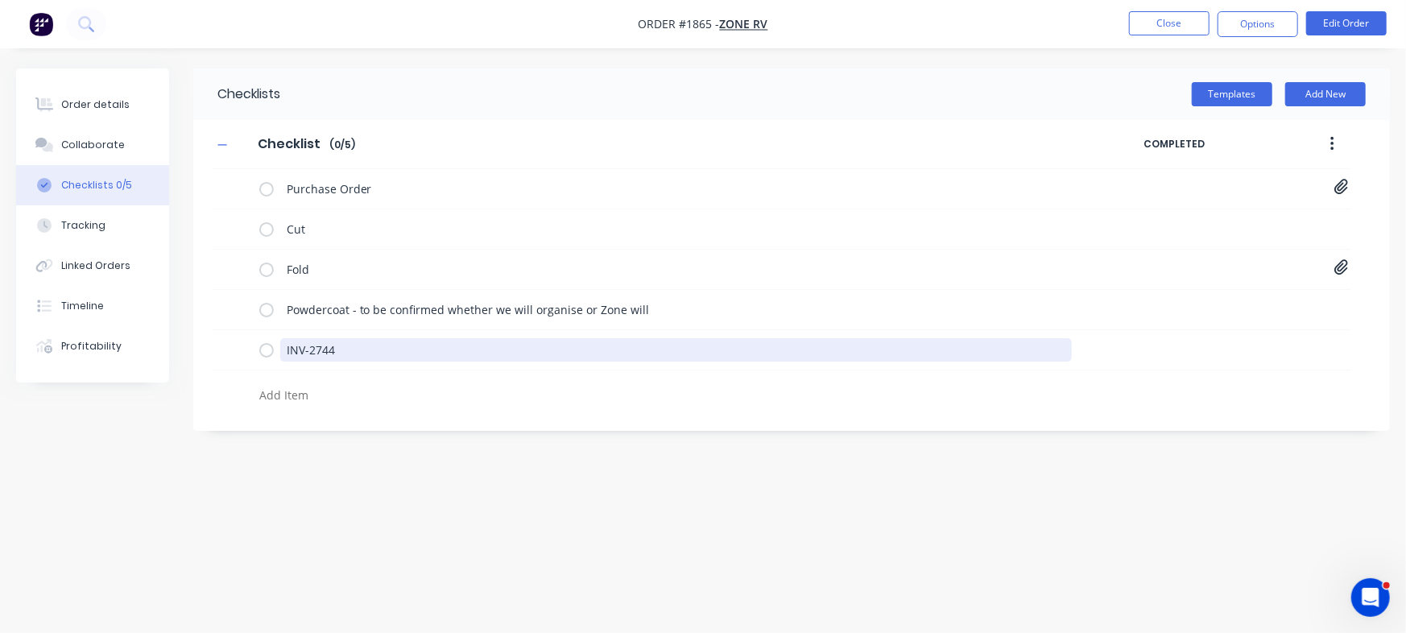
drag, startPoint x: 399, startPoint y: 352, endPoint x: 510, endPoint y: 452, distance: 150.0
click at [145, 317] on div "Order details Collaborate Checklists 0/5 Tracking Linked Orders Timeline Profit…" at bounding box center [703, 285] width 1406 height 435
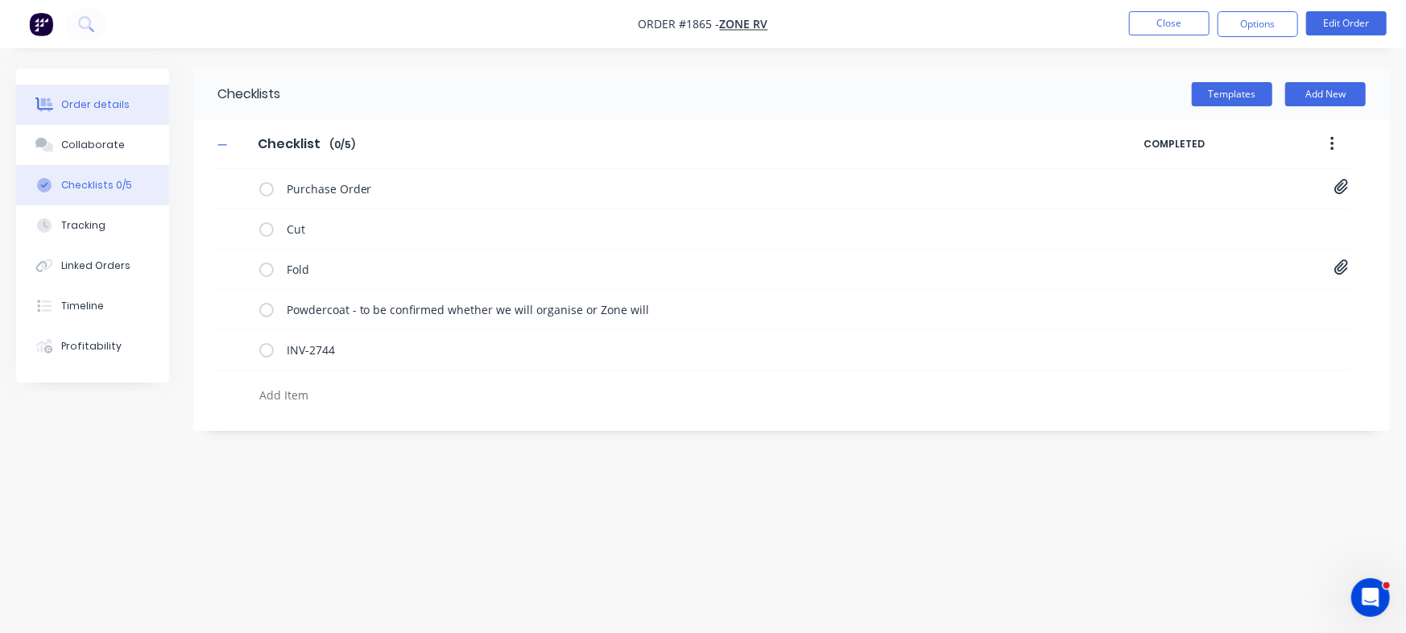
type textarea "x"
click at [80, 99] on div "Order details" at bounding box center [95, 104] width 68 height 14
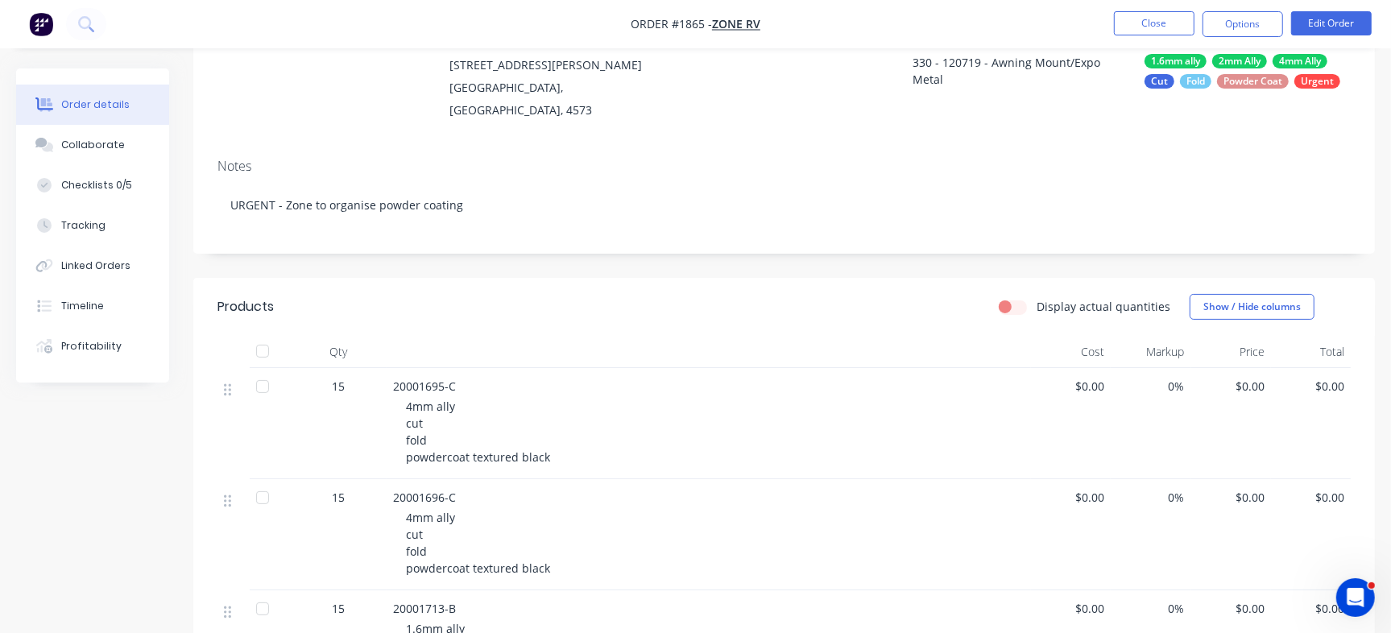
scroll to position [232, 0]
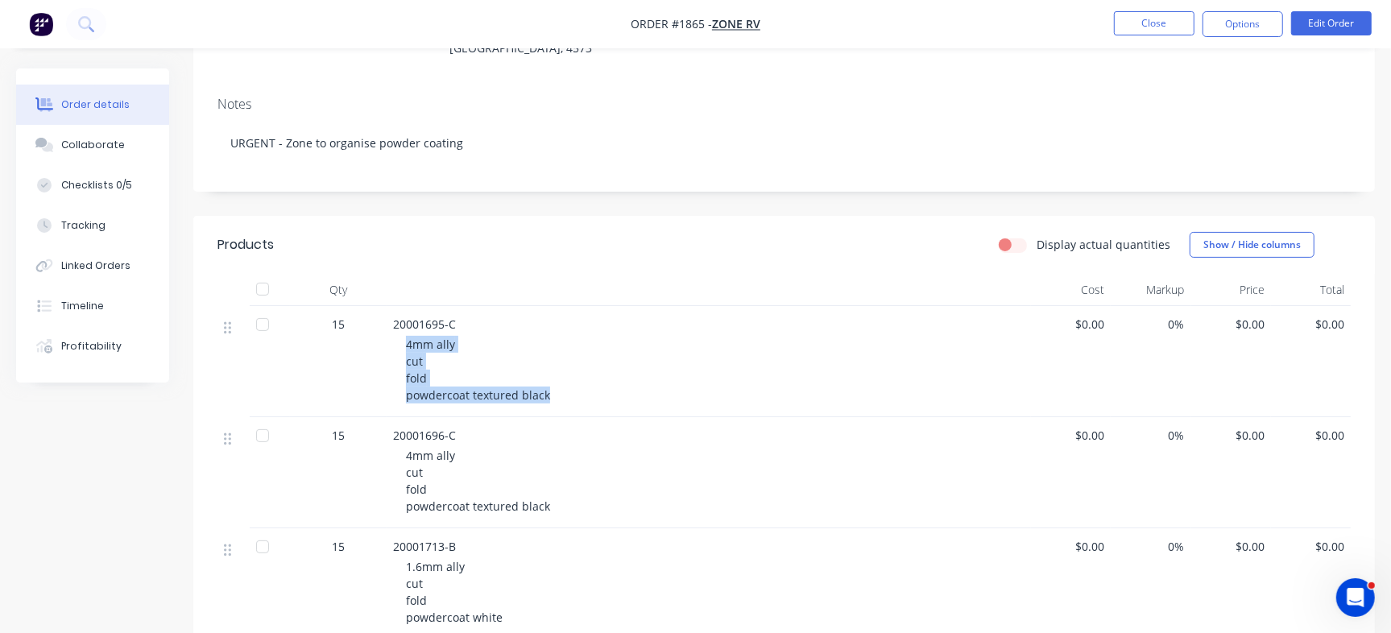
drag, startPoint x: 401, startPoint y: 324, endPoint x: 560, endPoint y: 390, distance: 171.5
click at [561, 383] on div "20001695-C 4mm ally cut fold powdercoat textured black" at bounding box center [708, 361] width 644 height 111
copy span "4mm ally cut fold powdercoat textured black"
click at [434, 448] on div "4mm ally cut fold powdercoat textured black" at bounding box center [715, 481] width 618 height 68
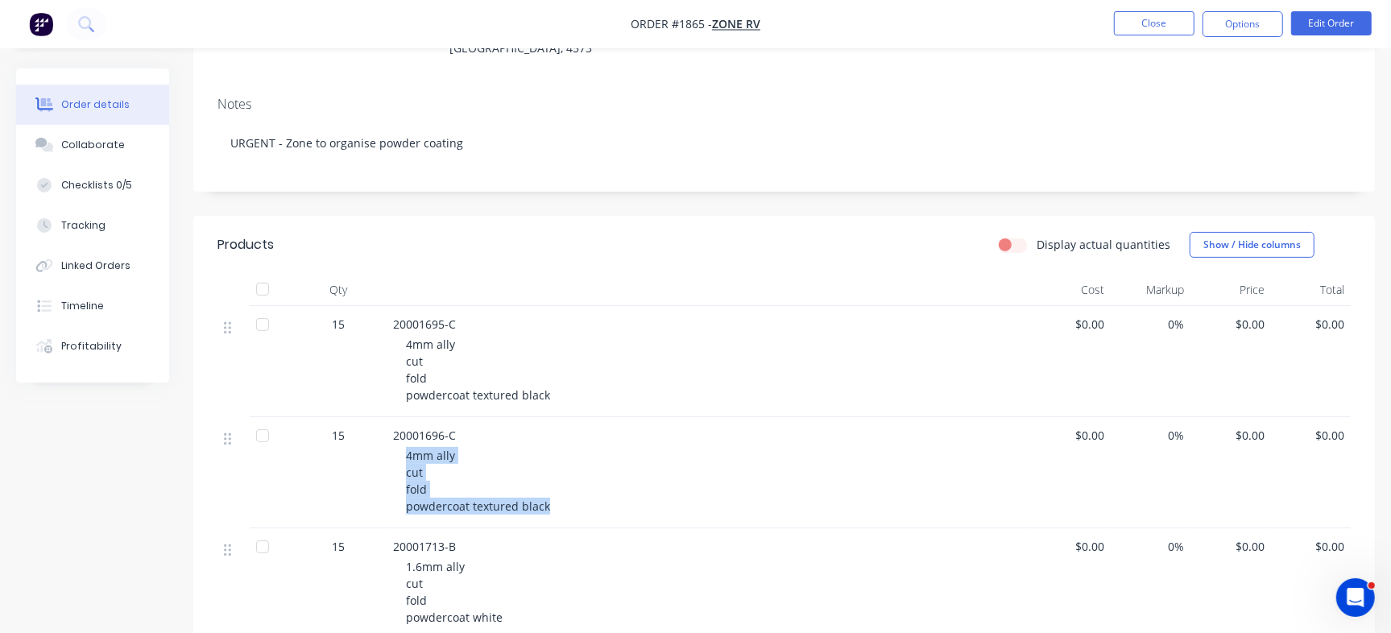
drag, startPoint x: 407, startPoint y: 438, endPoint x: 596, endPoint y: 496, distance: 197.1
click at [596, 496] on div "4mm ally cut fold powdercoat textured black" at bounding box center [715, 481] width 618 height 68
copy span "4mm ally cut fold powdercoat textured black"
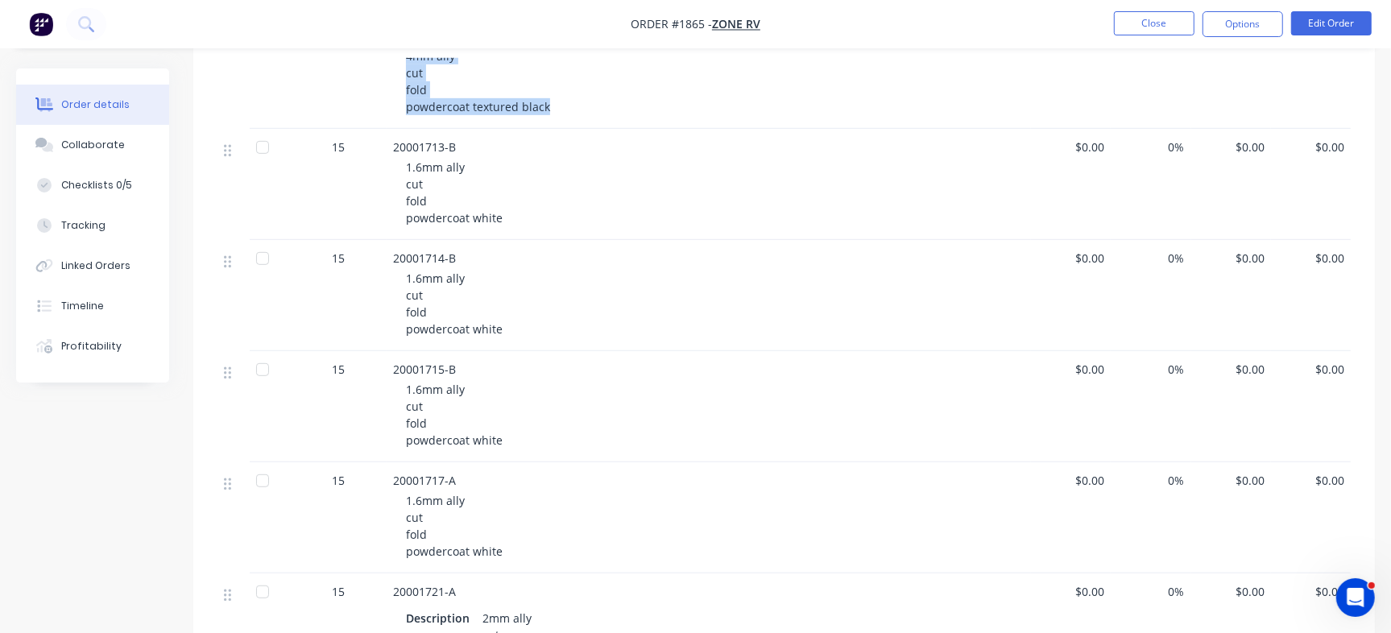
scroll to position [638, 0]
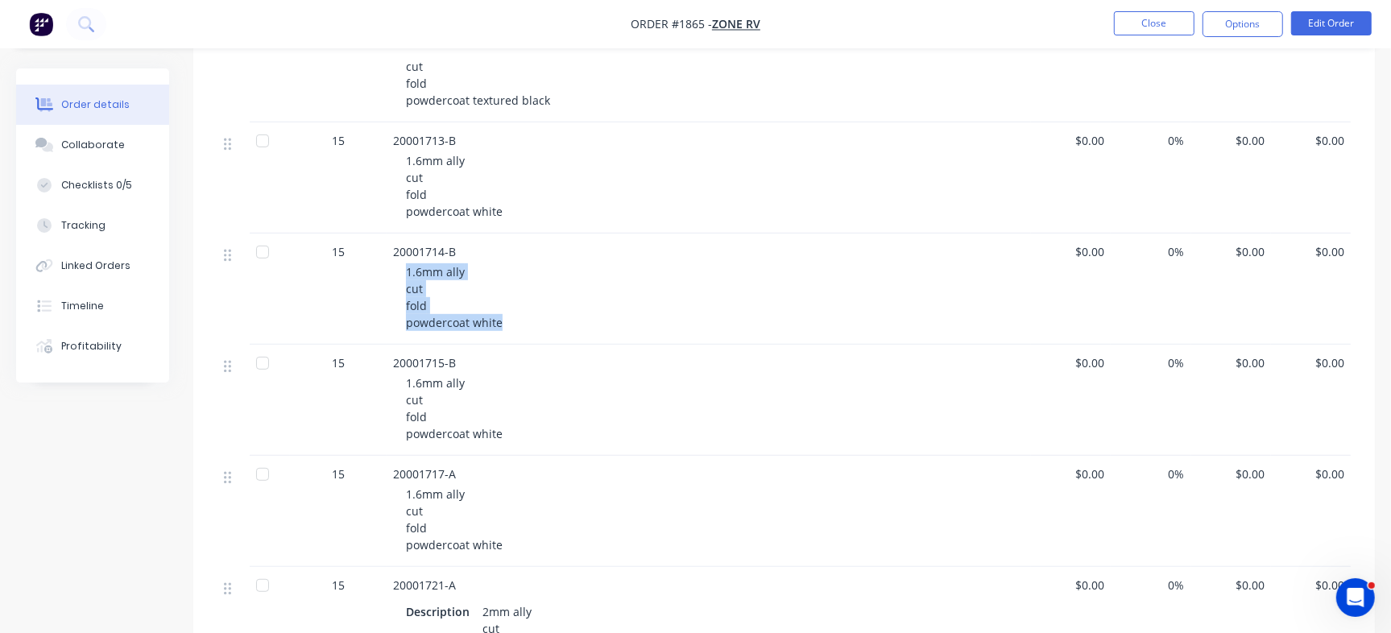
drag, startPoint x: 402, startPoint y: 257, endPoint x: 506, endPoint y: 306, distance: 115.6
click at [506, 306] on div "20001714-B 1.6mm ally cut fold powdercoat white" at bounding box center [708, 288] width 644 height 111
copy span "1.6mm ally cut fold powdercoat white"
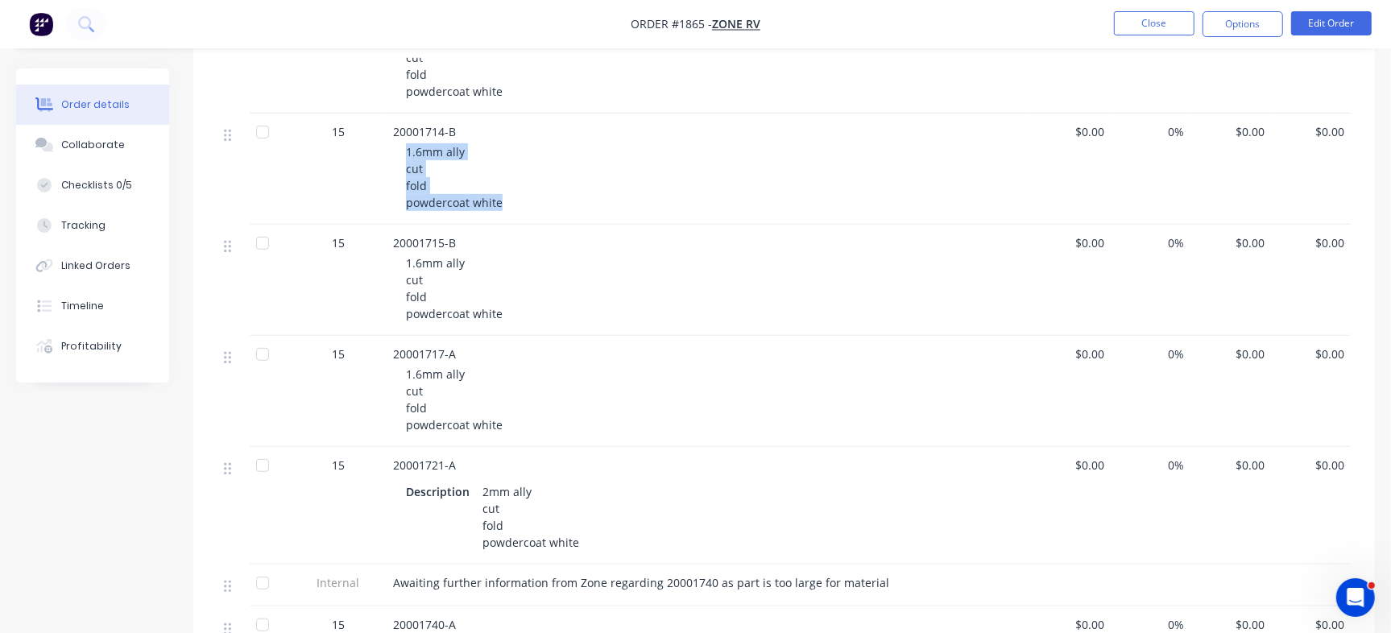
scroll to position [811, 0]
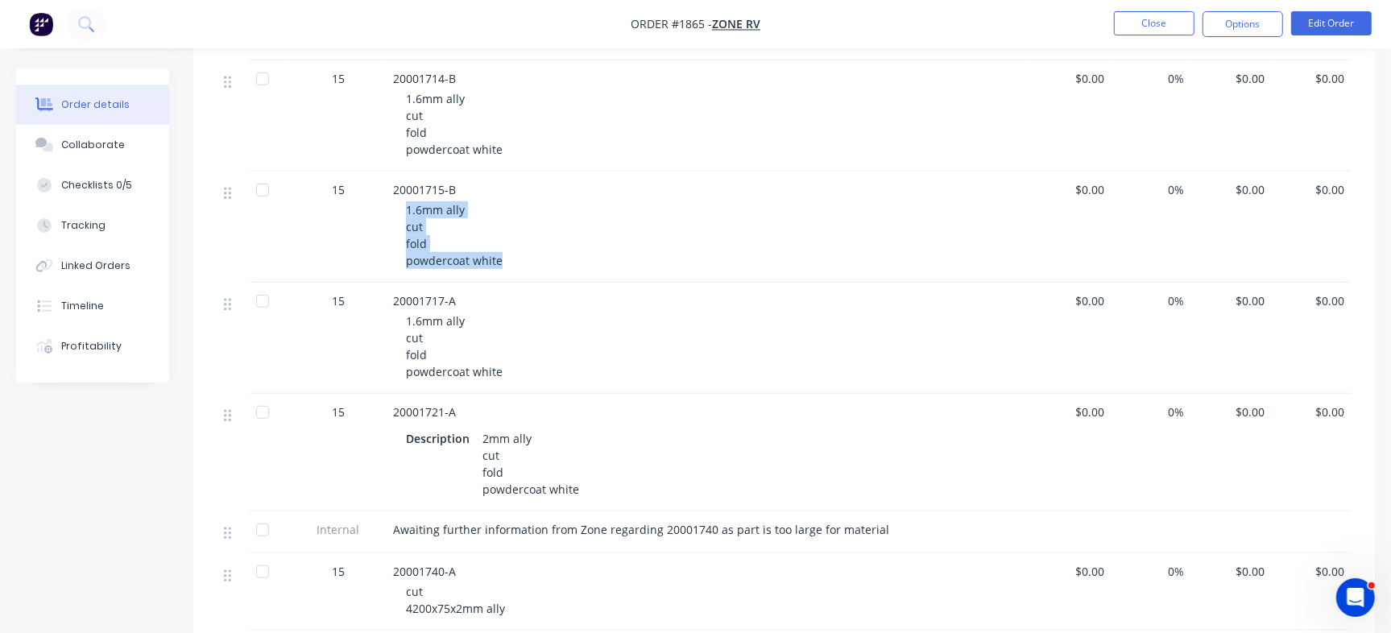
drag, startPoint x: 398, startPoint y: 190, endPoint x: 507, endPoint y: 237, distance: 119.0
click at [507, 237] on div "20001715-B 1.6mm ally cut fold powdercoat white" at bounding box center [708, 226] width 644 height 111
copy span "1.6mm ally cut fold powdercoat white"
drag, startPoint x: 443, startPoint y: 319, endPoint x: 523, endPoint y: 357, distance: 89.3
click at [523, 357] on div "1.6mm ally cut fold powdercoat white" at bounding box center [715, 346] width 618 height 68
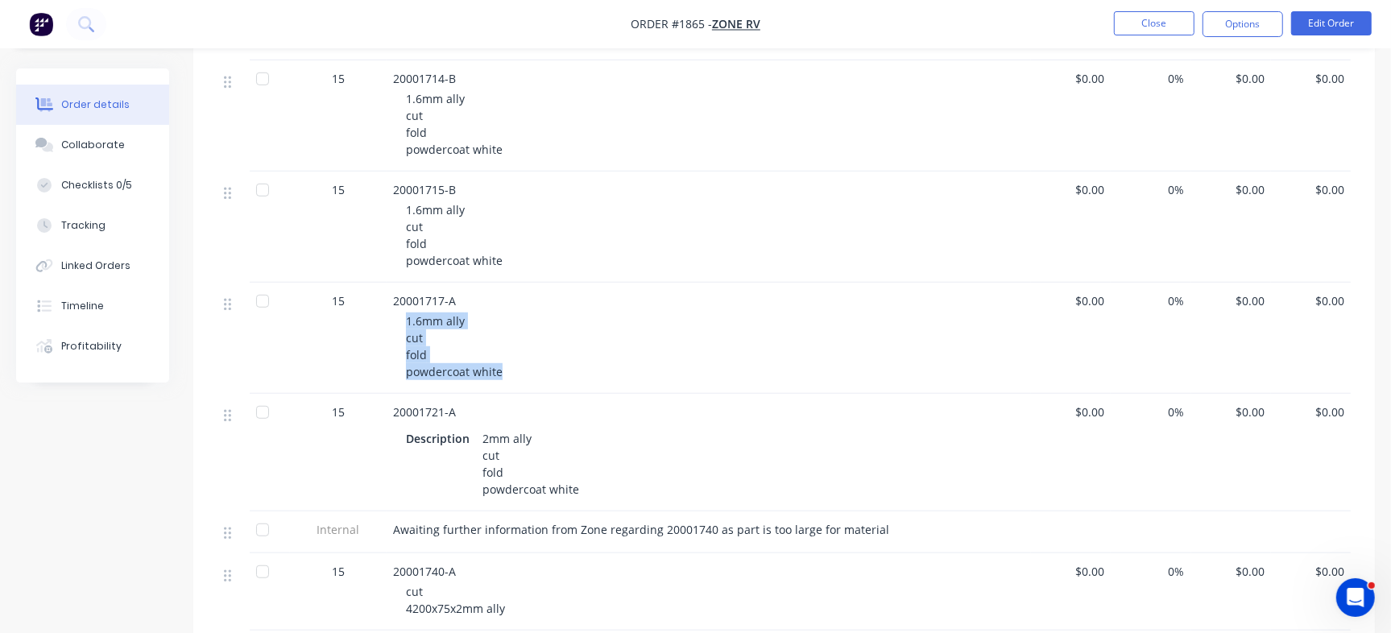
copy span "1.6mm ally cut fold powdercoat white"
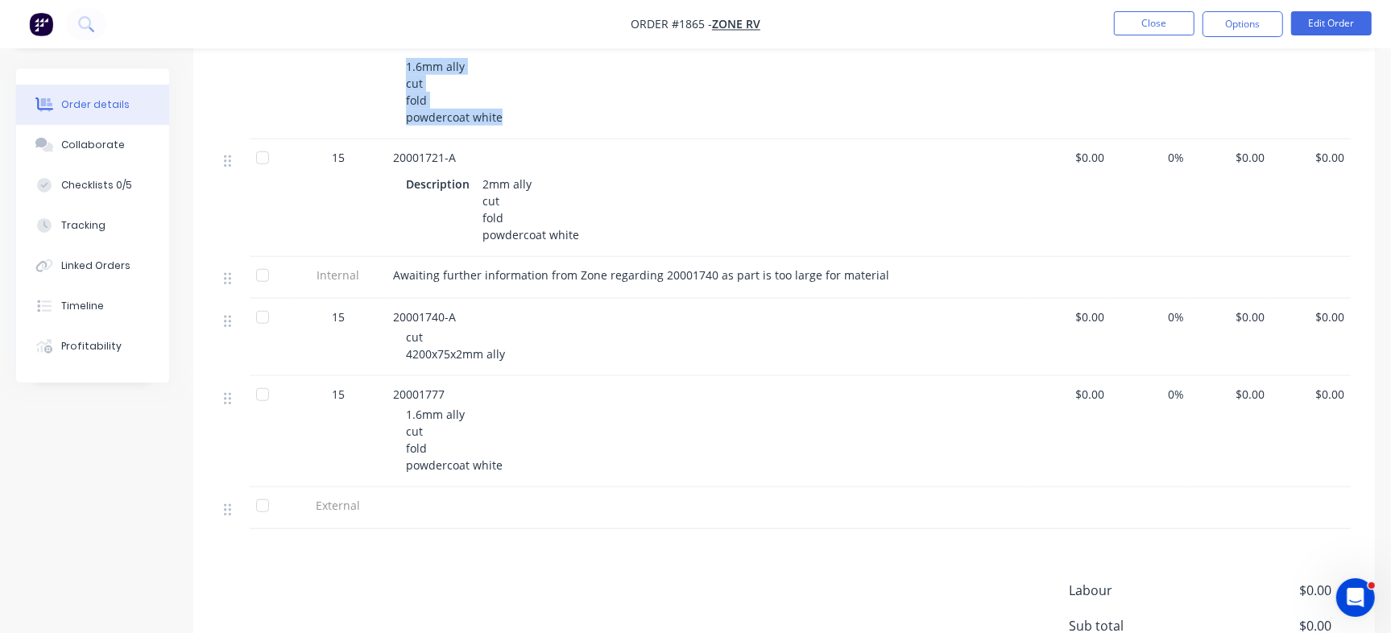
scroll to position [1110, 0]
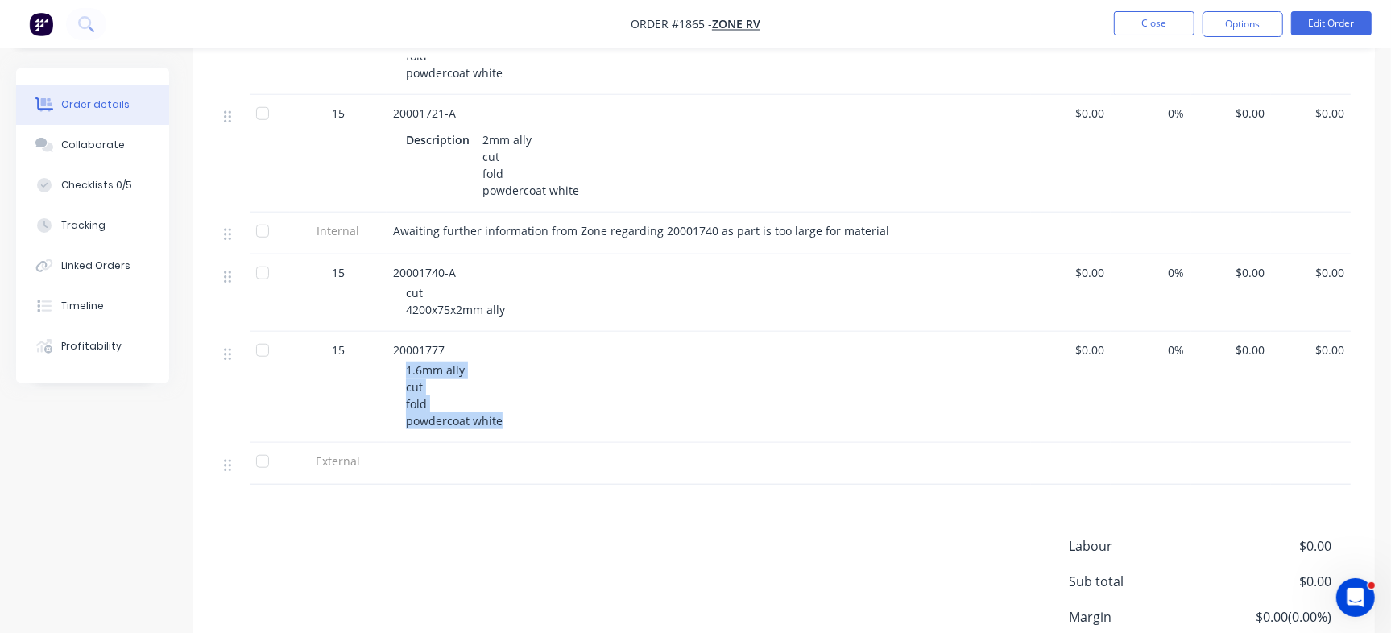
drag, startPoint x: 403, startPoint y: 353, endPoint x: 506, endPoint y: 399, distance: 113.6
click at [506, 399] on div "20001777 1.6mm ally cut fold powdercoat white" at bounding box center [708, 387] width 644 height 111
copy span "1.6mm ally cut fold powdercoat white"
click at [85, 309] on div "Timeline" at bounding box center [82, 306] width 43 height 14
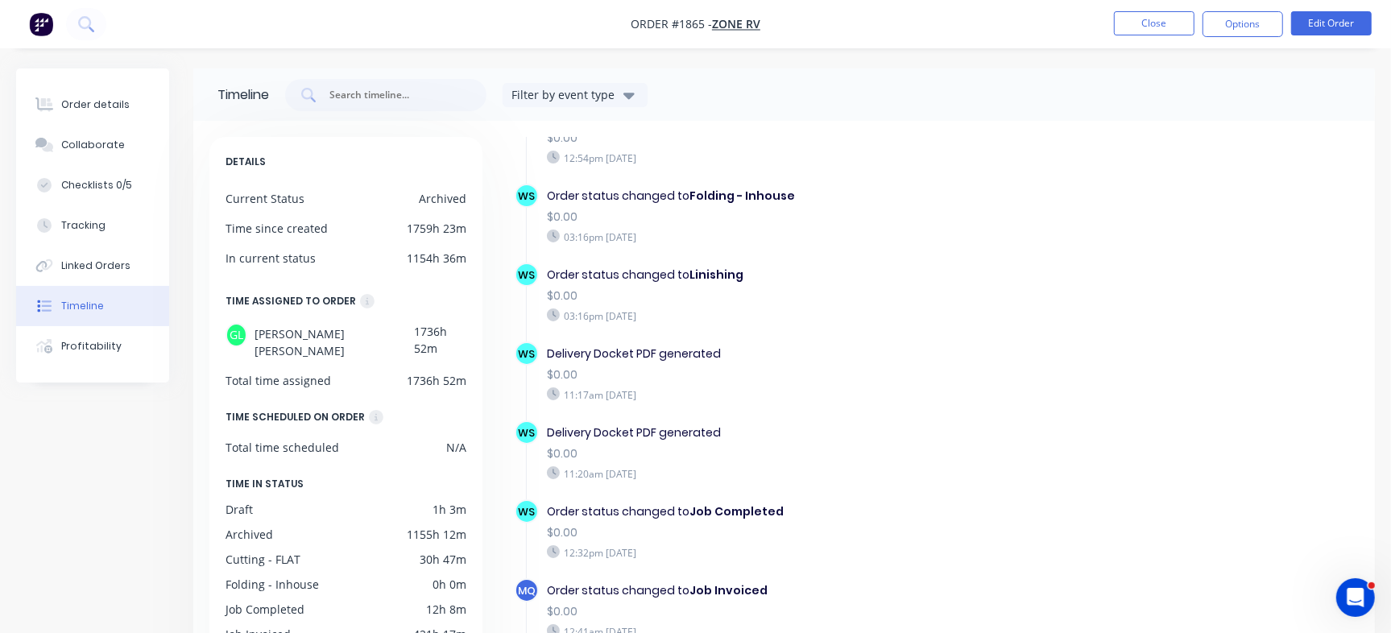
scroll to position [1422, 0]
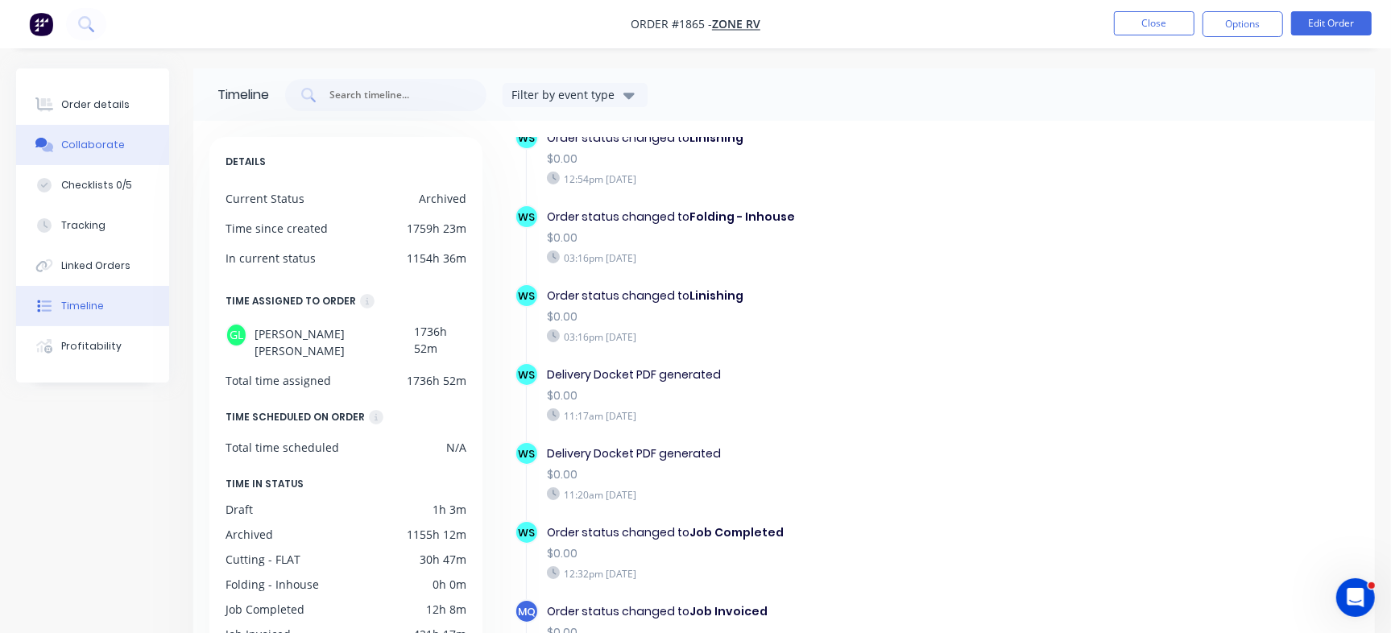
click at [99, 143] on div "Collaborate" at bounding box center [93, 145] width 64 height 14
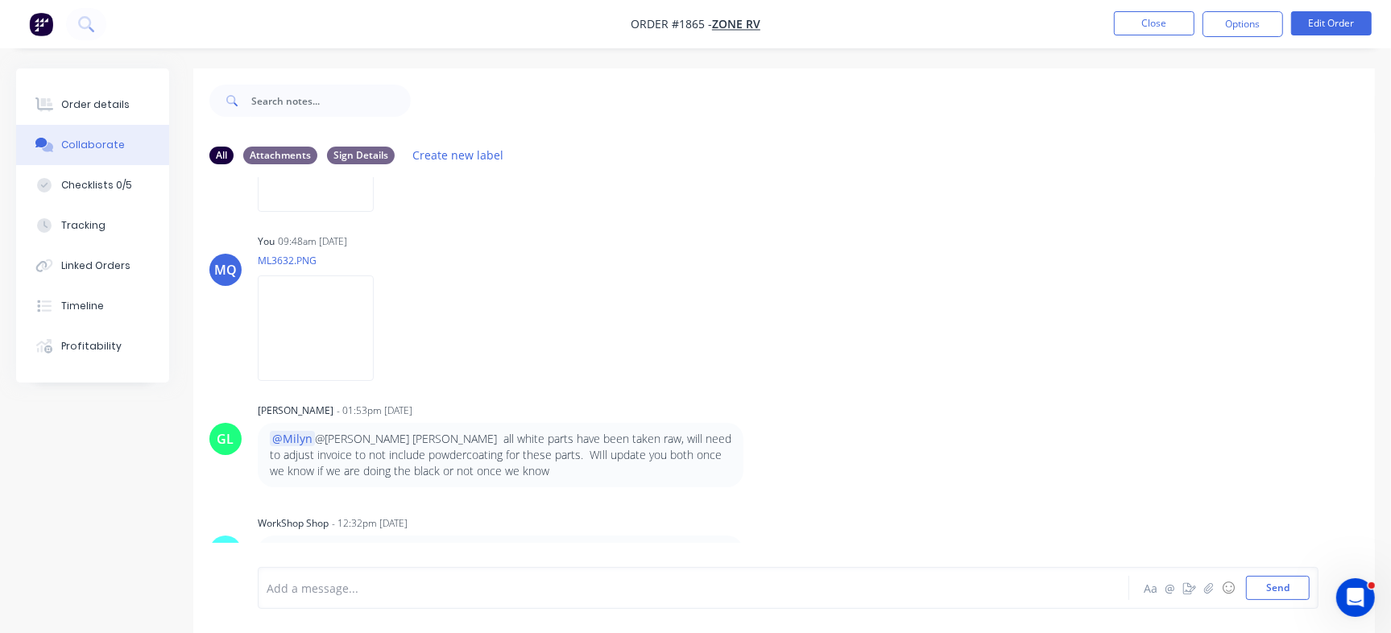
scroll to position [24, 0]
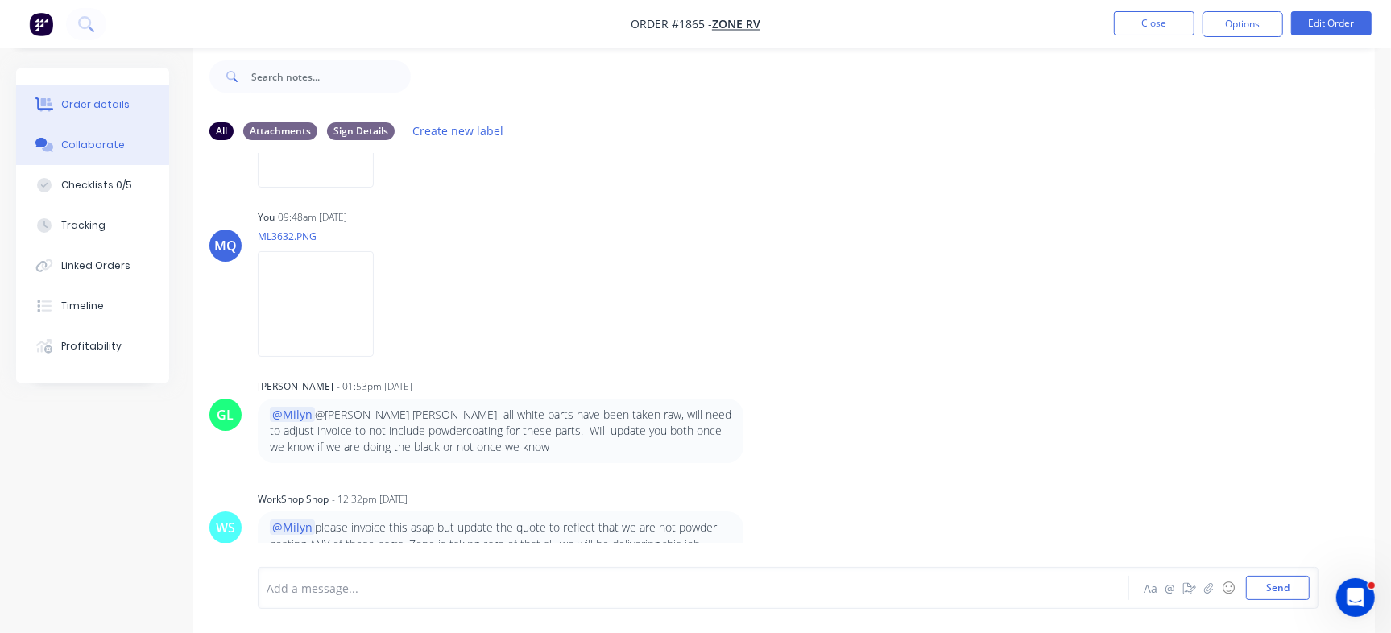
click at [118, 108] on div "Order details" at bounding box center [95, 104] width 68 height 14
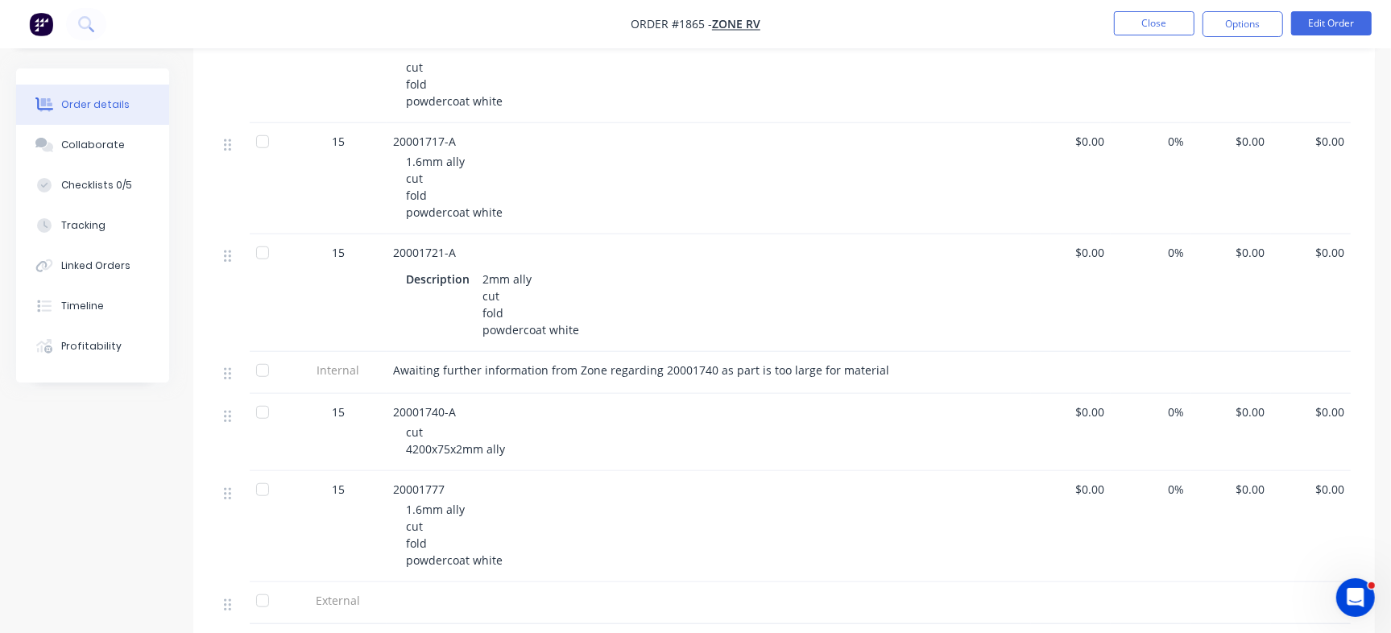
scroll to position [982, 0]
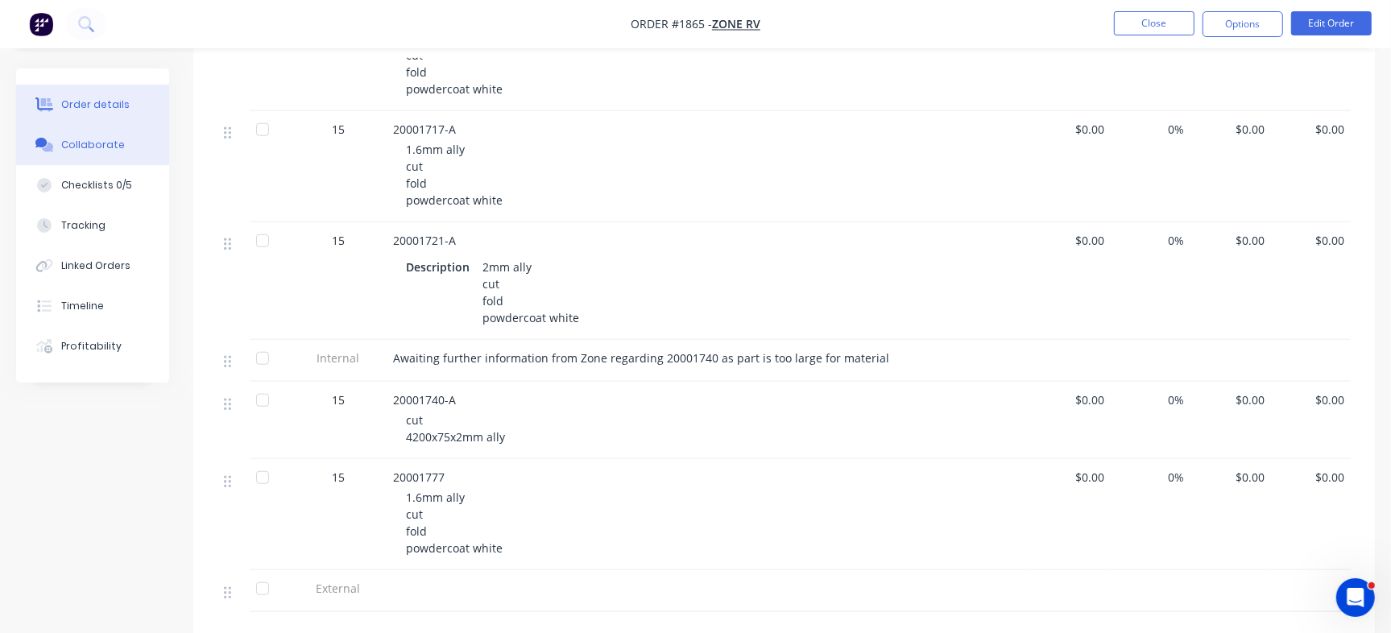
click at [127, 157] on button "Collaborate" at bounding box center [92, 145] width 153 height 40
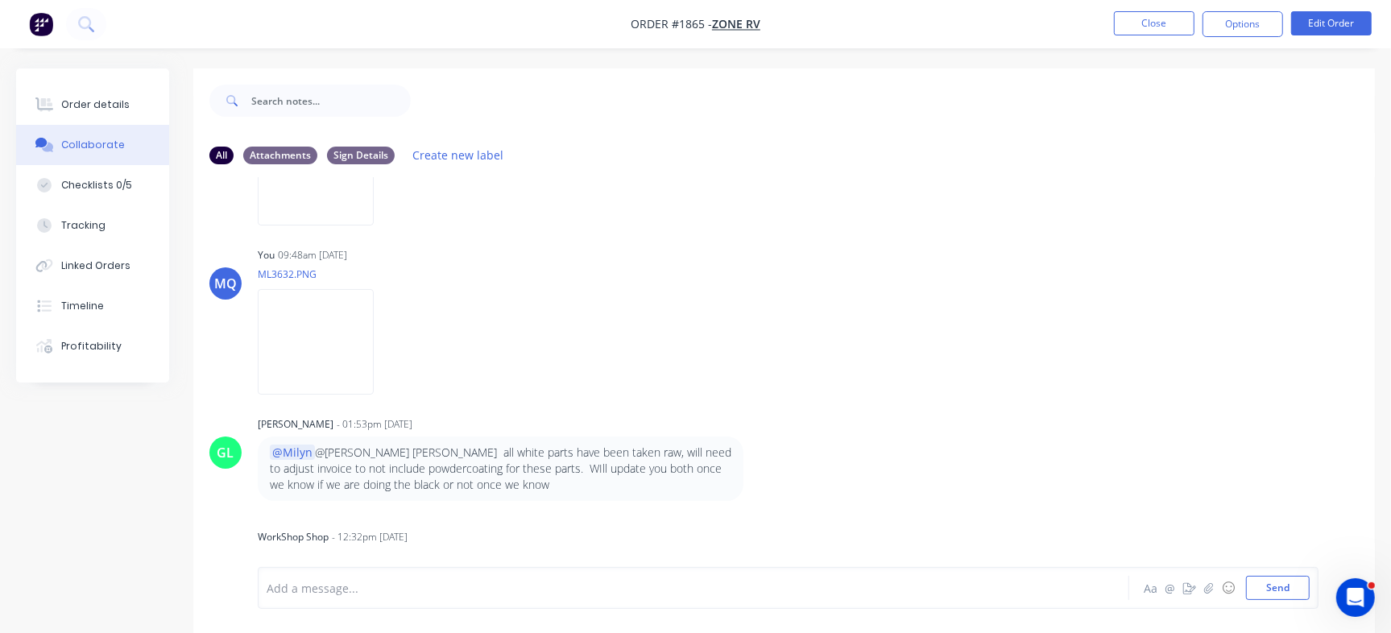
scroll to position [843, 0]
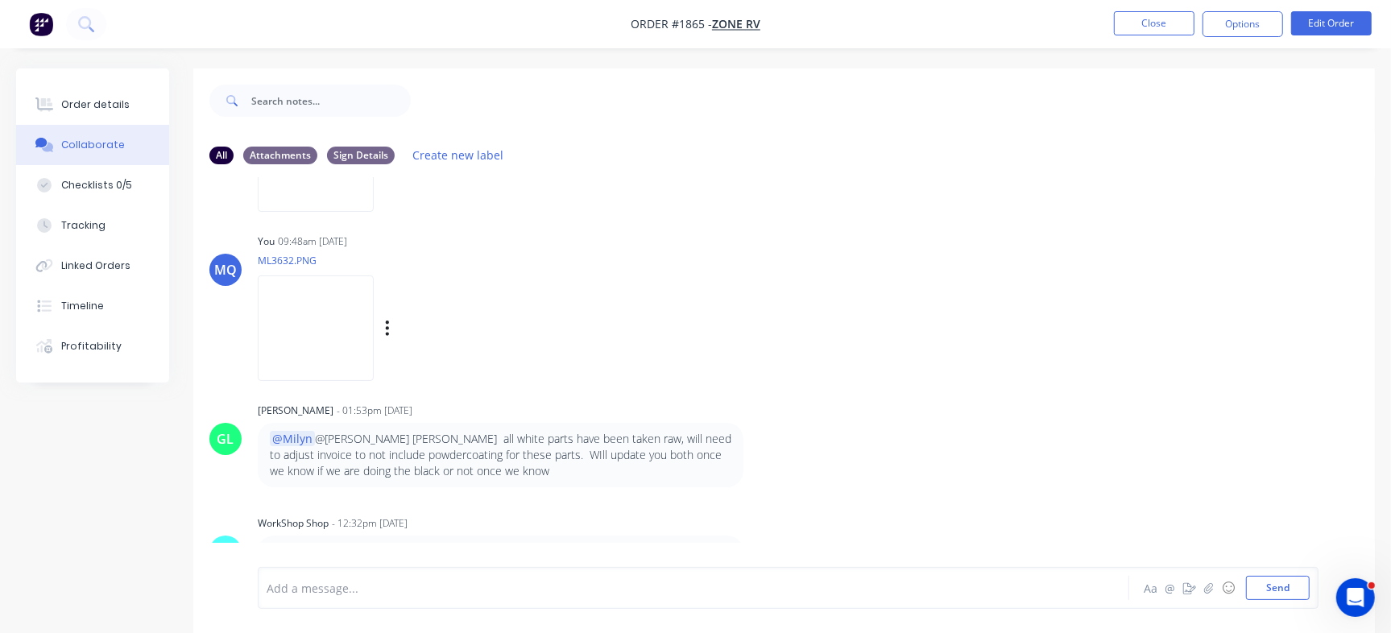
click at [352, 308] on img at bounding box center [316, 327] width 116 height 105
